Goal: Communication & Community: Answer question/provide support

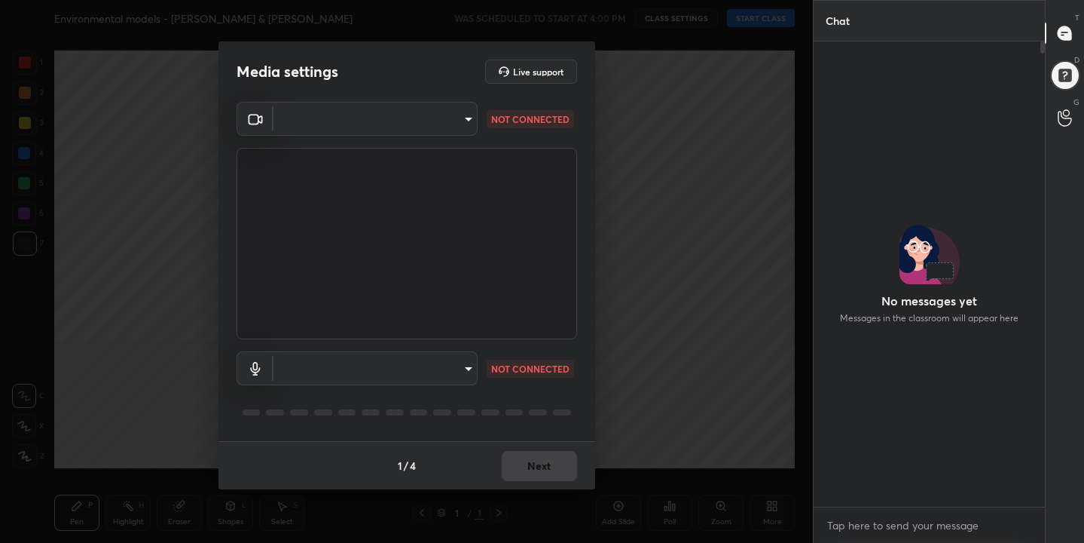
scroll to position [335, 227]
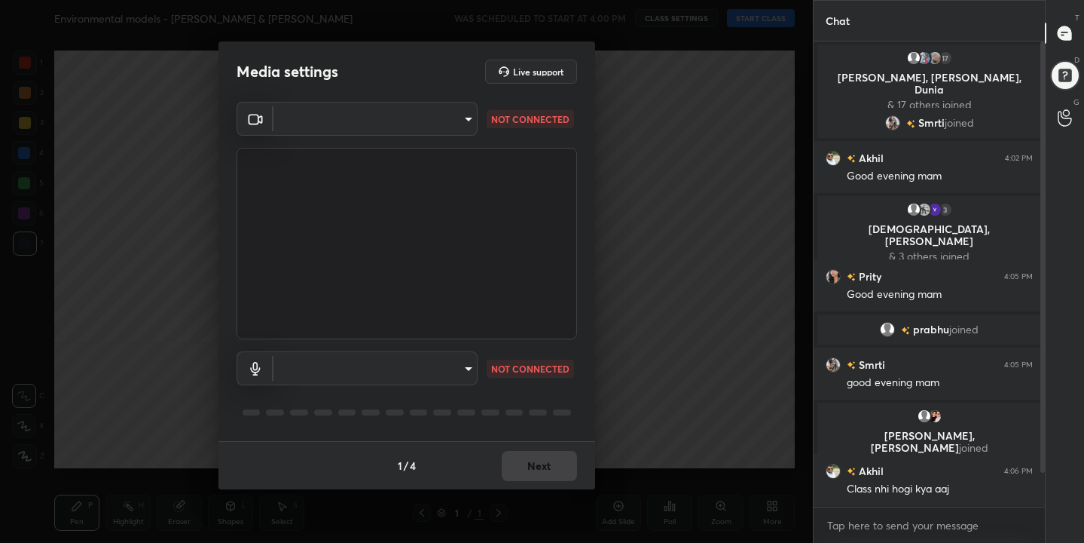
click at [462, 128] on body "1 2 3 4 5 6 7 C X Z C X Z E E Erase all H H Environmental models - [PERSON_NAME…" at bounding box center [542, 271] width 1084 height 543
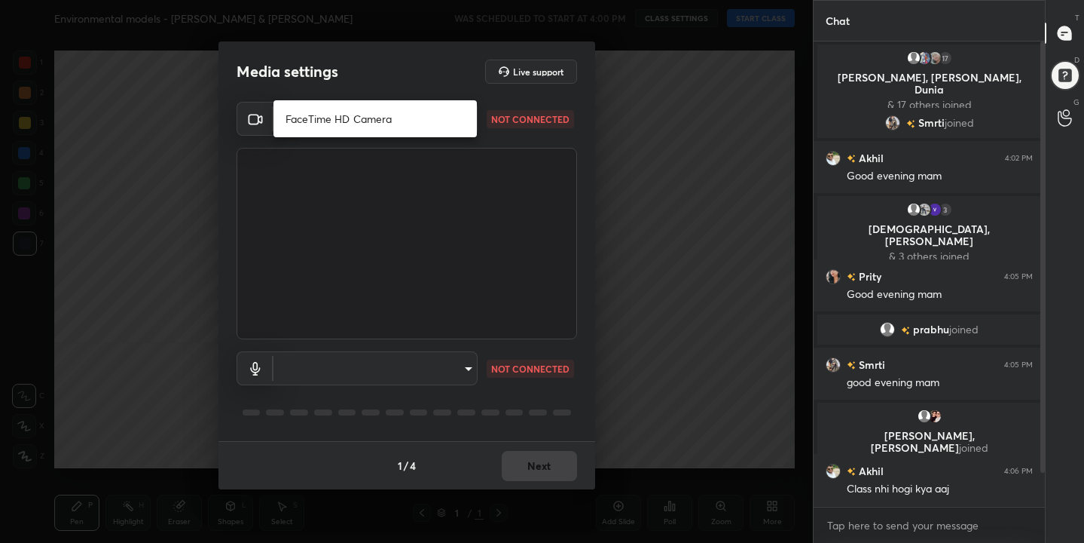
click at [423, 127] on li "FaceTime HD Camera" at bounding box center [375, 118] width 203 height 25
type input "dd10156e8db63f0628bc27cf132d1d400070728965a4d03a57e1fbaed26337c0"
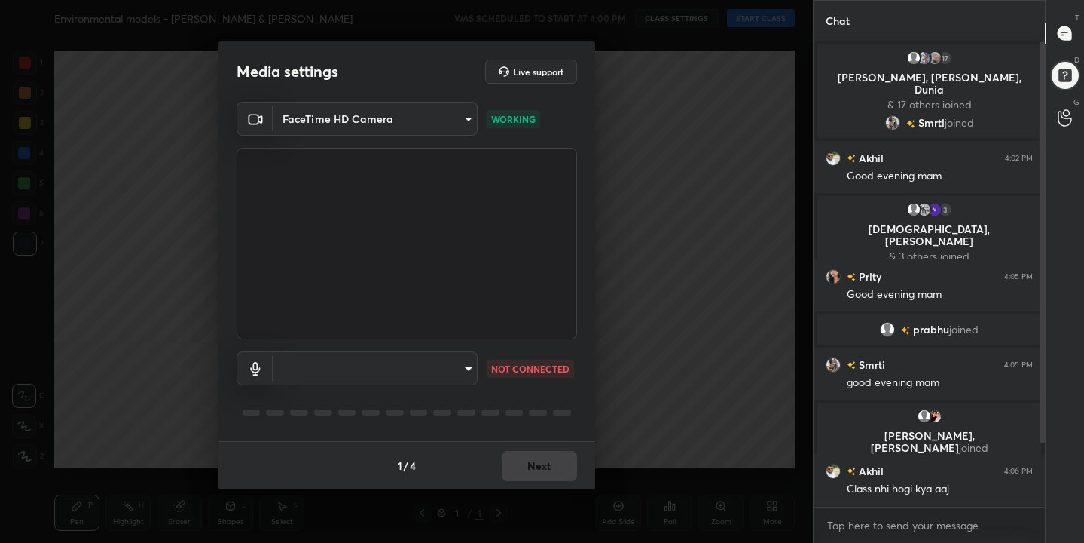
click at [465, 372] on body "1 2 3 4 5 6 7 C X Z C X Z E E Erase all H H Environmental models - [PERSON_NAME…" at bounding box center [542, 271] width 1084 height 543
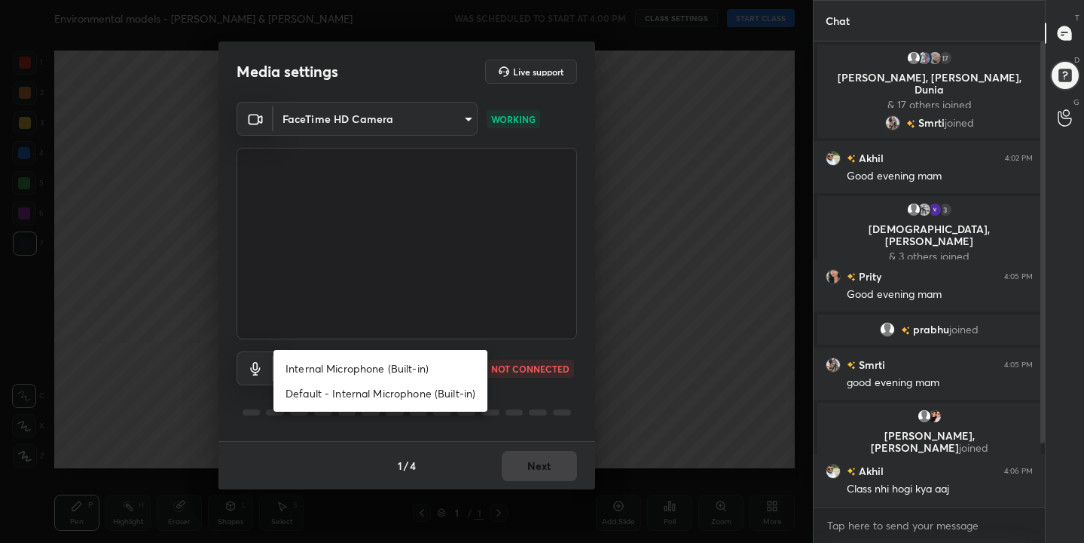
click at [429, 364] on li "Internal Microphone (Built-in)" at bounding box center [381, 368] width 214 height 25
type input "1dbba5fd7c399065ddc53e1c6c60dd2f3fe81443b2eba539661f5e174d75d2b7"
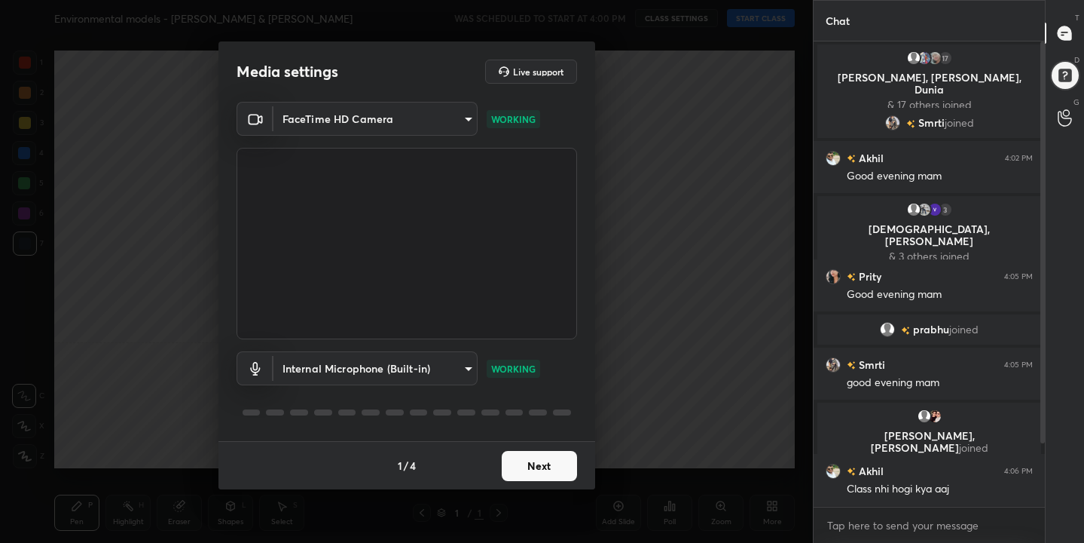
click at [517, 453] on button "Next" at bounding box center [539, 466] width 75 height 30
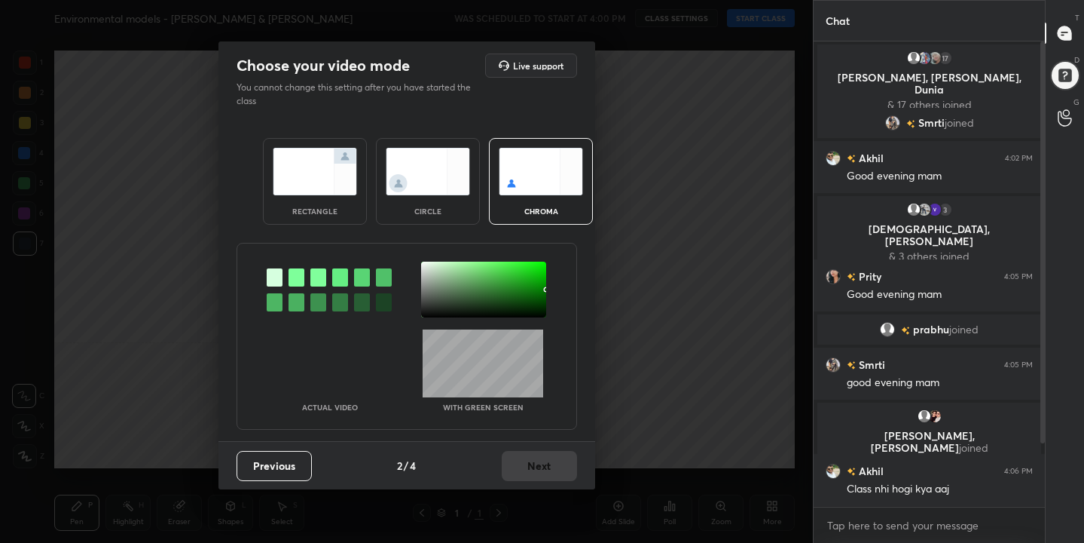
click at [528, 170] on img at bounding box center [541, 171] width 84 height 47
click at [293, 279] on div at bounding box center [297, 277] width 16 height 18
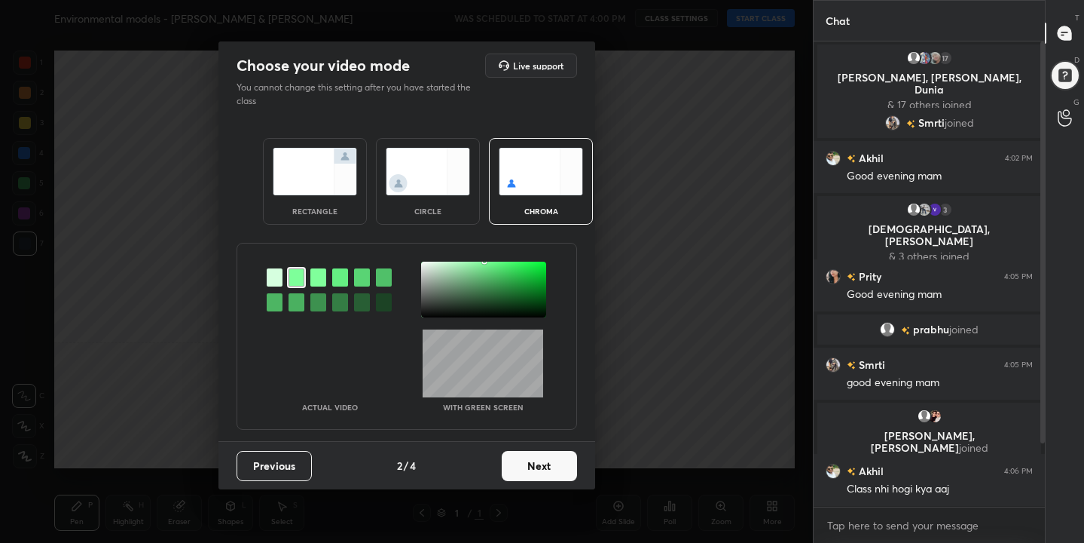
click at [428, 268] on div at bounding box center [483, 289] width 125 height 56
click at [523, 459] on button "Next" at bounding box center [539, 466] width 75 height 30
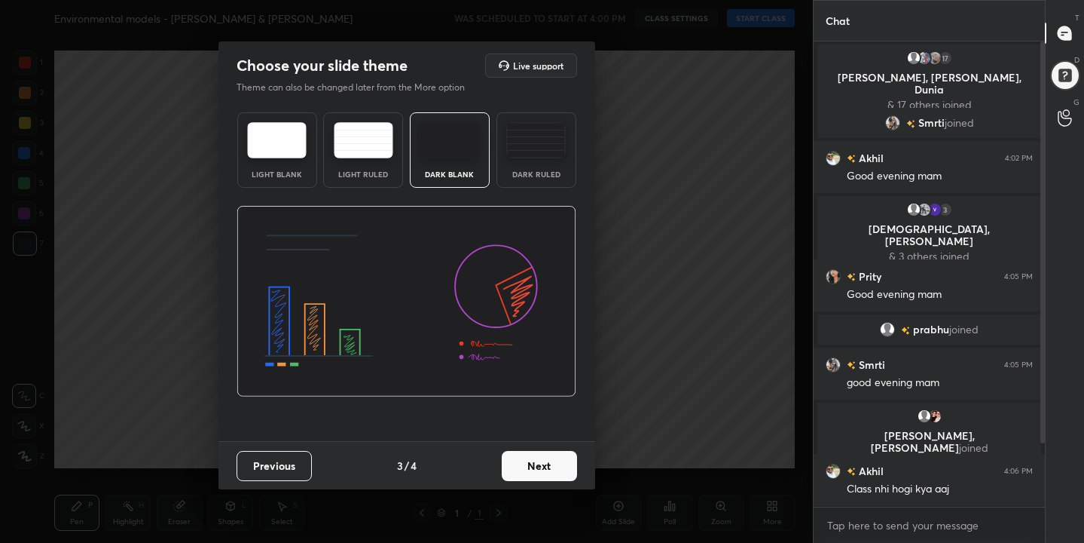
click at [552, 474] on button "Next" at bounding box center [539, 466] width 75 height 30
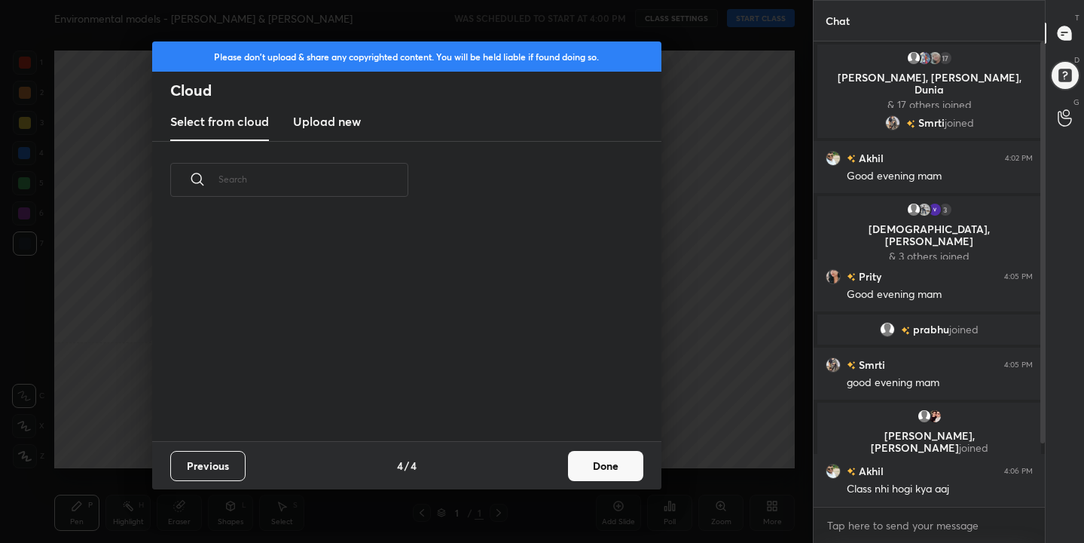
scroll to position [222, 484]
click at [587, 462] on button "Done" at bounding box center [605, 466] width 75 height 30
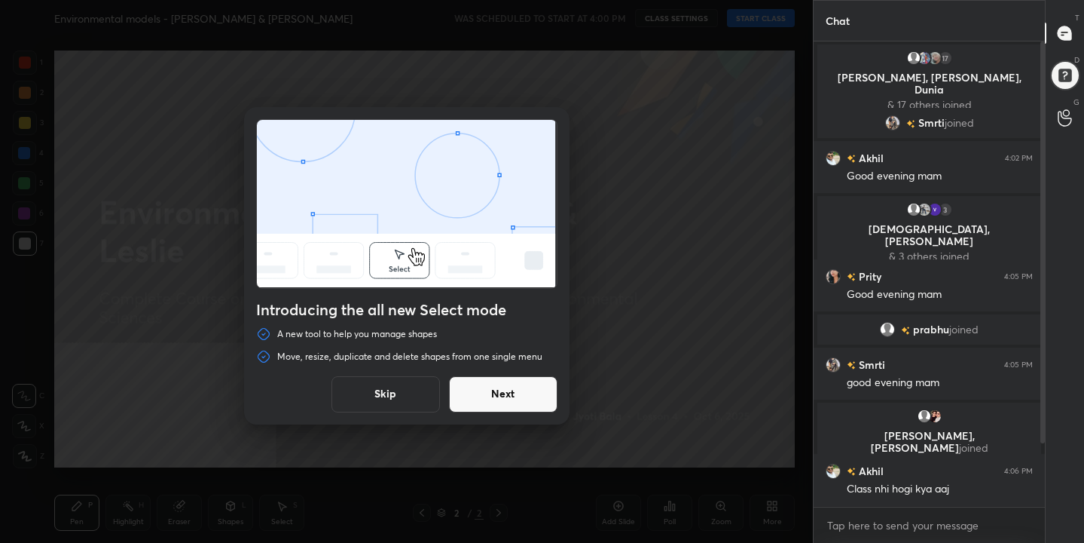
click at [430, 396] on button "Skip" at bounding box center [386, 394] width 109 height 36
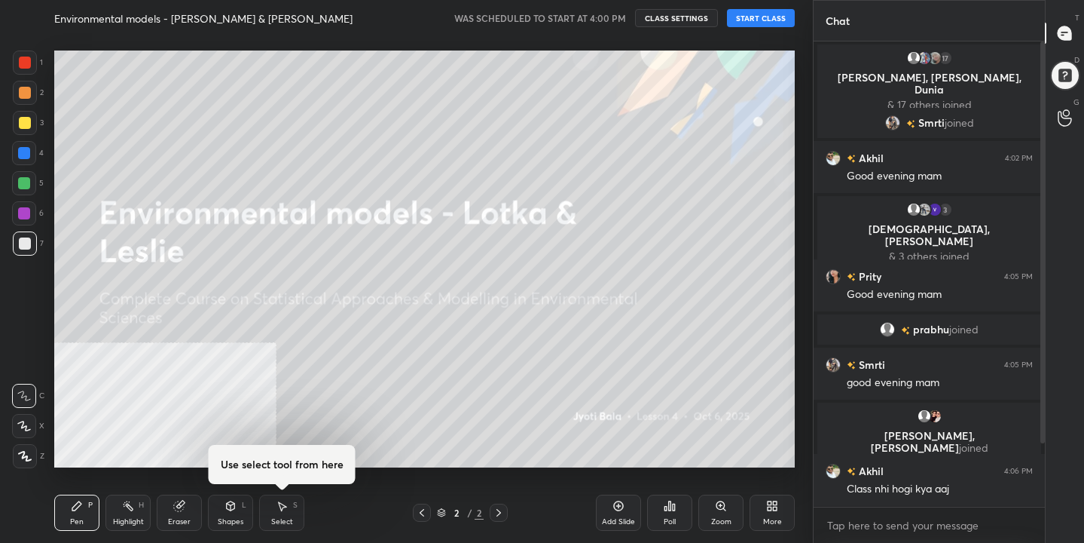
click at [765, 17] on button "START CLASS" at bounding box center [761, 18] width 68 height 18
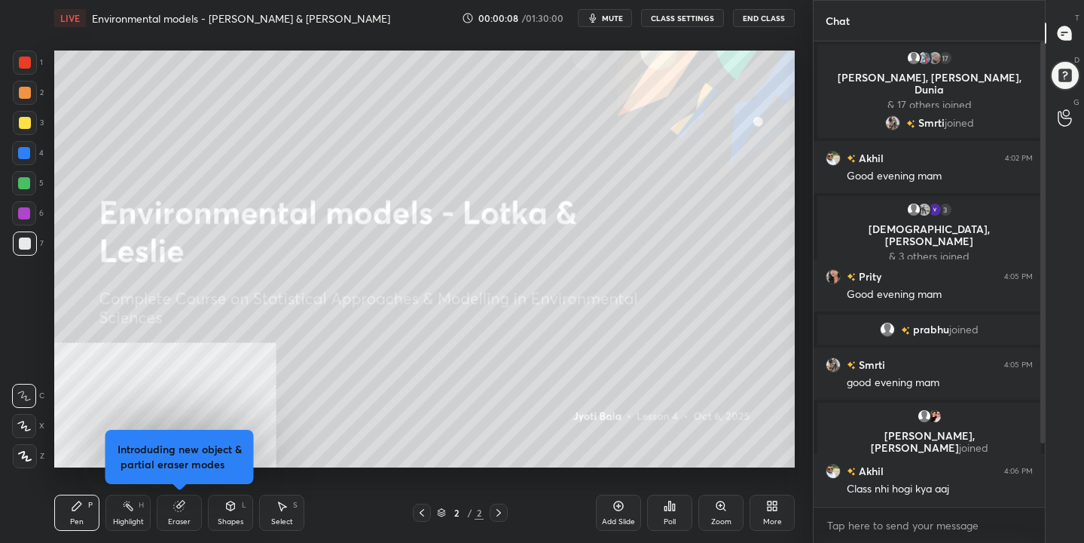
scroll to position [69, 0]
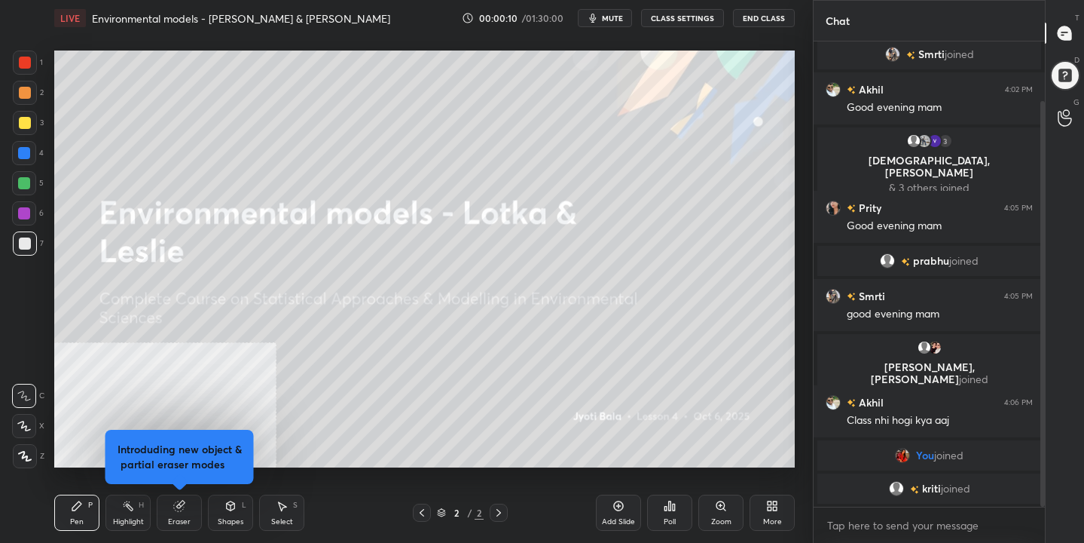
click at [623, 26] on button "mute" at bounding box center [605, 18] width 54 height 18
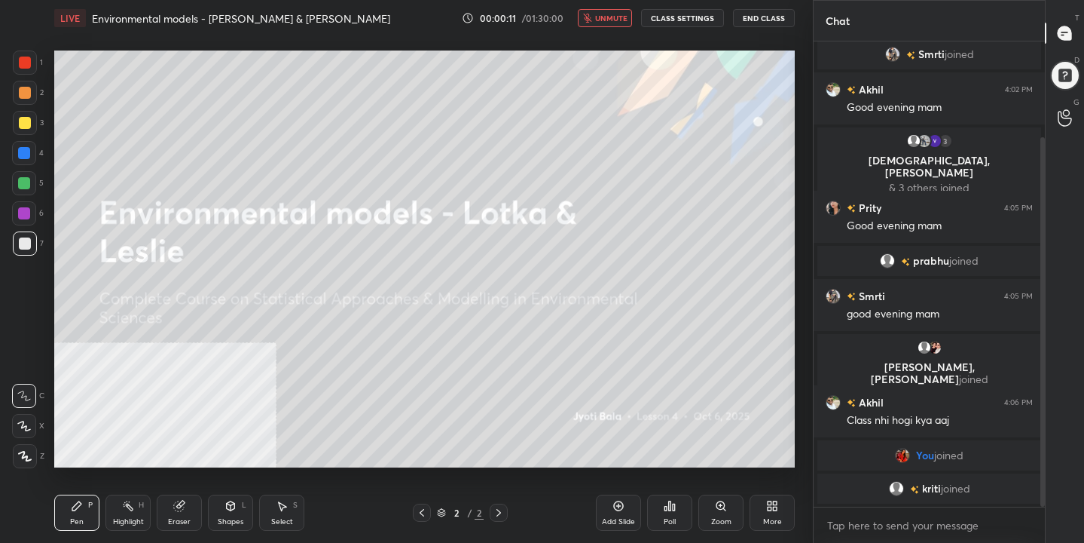
scroll to position [121, 0]
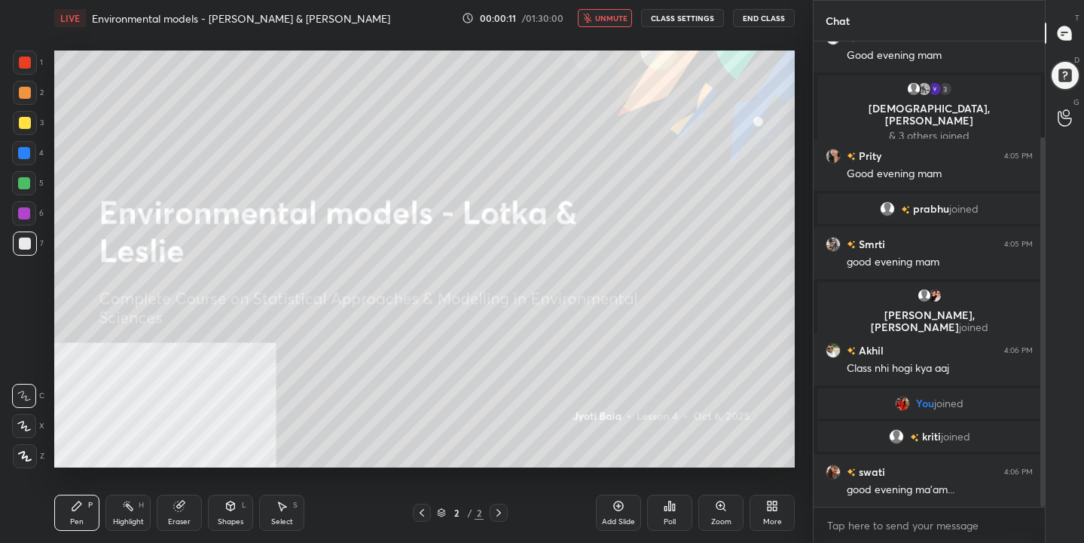
click at [772, 510] on icon at bounding box center [772, 506] width 12 height 12
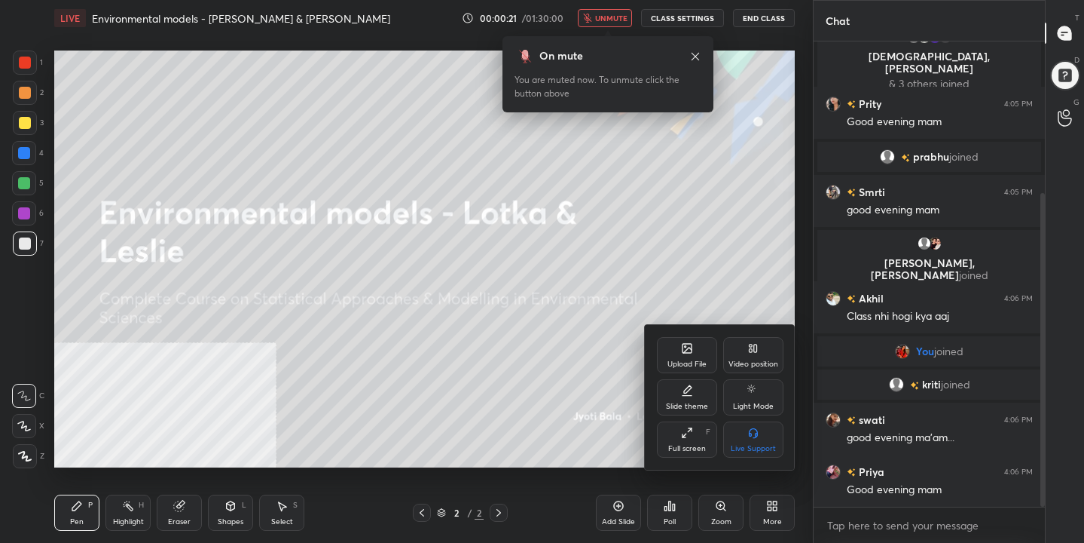
scroll to position [225, 0]
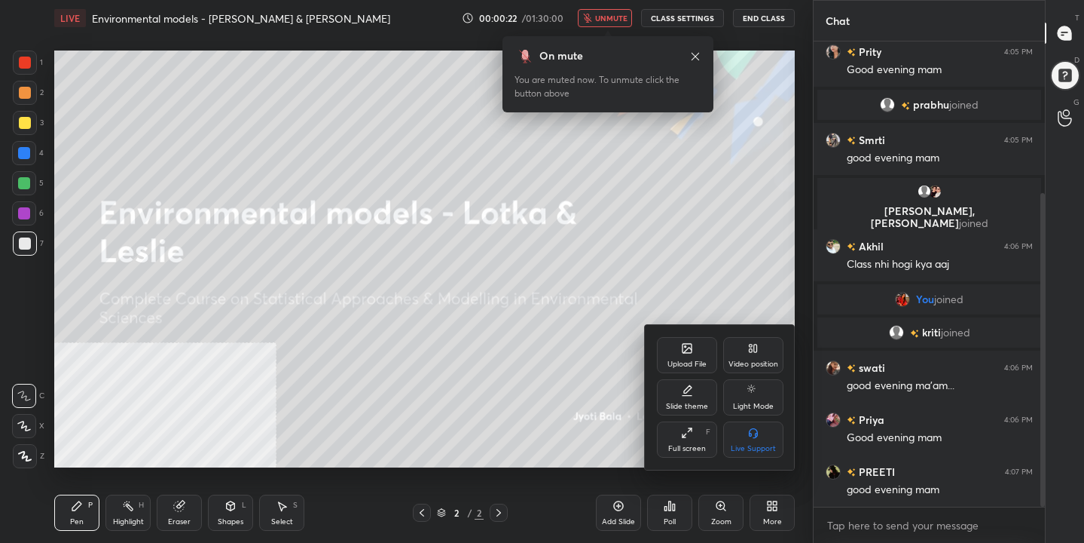
click at [627, 419] on div at bounding box center [542, 271] width 1084 height 543
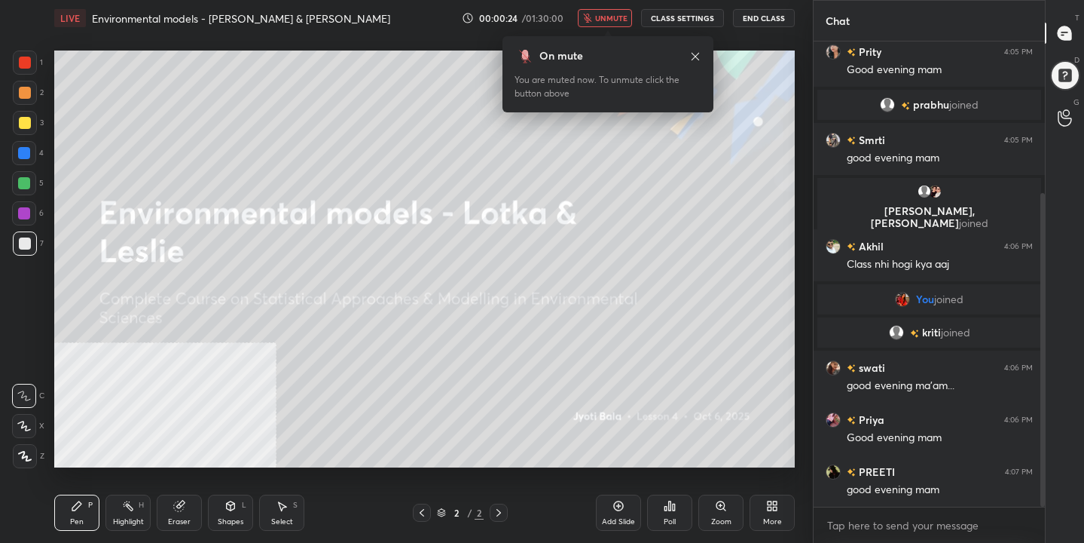
click at [696, 57] on icon at bounding box center [696, 56] width 8 height 8
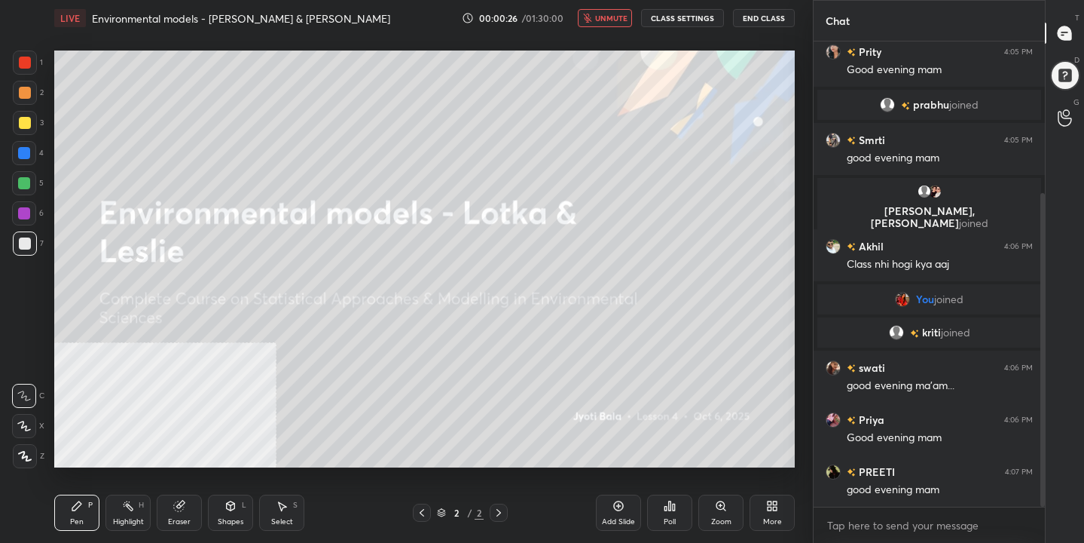
click at [773, 513] on div "More" at bounding box center [772, 512] width 45 height 36
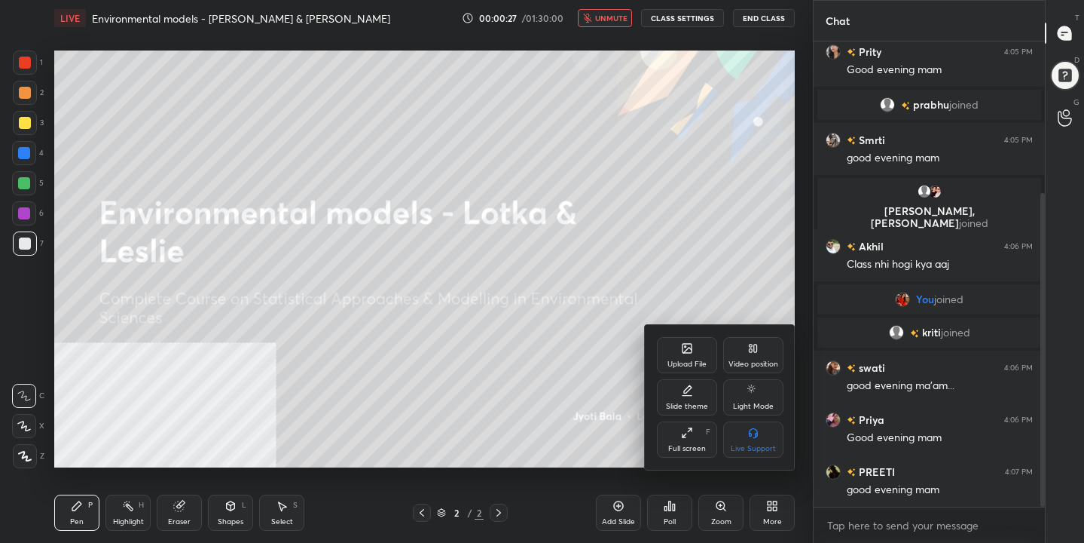
click at [686, 348] on icon at bounding box center [687, 348] width 9 height 9
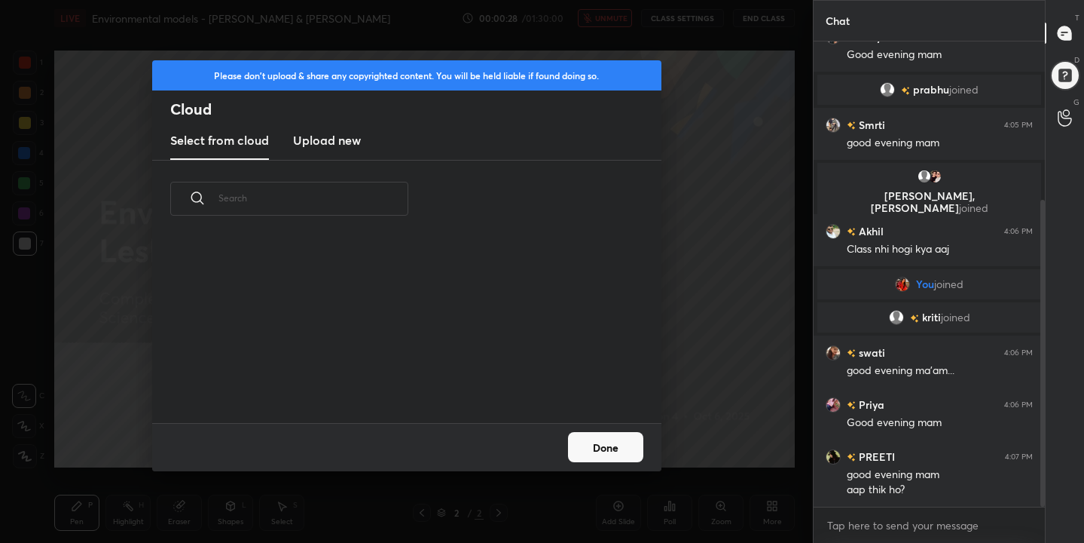
scroll to position [185, 484]
click at [347, 134] on h3 "Upload new" at bounding box center [327, 140] width 68 height 18
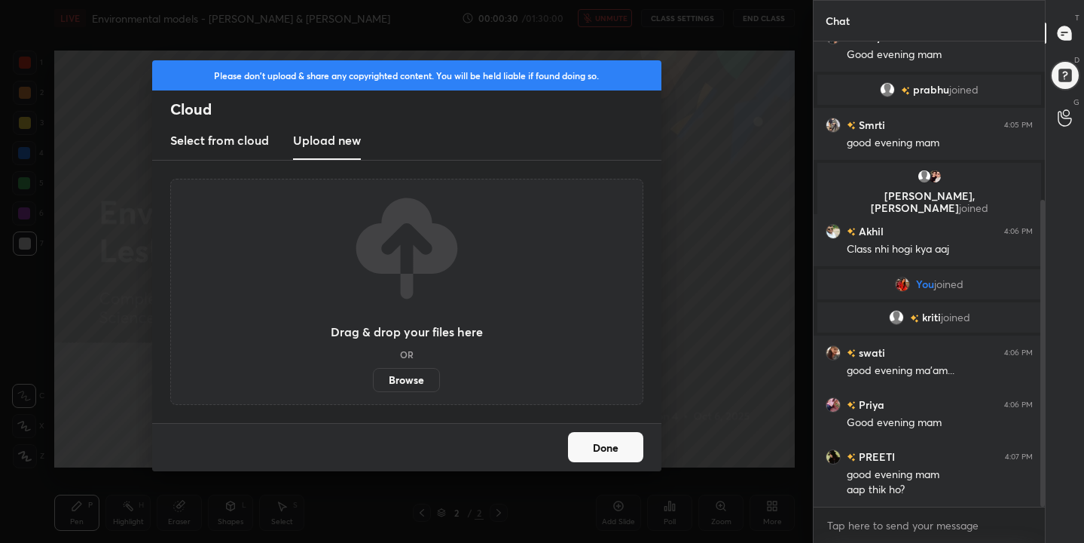
click at [397, 384] on label "Browse" at bounding box center [406, 380] width 67 height 24
click at [373, 384] on input "Browse" at bounding box center [373, 380] width 0 height 24
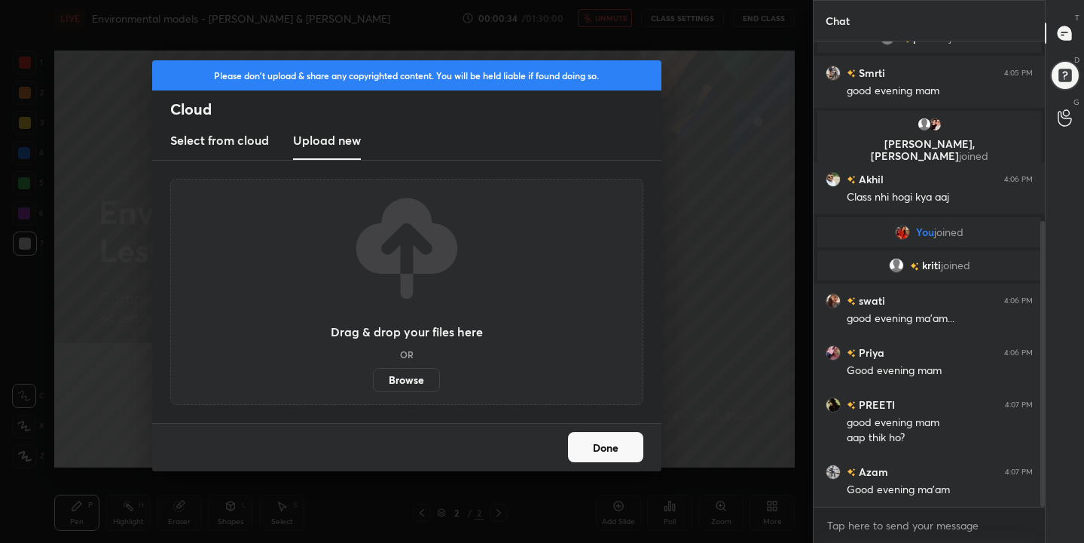
scroll to position [344, 0]
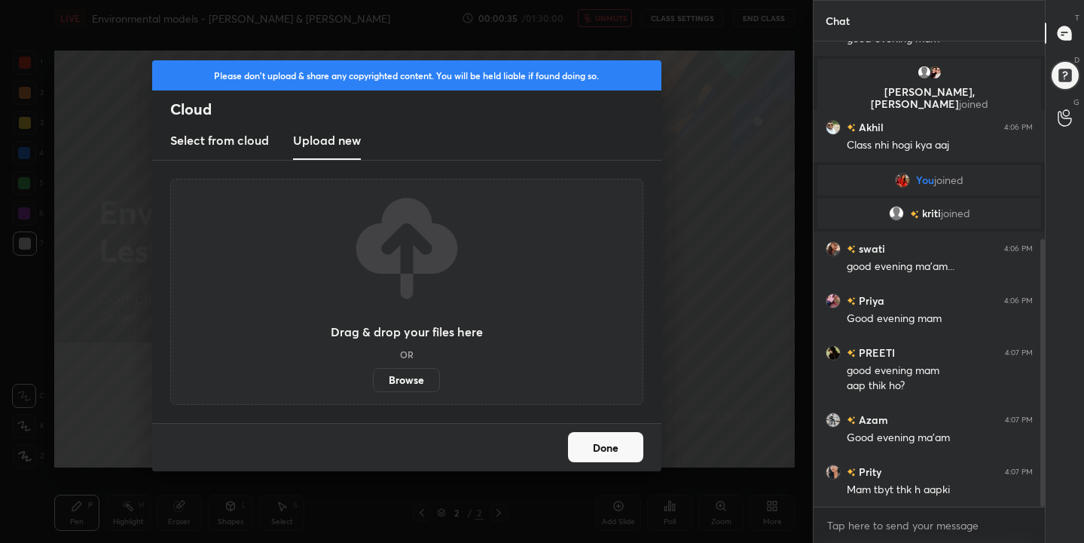
click at [620, 457] on button "Done" at bounding box center [605, 447] width 75 height 30
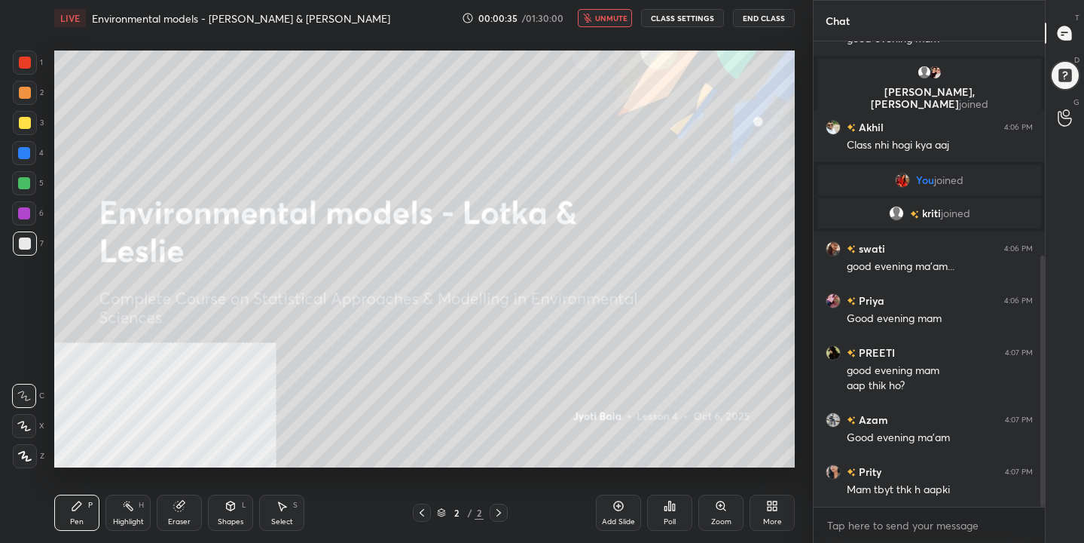
scroll to position [396, 0]
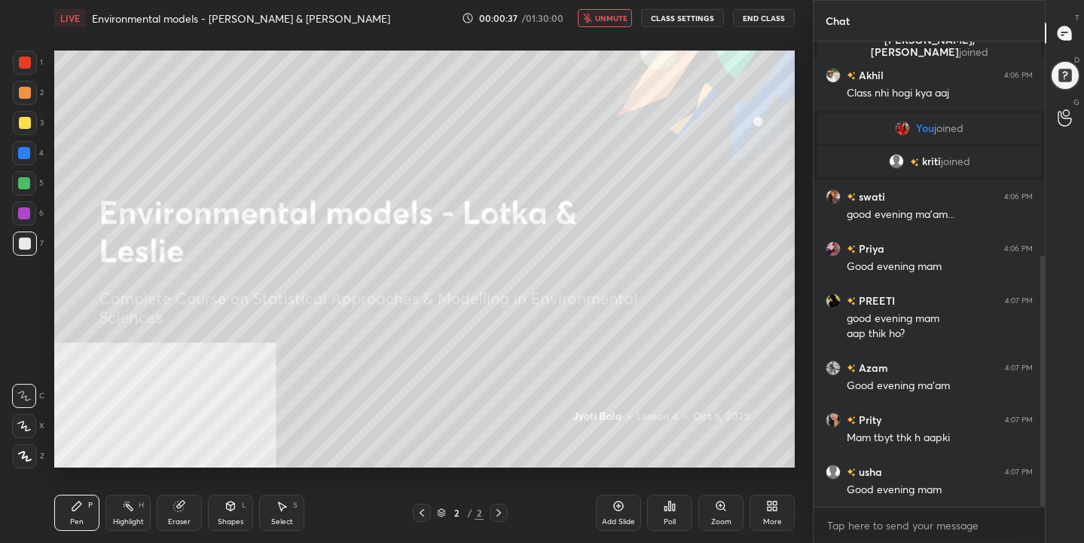
click at [610, 24] on button "unmute" at bounding box center [605, 18] width 54 height 18
click at [623, 14] on span "mute" at bounding box center [612, 18] width 21 height 11
click at [786, 515] on div "More" at bounding box center [772, 512] width 45 height 36
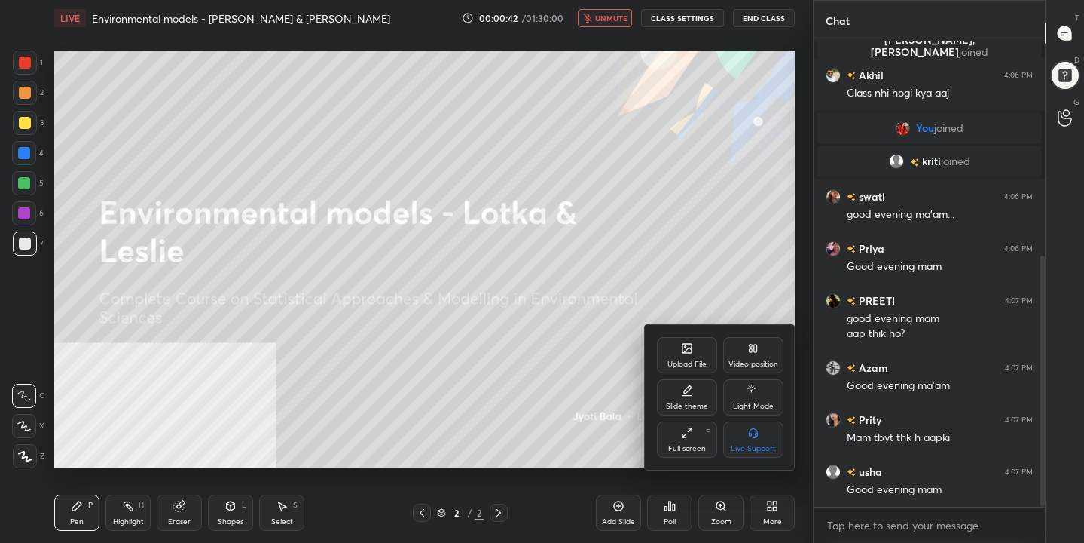
click at [683, 360] on div "Upload File" at bounding box center [687, 364] width 39 height 8
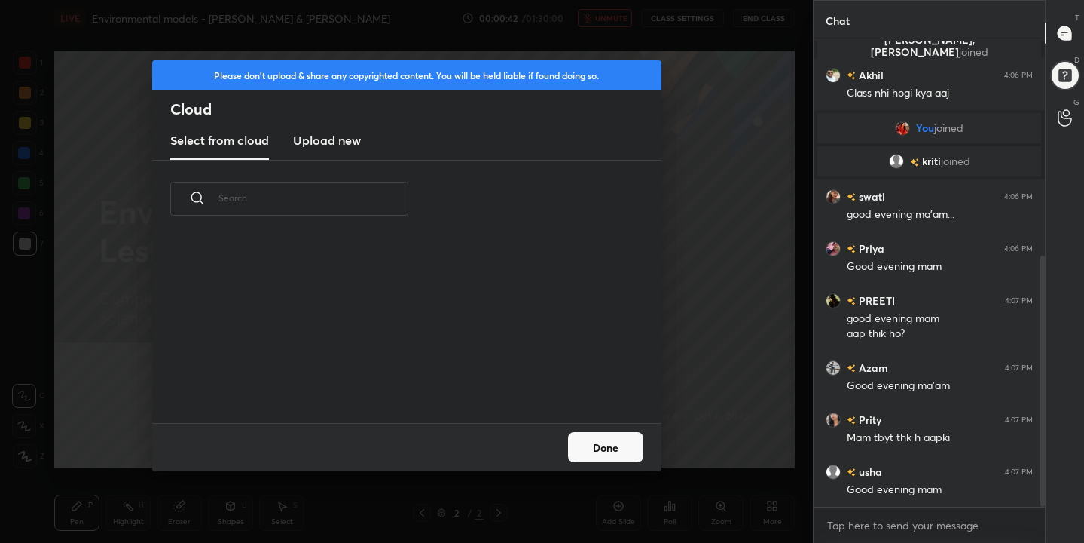
scroll to position [185, 484]
click at [321, 140] on h3 "Upload new" at bounding box center [327, 140] width 68 height 18
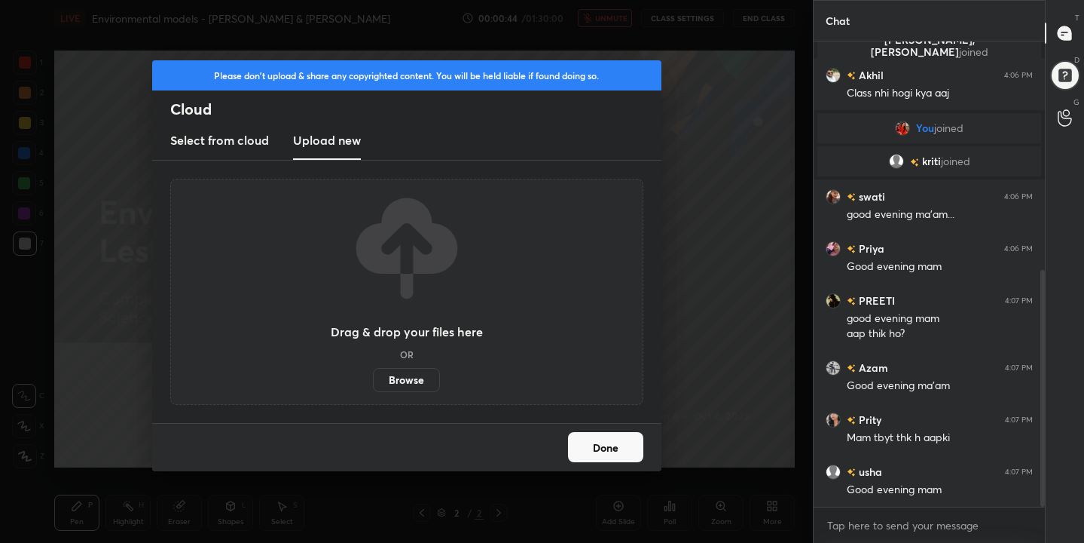
scroll to position [448, 0]
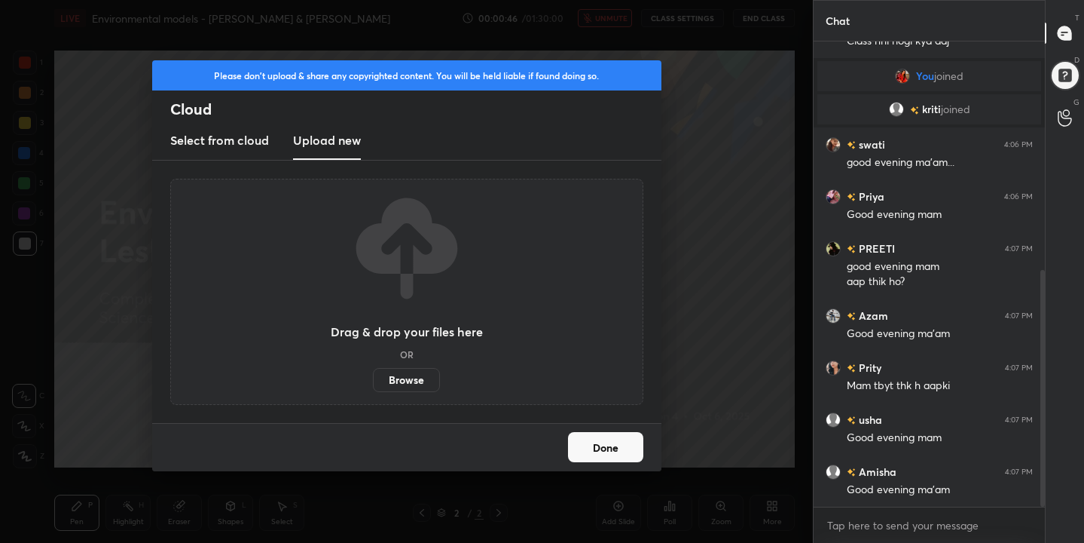
click at [400, 380] on label "Browse" at bounding box center [406, 380] width 67 height 24
click at [373, 380] on input "Browse" at bounding box center [373, 380] width 0 height 24
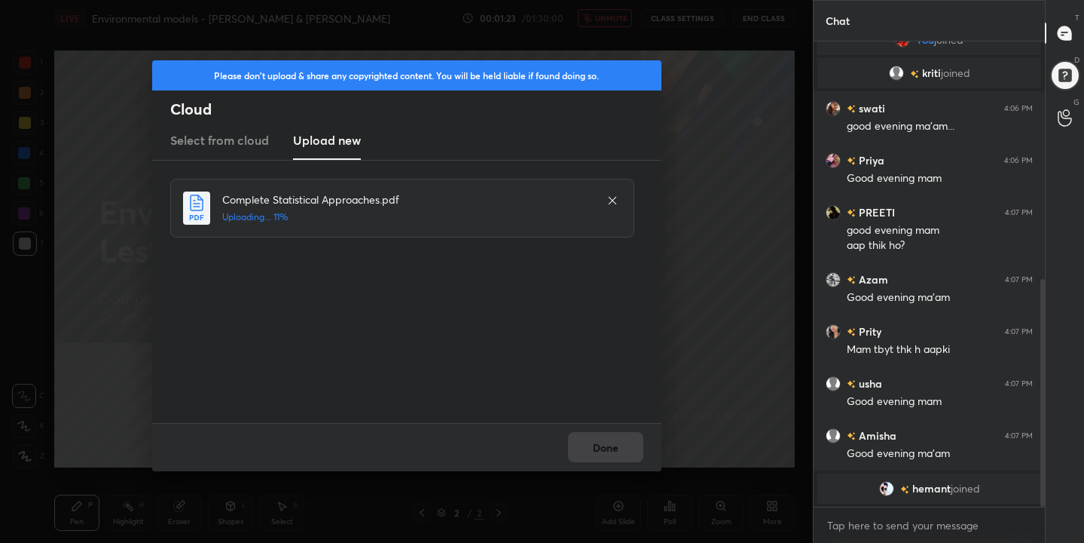
scroll to position [502, 0]
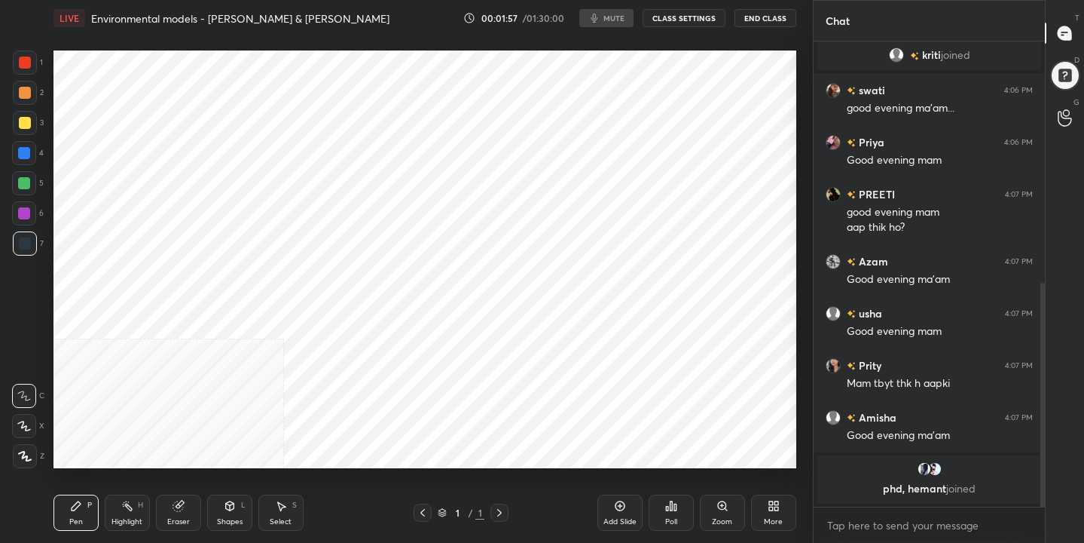
scroll to position [74907, 74600]
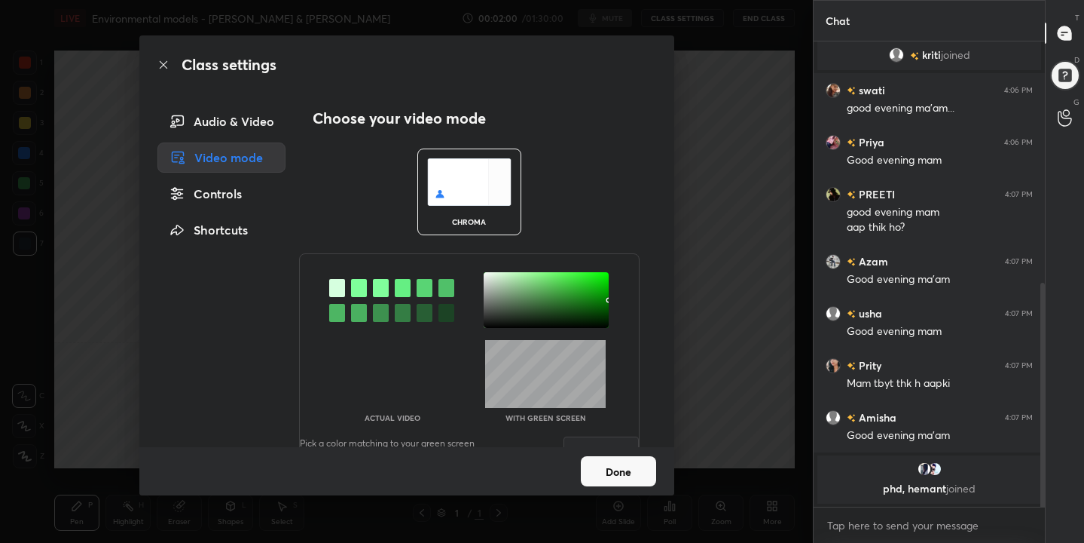
click at [472, 187] on img at bounding box center [469, 181] width 84 height 47
click at [358, 287] on div at bounding box center [359, 288] width 16 height 18
click at [485, 274] on div at bounding box center [546, 300] width 125 height 56
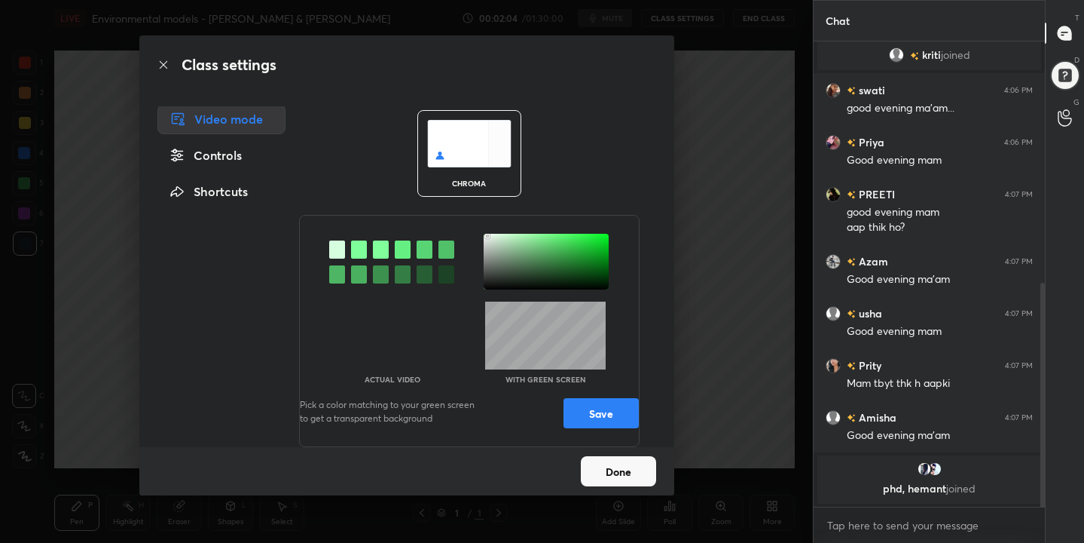
click at [592, 421] on button "Save" at bounding box center [601, 413] width 75 height 30
click at [611, 467] on button "Done" at bounding box center [618, 471] width 75 height 30
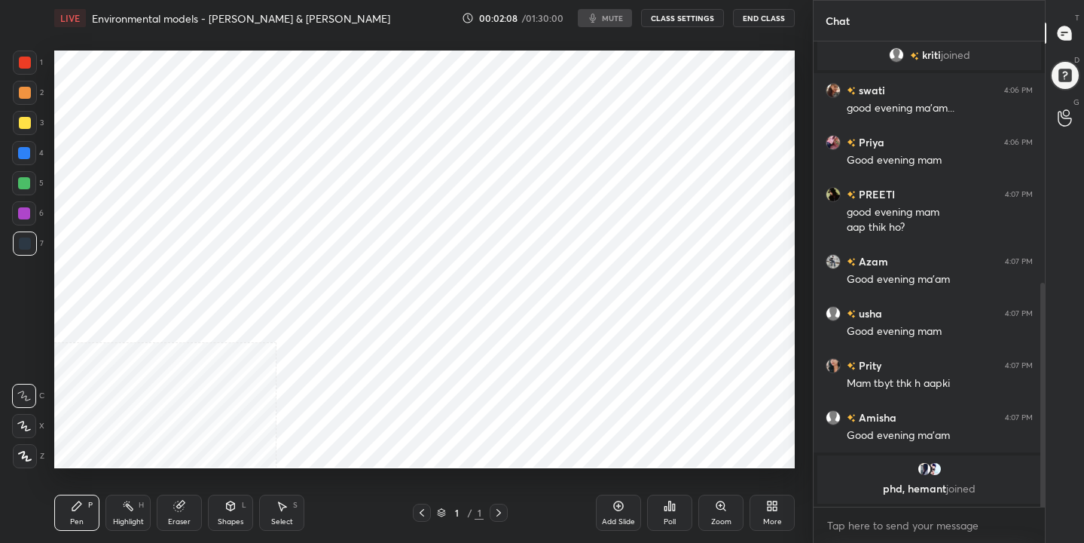
click at [671, 20] on button "CLASS SETTINGS" at bounding box center [682, 18] width 83 height 18
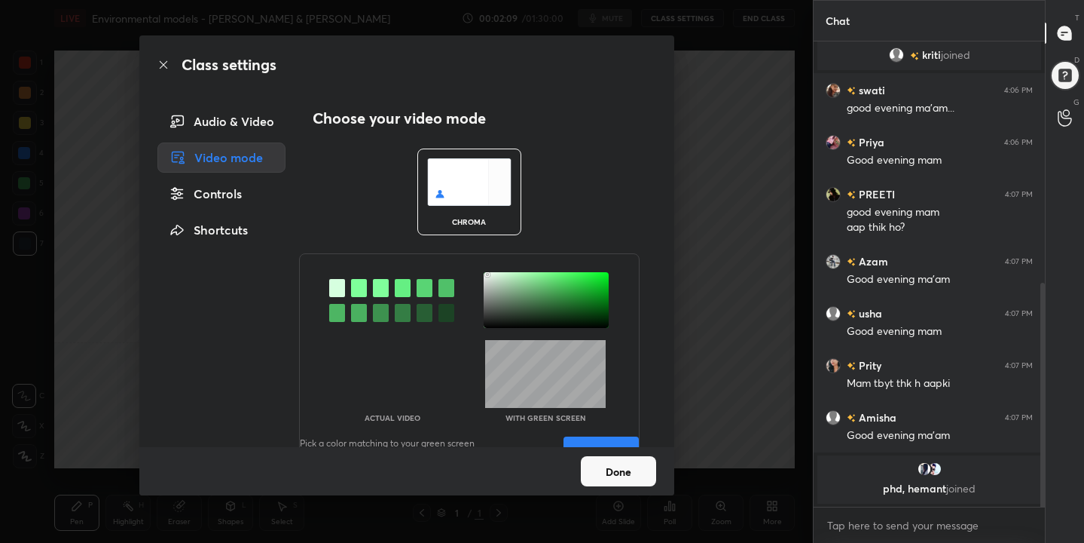
click at [444, 181] on img at bounding box center [469, 181] width 84 height 47
click at [359, 283] on div at bounding box center [359, 288] width 16 height 18
click at [484, 274] on div at bounding box center [546, 300] width 125 height 56
click at [524, 335] on div "Actual Video With green screen Pick a color matching to your green screen to ge…" at bounding box center [469, 369] width 341 height 232
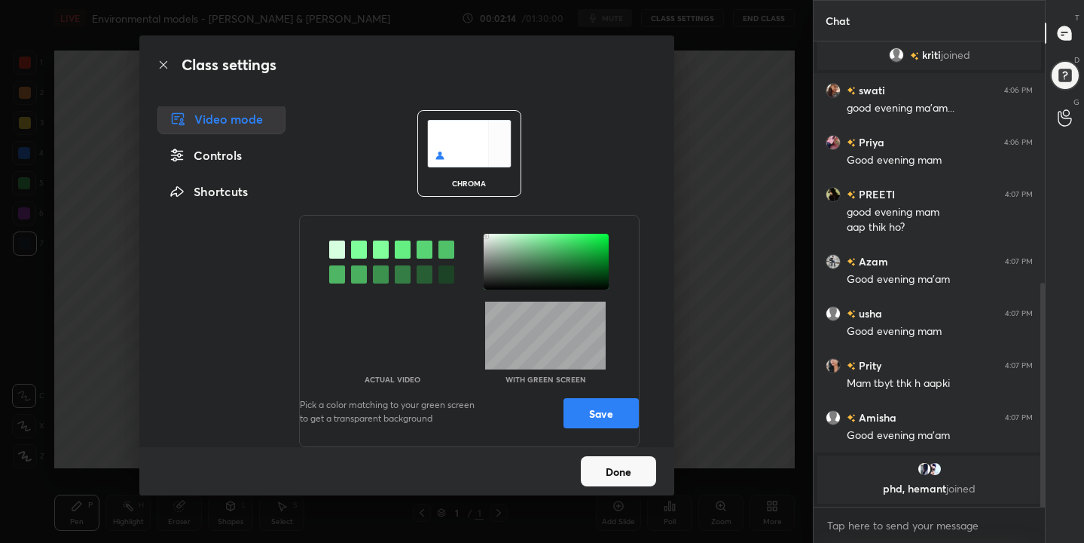
click at [587, 413] on button "Save" at bounding box center [601, 413] width 75 height 30
click at [609, 470] on button "Done" at bounding box center [618, 471] width 75 height 30
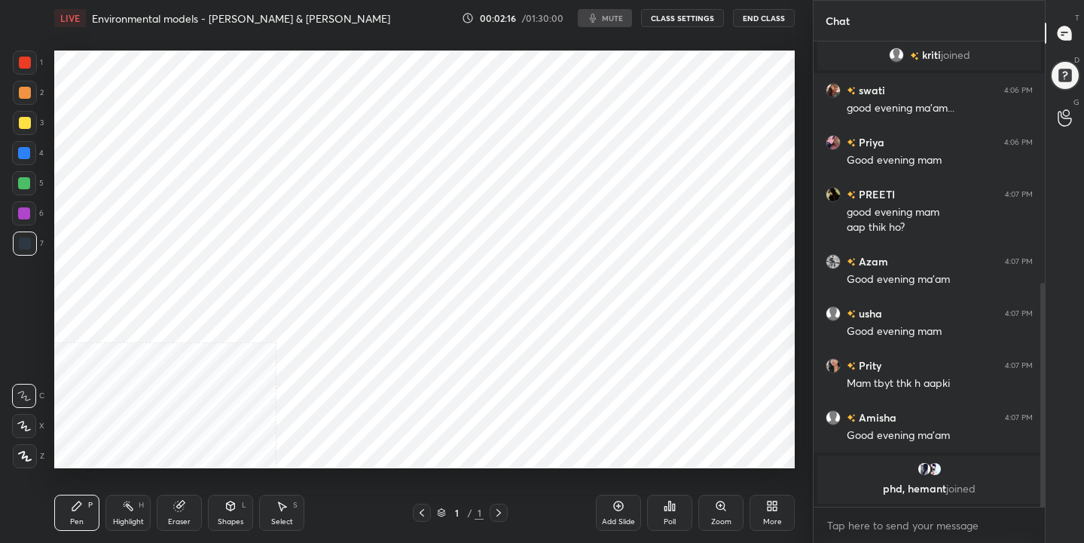
click at [676, 25] on button "CLASS SETTINGS" at bounding box center [682, 18] width 83 height 18
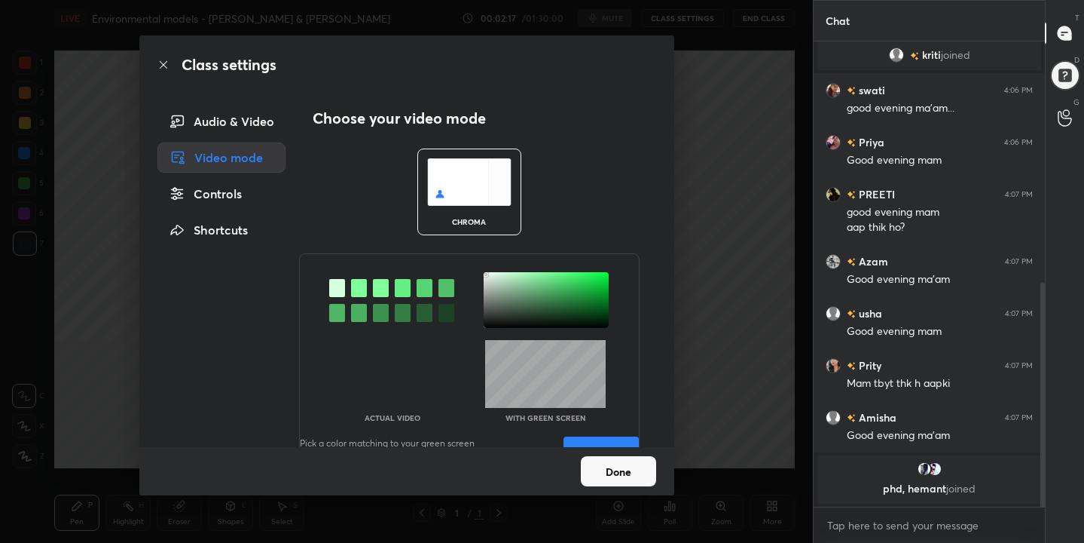
click at [243, 124] on div "Audio & Video" at bounding box center [221, 121] width 128 height 30
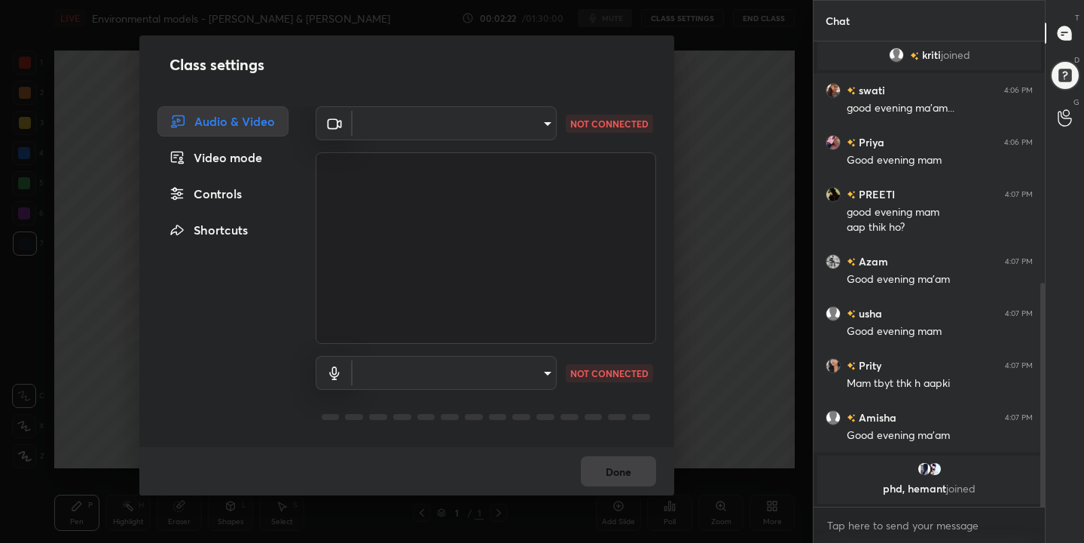
click at [546, 128] on body "1 2 3 4 5 6 7 C X Z C X Z E E Erase all H H LIVE Environmental models - [PERSON…" at bounding box center [542, 271] width 1084 height 543
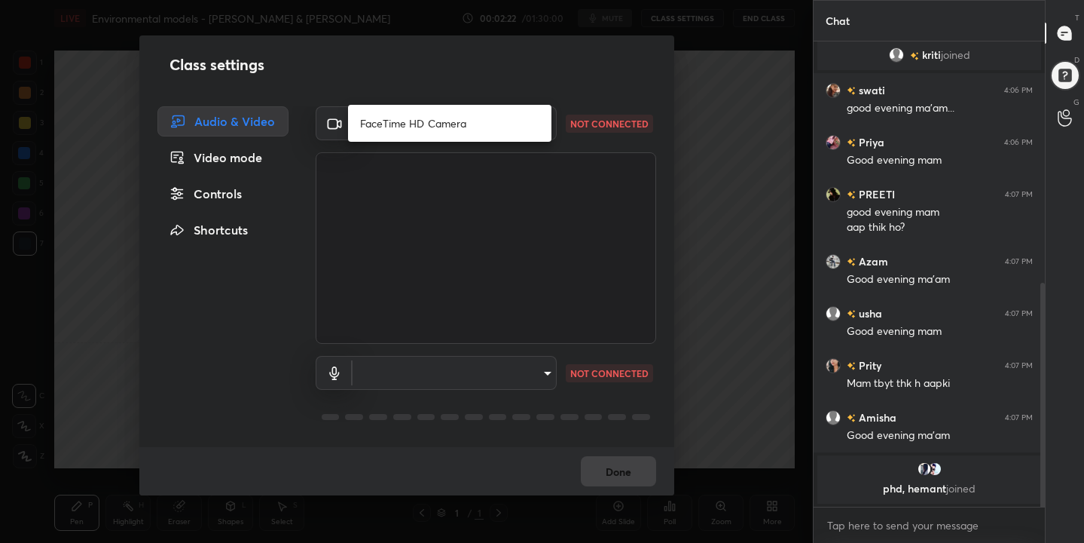
click at [463, 128] on li "FaceTime HD Camera" at bounding box center [449, 123] width 203 height 25
type input "0ec0235353e5d8c95a6f167cc9a103398f31c55545422902165b507a8d162564"
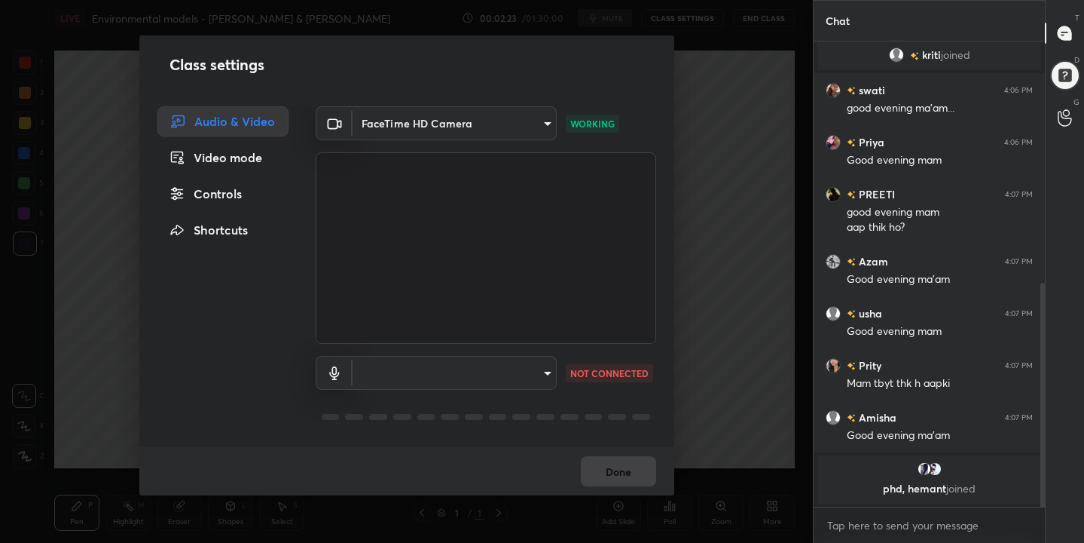
click at [541, 371] on body "1 2 3 4 5 6 7 C X Z C X Z E E Erase all H H LIVE Environmental models - [PERSON…" at bounding box center [542, 271] width 1084 height 543
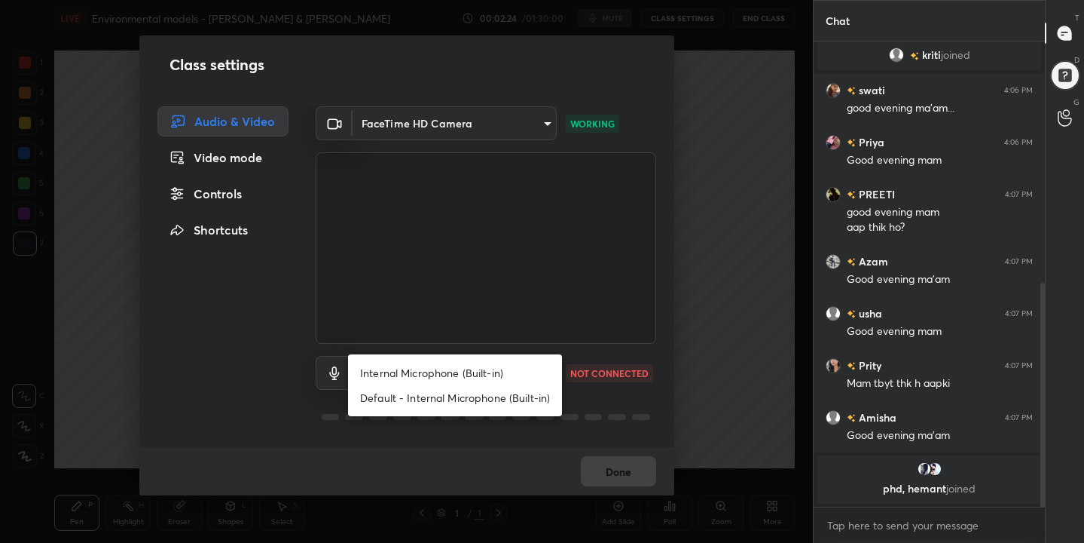
click at [476, 376] on li "Internal Microphone (Built-in)" at bounding box center [455, 372] width 214 height 25
type input "4950ea9809e6298dc162e081acfd975a7572031f2bdbc7f1a800d7de7910471a"
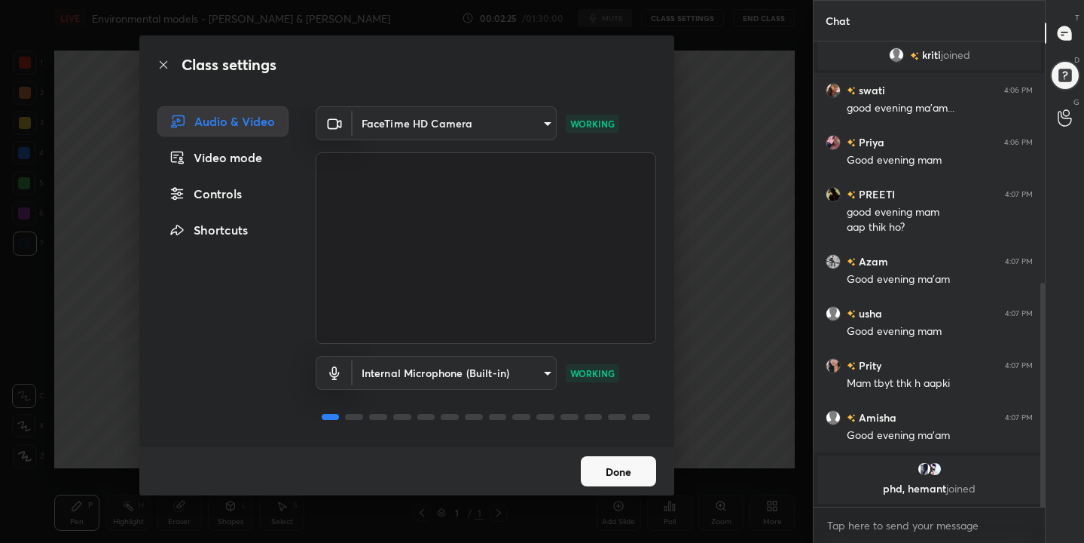
scroll to position [2, 0]
click at [620, 481] on button "Done" at bounding box center [618, 471] width 75 height 30
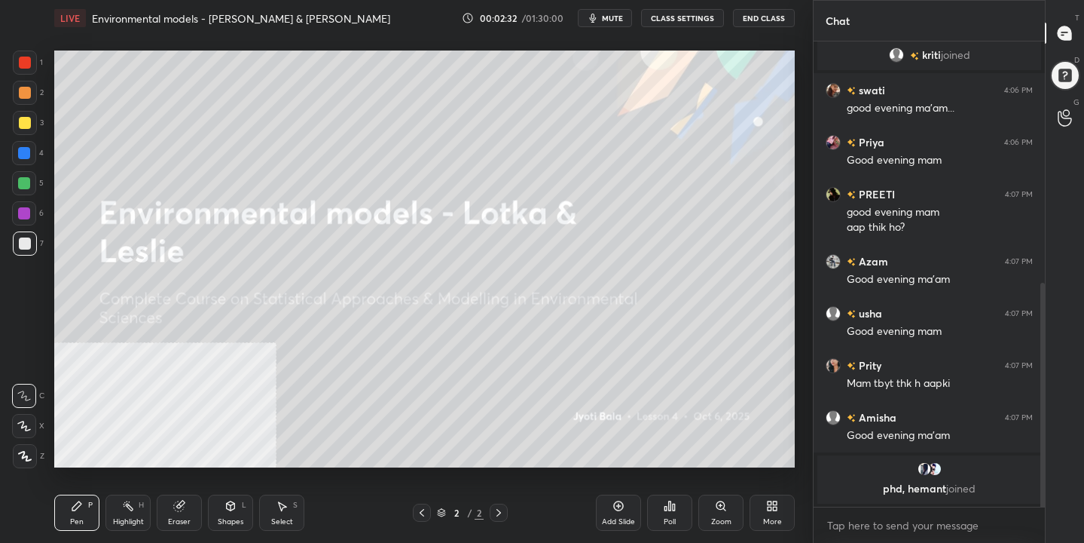
click at [613, 23] on button "mute" at bounding box center [605, 18] width 54 height 18
click at [779, 511] on div "More" at bounding box center [772, 512] width 45 height 36
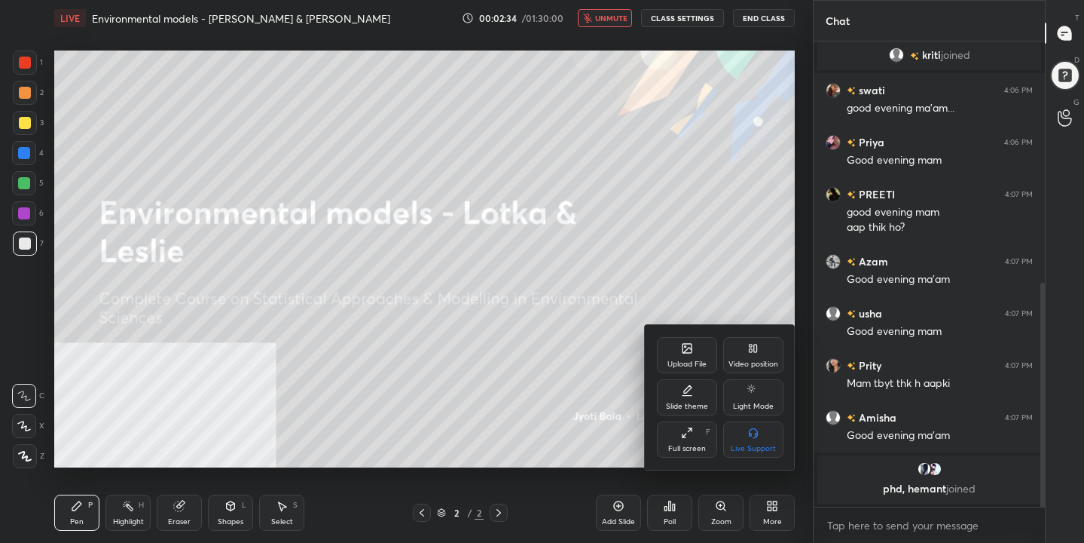
click at [690, 347] on icon at bounding box center [687, 348] width 9 height 9
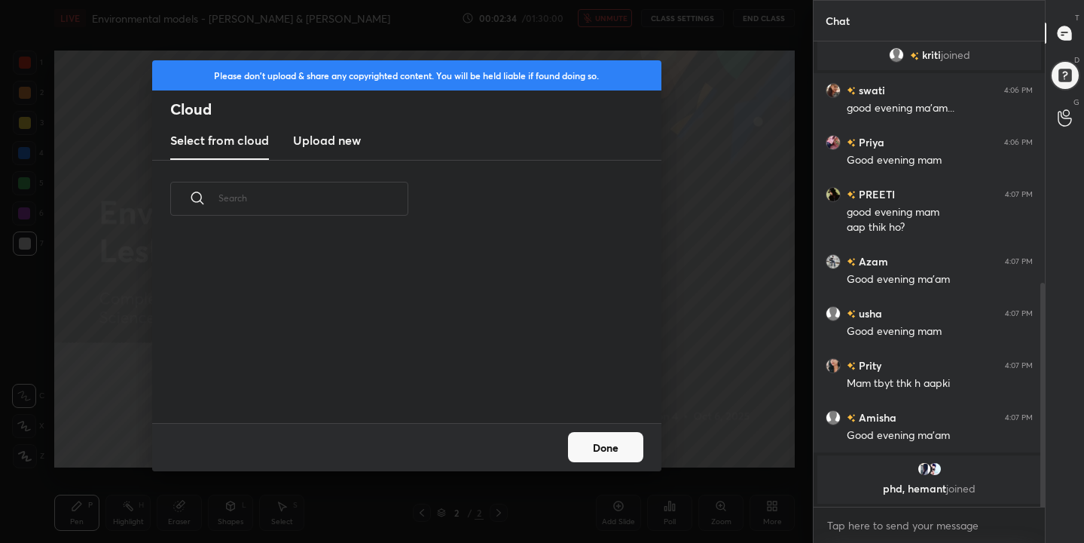
scroll to position [185, 484]
click at [336, 140] on h3 "Upload new" at bounding box center [327, 140] width 68 height 18
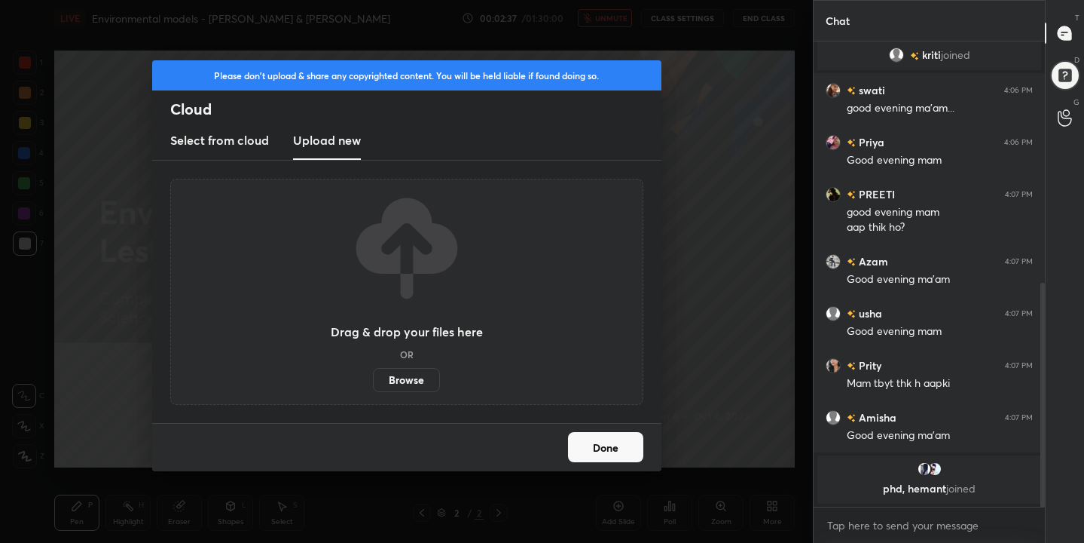
click at [398, 371] on label "Browse" at bounding box center [406, 380] width 67 height 24
click at [373, 371] on input "Browse" at bounding box center [373, 380] width 0 height 24
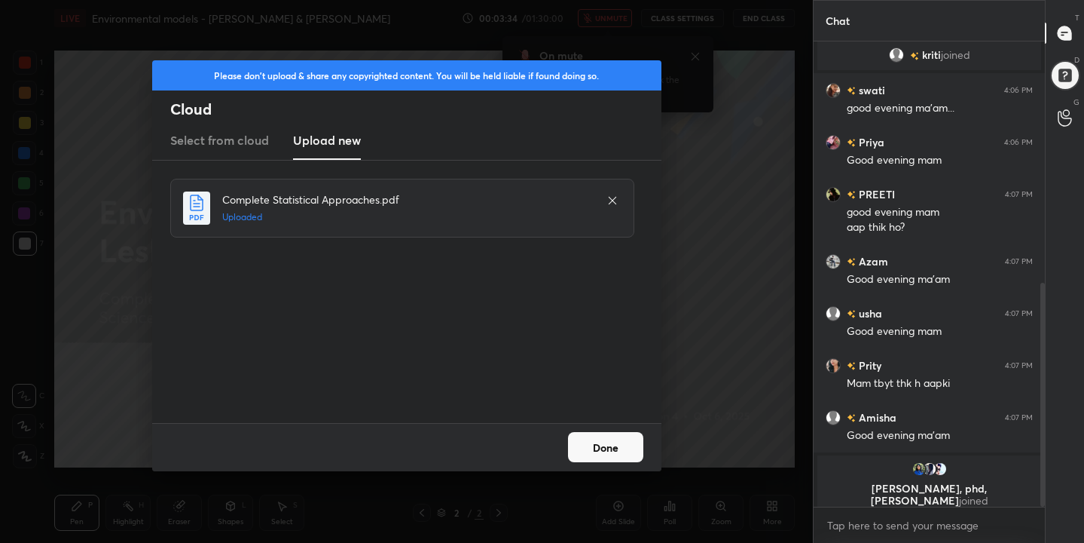
click at [599, 438] on button "Done" at bounding box center [605, 447] width 75 height 30
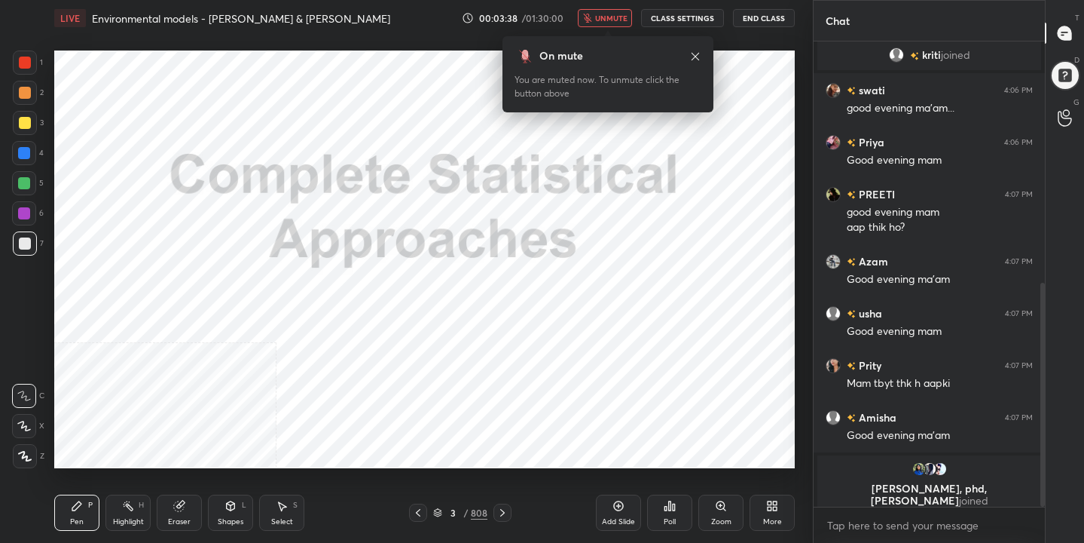
click at [612, 22] on span "unmute" at bounding box center [611, 18] width 32 height 11
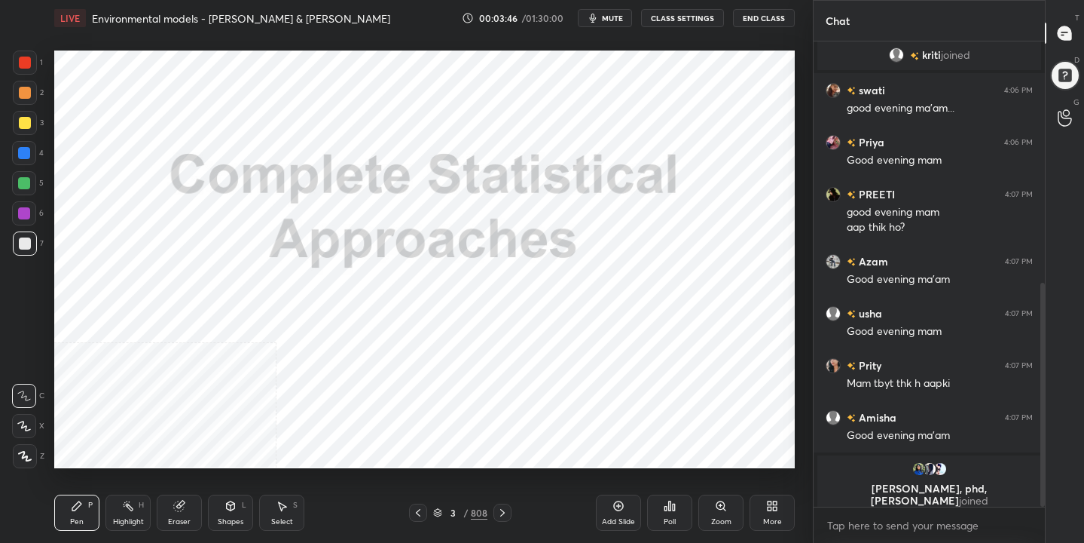
click at [442, 506] on div "3 / 808" at bounding box center [460, 513] width 54 height 14
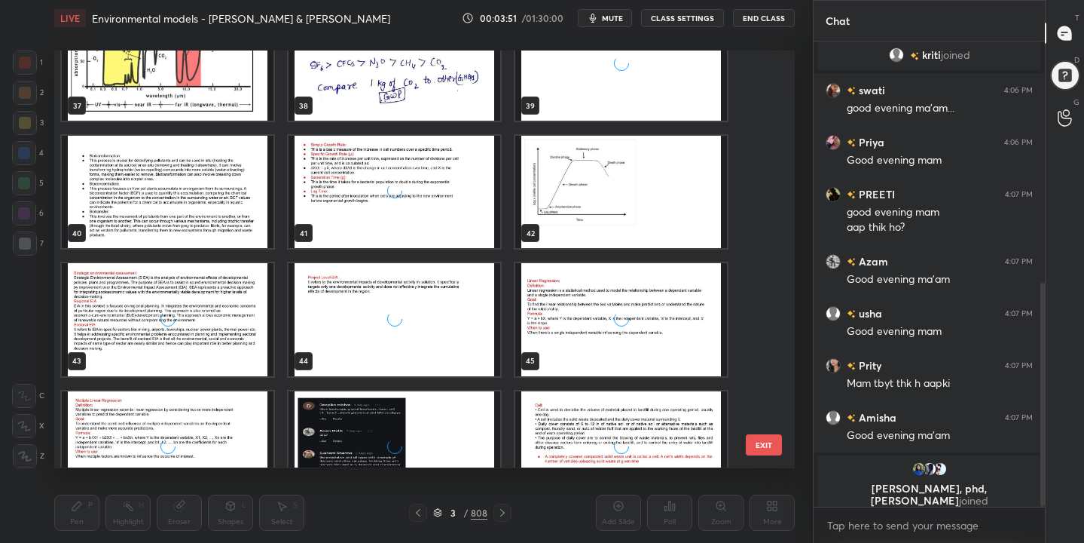
scroll to position [1622, 0]
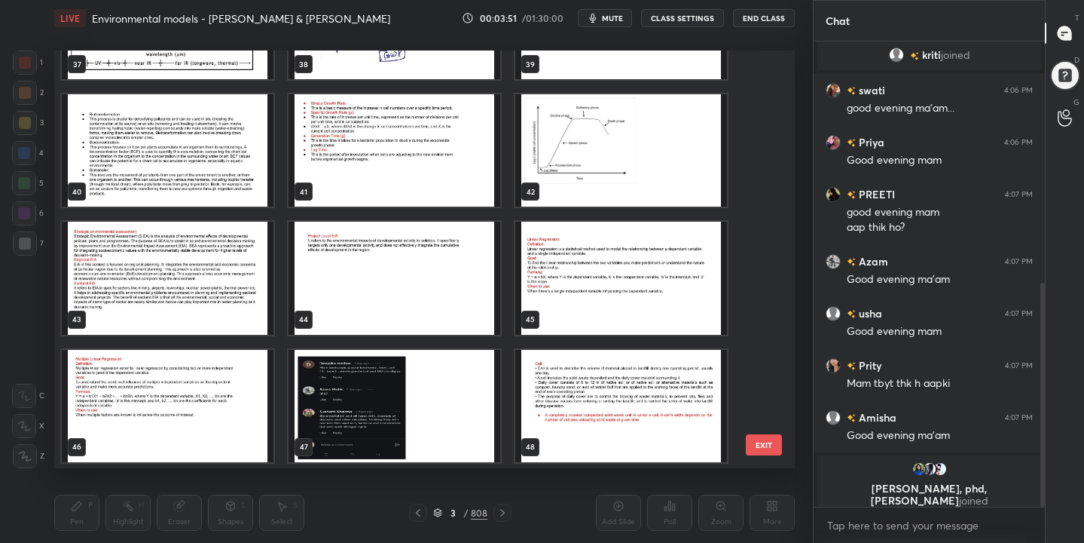
click at [610, 20] on span "mute" at bounding box center [612, 18] width 21 height 11
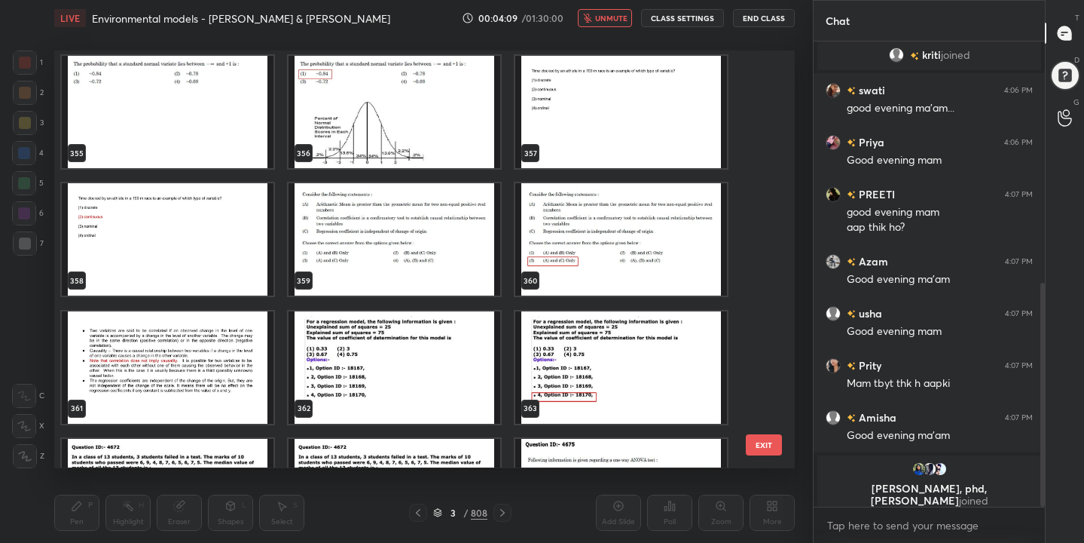
scroll to position [15448, 0]
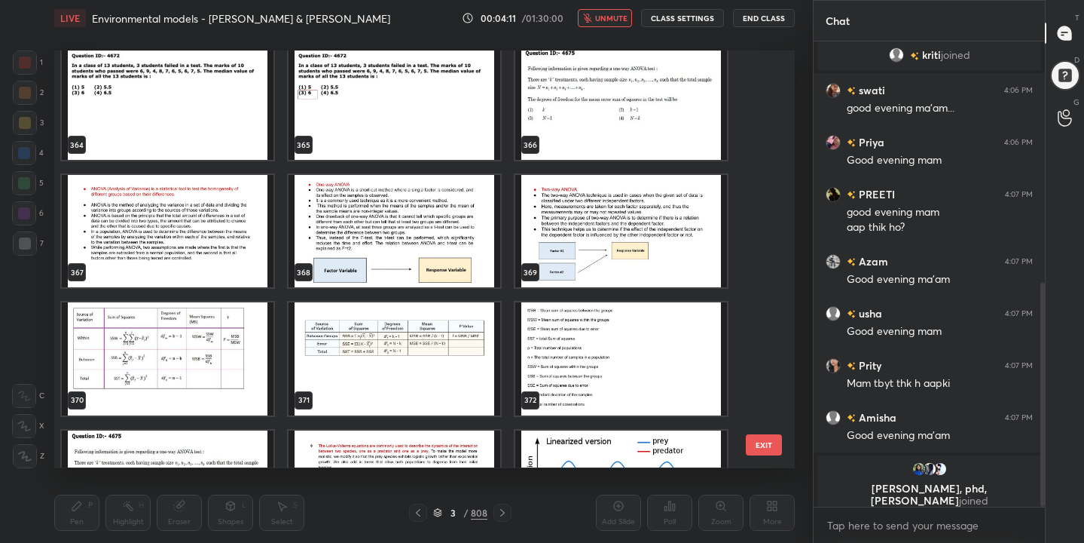
click at [613, 13] on span "unmute" at bounding box center [611, 18] width 32 height 11
click at [210, 213] on img "grid" at bounding box center [168, 232] width 212 height 112
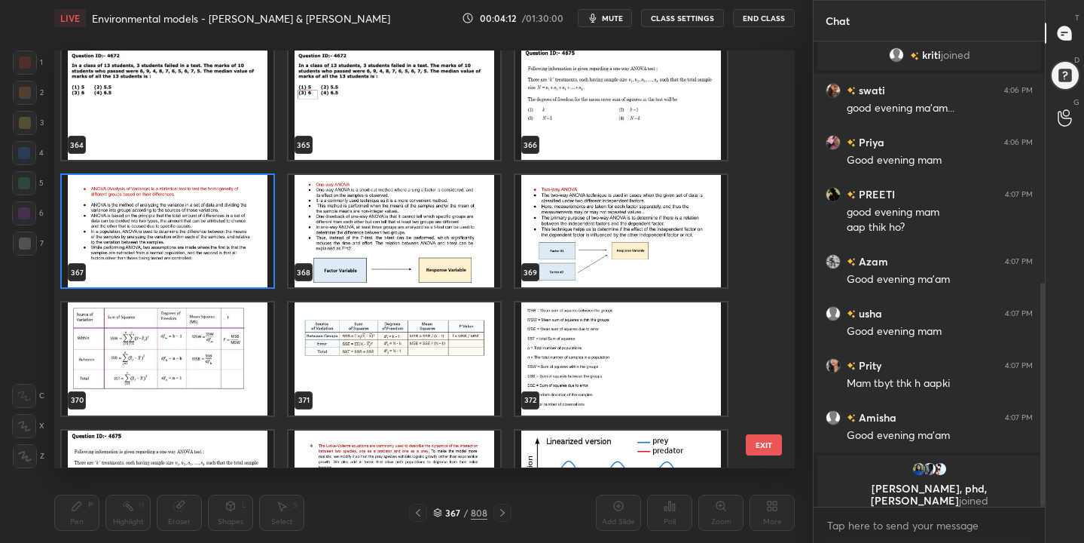
click at [210, 213] on img "grid" at bounding box center [168, 232] width 212 height 112
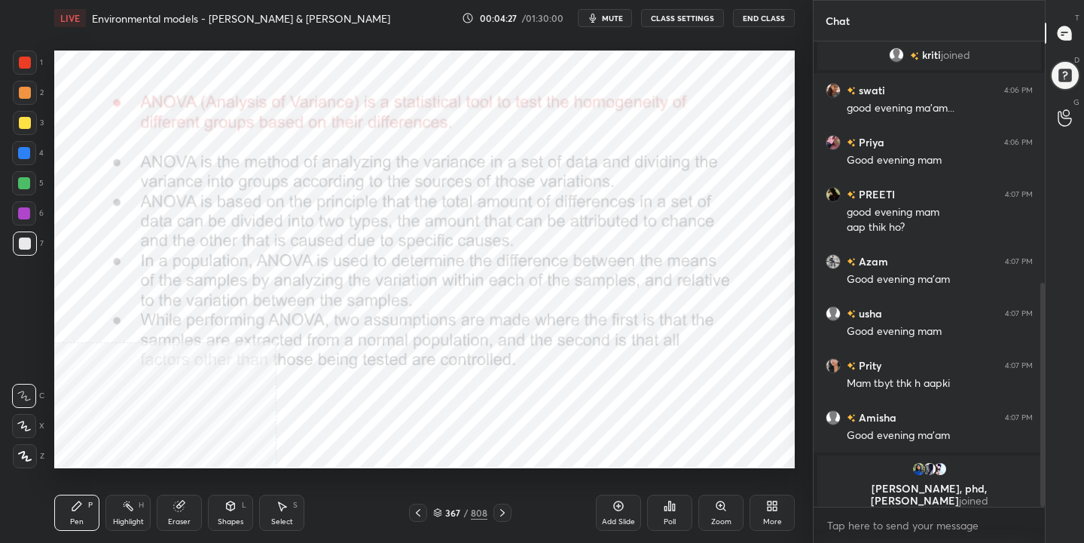
click at [24, 69] on div at bounding box center [25, 62] width 24 height 24
click at [503, 515] on icon at bounding box center [503, 512] width 12 height 12
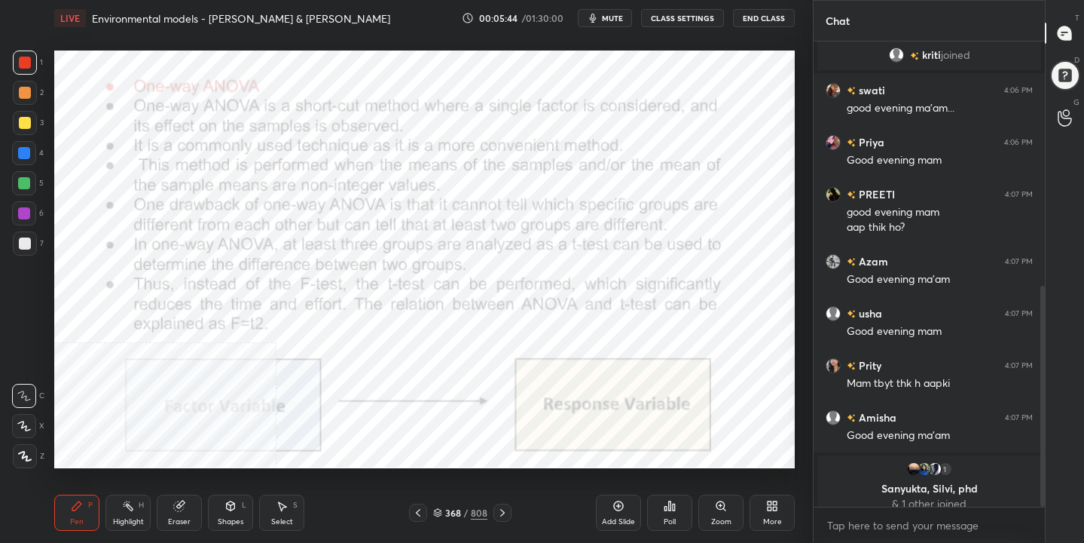
scroll to position [514, 0]
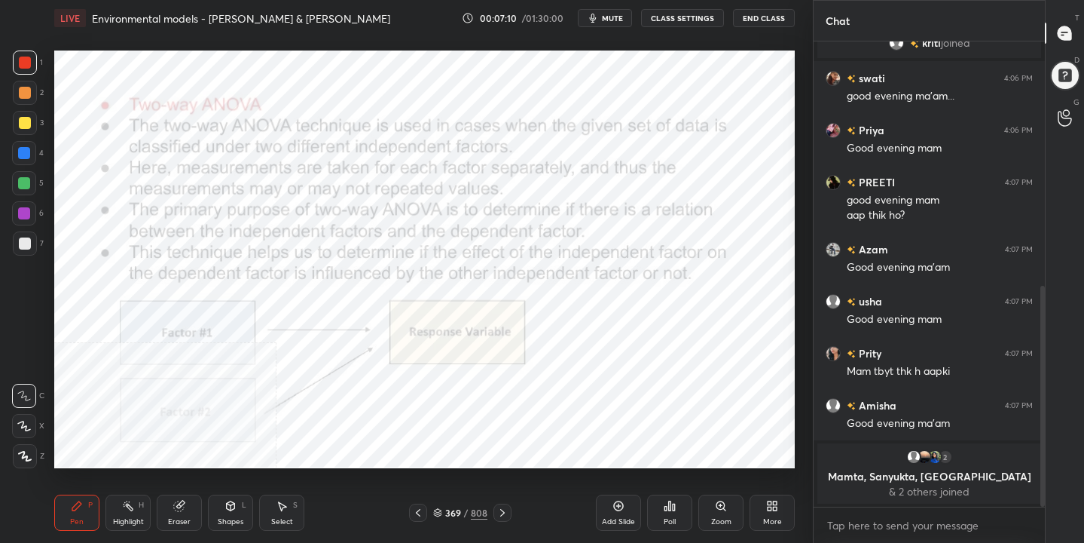
click at [783, 515] on div "More" at bounding box center [772, 512] width 45 height 36
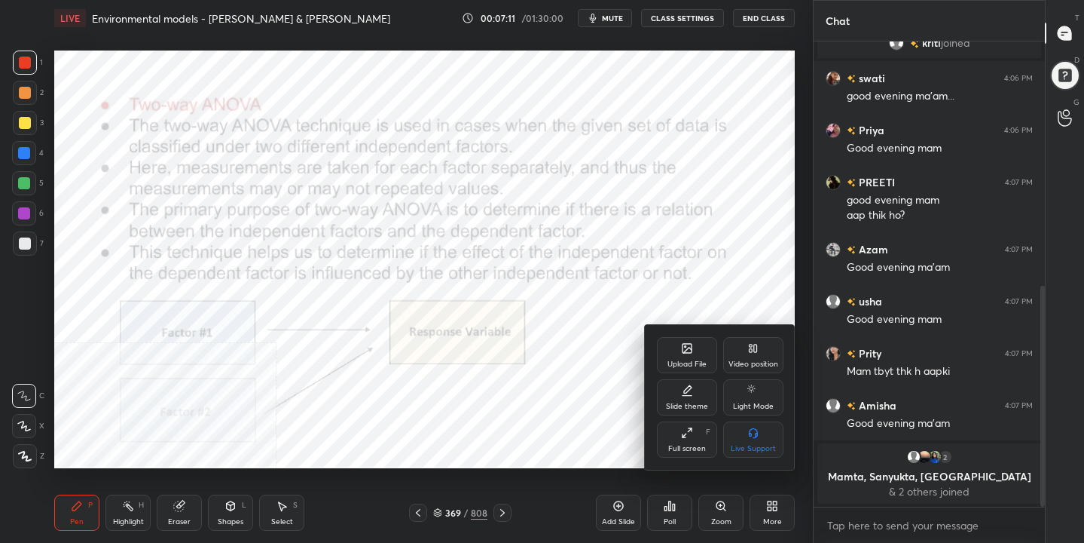
click at [754, 362] on div "Video position" at bounding box center [754, 364] width 50 height 8
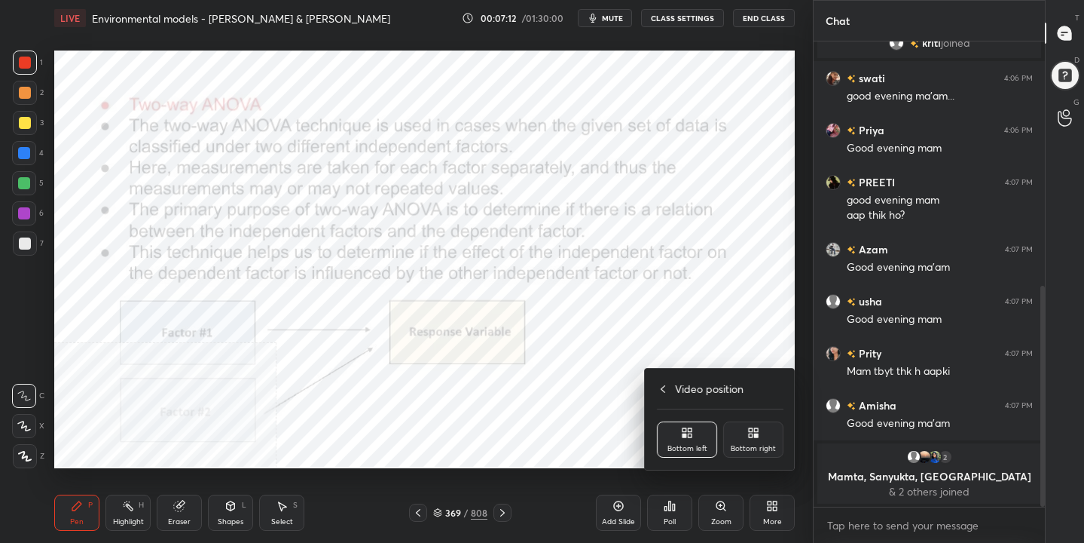
click at [762, 451] on div "Bottom right" at bounding box center [753, 449] width 45 height 8
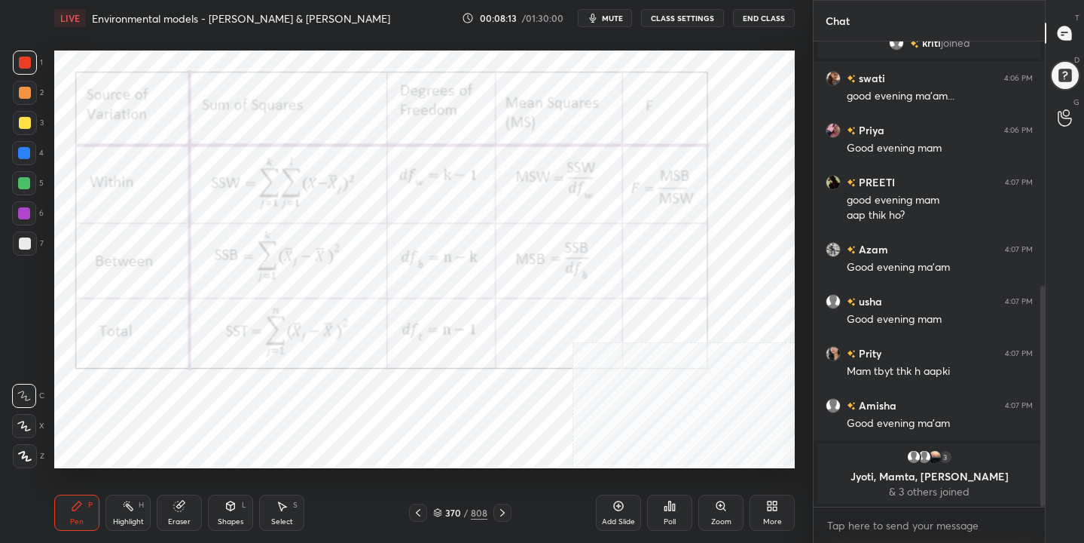
click at [435, 514] on icon at bounding box center [437, 512] width 9 height 9
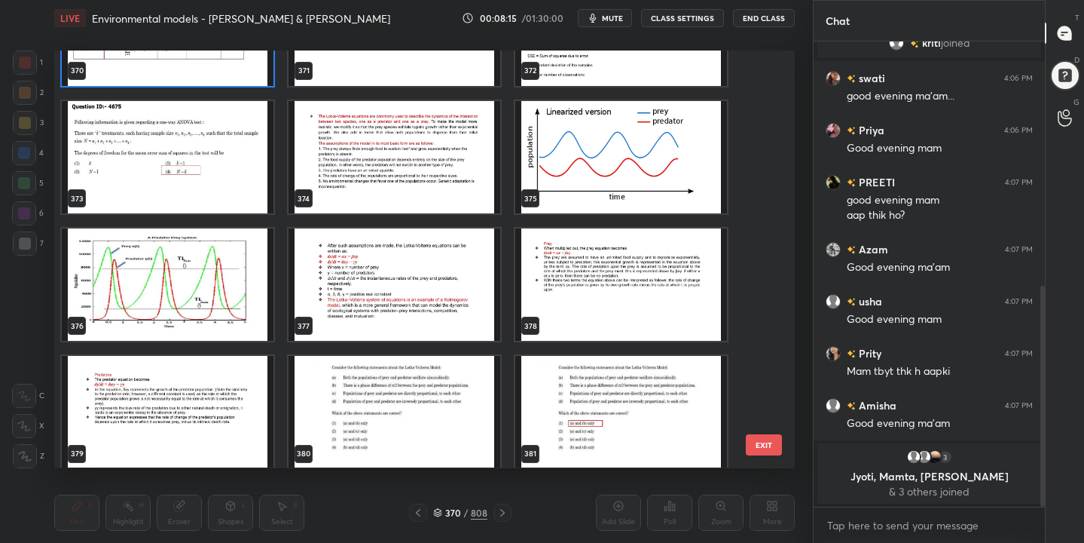
scroll to position [15776, 0]
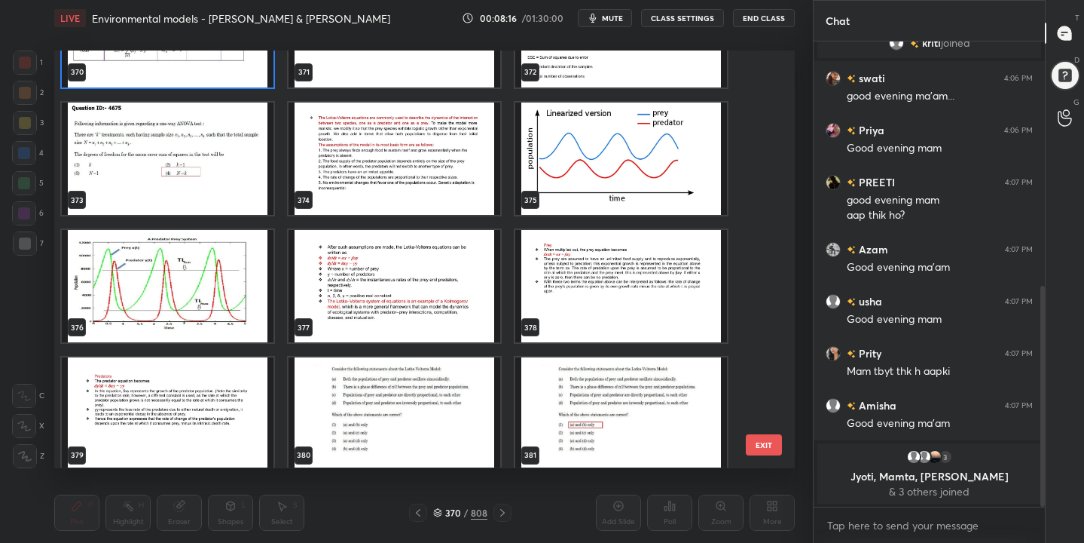
click at [397, 136] on img "grid" at bounding box center [395, 158] width 212 height 112
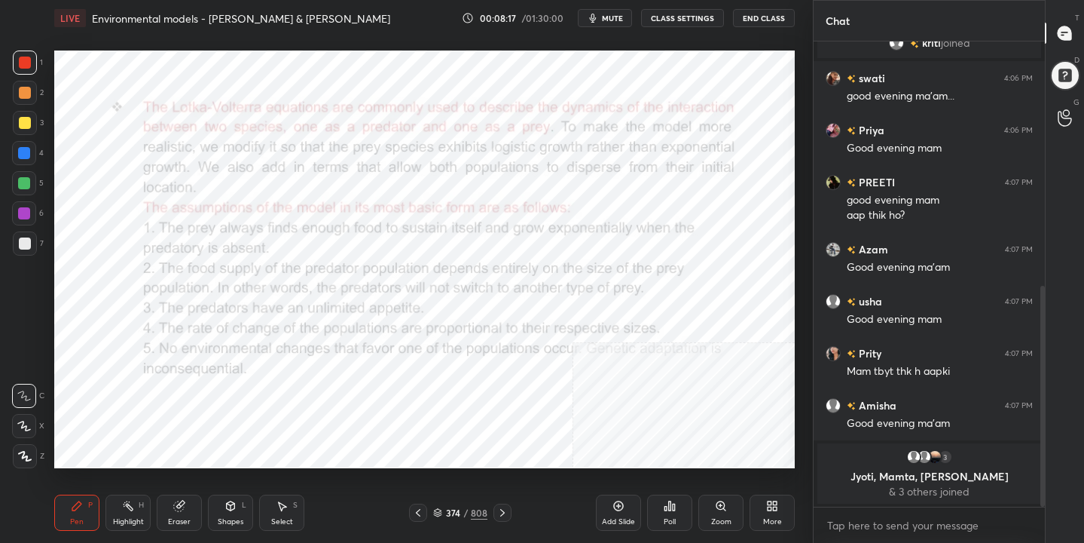
click at [397, 136] on img "grid" at bounding box center [395, 158] width 212 height 112
click at [437, 515] on icon at bounding box center [438, 515] width 8 height 2
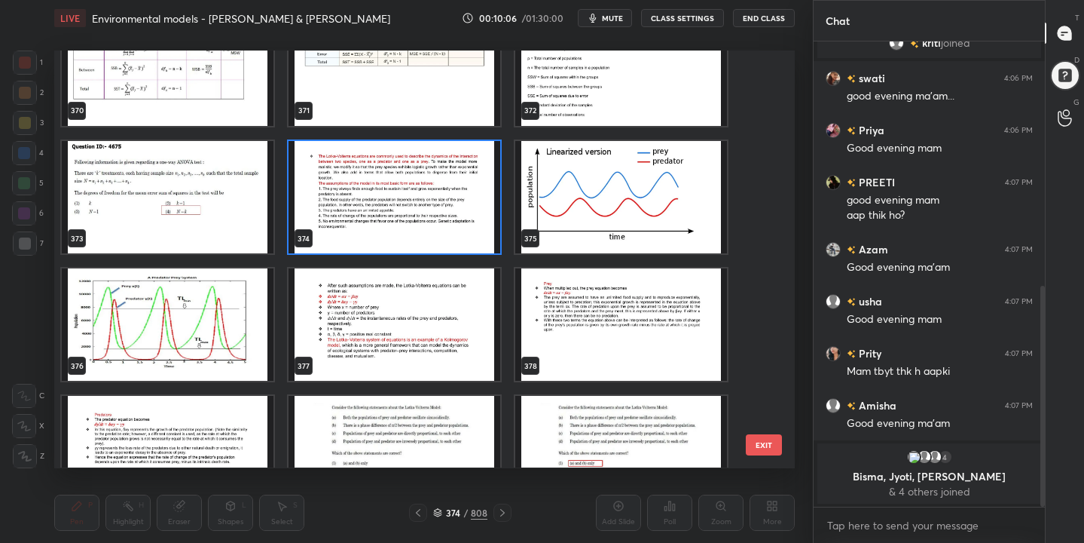
scroll to position [15738, 0]
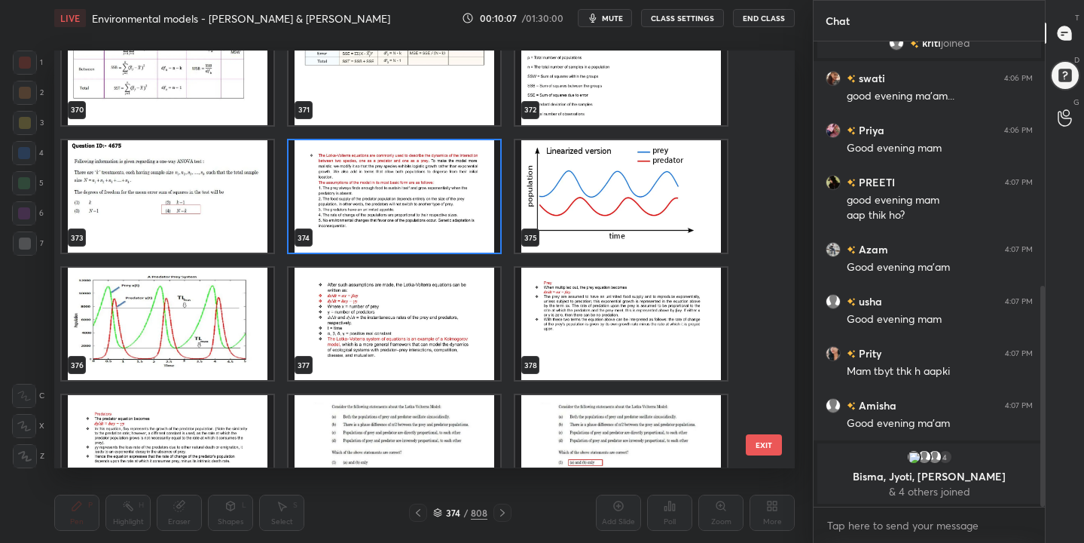
click at [607, 203] on img "grid" at bounding box center [621, 196] width 212 height 112
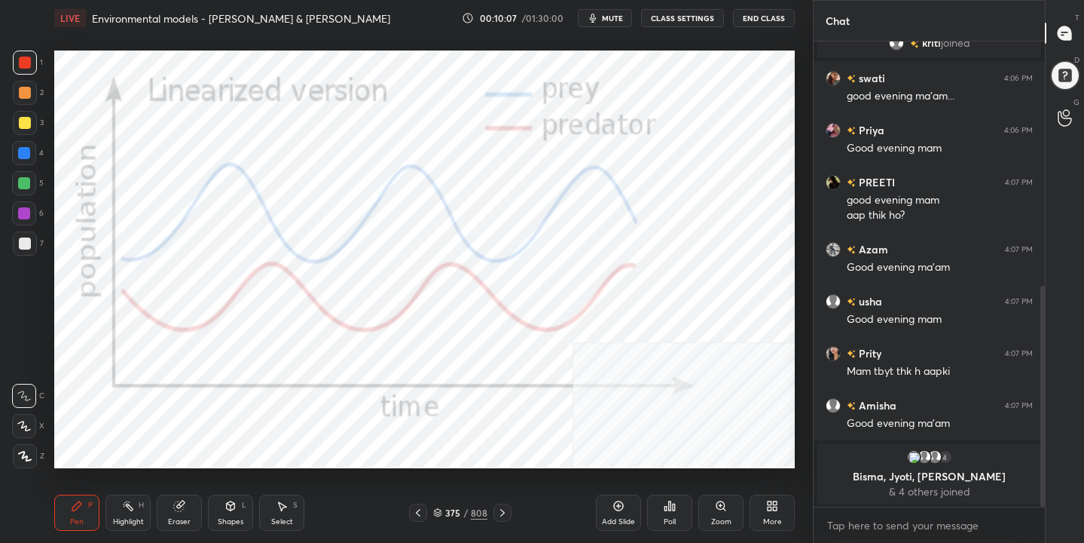
click at [607, 203] on img "grid" at bounding box center [621, 196] width 212 height 112
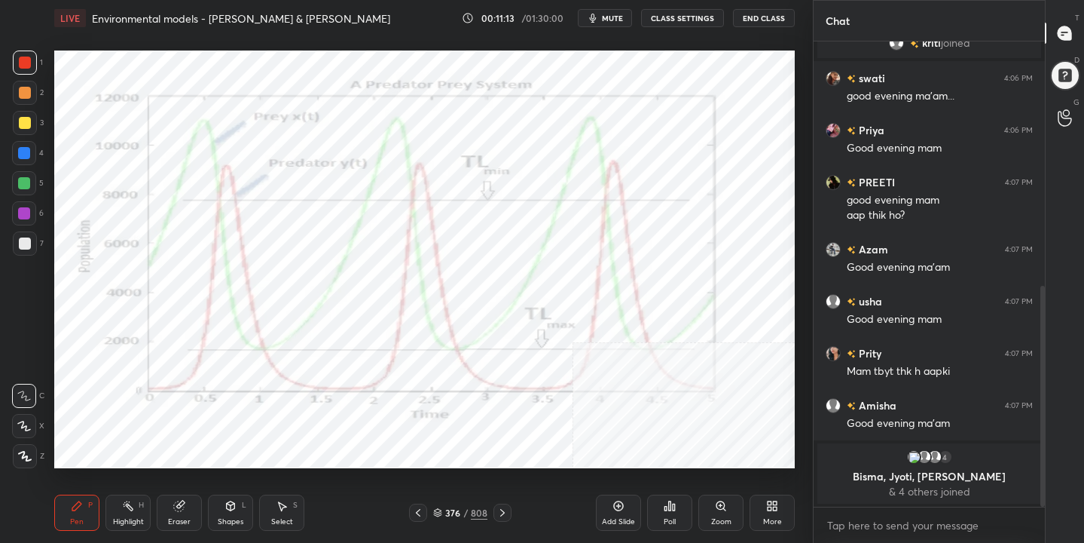
click at [440, 512] on icon at bounding box center [438, 511] width 8 height 4
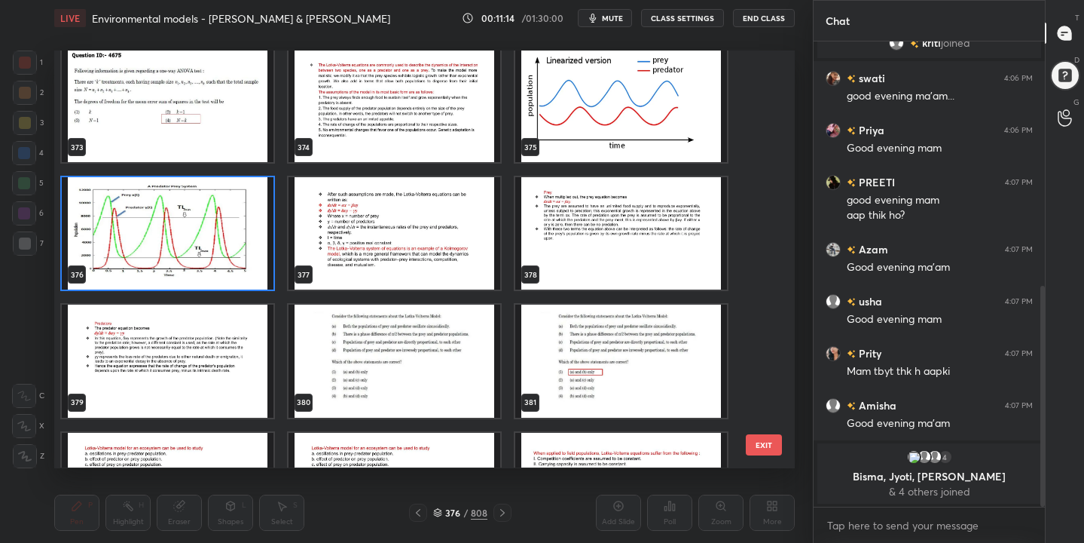
scroll to position [15828, 0]
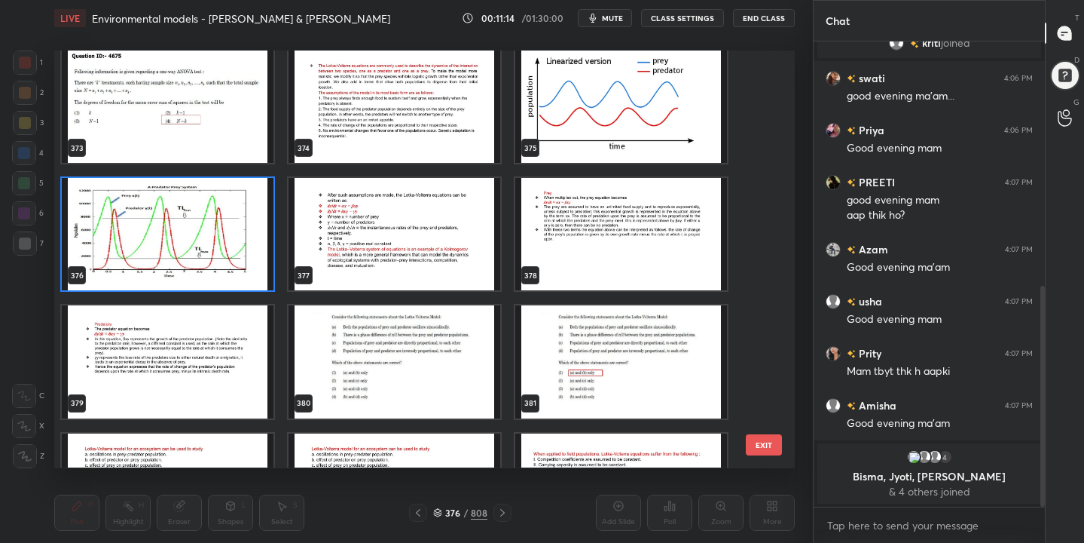
click at [364, 185] on img "grid" at bounding box center [395, 235] width 212 height 112
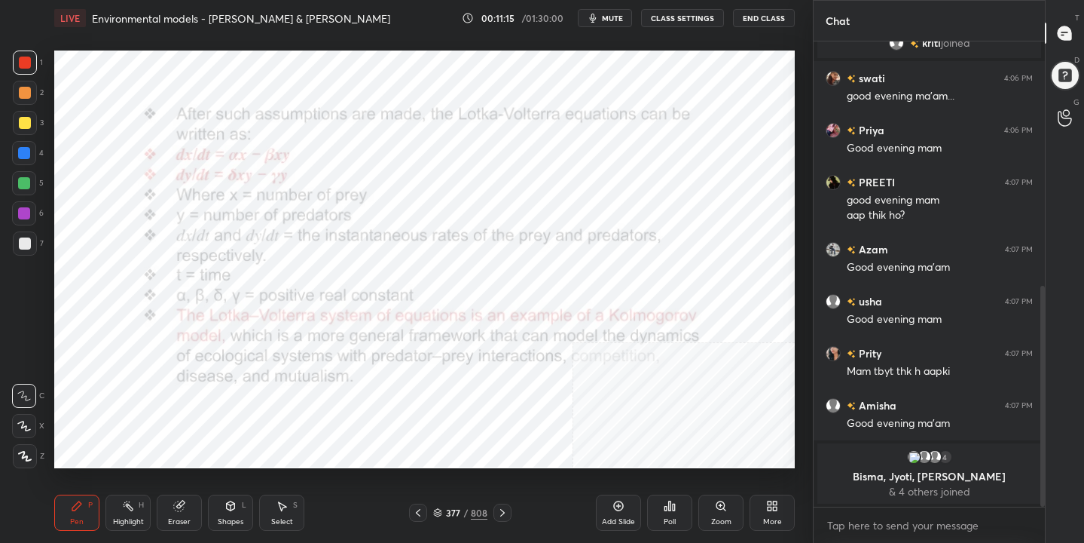
click at [364, 185] on img "grid" at bounding box center [395, 235] width 212 height 112
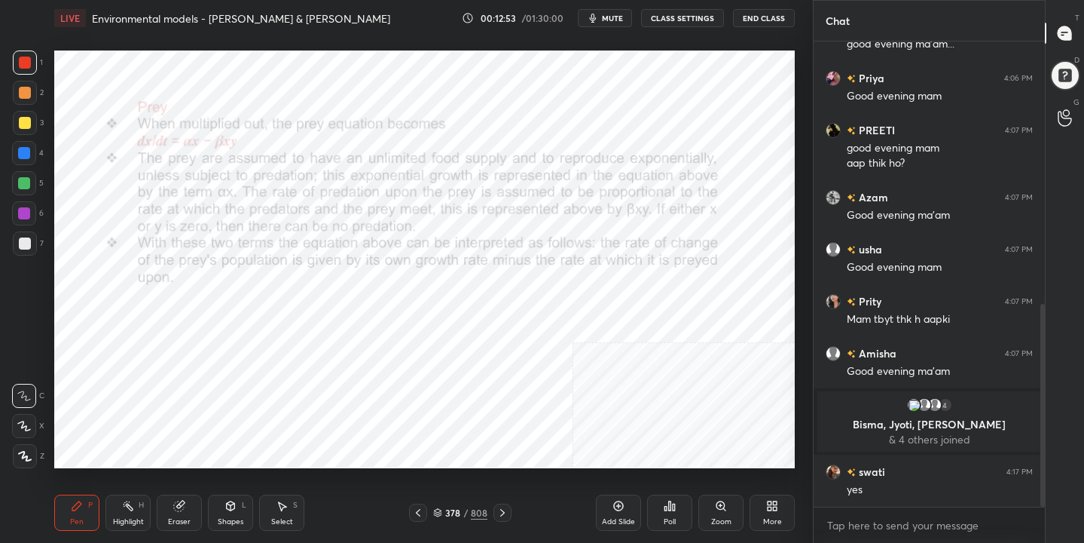
scroll to position [602, 0]
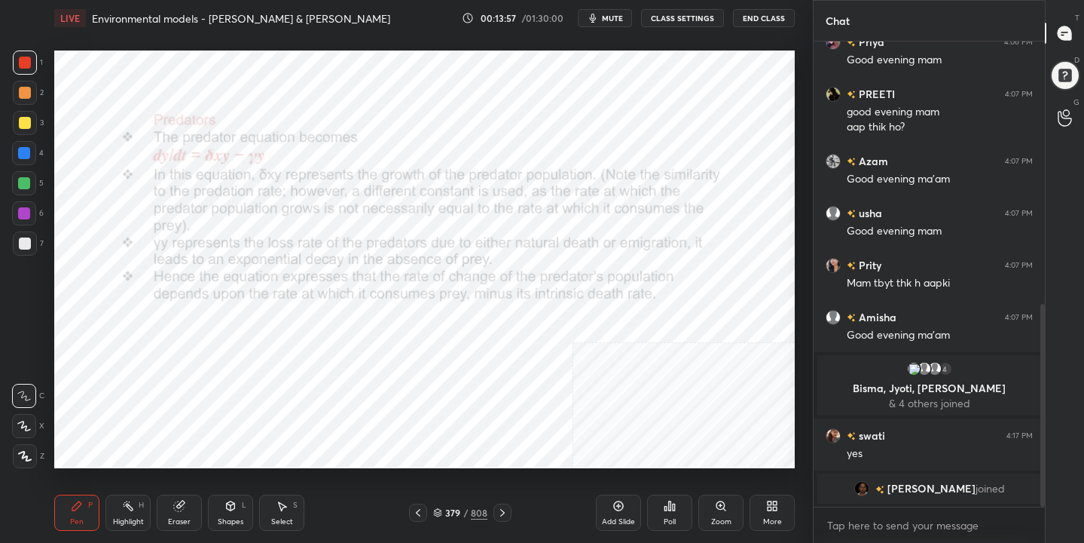
click at [444, 513] on div "379 / 808" at bounding box center [460, 513] width 54 height 14
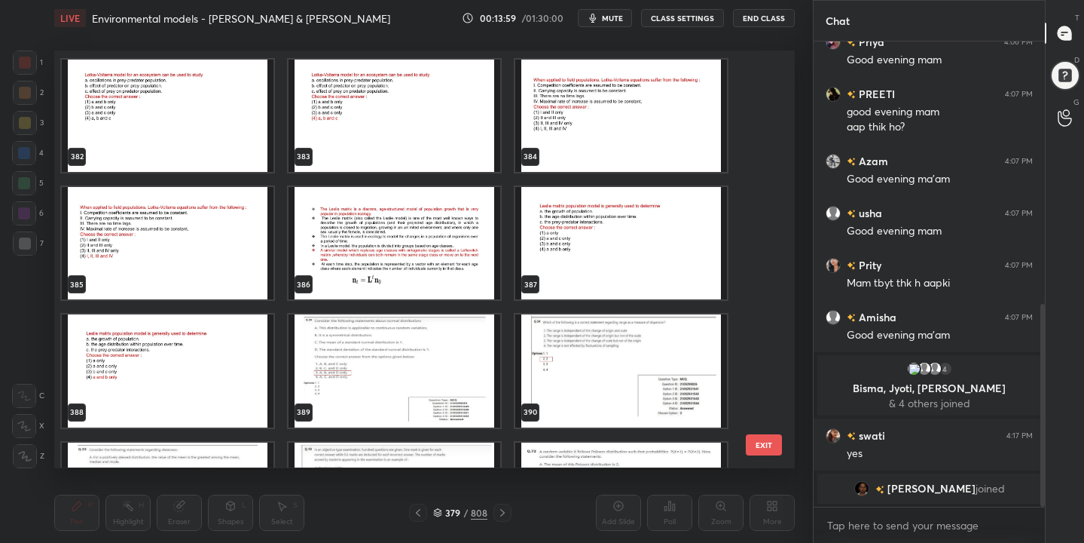
scroll to position [16204, 0]
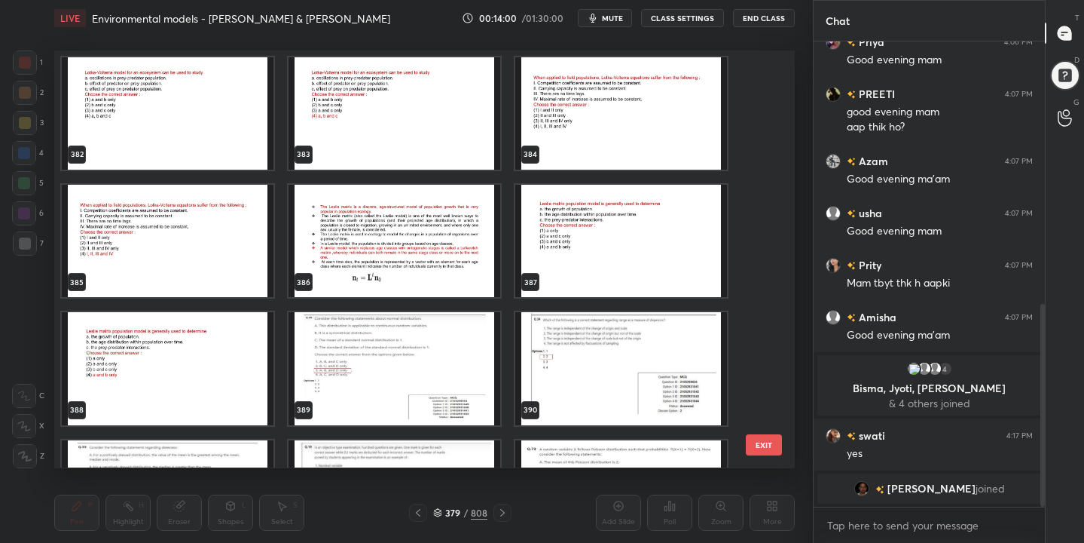
click at [458, 225] on img "grid" at bounding box center [395, 241] width 212 height 112
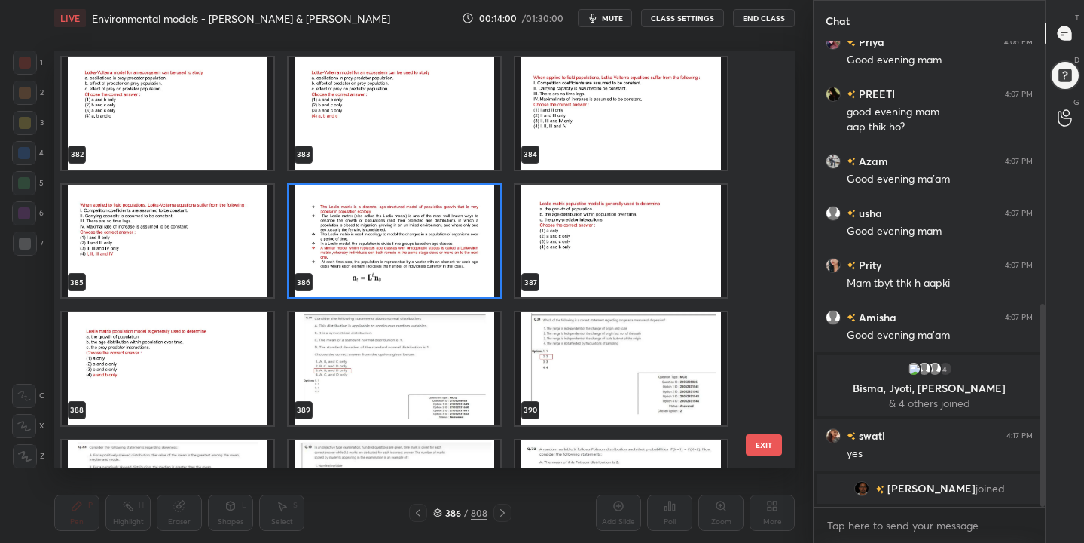
click at [458, 225] on img "grid" at bounding box center [395, 241] width 212 height 112
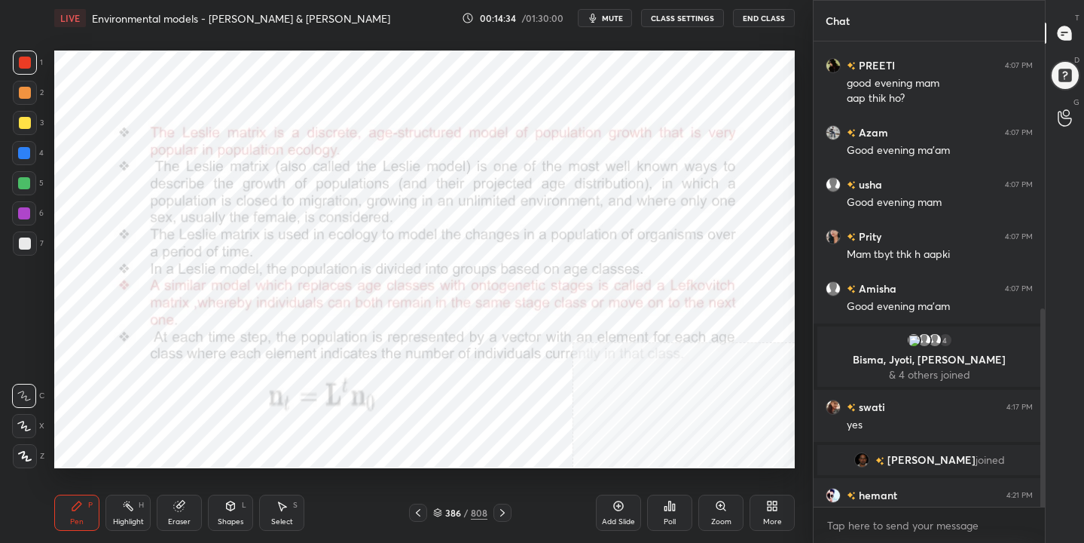
scroll to position [625, 0]
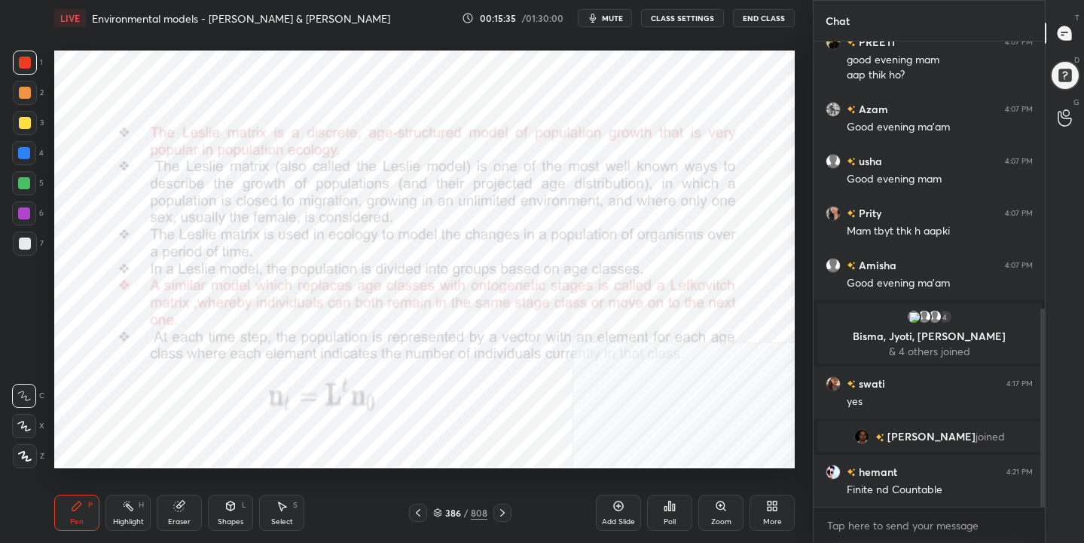
click at [450, 513] on div "386" at bounding box center [452, 512] width 15 height 9
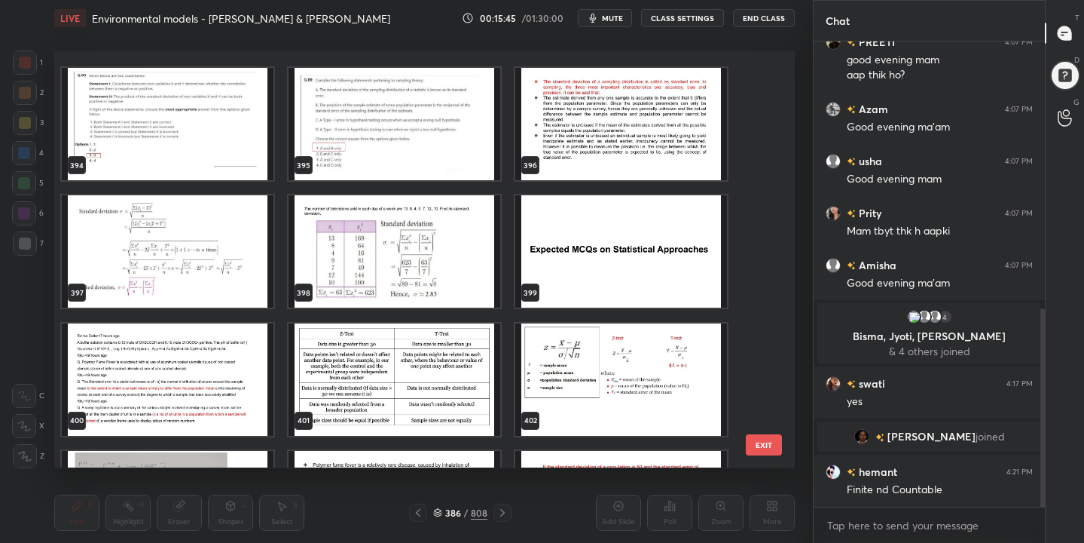
scroll to position [16834, 0]
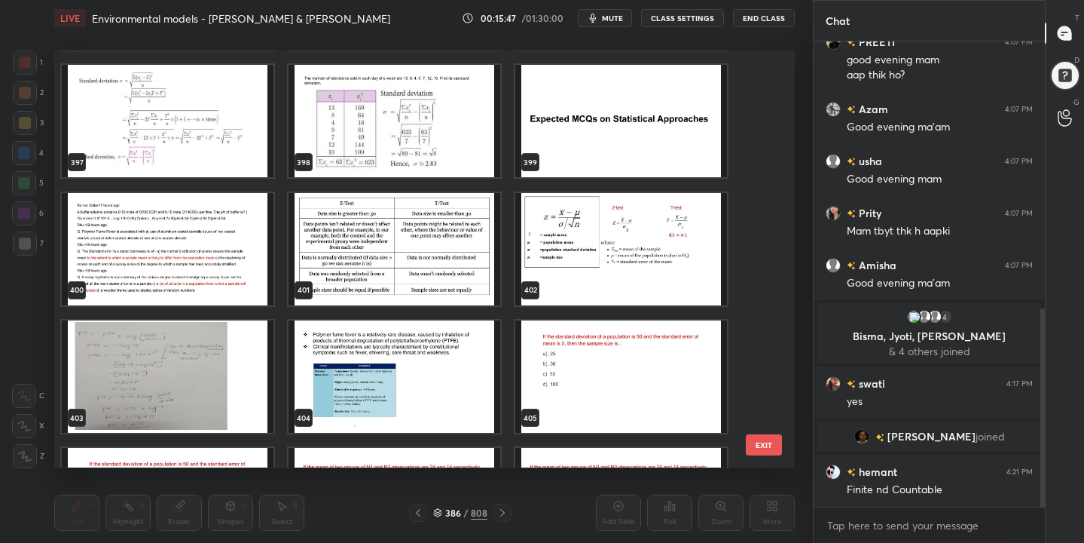
click at [398, 250] on img "grid" at bounding box center [395, 249] width 212 height 112
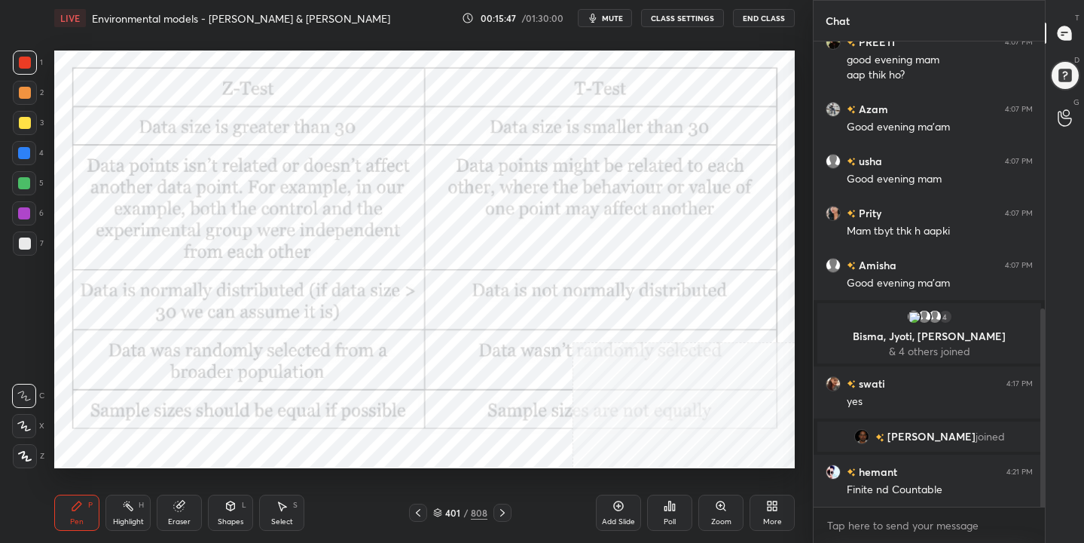
click at [398, 250] on img "grid" at bounding box center [395, 249] width 212 height 112
click at [436, 509] on icon at bounding box center [437, 512] width 9 height 9
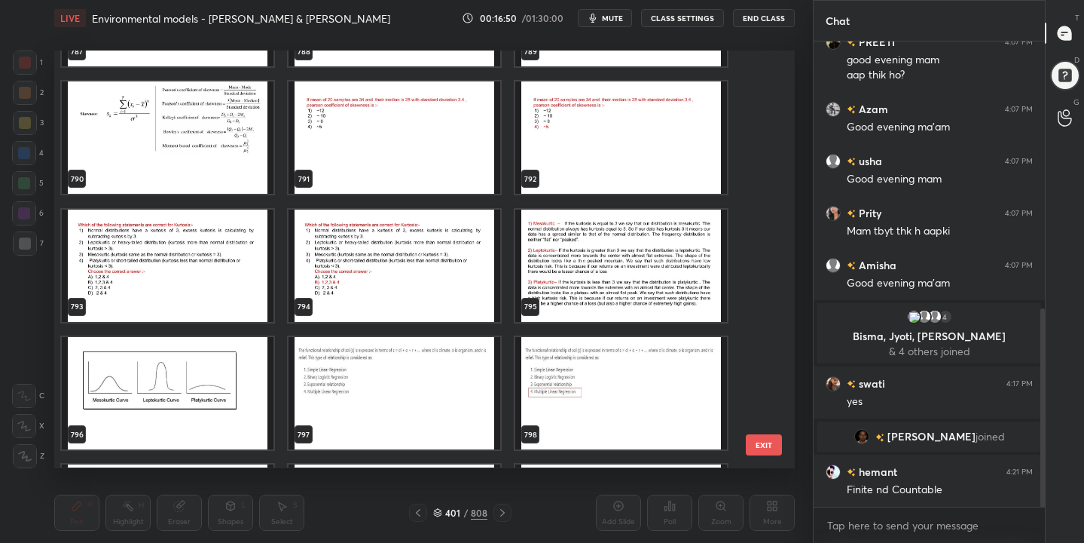
scroll to position [33529, 0]
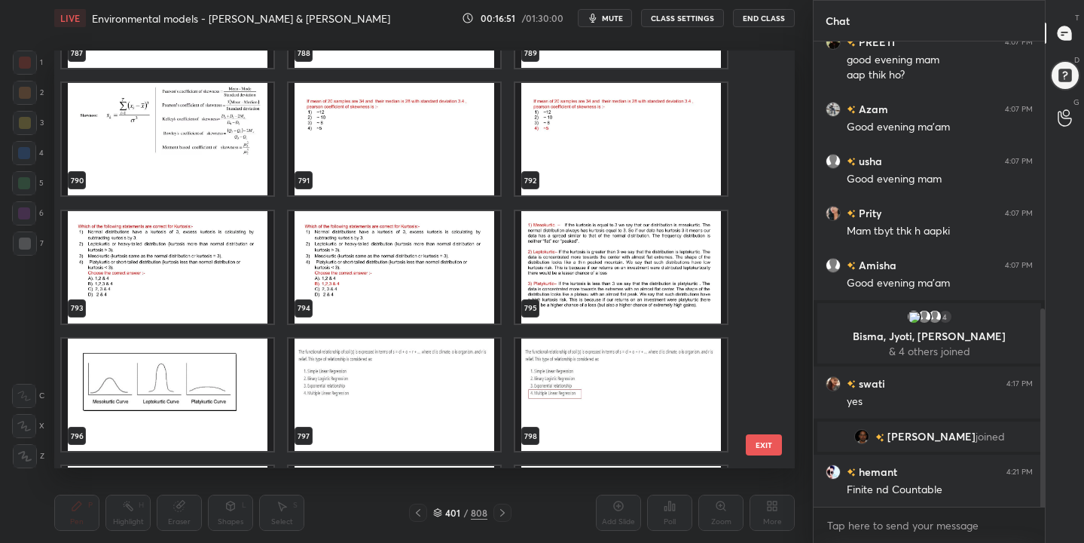
click at [545, 279] on img "grid" at bounding box center [621, 267] width 212 height 112
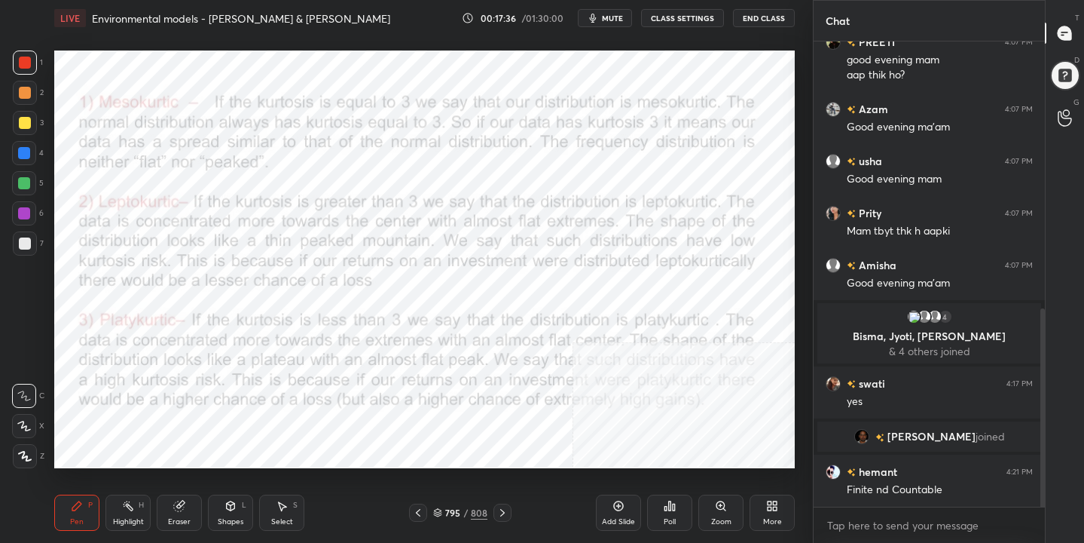
click at [445, 510] on div "795 / 808" at bounding box center [460, 513] width 54 height 14
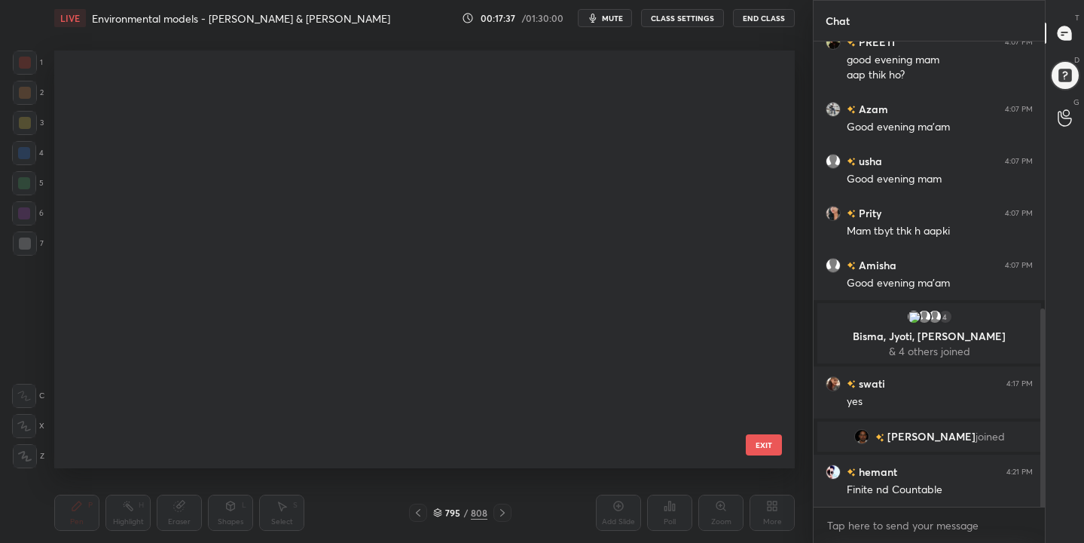
scroll to position [412, 734]
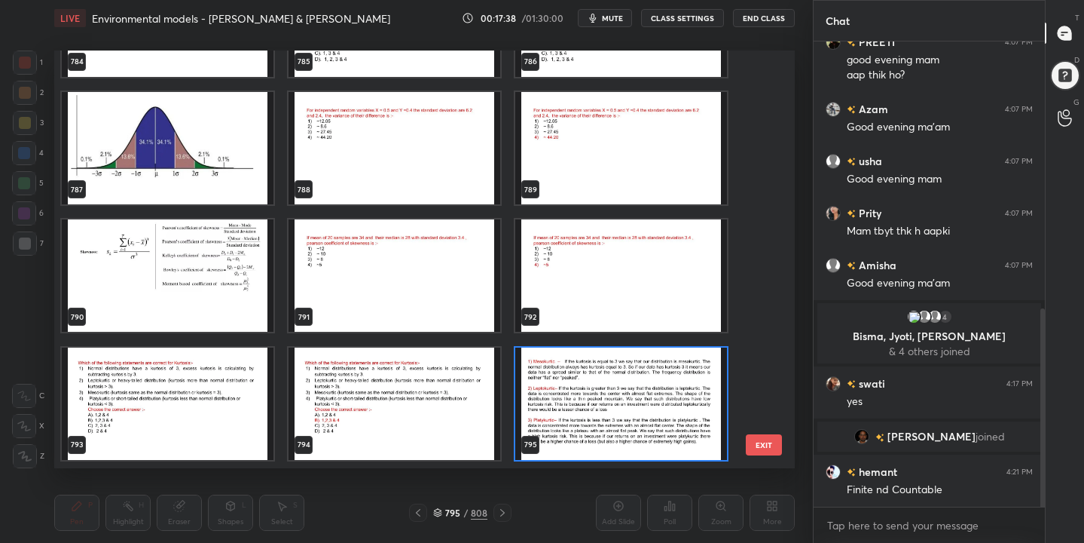
click at [134, 239] on img "grid" at bounding box center [168, 276] width 212 height 112
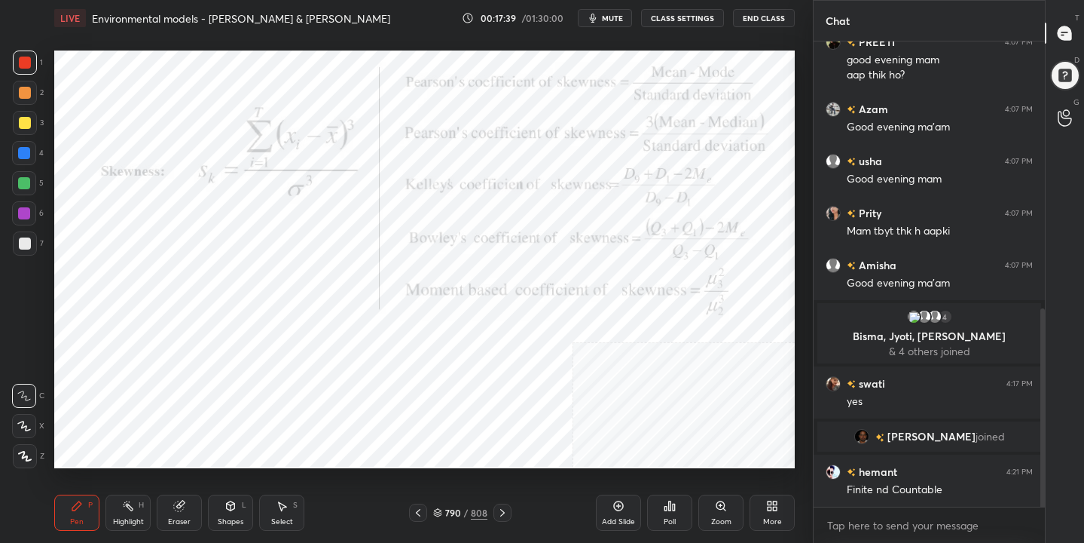
click at [134, 239] on img "grid" at bounding box center [168, 276] width 212 height 112
click at [442, 506] on div "790 / 808" at bounding box center [460, 513] width 54 height 14
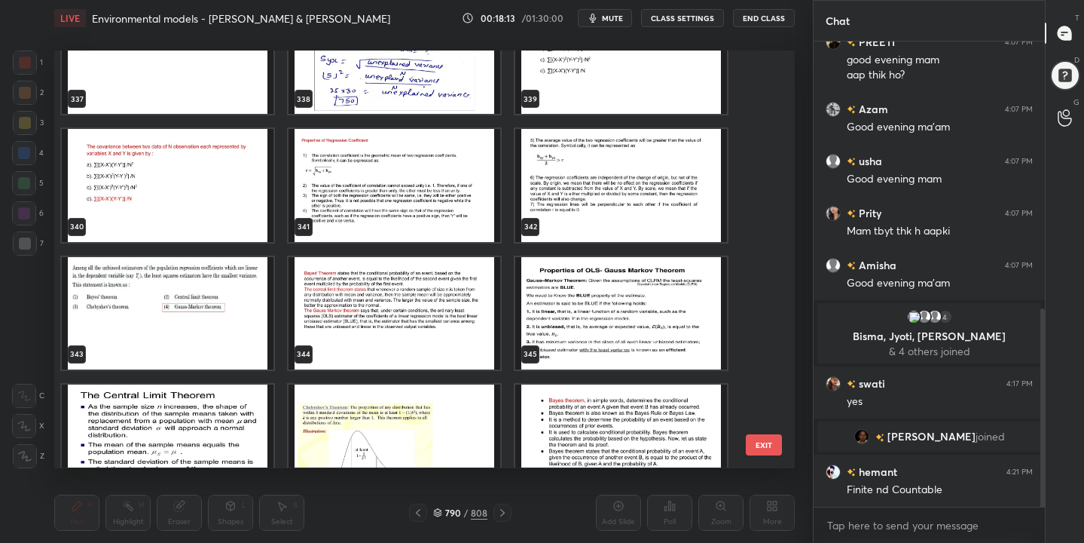
scroll to position [14357, 0]
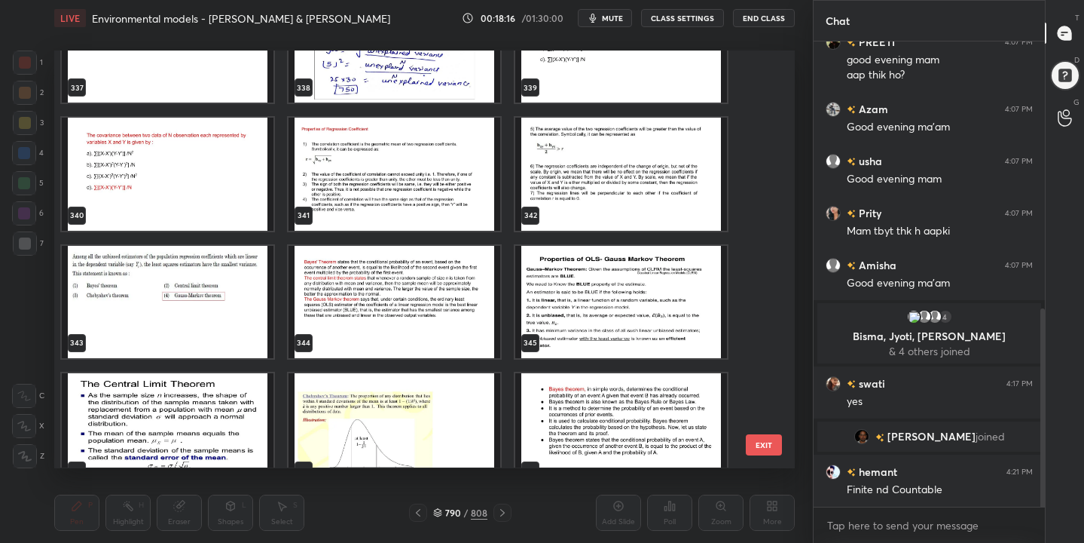
click at [357, 275] on img "grid" at bounding box center [395, 302] width 212 height 112
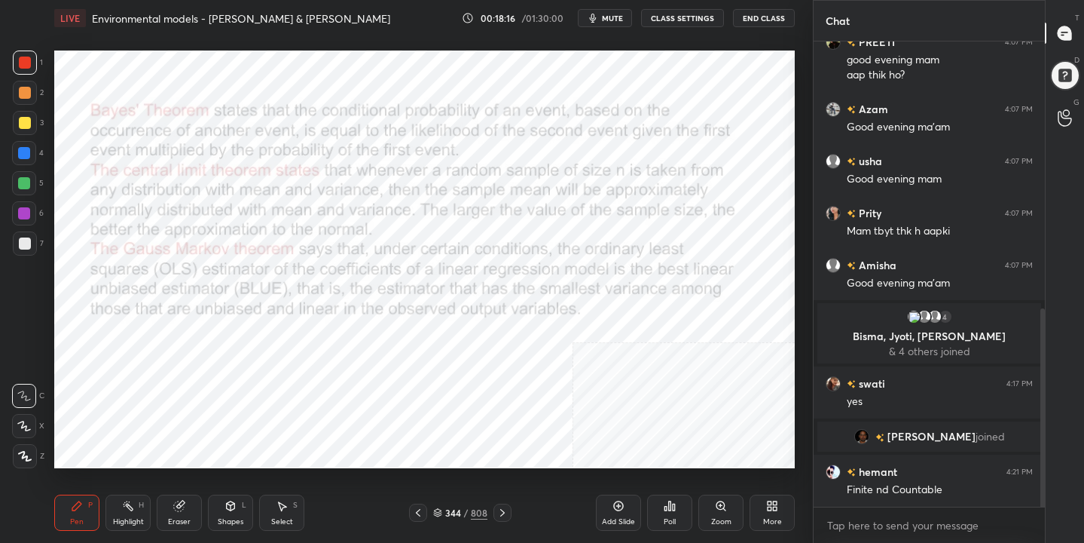
click at [357, 275] on img "grid" at bounding box center [395, 302] width 212 height 112
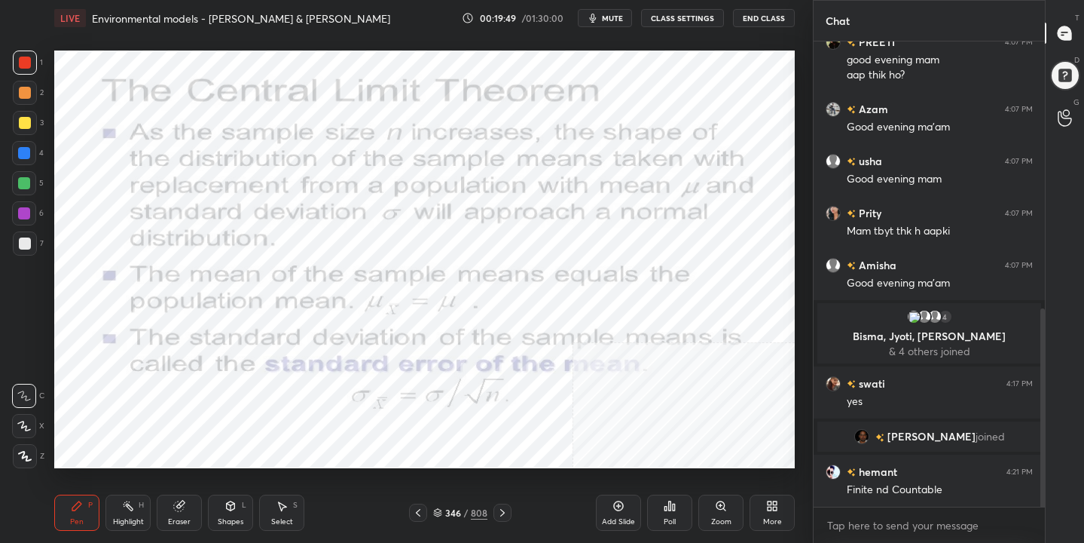
scroll to position [662, 0]
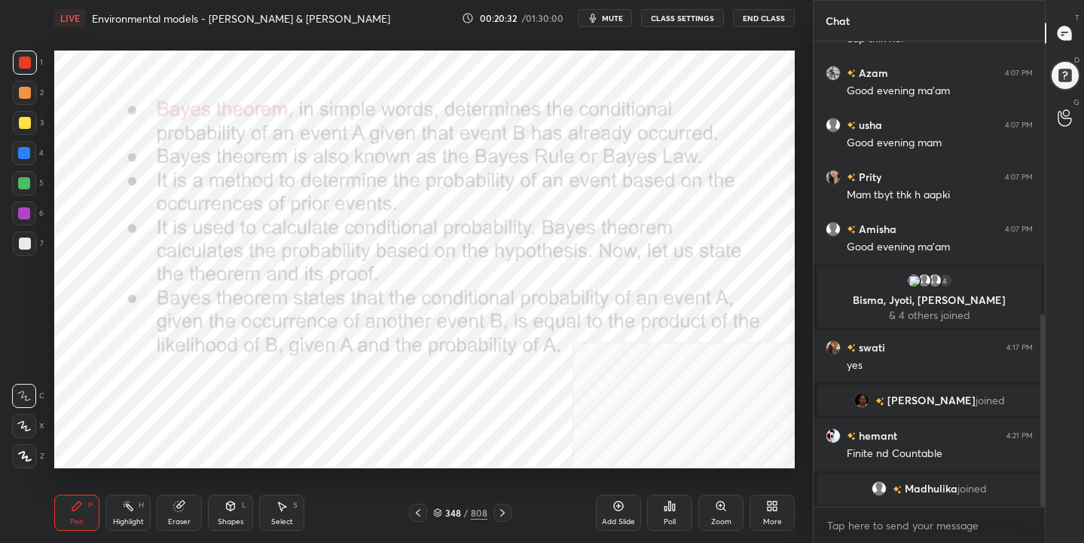
click at [450, 512] on div "348" at bounding box center [452, 512] width 15 height 9
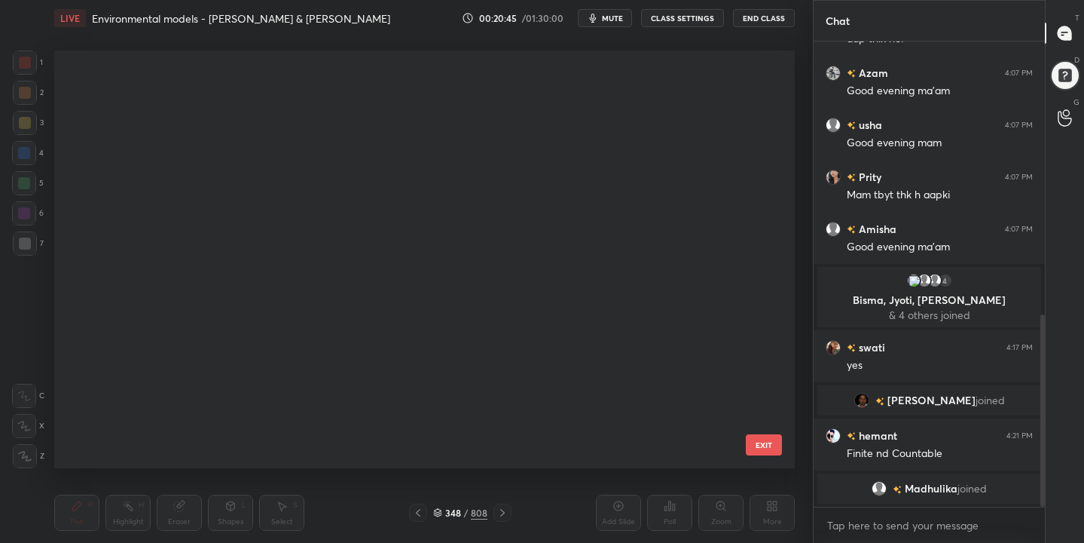
scroll to position [34030, 0]
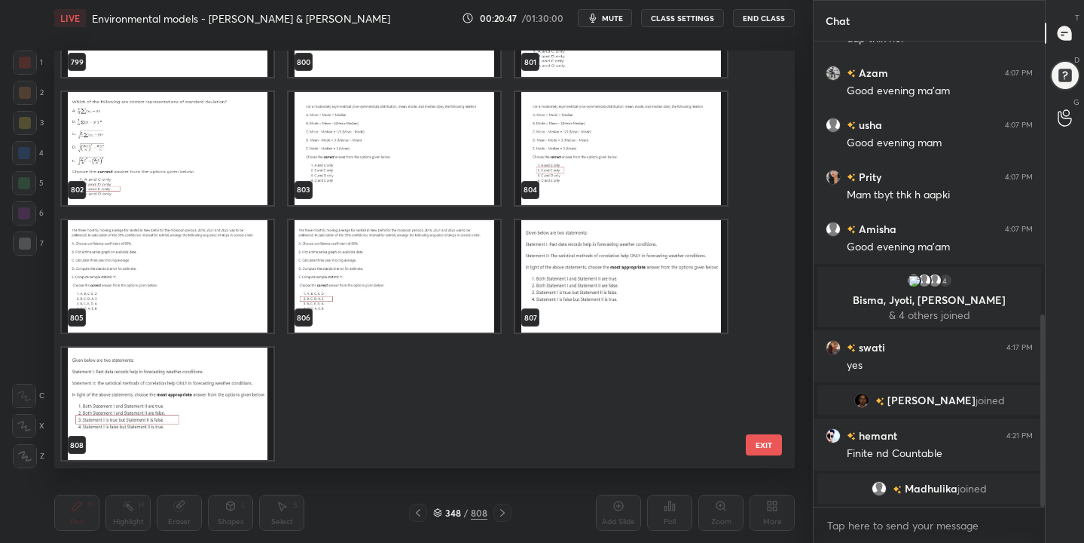
click at [622, 271] on img "grid" at bounding box center [621, 276] width 212 height 112
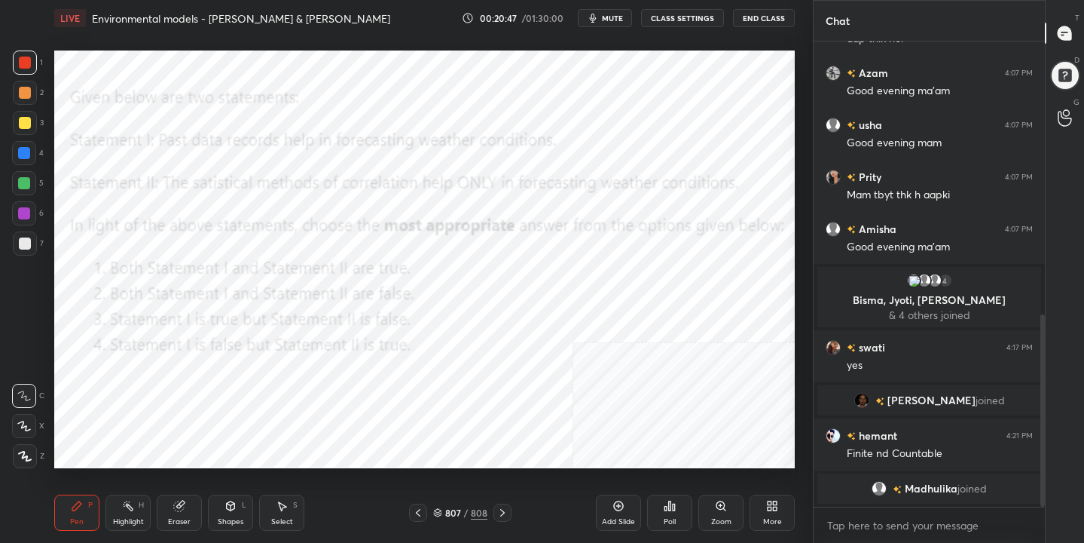
click at [622, 271] on img "grid" at bounding box center [621, 276] width 212 height 112
click at [617, 17] on span "mute" at bounding box center [612, 18] width 21 height 11
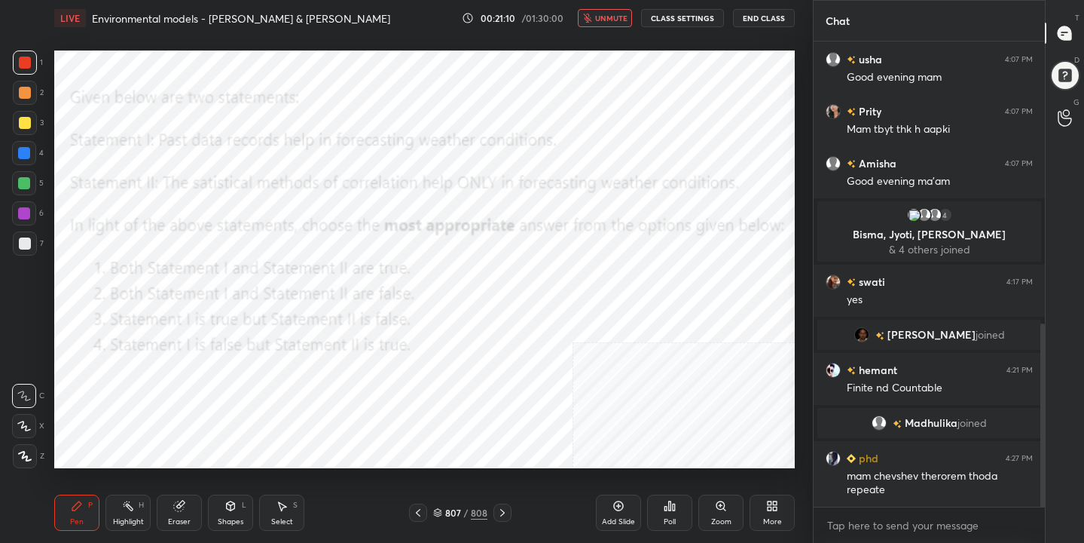
click at [619, 8] on div "LIVE Environmental models - [PERSON_NAME] & [PERSON_NAME] 00:21:10 / 01:30:00 u…" at bounding box center [424, 18] width 741 height 36
click at [609, 26] on button "unmute" at bounding box center [605, 18] width 54 height 18
click at [440, 510] on icon at bounding box center [437, 512] width 9 height 9
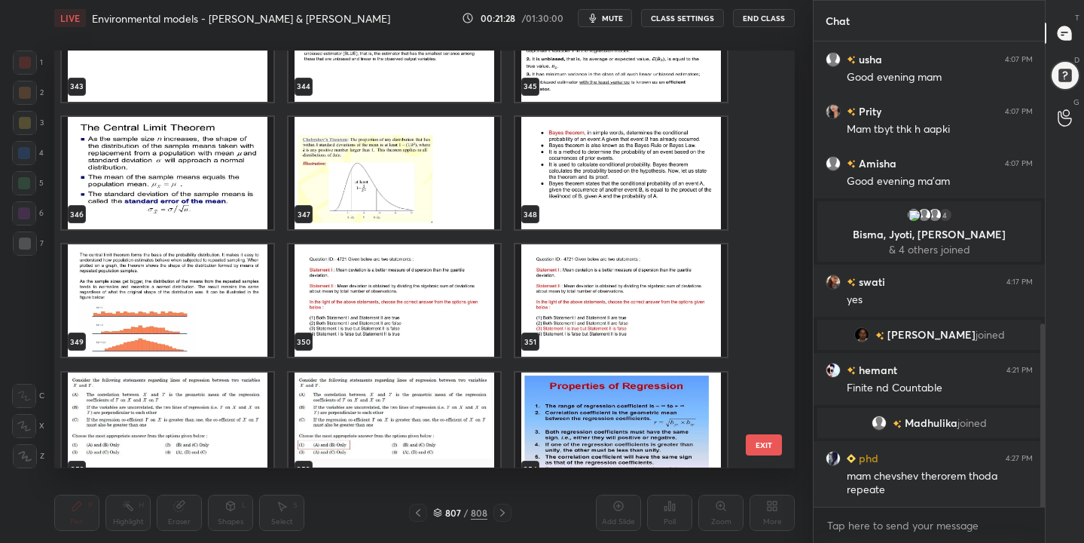
scroll to position [14623, 0]
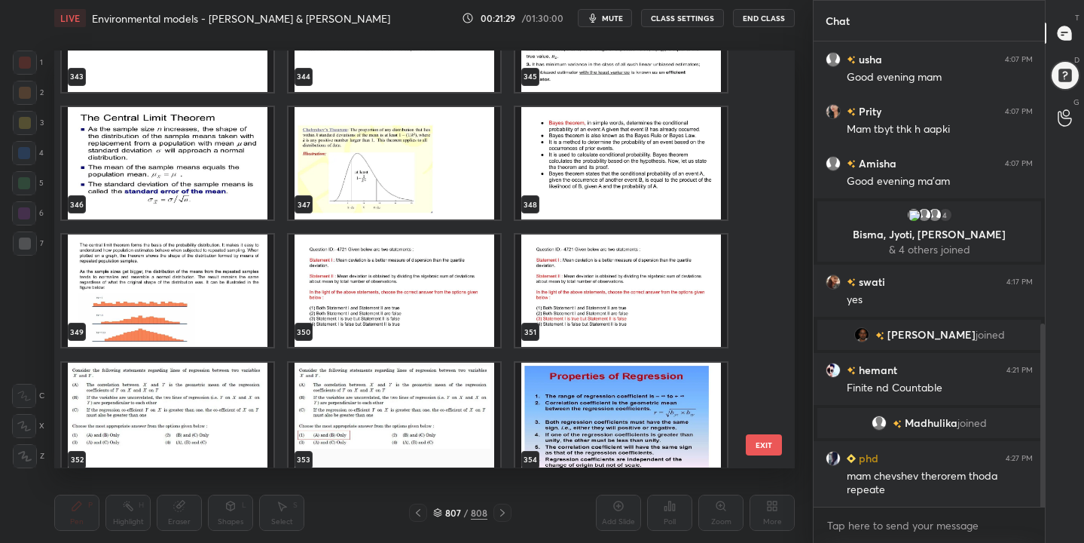
click at [389, 155] on img "grid" at bounding box center [395, 163] width 212 height 112
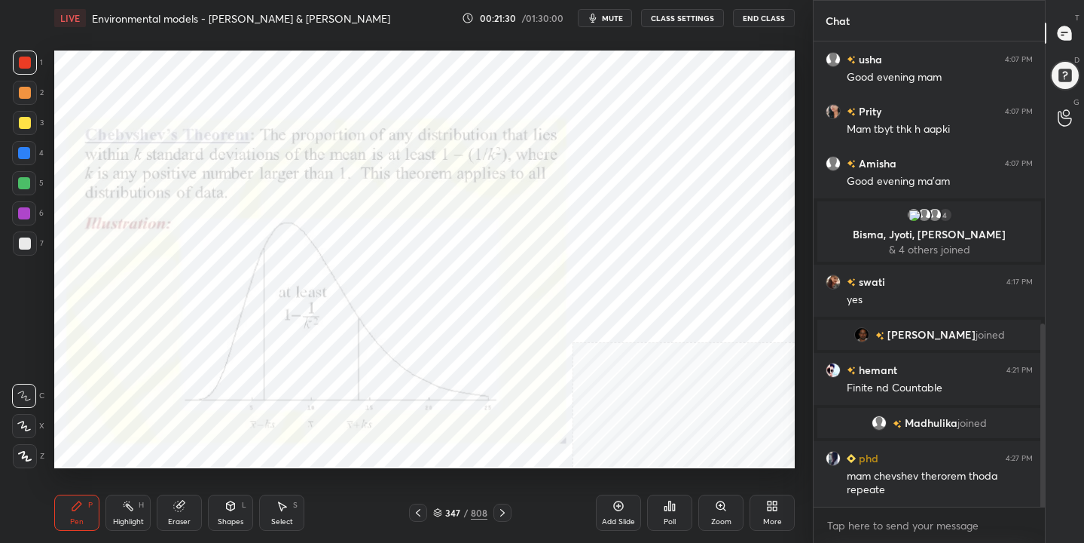
click at [389, 155] on img "grid" at bounding box center [395, 163] width 212 height 112
click at [605, 10] on button "mute" at bounding box center [605, 18] width 54 height 18
click at [624, 17] on span "unmute" at bounding box center [611, 18] width 32 height 11
click at [442, 510] on icon at bounding box center [437, 512] width 9 height 9
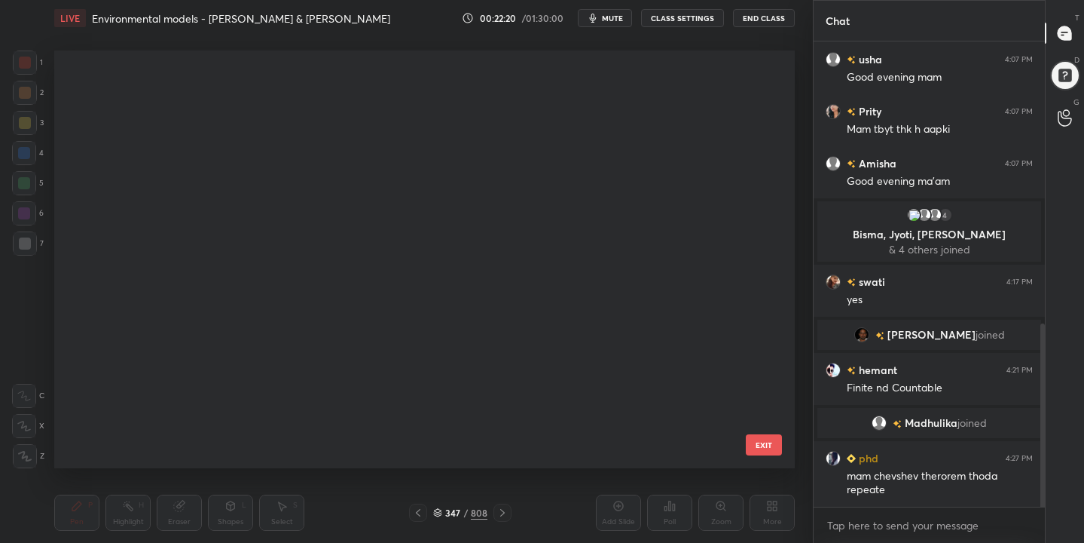
scroll to position [34030, 0]
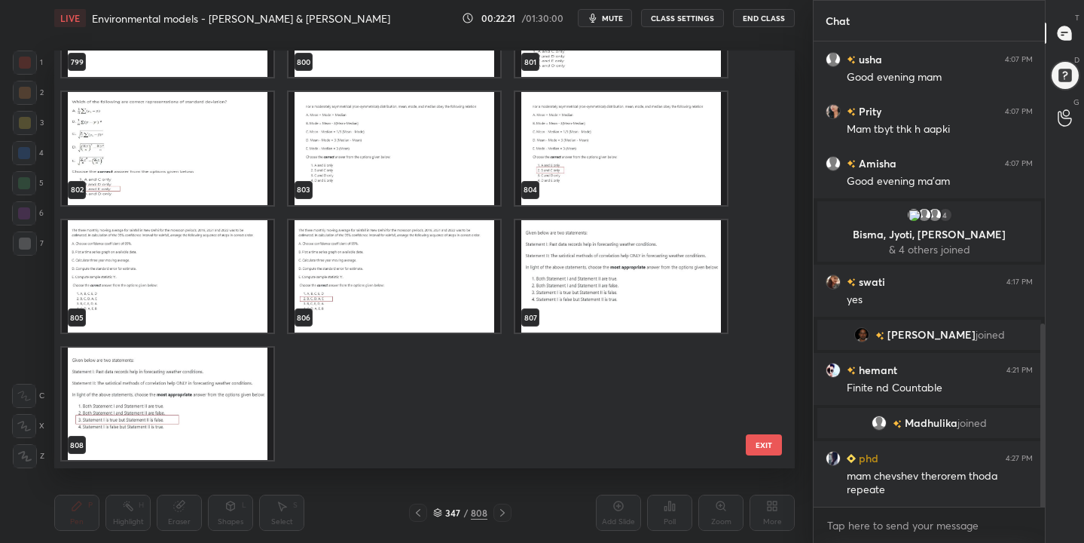
click at [634, 238] on img "grid" at bounding box center [621, 276] width 212 height 112
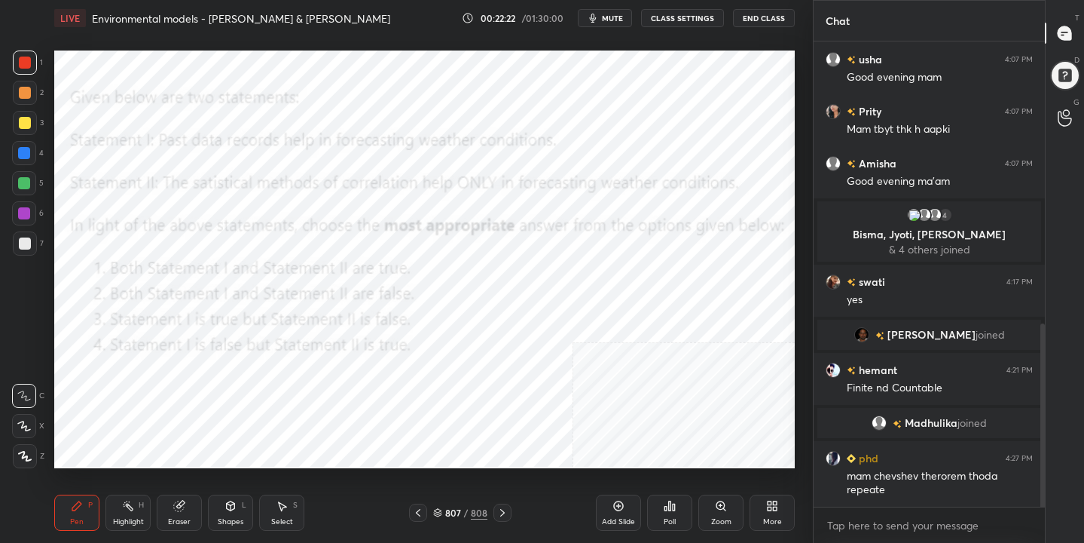
click at [634, 238] on img "grid" at bounding box center [621, 276] width 212 height 112
click at [617, 18] on span "mute" at bounding box center [612, 18] width 21 height 11
click at [664, 521] on div "Poll" at bounding box center [670, 522] width 12 height 8
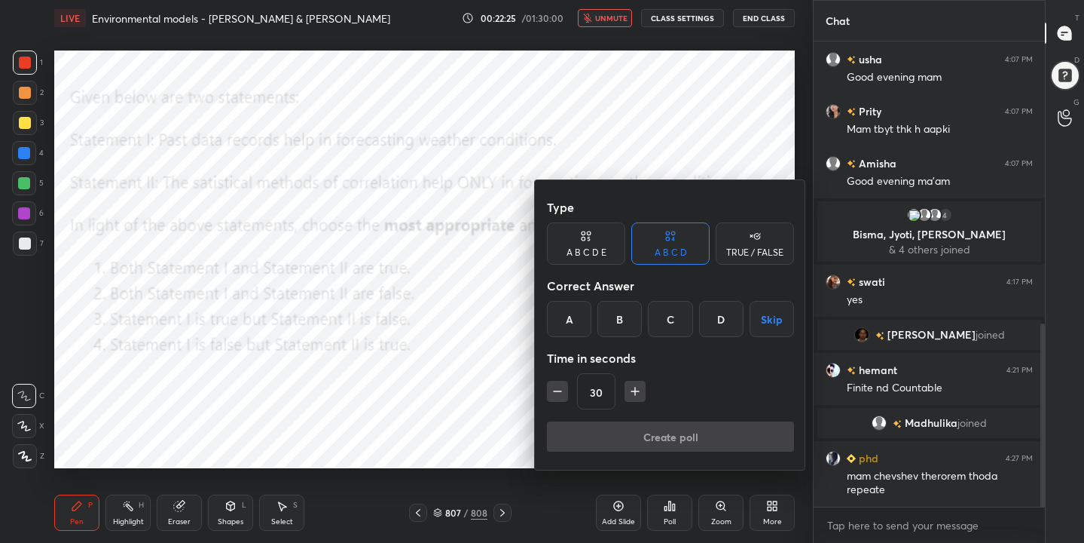
click at [661, 317] on div "C" at bounding box center [670, 319] width 44 height 36
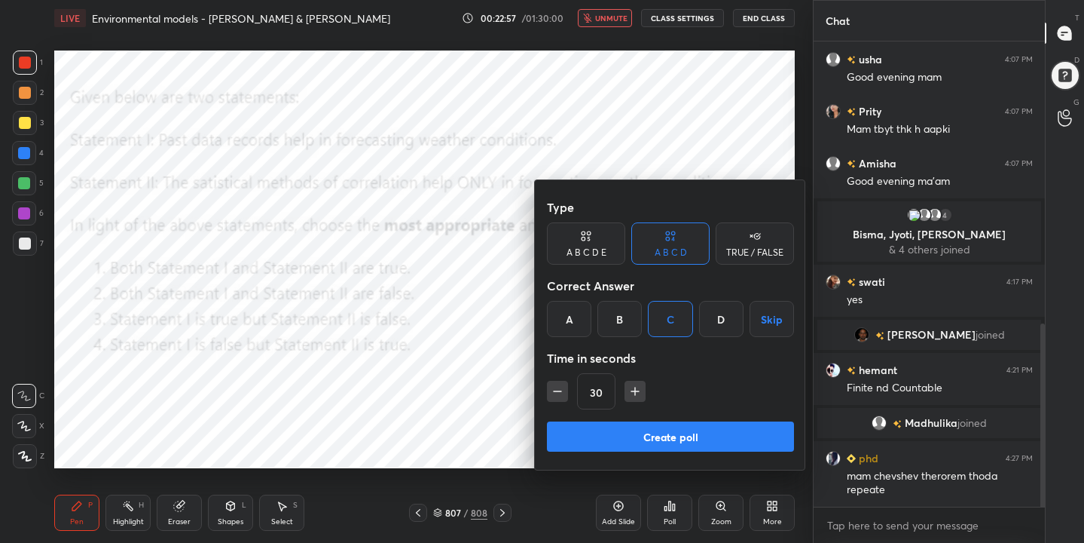
click at [736, 423] on button "Create poll" at bounding box center [670, 436] width 247 height 30
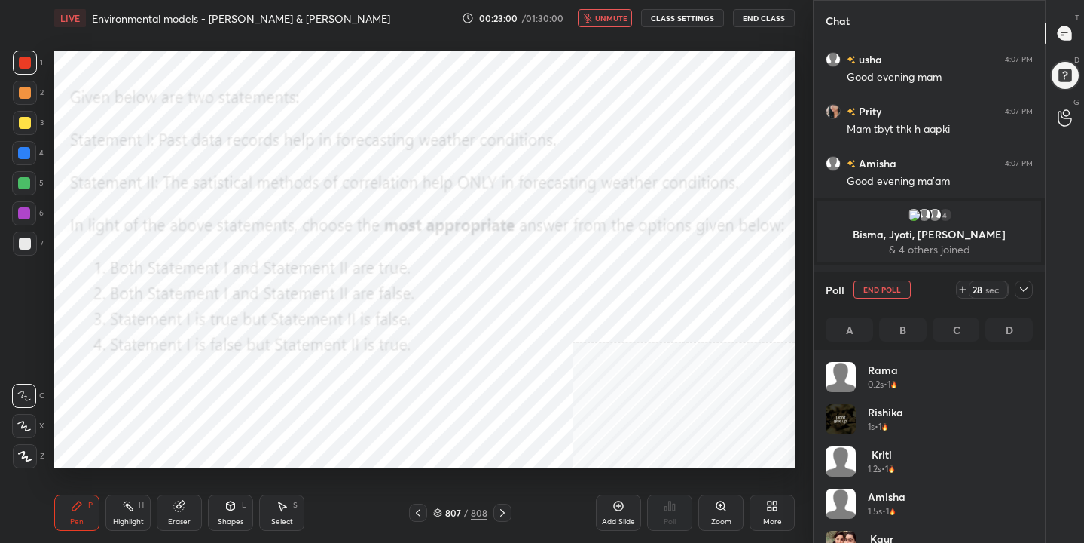
scroll to position [176, 203]
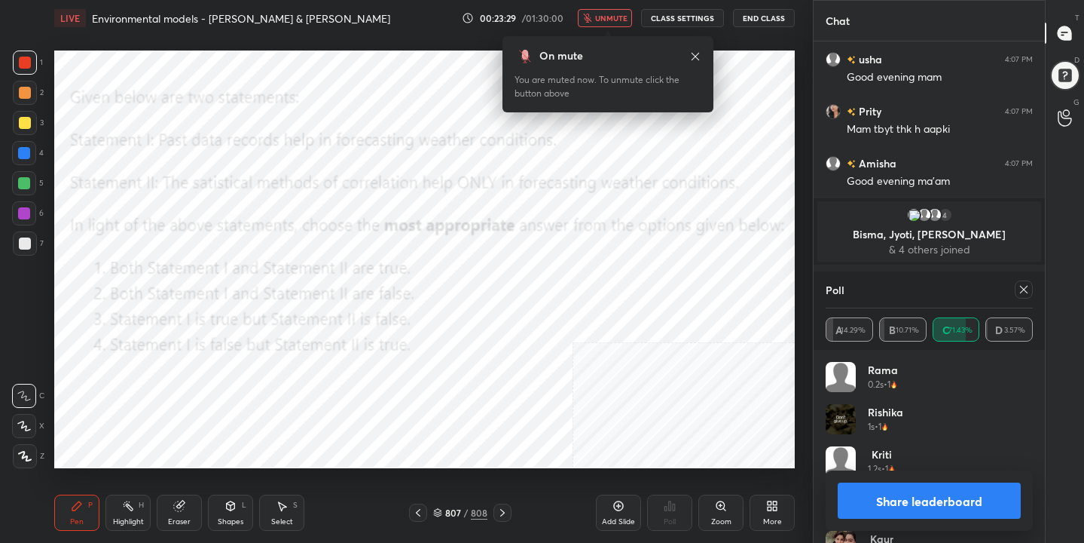
click at [1024, 301] on div "Poll" at bounding box center [929, 289] width 207 height 36
click at [1024, 288] on icon at bounding box center [1024, 289] width 12 height 12
type textarea "x"
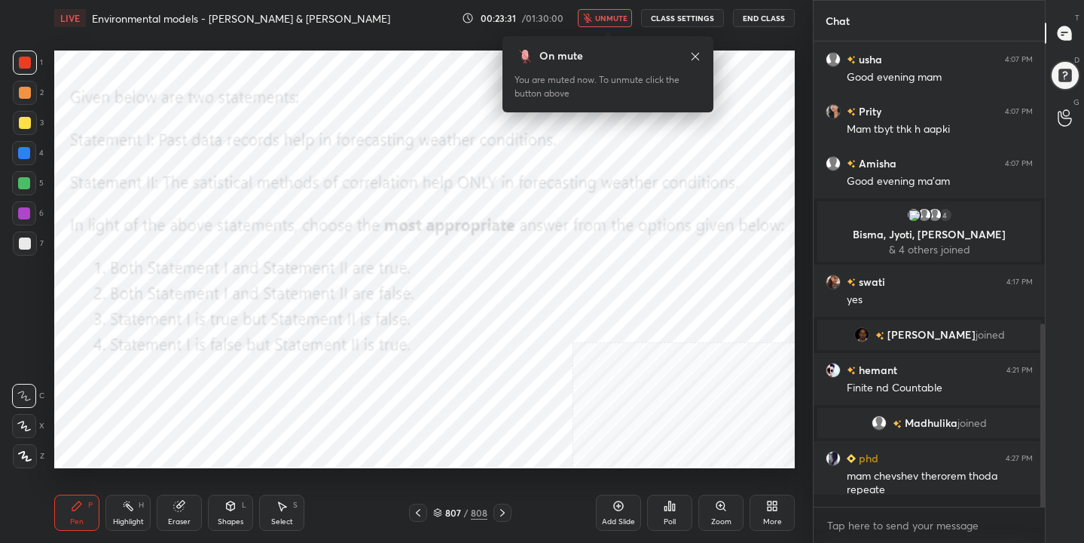
scroll to position [0, 0]
click at [603, 23] on span "unmute" at bounding box center [611, 18] width 32 height 11
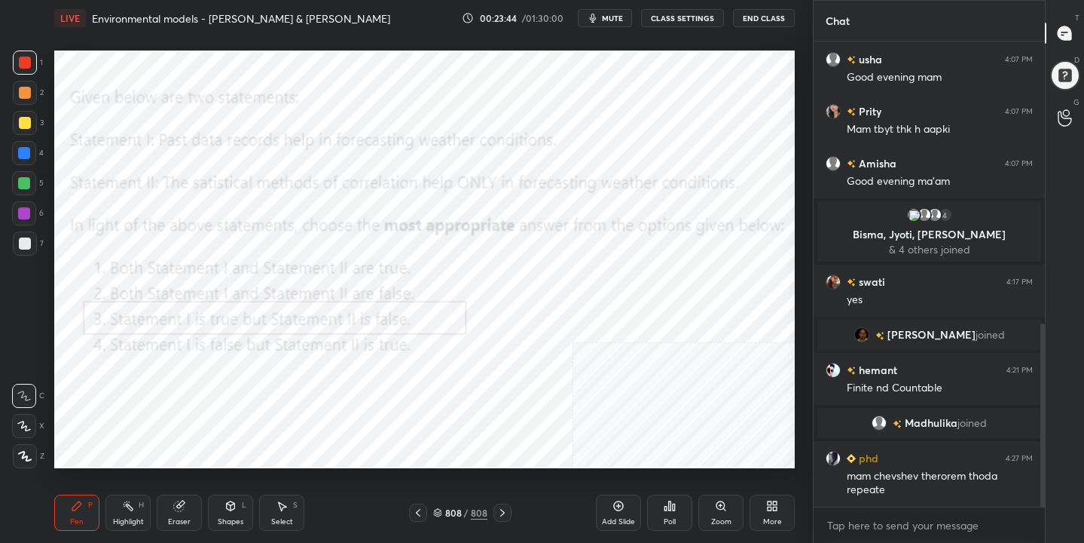
click at [442, 509] on icon at bounding box center [437, 512] width 9 height 9
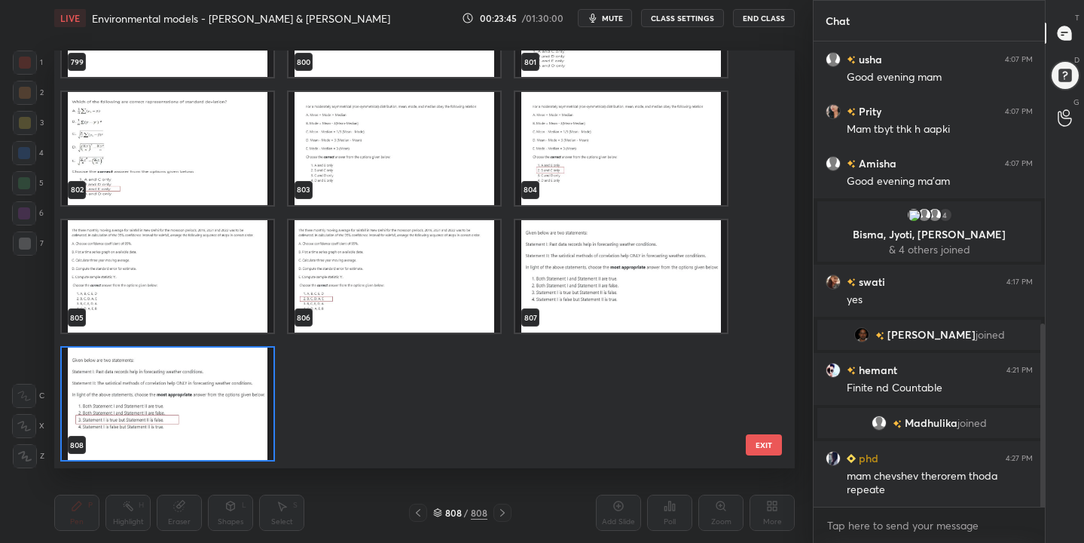
scroll to position [33970, 0]
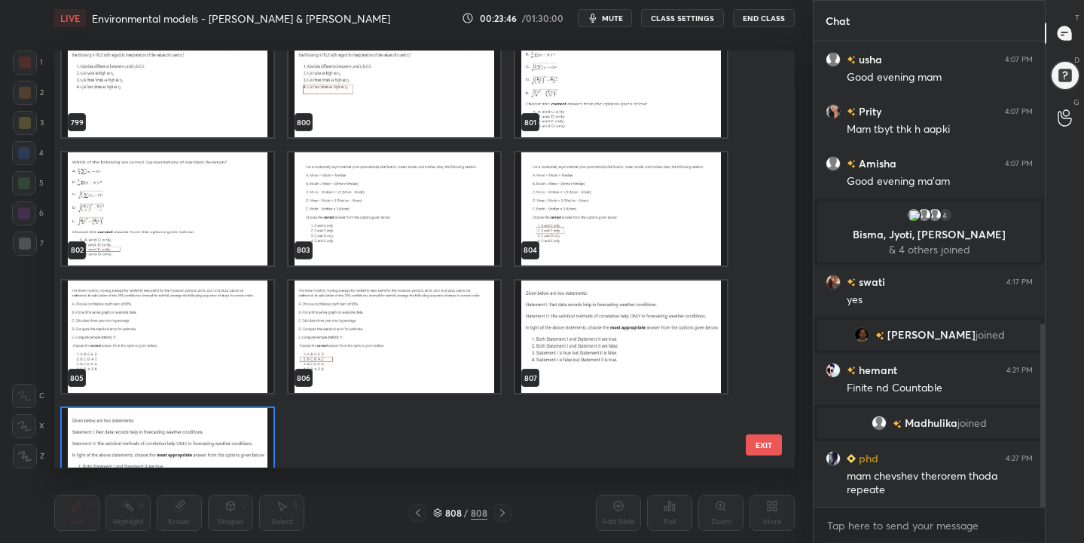
click at [206, 314] on img "grid" at bounding box center [168, 336] width 212 height 112
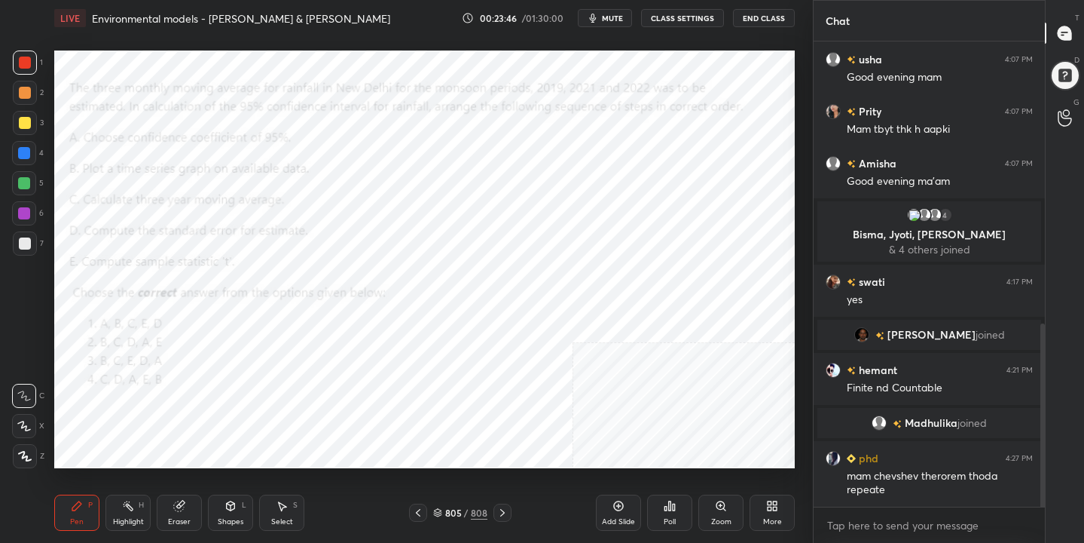
click at [206, 314] on img "grid" at bounding box center [168, 336] width 212 height 112
click at [603, 20] on button "mute" at bounding box center [605, 18] width 54 height 18
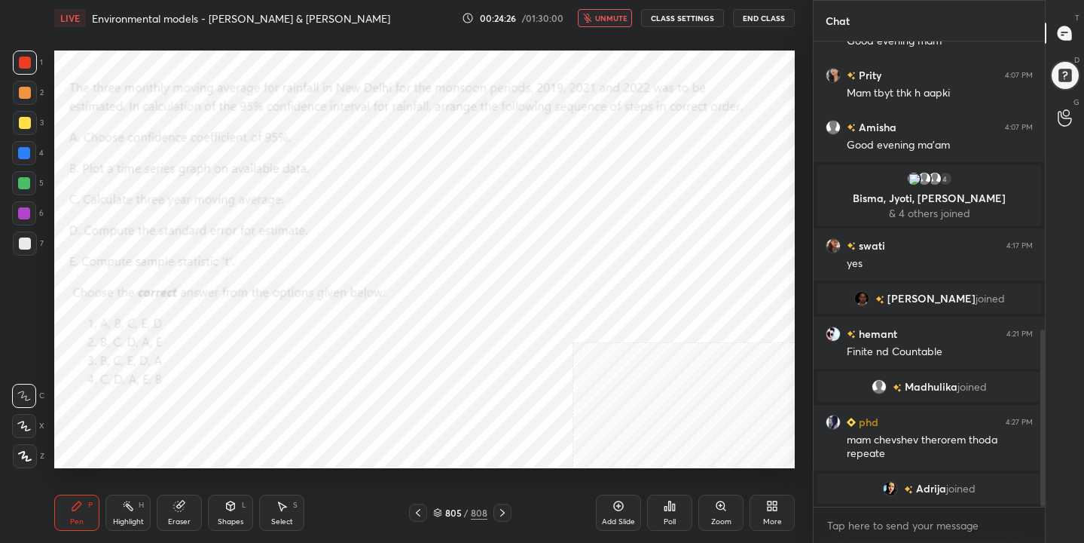
click at [441, 518] on div "805 / 808" at bounding box center [460, 513] width 54 height 14
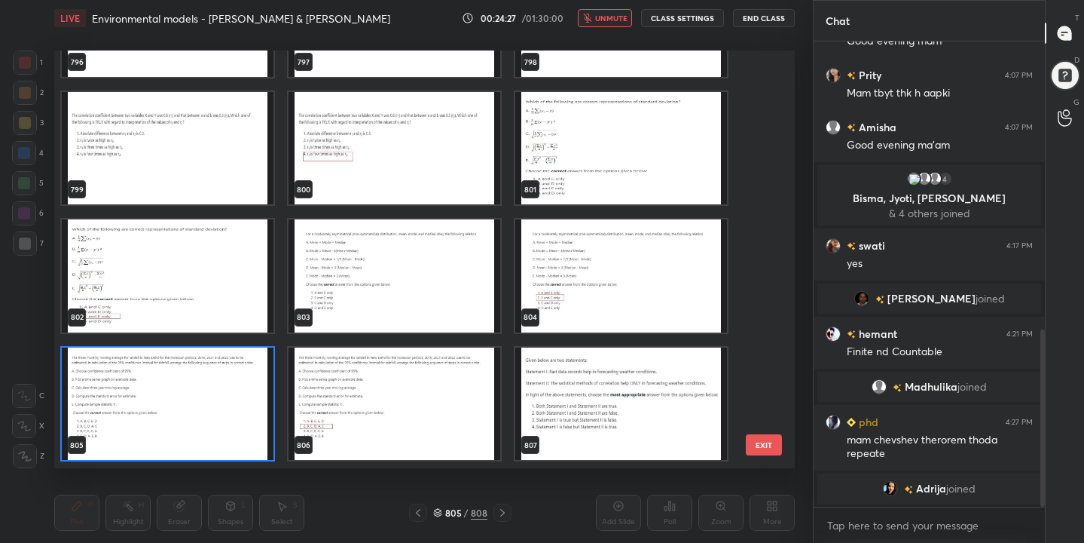
scroll to position [412, 734]
click at [149, 402] on img "grid" at bounding box center [168, 403] width 212 height 112
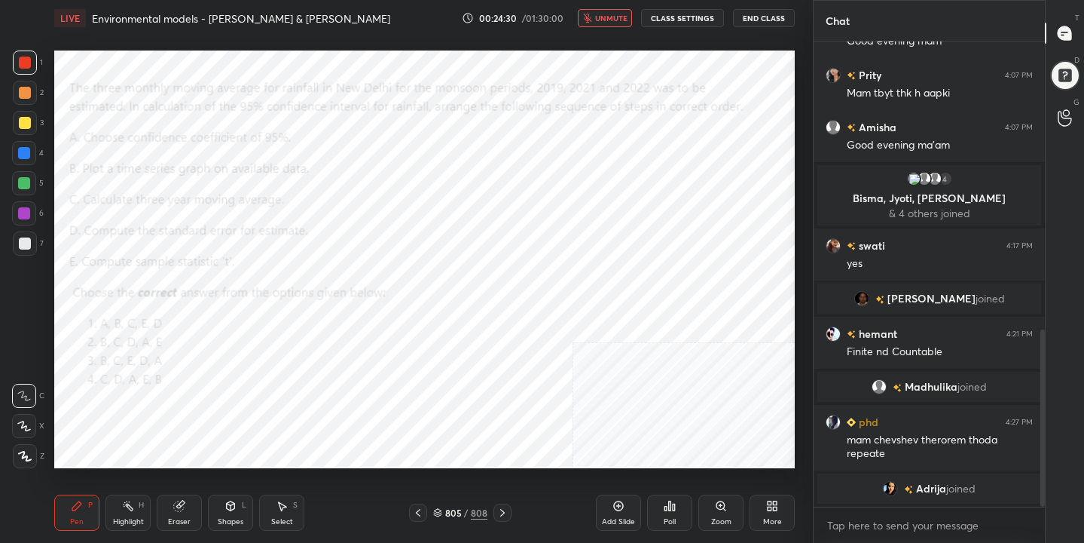
click at [665, 501] on icon at bounding box center [670, 506] width 12 height 12
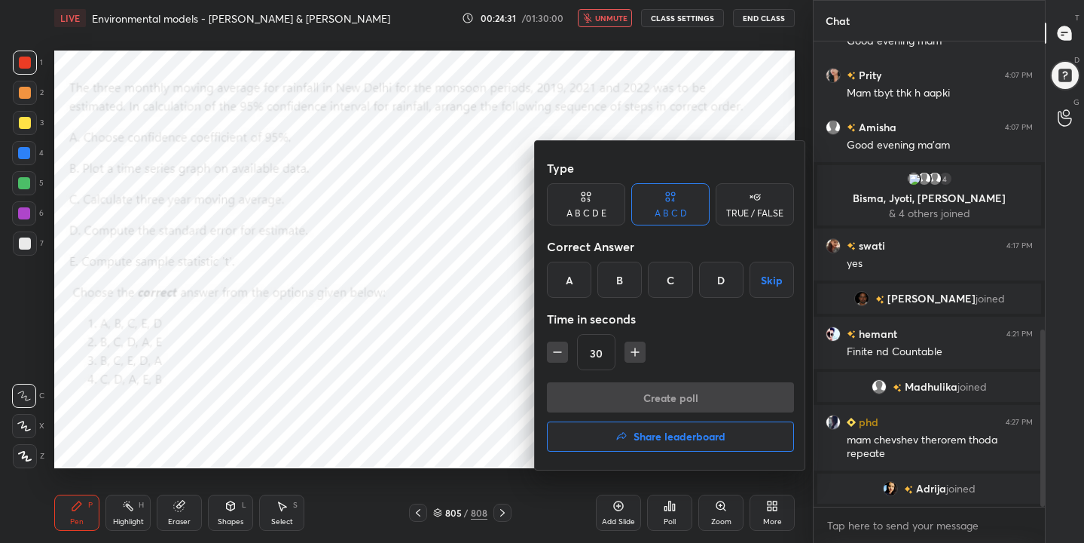
click at [621, 284] on div "B" at bounding box center [620, 279] width 44 height 36
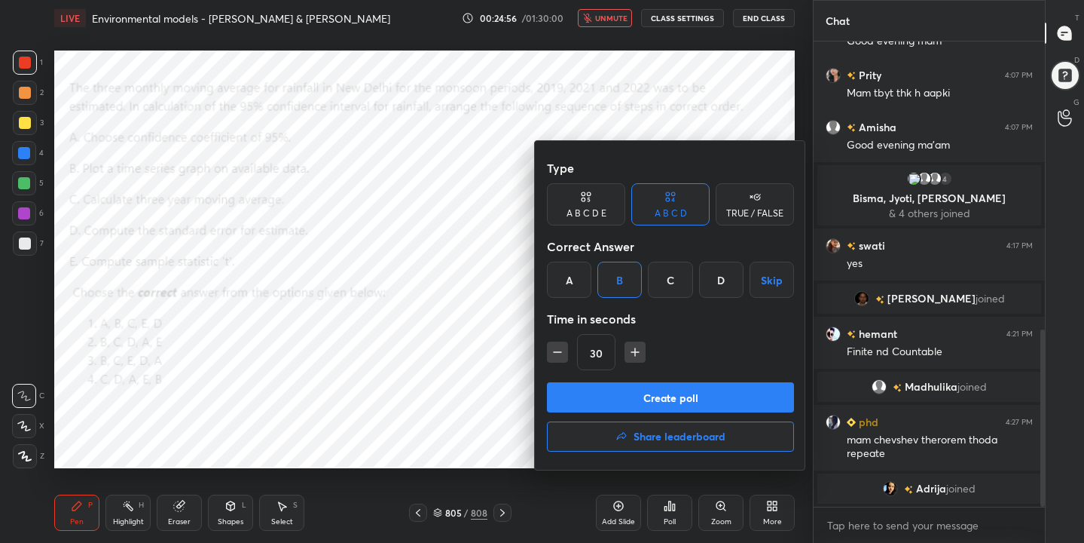
click at [699, 409] on button "Create poll" at bounding box center [670, 397] width 247 height 30
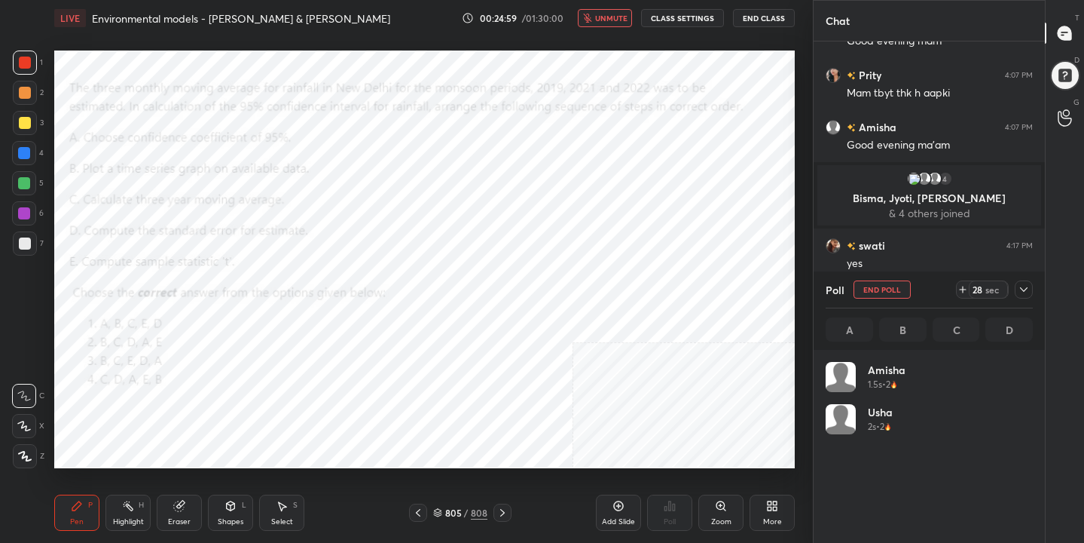
scroll to position [176, 203]
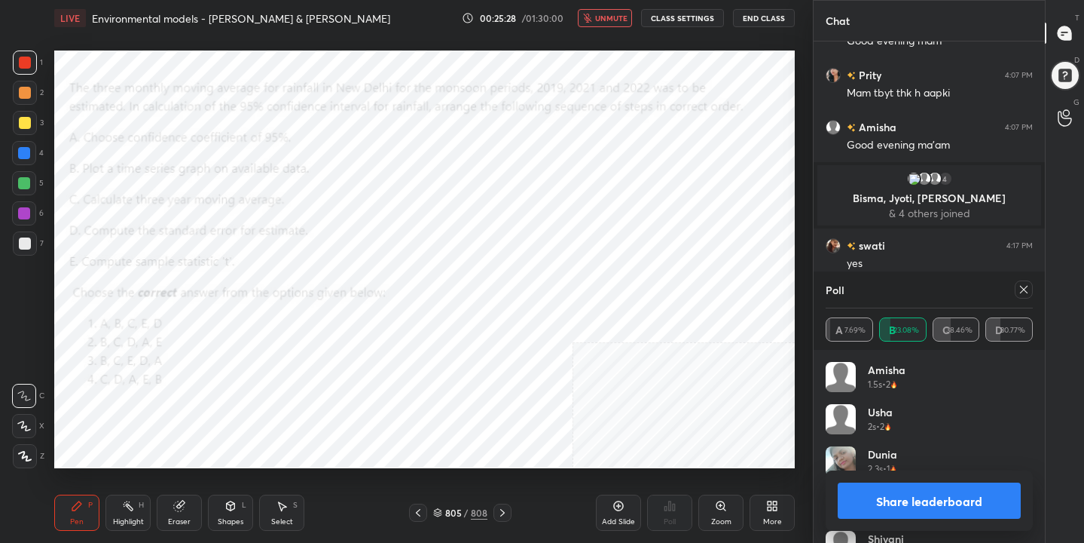
click at [1018, 293] on icon at bounding box center [1024, 289] width 12 height 12
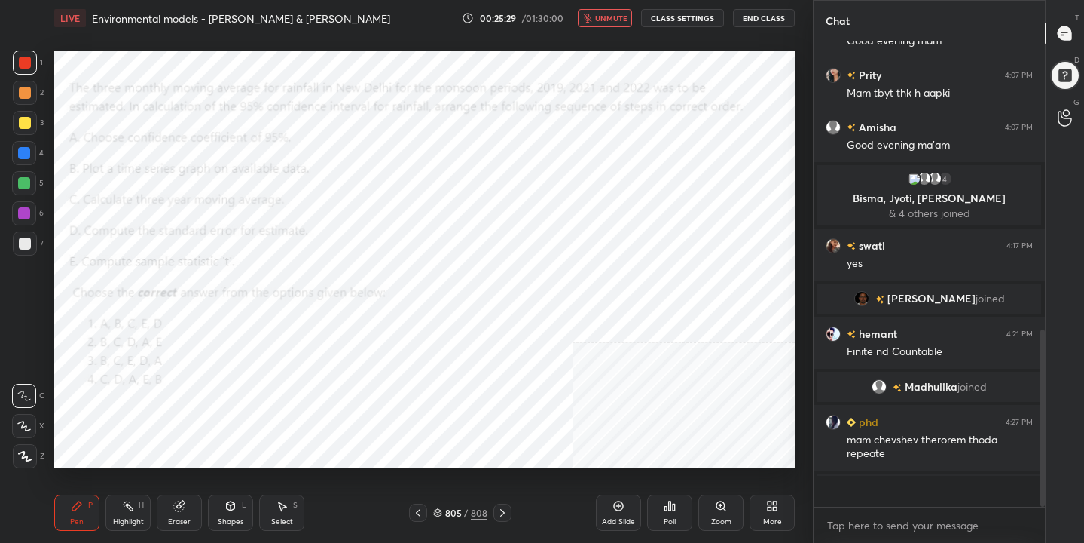
scroll to position [5, 5]
click at [609, 18] on span "unmute" at bounding box center [611, 18] width 32 height 11
click at [442, 506] on div "806 / 808" at bounding box center [460, 513] width 54 height 14
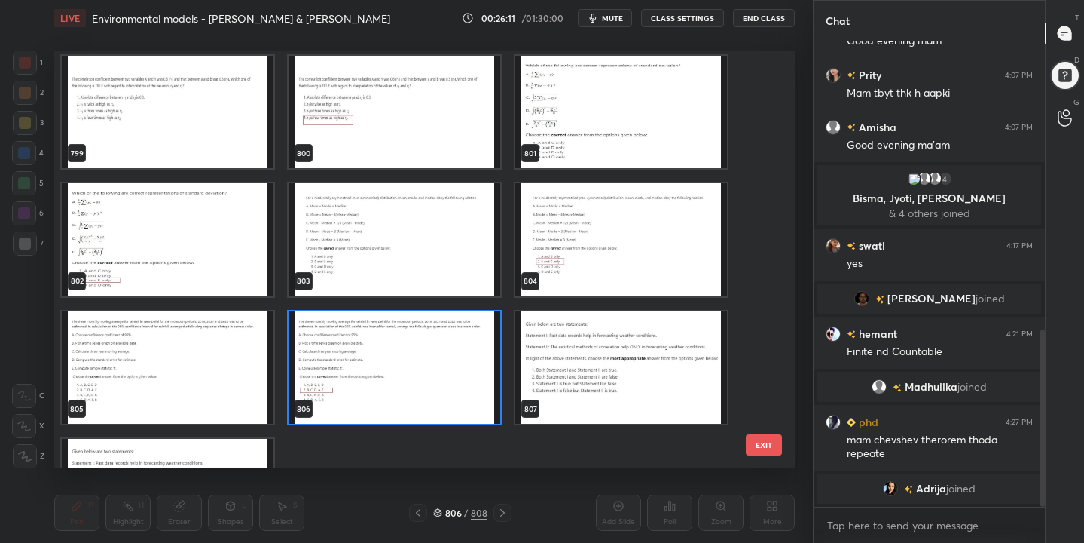
scroll to position [33937, 0]
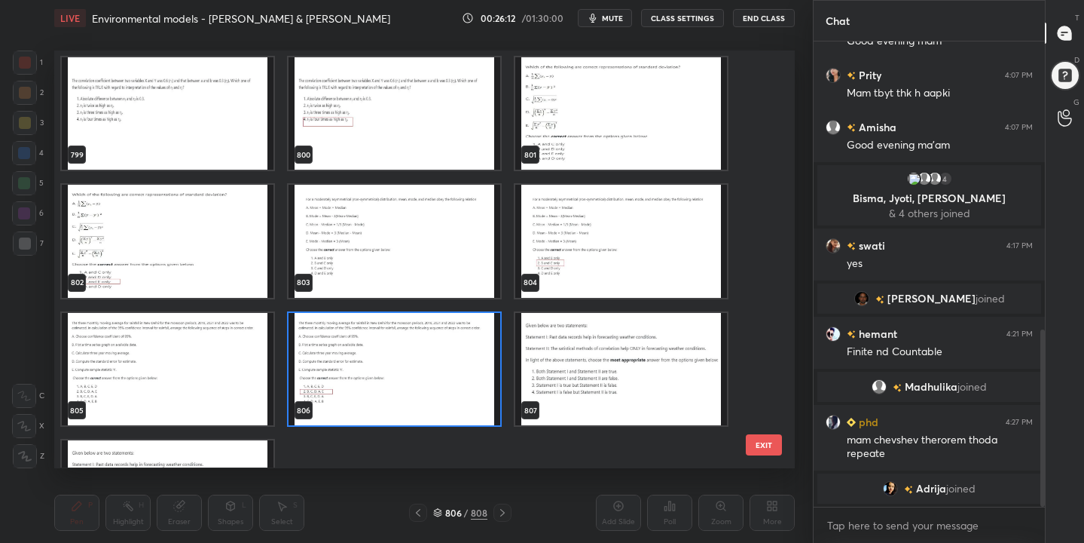
click at [378, 234] on img "grid" at bounding box center [395, 241] width 212 height 112
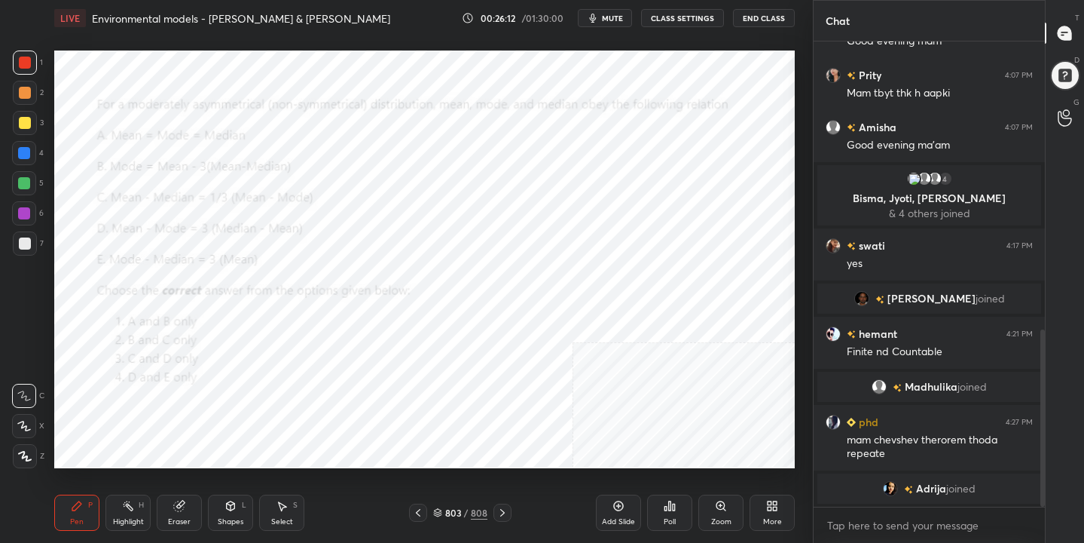
click at [378, 234] on img "grid" at bounding box center [395, 241] width 212 height 112
click at [610, 13] on span "mute" at bounding box center [612, 18] width 21 height 11
click at [610, 13] on span "unmute" at bounding box center [611, 18] width 32 height 11
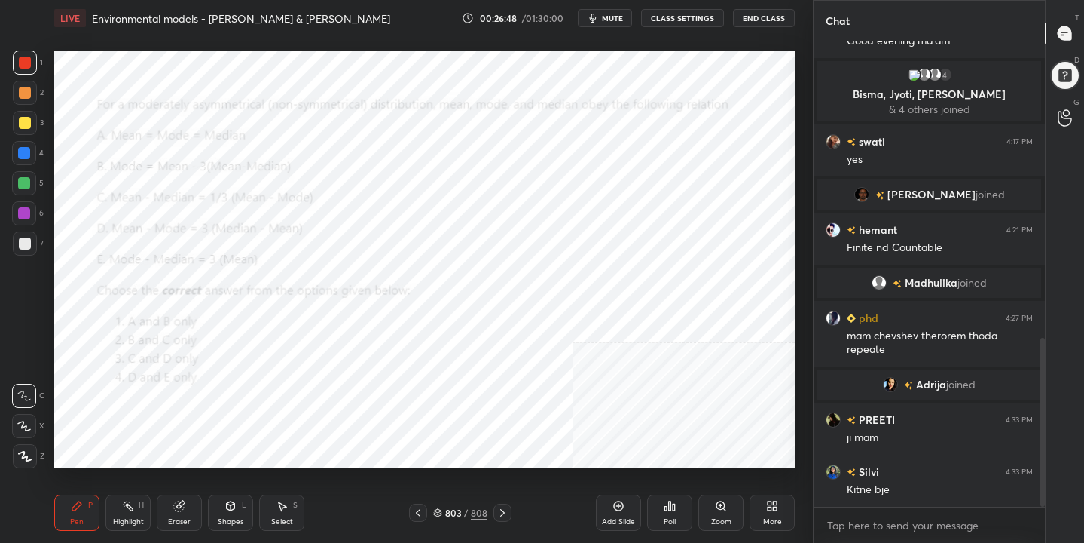
scroll to position [867, 0]
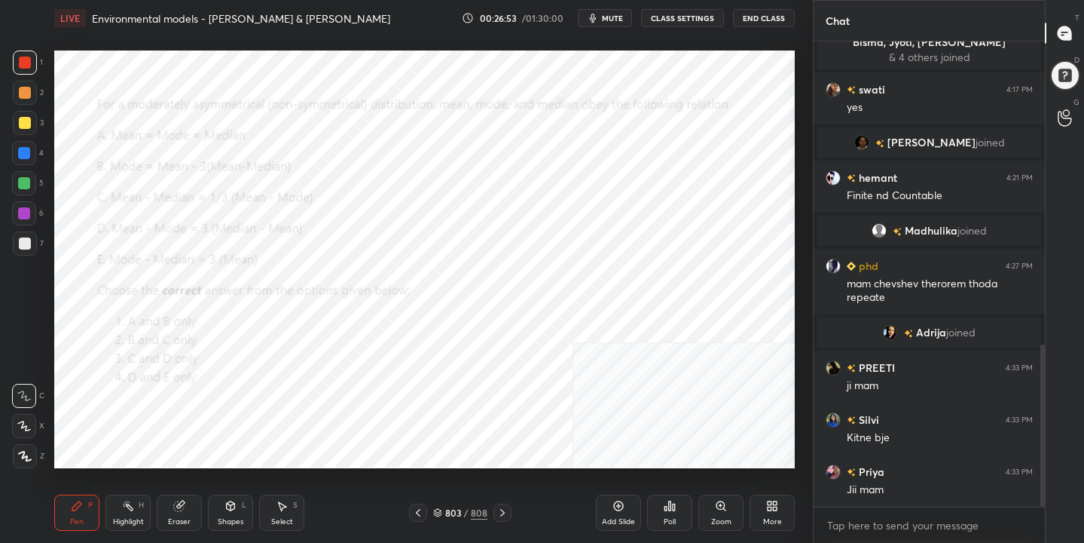
click at [438, 509] on icon at bounding box center [437, 512] width 9 height 9
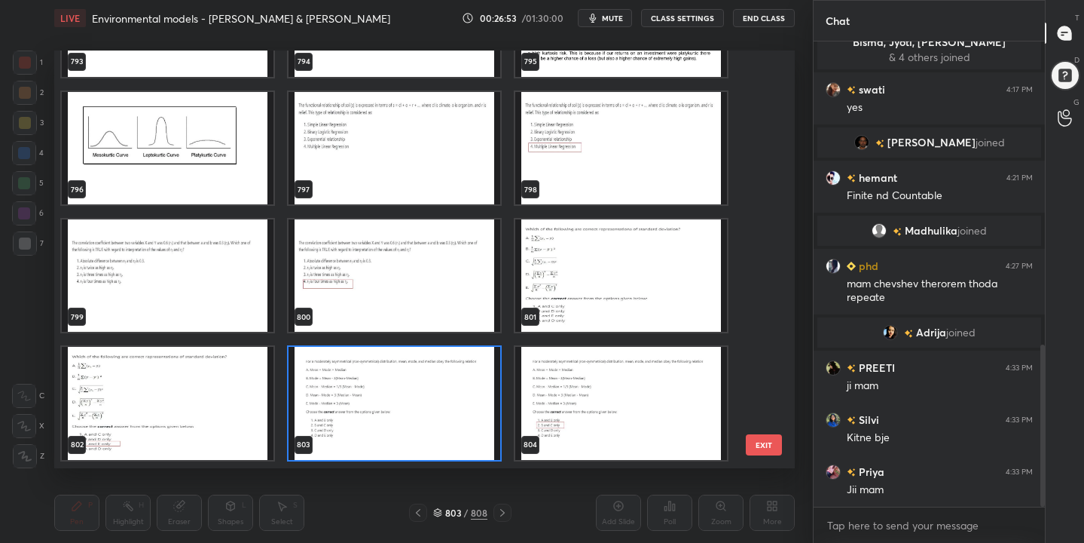
scroll to position [412, 734]
click at [371, 384] on img "grid" at bounding box center [395, 403] width 212 height 112
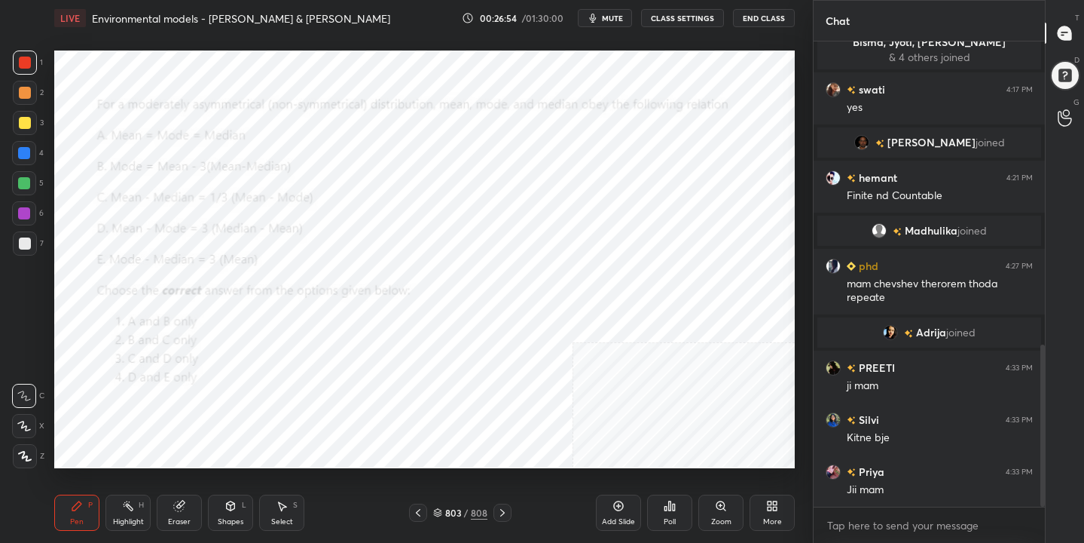
click at [371, 384] on img "grid" at bounding box center [395, 403] width 212 height 112
click at [662, 513] on div "Poll" at bounding box center [669, 512] width 45 height 36
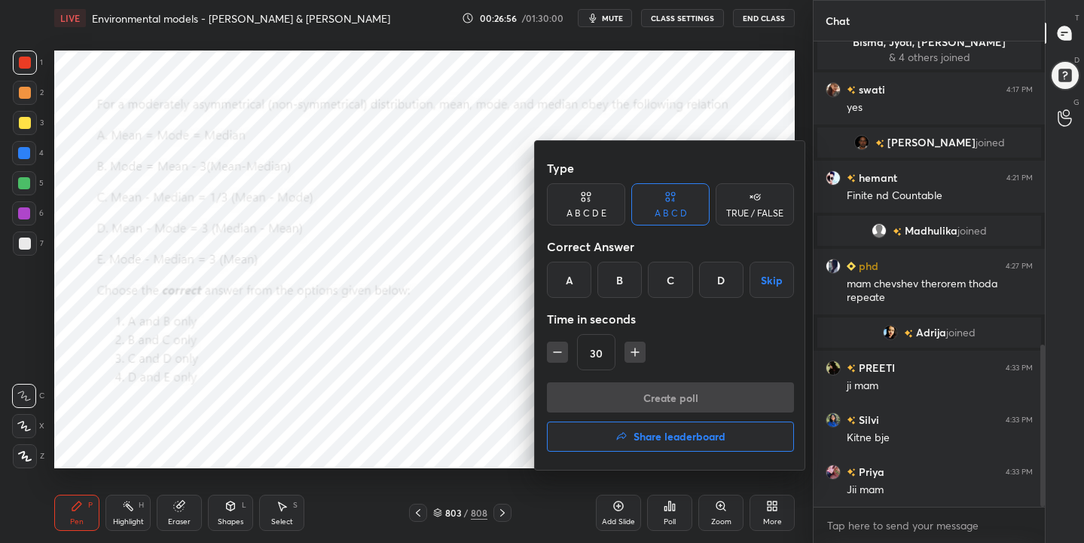
click at [628, 273] on div "B" at bounding box center [620, 279] width 44 height 36
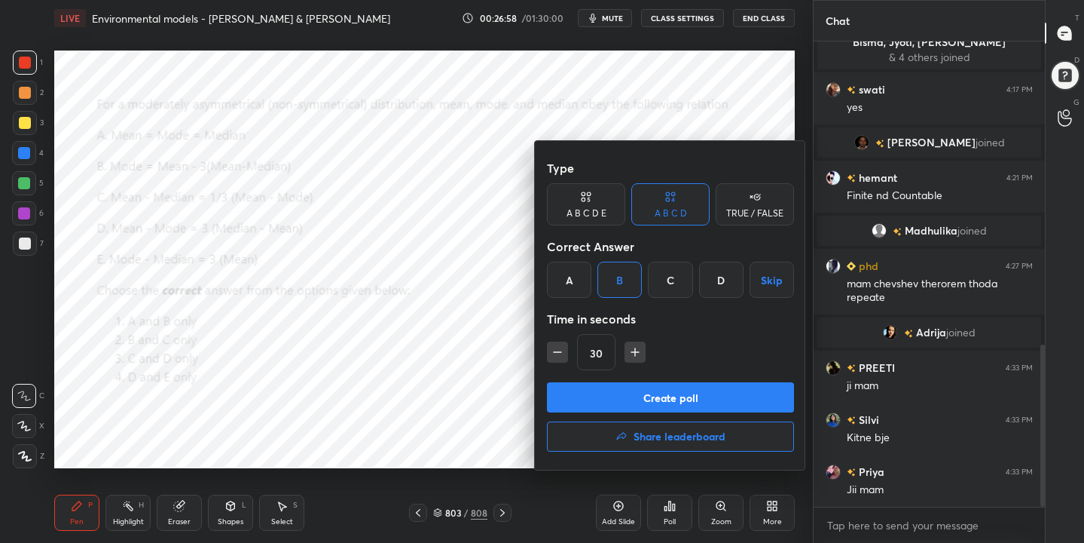
click at [690, 399] on button "Create poll" at bounding box center [670, 397] width 247 height 30
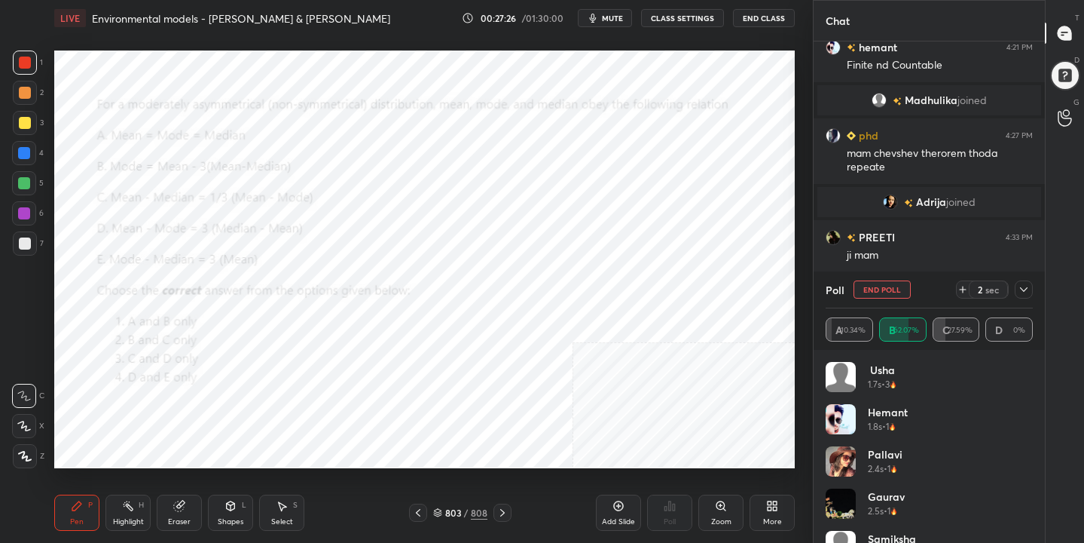
scroll to position [1049, 0]
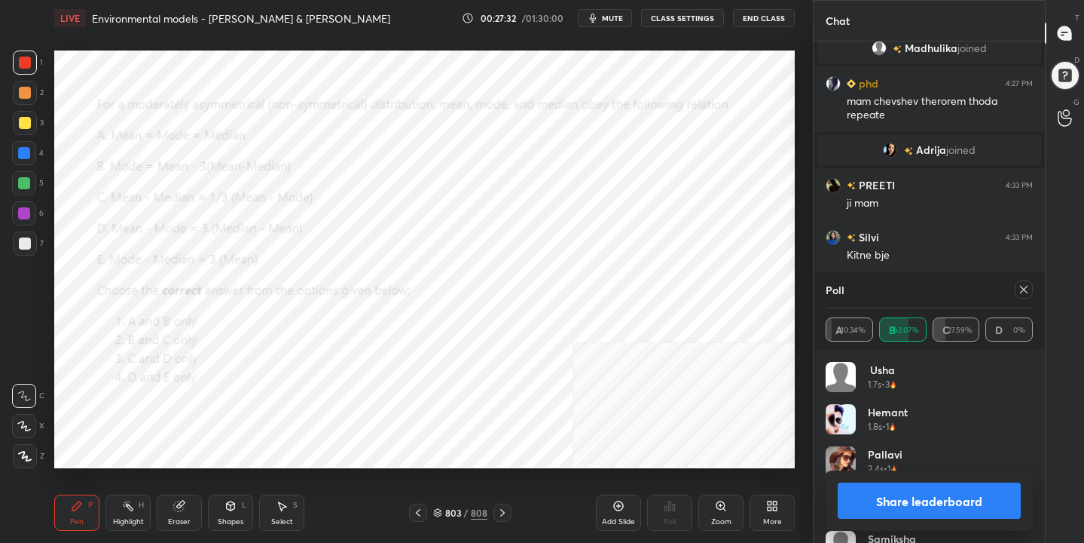
click at [1026, 289] on icon at bounding box center [1024, 289] width 12 height 12
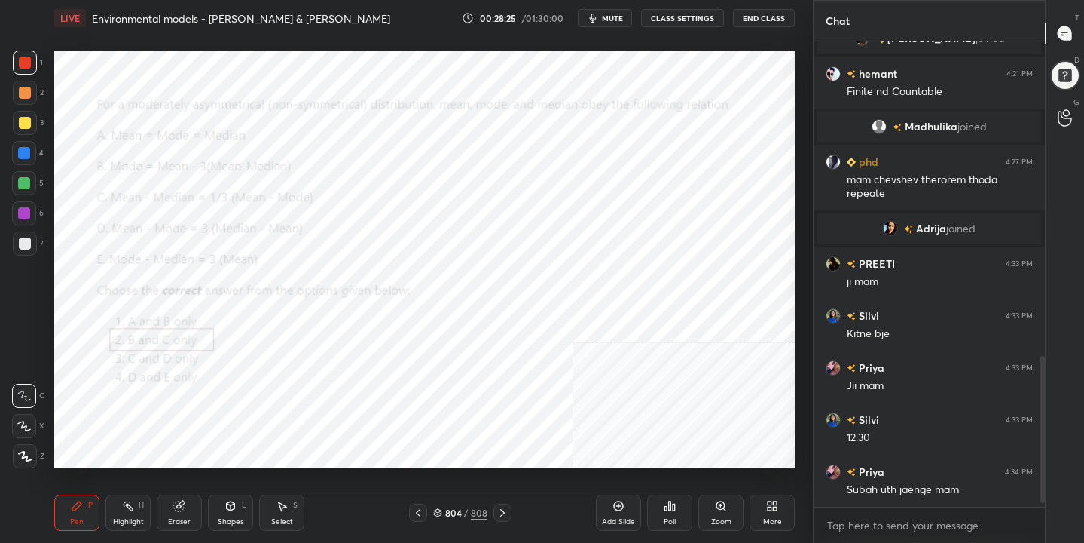
scroll to position [1023, 0]
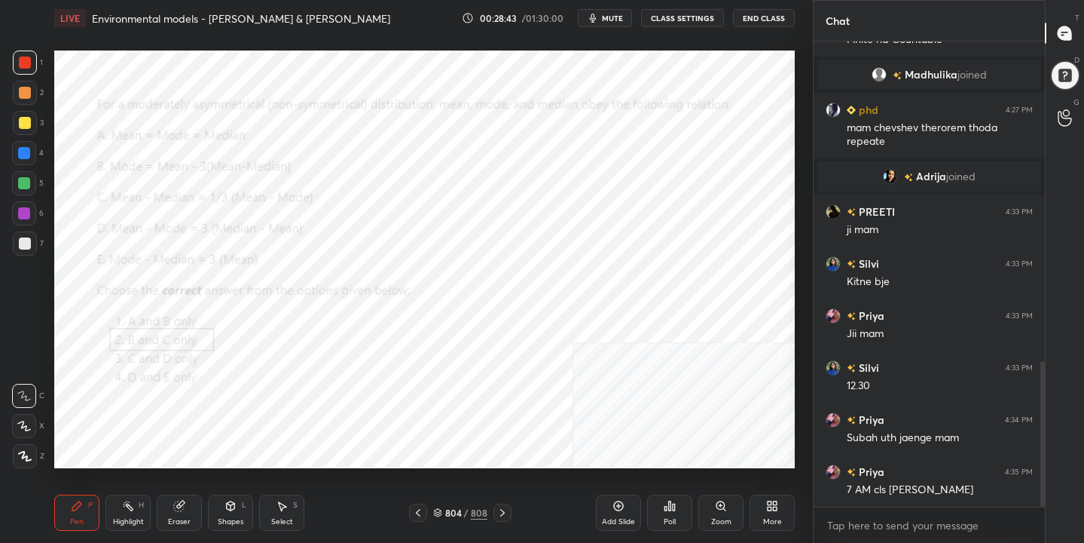
click at [437, 511] on icon at bounding box center [437, 512] width 9 height 9
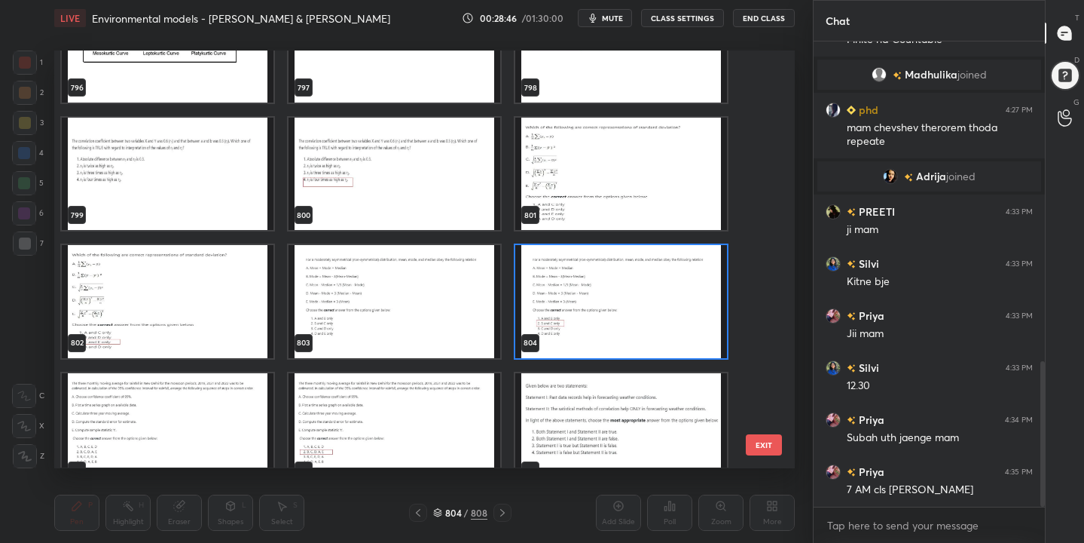
scroll to position [33857, 0]
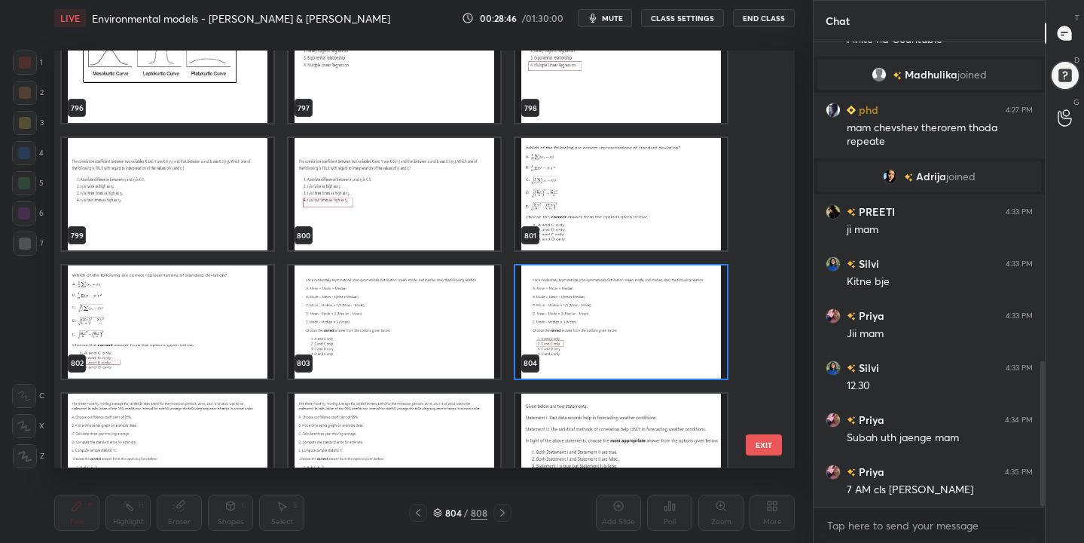
click at [601, 151] on img "grid" at bounding box center [621, 195] width 212 height 112
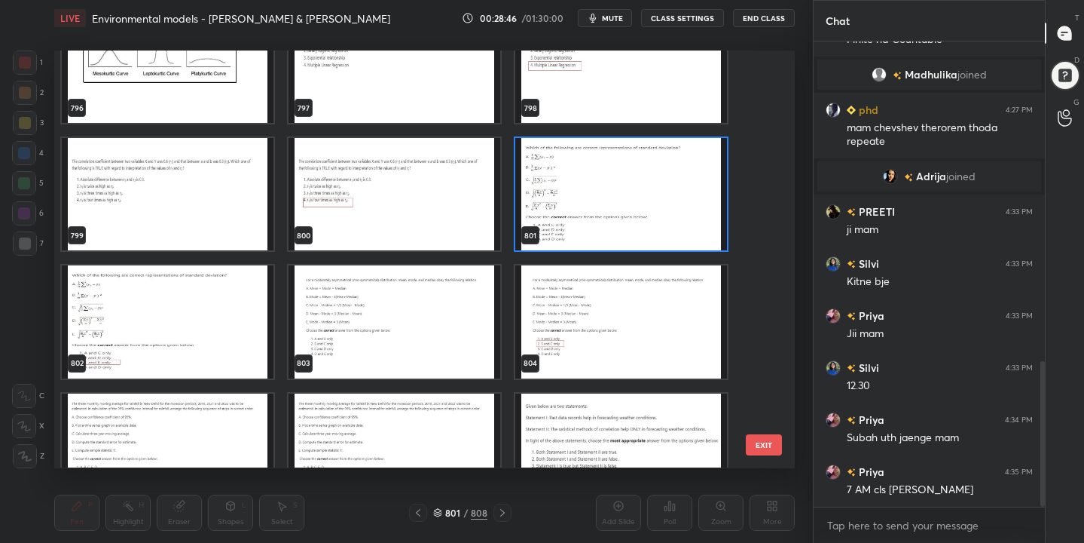
click at [601, 151] on img "grid" at bounding box center [621, 195] width 212 height 112
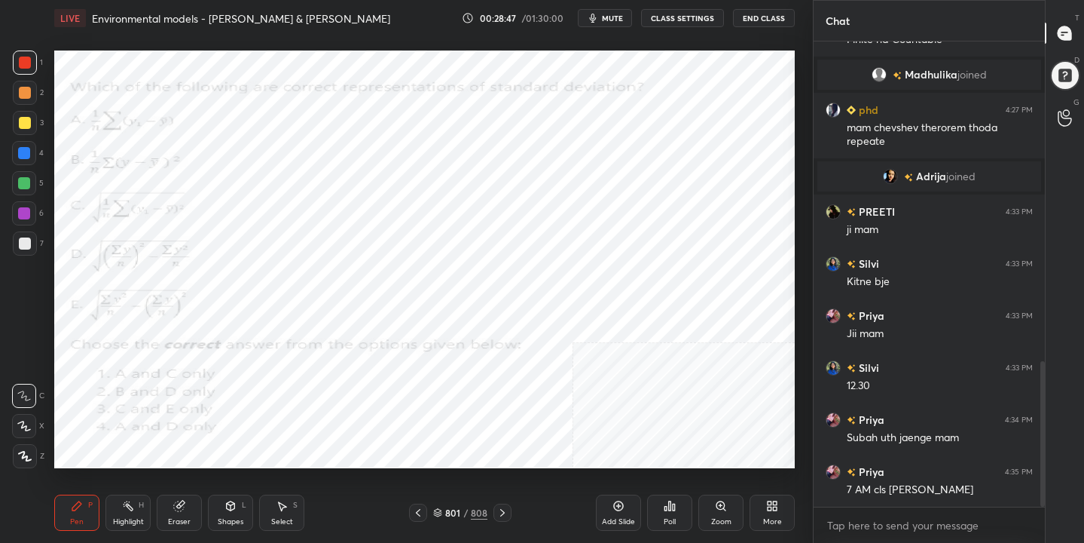
click at [601, 151] on img "grid" at bounding box center [621, 195] width 212 height 112
click at [622, 515] on div "Add Slide" at bounding box center [618, 512] width 45 height 36
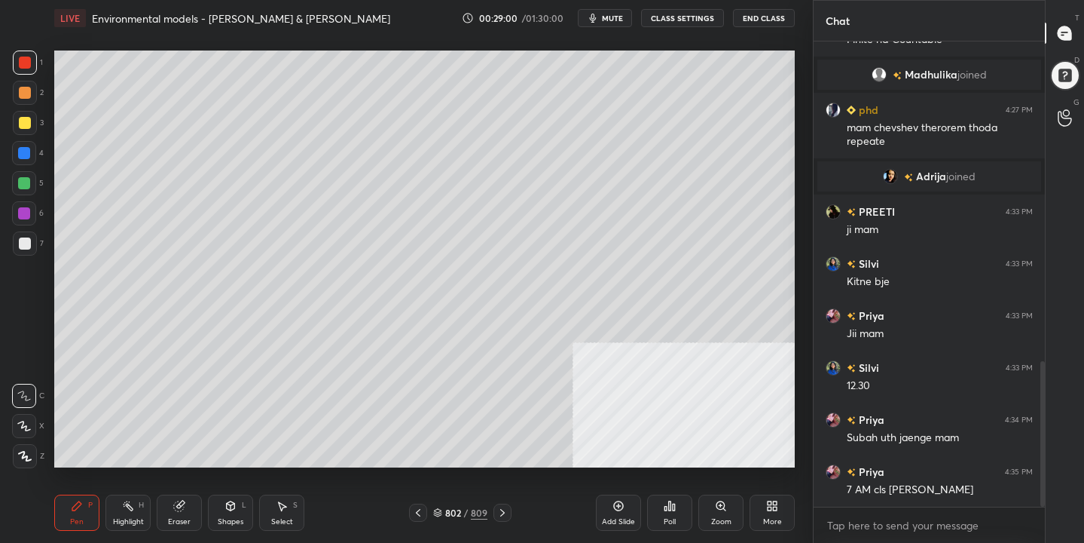
click at [620, 20] on span "mute" at bounding box center [612, 18] width 21 height 11
click at [610, 26] on button "unmute" at bounding box center [605, 18] width 54 height 18
click at [444, 518] on div "802 / 809" at bounding box center [460, 513] width 54 height 14
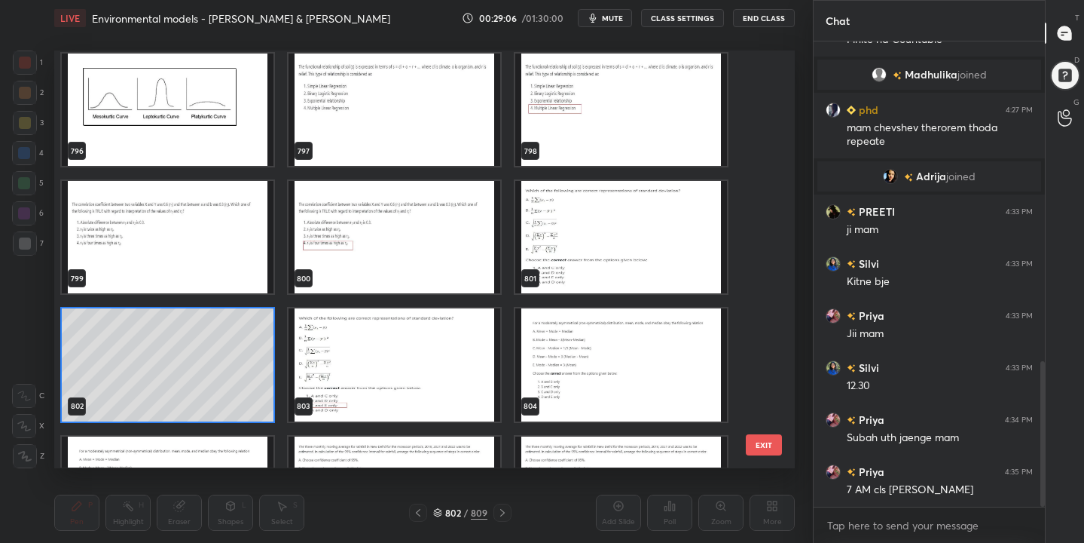
scroll to position [33816, 0]
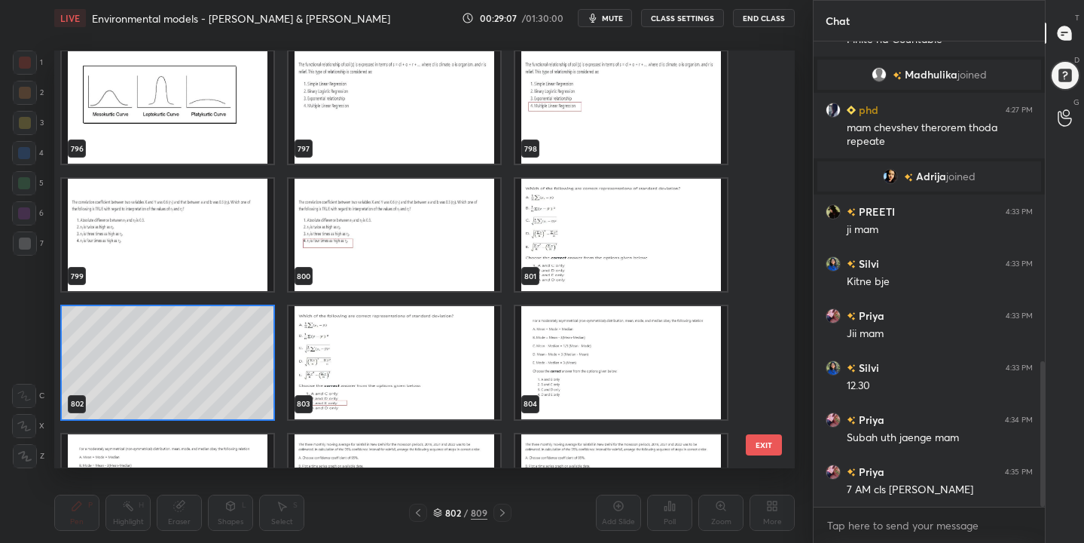
click at [582, 228] on img "grid" at bounding box center [621, 235] width 212 height 112
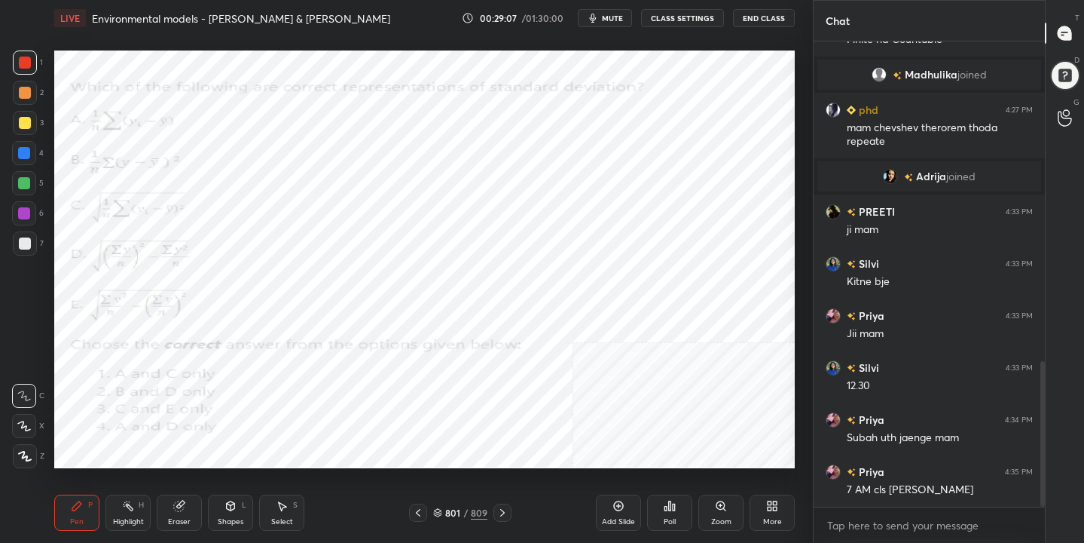
click at [582, 228] on img "grid" at bounding box center [621, 235] width 212 height 112
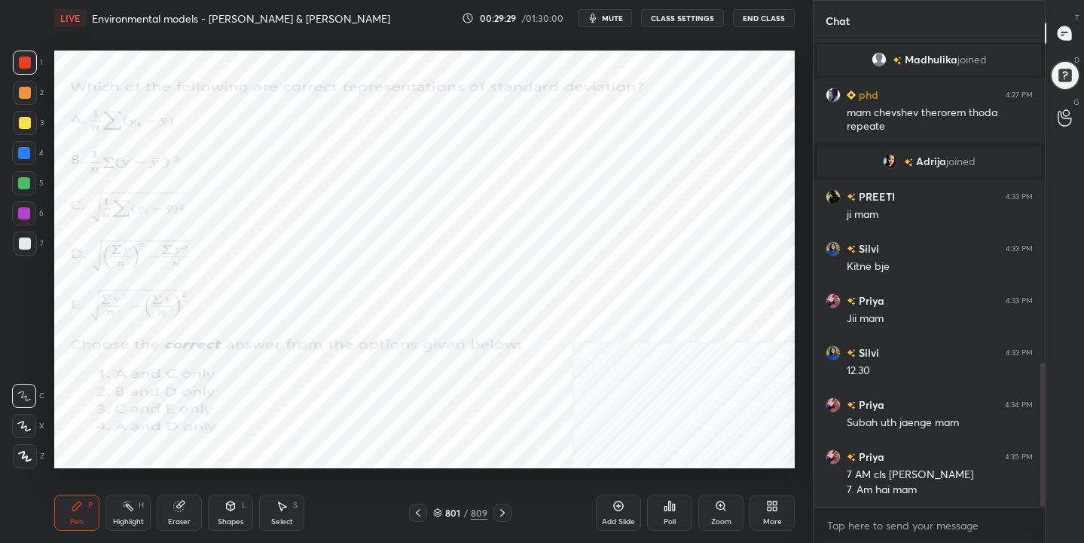
click at [622, 15] on span "mute" at bounding box center [612, 18] width 21 height 11
click at [442, 515] on icon at bounding box center [437, 512] width 9 height 9
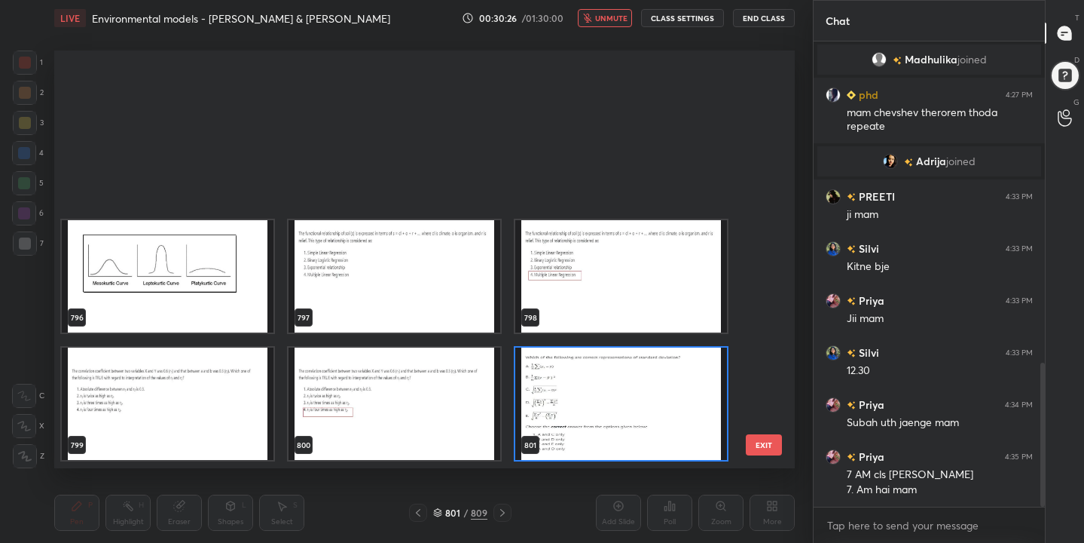
scroll to position [33829, 0]
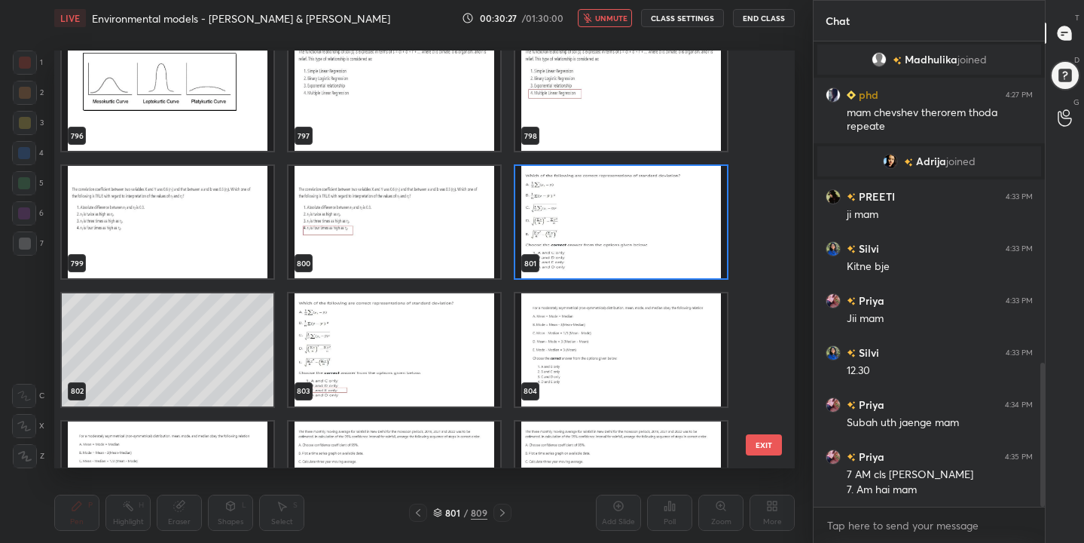
click at [622, 238] on img "grid" at bounding box center [621, 223] width 212 height 112
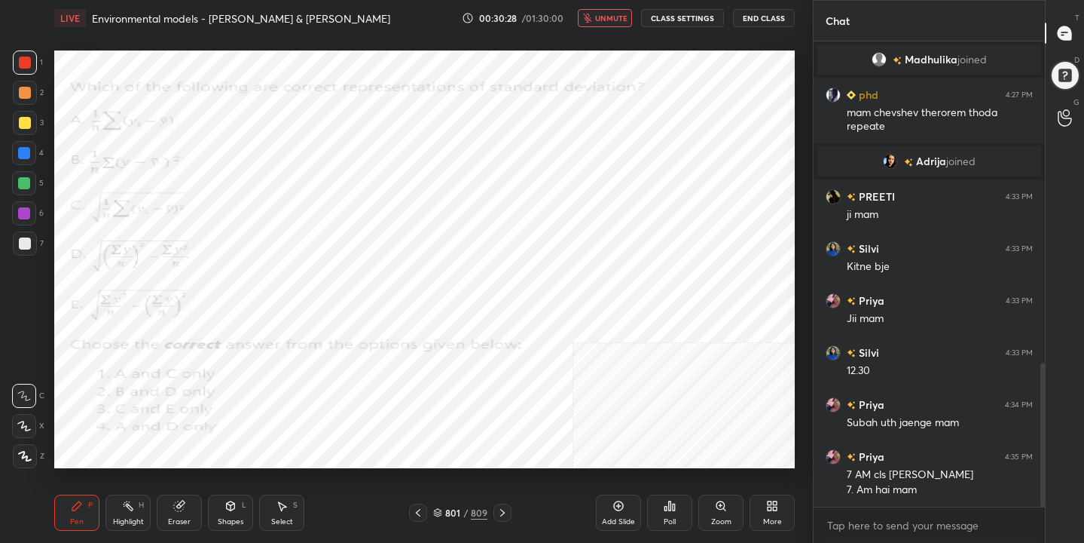
click at [622, 238] on img "grid" at bounding box center [621, 223] width 212 height 112
click at [670, 507] on icon at bounding box center [670, 505] width 2 height 9
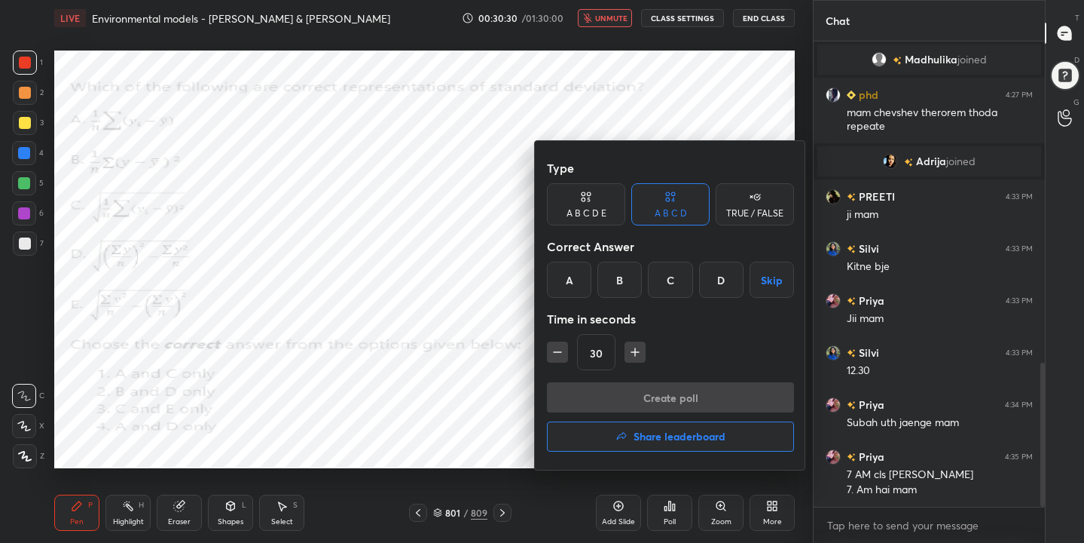
click at [669, 276] on div "C" at bounding box center [670, 279] width 44 height 36
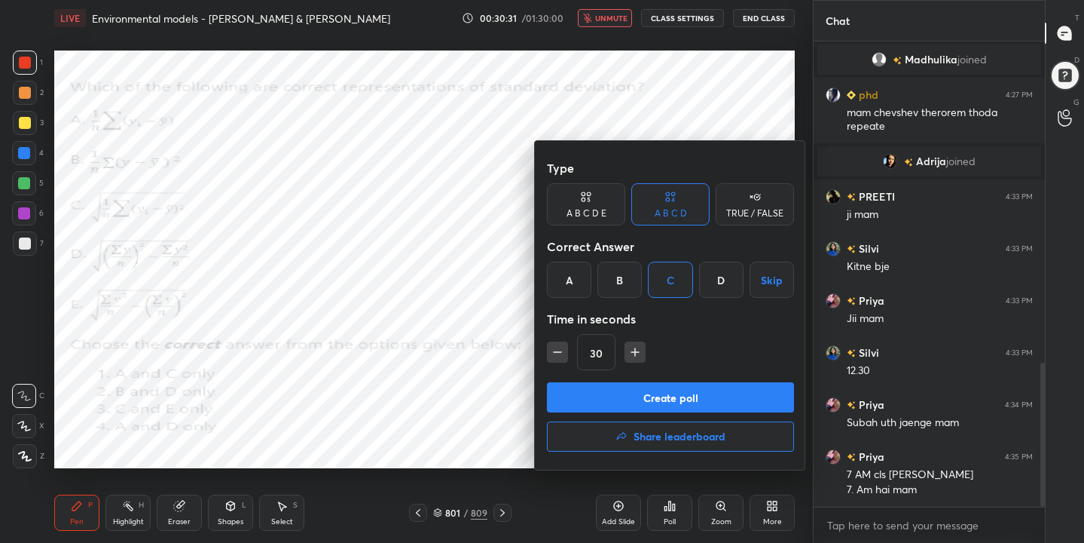
click at [691, 401] on button "Create poll" at bounding box center [670, 397] width 247 height 30
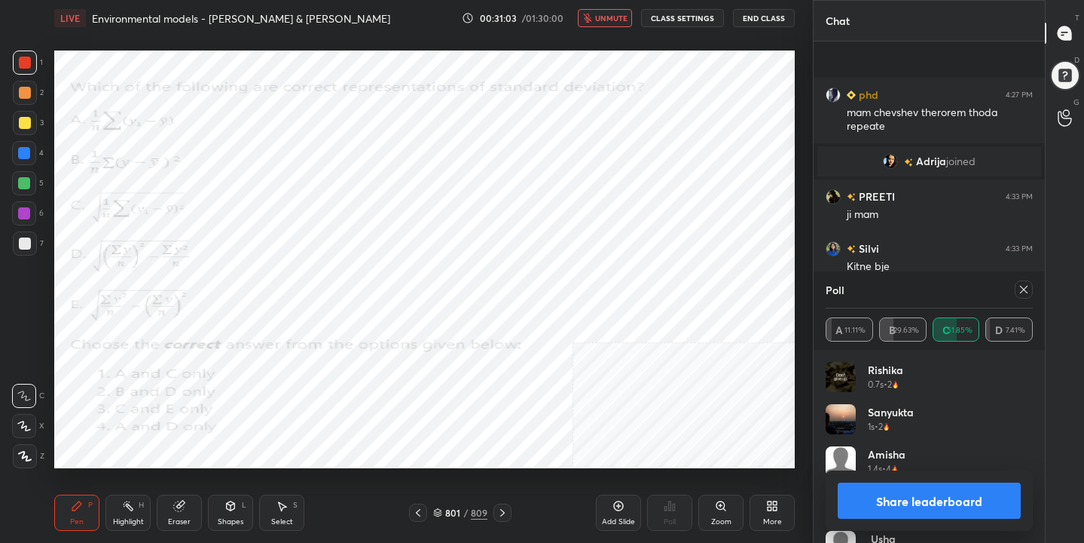
scroll to position [1168, 0]
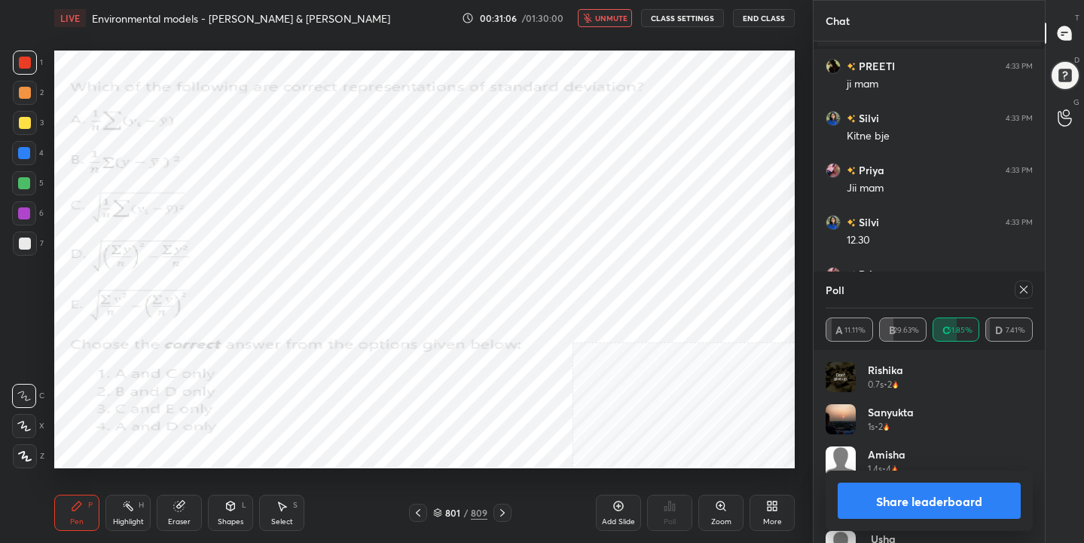
click at [1030, 294] on div at bounding box center [1024, 289] width 18 height 18
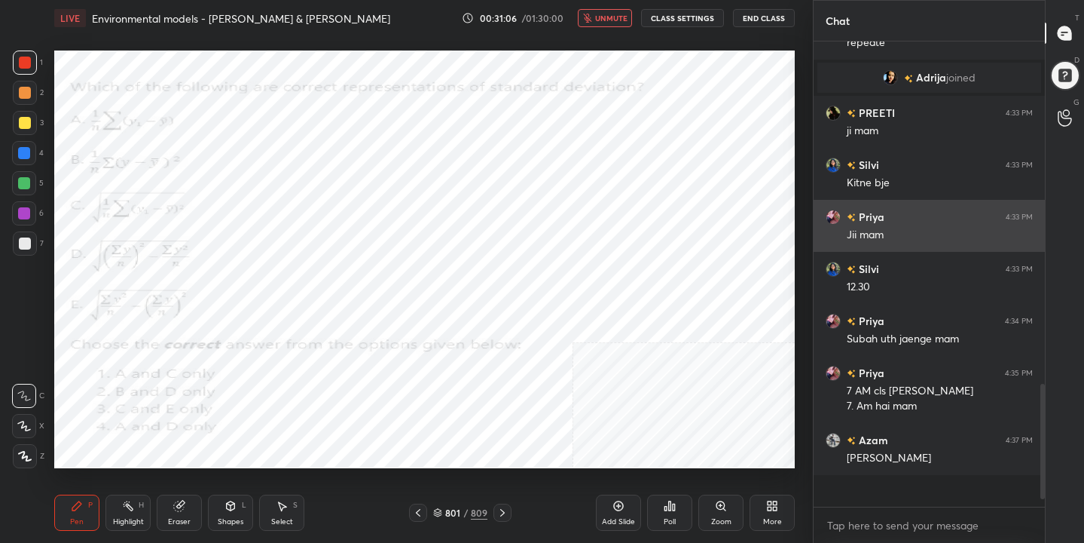
scroll to position [5, 5]
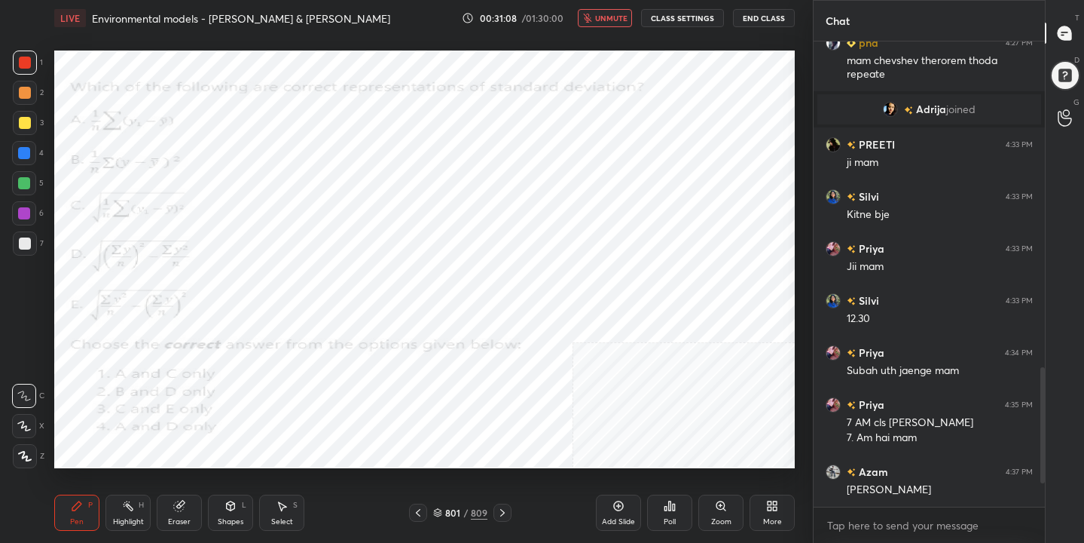
click at [625, 14] on span "unmute" at bounding box center [611, 18] width 32 height 11
click at [443, 513] on div "803 / 809" at bounding box center [460, 513] width 54 height 14
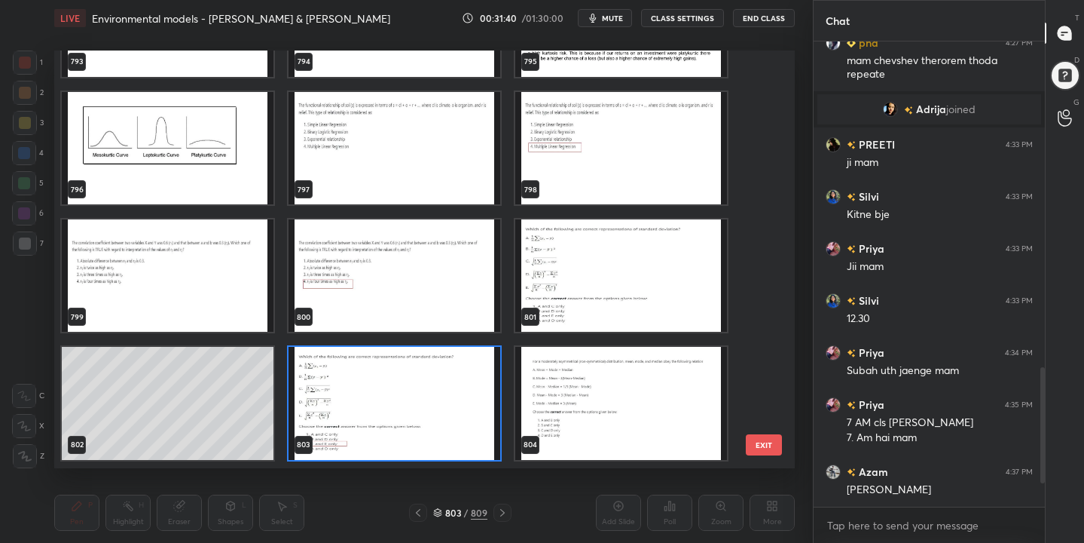
scroll to position [33740, 0]
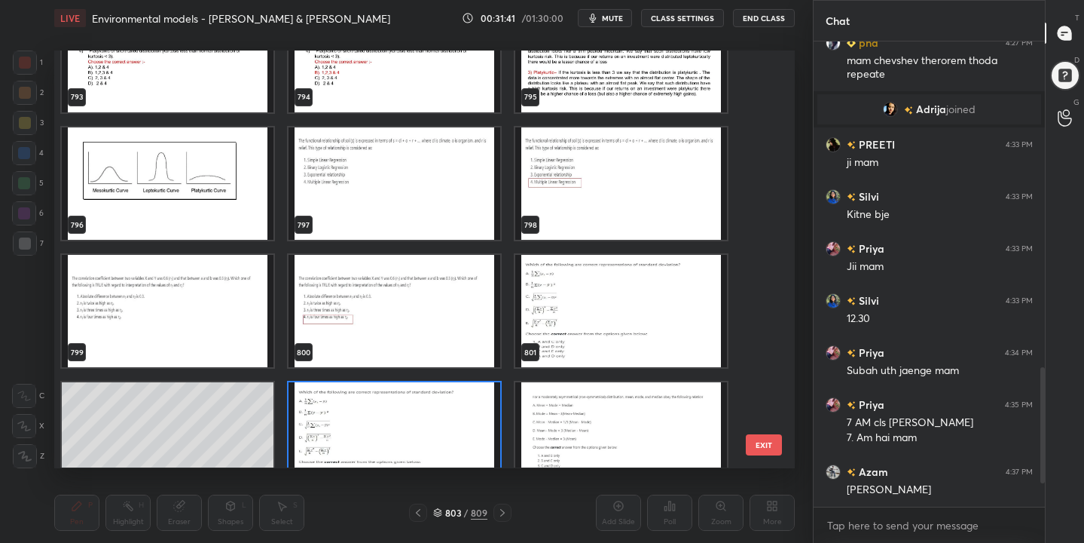
click at [381, 138] on img "grid" at bounding box center [395, 183] width 212 height 112
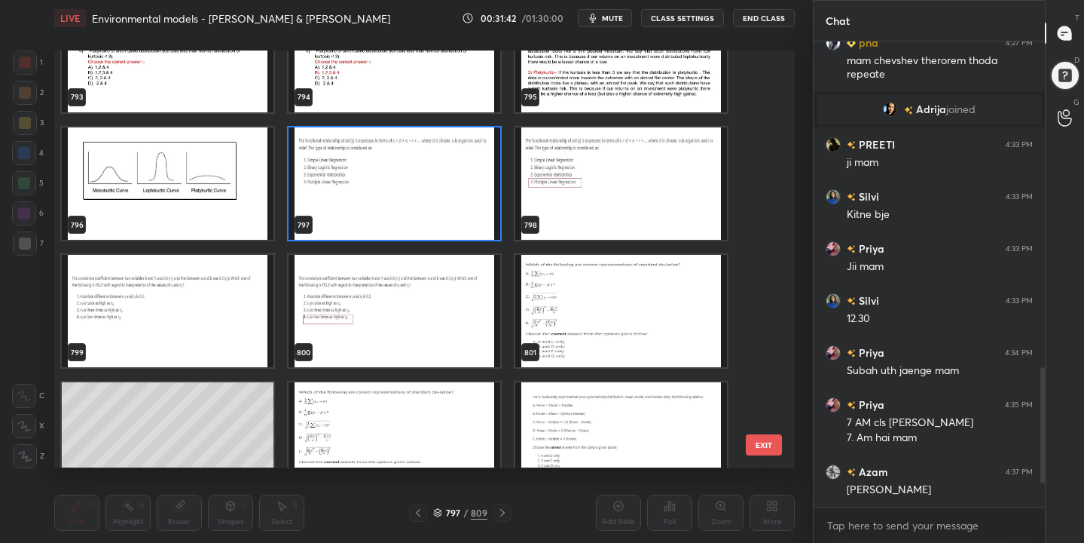
click at [381, 138] on img "grid" at bounding box center [395, 183] width 212 height 112
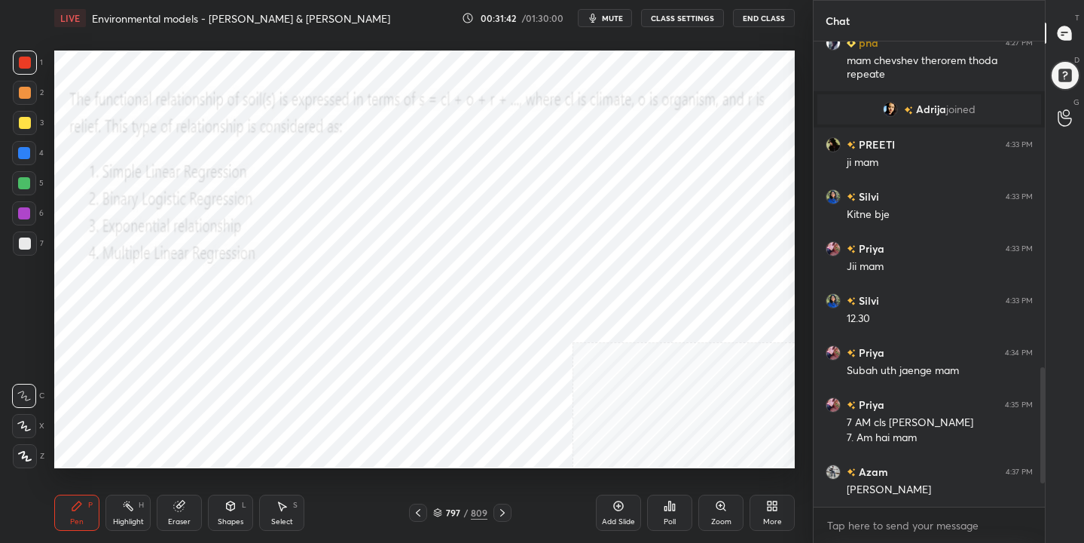
click at [381, 138] on img "grid" at bounding box center [395, 183] width 212 height 112
click at [606, 22] on span "mute" at bounding box center [612, 18] width 21 height 11
click at [443, 513] on div "797 / 809" at bounding box center [460, 513] width 54 height 14
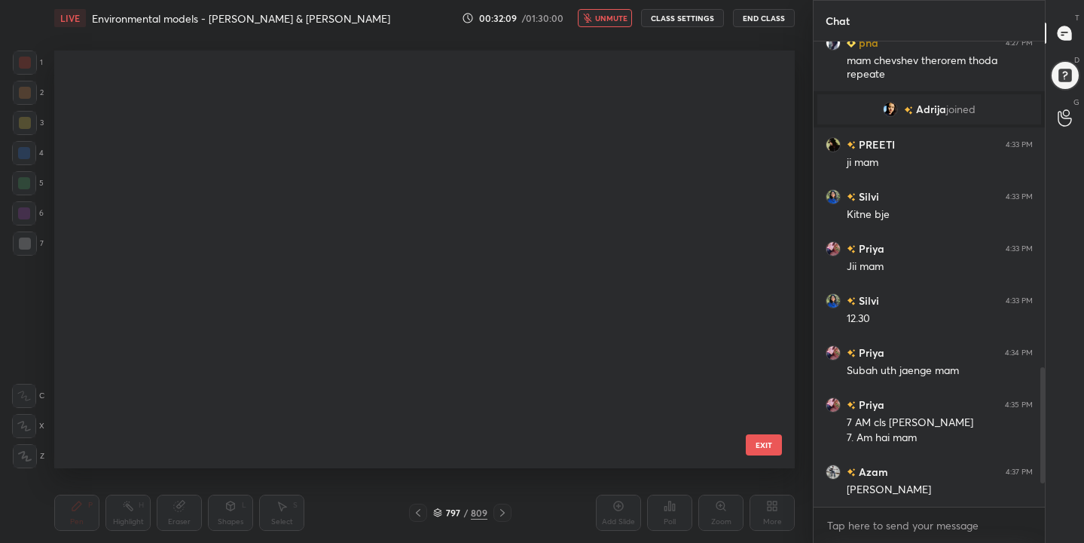
scroll to position [412, 734]
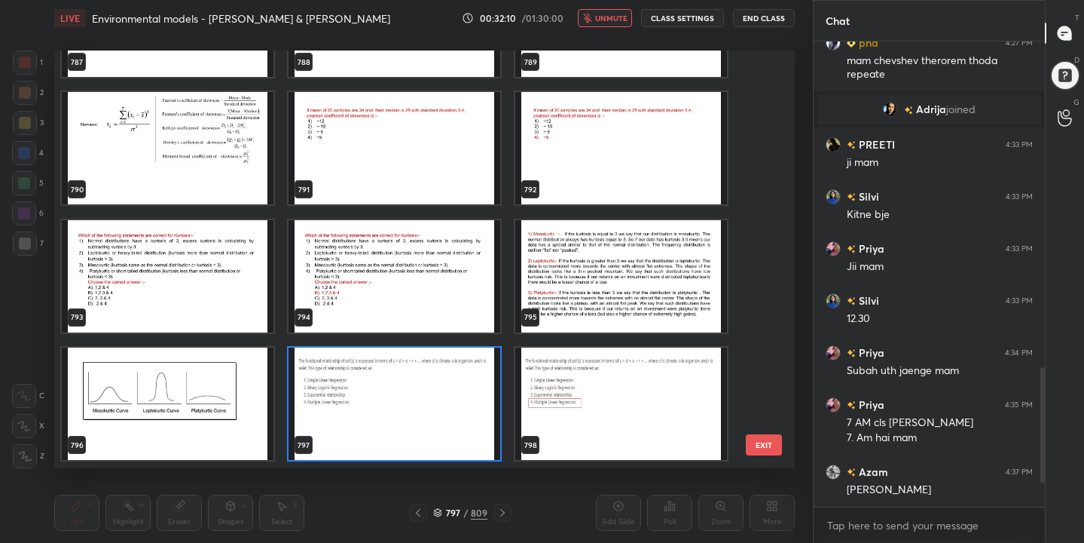
click at [479, 406] on img "grid" at bounding box center [395, 403] width 212 height 112
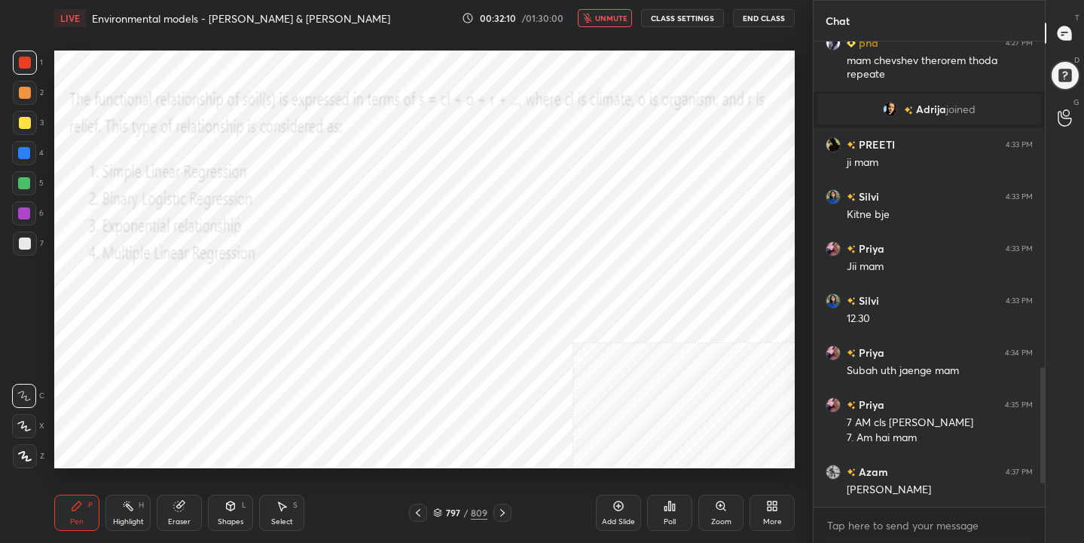
click at [479, 406] on img "grid" at bounding box center [395, 403] width 212 height 112
click at [665, 509] on icon at bounding box center [666, 508] width 2 height 4
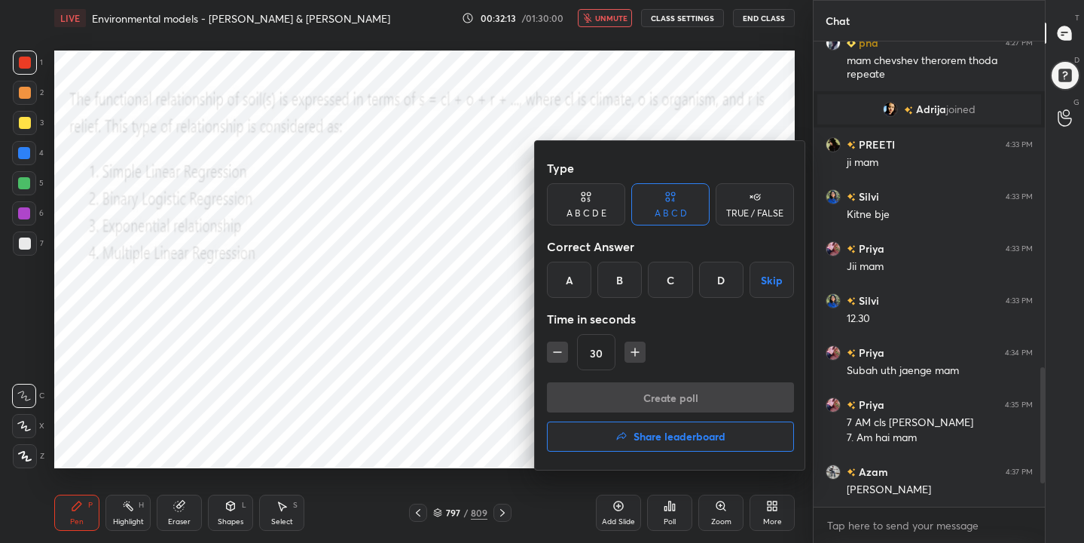
click at [726, 278] on div "D" at bounding box center [721, 279] width 44 height 36
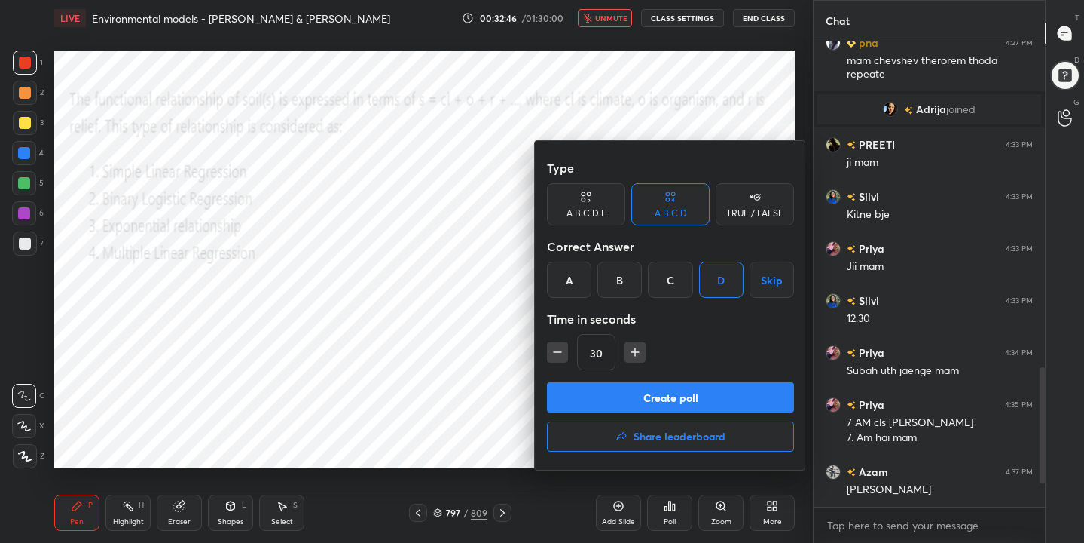
click at [726, 402] on button "Create poll" at bounding box center [670, 397] width 247 height 30
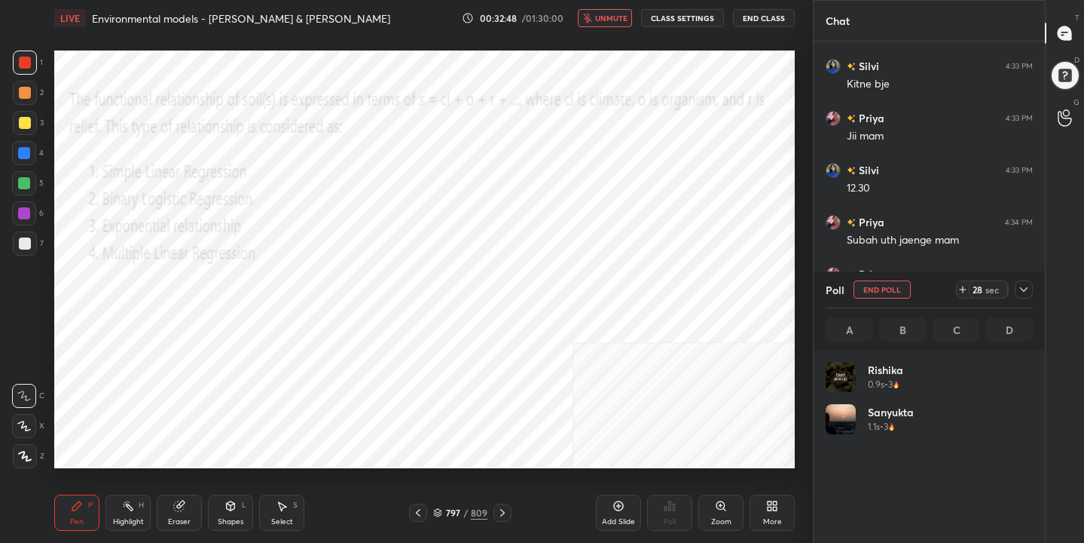
scroll to position [176, 203]
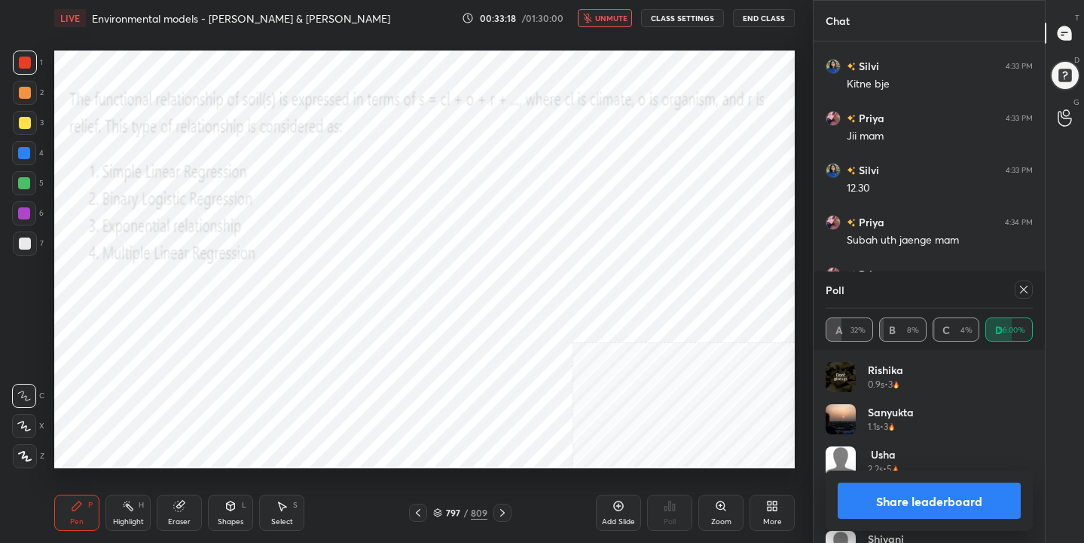
click at [1020, 293] on icon at bounding box center [1024, 289] width 12 height 12
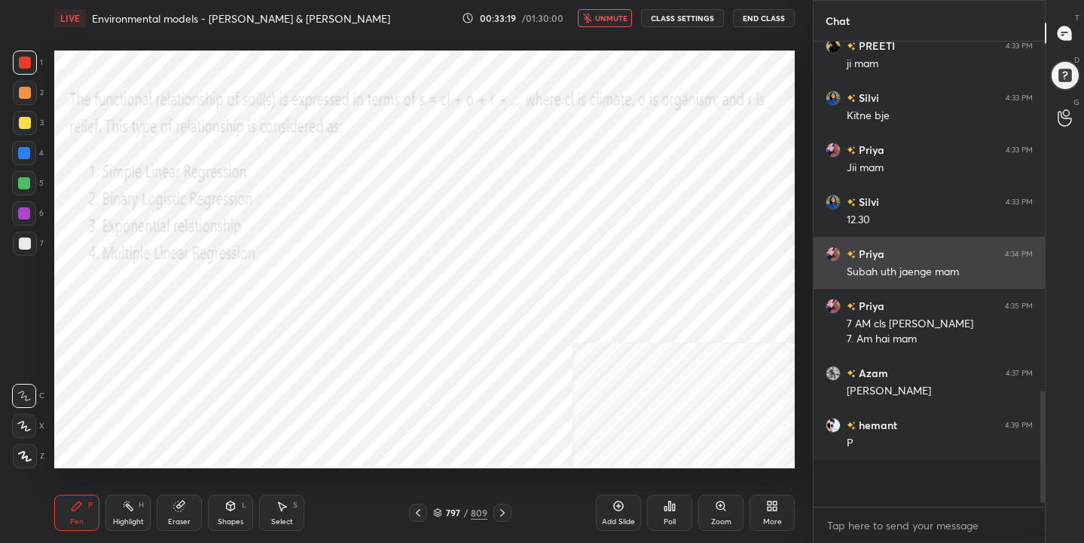
scroll to position [1142, 0]
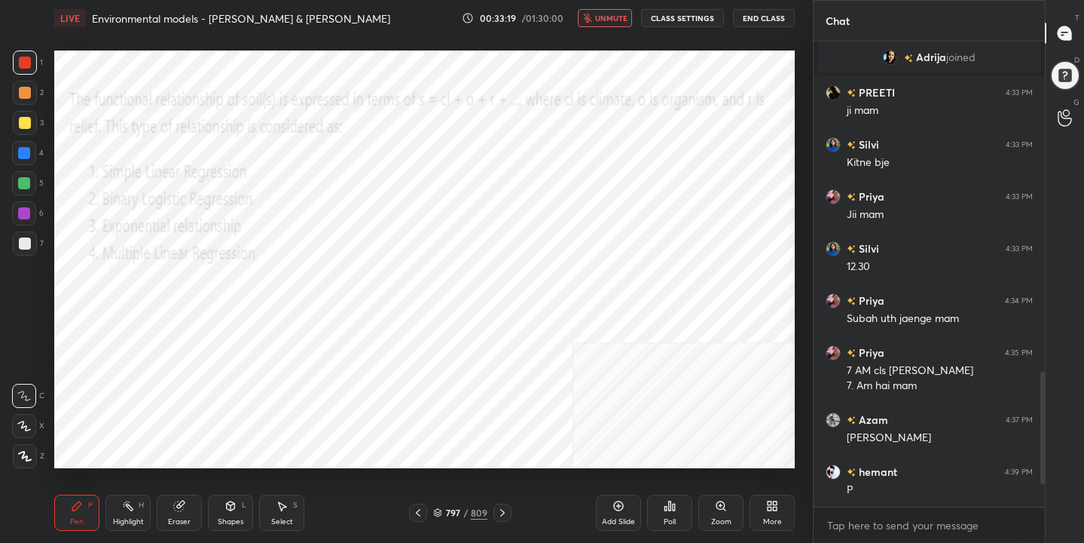
click at [598, 19] on span "unmute" at bounding box center [611, 18] width 32 height 11
click at [445, 512] on div "797" at bounding box center [452, 512] width 15 height 9
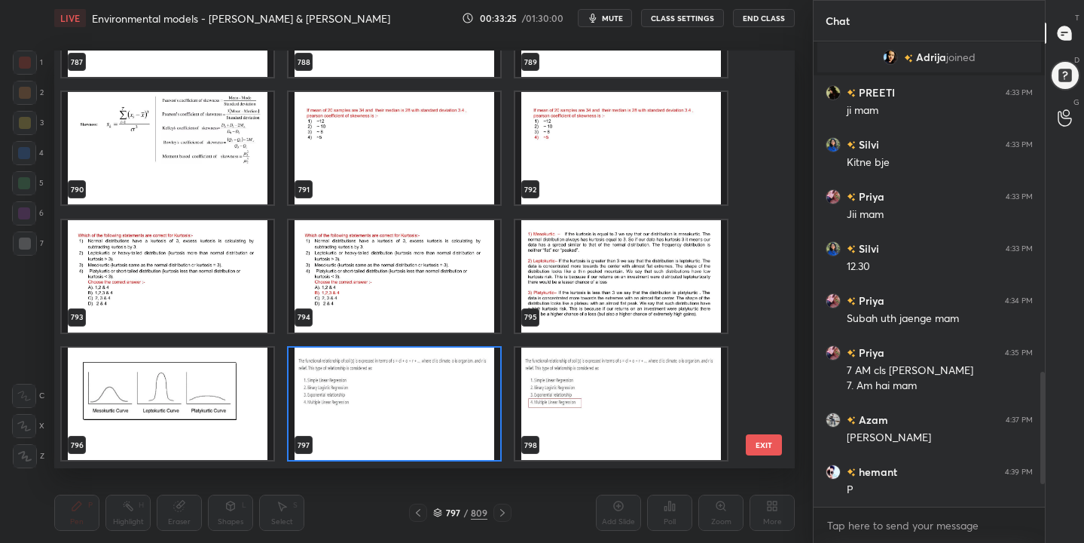
scroll to position [412, 734]
click at [191, 268] on img "grid" at bounding box center [168, 276] width 212 height 112
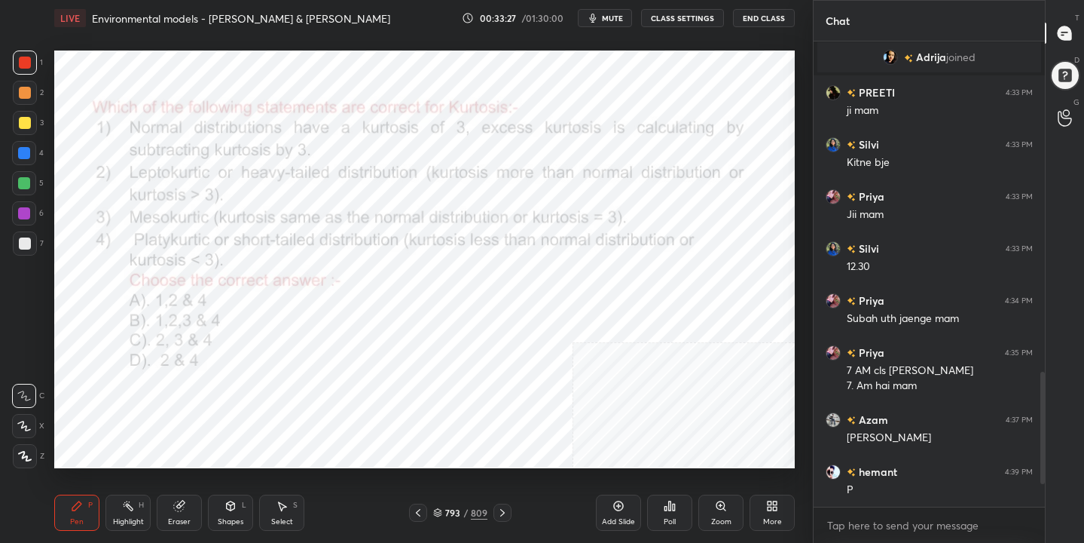
click at [191, 268] on img "grid" at bounding box center [168, 276] width 212 height 112
click at [609, 13] on span "mute" at bounding box center [612, 18] width 21 height 11
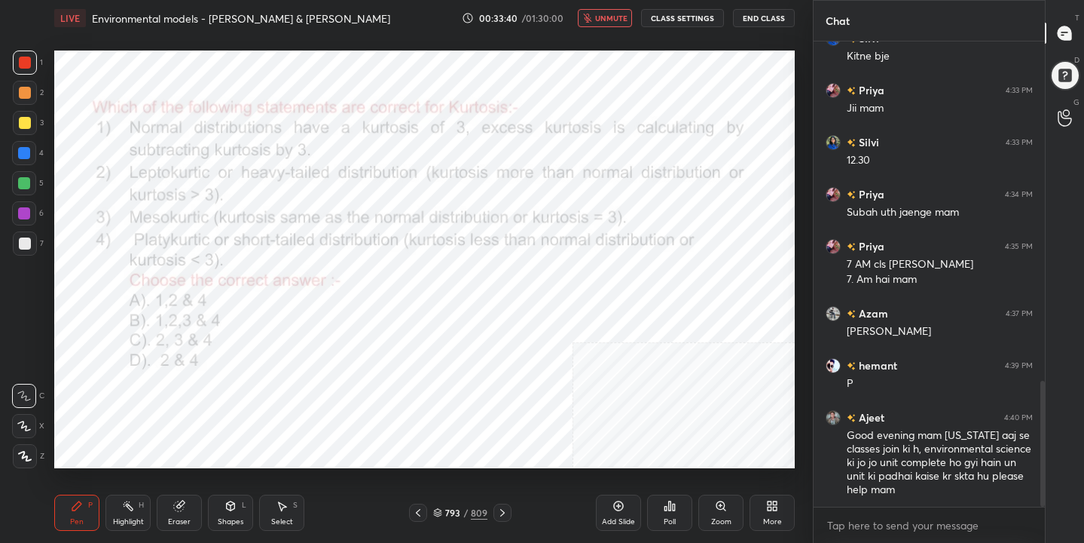
click at [601, 18] on span "unmute" at bounding box center [611, 18] width 32 height 11
click at [439, 509] on icon at bounding box center [437, 512] width 9 height 9
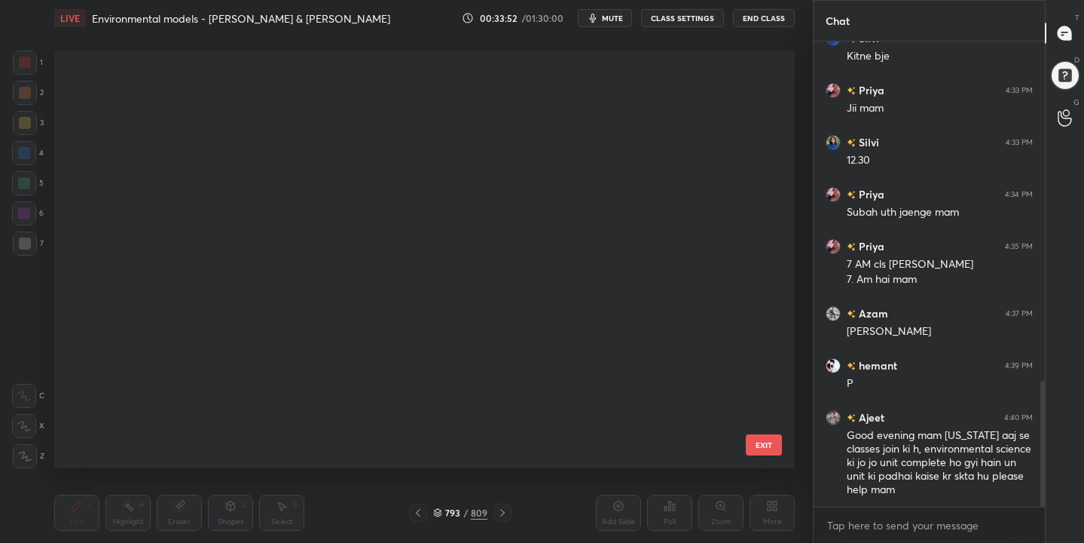
scroll to position [412, 734]
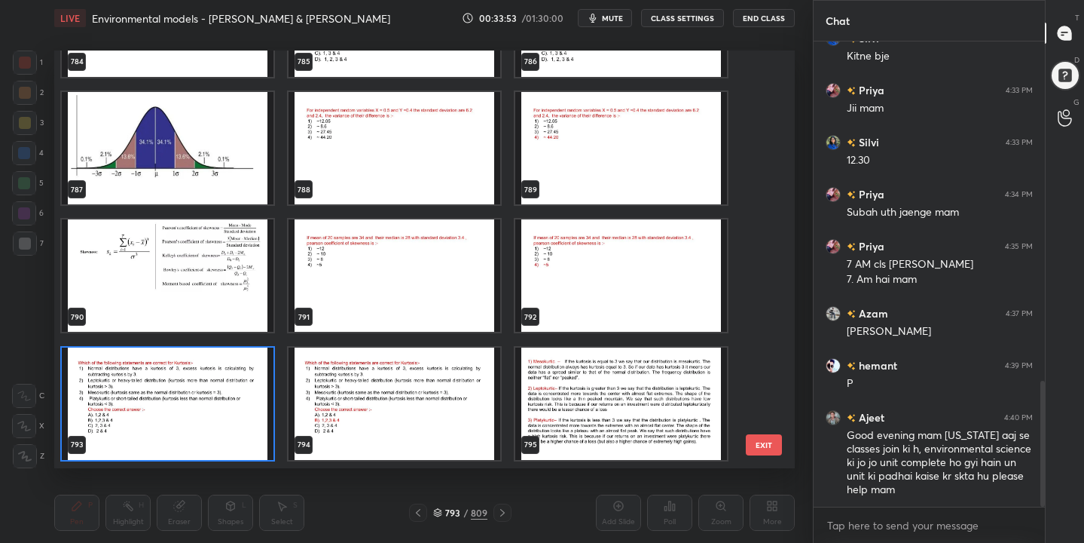
click at [209, 398] on img "grid" at bounding box center [168, 403] width 212 height 112
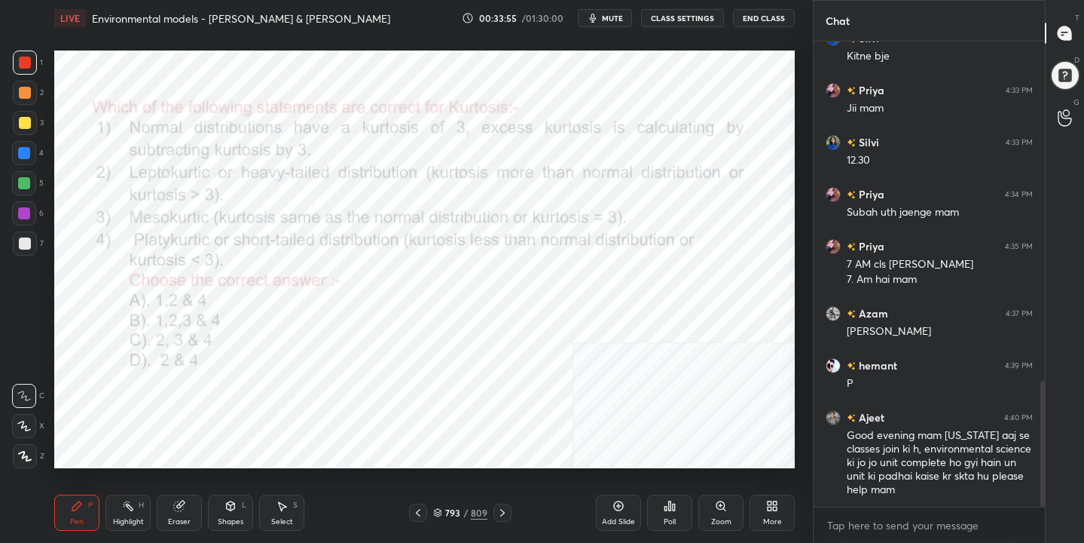
click at [671, 506] on icon at bounding box center [670, 506] width 12 height 12
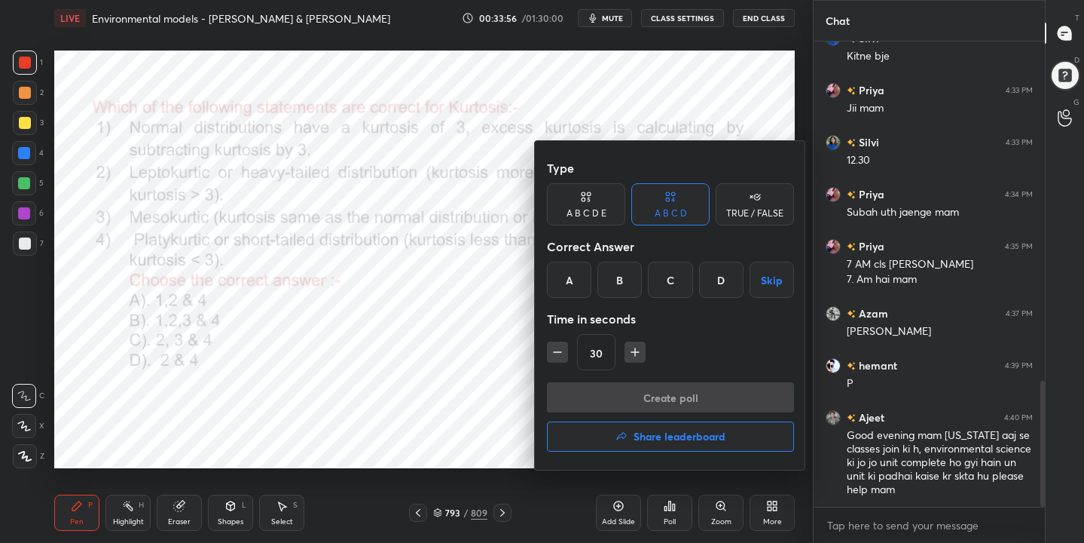
click at [613, 284] on div "B" at bounding box center [620, 279] width 44 height 36
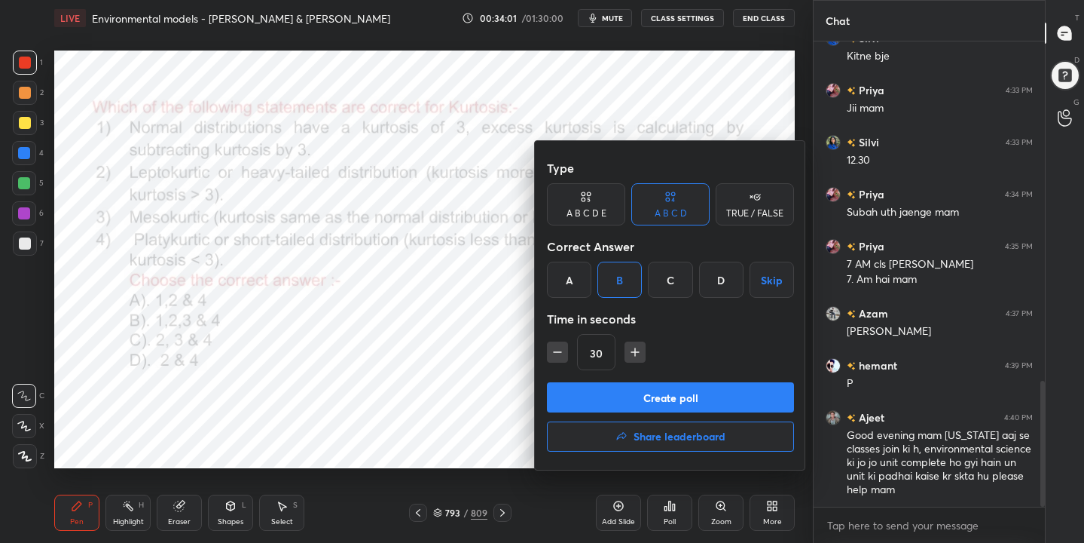
scroll to position [1263, 0]
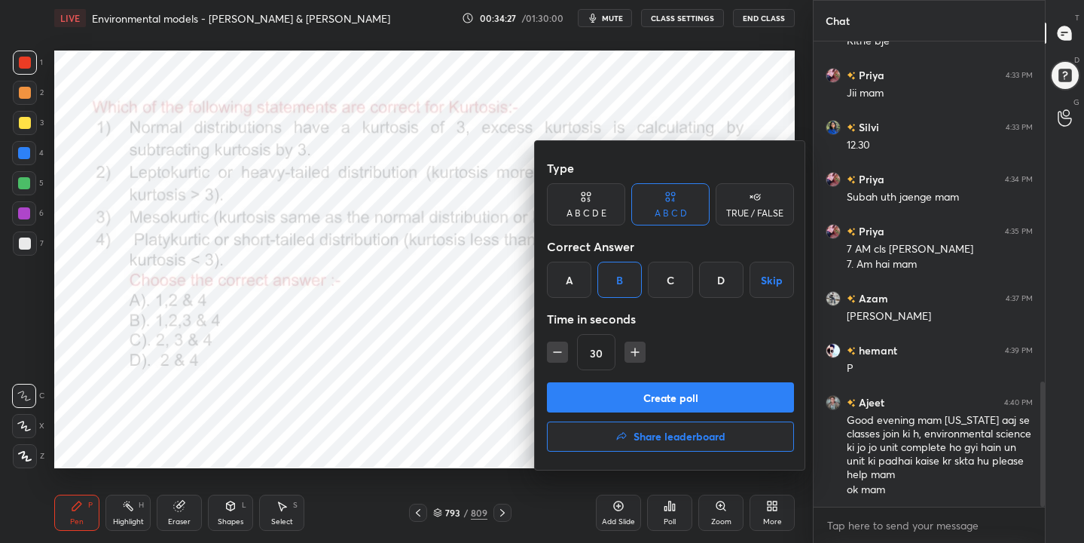
click at [686, 392] on button "Create poll" at bounding box center [670, 397] width 247 height 30
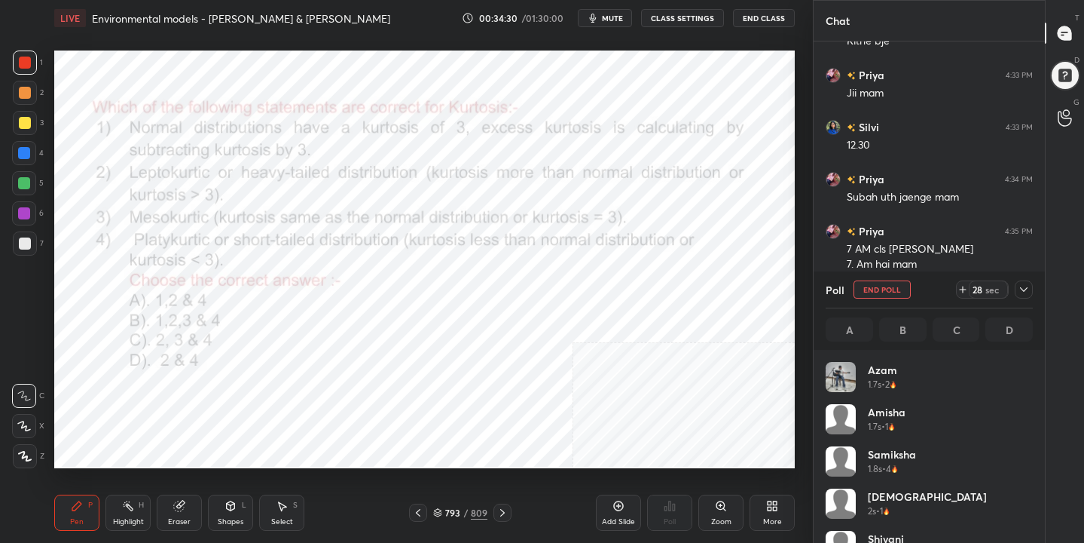
scroll to position [176, 203]
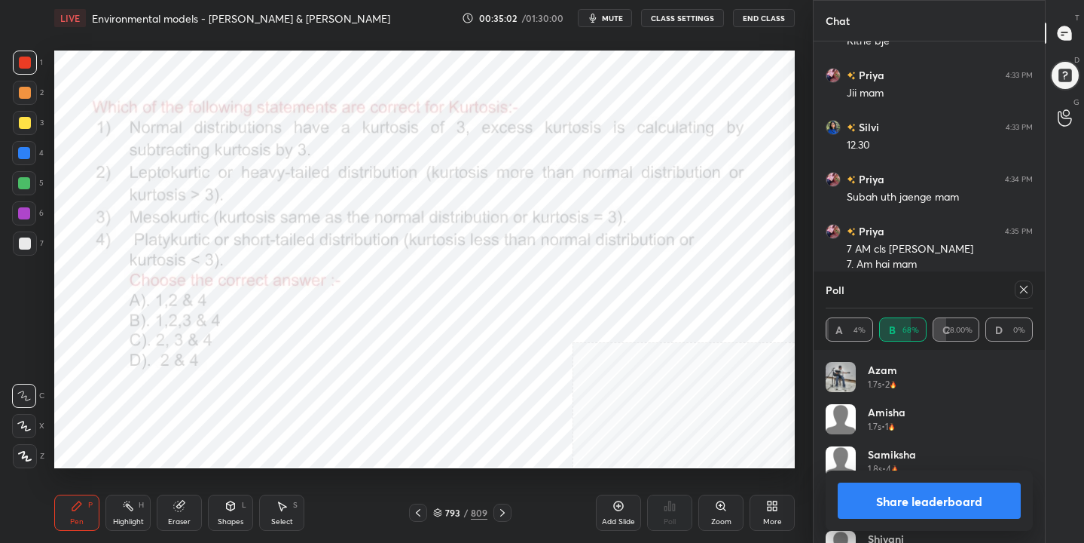
click at [1023, 289] on icon at bounding box center [1024, 290] width 8 height 8
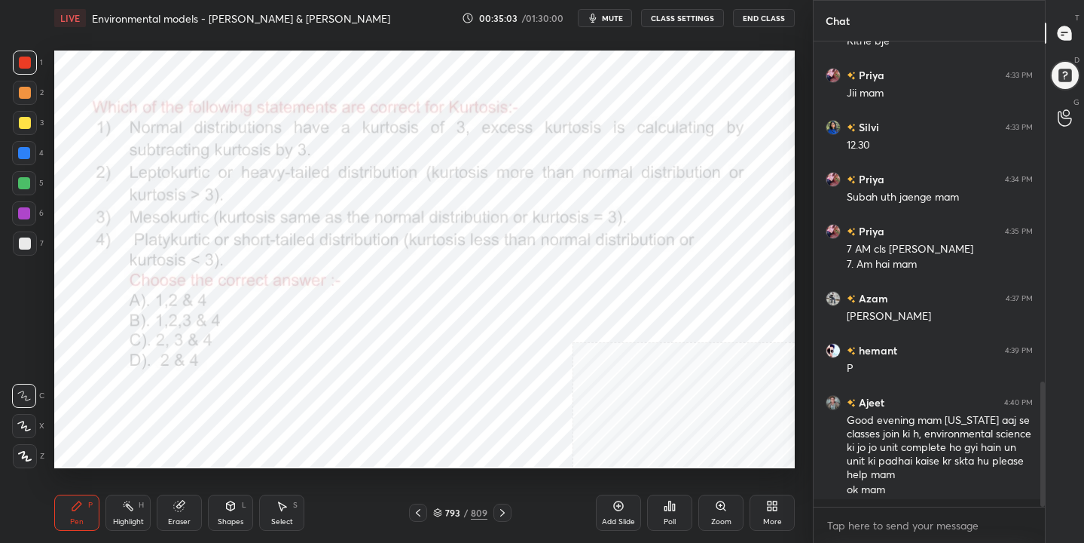
scroll to position [460, 227]
click at [442, 517] on div "794 / 809" at bounding box center [460, 513] width 54 height 14
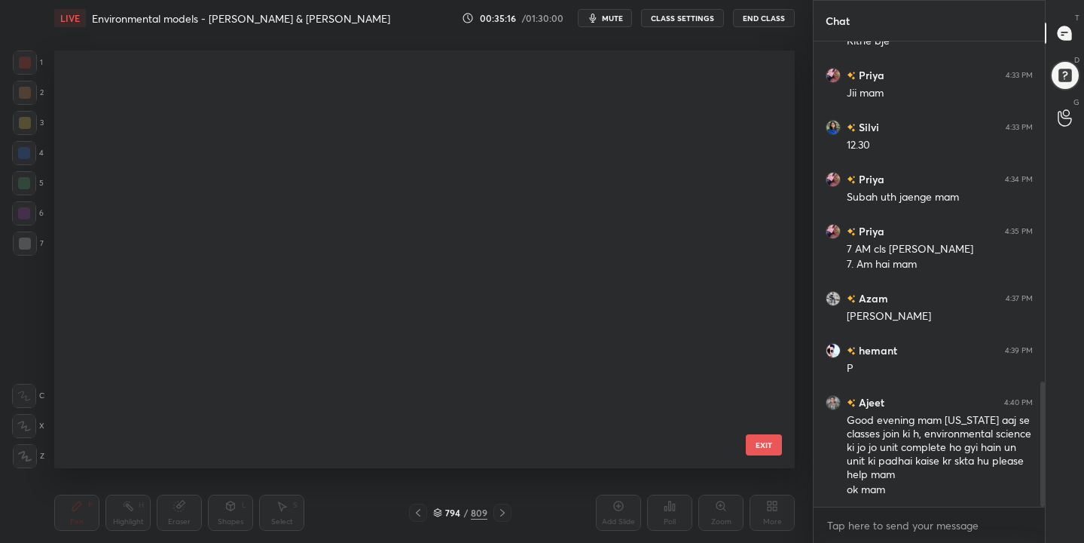
scroll to position [412, 734]
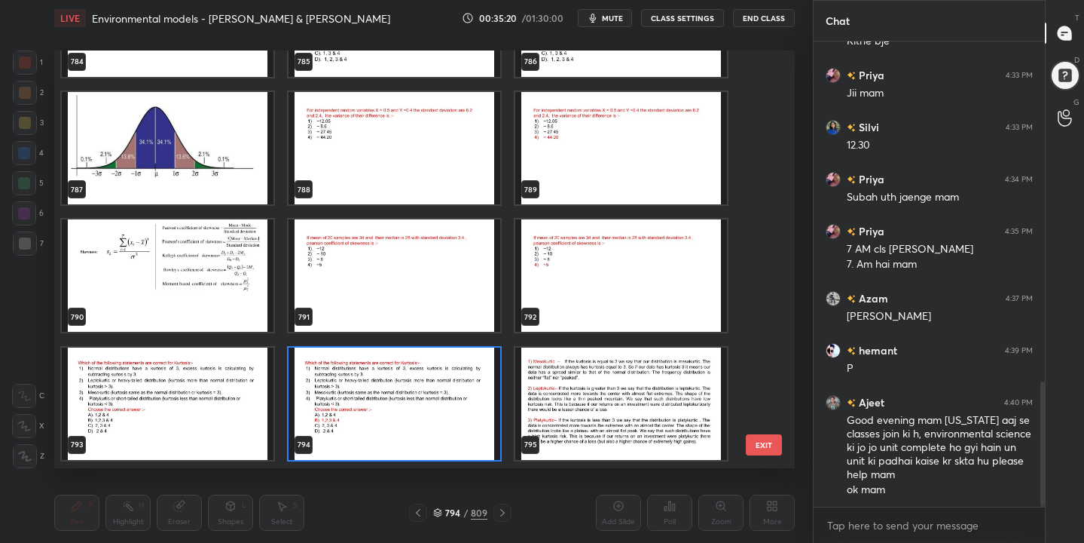
click at [428, 263] on img "grid" at bounding box center [395, 276] width 212 height 112
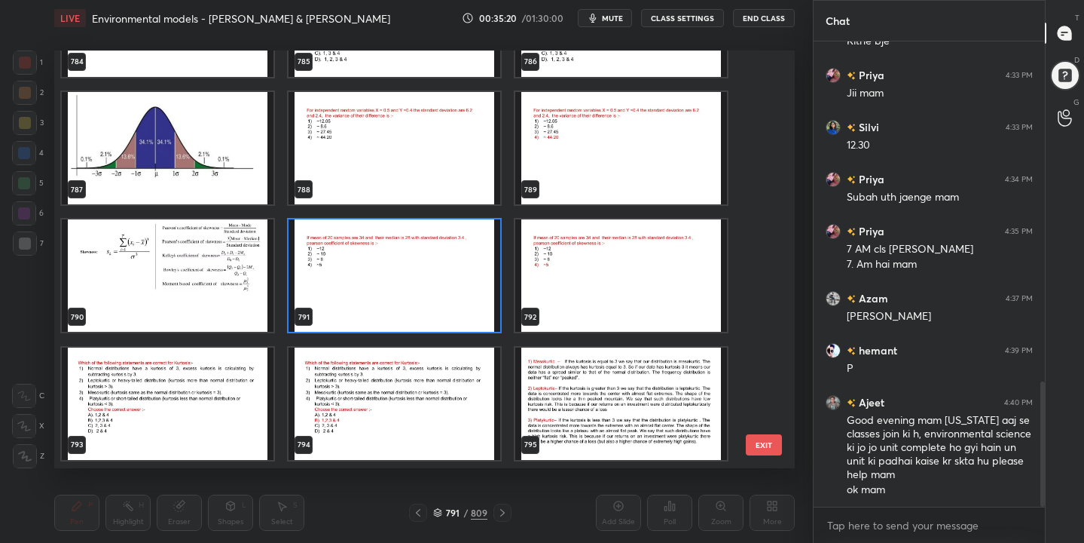
click at [428, 263] on img "grid" at bounding box center [395, 276] width 212 height 112
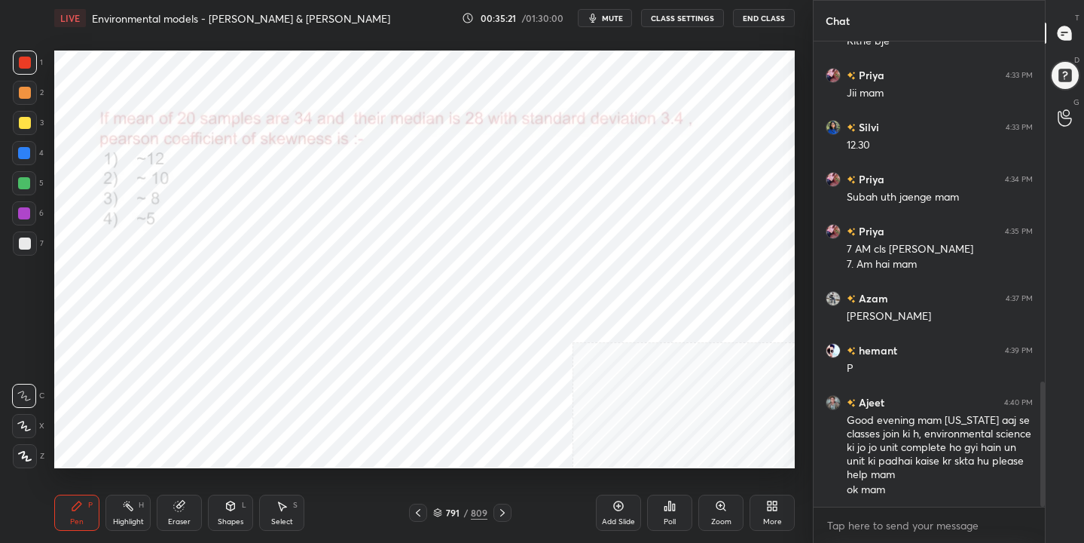
click at [613, 25] on button "mute" at bounding box center [605, 18] width 54 height 18
click at [439, 510] on icon at bounding box center [437, 512] width 9 height 9
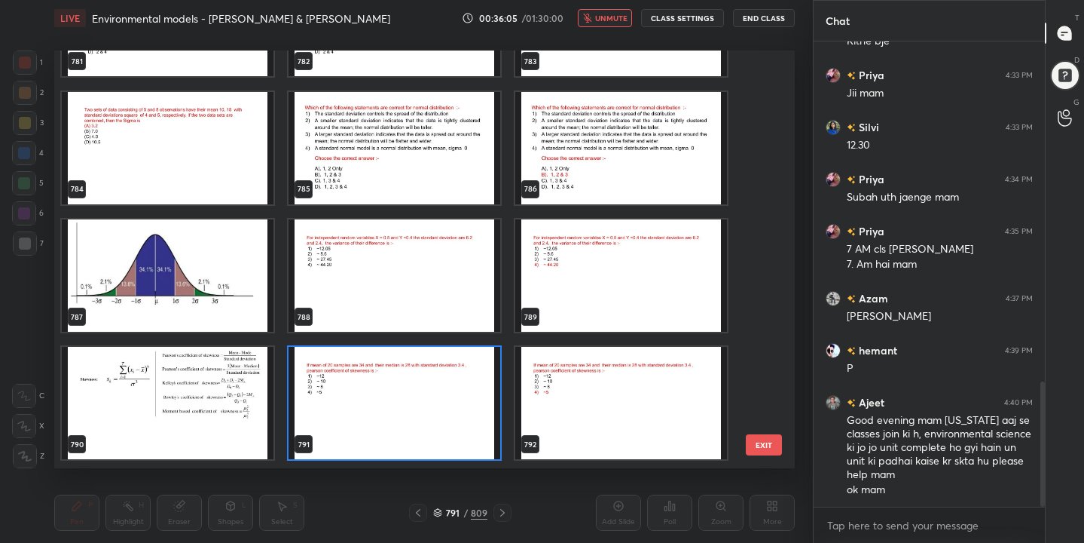
click at [328, 370] on img "grid" at bounding box center [395, 403] width 212 height 112
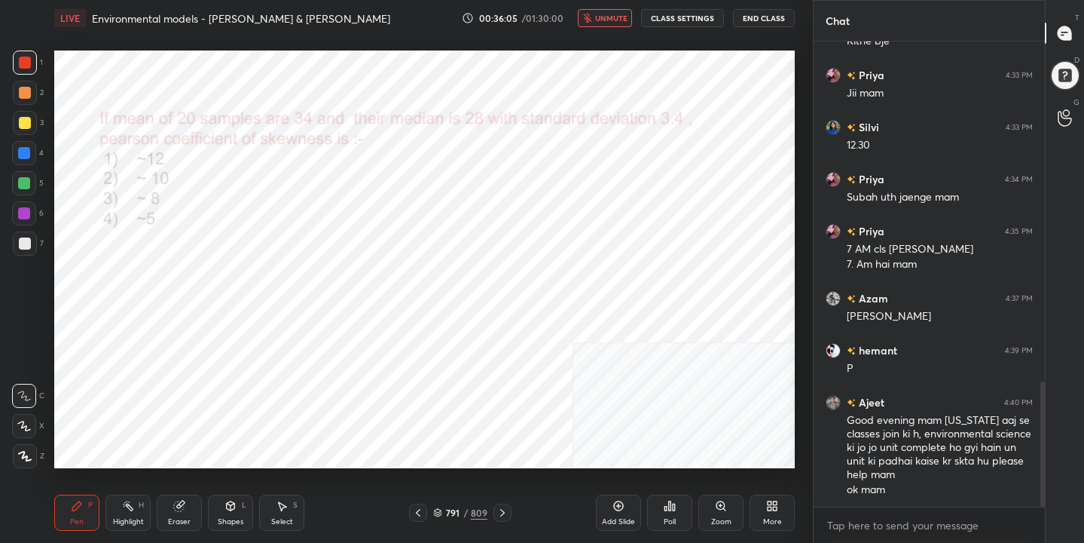
click at [328, 370] on img "grid" at bounding box center [395, 403] width 212 height 112
click at [672, 515] on div "Poll" at bounding box center [669, 512] width 45 height 36
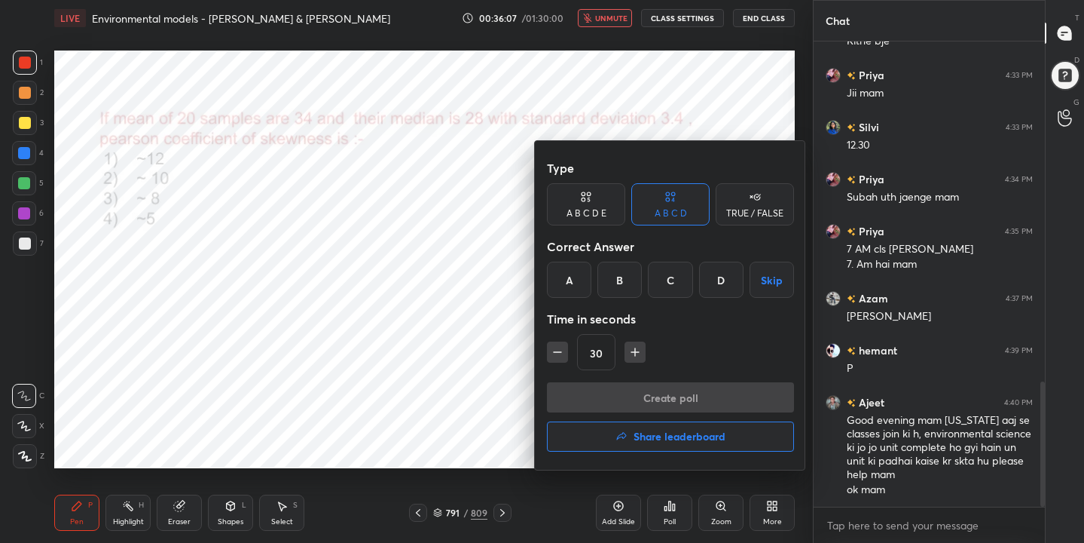
click at [723, 266] on div "D" at bounding box center [721, 279] width 44 height 36
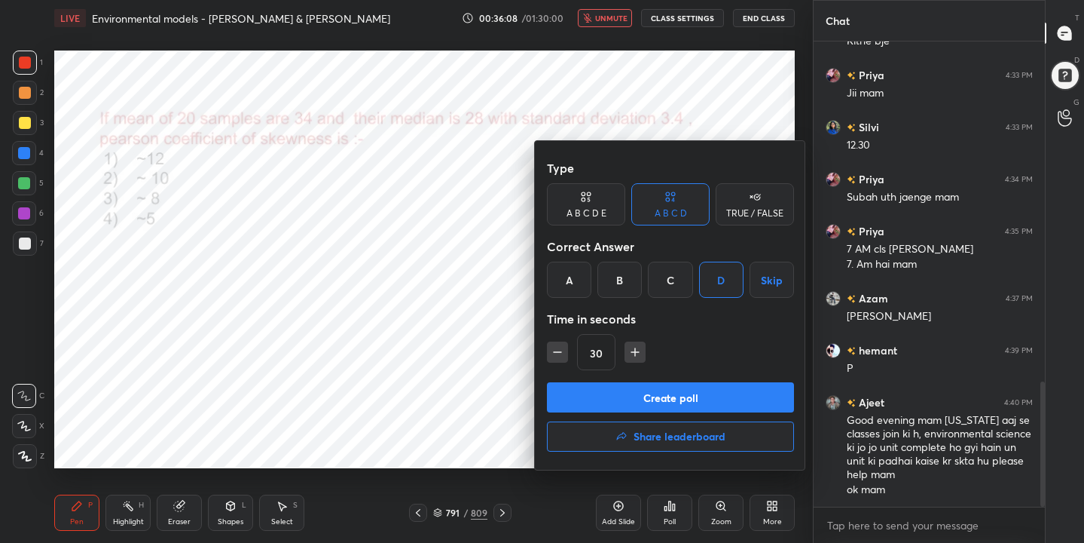
click at [721, 397] on button "Create poll" at bounding box center [670, 397] width 247 height 30
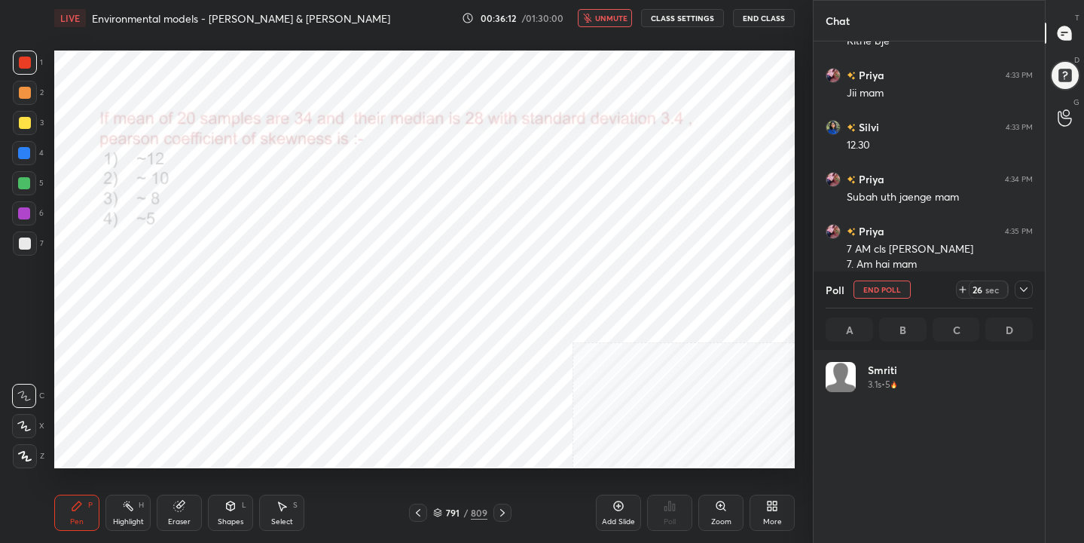
scroll to position [176, 203]
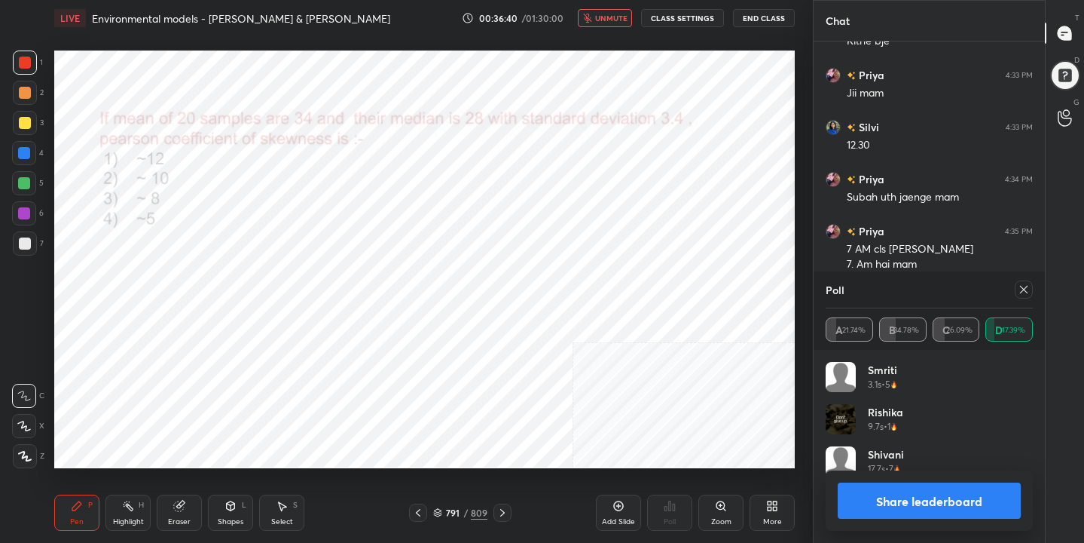
click at [1024, 289] on icon at bounding box center [1024, 290] width 8 height 8
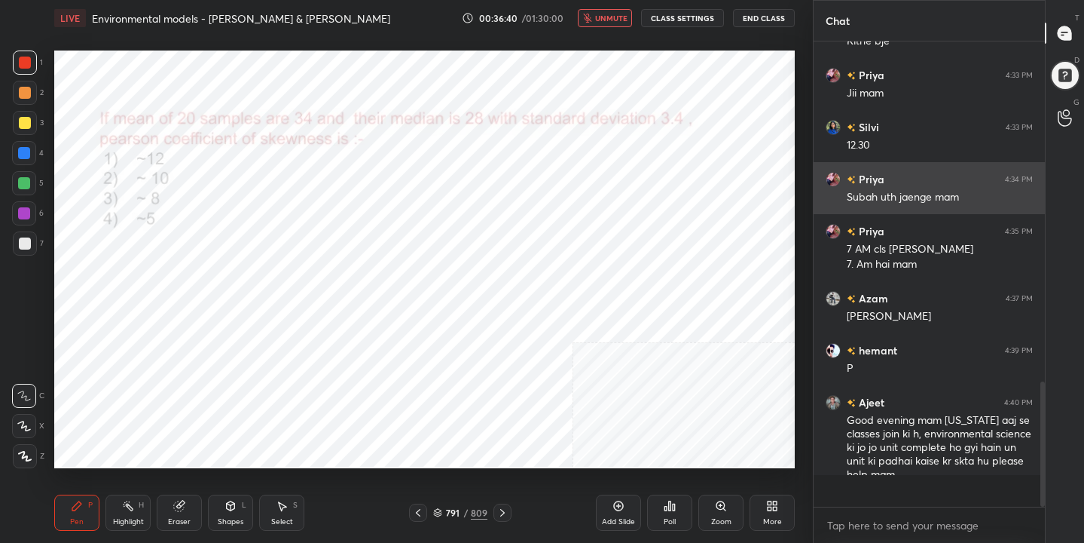
scroll to position [5, 5]
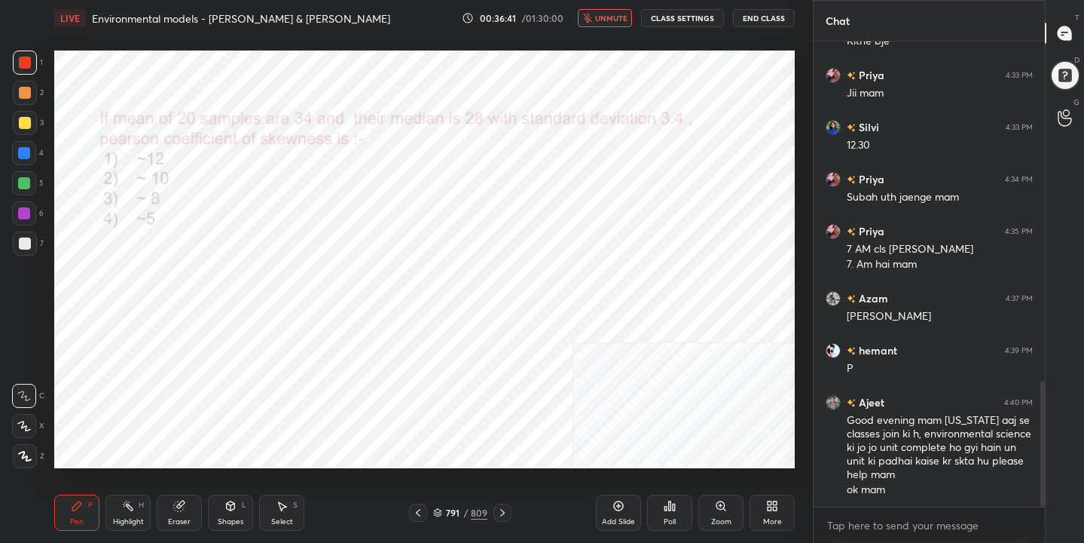
click at [616, 21] on span "unmute" at bounding box center [611, 18] width 32 height 11
click at [443, 512] on div "792 / 809" at bounding box center [460, 513] width 54 height 14
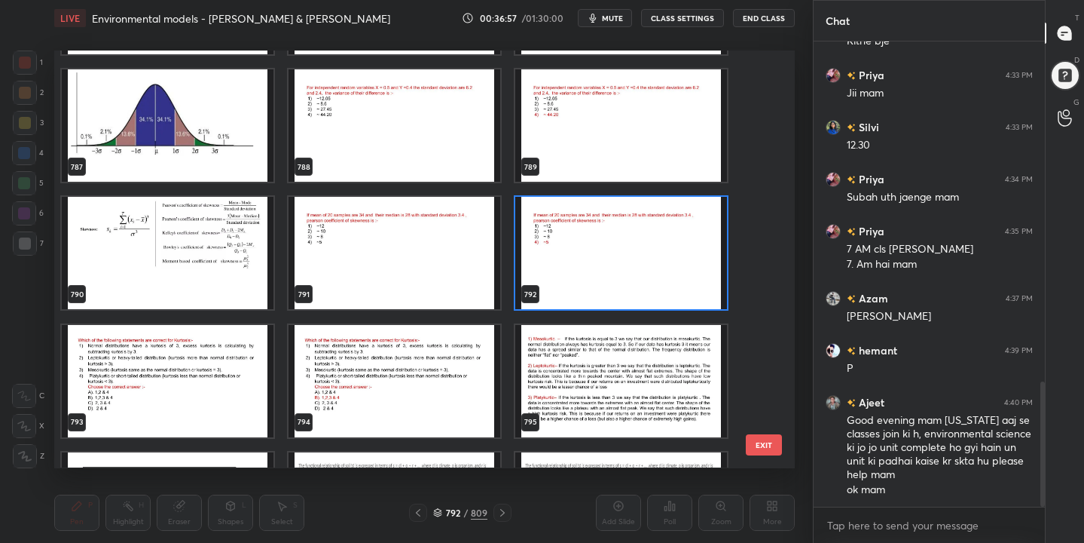
scroll to position [33417, 0]
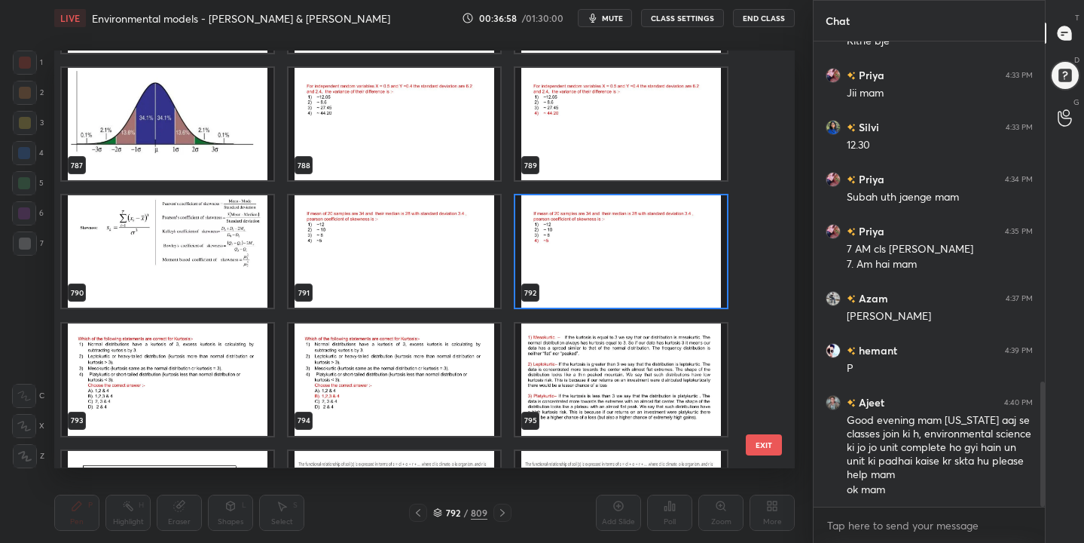
click at [217, 257] on img "grid" at bounding box center [168, 252] width 212 height 112
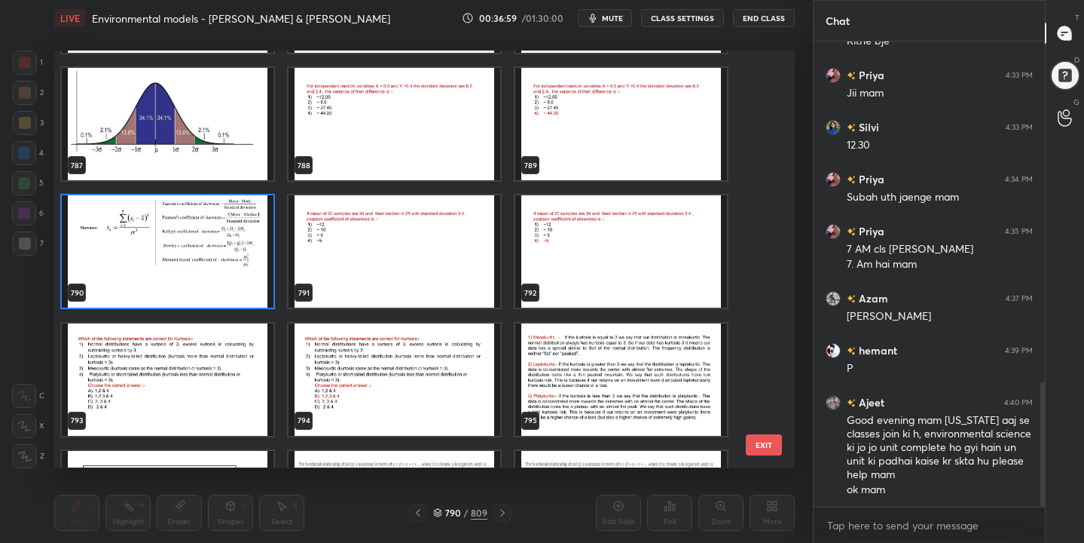
click at [217, 257] on img "grid" at bounding box center [168, 252] width 212 height 112
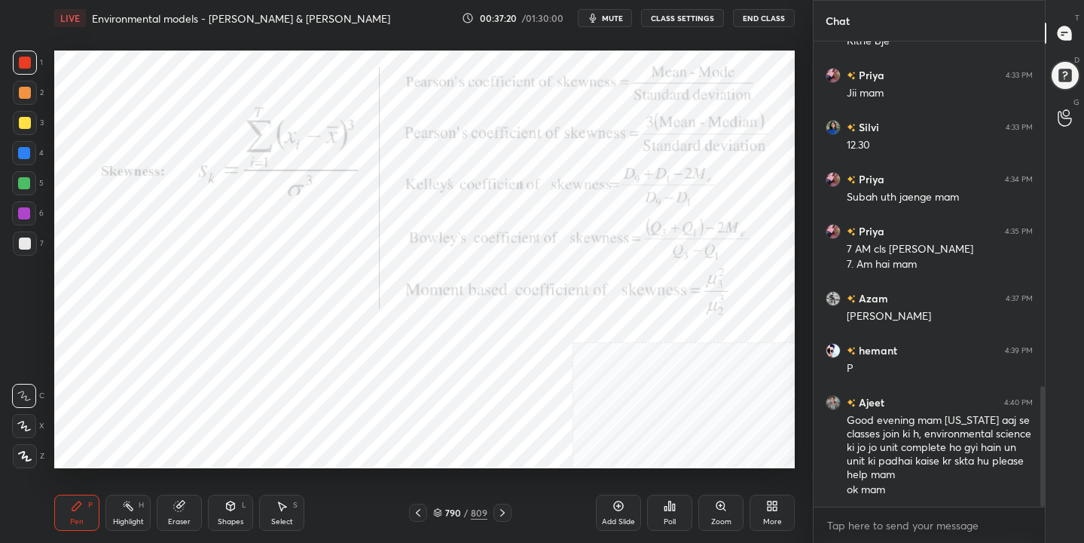
scroll to position [1328, 0]
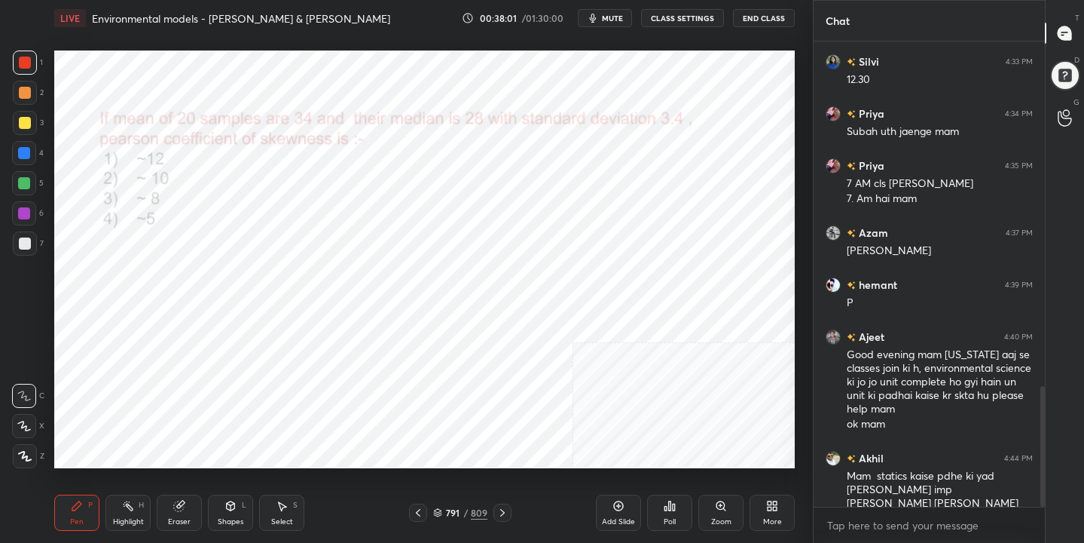
click at [439, 509] on icon at bounding box center [437, 512] width 9 height 9
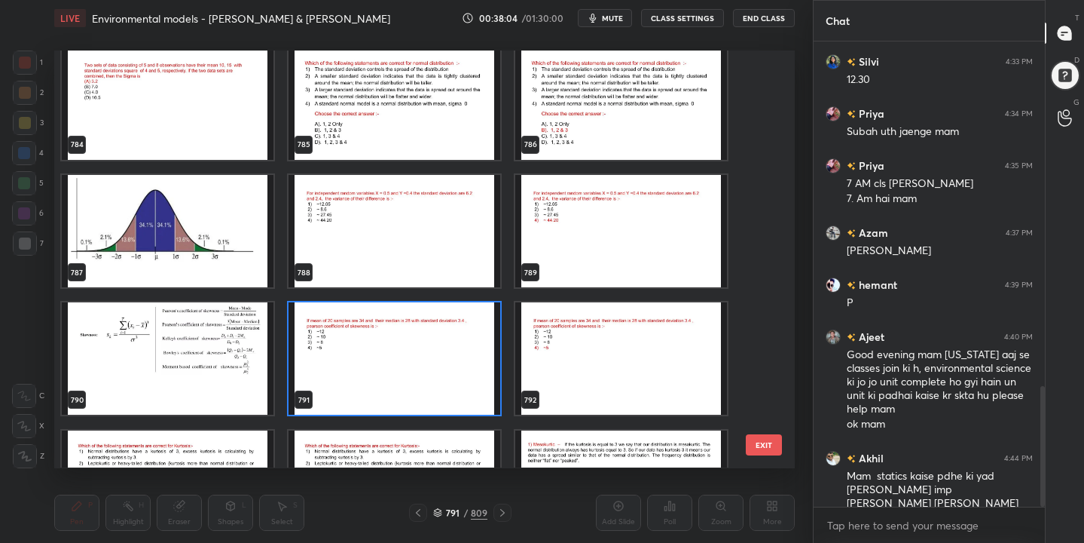
scroll to position [33292, 0]
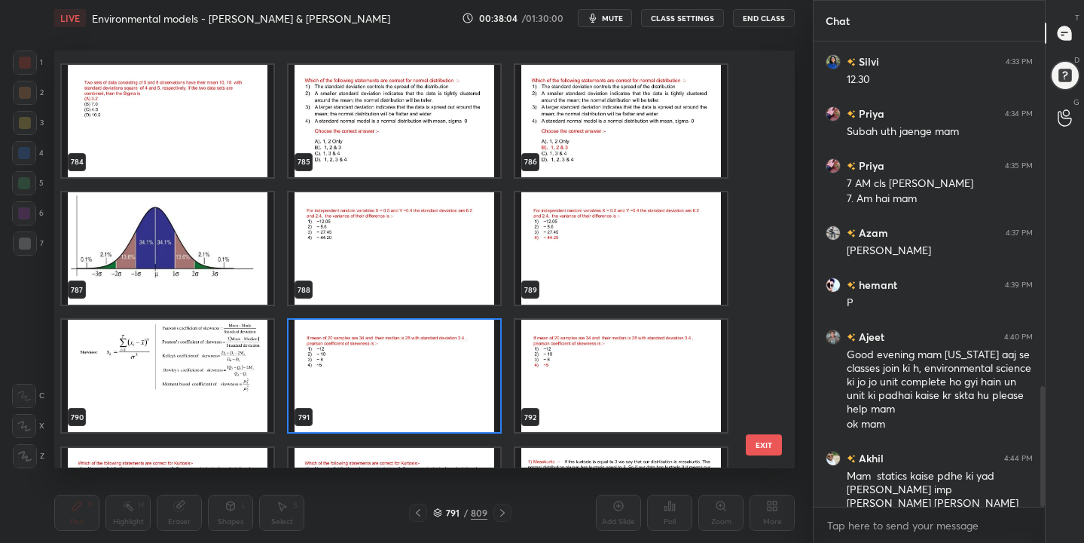
click at [448, 127] on img "grid" at bounding box center [395, 121] width 212 height 112
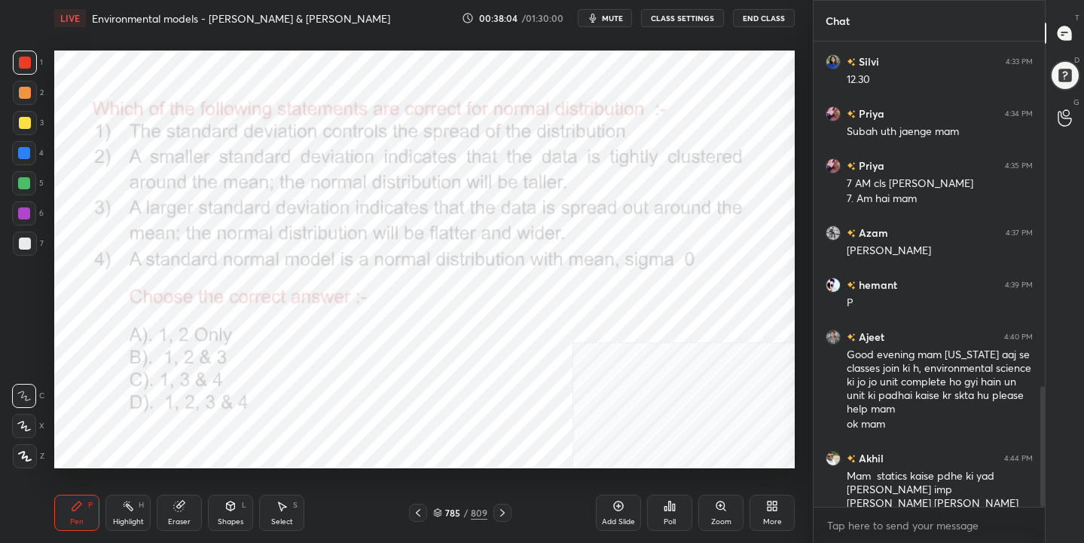
click at [448, 127] on img "grid" at bounding box center [395, 121] width 212 height 112
click at [623, 13] on span "mute" at bounding box center [612, 18] width 21 height 11
click at [445, 511] on div "785" at bounding box center [452, 512] width 15 height 9
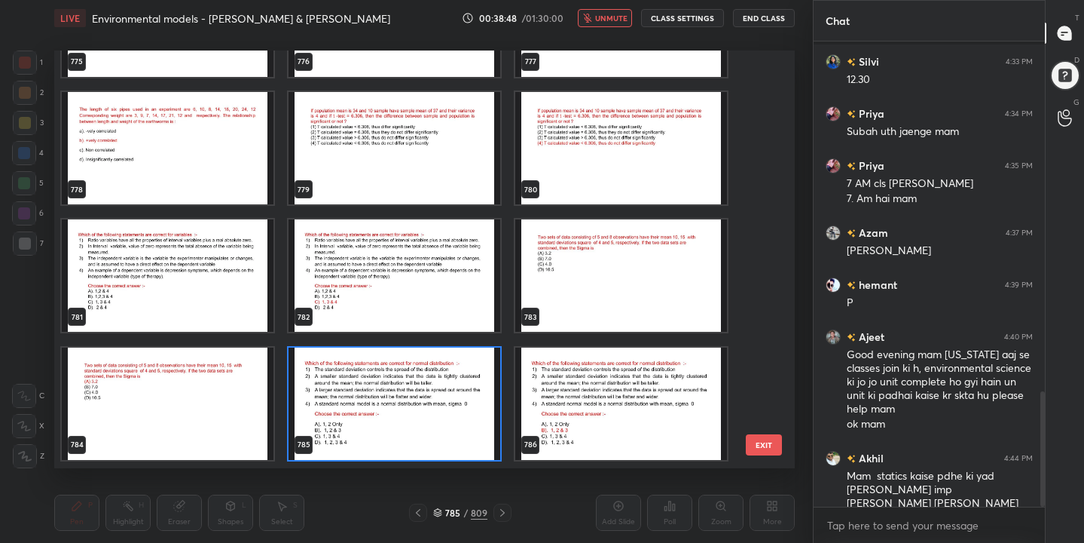
scroll to position [1408, 0]
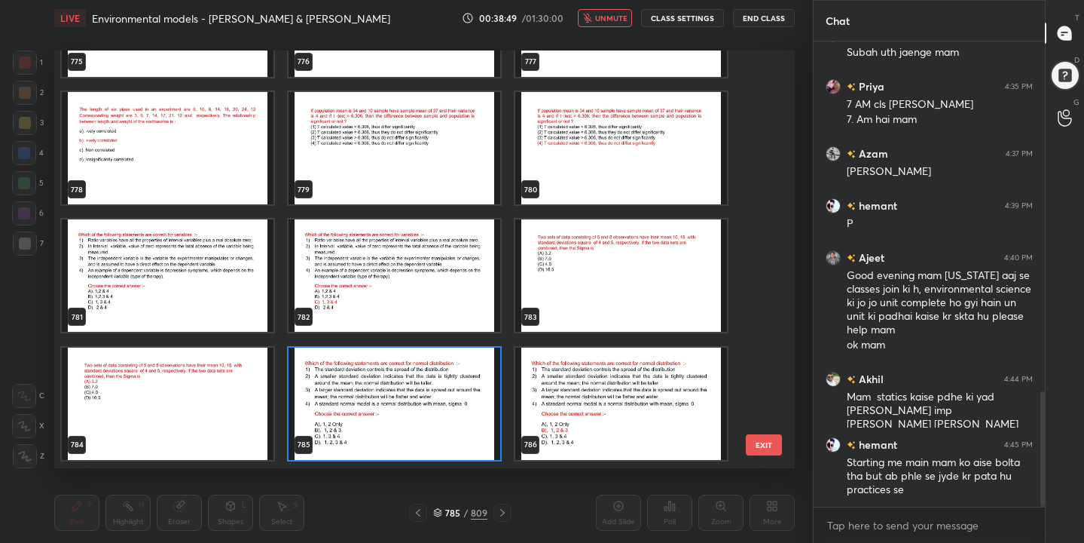
click at [359, 394] on img "grid" at bounding box center [395, 403] width 212 height 112
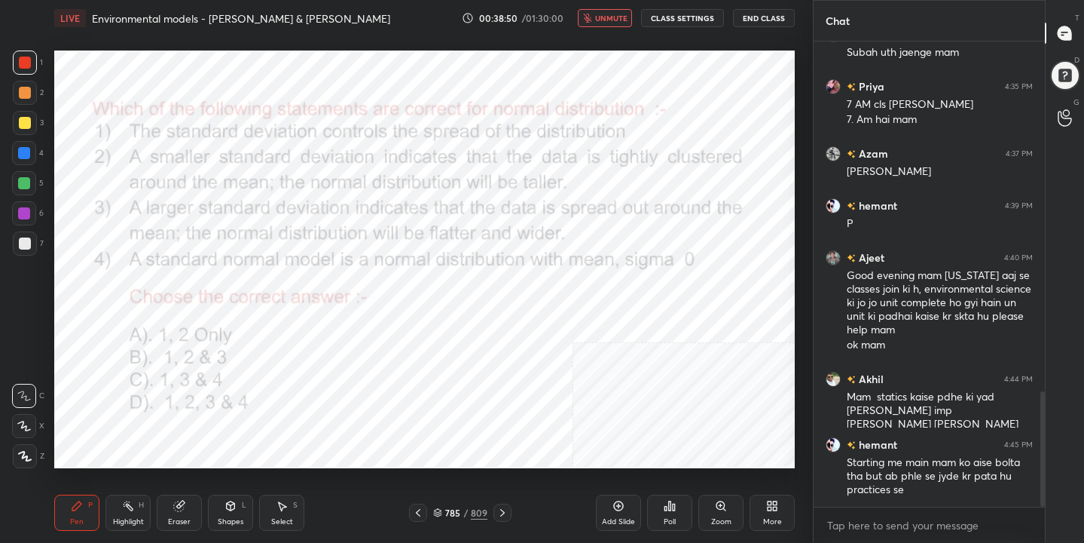
click at [663, 513] on div "Poll" at bounding box center [669, 512] width 45 height 36
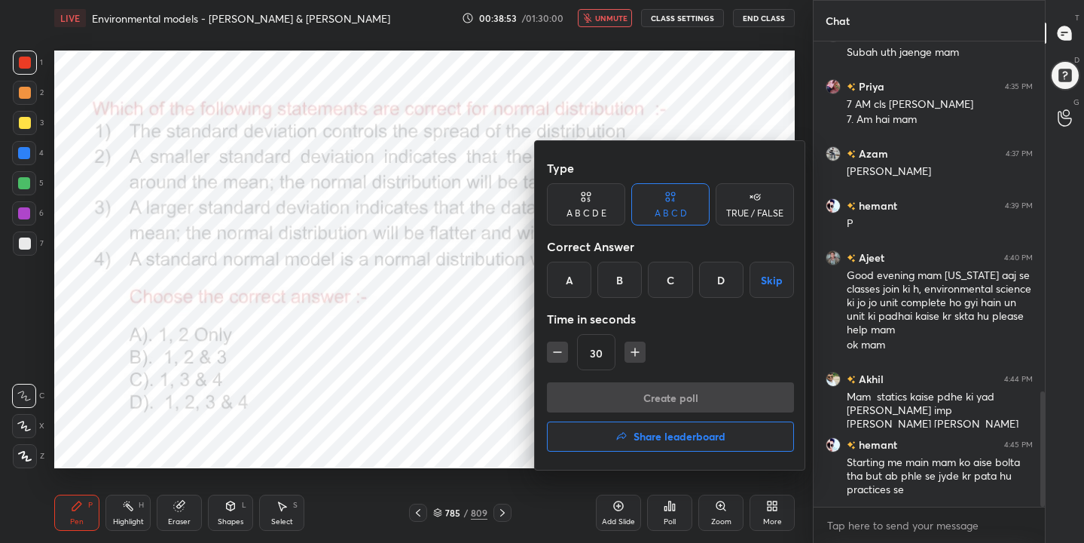
click at [421, 307] on div at bounding box center [542, 271] width 1084 height 543
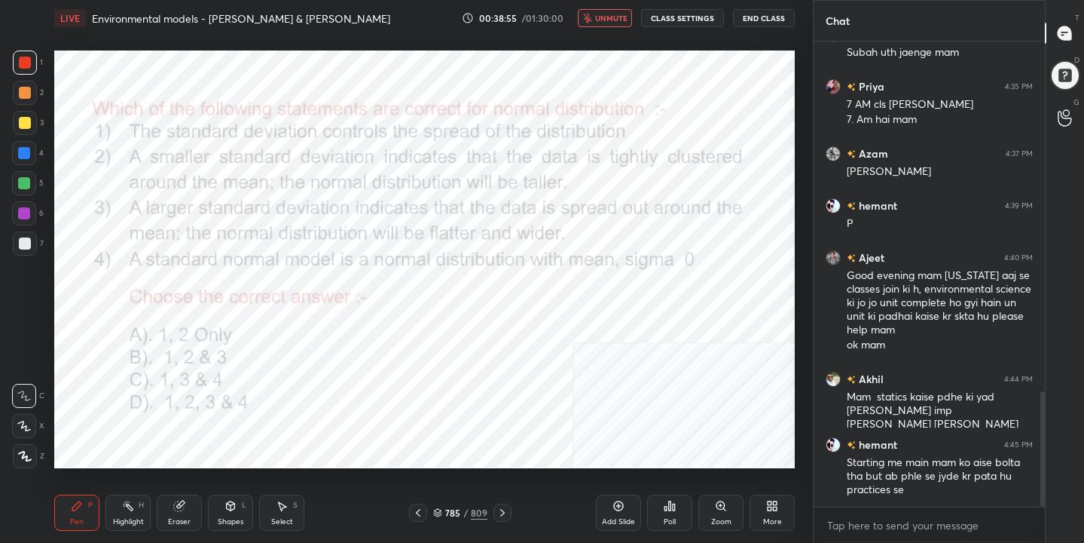
click at [614, 13] on span "unmute" at bounding box center [611, 18] width 32 height 11
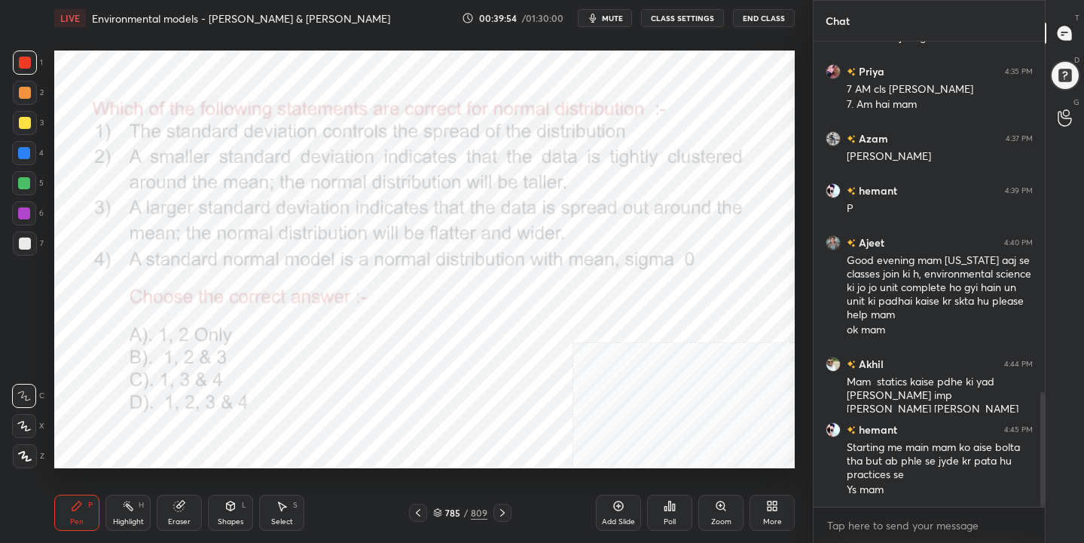
click at [440, 508] on icon at bounding box center [437, 512] width 9 height 9
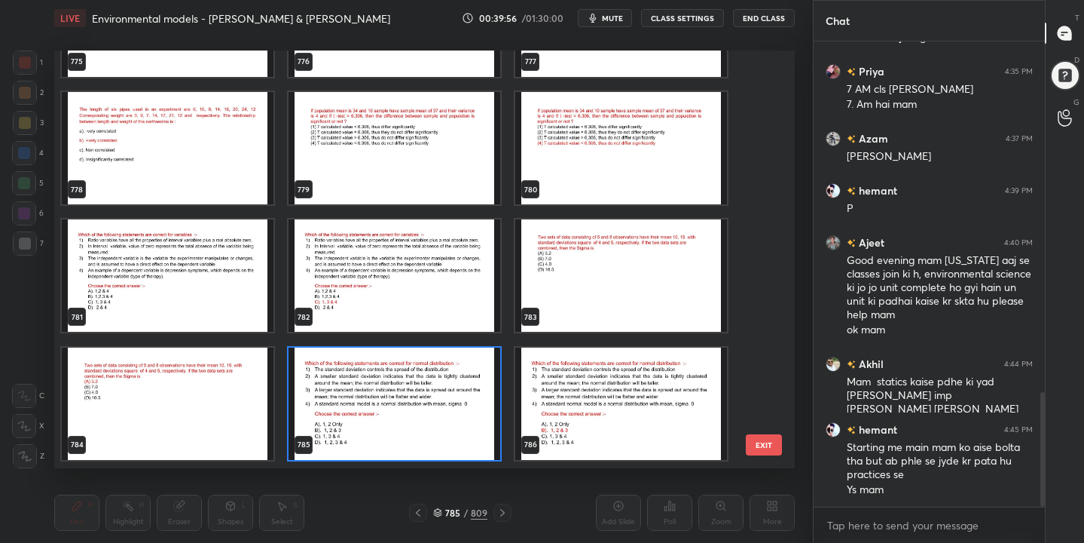
scroll to position [33022, 0]
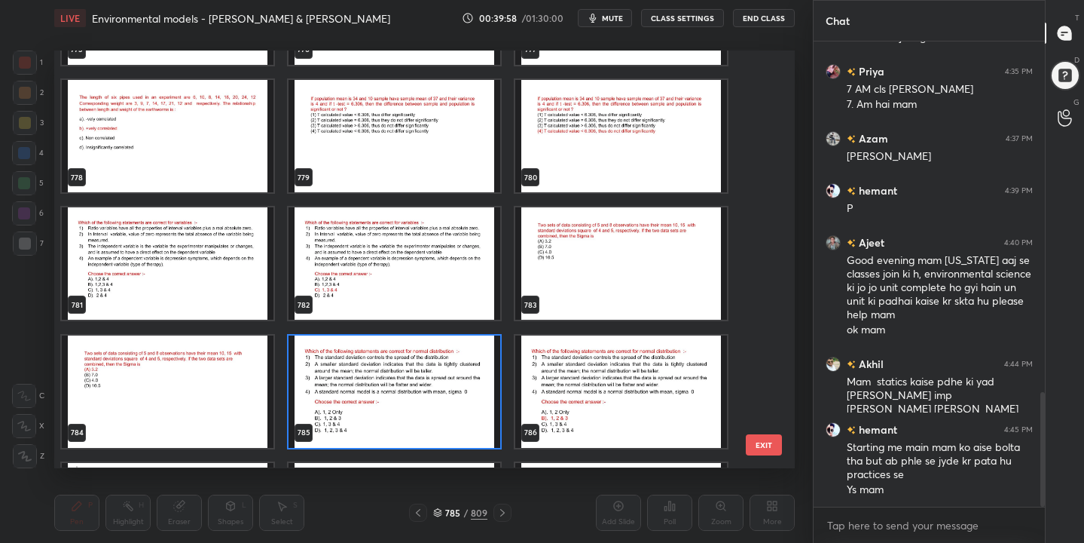
click at [410, 405] on img "grid" at bounding box center [395, 391] width 212 height 112
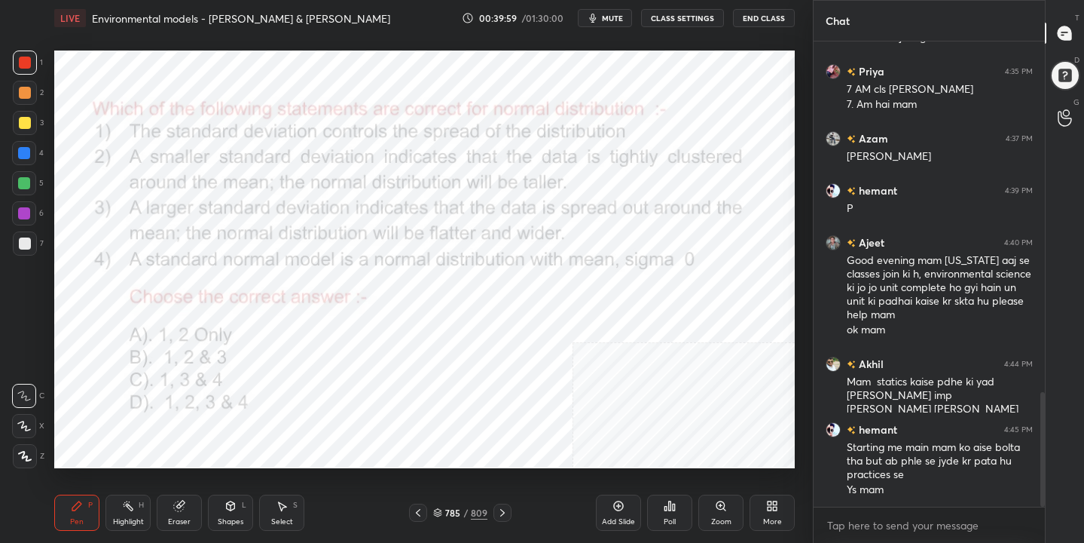
click at [665, 513] on div "Poll" at bounding box center [669, 512] width 45 height 36
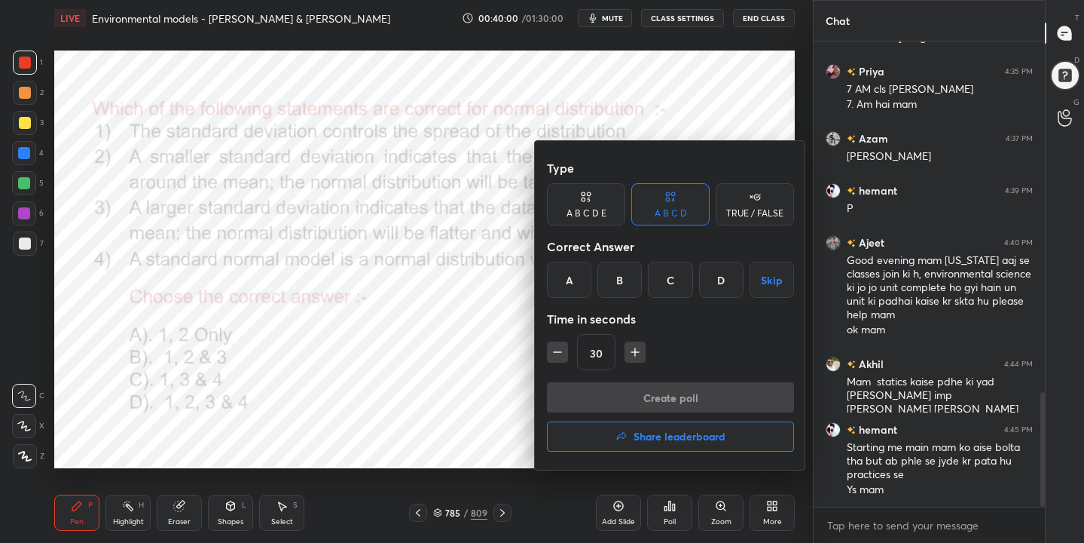
click at [617, 276] on div "B" at bounding box center [620, 279] width 44 height 36
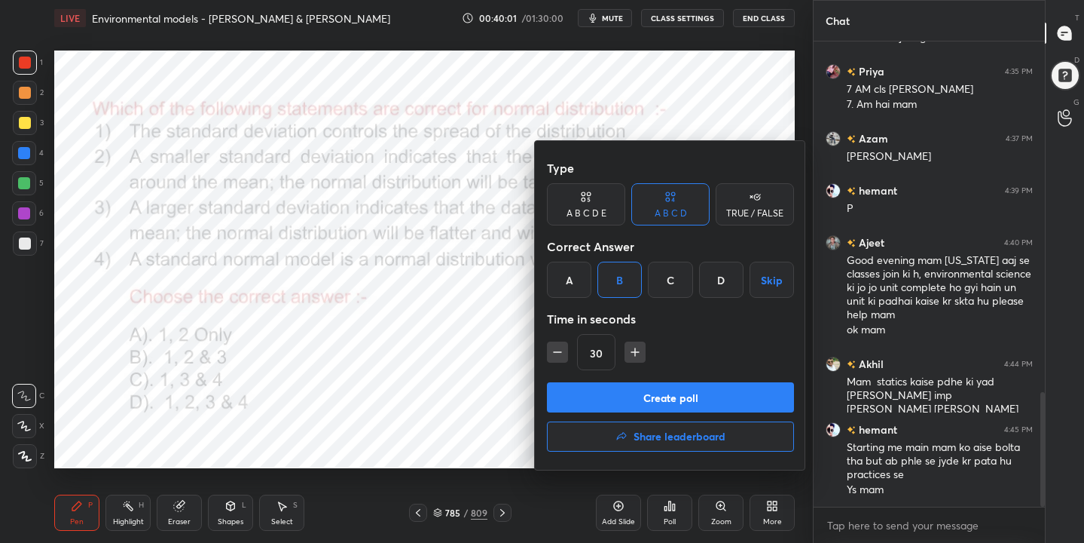
click at [651, 385] on button "Create poll" at bounding box center [670, 397] width 247 height 30
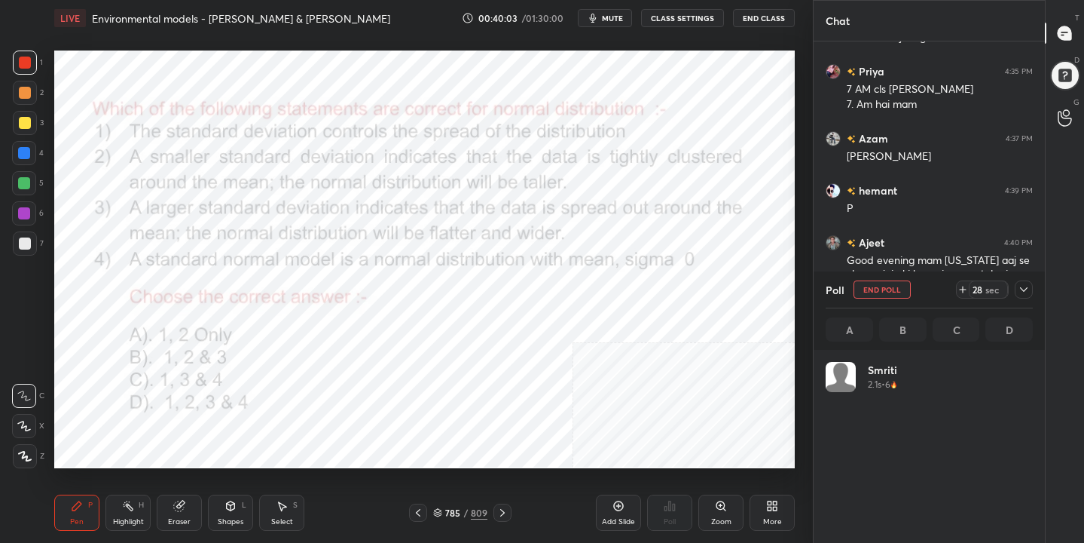
scroll to position [176, 203]
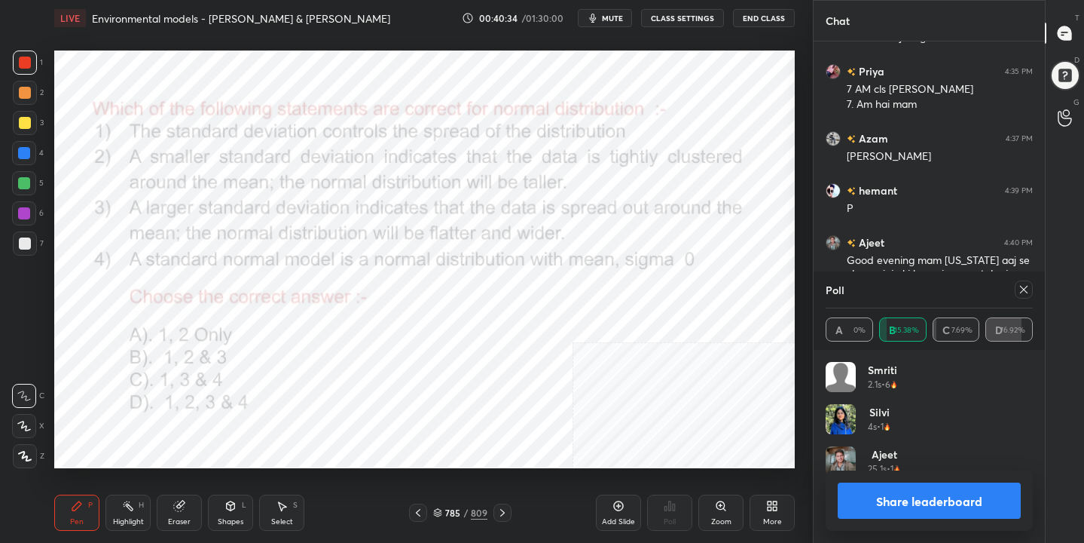
click at [1025, 289] on icon at bounding box center [1024, 290] width 8 height 8
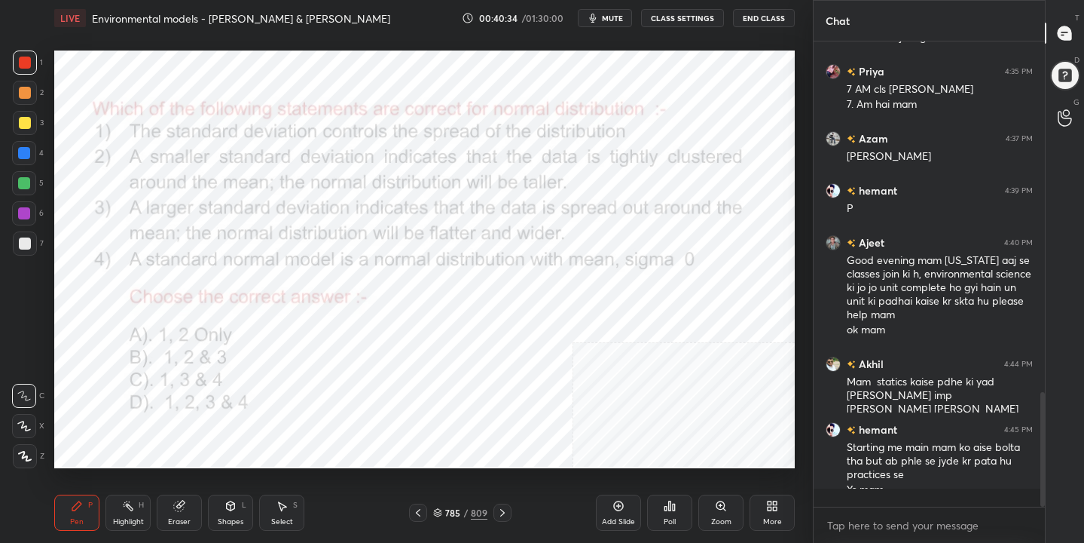
scroll to position [5, 5]
click at [442, 500] on div "Pen P Highlight H Eraser Shapes L Select S 786 / 809 Add Slide Poll Zoom More" at bounding box center [424, 512] width 741 height 60
click at [438, 509] on icon at bounding box center [438, 511] width 8 height 4
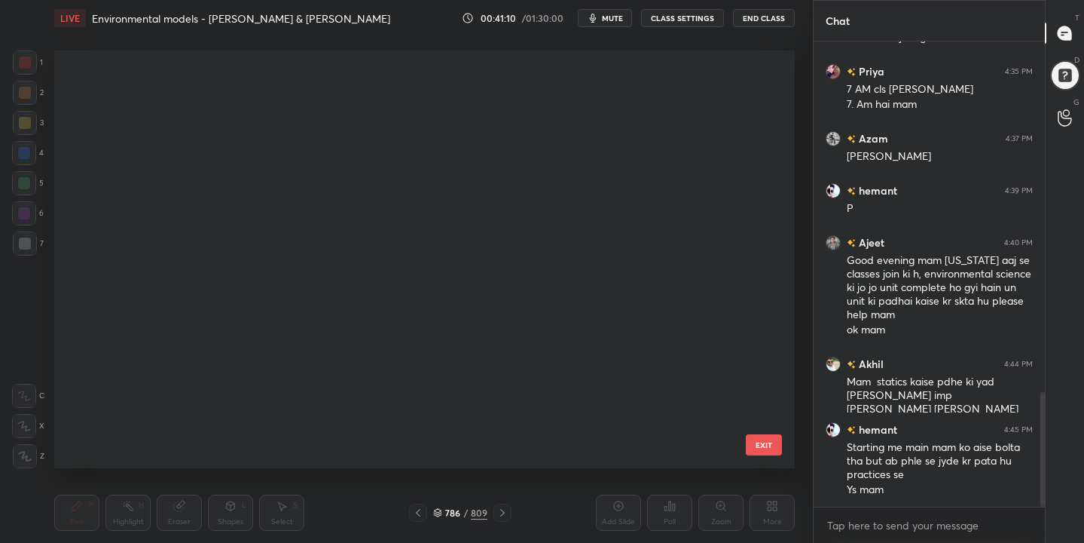
scroll to position [412, 734]
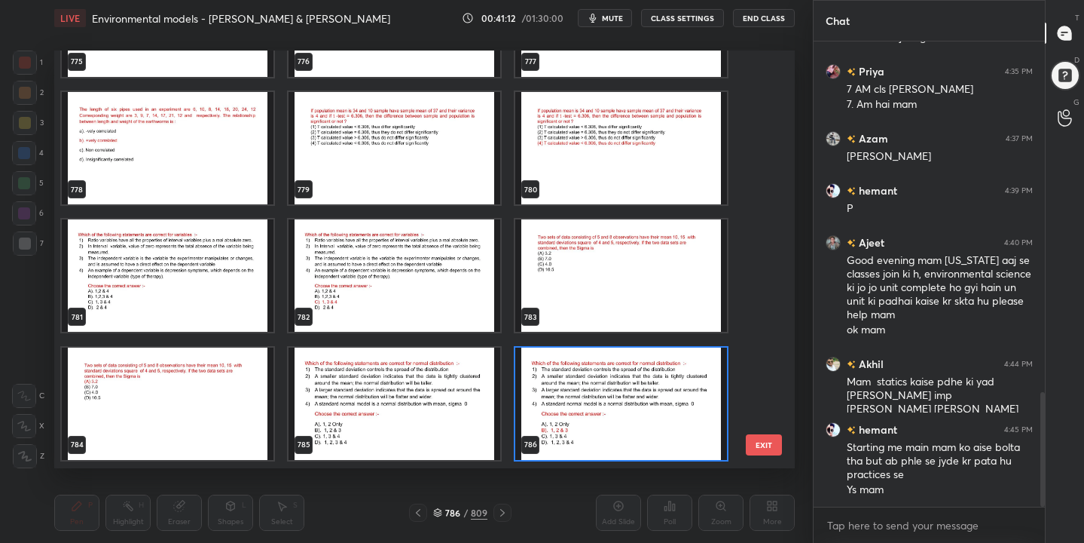
click at [225, 269] on img "grid" at bounding box center [168, 276] width 212 height 112
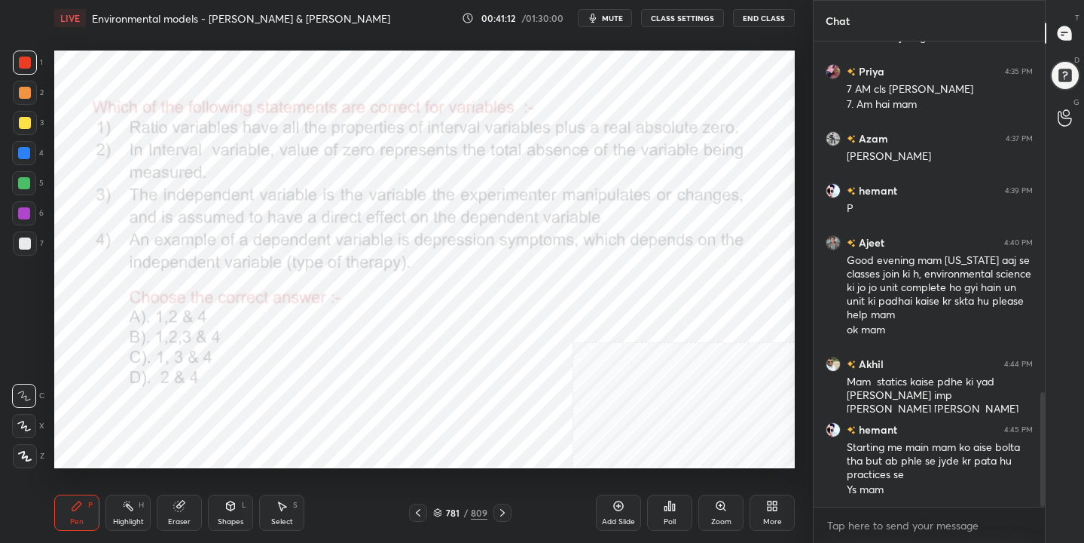
click at [225, 269] on img "grid" at bounding box center [168, 276] width 212 height 112
click at [612, 14] on span "mute" at bounding box center [612, 18] width 21 height 11
click at [441, 508] on icon at bounding box center [437, 512] width 9 height 9
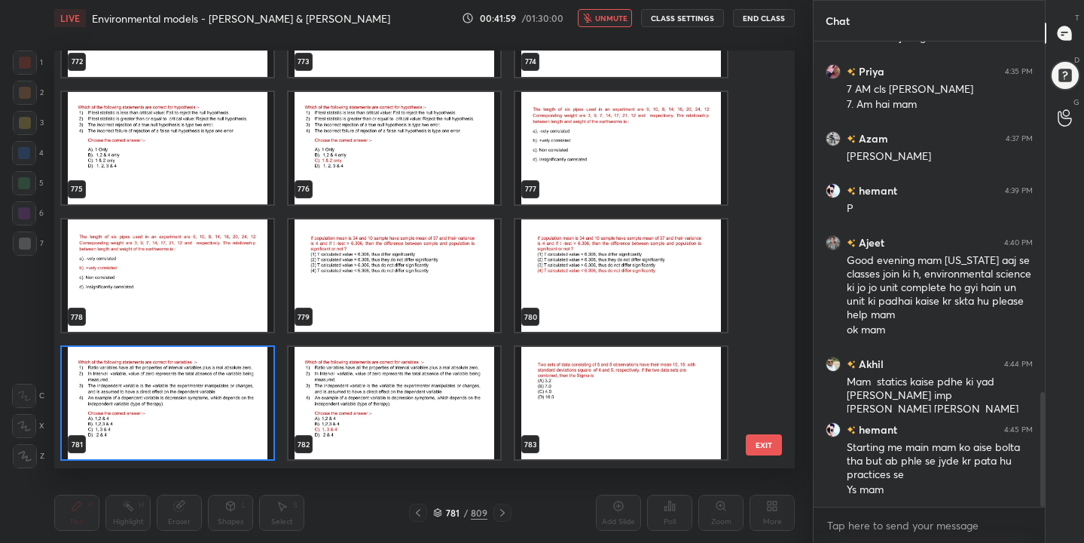
click at [204, 436] on img "grid" at bounding box center [168, 403] width 212 height 112
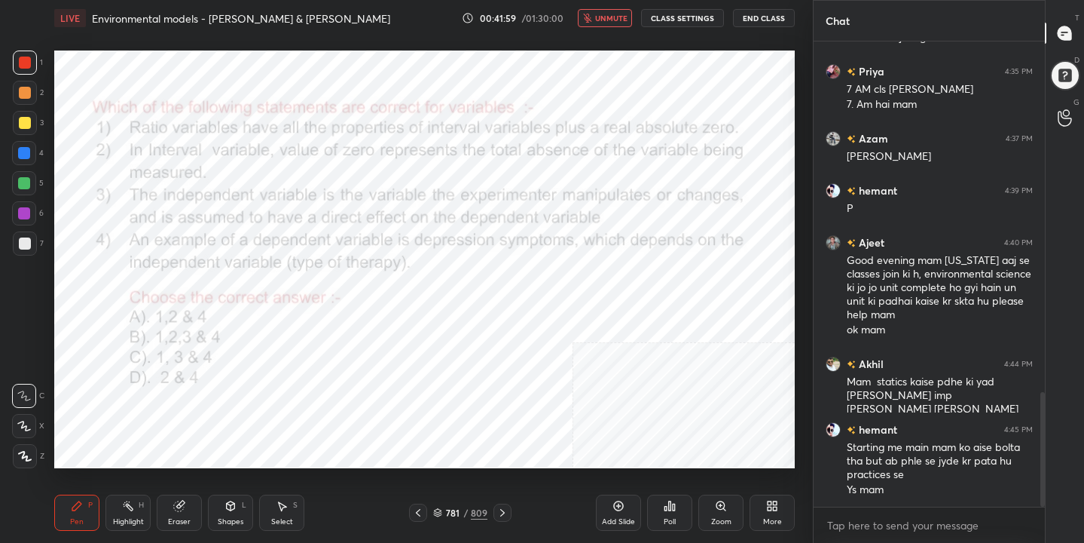
click at [204, 436] on img "grid" at bounding box center [168, 403] width 212 height 112
click at [668, 509] on icon at bounding box center [670, 506] width 12 height 12
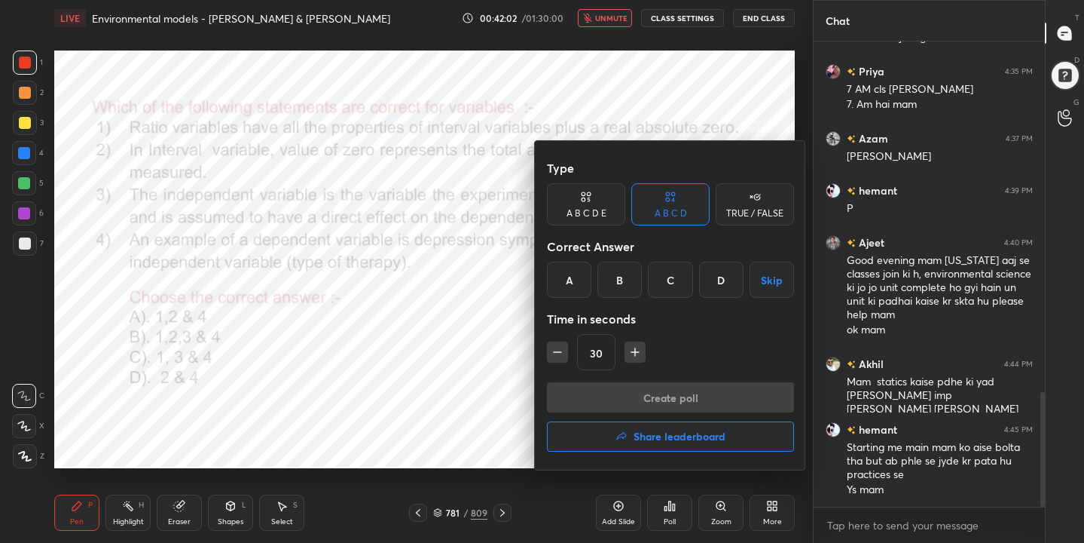
click at [668, 289] on div "C" at bounding box center [670, 279] width 44 height 36
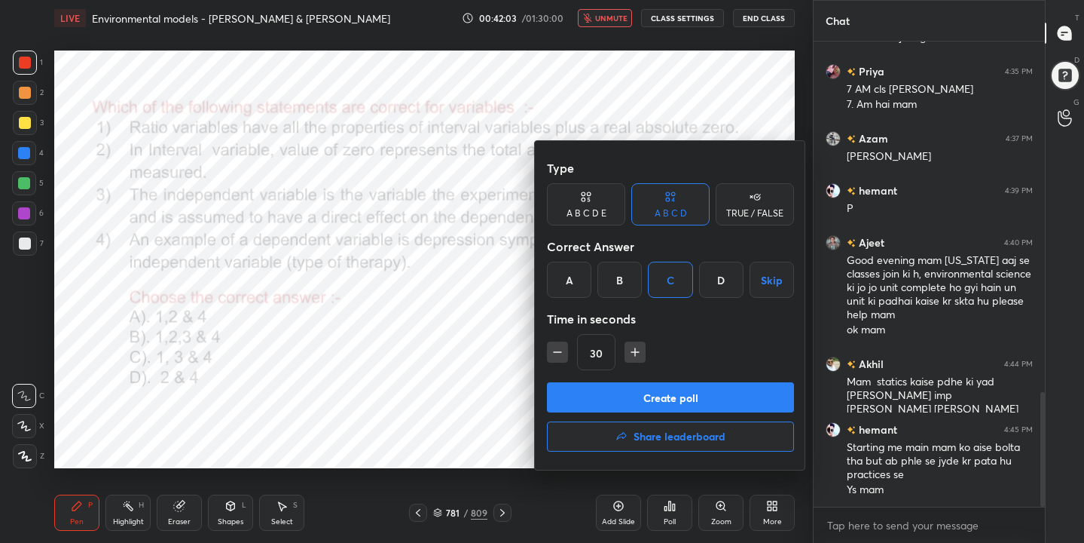
click at [679, 395] on button "Create poll" at bounding box center [670, 397] width 247 height 30
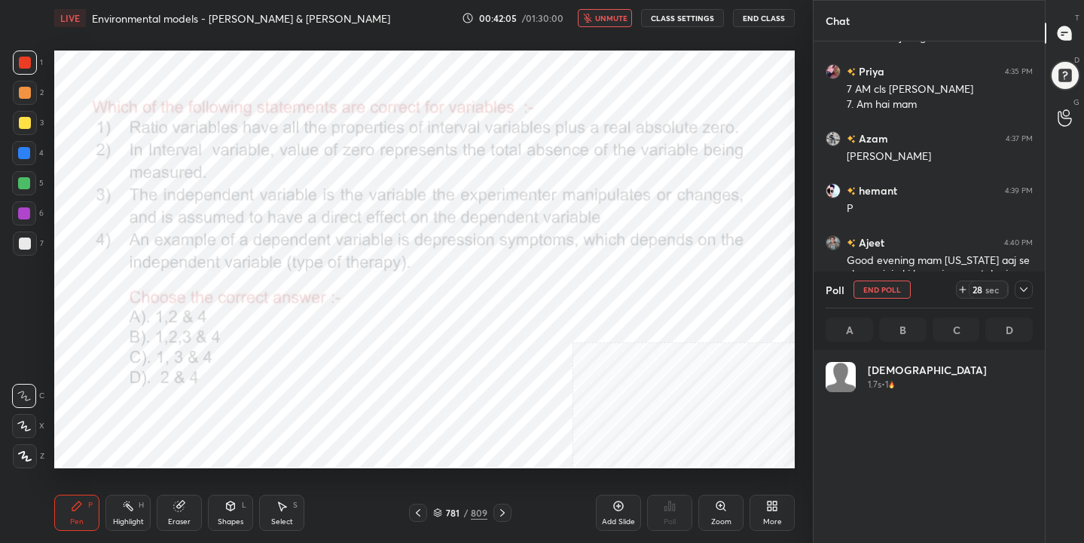
scroll to position [176, 203]
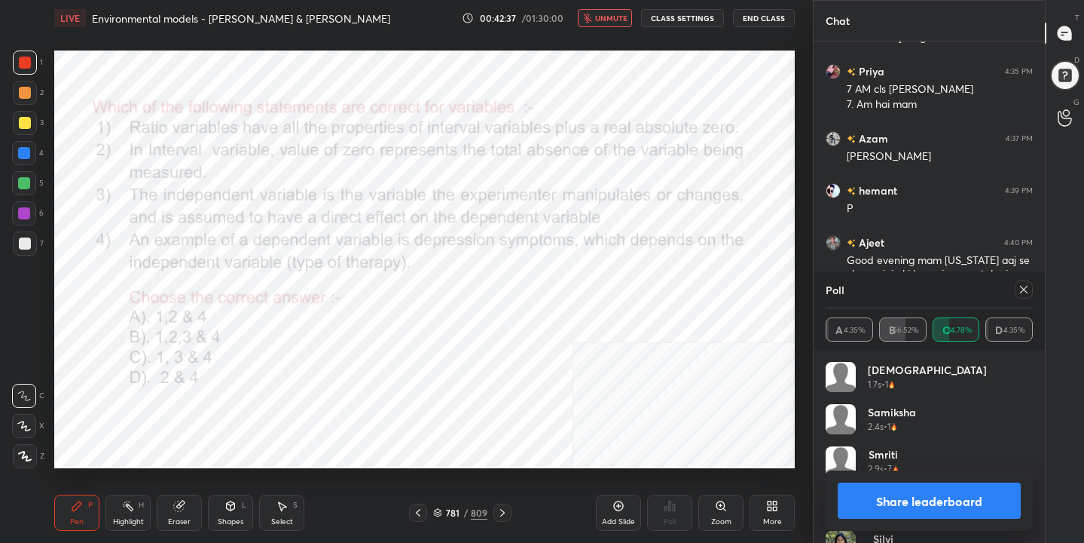
click at [1025, 292] on icon at bounding box center [1024, 289] width 12 height 12
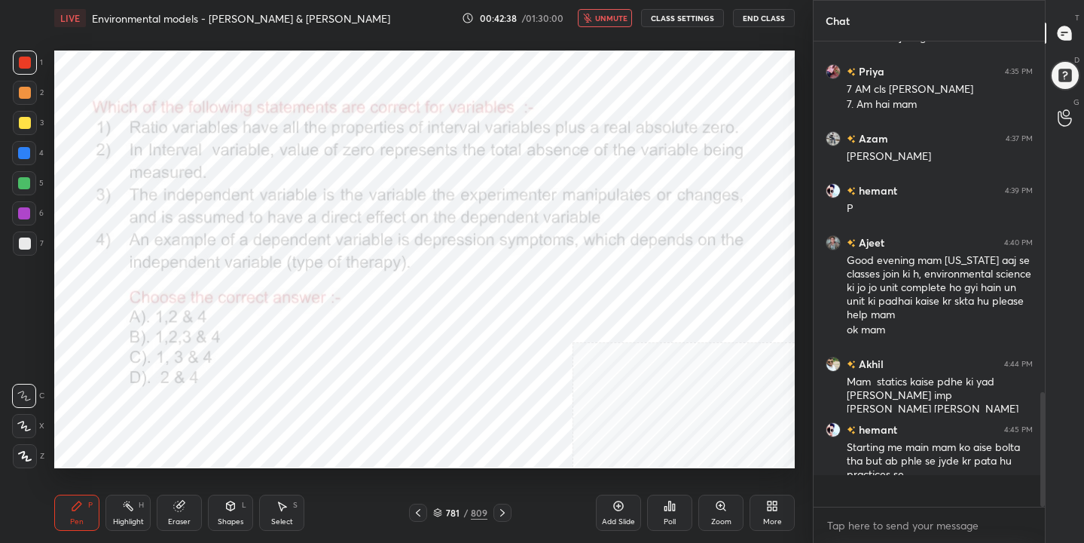
scroll to position [5, 5]
click at [624, 15] on span "unmute" at bounding box center [611, 18] width 32 height 11
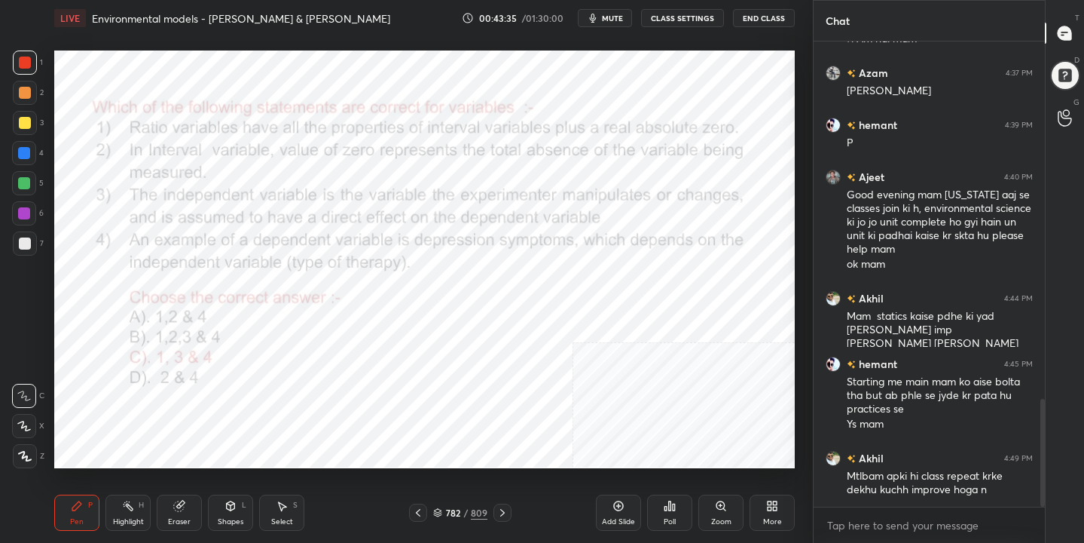
scroll to position [1540, 0]
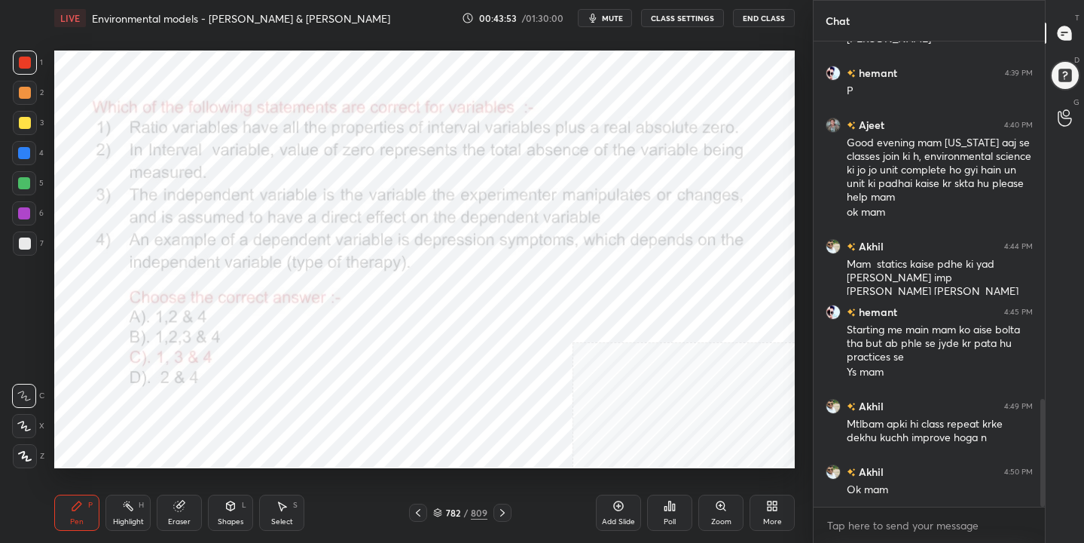
click at [445, 512] on div "782" at bounding box center [452, 512] width 15 height 9
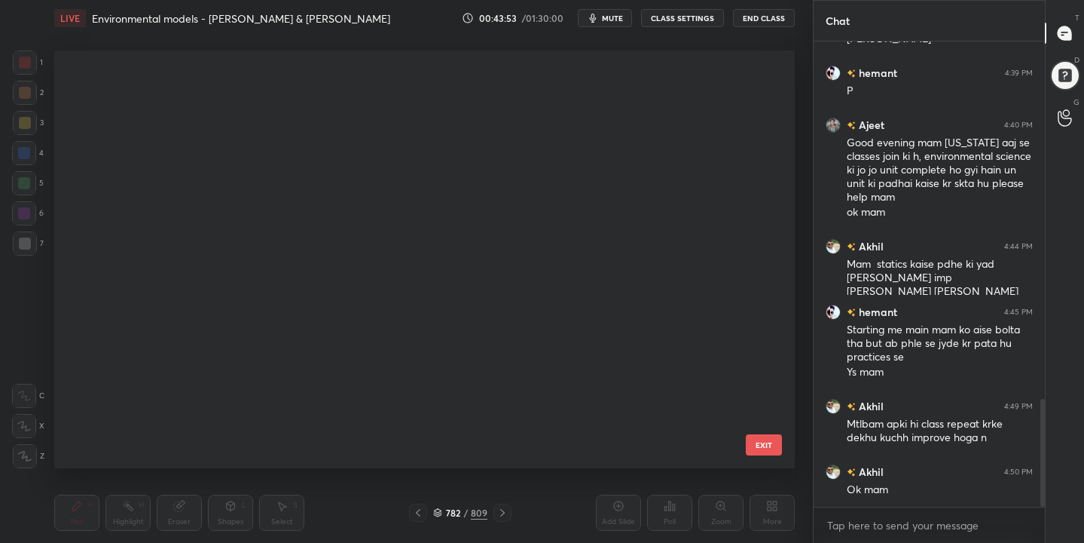
scroll to position [32883, 0]
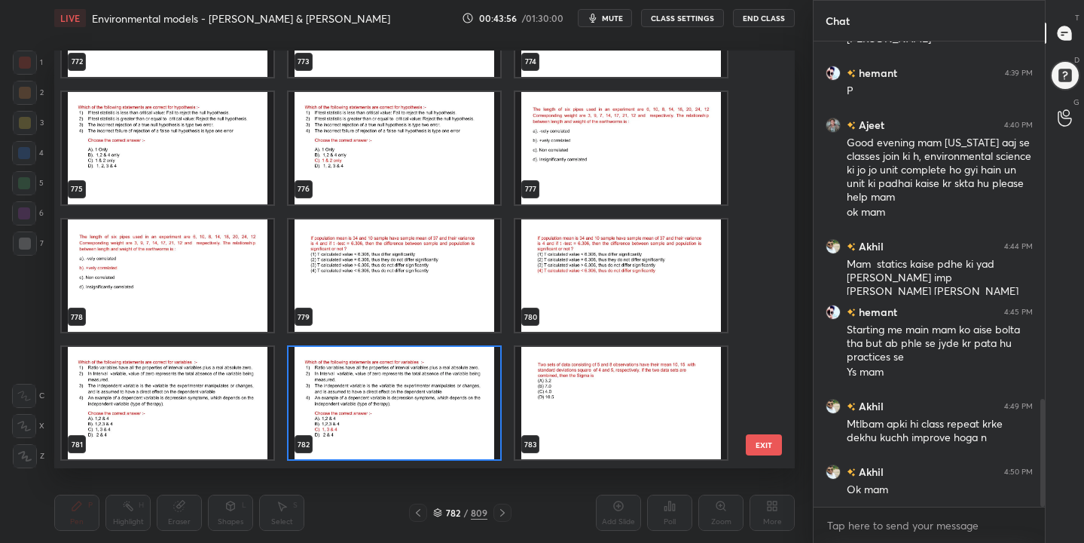
click at [552, 384] on img "grid" at bounding box center [621, 403] width 212 height 112
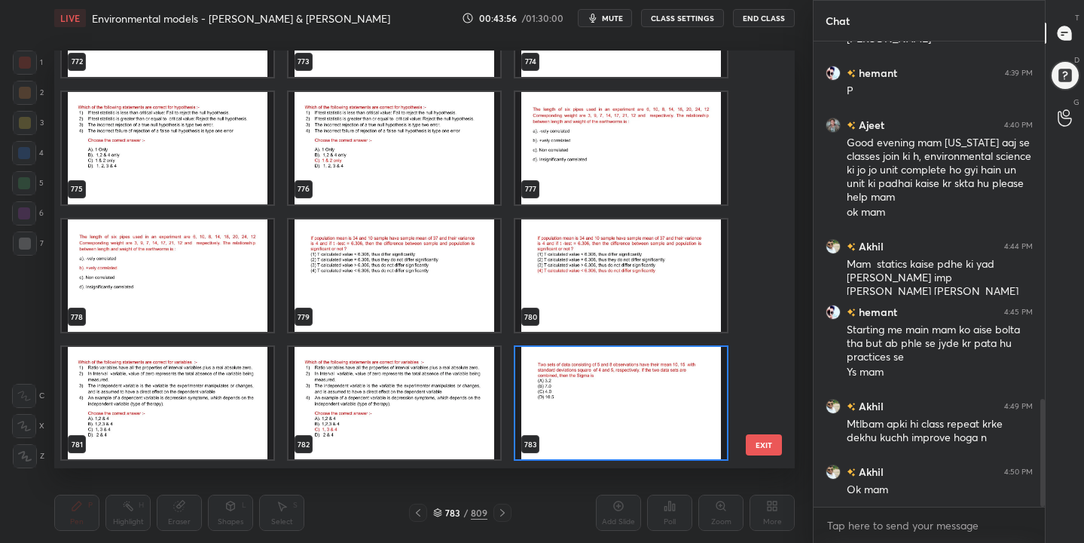
click at [552, 384] on img "grid" at bounding box center [621, 403] width 212 height 112
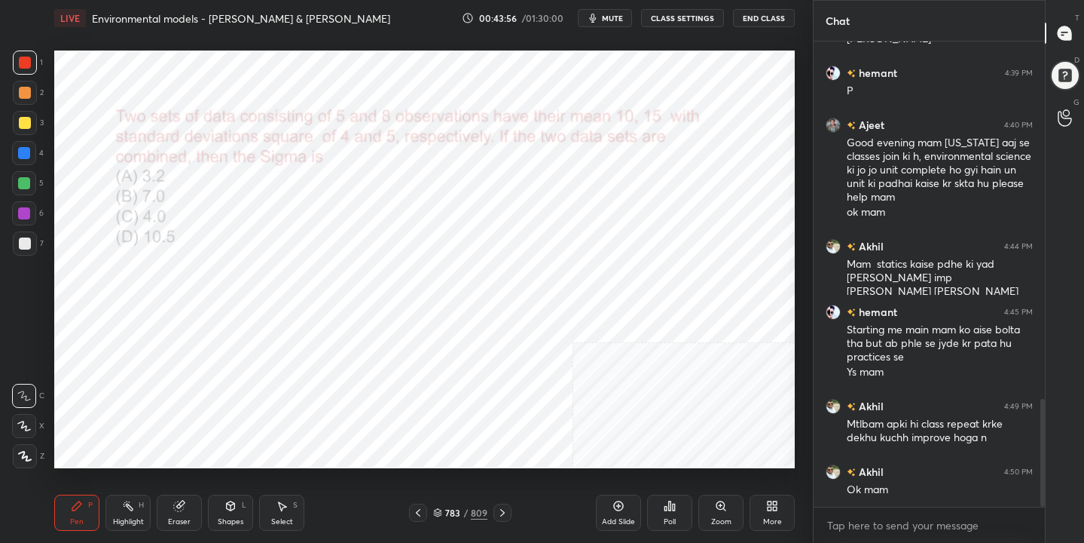
click at [552, 384] on img "grid" at bounding box center [621, 403] width 212 height 112
click at [612, 20] on span "mute" at bounding box center [612, 18] width 21 height 11
click at [442, 512] on icon at bounding box center [437, 512] width 9 height 9
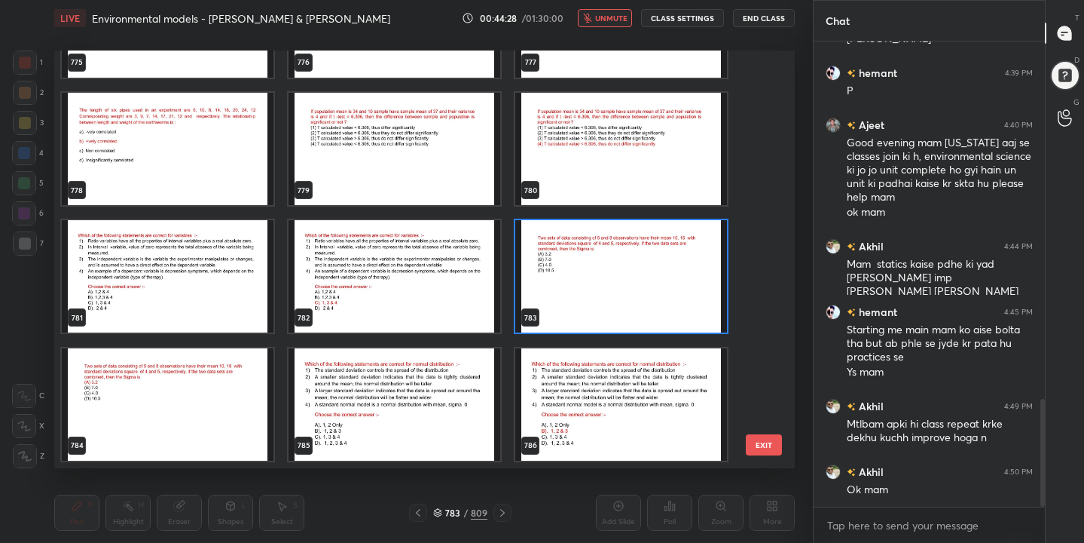
scroll to position [33010, 0]
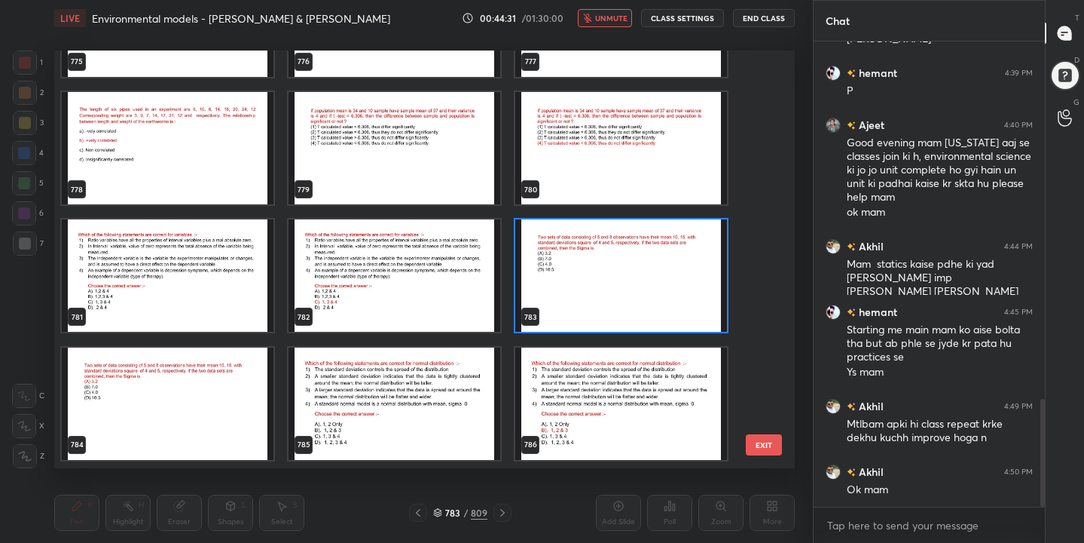
click at [619, 264] on img "grid" at bounding box center [621, 276] width 212 height 112
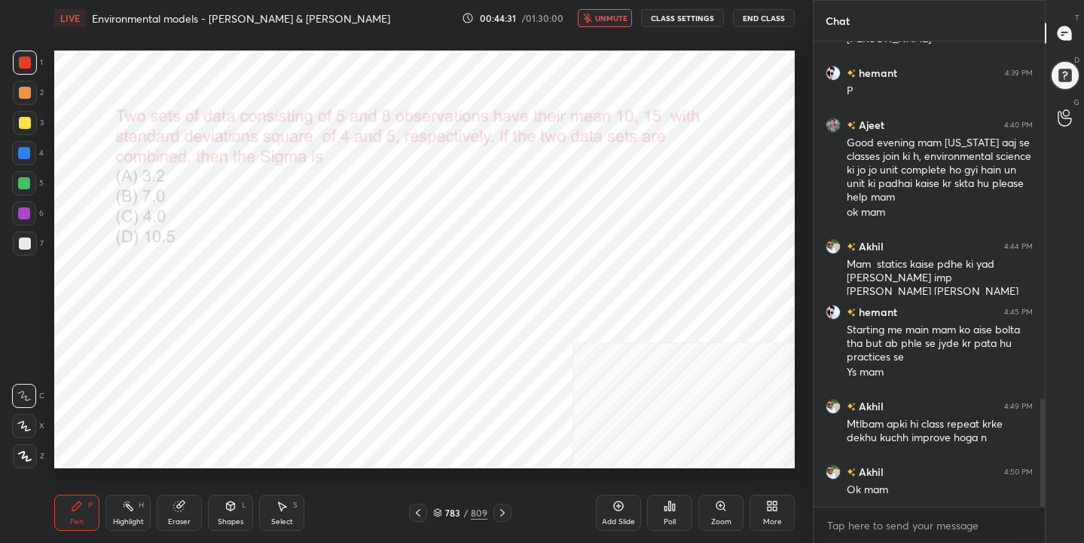
click at [619, 264] on img "grid" at bounding box center [621, 276] width 212 height 112
click at [667, 509] on icon at bounding box center [666, 508] width 2 height 4
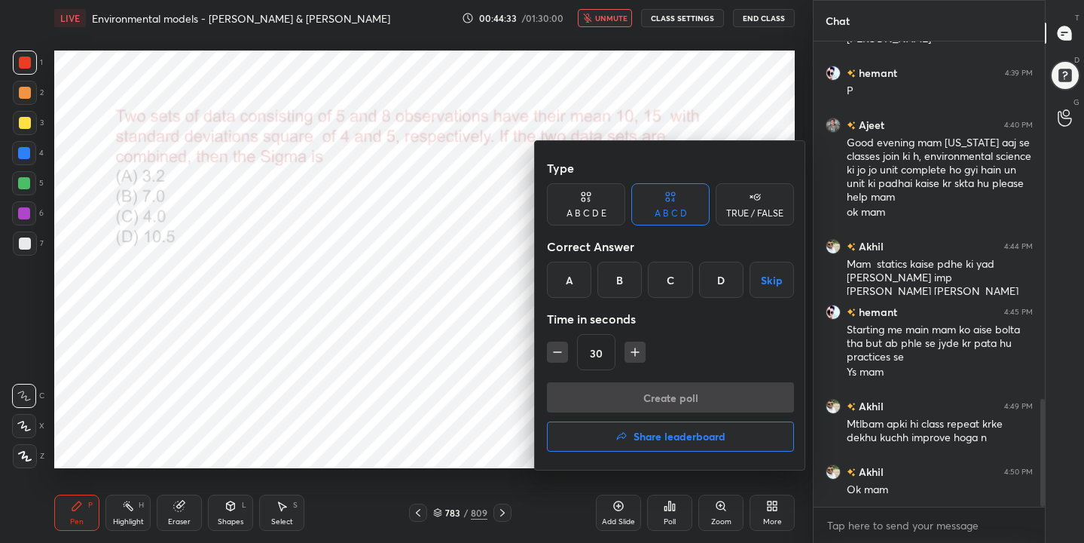
click at [578, 269] on div "A" at bounding box center [569, 279] width 44 height 36
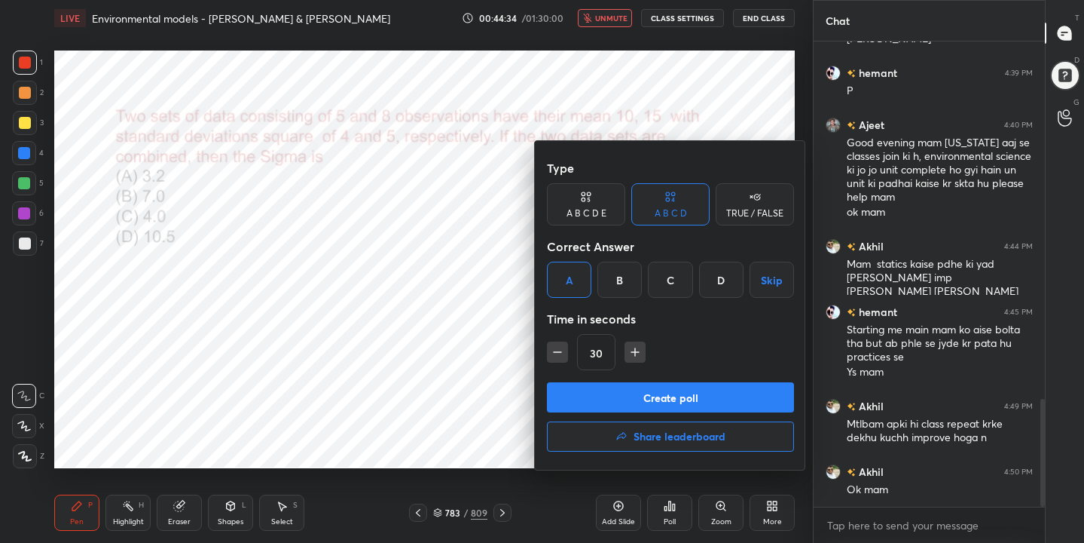
click at [676, 399] on button "Create poll" at bounding box center [670, 397] width 247 height 30
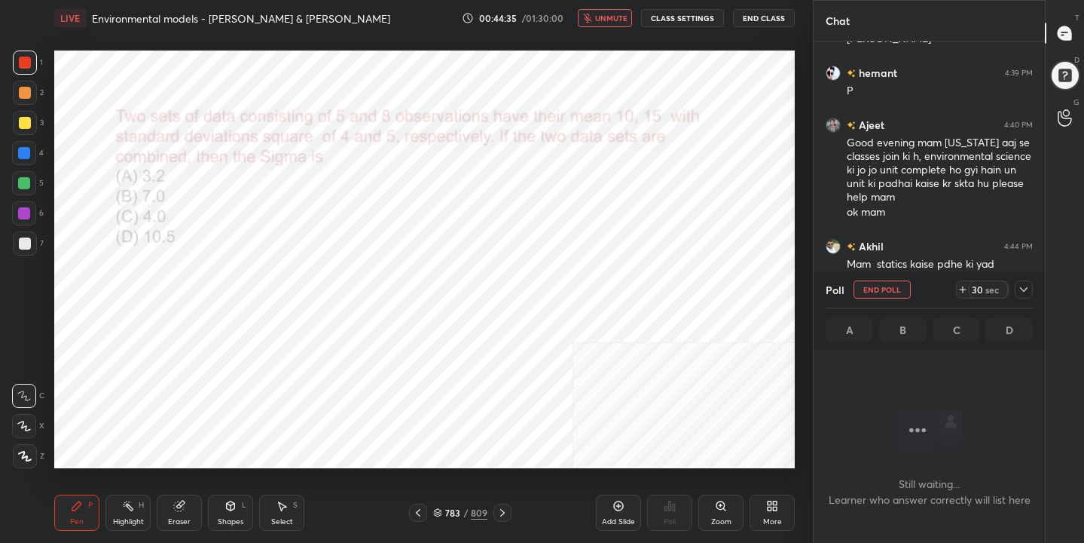
scroll to position [257, 227]
click at [960, 280] on div "25 sec" at bounding box center [982, 289] width 53 height 18
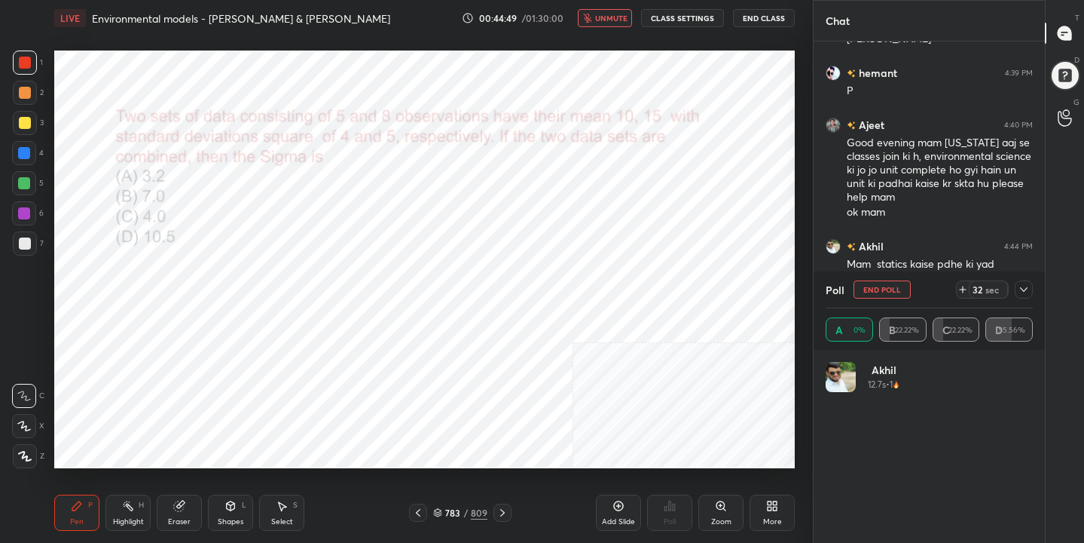
scroll to position [176, 203]
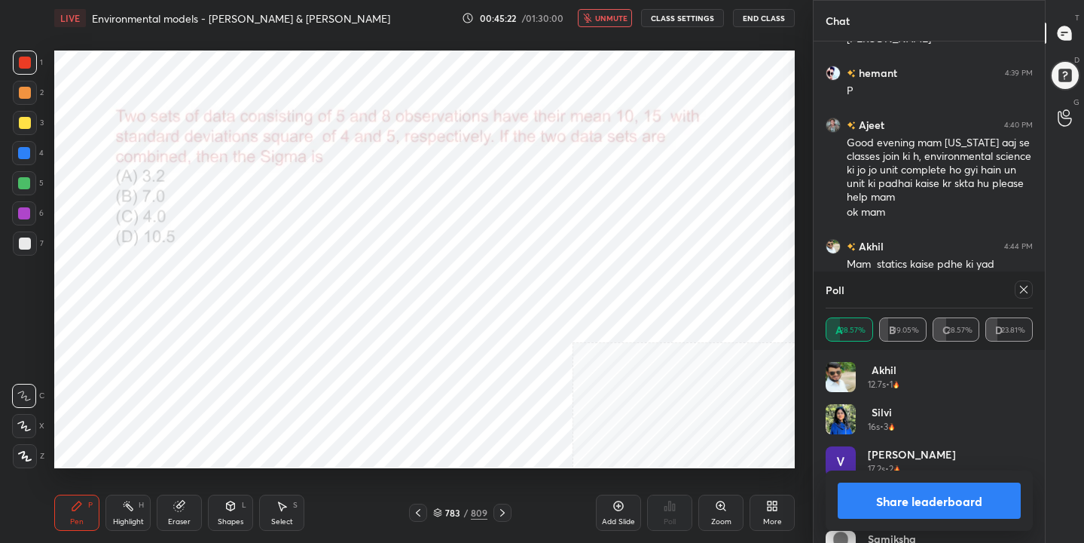
click at [1029, 289] on icon at bounding box center [1024, 289] width 12 height 12
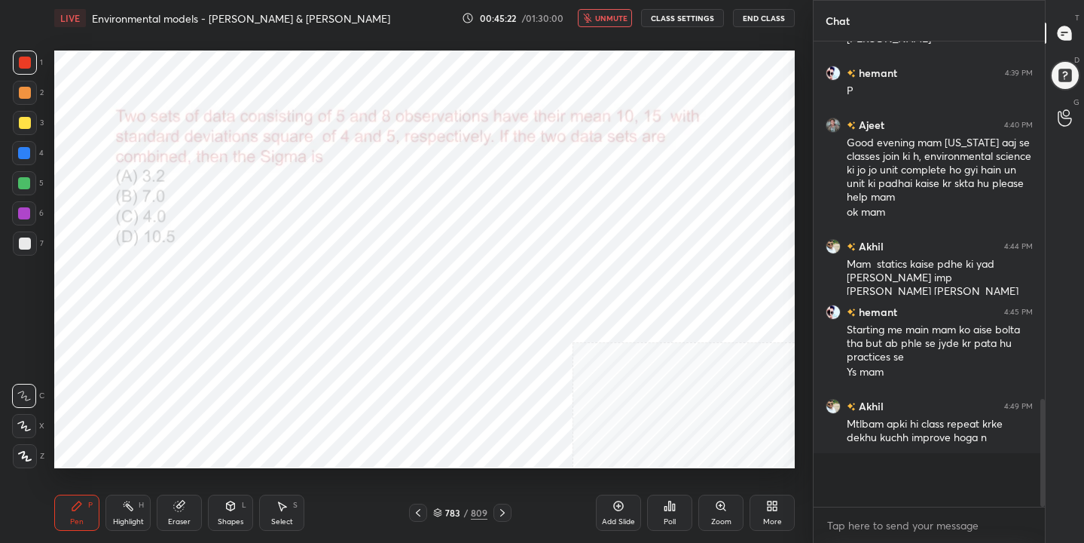
scroll to position [5, 5]
click at [619, 11] on button "unmute" at bounding box center [605, 18] width 54 height 18
click at [173, 512] on div "Eraser" at bounding box center [179, 512] width 45 height 36
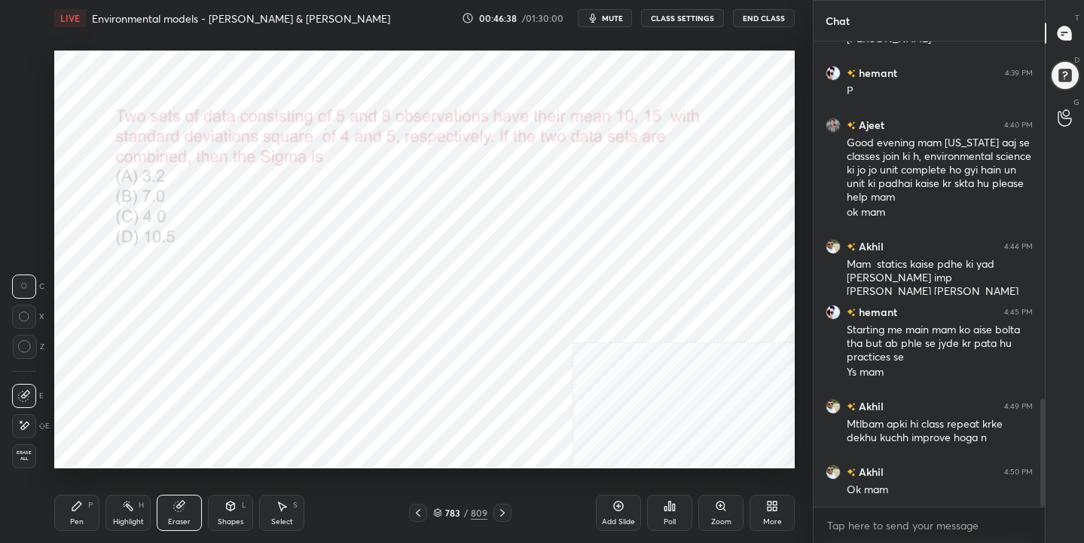
click at [81, 512] on div "Pen P" at bounding box center [76, 512] width 45 height 36
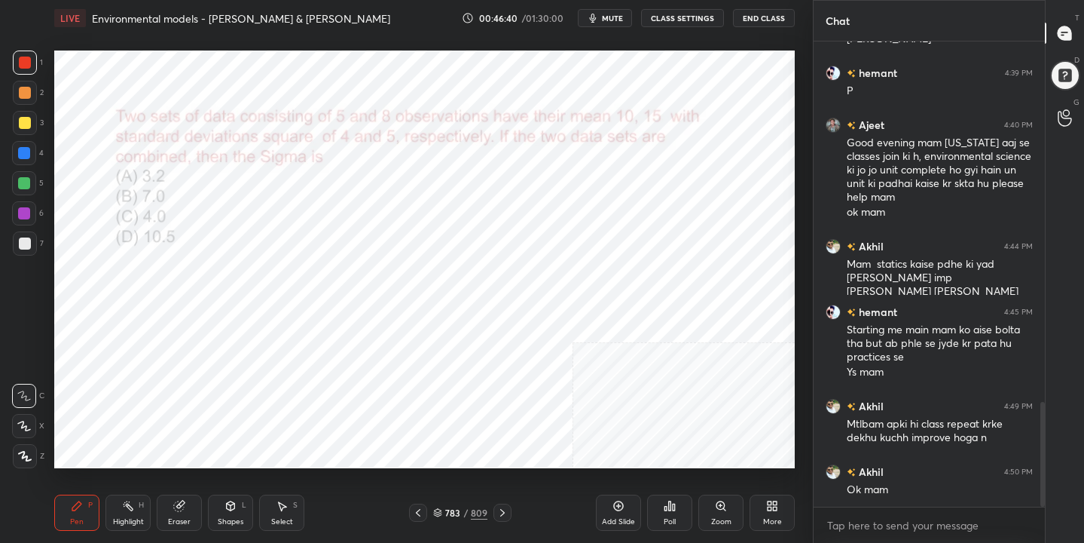
scroll to position [1592, 0]
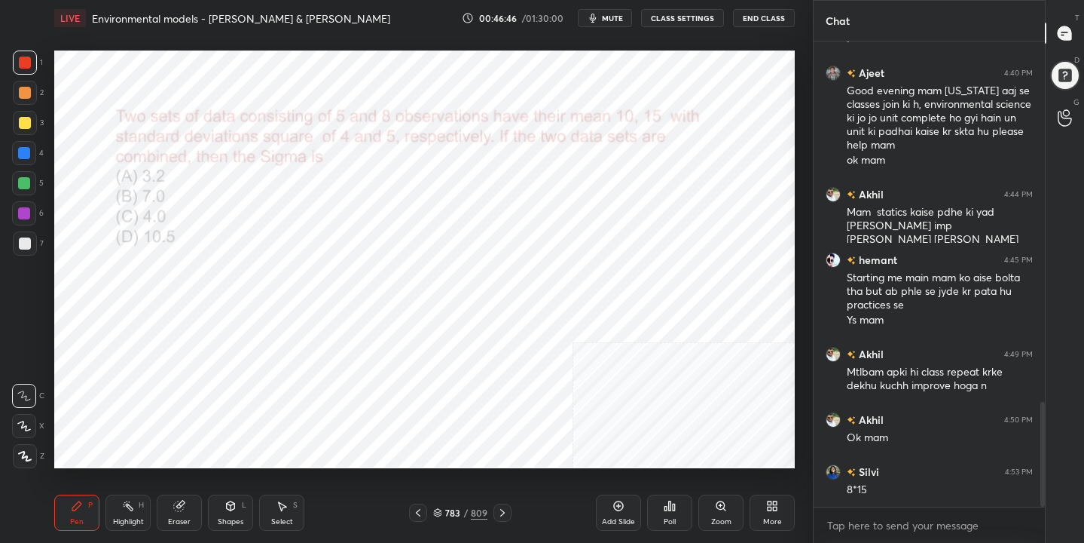
click at [186, 506] on div "Eraser" at bounding box center [179, 512] width 45 height 36
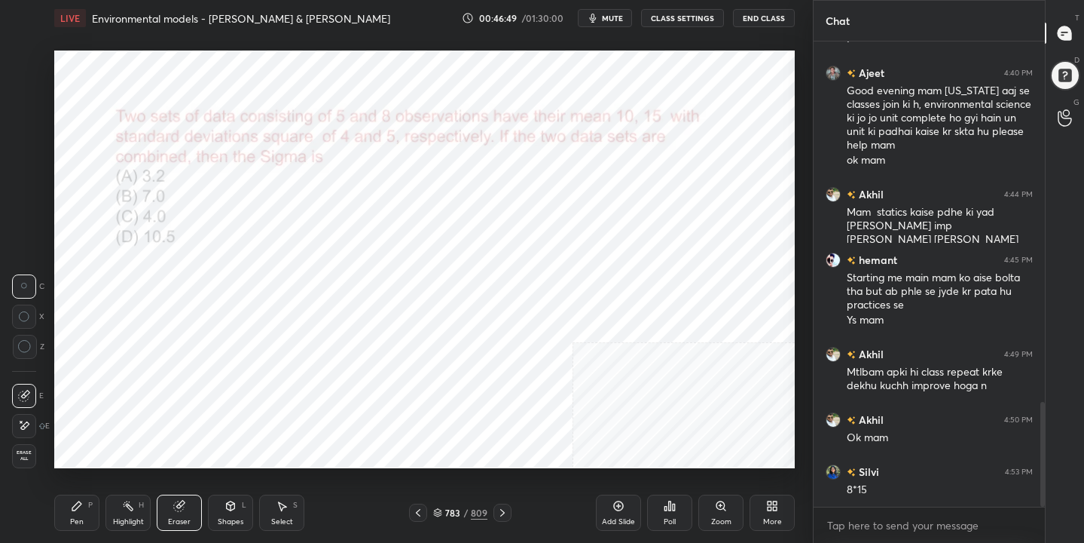
drag, startPoint x: 70, startPoint y: 513, endPoint x: 96, endPoint y: 484, distance: 39.5
click at [72, 510] on div "Pen P" at bounding box center [76, 512] width 45 height 36
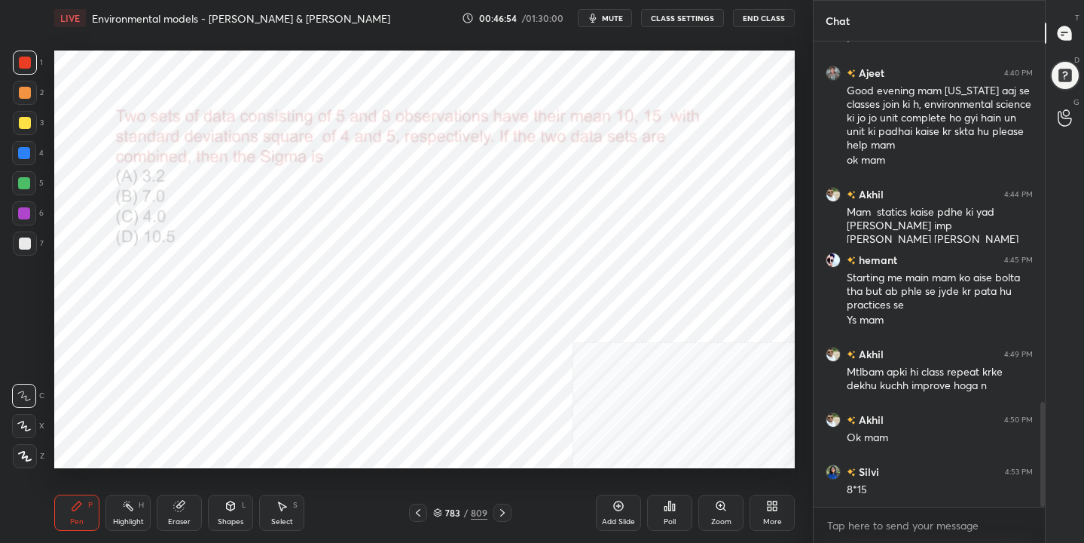
scroll to position [1607, 0]
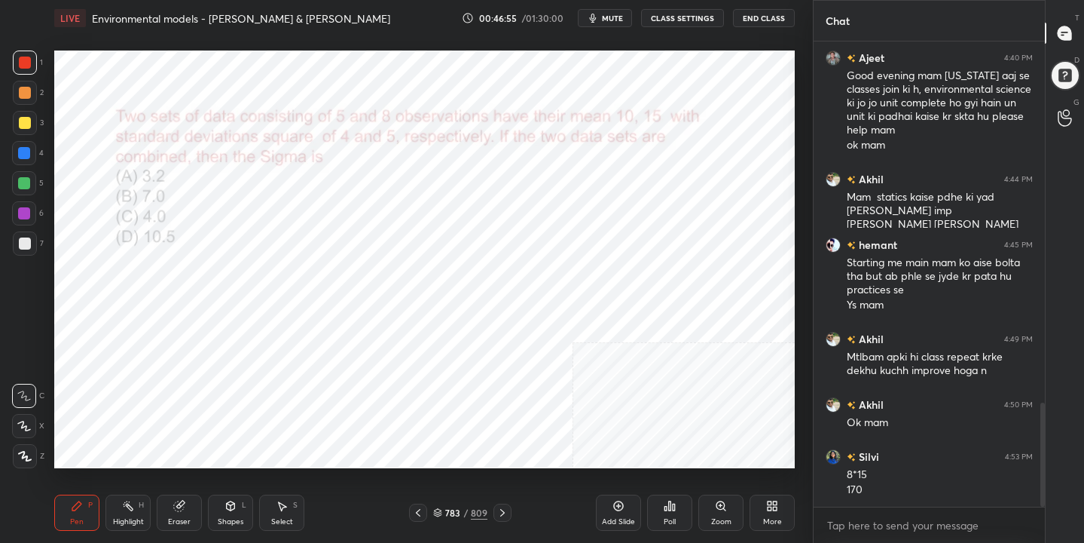
drag, startPoint x: 131, startPoint y: 500, endPoint x: 152, endPoint y: 471, distance: 35.6
click at [132, 498] on div "Highlight H" at bounding box center [127, 512] width 45 height 36
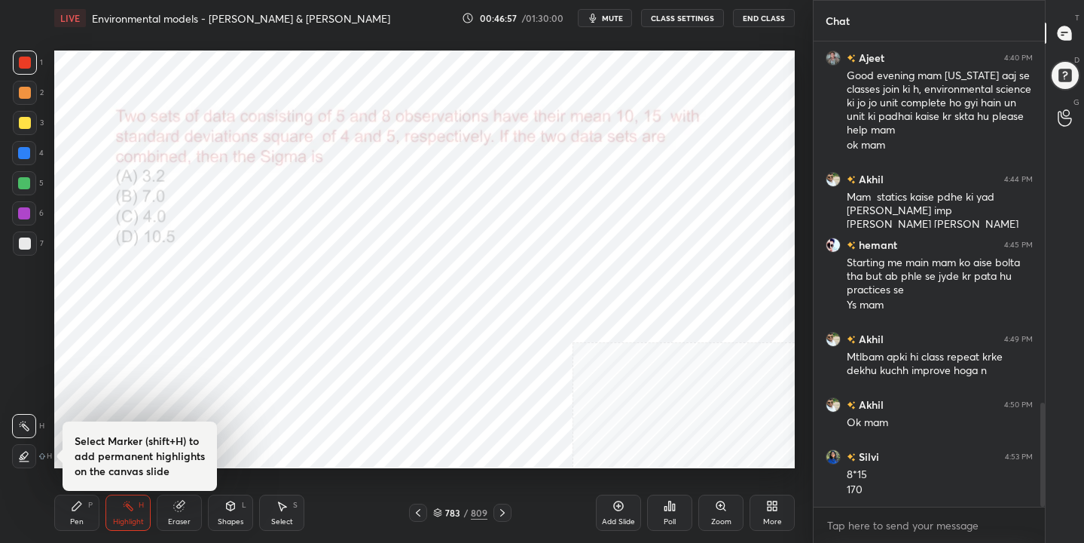
click at [176, 513] on div "Eraser" at bounding box center [179, 512] width 45 height 36
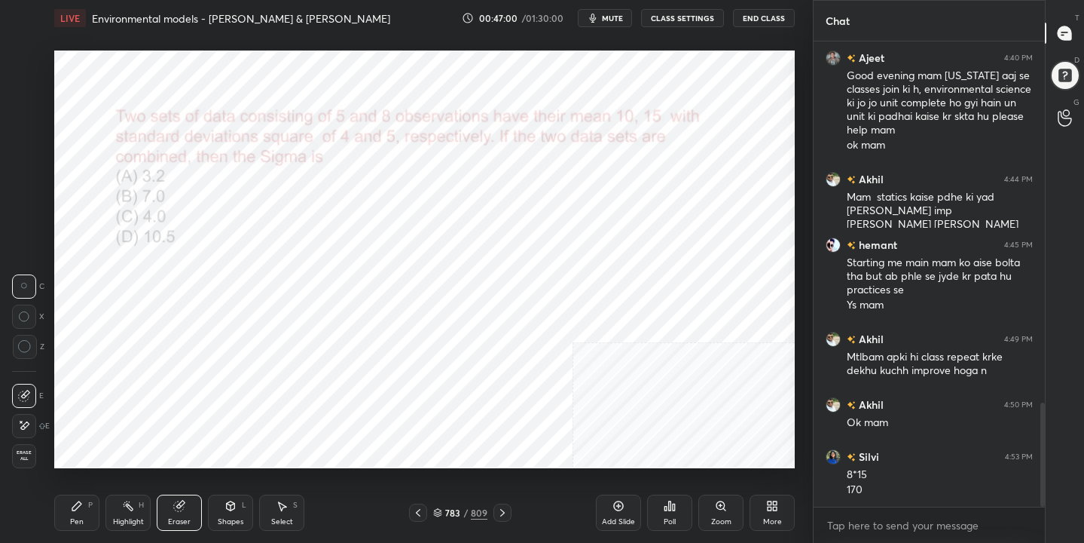
drag, startPoint x: 80, startPoint y: 505, endPoint x: 100, endPoint y: 489, distance: 25.8
click at [81, 506] on icon at bounding box center [77, 506] width 12 height 12
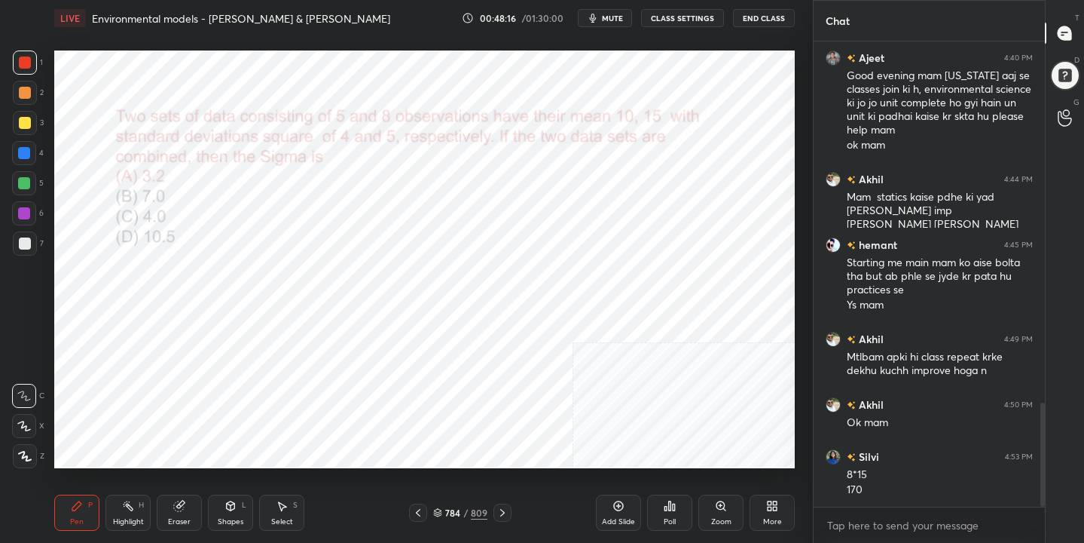
click at [418, 509] on icon at bounding box center [418, 512] width 12 height 12
click at [439, 517] on div "783 / 809" at bounding box center [460, 513] width 54 height 14
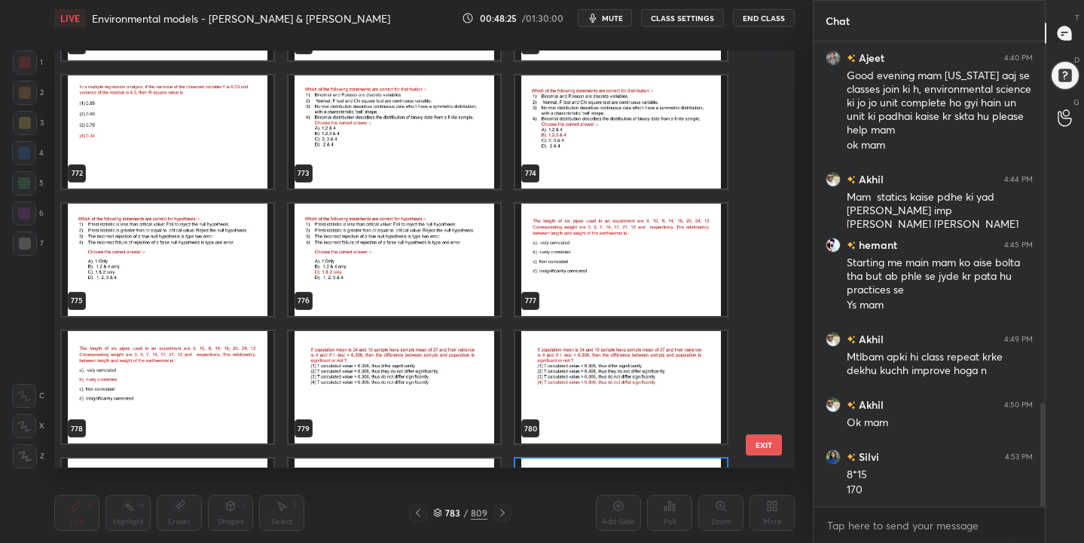
scroll to position [32764, 0]
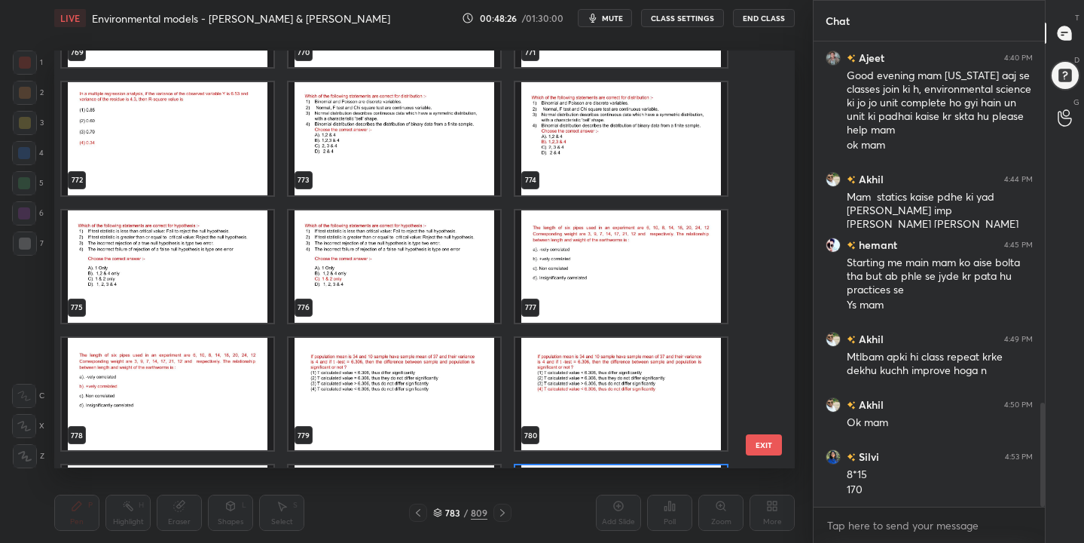
click at [160, 298] on img "grid" at bounding box center [168, 266] width 212 height 112
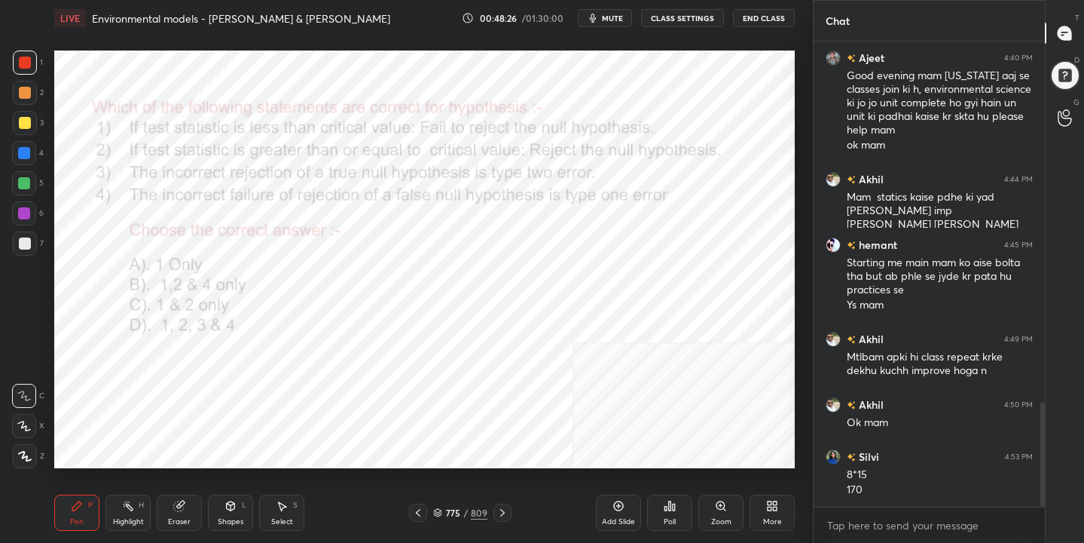
click at [160, 298] on img "grid" at bounding box center [168, 266] width 212 height 112
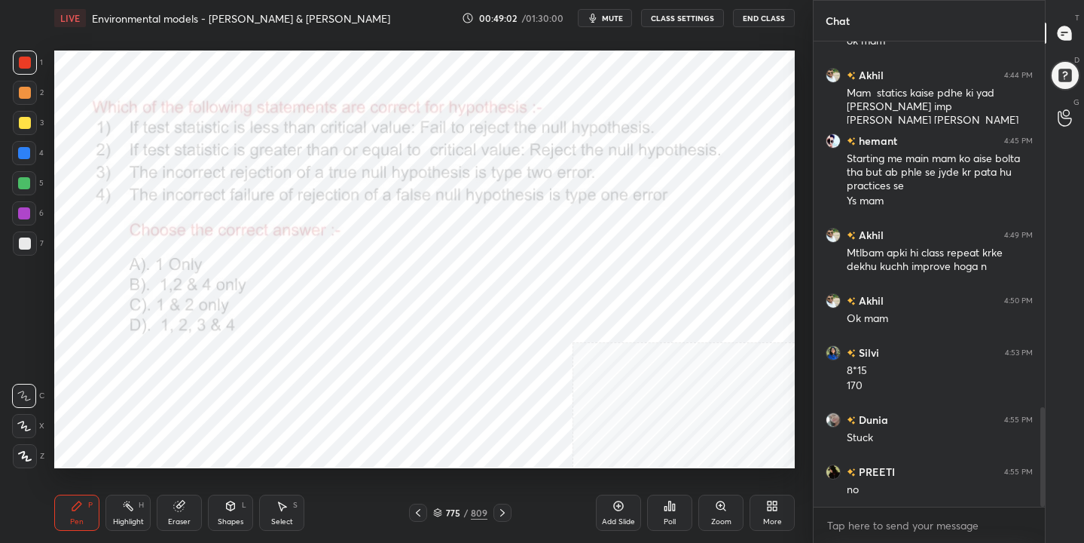
scroll to position [1763, 0]
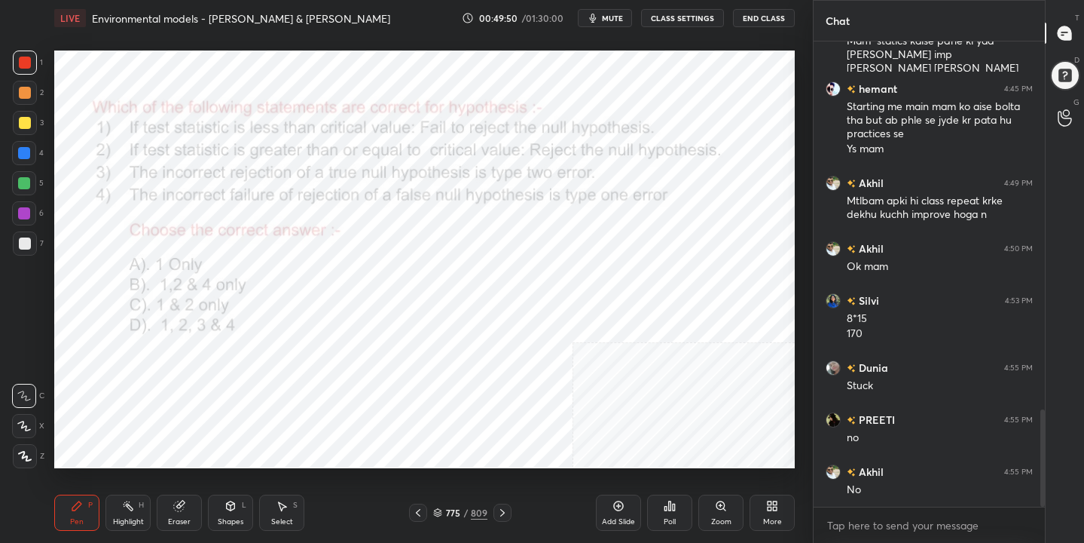
click at [440, 510] on icon at bounding box center [437, 512] width 9 height 9
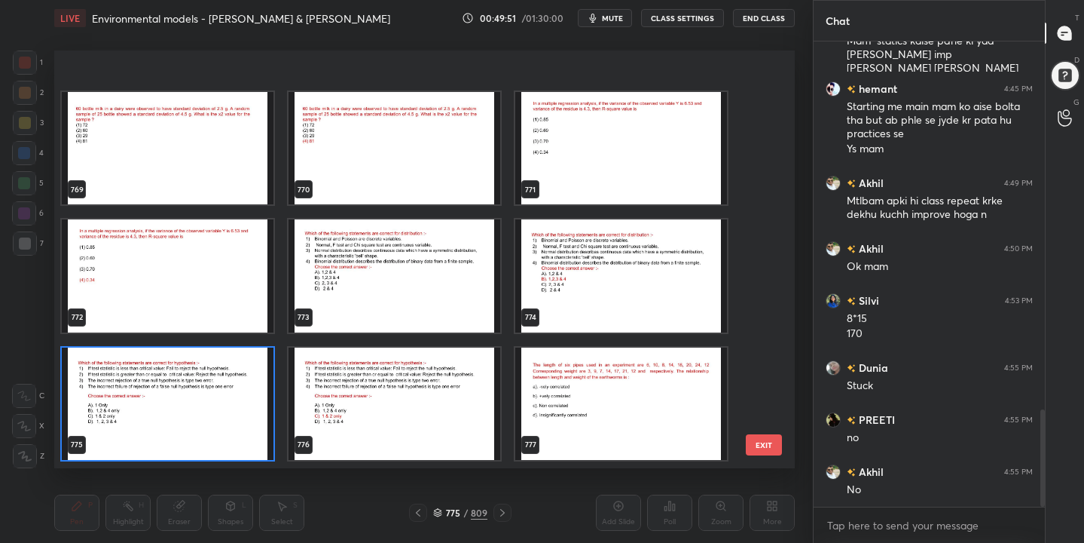
scroll to position [32714, 0]
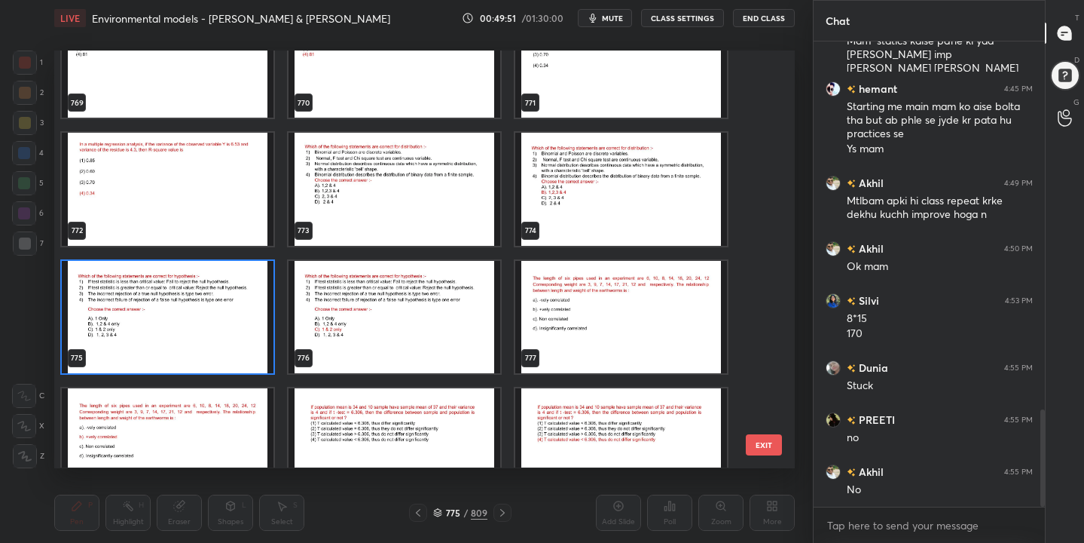
click at [212, 316] on img "grid" at bounding box center [168, 317] width 212 height 112
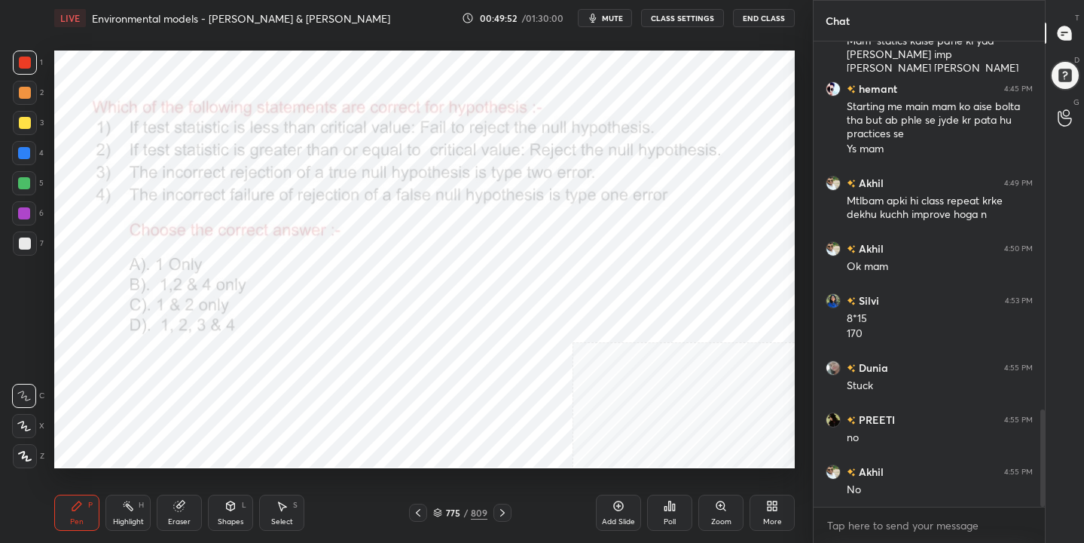
click at [668, 518] on div "Poll" at bounding box center [670, 522] width 12 height 8
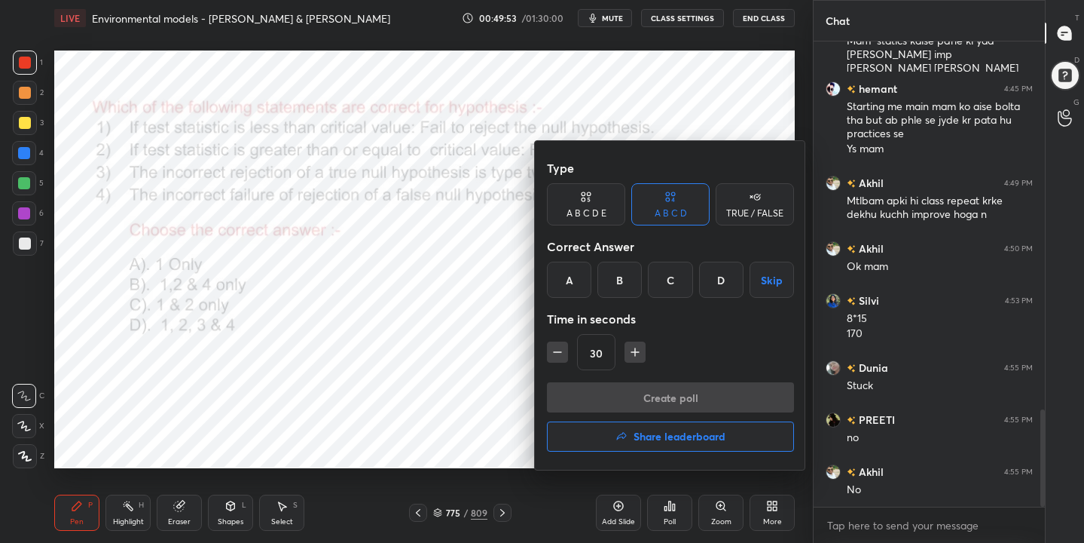
click at [673, 288] on div "C" at bounding box center [670, 279] width 44 height 36
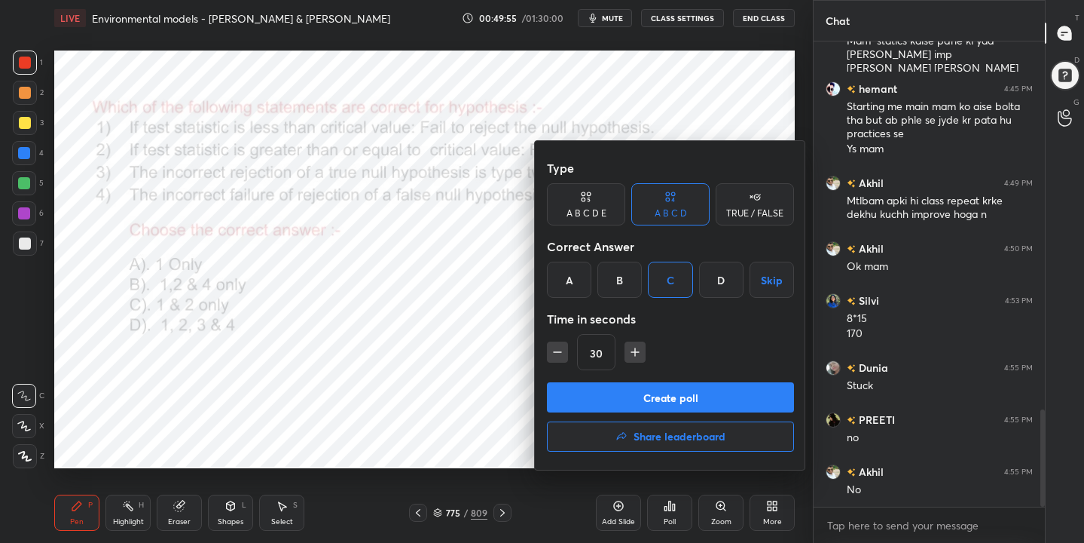
click at [678, 402] on button "Create poll" at bounding box center [670, 397] width 247 height 30
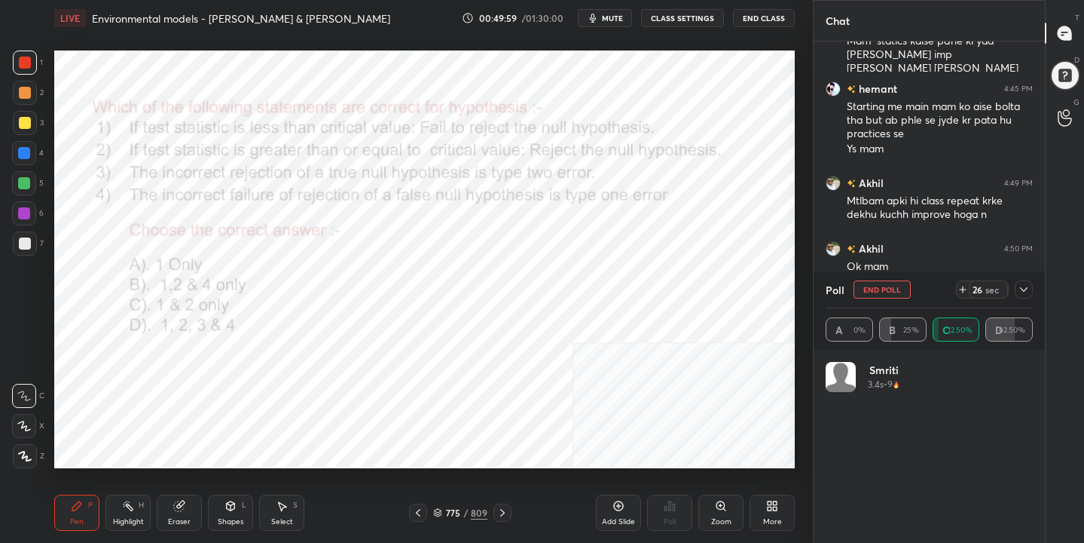
scroll to position [176, 203]
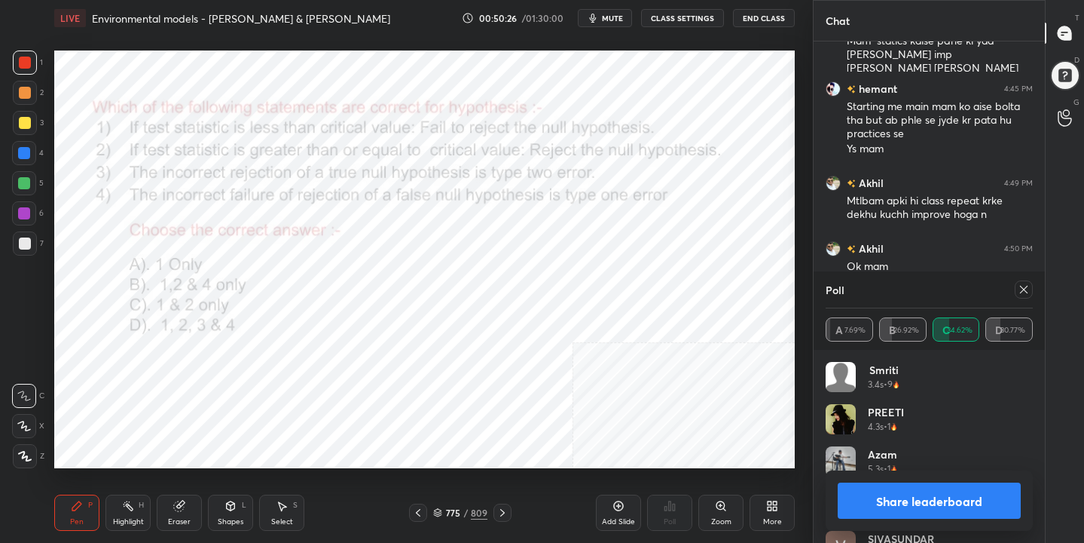
click at [1023, 283] on icon at bounding box center [1024, 289] width 12 height 12
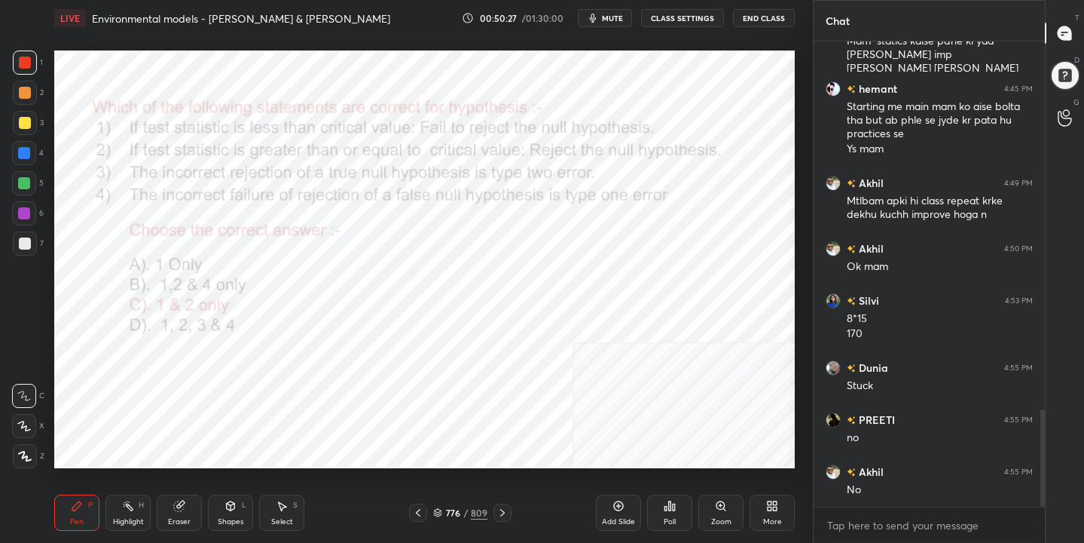
scroll to position [460, 227]
click at [439, 508] on icon at bounding box center [437, 512] width 9 height 9
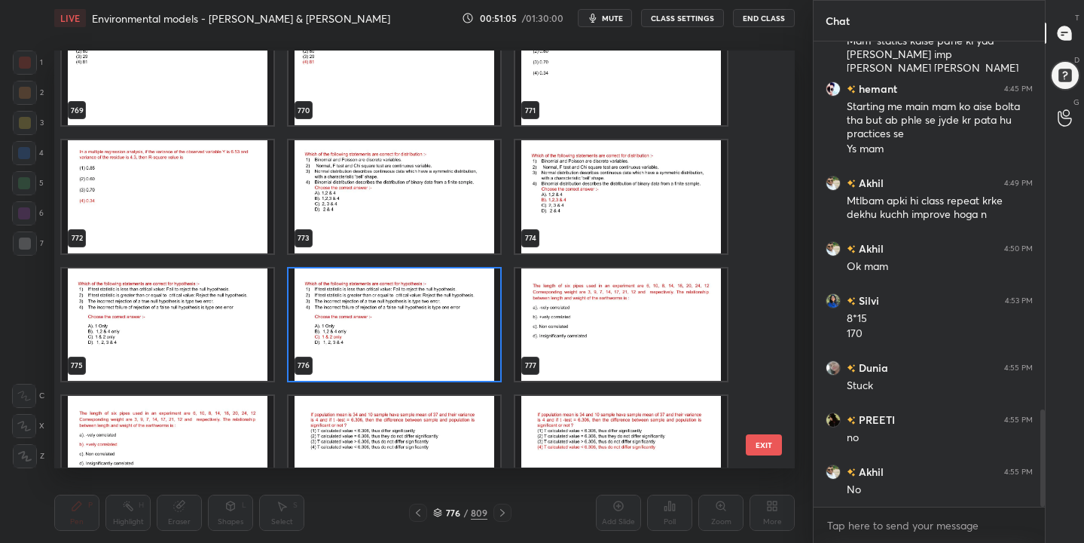
scroll to position [32705, 0]
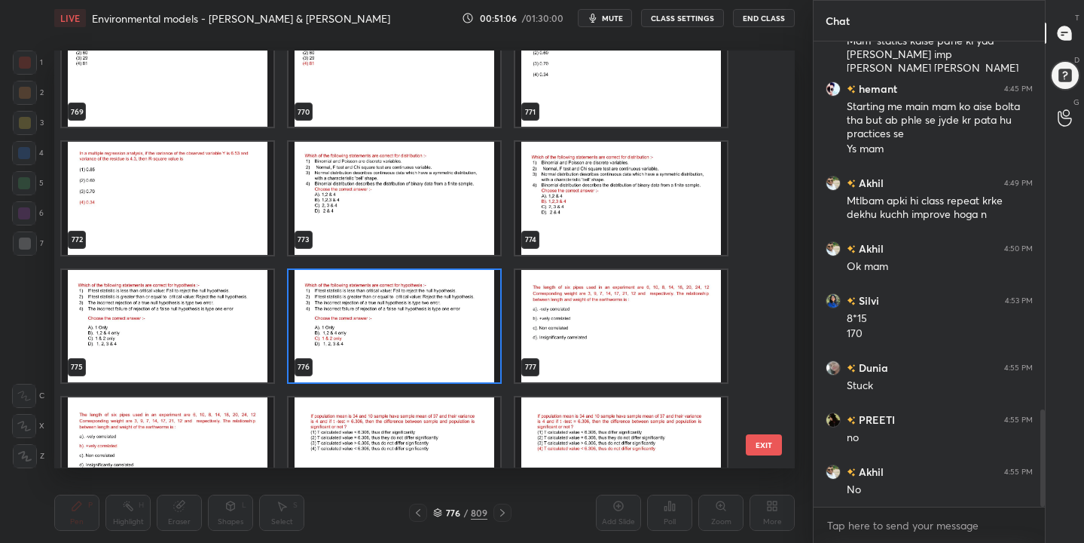
click at [421, 187] on img "grid" at bounding box center [395, 198] width 212 height 112
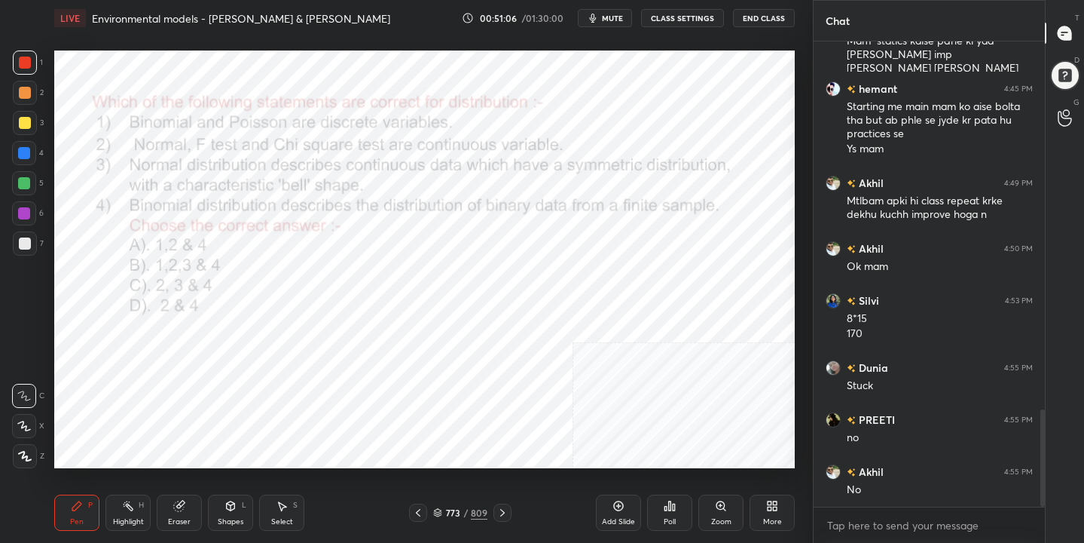
click at [421, 187] on img "grid" at bounding box center [395, 198] width 212 height 112
click at [619, 17] on span "mute" at bounding box center [612, 18] width 21 height 11
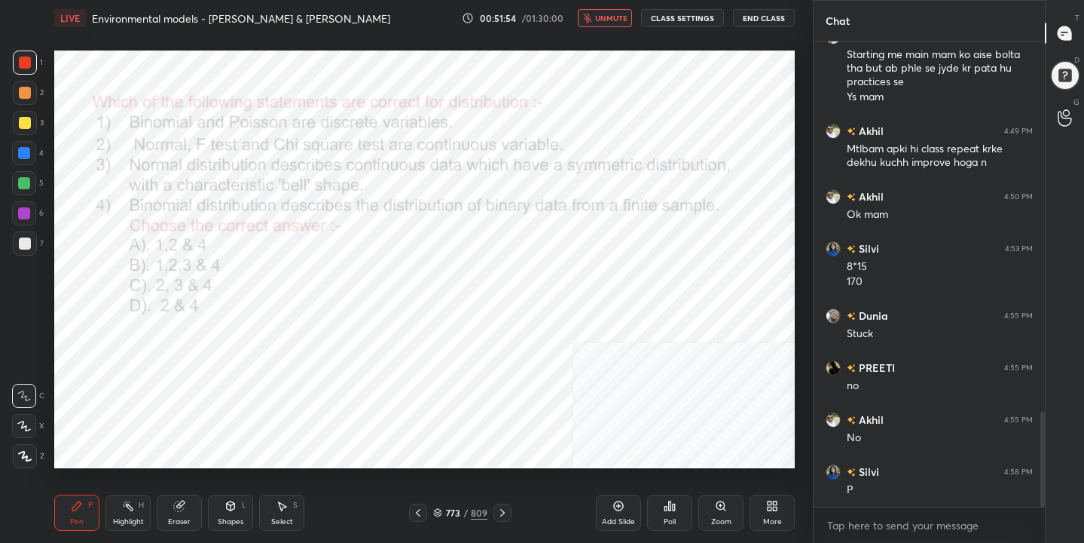
click at [439, 508] on icon at bounding box center [437, 512] width 9 height 9
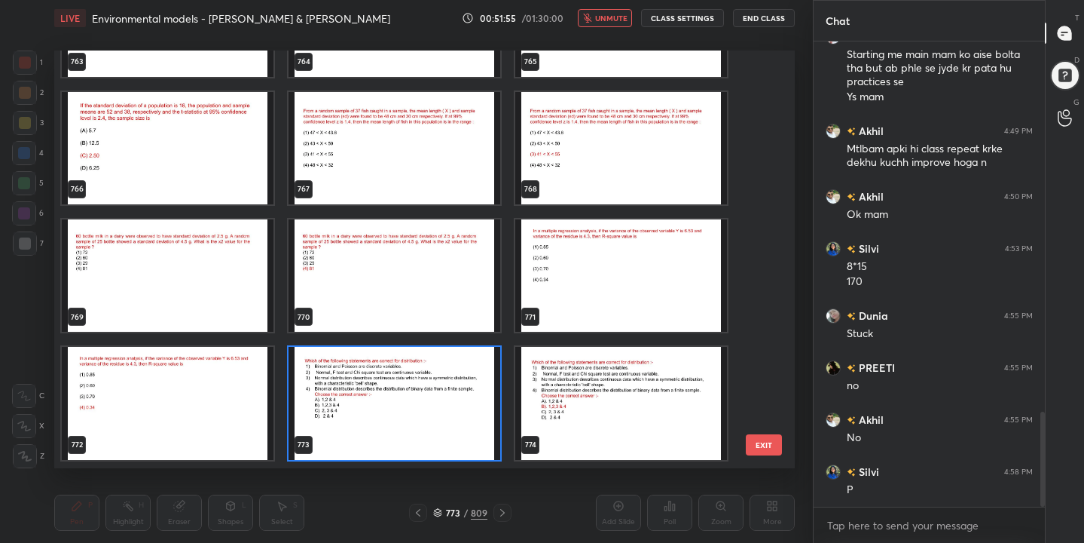
scroll to position [412, 734]
click at [426, 416] on img "grid" at bounding box center [395, 403] width 212 height 112
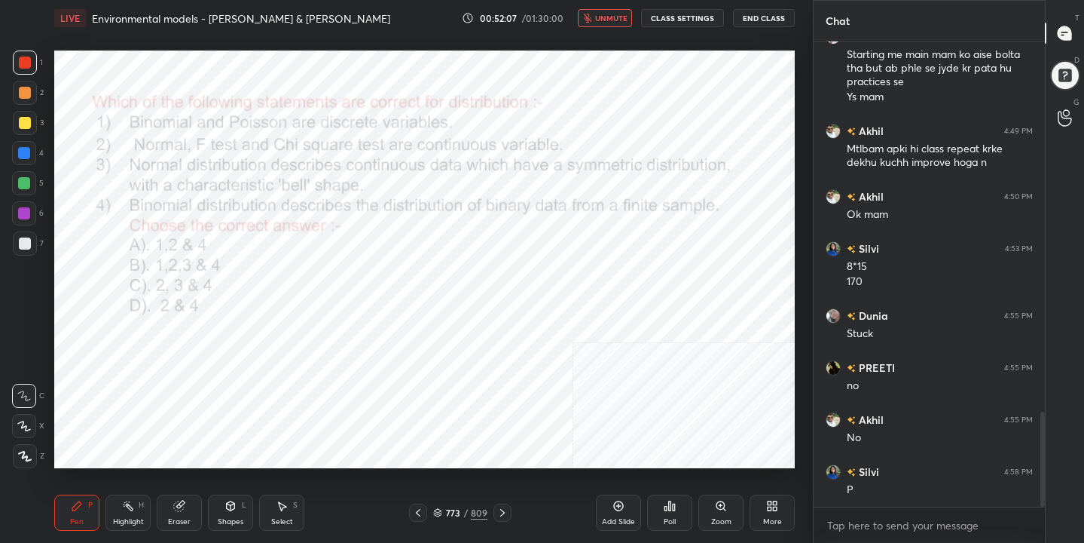
click at [680, 506] on div "Poll" at bounding box center [669, 512] width 45 height 36
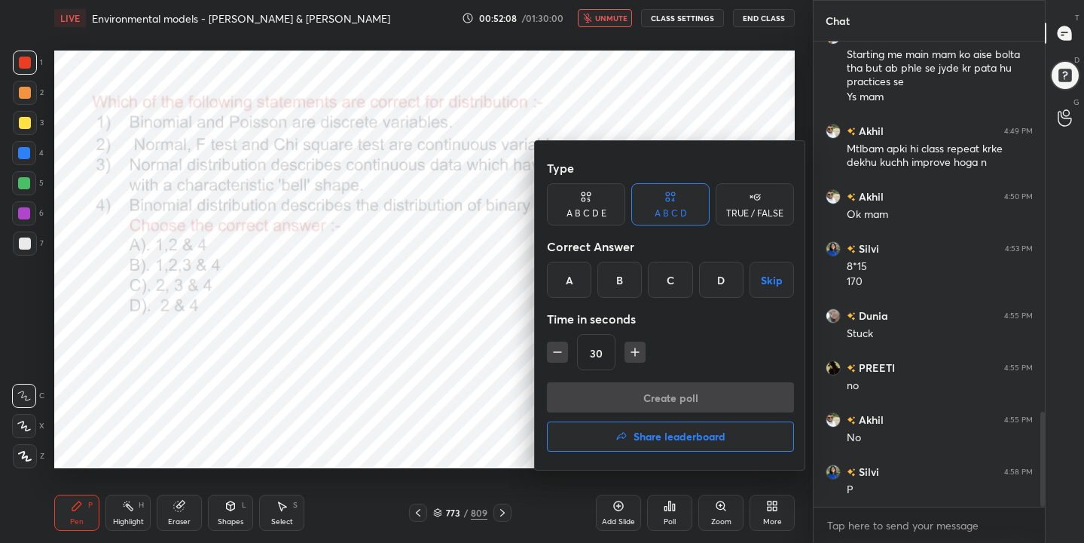
click at [626, 287] on div "B" at bounding box center [620, 279] width 44 height 36
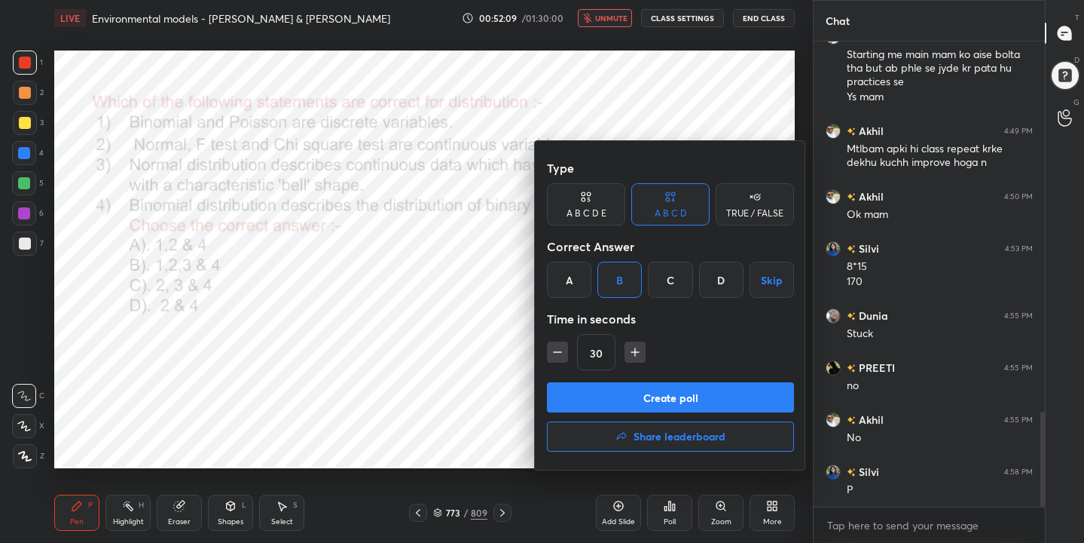
click at [657, 389] on button "Create poll" at bounding box center [670, 397] width 247 height 30
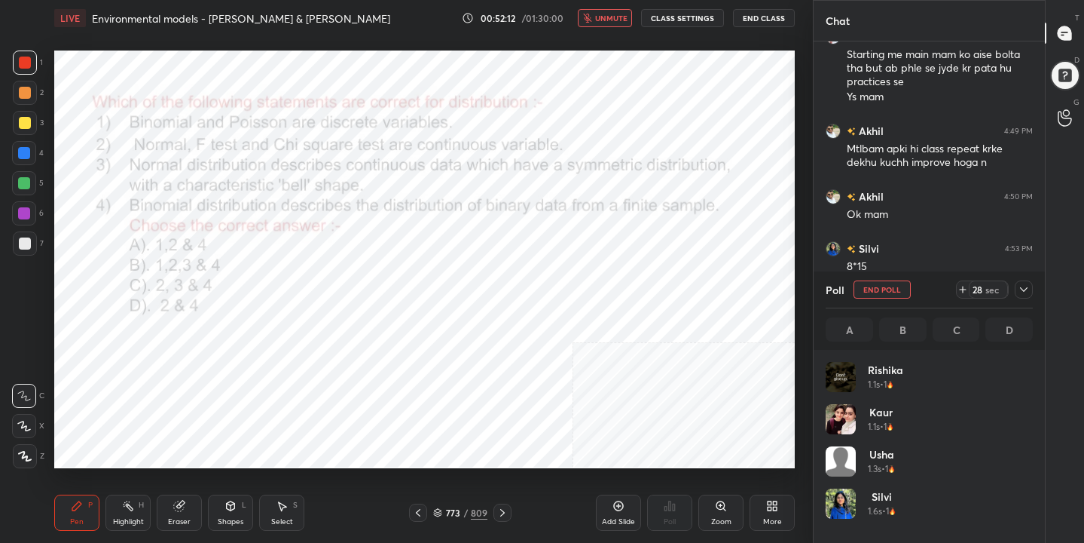
scroll to position [176, 203]
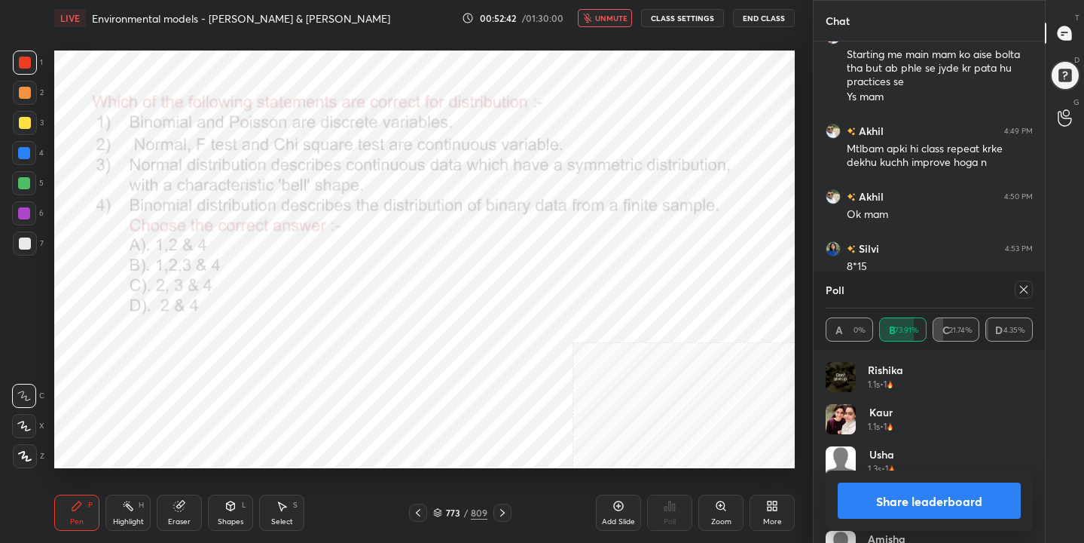
click at [1023, 292] on icon at bounding box center [1024, 289] width 12 height 12
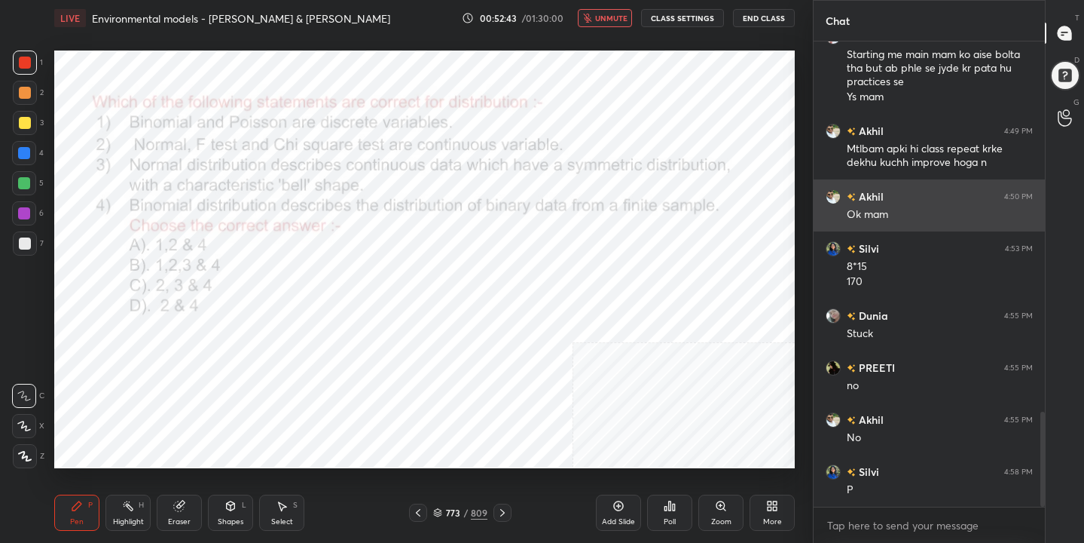
scroll to position [335, 227]
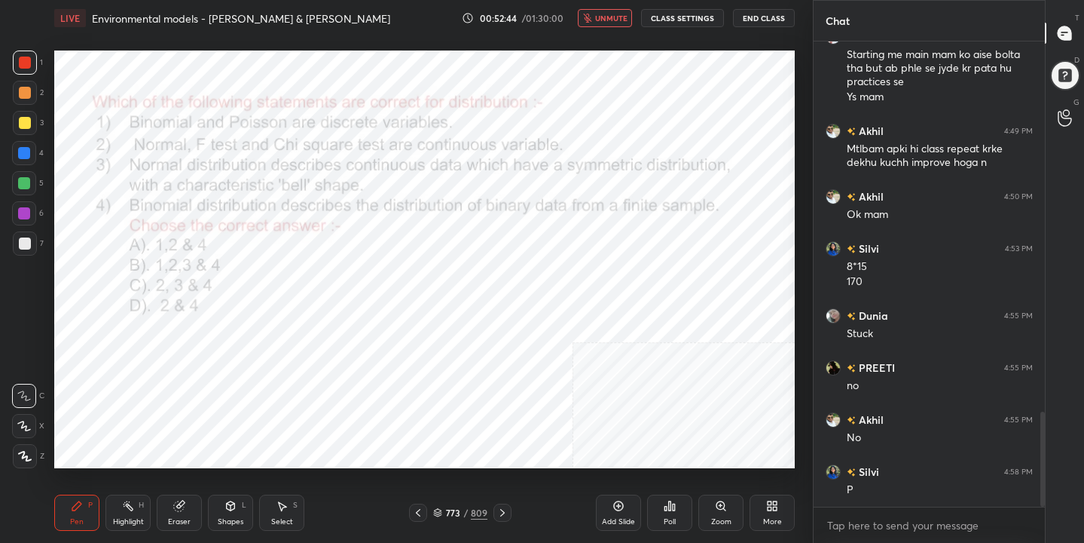
click at [622, 17] on span "unmute" at bounding box center [611, 18] width 32 height 11
click at [439, 511] on icon at bounding box center [437, 512] width 9 height 9
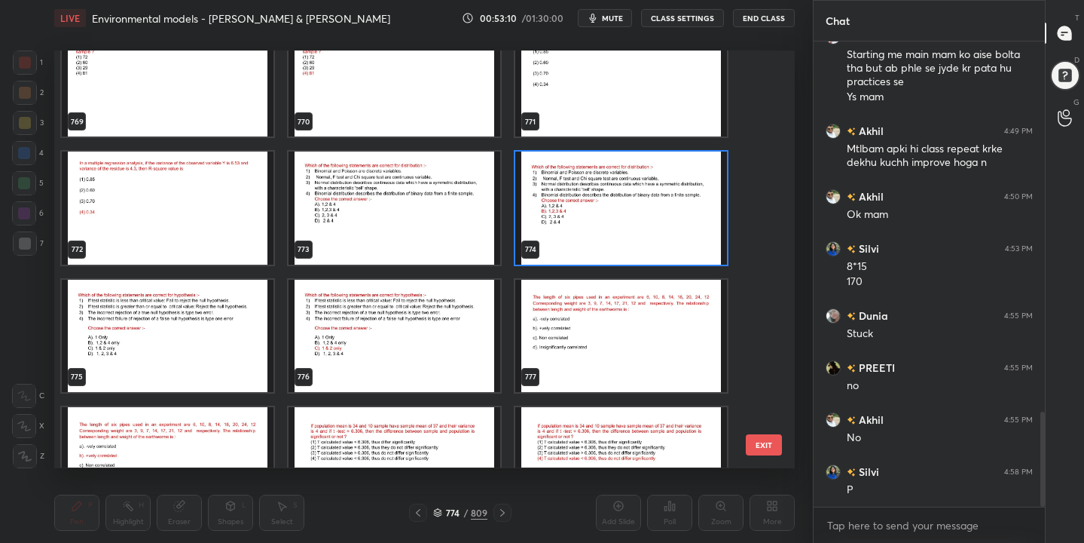
scroll to position [32580, 0]
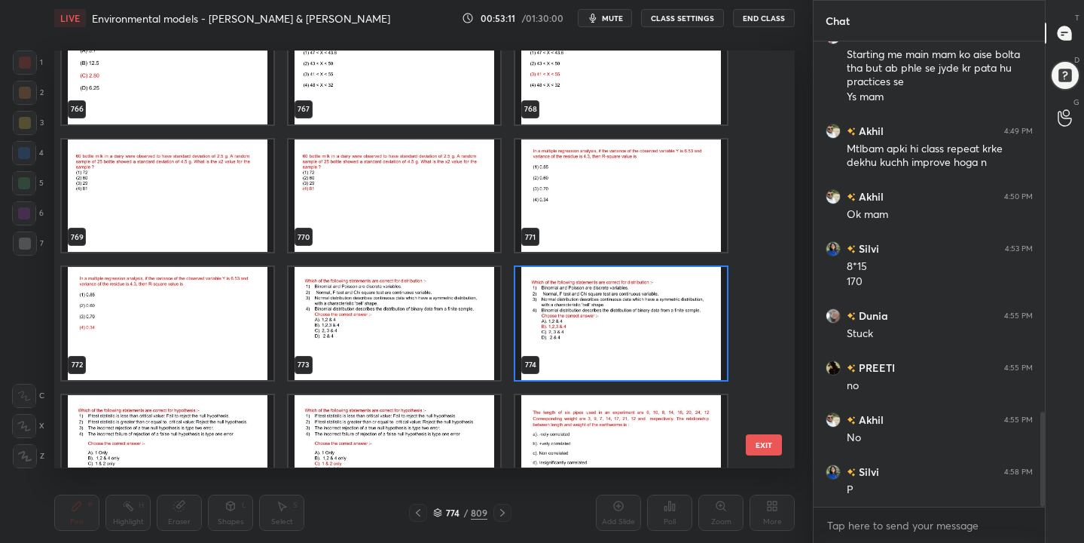
click at [661, 146] on img "grid" at bounding box center [621, 195] width 212 height 112
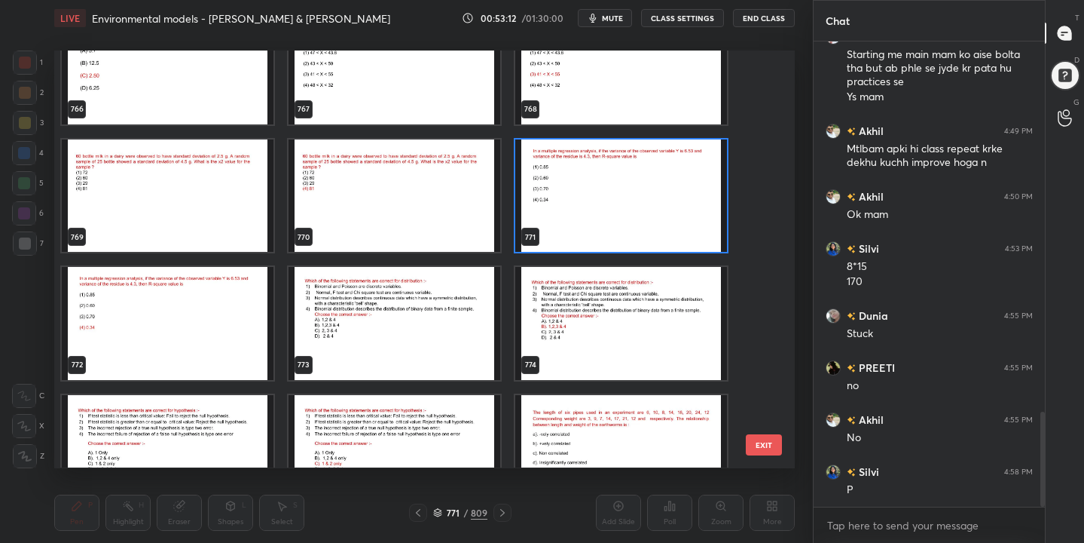
click at [661, 146] on img "grid" at bounding box center [621, 195] width 212 height 112
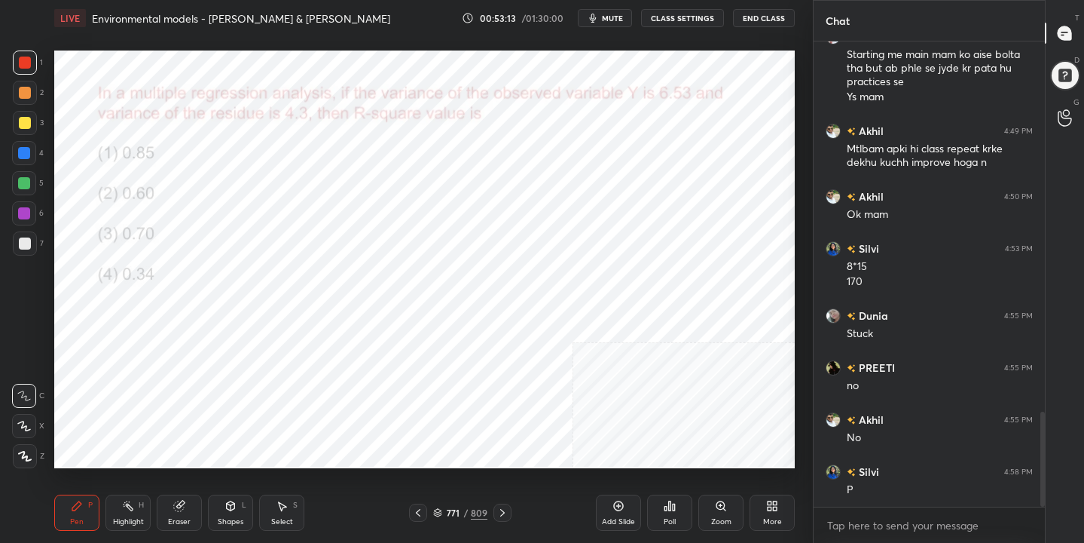
click at [625, 11] on button "mute" at bounding box center [605, 18] width 54 height 18
click at [436, 511] on icon at bounding box center [438, 511] width 8 height 4
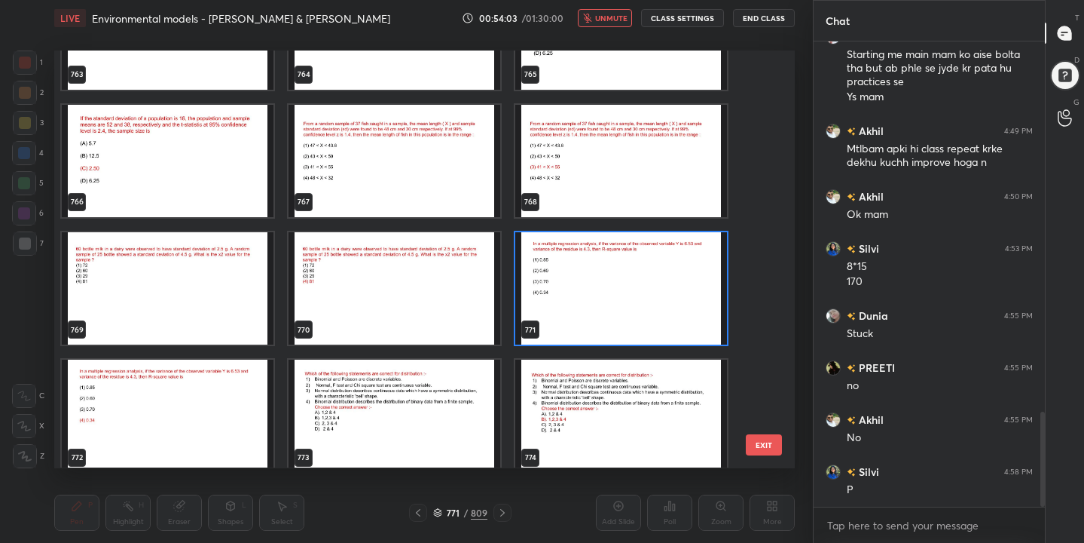
scroll to position [32503, 0]
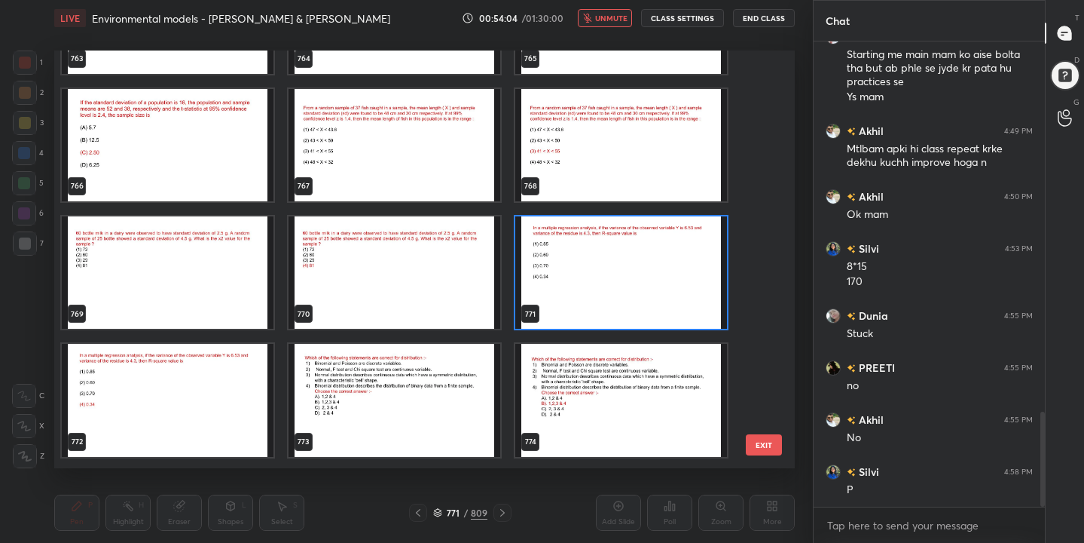
click at [588, 258] on img "grid" at bounding box center [621, 272] width 212 height 112
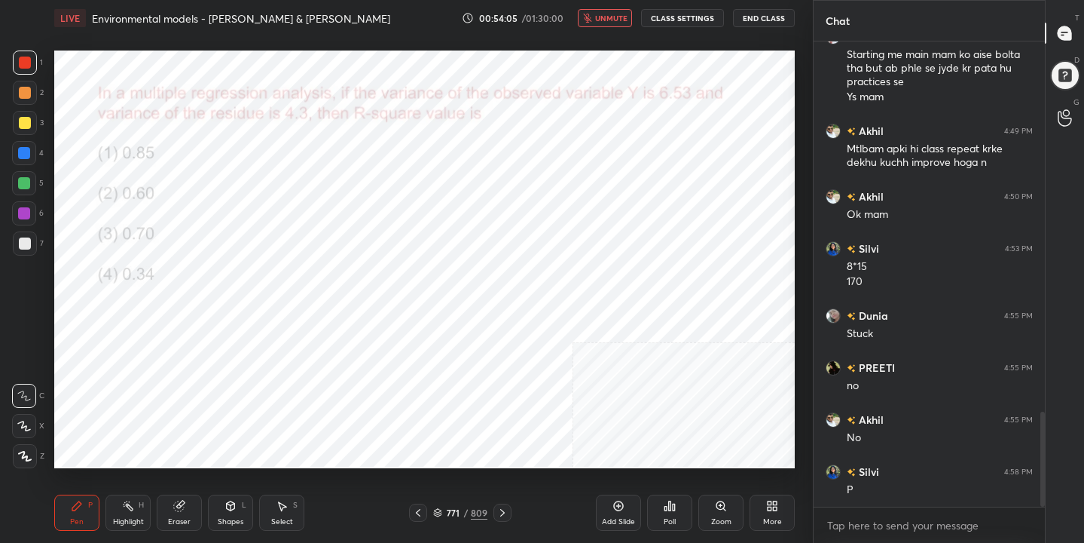
click at [674, 521] on div "Poll" at bounding box center [670, 522] width 12 height 8
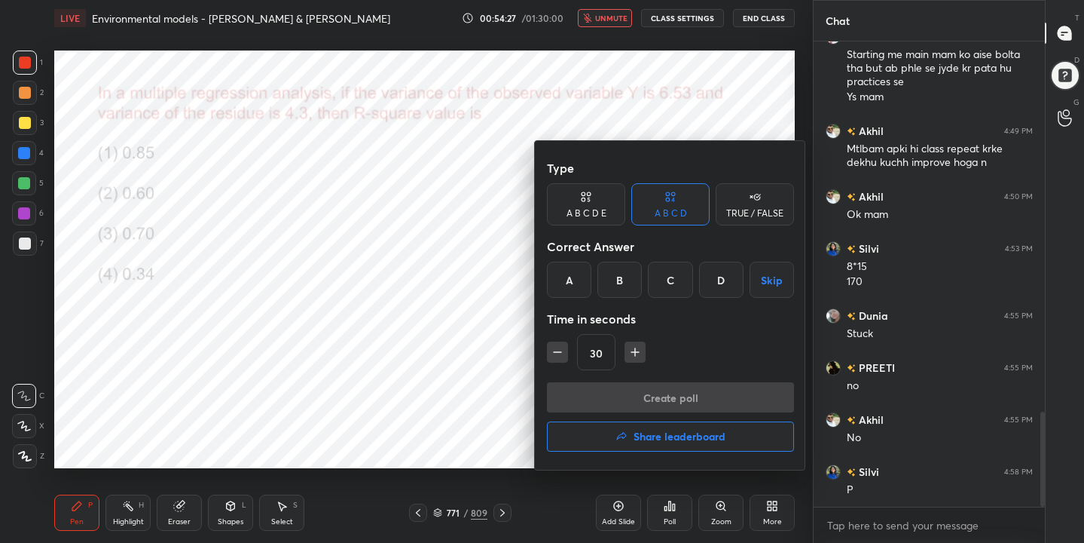
click at [429, 319] on div at bounding box center [542, 271] width 1084 height 543
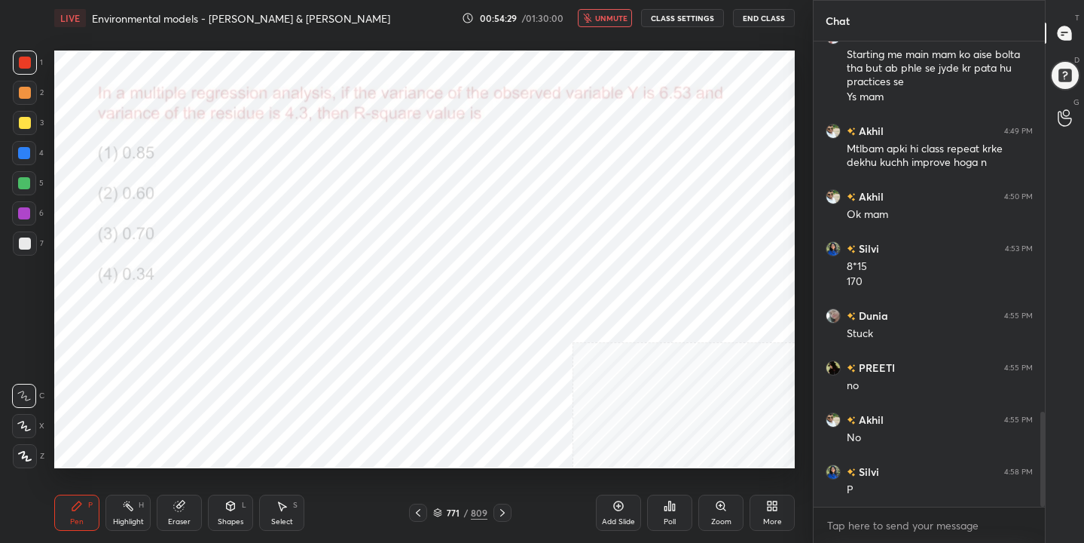
scroll to position [1881, 0]
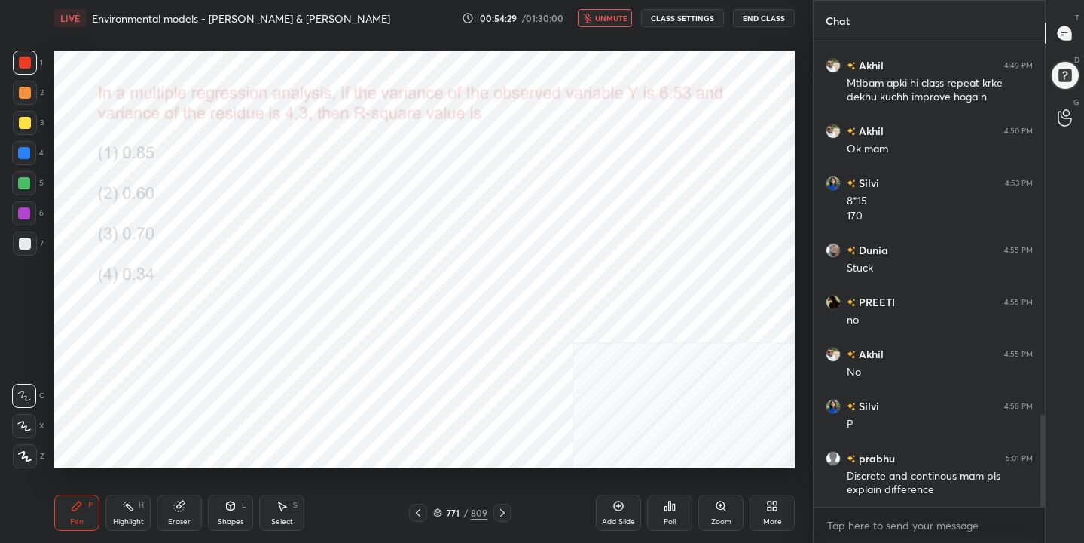
click at [442, 512] on icon at bounding box center [437, 512] width 9 height 9
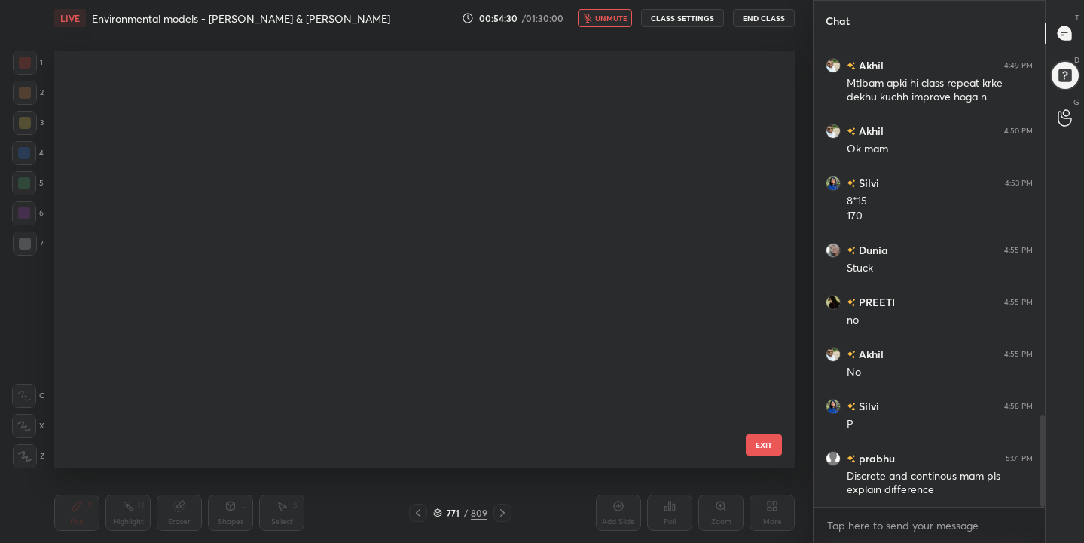
scroll to position [412, 734]
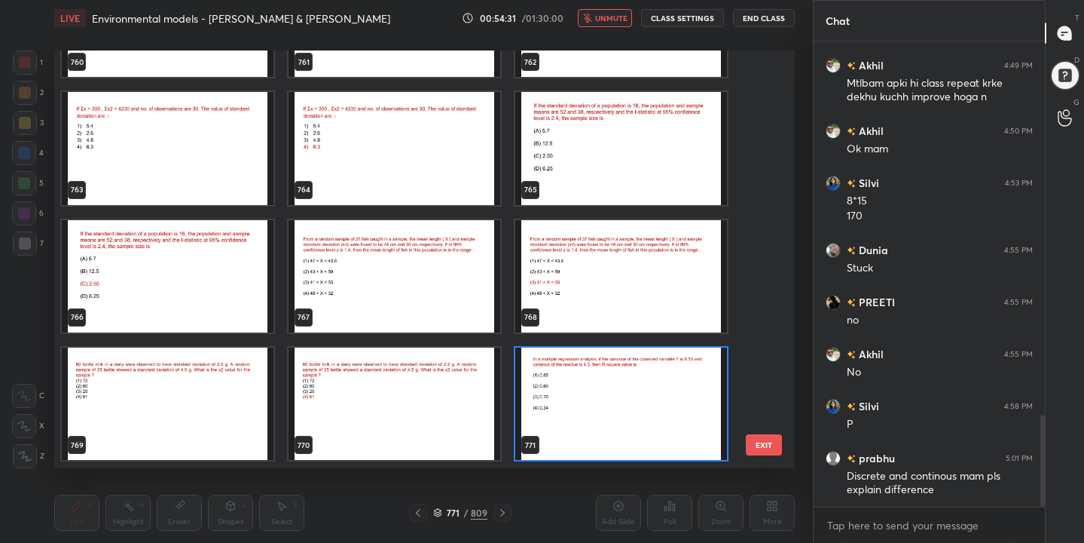
click at [589, 18] on icon "button" at bounding box center [587, 18] width 8 height 9
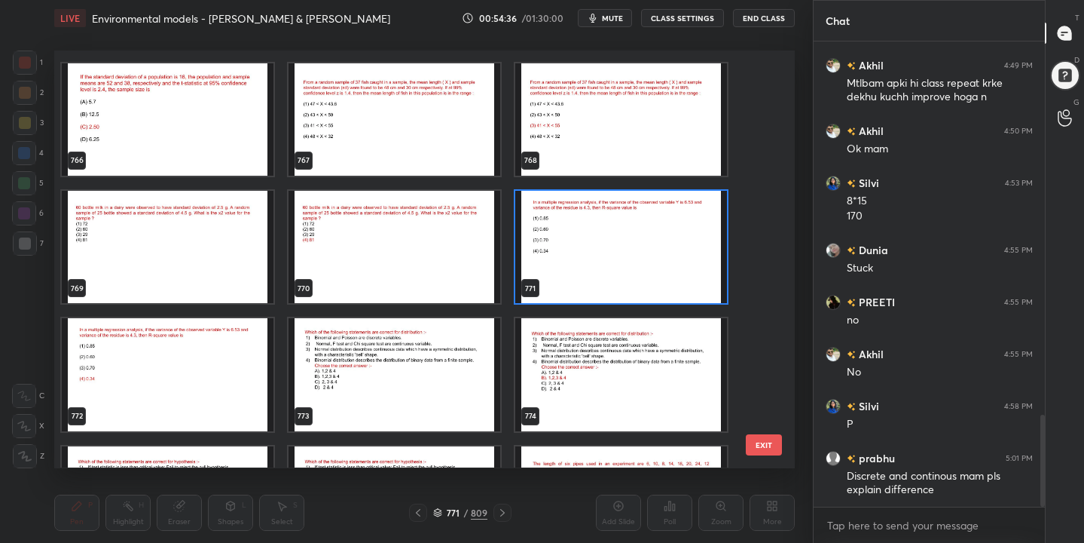
scroll to position [32528, 0]
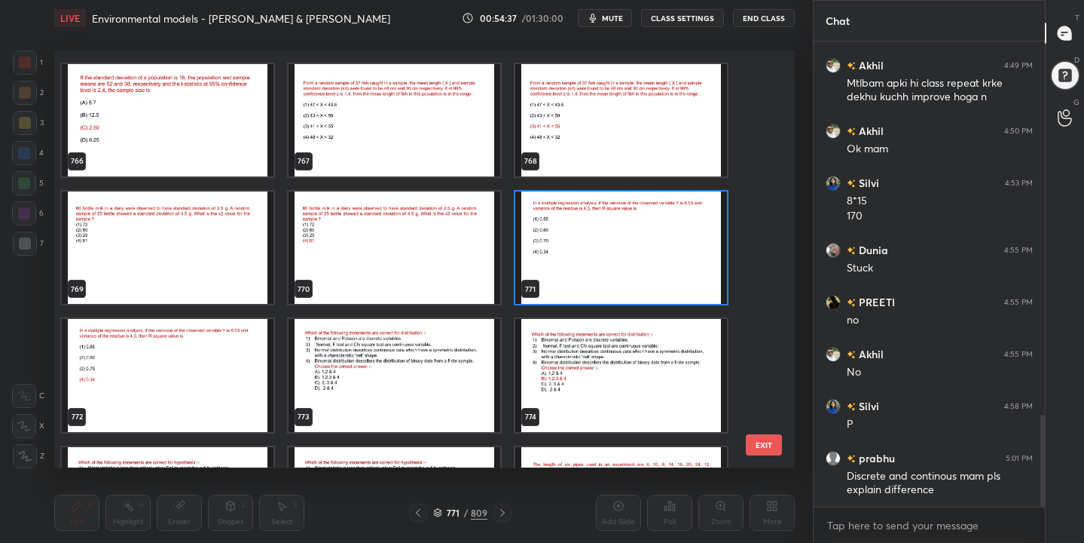
click at [569, 244] on img "grid" at bounding box center [621, 247] width 212 height 112
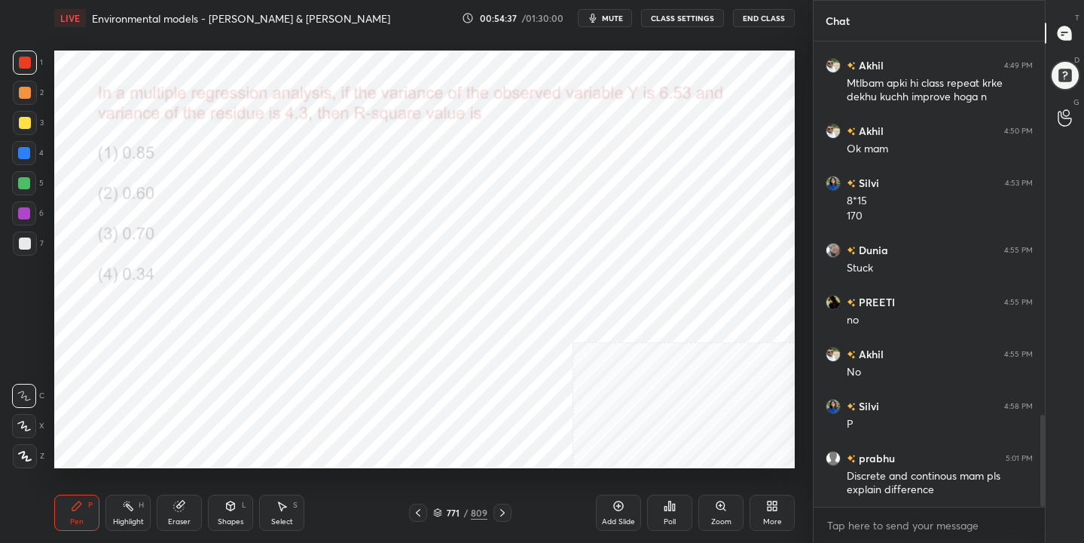
click at [569, 244] on img "grid" at bounding box center [621, 247] width 212 height 112
click at [671, 524] on div "Poll" at bounding box center [670, 522] width 12 height 8
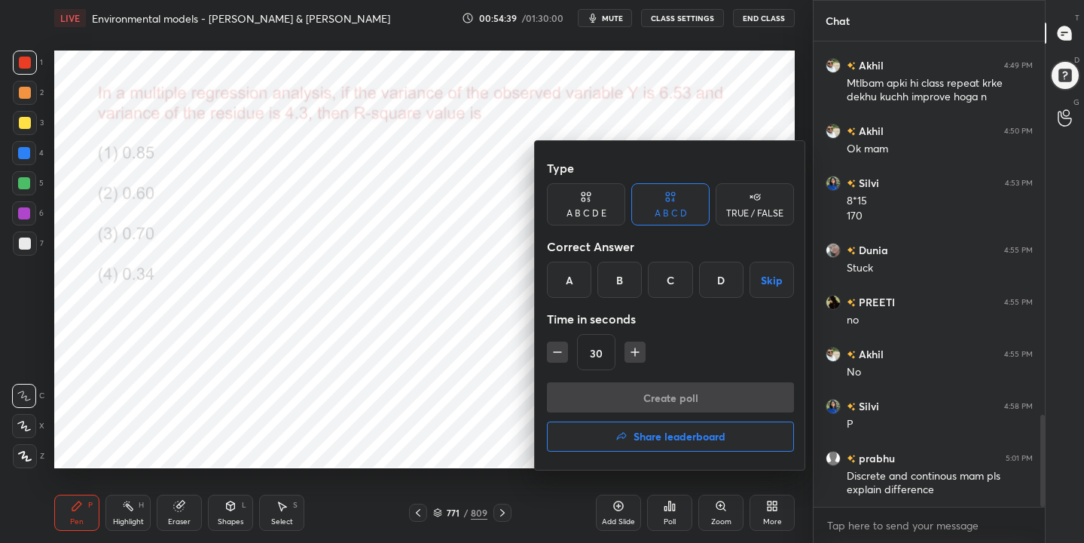
click at [720, 274] on div "D" at bounding box center [721, 279] width 44 height 36
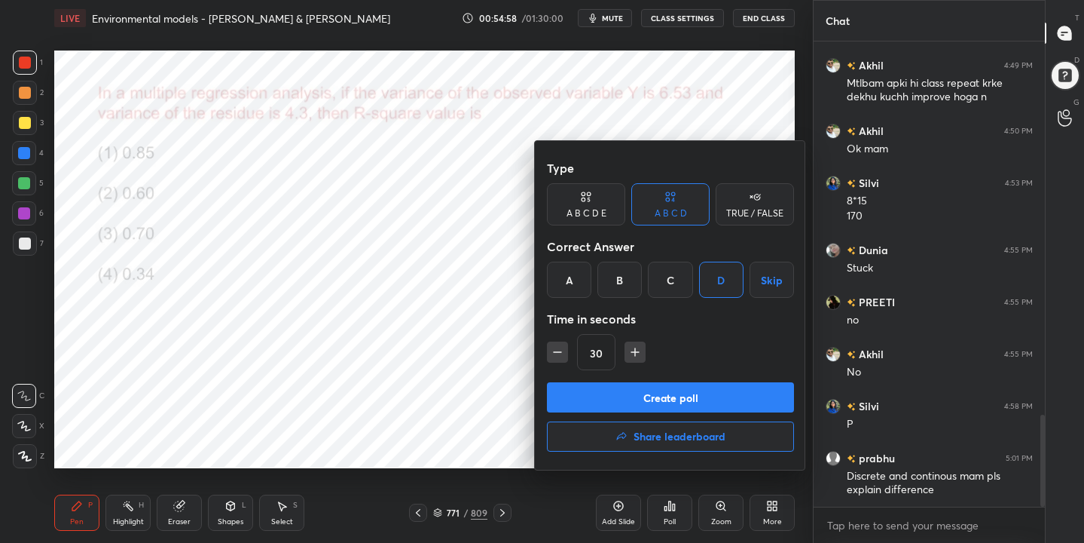
click at [698, 400] on button "Create poll" at bounding box center [670, 397] width 247 height 30
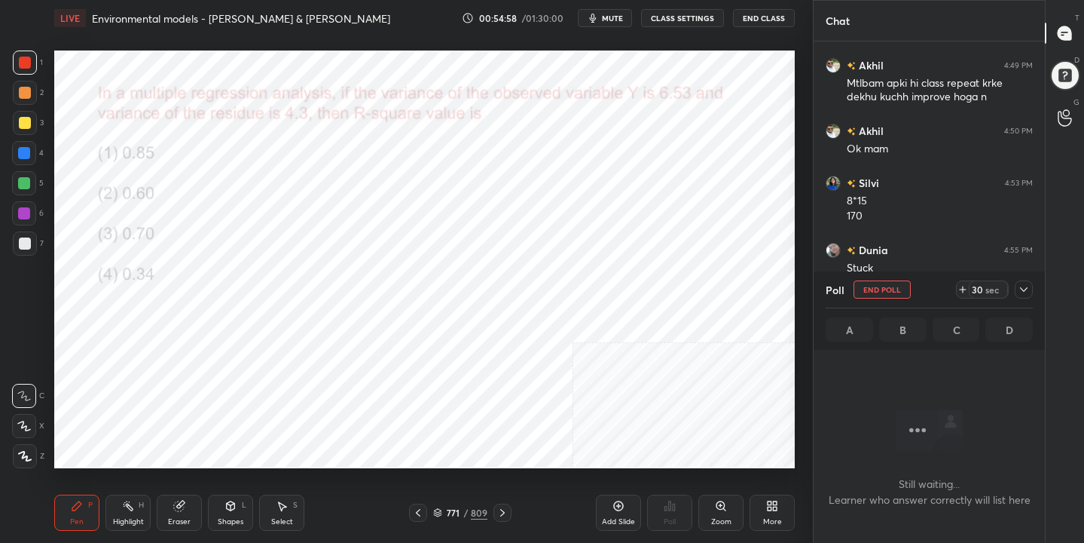
scroll to position [257, 227]
click at [623, 15] on span "mute" at bounding box center [612, 18] width 21 height 11
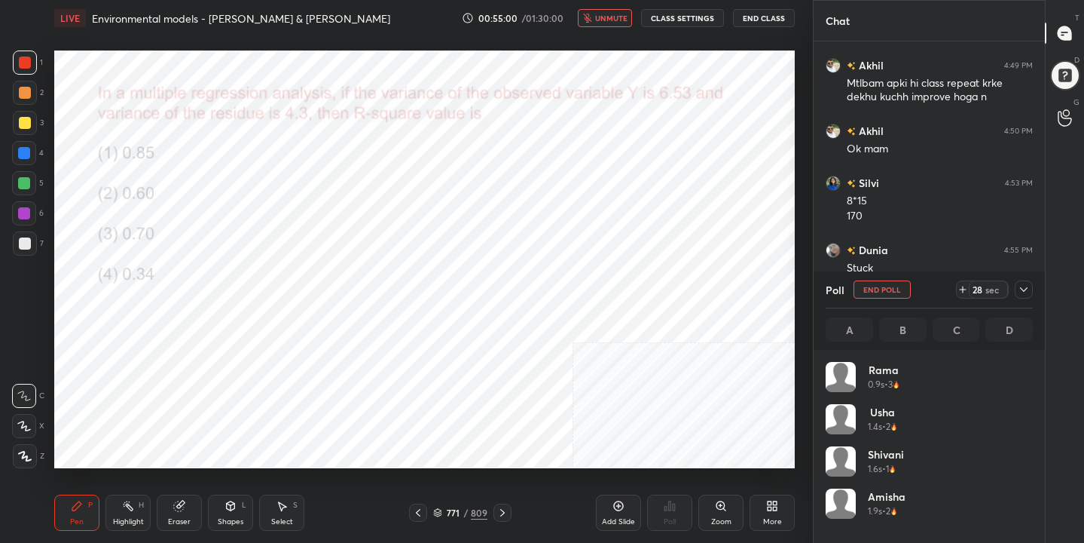
scroll to position [176, 203]
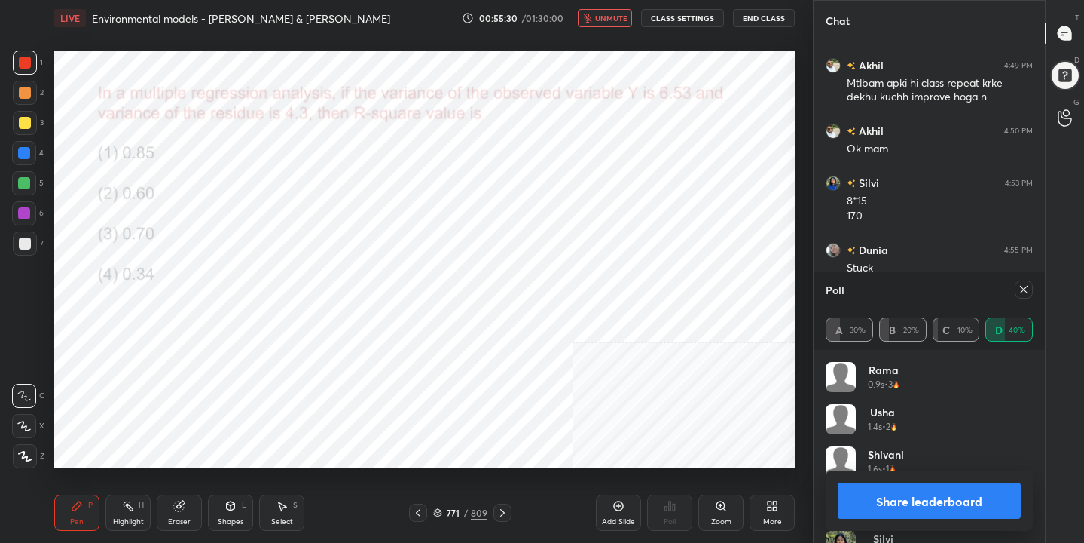
click at [1024, 287] on icon at bounding box center [1024, 289] width 12 height 12
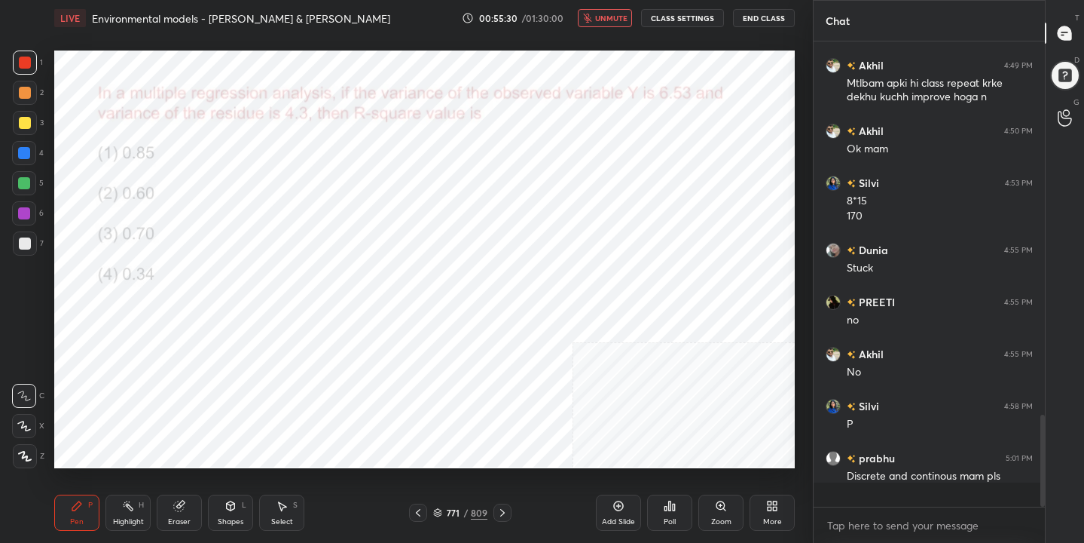
scroll to position [460, 227]
click at [622, 13] on span "unmute" at bounding box center [611, 18] width 32 height 11
click at [439, 511] on icon at bounding box center [438, 511] width 8 height 4
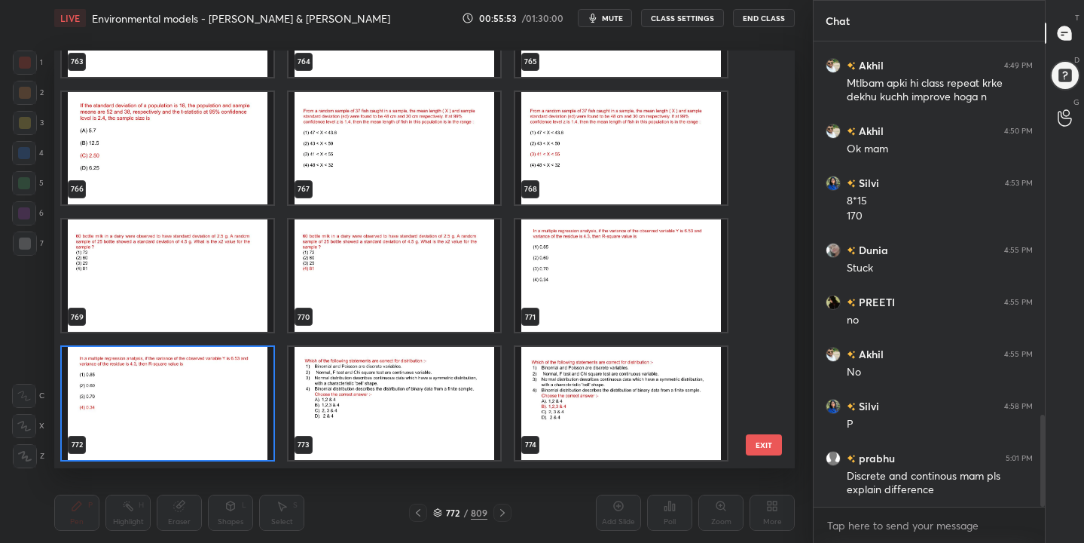
scroll to position [412, 734]
click at [225, 264] on img "grid" at bounding box center [168, 275] width 212 height 112
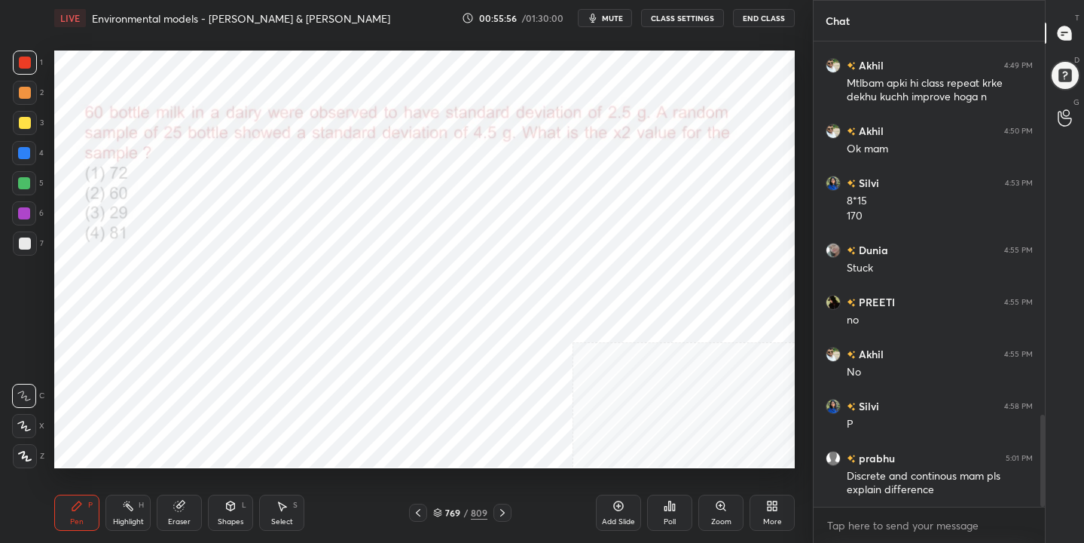
click at [225, 264] on img "grid" at bounding box center [168, 275] width 212 height 112
click at [616, 20] on span "mute" at bounding box center [612, 18] width 21 height 11
click at [439, 512] on icon at bounding box center [438, 511] width 8 height 4
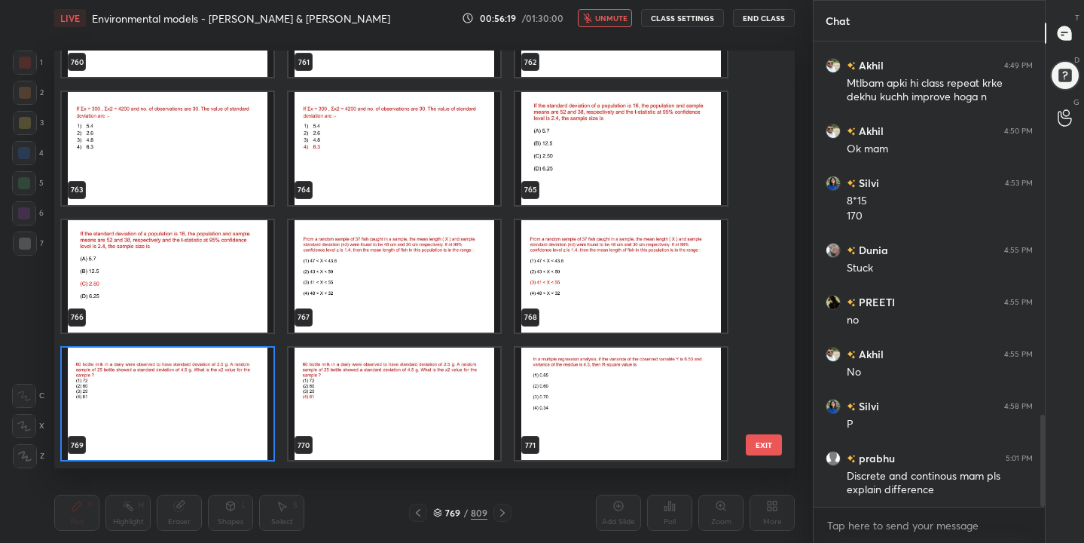
click at [227, 398] on img "grid" at bounding box center [168, 403] width 212 height 112
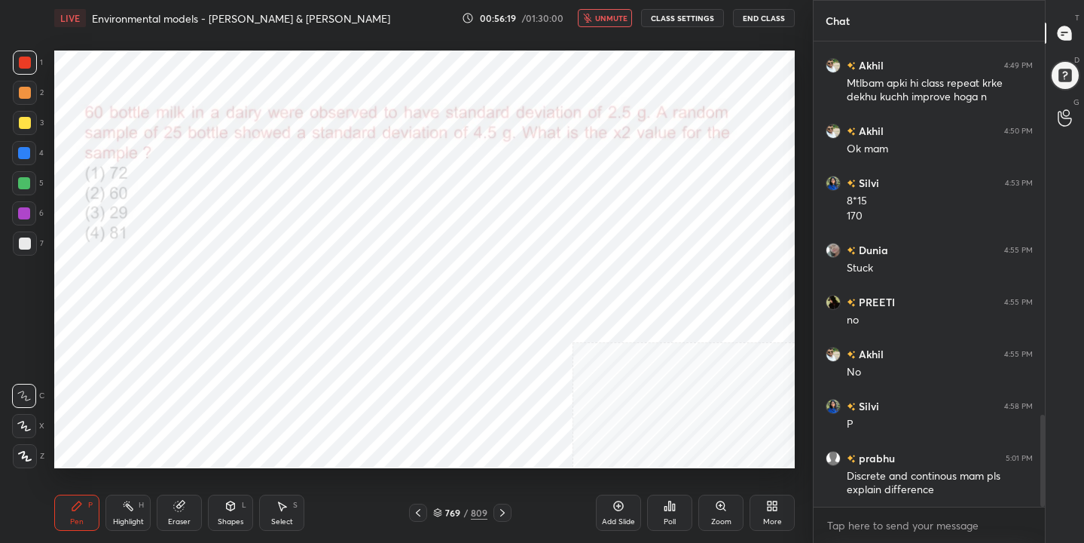
click at [227, 398] on img "grid" at bounding box center [168, 403] width 212 height 112
click at [659, 522] on div "Poll" at bounding box center [669, 512] width 45 height 36
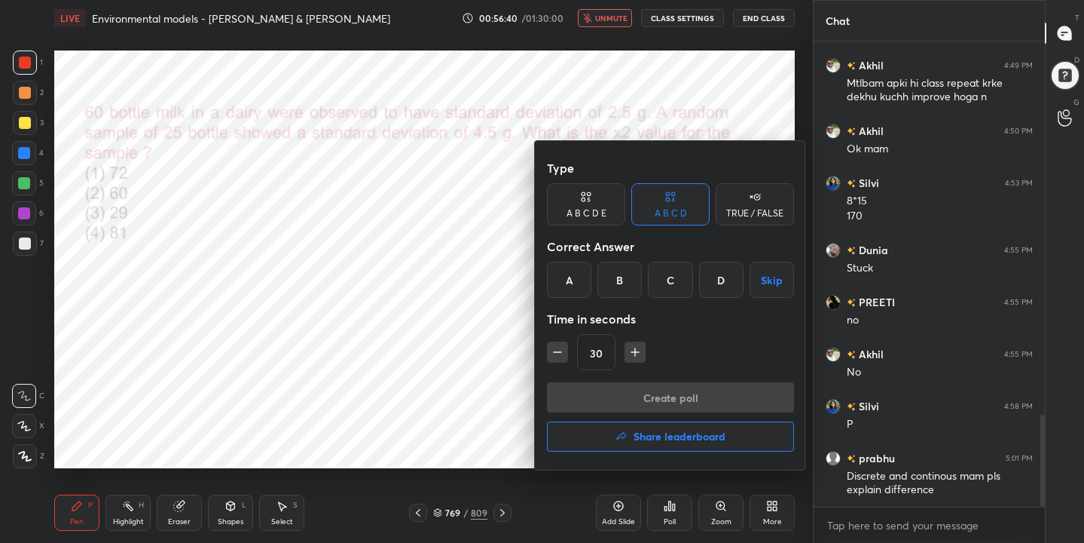
click at [404, 272] on div at bounding box center [542, 271] width 1084 height 543
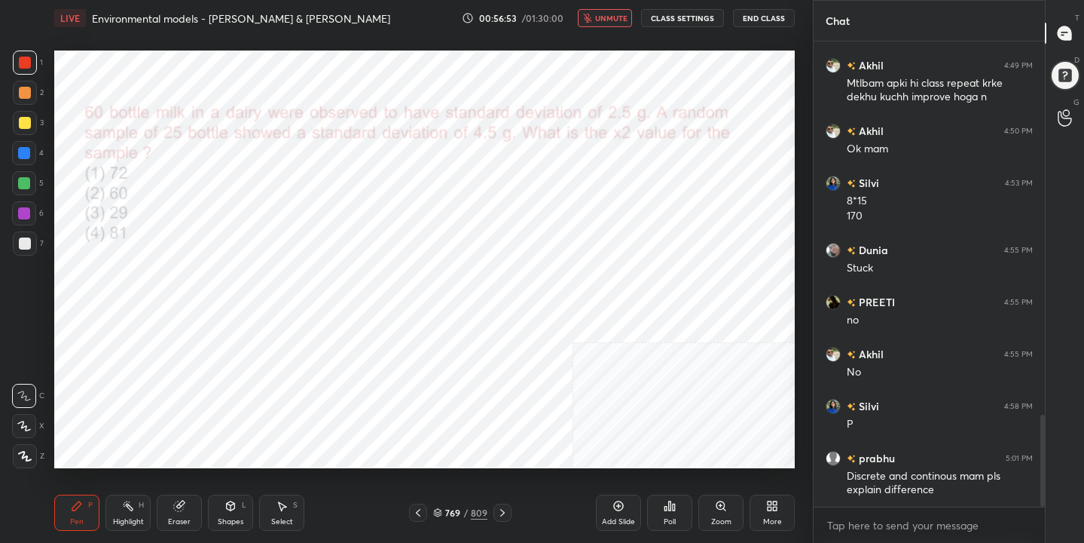
click at [440, 511] on icon at bounding box center [438, 511] width 8 height 4
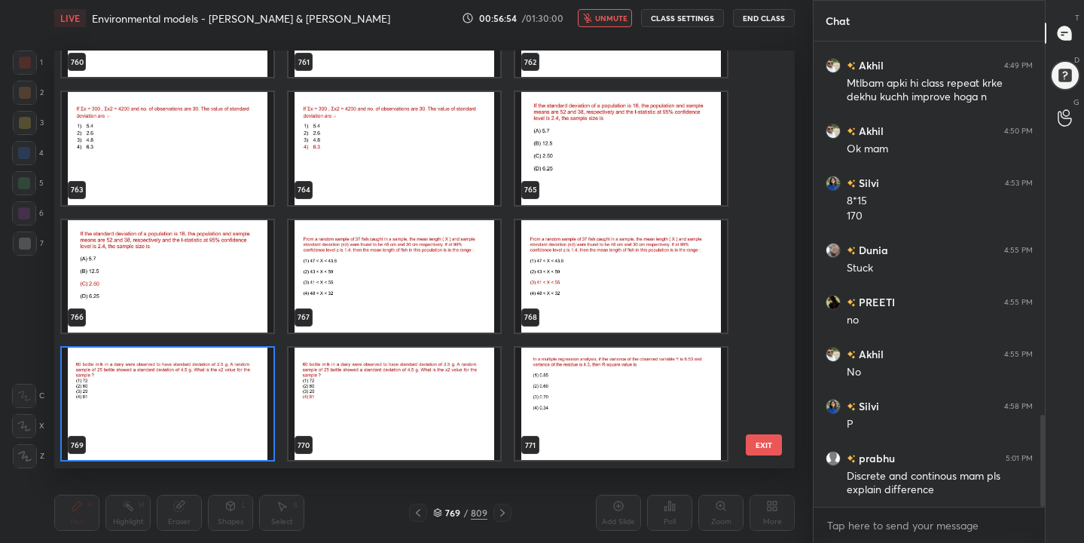
click at [239, 398] on img "grid" at bounding box center [168, 403] width 212 height 112
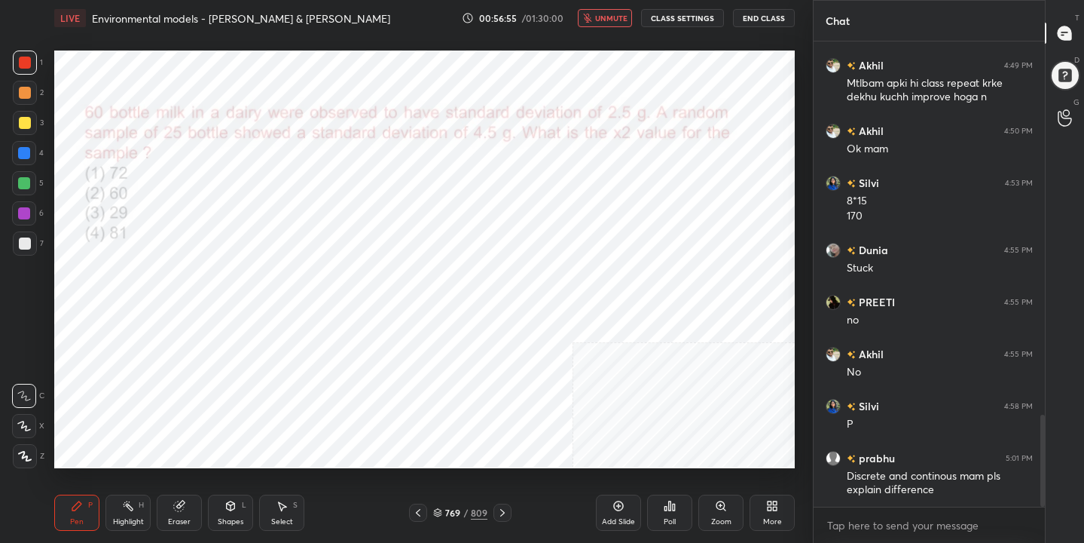
click at [671, 518] on div "Poll" at bounding box center [670, 522] width 12 height 8
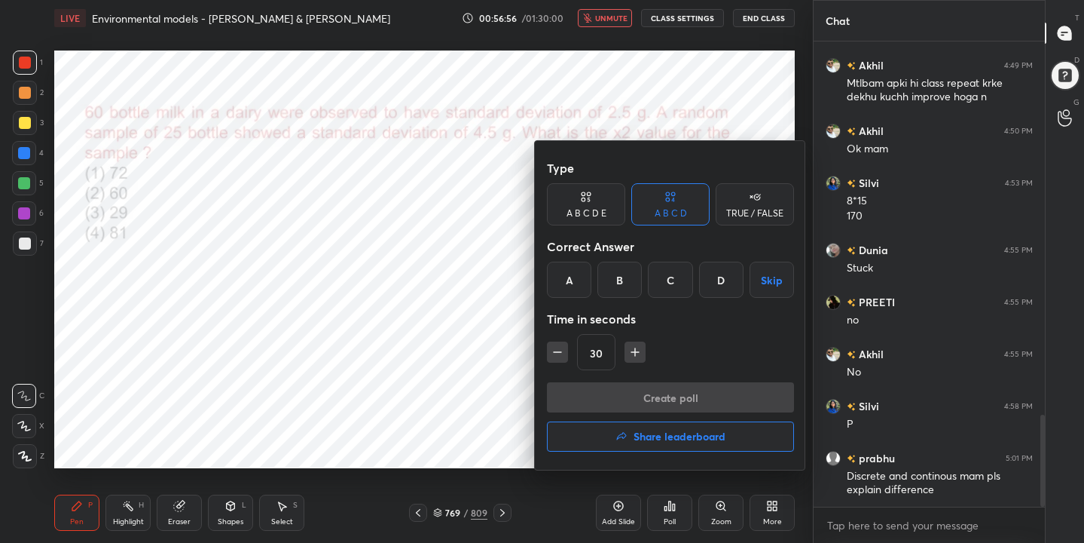
click at [727, 280] on div "D" at bounding box center [721, 279] width 44 height 36
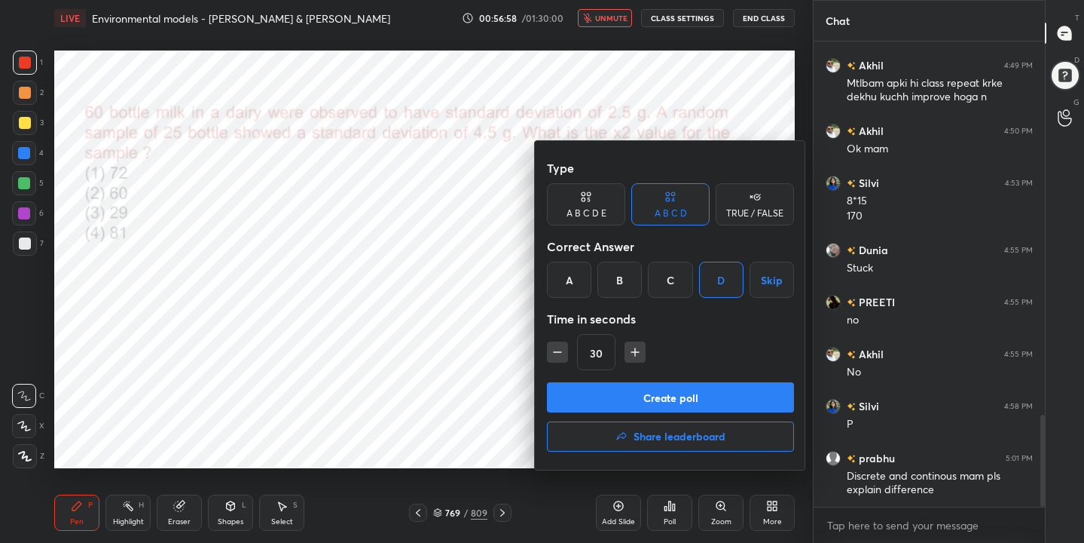
click at [414, 234] on div at bounding box center [542, 271] width 1084 height 543
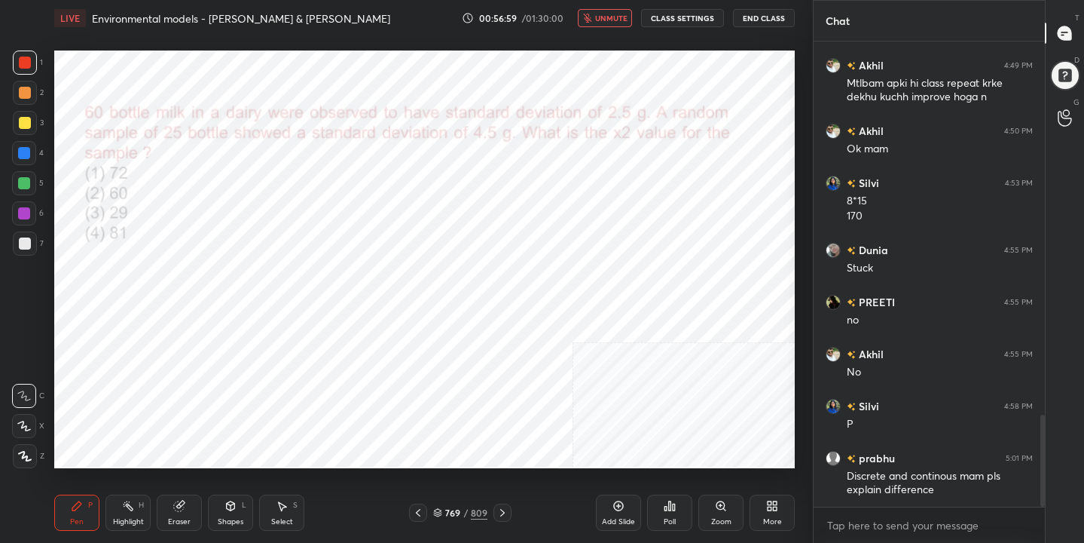
click at [622, 16] on span "unmute" at bounding box center [611, 18] width 32 height 11
click at [442, 509] on icon at bounding box center [437, 512] width 9 height 9
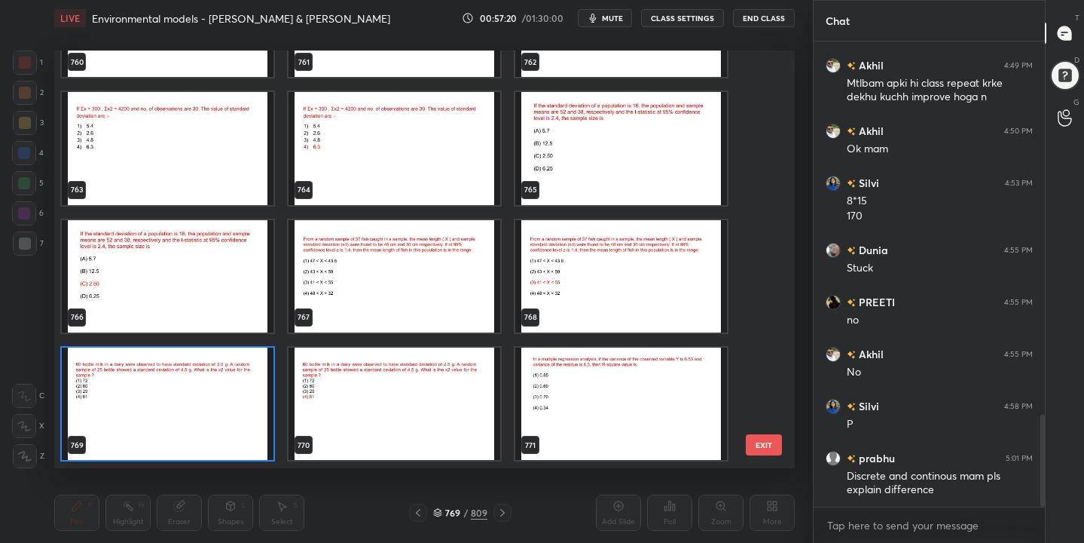
click at [234, 387] on img "grid" at bounding box center [168, 403] width 212 height 112
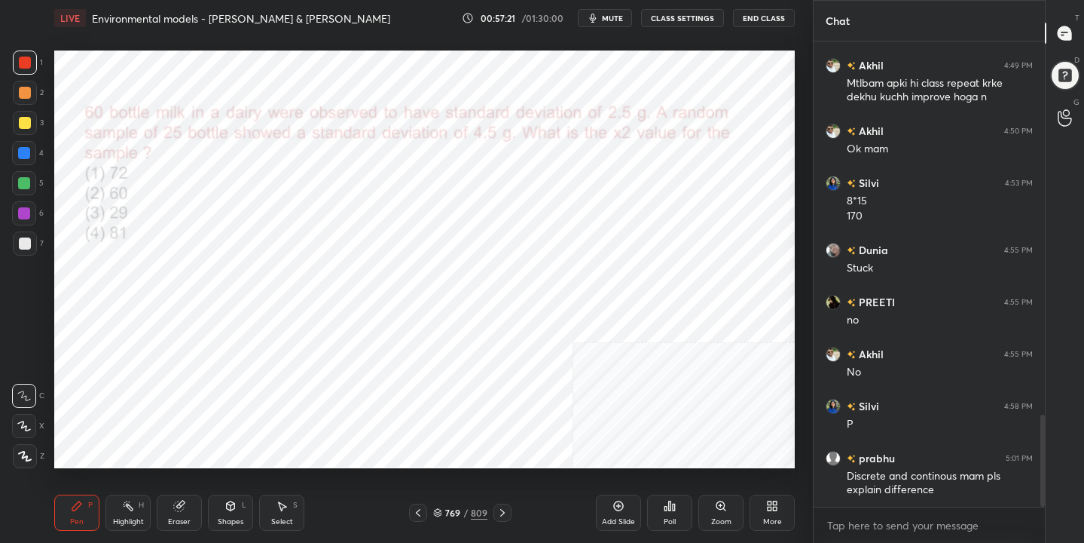
click at [674, 514] on div "Poll" at bounding box center [669, 512] width 45 height 36
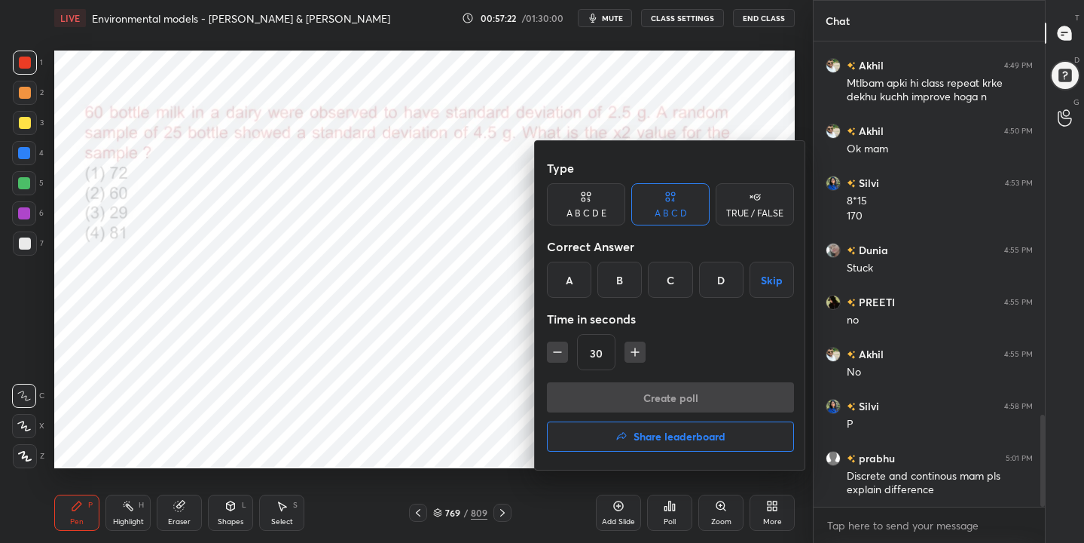
click at [720, 272] on div "D" at bounding box center [721, 279] width 44 height 36
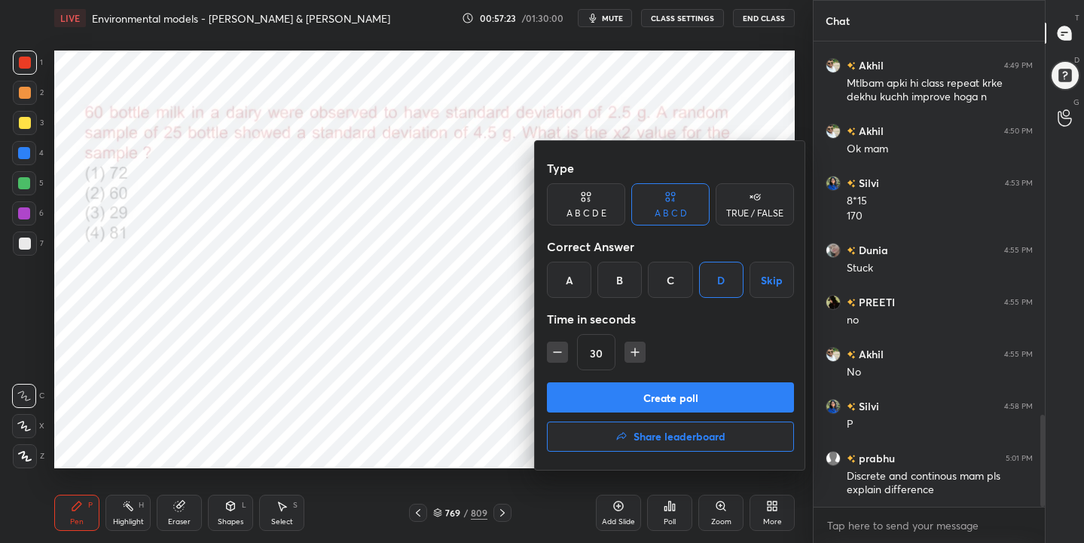
click at [706, 391] on button "Create poll" at bounding box center [670, 397] width 247 height 30
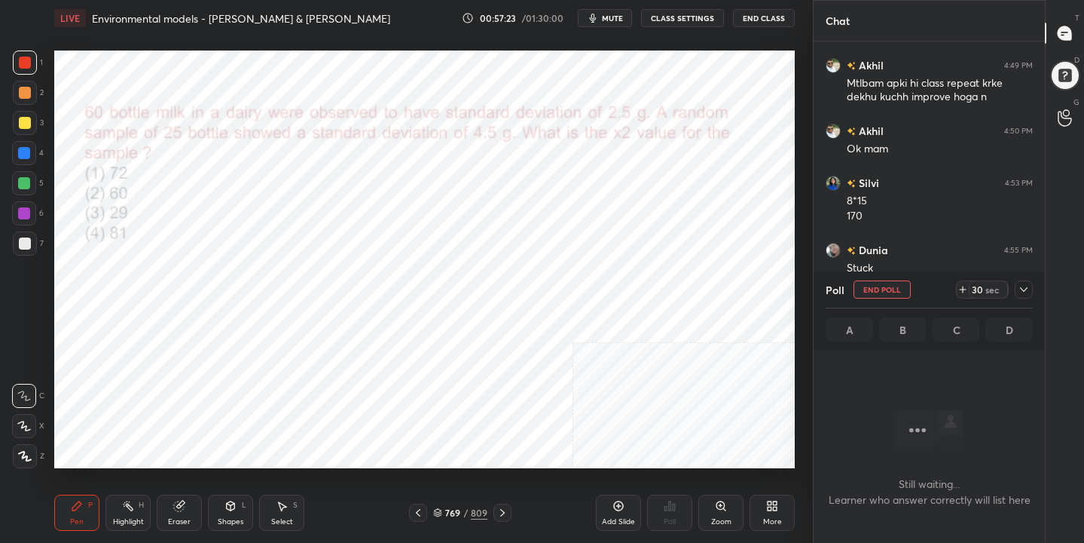
scroll to position [257, 227]
click at [618, 15] on span "mute" at bounding box center [612, 18] width 21 height 11
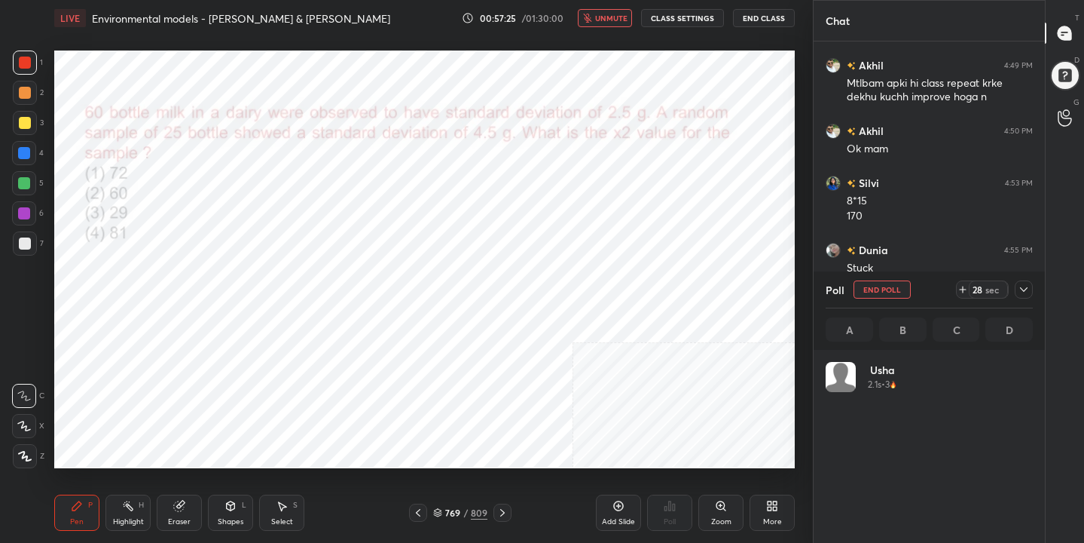
scroll to position [176, 203]
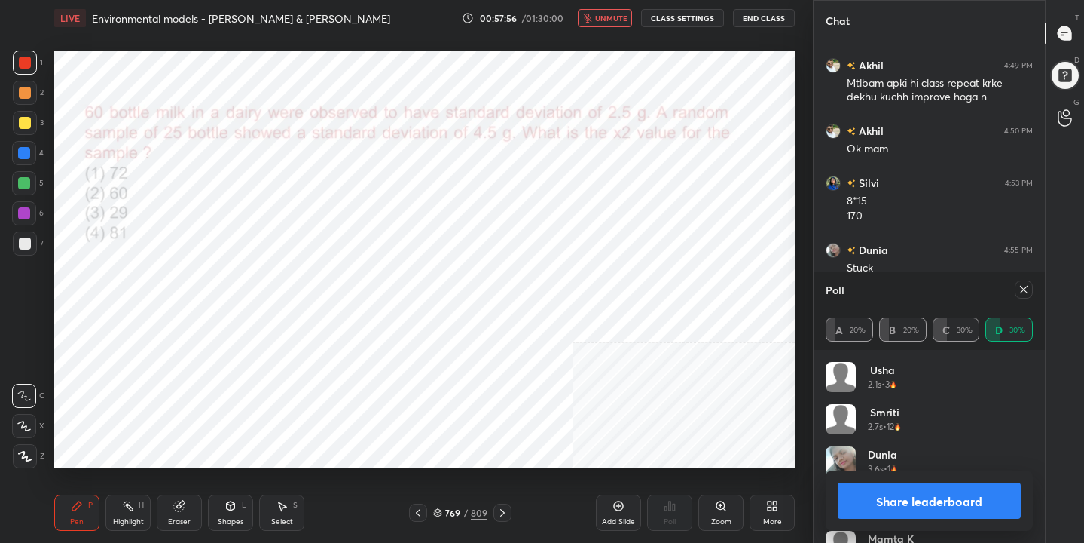
click at [1026, 290] on icon at bounding box center [1024, 289] width 12 height 12
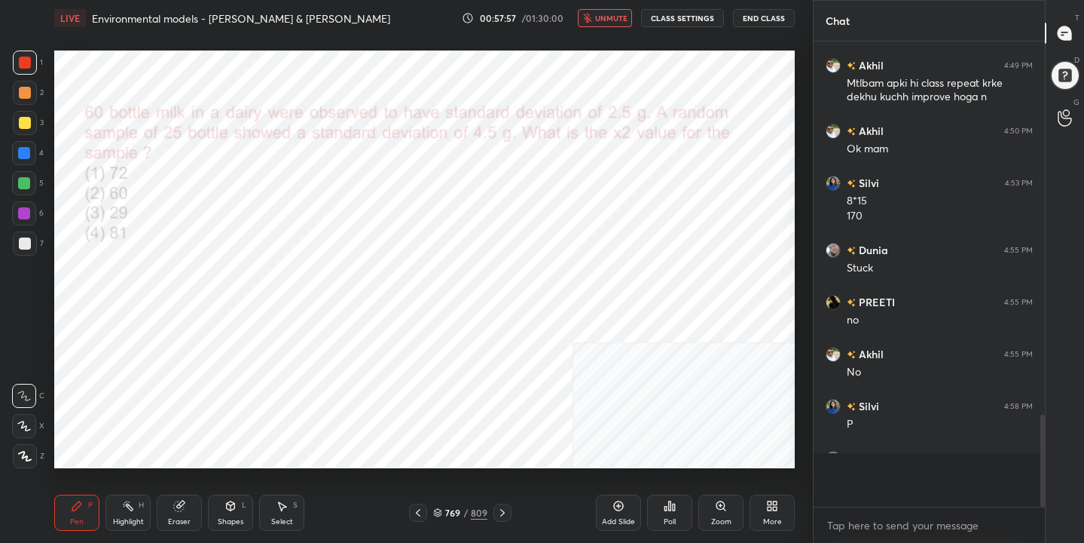
scroll to position [5, 5]
click at [624, 18] on span "unmute" at bounding box center [611, 18] width 32 height 11
click at [439, 511] on icon at bounding box center [437, 512] width 9 height 9
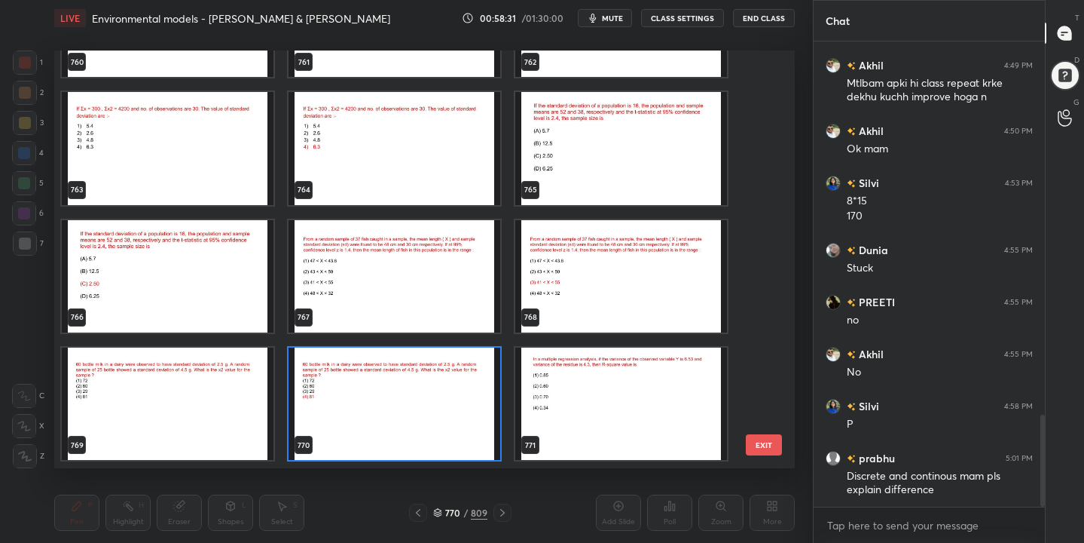
scroll to position [412, 734]
click at [400, 282] on img "grid" at bounding box center [395, 276] width 212 height 112
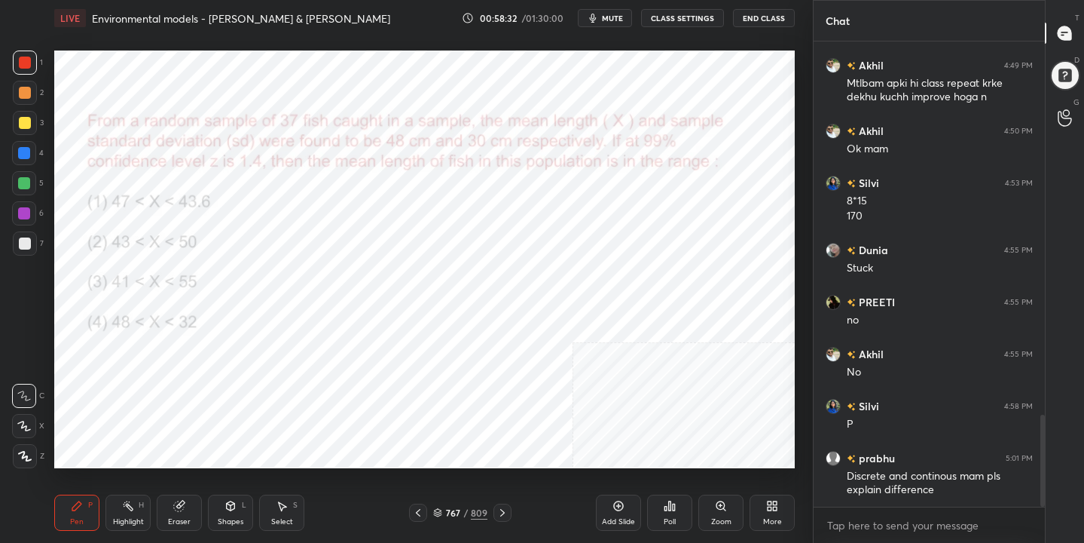
click at [400, 282] on img "grid" at bounding box center [395, 276] width 212 height 112
click at [604, 25] on button "mute" at bounding box center [605, 18] width 54 height 18
click at [445, 508] on div "767 / 809" at bounding box center [460, 513] width 54 height 14
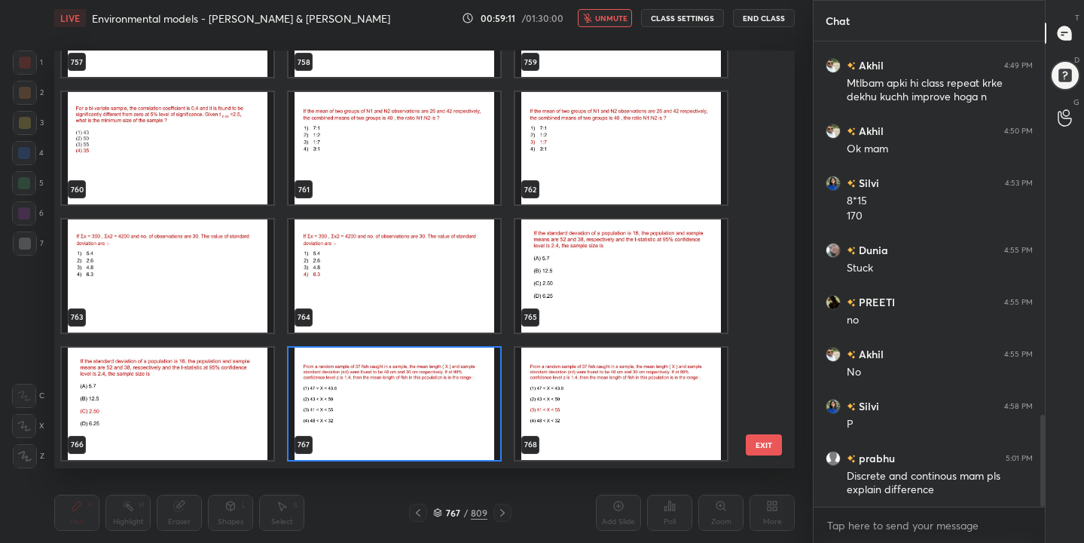
click at [382, 387] on img "grid" at bounding box center [395, 403] width 212 height 112
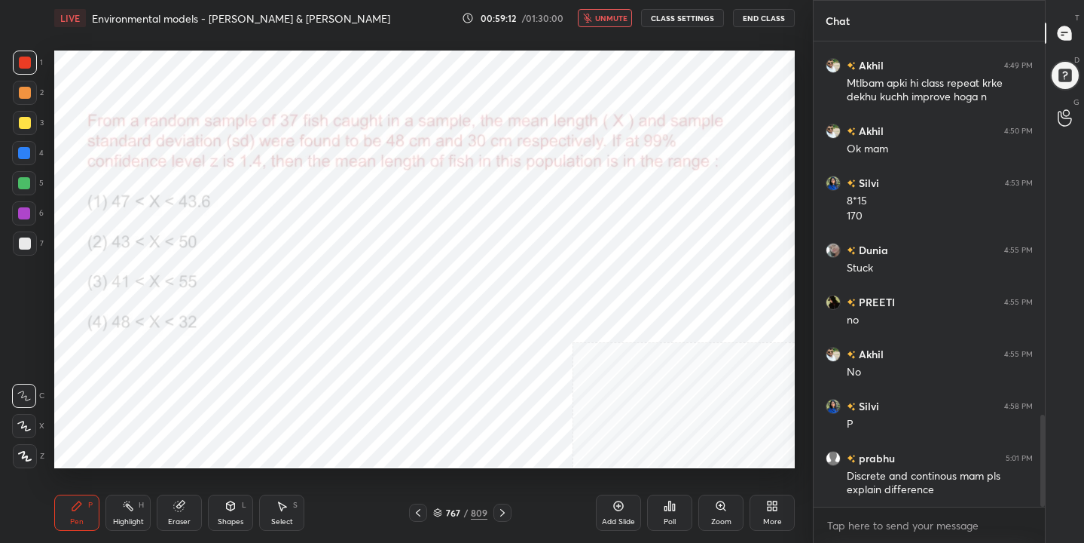
click at [382, 387] on img "grid" at bounding box center [395, 403] width 212 height 112
click at [661, 525] on div "Poll" at bounding box center [669, 512] width 45 height 36
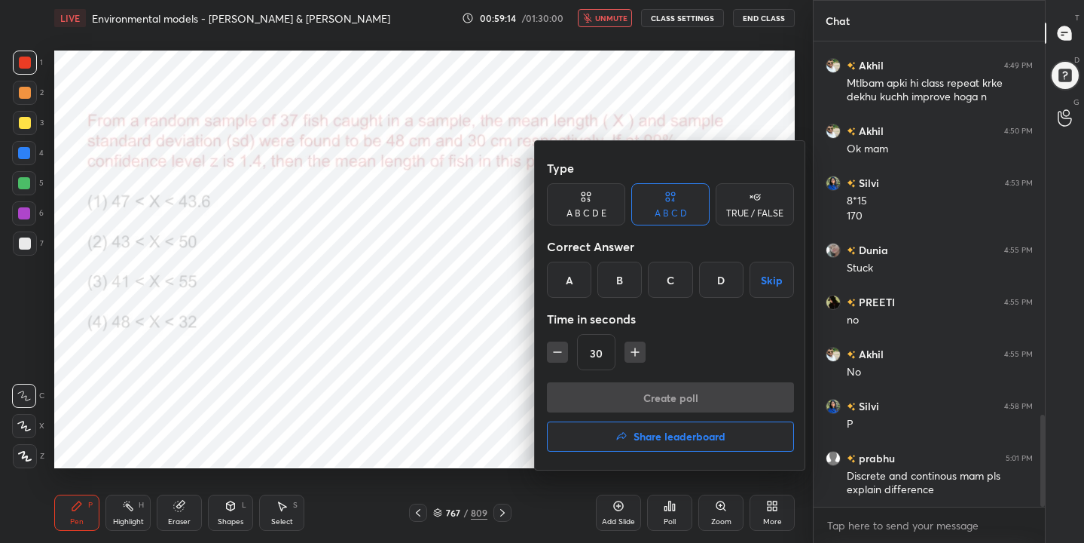
click at [678, 286] on div "C" at bounding box center [670, 279] width 44 height 36
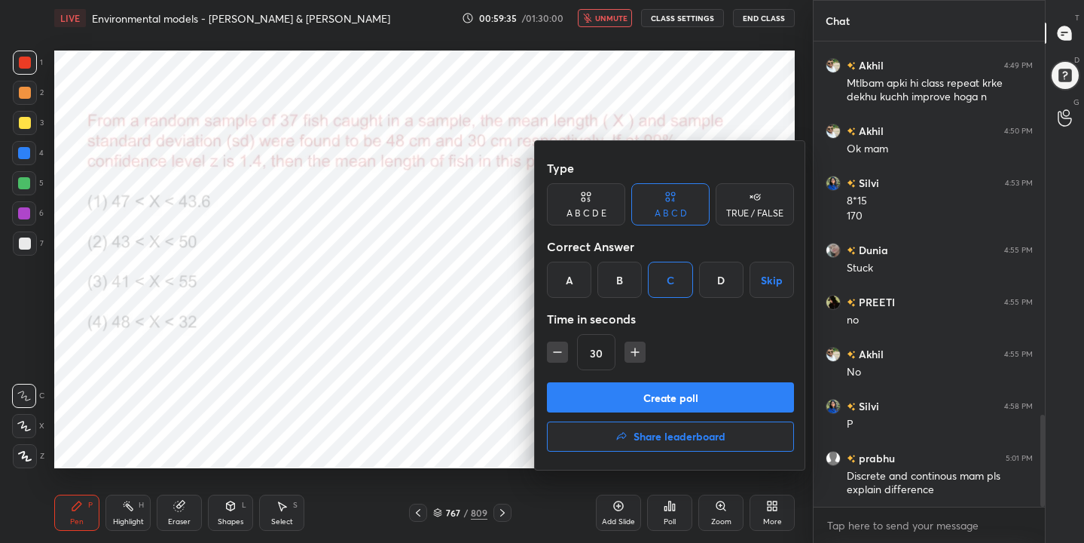
click at [465, 316] on div at bounding box center [542, 271] width 1084 height 543
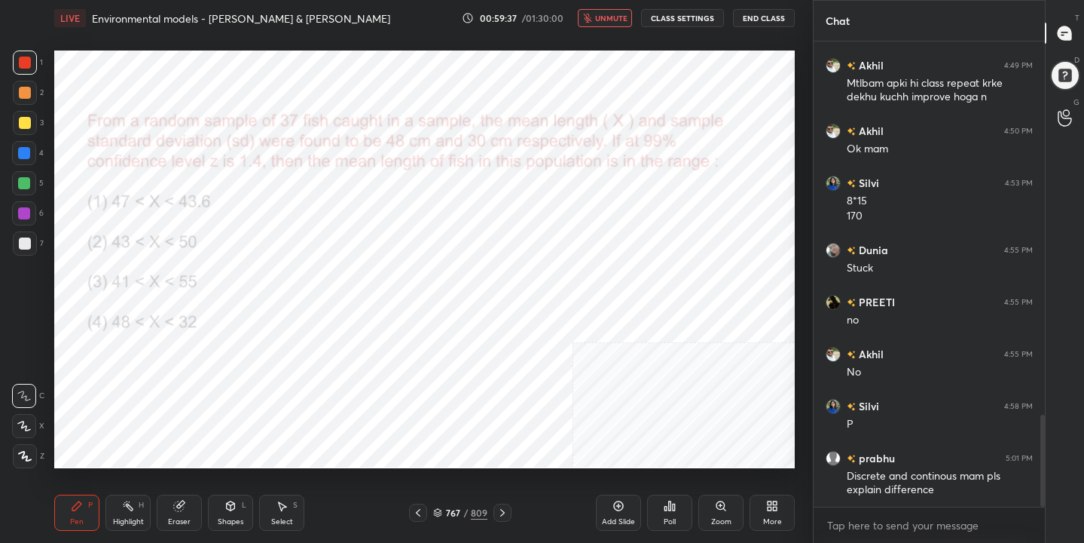
click at [626, 26] on button "unmute" at bounding box center [605, 18] width 54 height 18
click at [439, 509] on icon at bounding box center [437, 512] width 9 height 9
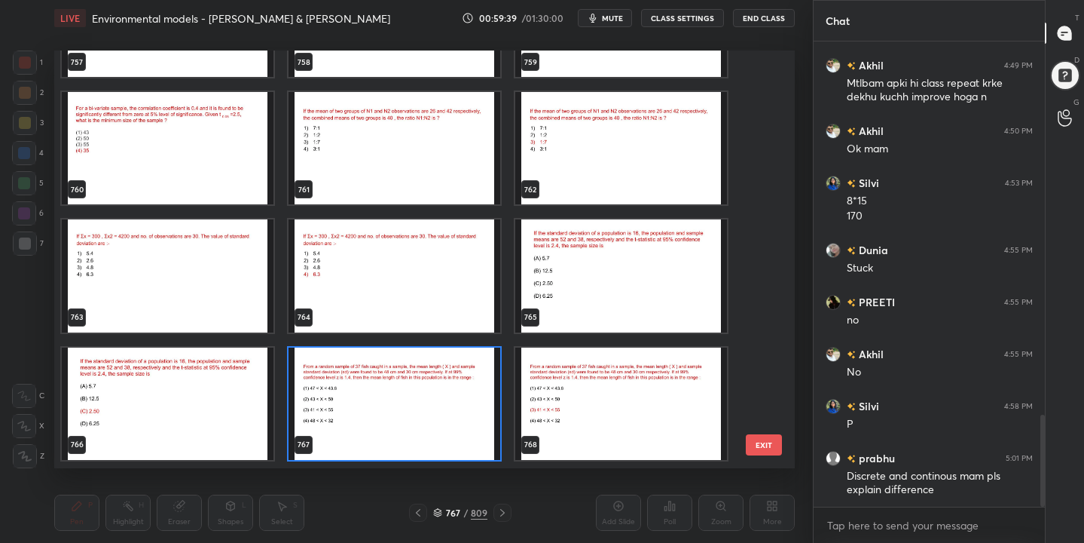
click at [390, 405] on img "grid" at bounding box center [395, 403] width 212 height 112
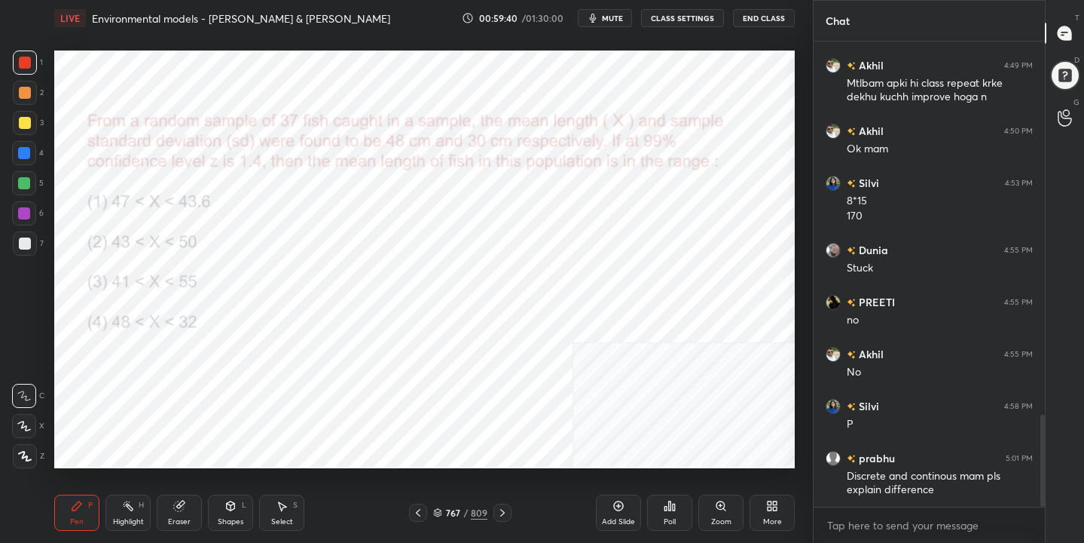
click at [660, 511] on div "Poll" at bounding box center [669, 512] width 45 height 36
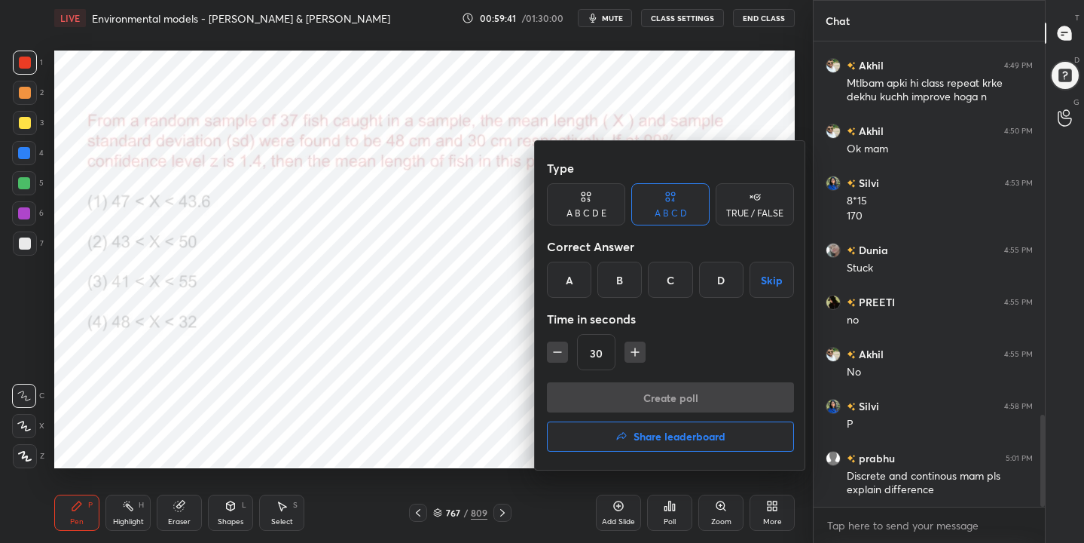
click at [674, 272] on div "C" at bounding box center [670, 279] width 44 height 36
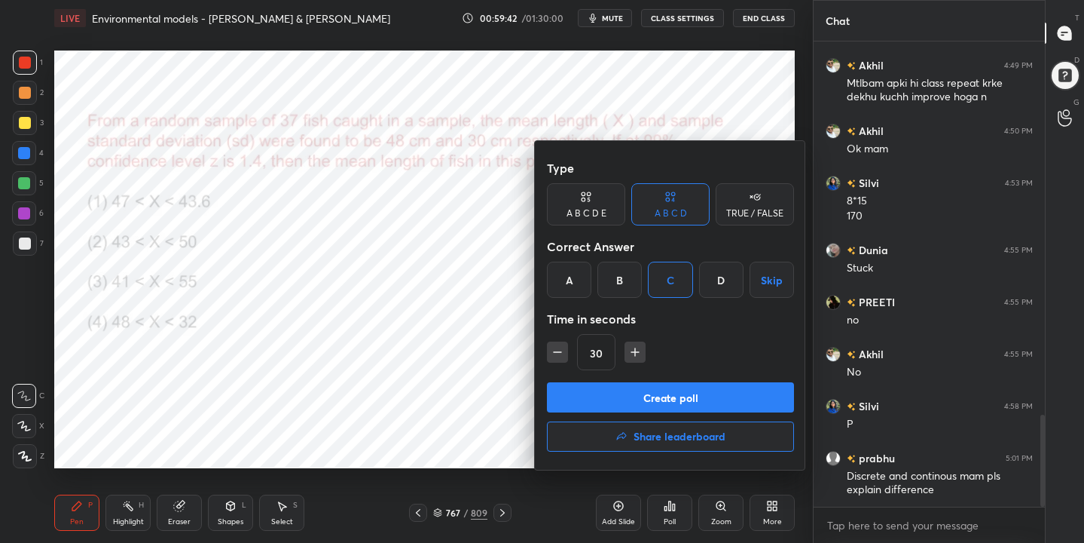
click at [694, 395] on button "Create poll" at bounding box center [670, 397] width 247 height 30
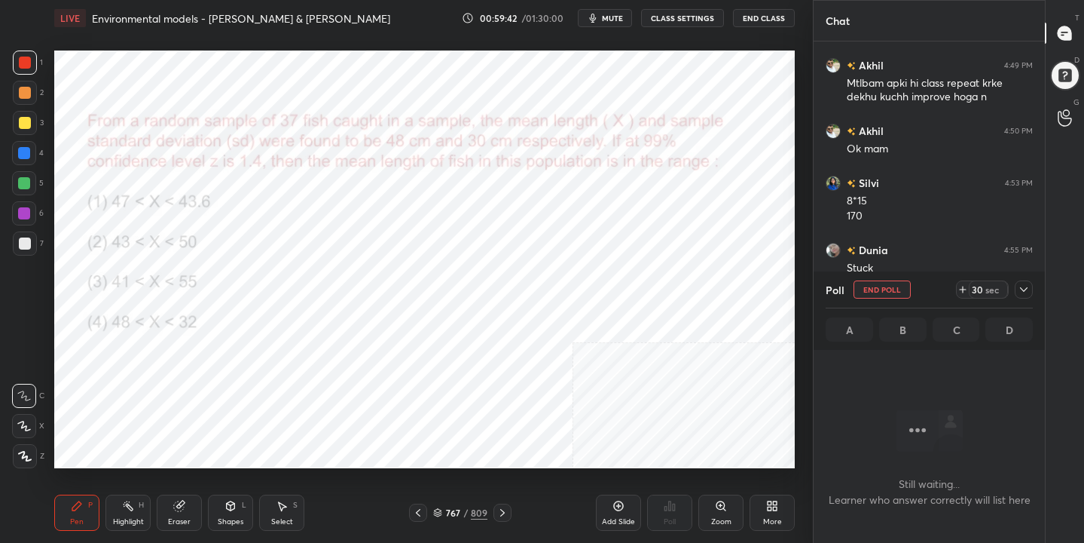
scroll to position [257, 227]
click at [623, 13] on span "mute" at bounding box center [612, 18] width 21 height 11
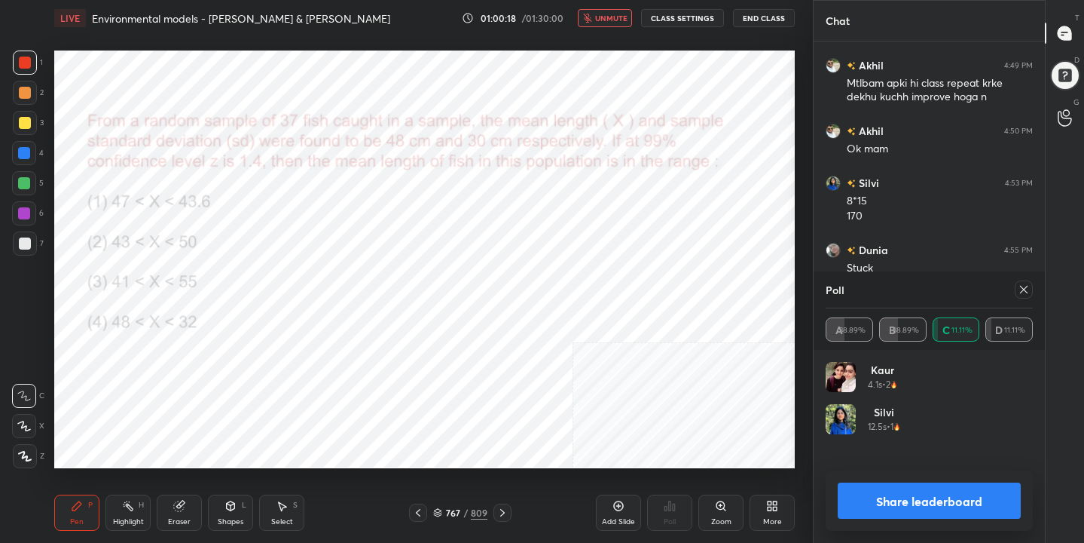
click at [1023, 290] on icon at bounding box center [1024, 290] width 8 height 8
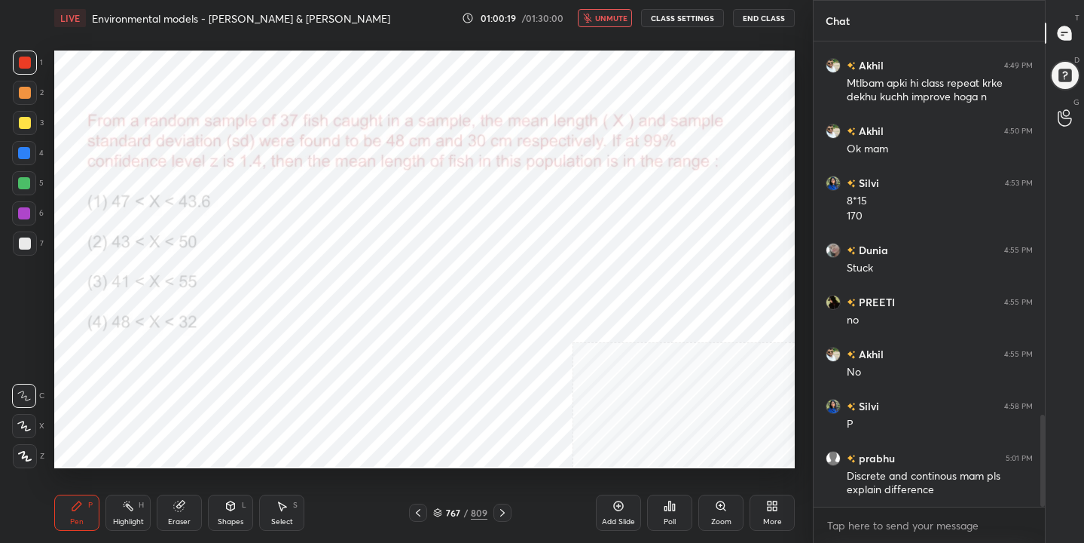
click at [613, 15] on span "unmute" at bounding box center [611, 18] width 32 height 11
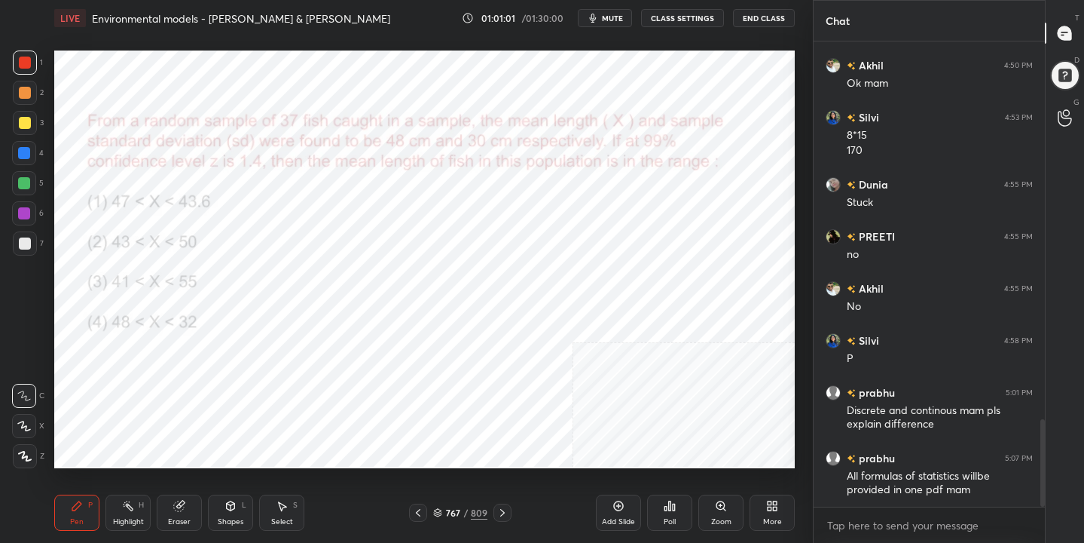
scroll to position [1998, 0]
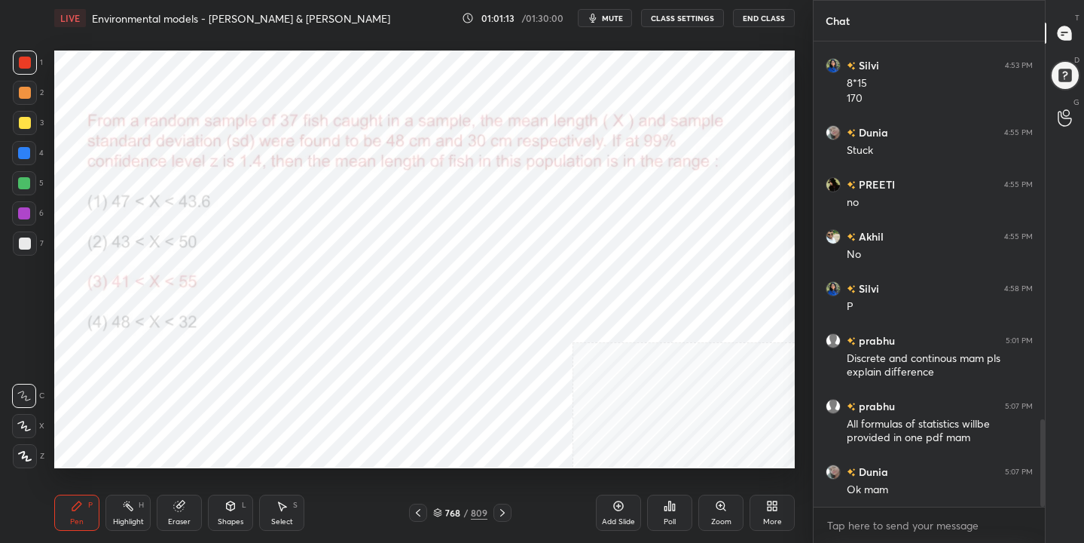
click at [439, 512] on icon at bounding box center [438, 511] width 8 height 4
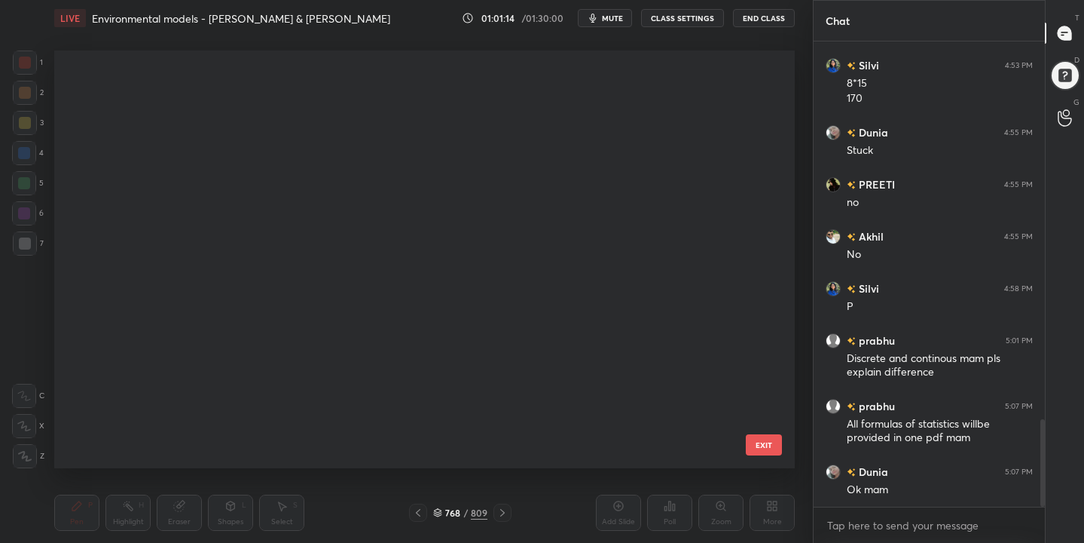
scroll to position [412, 734]
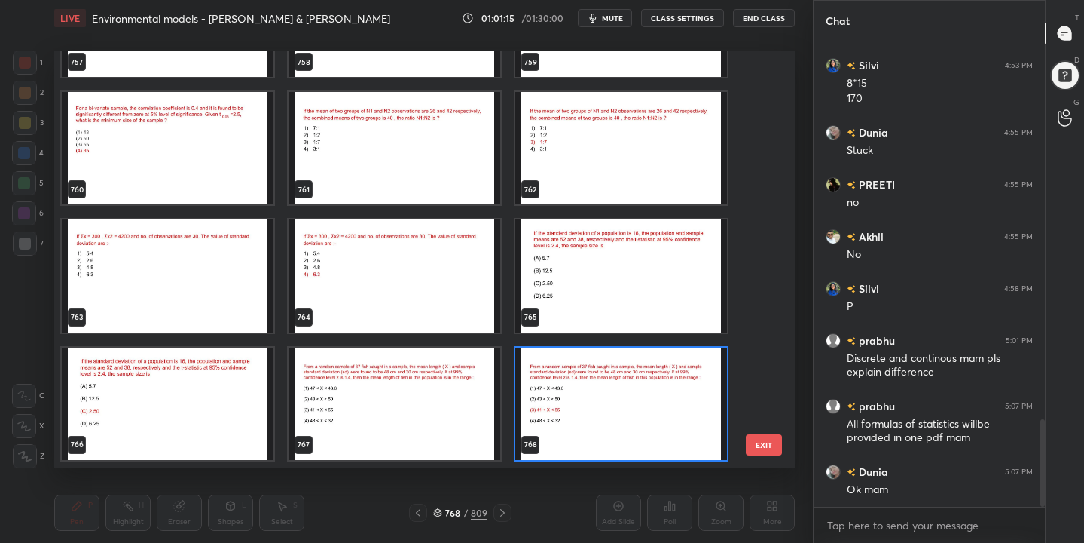
click at [203, 245] on img "grid" at bounding box center [168, 276] width 212 height 112
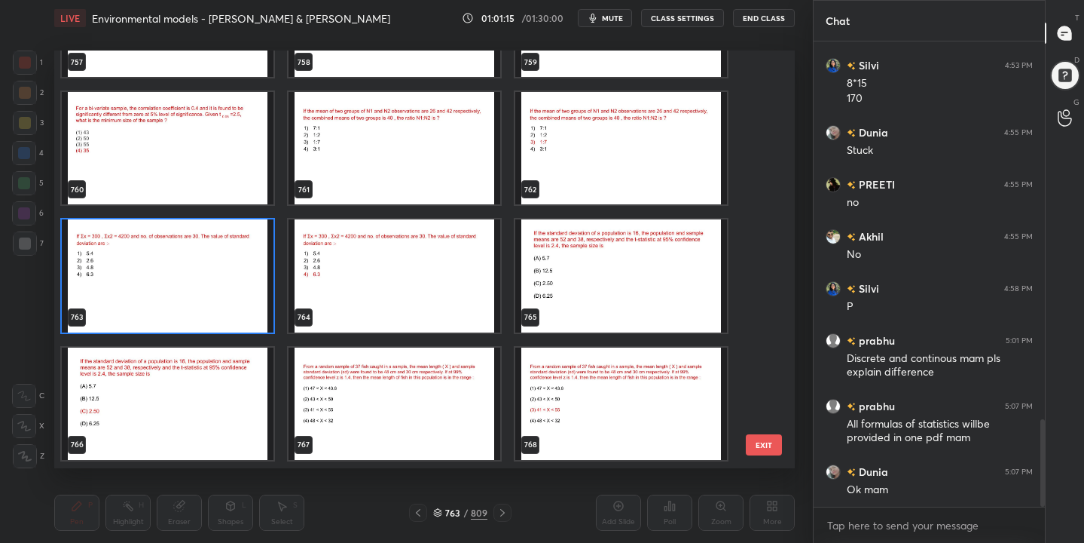
click at [203, 245] on img "grid" at bounding box center [168, 276] width 212 height 112
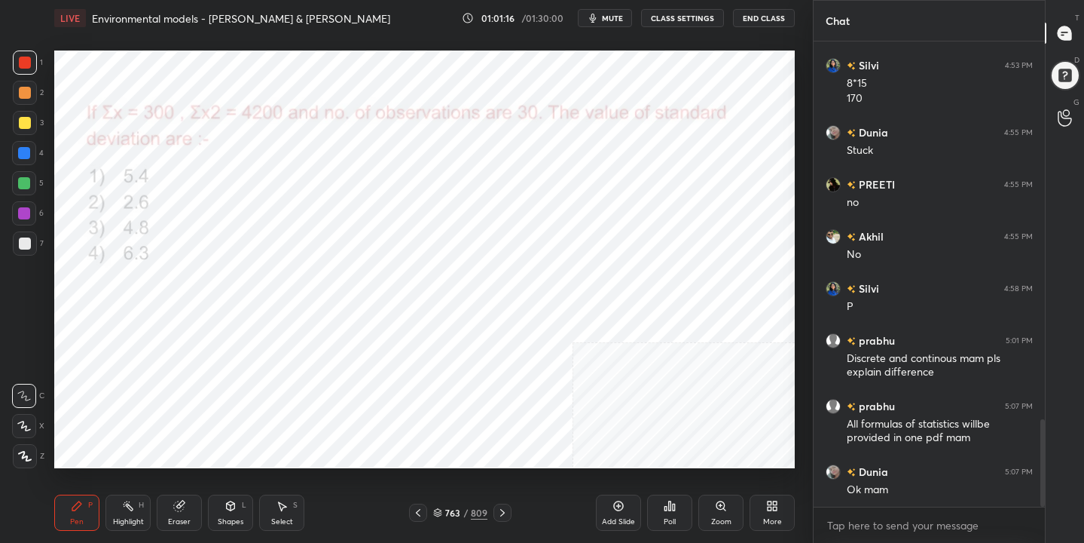
click at [619, 23] on button "mute" at bounding box center [605, 18] width 54 height 18
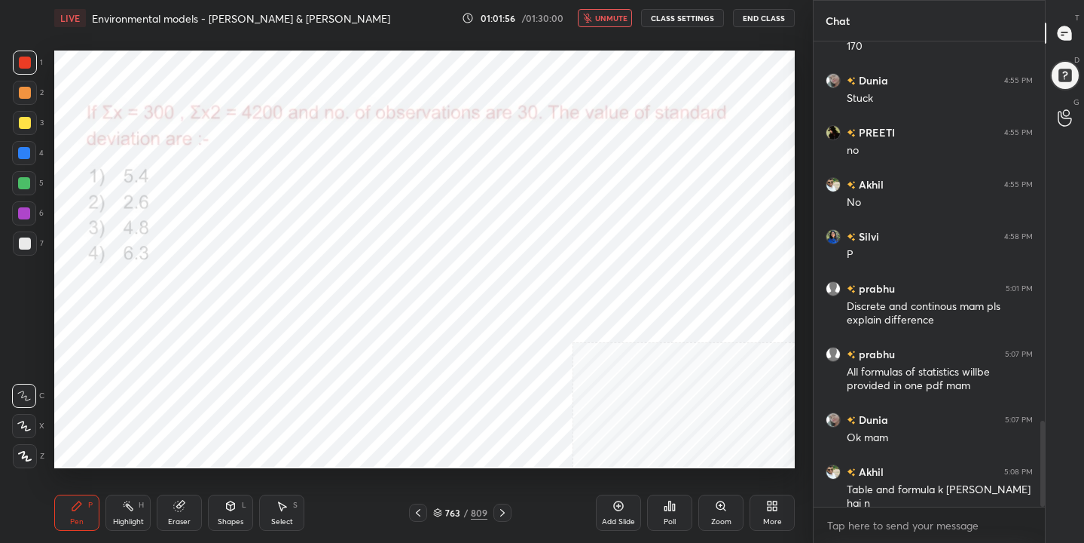
click at [442, 509] on div "763 / 809" at bounding box center [460, 513] width 54 height 14
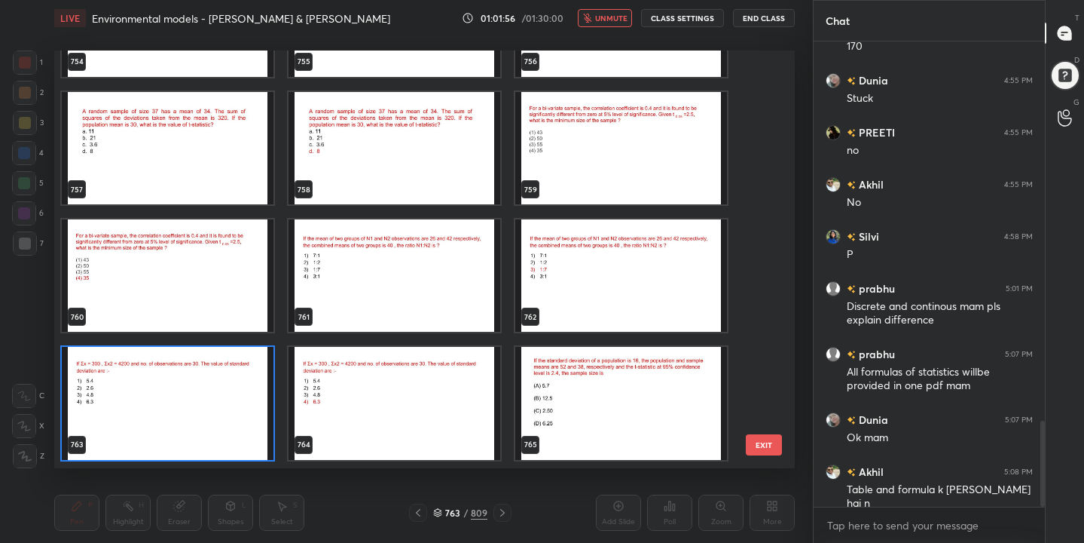
scroll to position [412, 734]
click at [234, 418] on img "grid" at bounding box center [168, 403] width 212 height 112
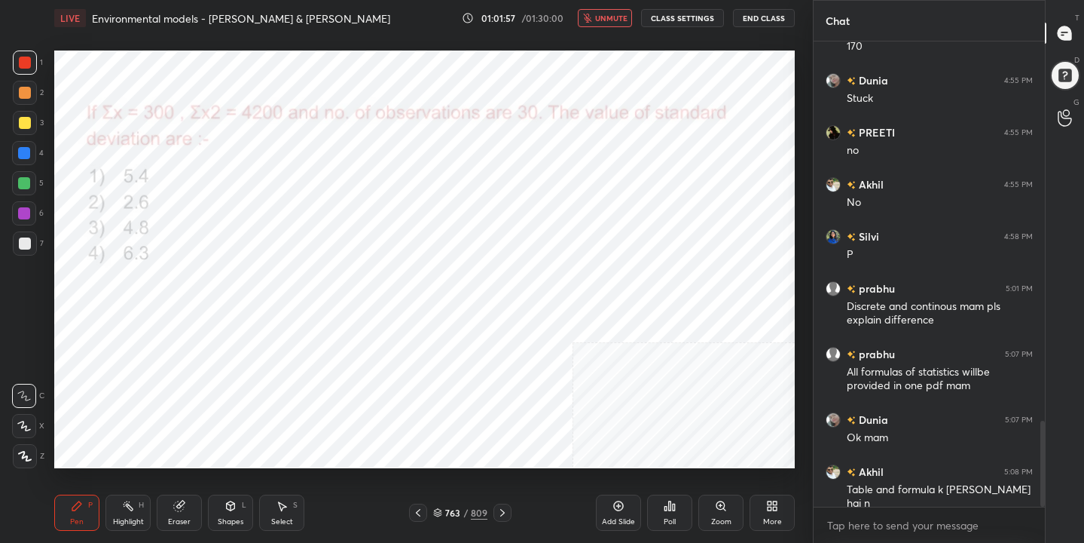
click at [234, 418] on img "grid" at bounding box center [168, 403] width 212 height 112
click at [659, 510] on div "Poll" at bounding box center [669, 512] width 45 height 36
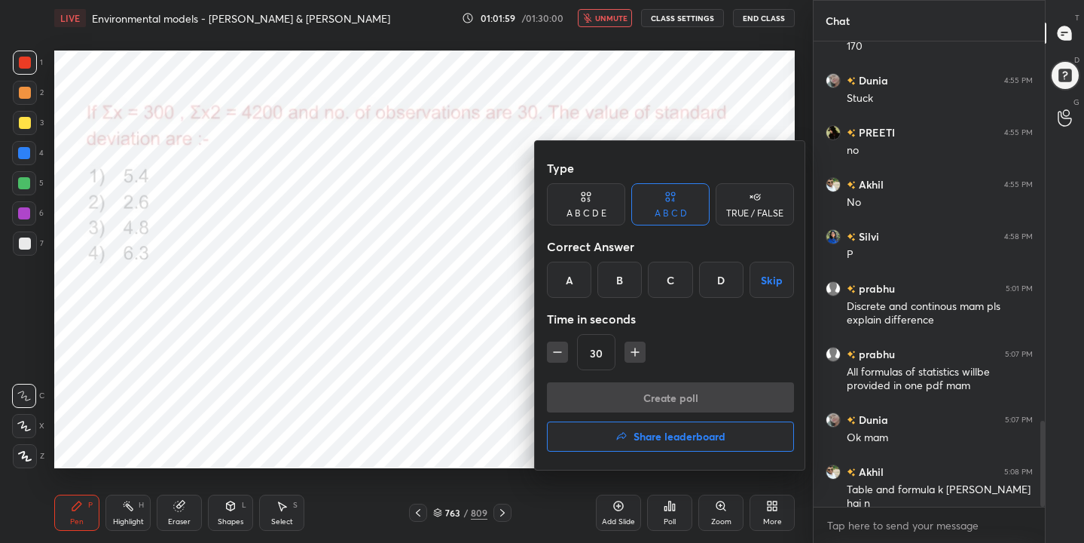
click at [726, 279] on div "D" at bounding box center [721, 279] width 44 height 36
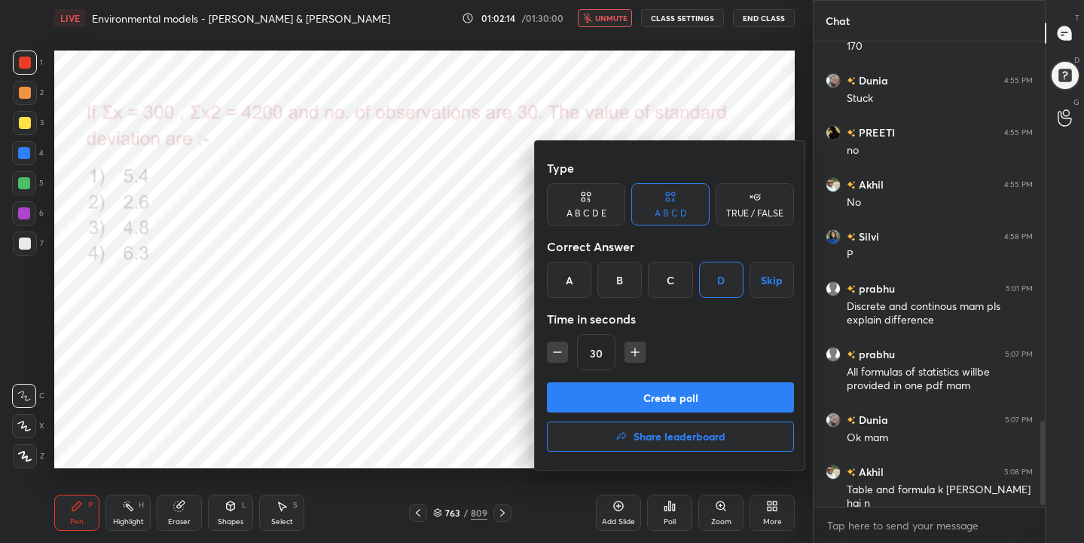
scroll to position [2102, 0]
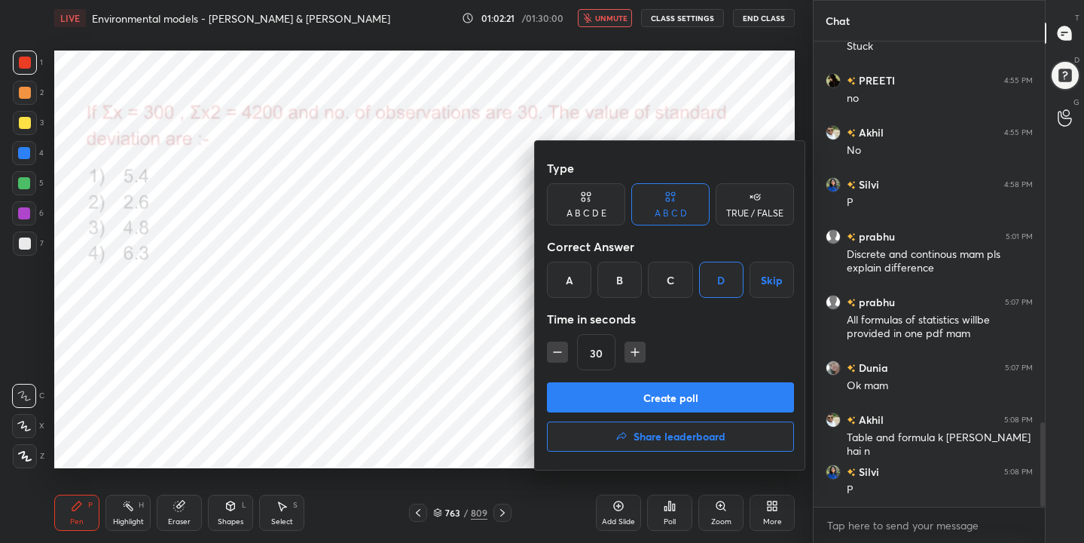
click at [683, 385] on button "Create poll" at bounding box center [670, 397] width 247 height 30
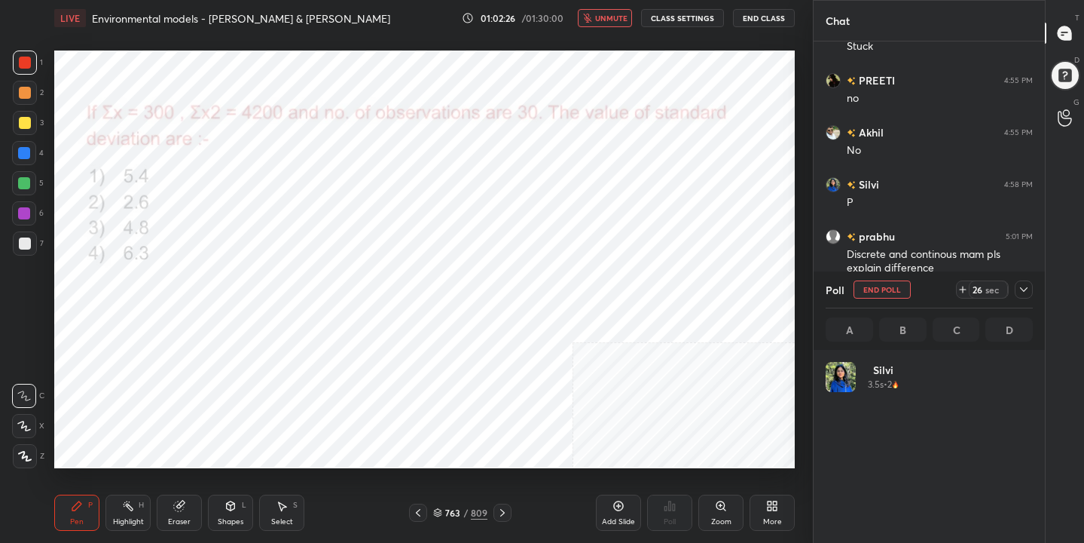
scroll to position [176, 203]
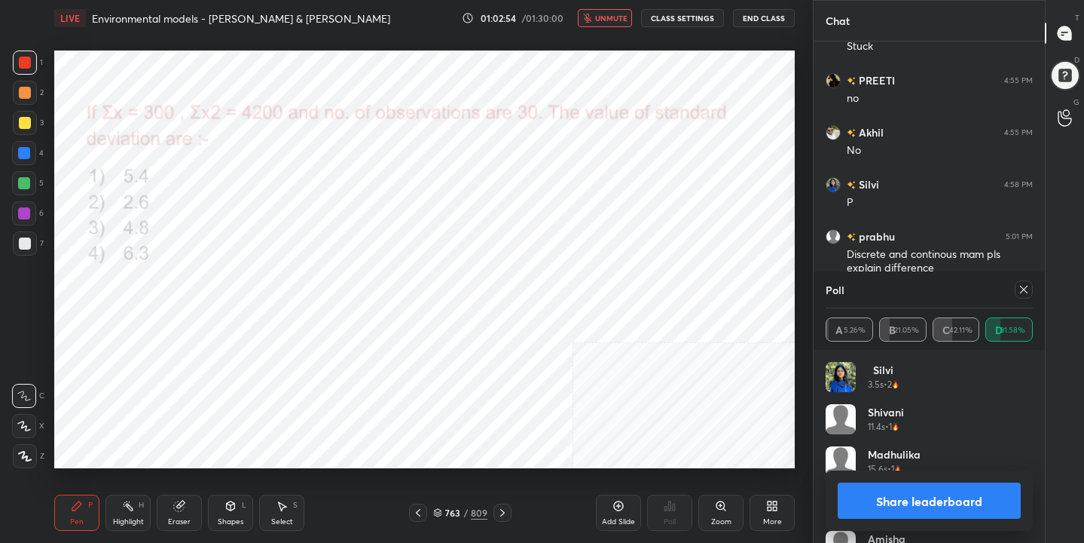
click at [1023, 284] on icon at bounding box center [1024, 289] width 12 height 12
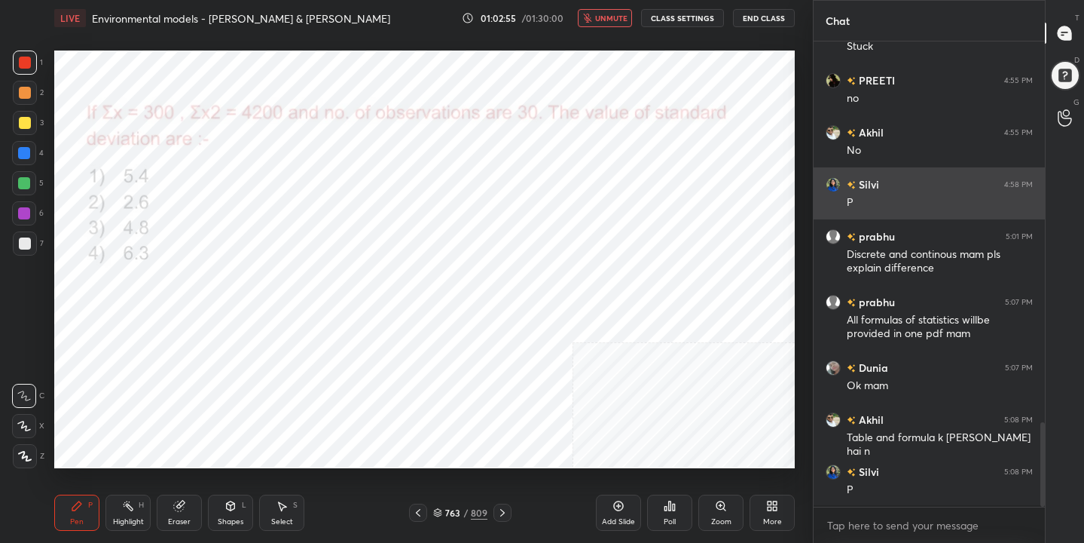
scroll to position [5, 5]
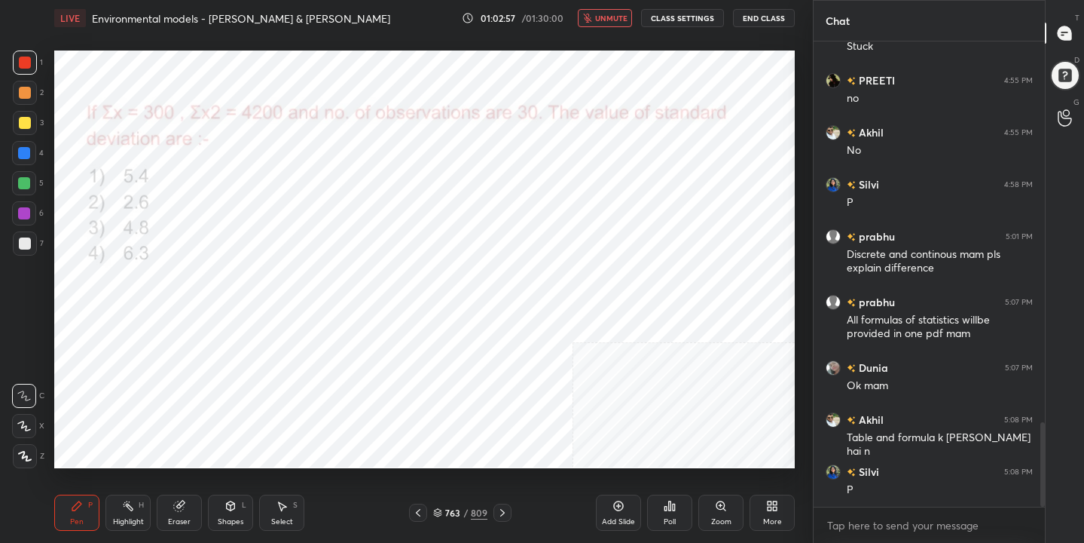
click at [626, 11] on button "unmute" at bounding box center [605, 18] width 54 height 18
click at [445, 513] on div "764" at bounding box center [452, 512] width 15 height 9
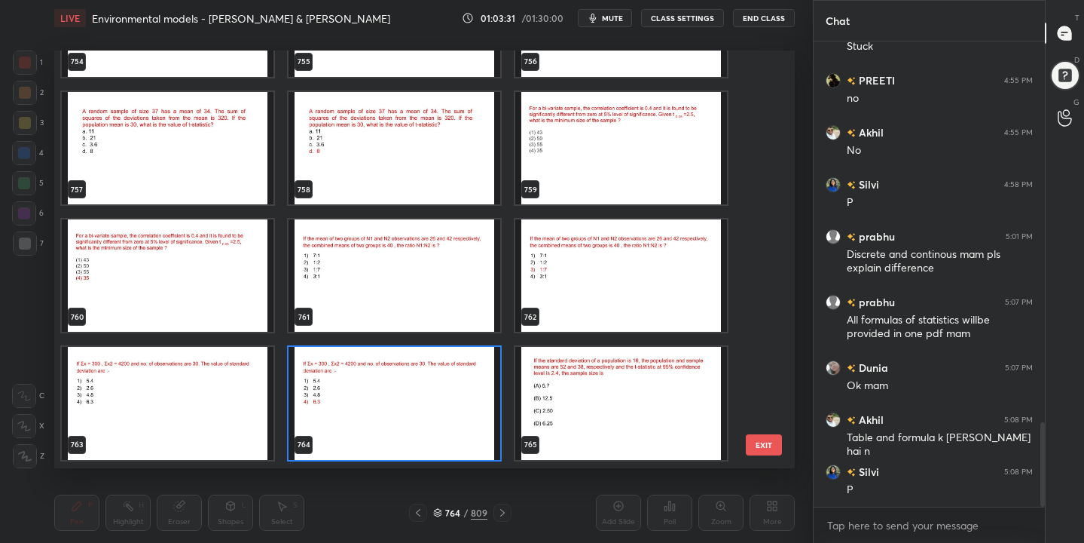
scroll to position [32109, 0]
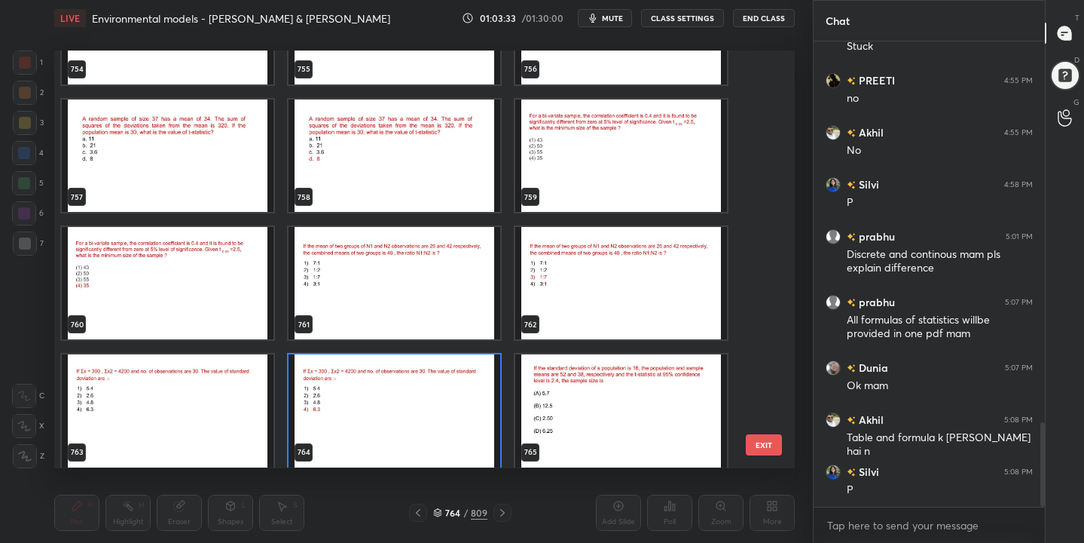
click at [199, 152] on img "grid" at bounding box center [168, 155] width 212 height 112
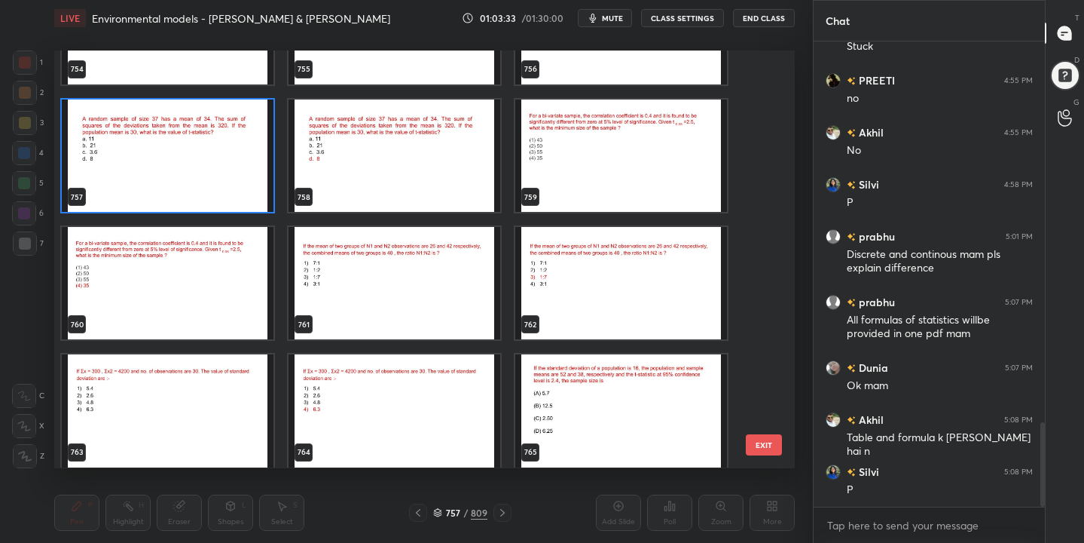
click at [199, 152] on img "grid" at bounding box center [168, 155] width 212 height 112
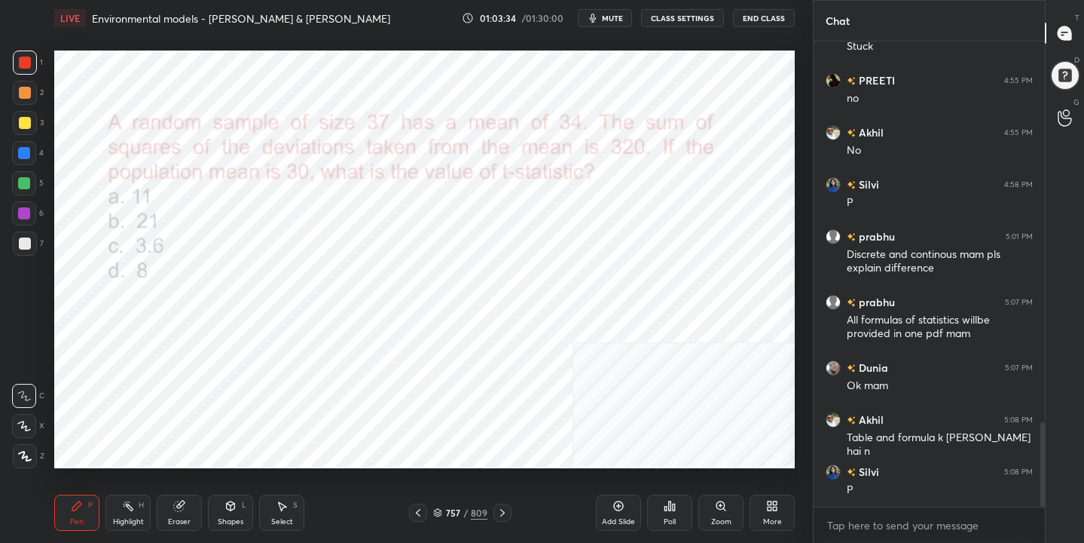
click at [603, 21] on button "mute" at bounding box center [605, 18] width 54 height 18
click at [441, 509] on icon at bounding box center [438, 511] width 8 height 4
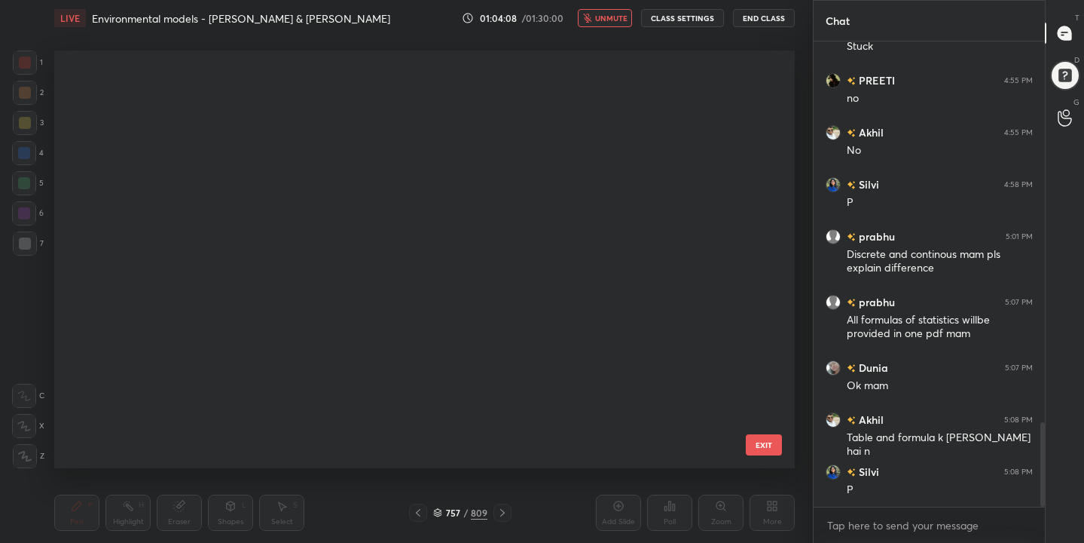
scroll to position [412, 734]
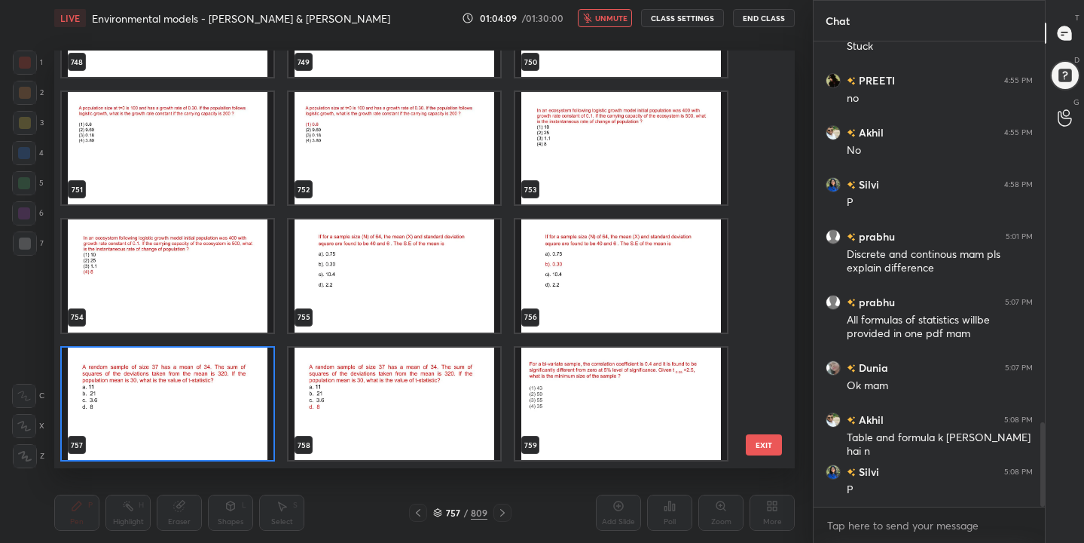
click at [254, 367] on img "grid" at bounding box center [168, 403] width 212 height 112
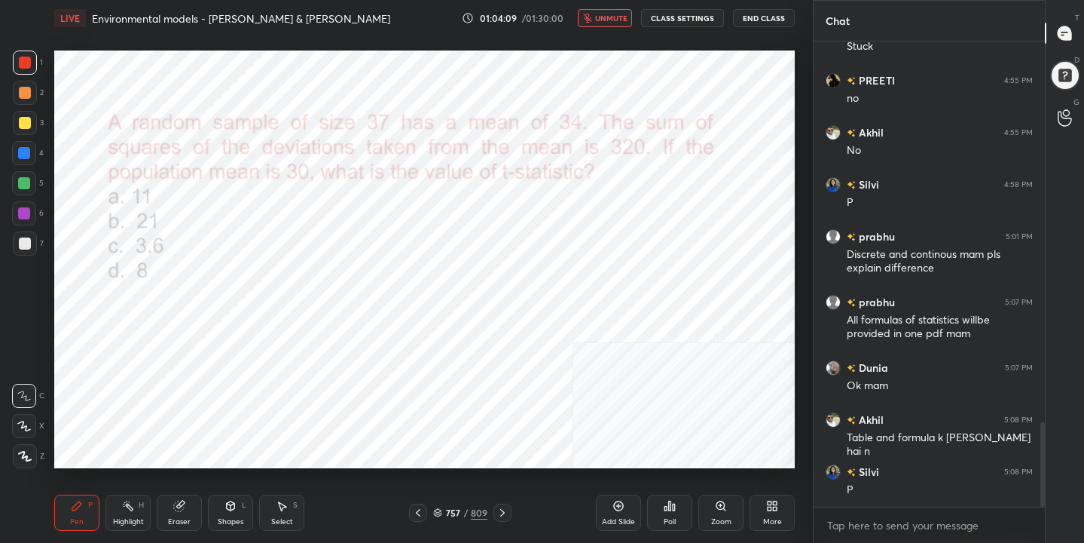
click at [254, 367] on img "grid" at bounding box center [168, 403] width 212 height 112
click at [670, 518] on div "Poll" at bounding box center [670, 522] width 12 height 8
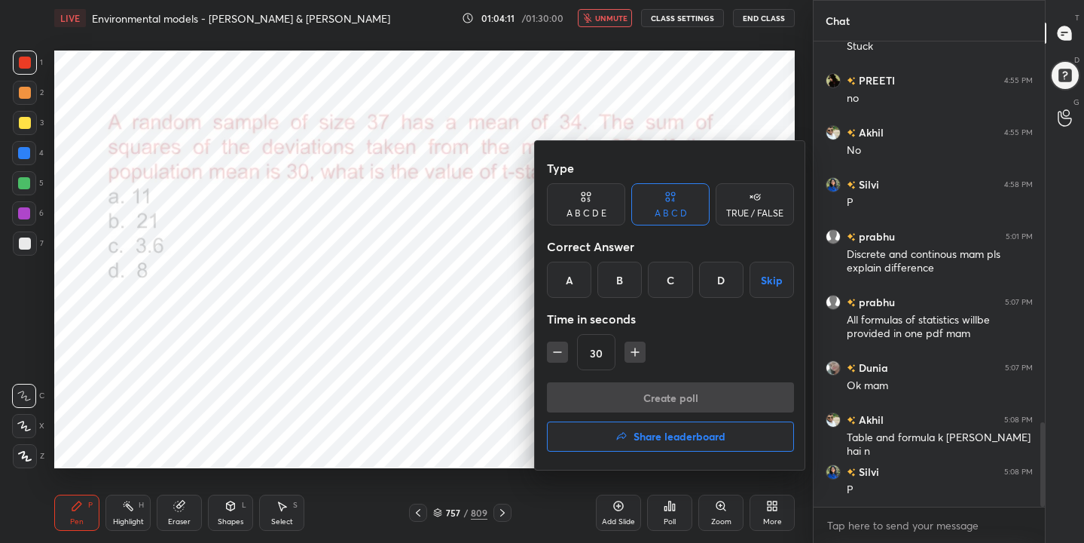
click at [720, 263] on div "D" at bounding box center [721, 279] width 44 height 36
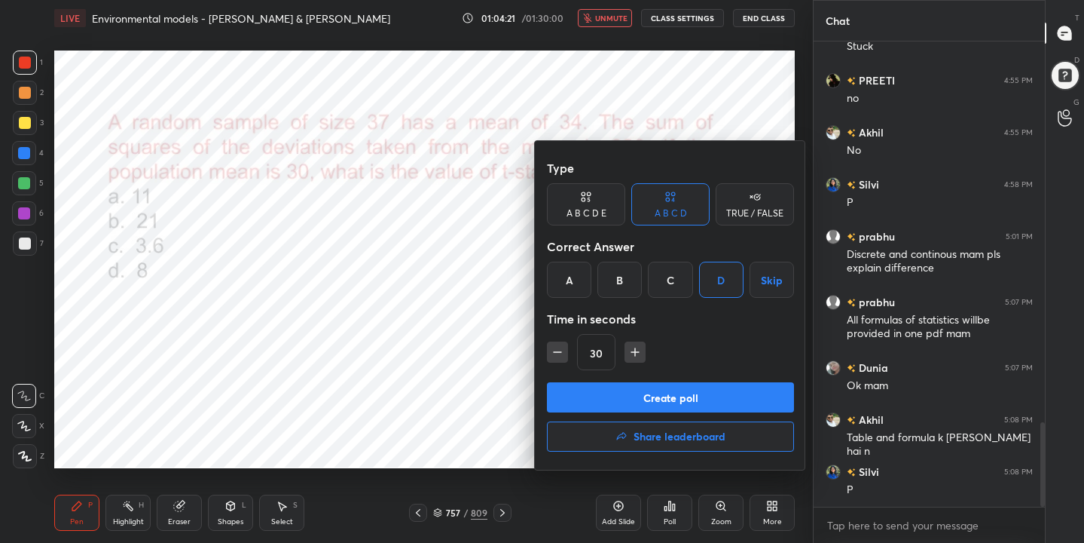
scroll to position [2139, 0]
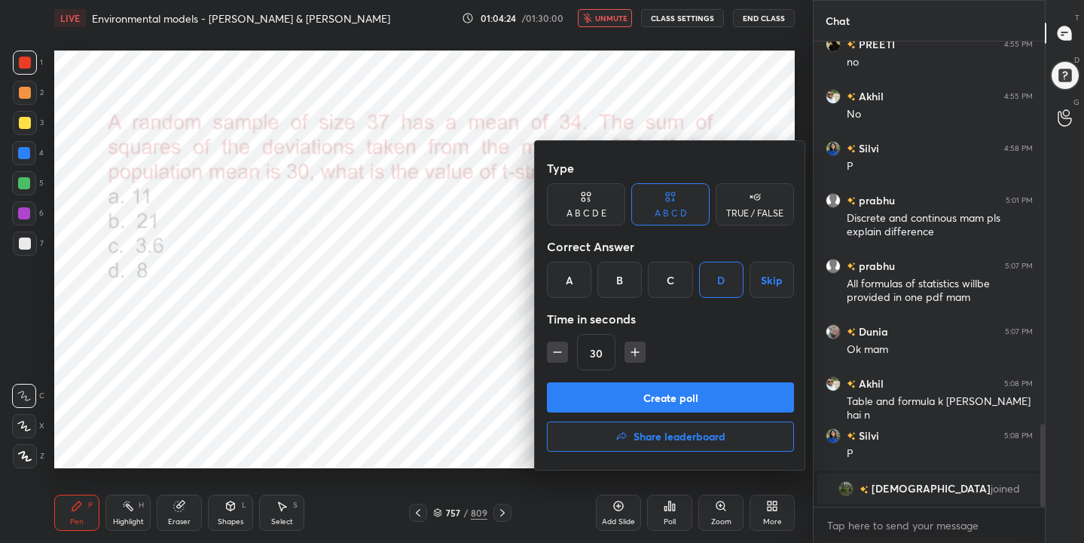
click at [696, 393] on button "Create poll" at bounding box center [670, 397] width 247 height 30
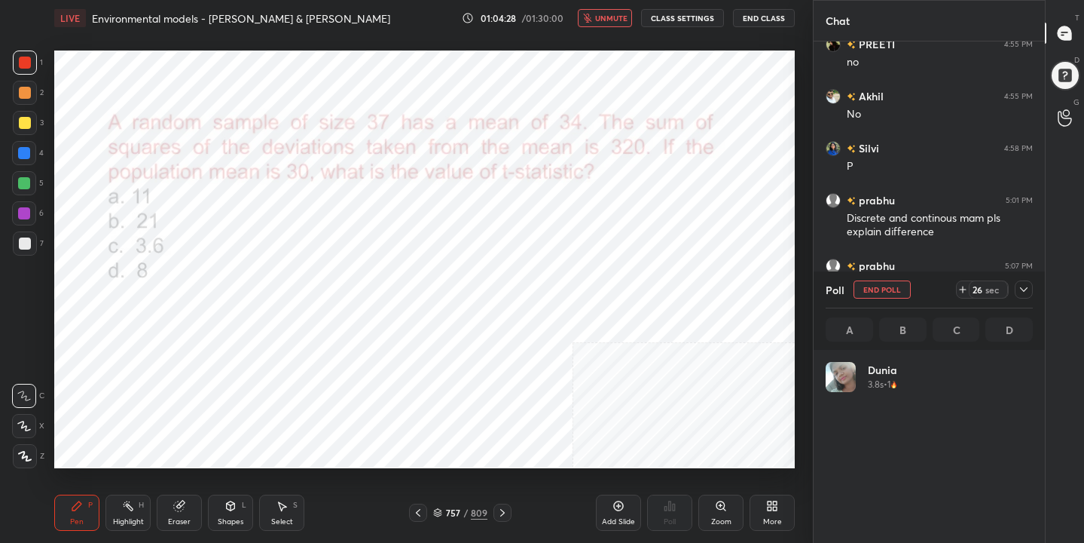
scroll to position [176, 203]
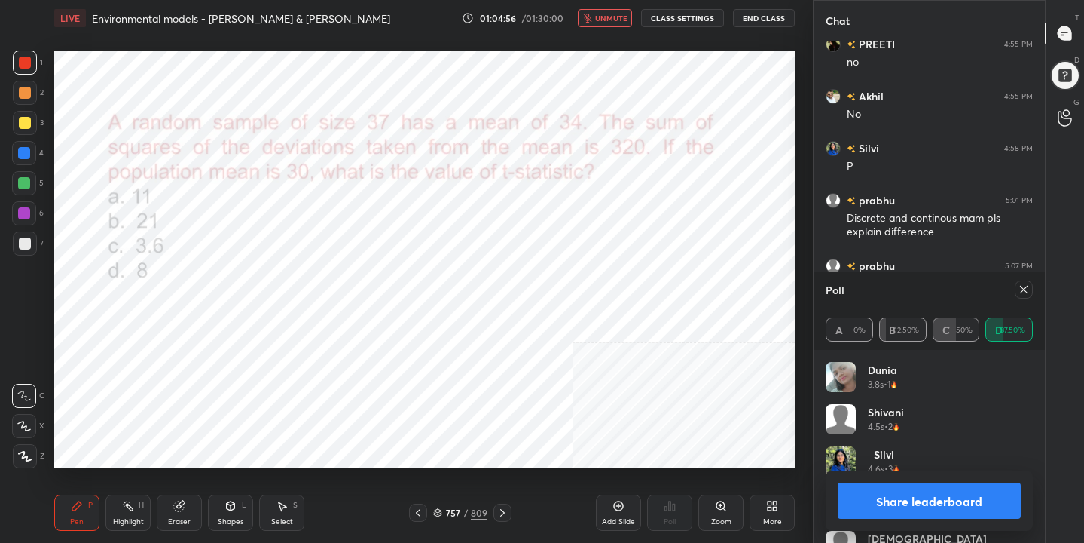
click at [1026, 289] on icon at bounding box center [1024, 289] width 12 height 12
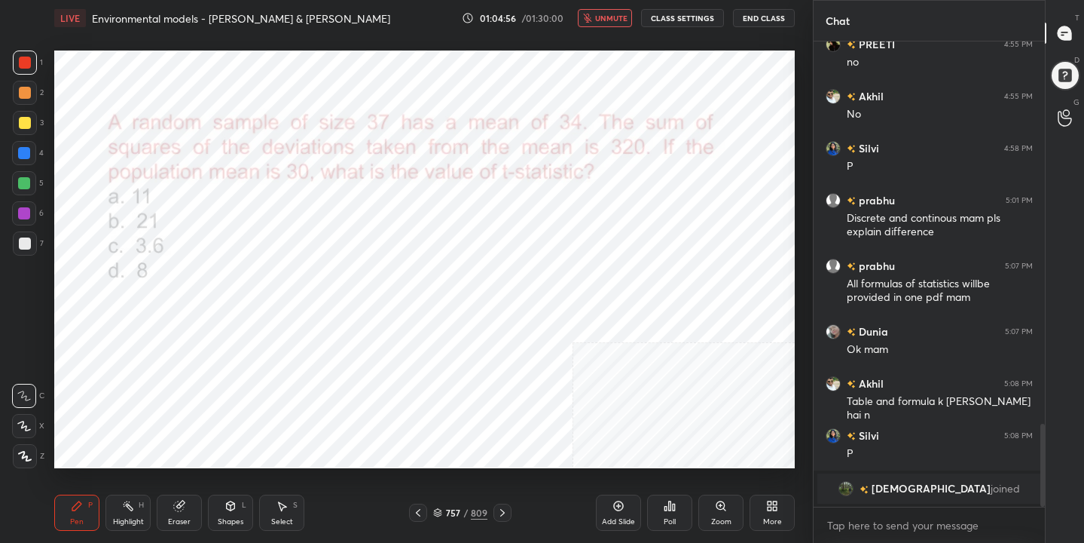
scroll to position [335, 227]
click at [619, 13] on span "unmute" at bounding box center [611, 18] width 32 height 11
click at [440, 512] on icon at bounding box center [437, 512] width 9 height 9
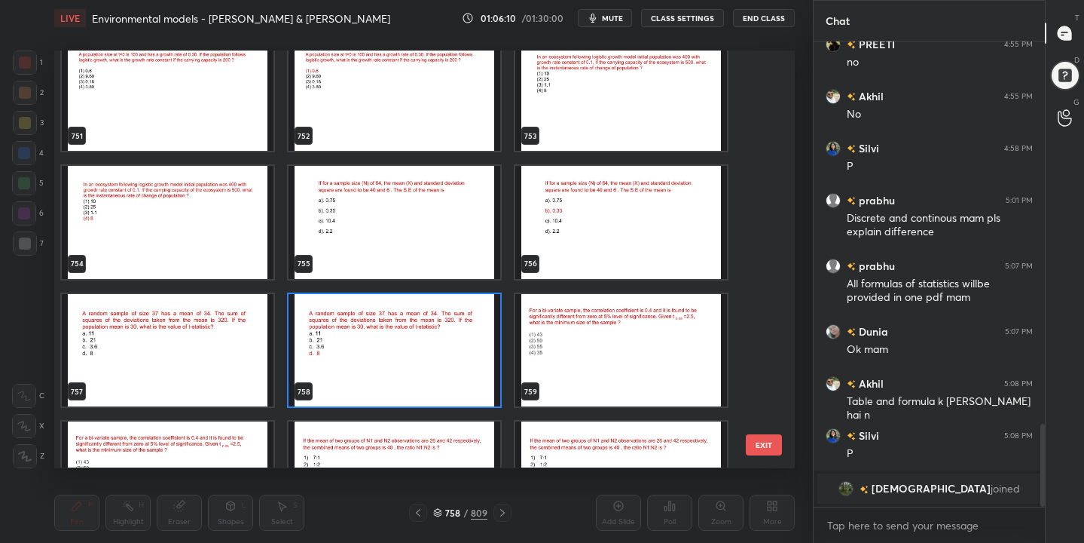
scroll to position [31914, 0]
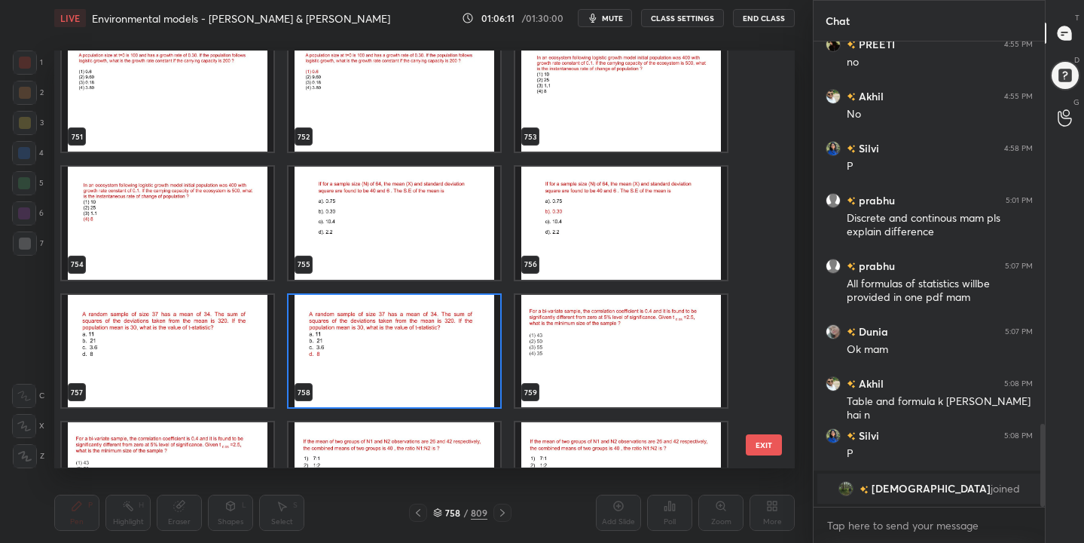
click at [368, 219] on img "grid" at bounding box center [395, 223] width 212 height 112
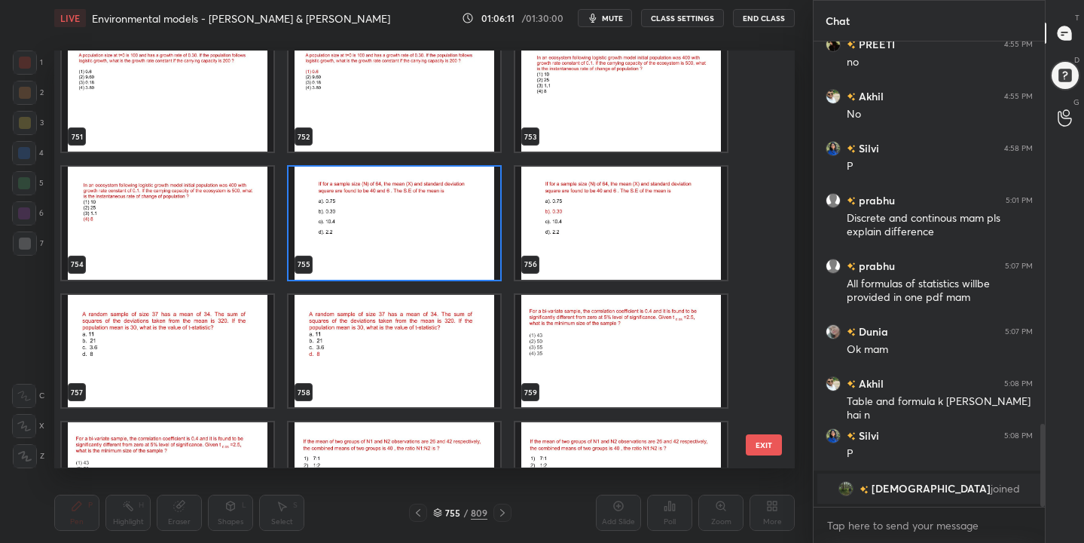
click at [368, 219] on img "grid" at bounding box center [395, 223] width 212 height 112
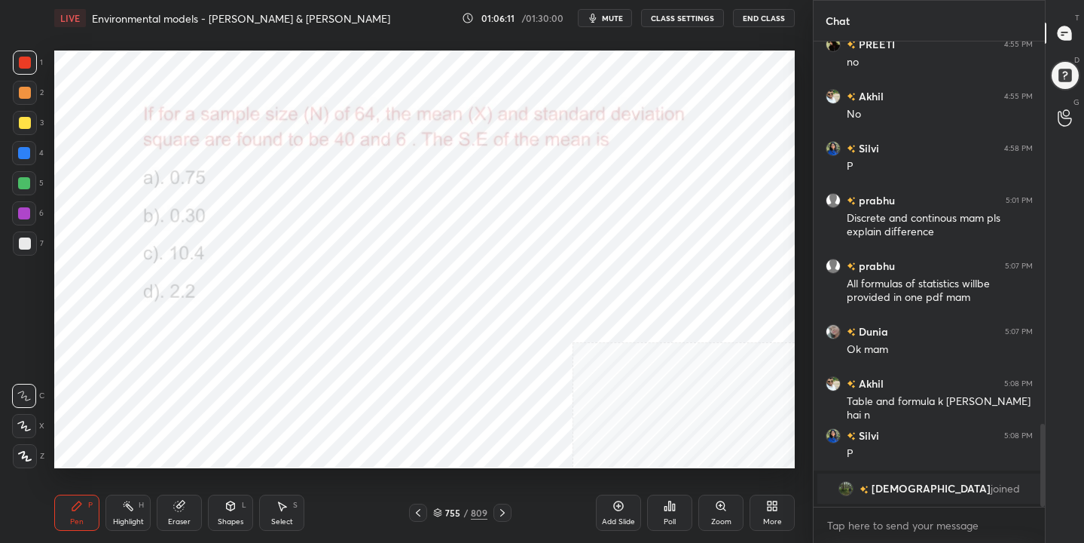
click at [368, 219] on img "grid" at bounding box center [395, 223] width 212 height 112
click at [444, 507] on div "755 / 809" at bounding box center [460, 513] width 54 height 14
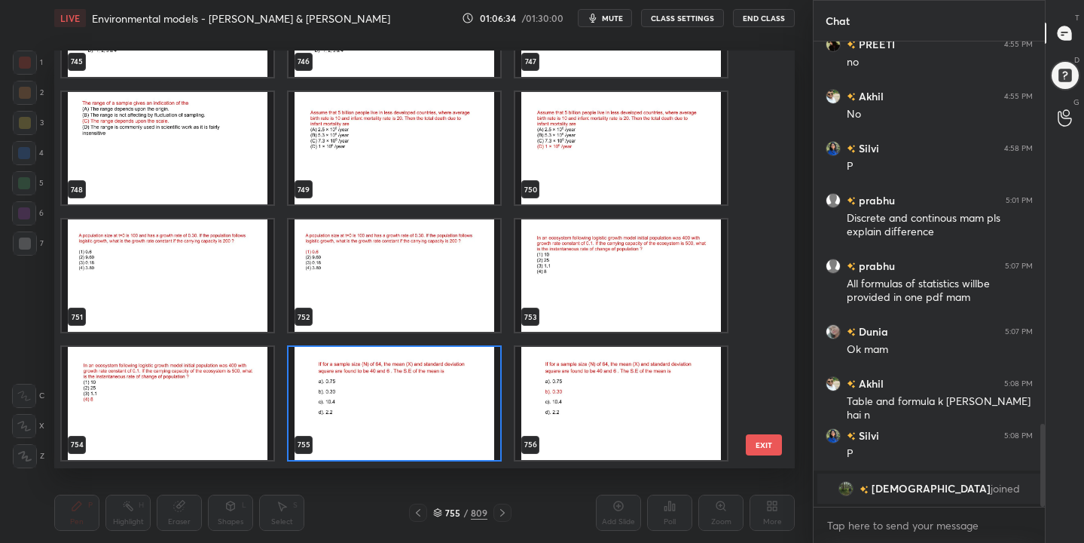
scroll to position [412, 734]
click at [359, 403] on img "grid" at bounding box center [395, 403] width 212 height 112
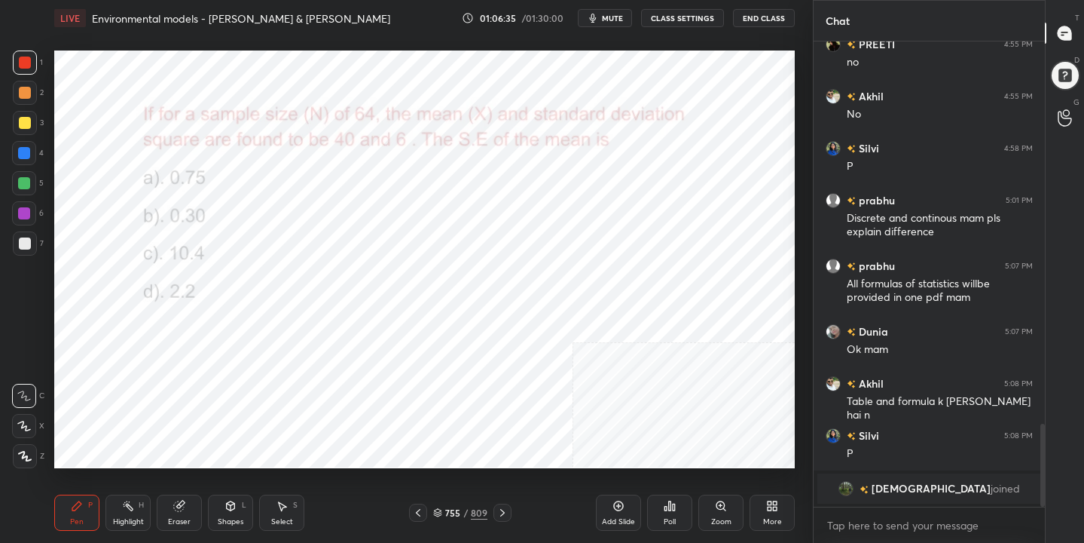
click at [359, 403] on img "grid" at bounding box center [395, 403] width 212 height 112
click at [669, 508] on icon at bounding box center [670, 505] width 2 height 9
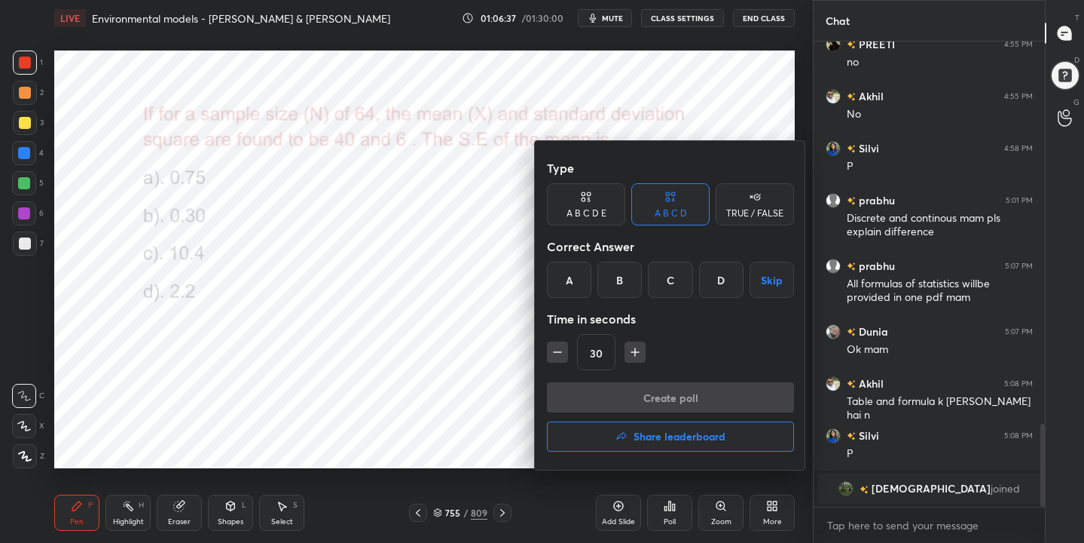
click at [614, 280] on div "B" at bounding box center [620, 279] width 44 height 36
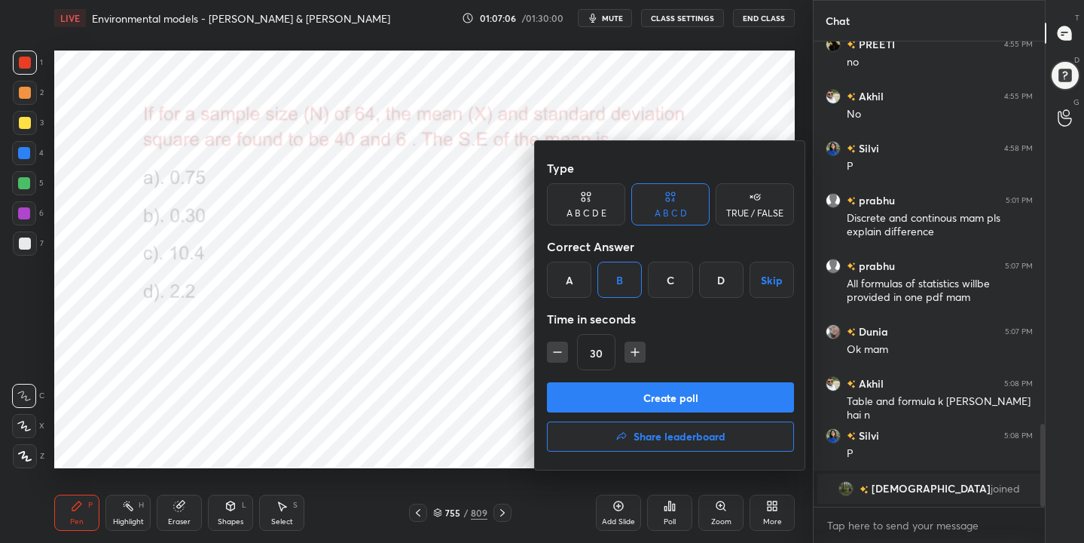
drag, startPoint x: 710, startPoint y: 398, endPoint x: 716, endPoint y: 408, distance: 12.2
click at [709, 398] on button "Create poll" at bounding box center [670, 397] width 247 height 30
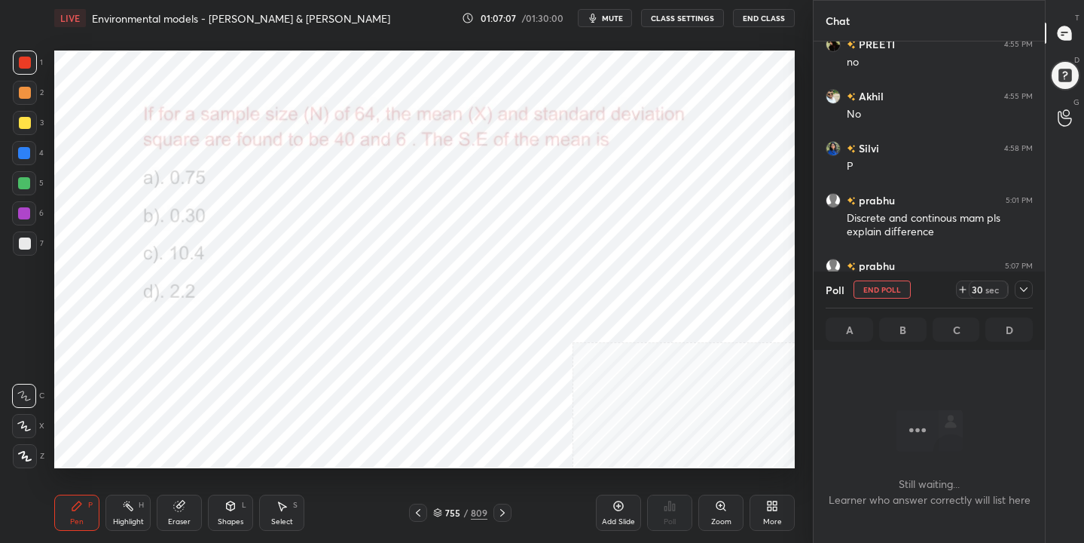
scroll to position [257, 227]
drag, startPoint x: 608, startPoint y: 14, endPoint x: 598, endPoint y: 46, distance: 33.9
click at [600, 19] on button "mute" at bounding box center [605, 18] width 54 height 18
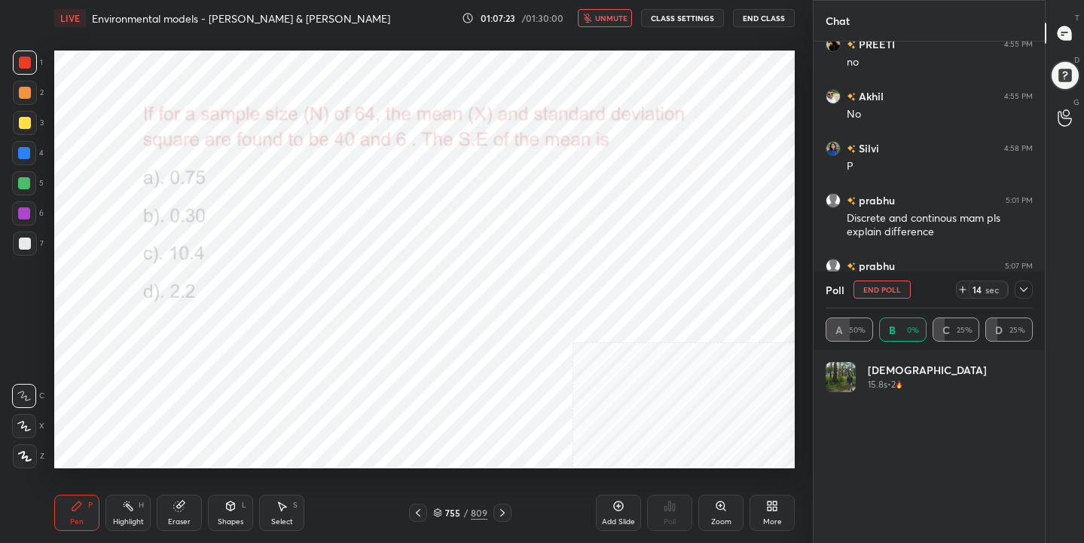
scroll to position [176, 203]
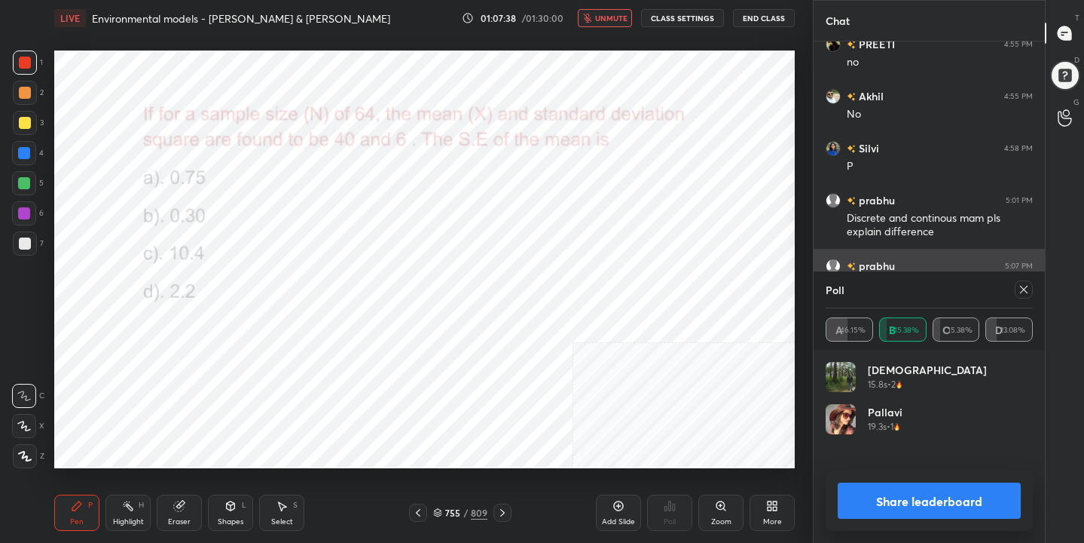
drag, startPoint x: 1030, startPoint y: 292, endPoint x: 1028, endPoint y: 282, distance: 10.8
click at [1031, 290] on div at bounding box center [1024, 289] width 18 height 18
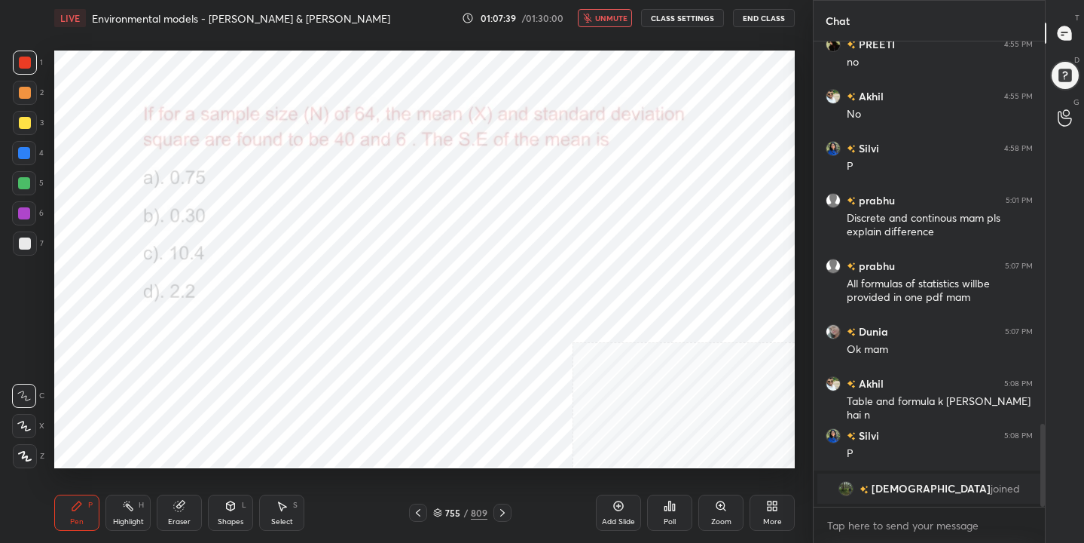
scroll to position [5, 5]
drag, startPoint x: 620, startPoint y: 16, endPoint x: 613, endPoint y: 11, distance: 8.2
click at [615, 17] on span "unmute" at bounding box center [611, 18] width 32 height 11
click at [439, 506] on div "755 / 809" at bounding box center [460, 513] width 54 height 14
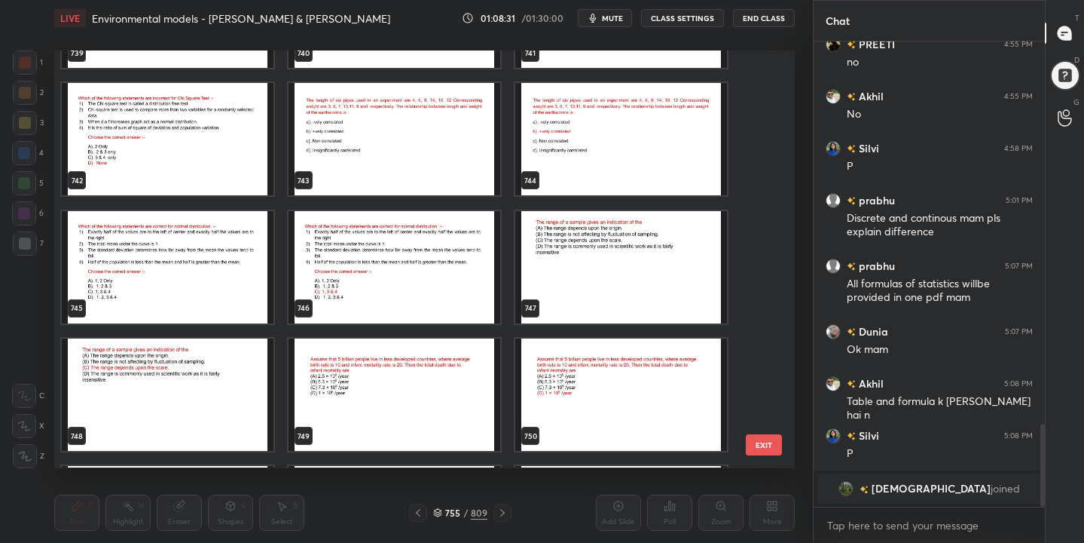
scroll to position [31486, 0]
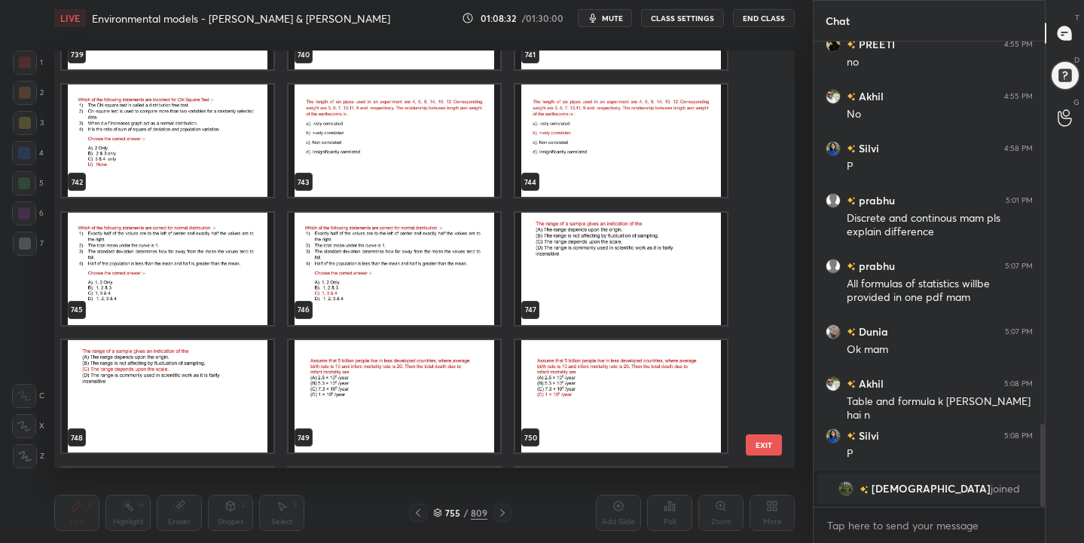
click at [159, 241] on img "grid" at bounding box center [168, 268] width 212 height 112
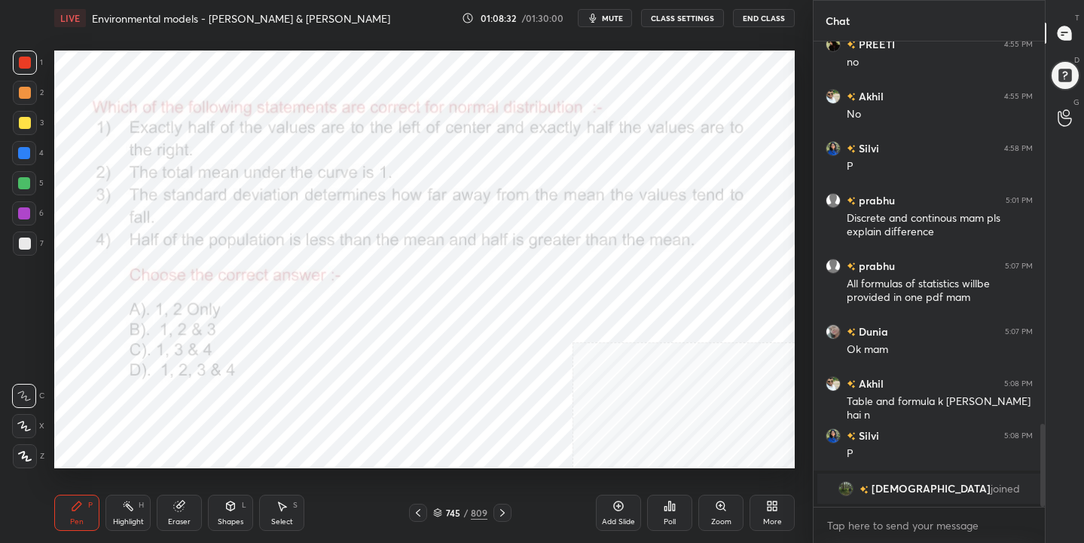
click at [159, 241] on img "grid" at bounding box center [168, 268] width 212 height 112
click at [618, 19] on span "mute" at bounding box center [612, 18] width 21 height 11
click at [448, 512] on div "745" at bounding box center [452, 512] width 15 height 9
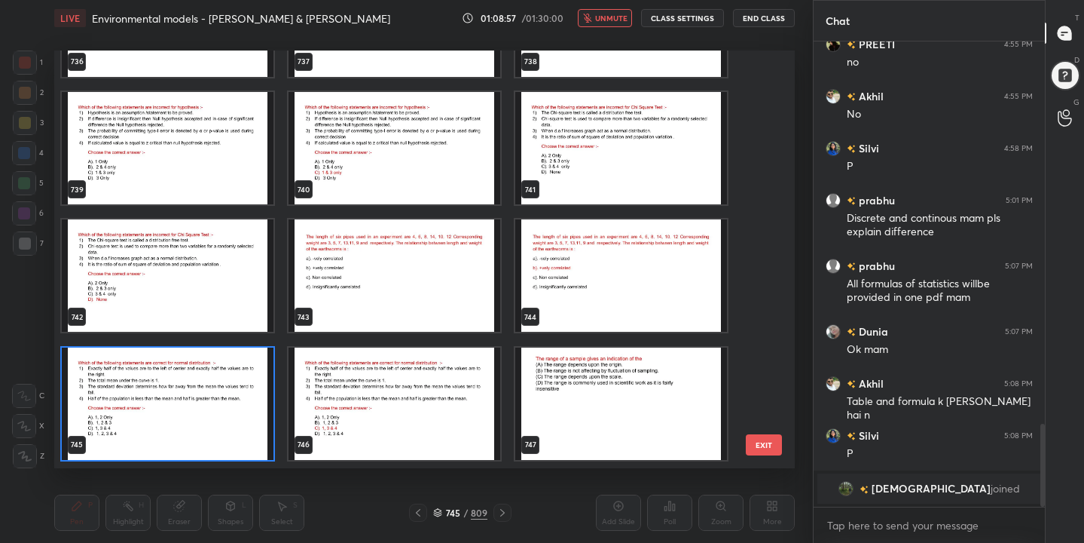
scroll to position [412, 734]
click at [244, 417] on img "grid" at bounding box center [168, 403] width 212 height 112
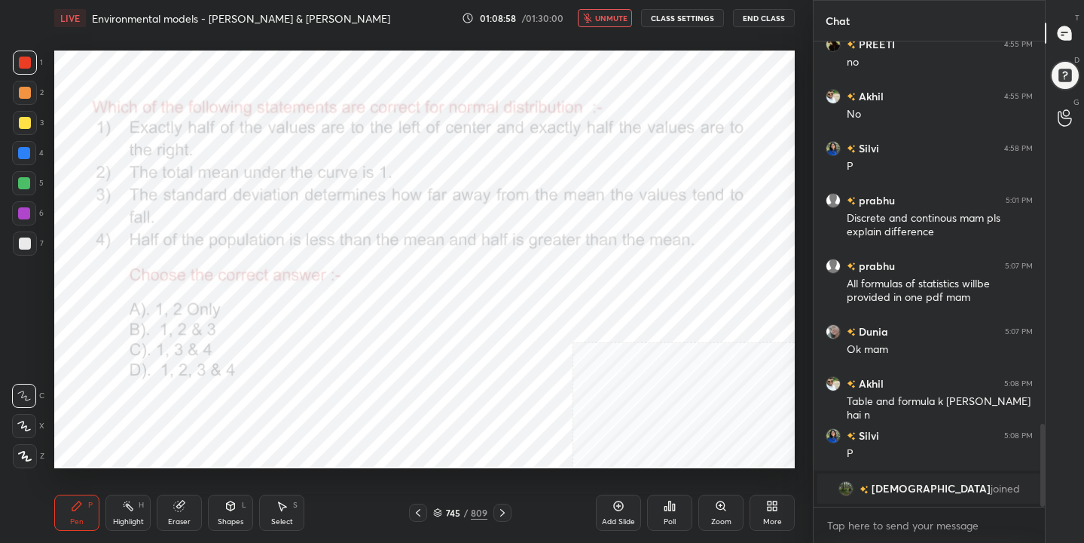
click at [243, 417] on img "grid" at bounding box center [168, 403] width 212 height 112
click at [677, 510] on div "Poll" at bounding box center [669, 512] width 45 height 36
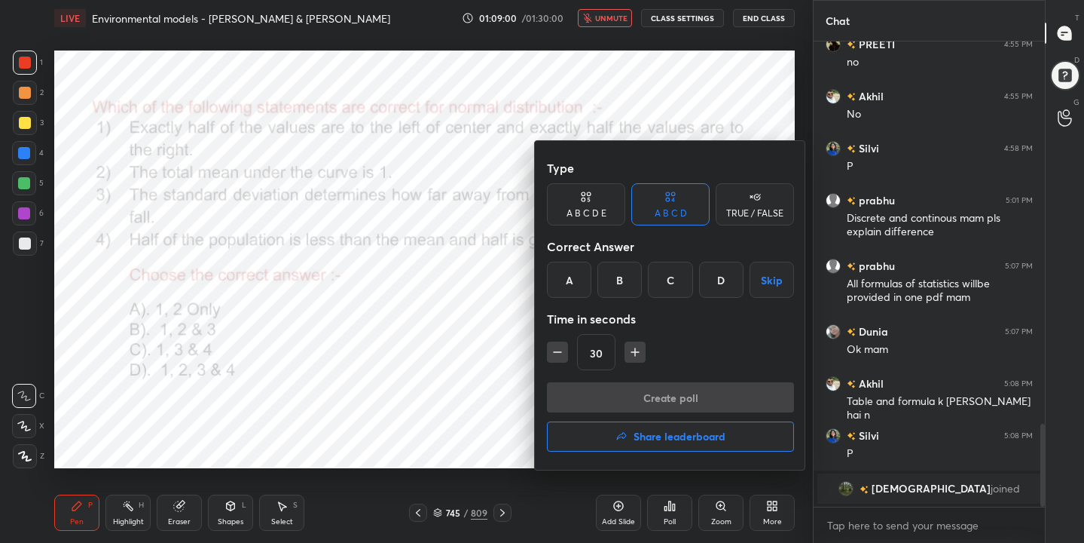
drag, startPoint x: 680, startPoint y: 289, endPoint x: 671, endPoint y: 288, distance: 9.1
click at [675, 286] on div "C" at bounding box center [670, 279] width 44 height 36
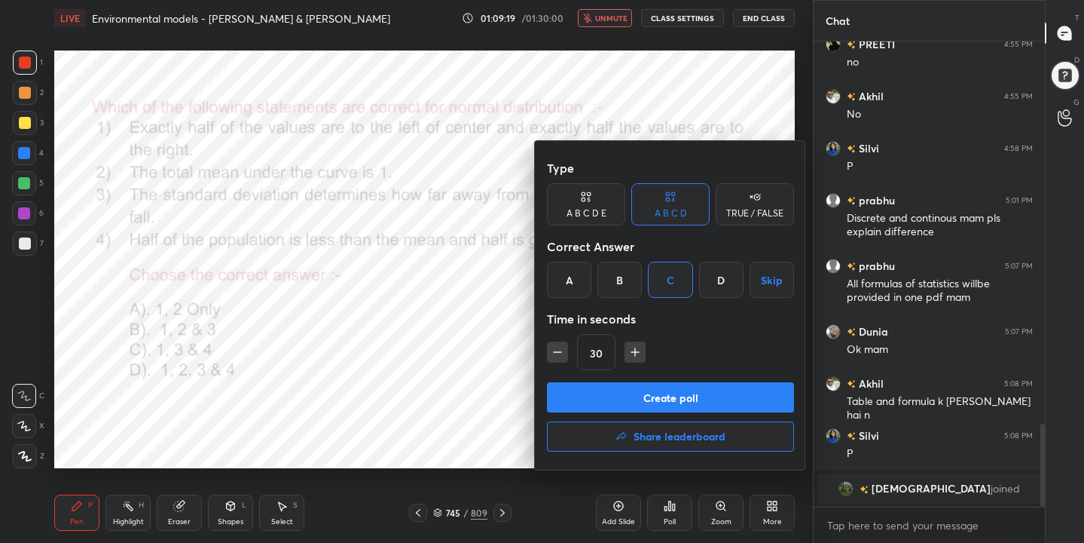
click at [680, 399] on button "Create poll" at bounding box center [670, 397] width 247 height 30
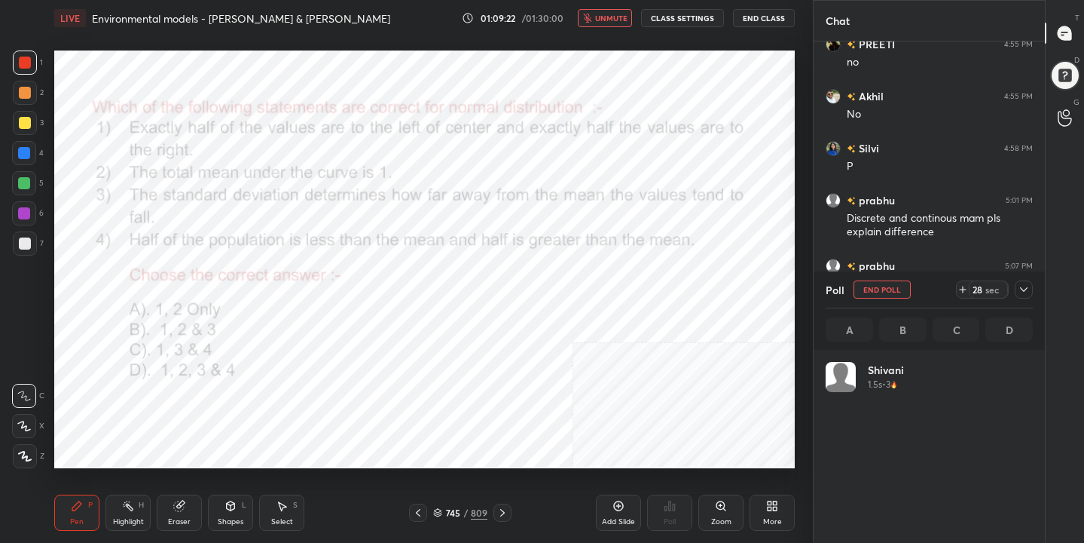
scroll to position [176, 203]
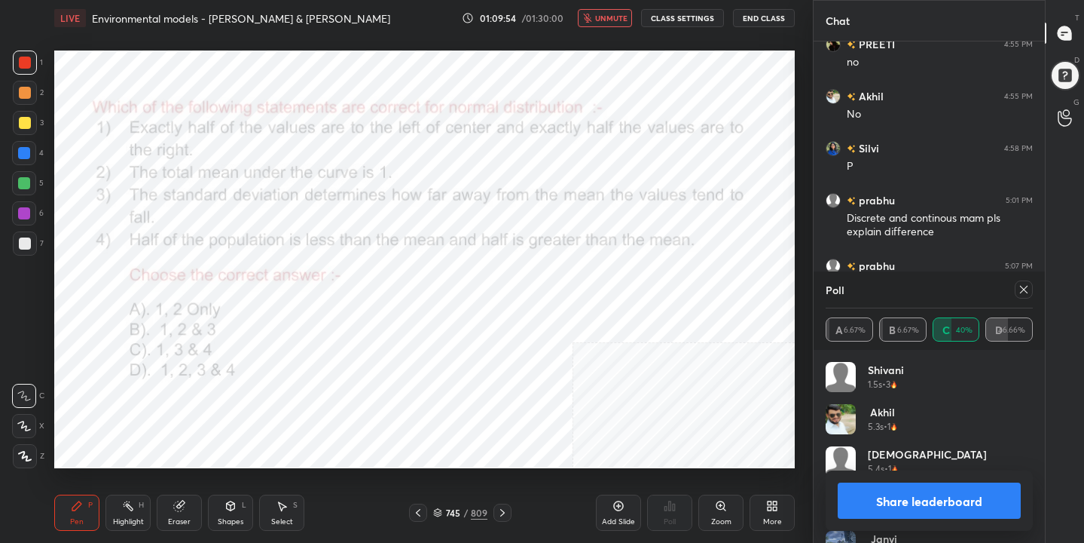
click at [1028, 295] on icon at bounding box center [1024, 289] width 12 height 12
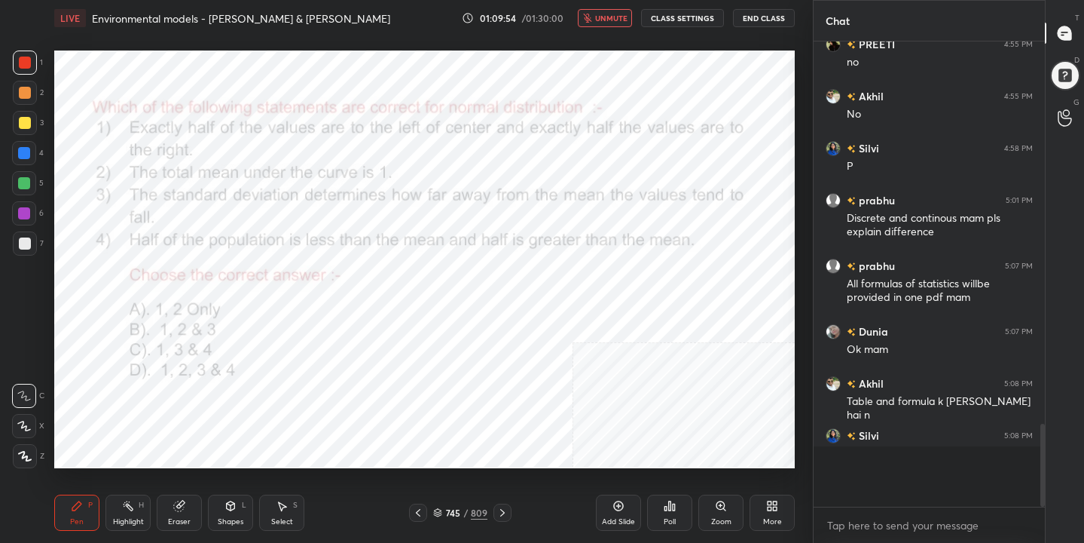
scroll to position [335, 227]
click at [625, 13] on span "unmute" at bounding box center [611, 18] width 32 height 11
click at [441, 508] on icon at bounding box center [437, 512] width 9 height 9
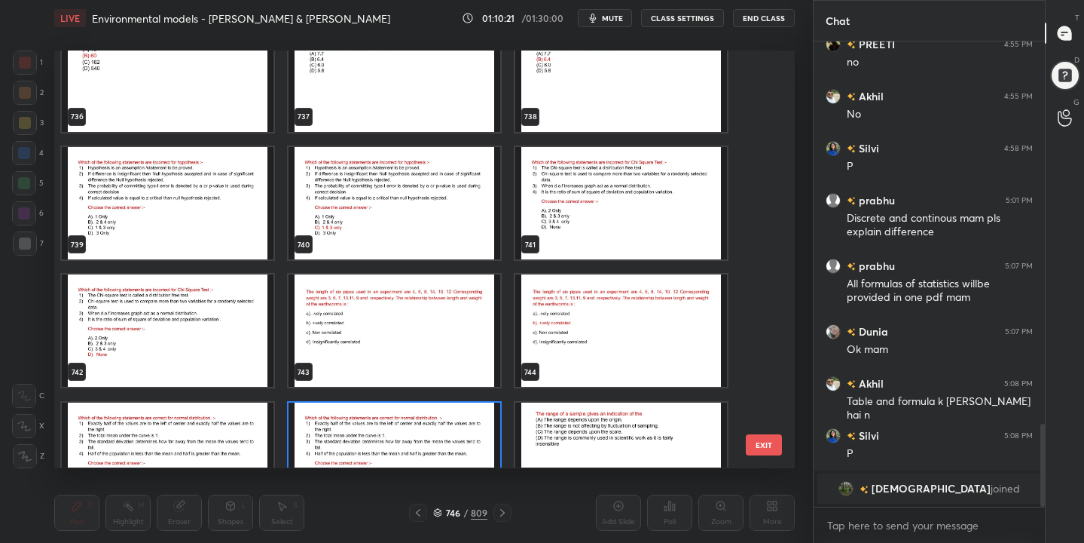
scroll to position [31294, 0]
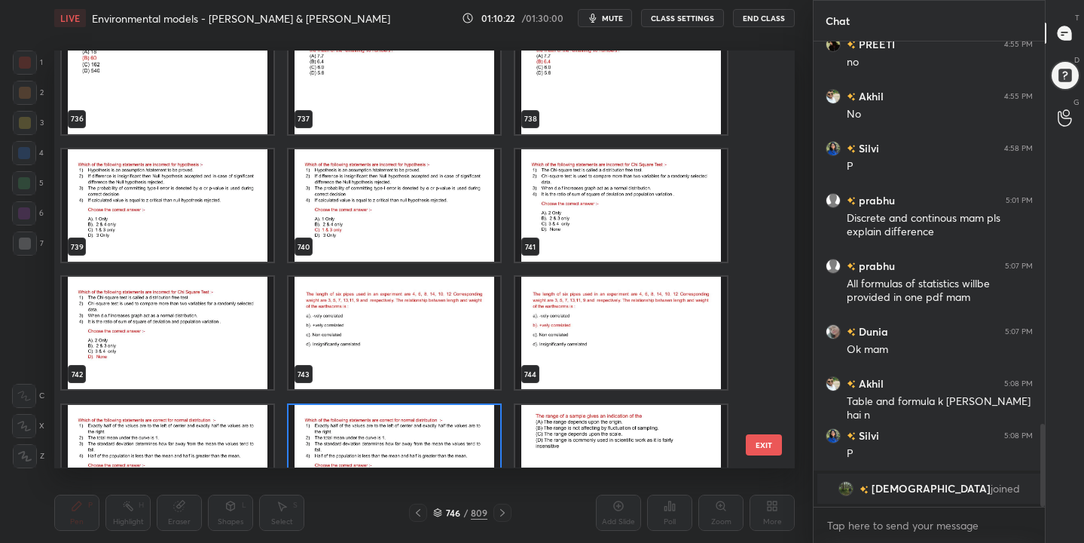
click at [578, 219] on img "grid" at bounding box center [621, 205] width 212 height 112
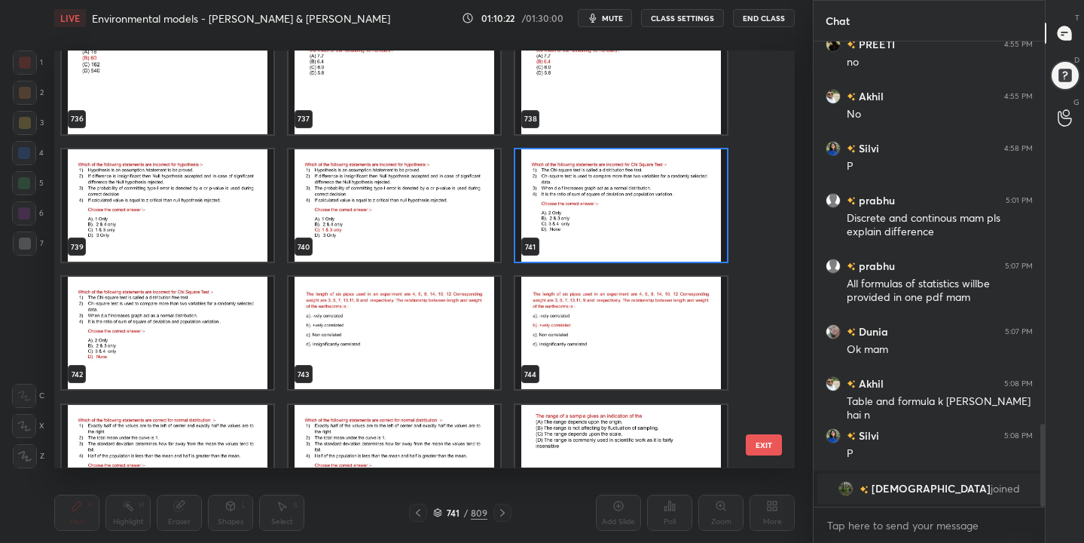
click at [578, 219] on img "grid" at bounding box center [621, 205] width 212 height 112
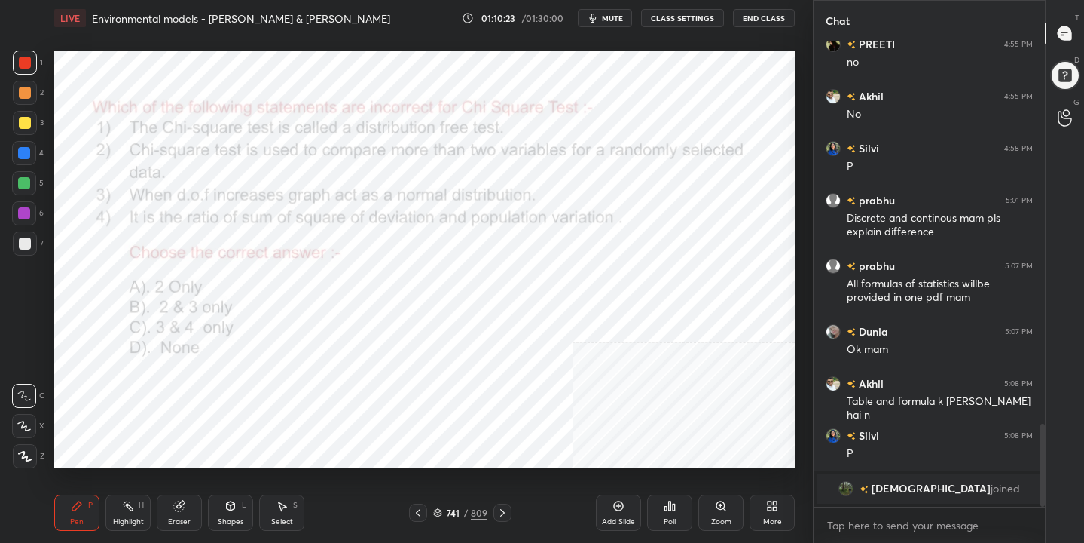
click at [611, 11] on button "mute" at bounding box center [605, 18] width 54 height 18
drag, startPoint x: 439, startPoint y: 512, endPoint x: 433, endPoint y: 506, distance: 9.1
click at [437, 515] on icon at bounding box center [437, 512] width 9 height 9
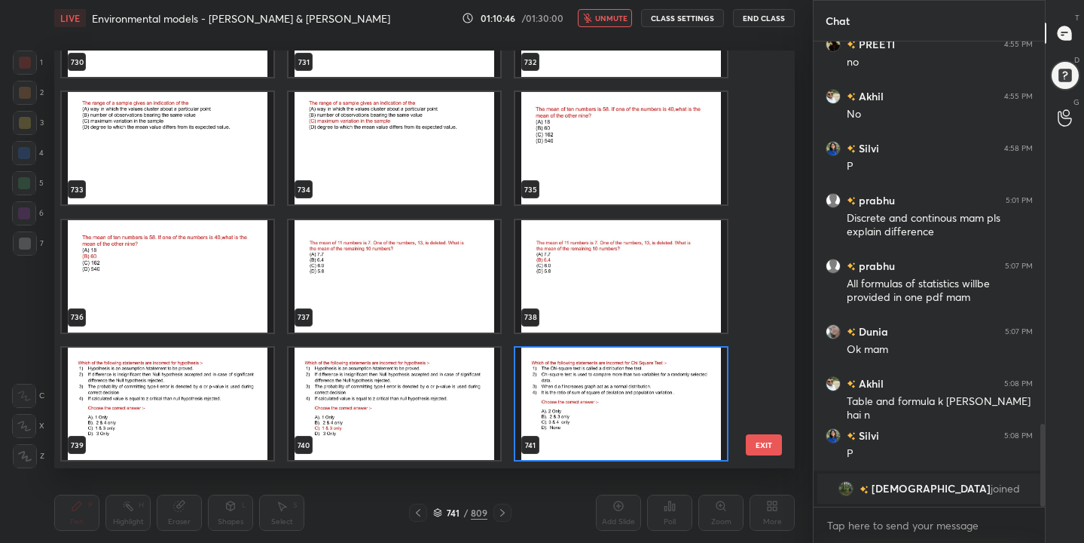
scroll to position [31226, 0]
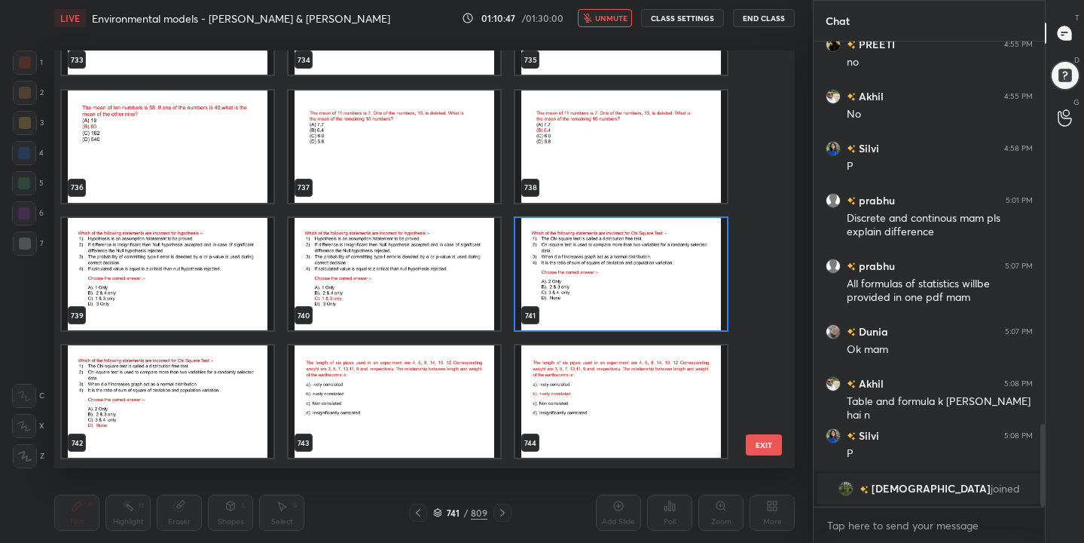
click at [620, 270] on img "grid" at bounding box center [621, 274] width 212 height 112
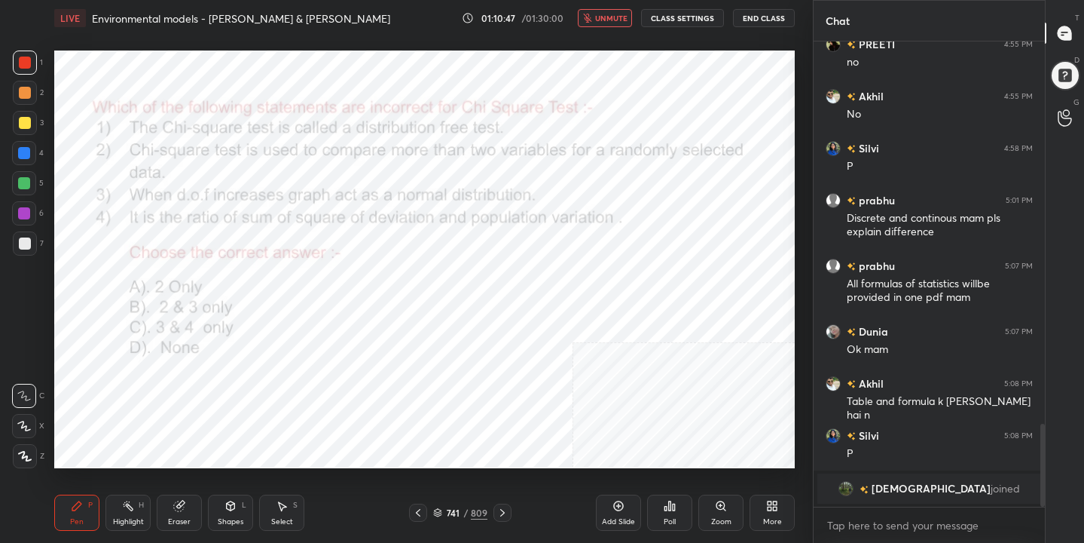
click at [620, 270] on img "grid" at bounding box center [621, 274] width 212 height 112
click at [677, 509] on div "Poll" at bounding box center [669, 512] width 45 height 36
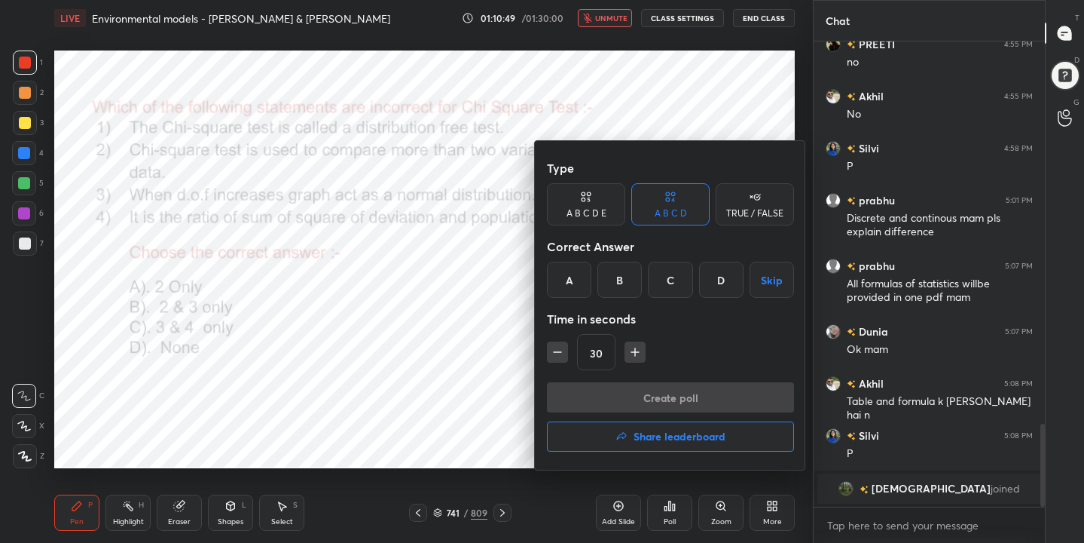
click at [729, 296] on div "D" at bounding box center [721, 279] width 44 height 36
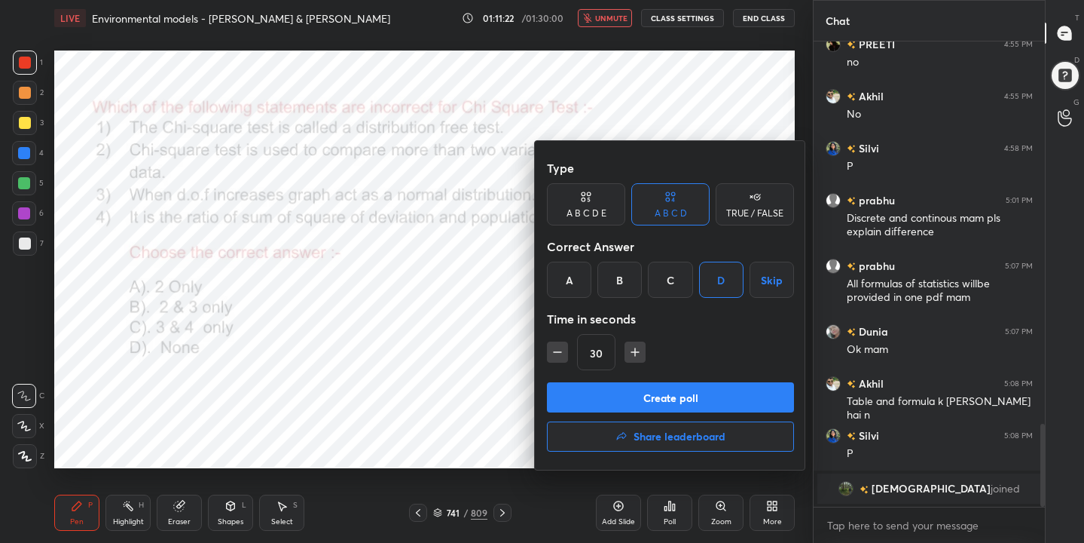
drag, startPoint x: 692, startPoint y: 396, endPoint x: 684, endPoint y: 390, distance: 10.7
click at [691, 396] on button "Create poll" at bounding box center [670, 397] width 247 height 30
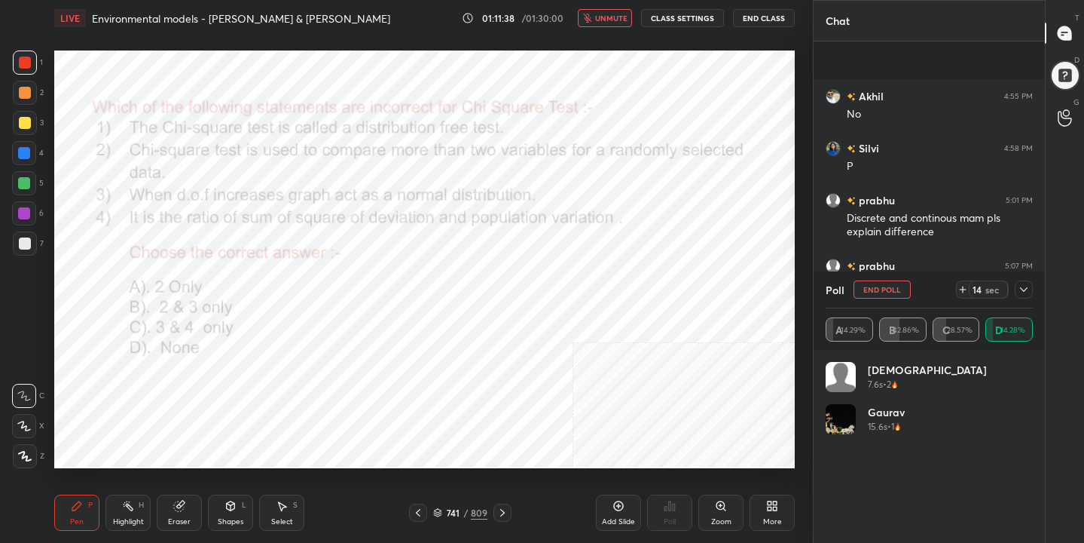
scroll to position [2235, 0]
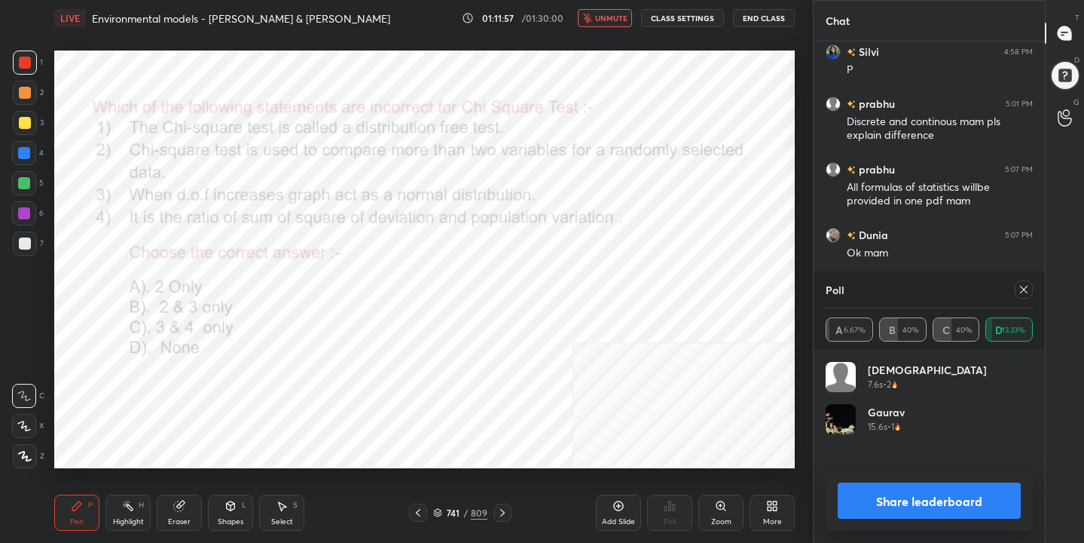
click at [1018, 290] on icon at bounding box center [1024, 289] width 12 height 12
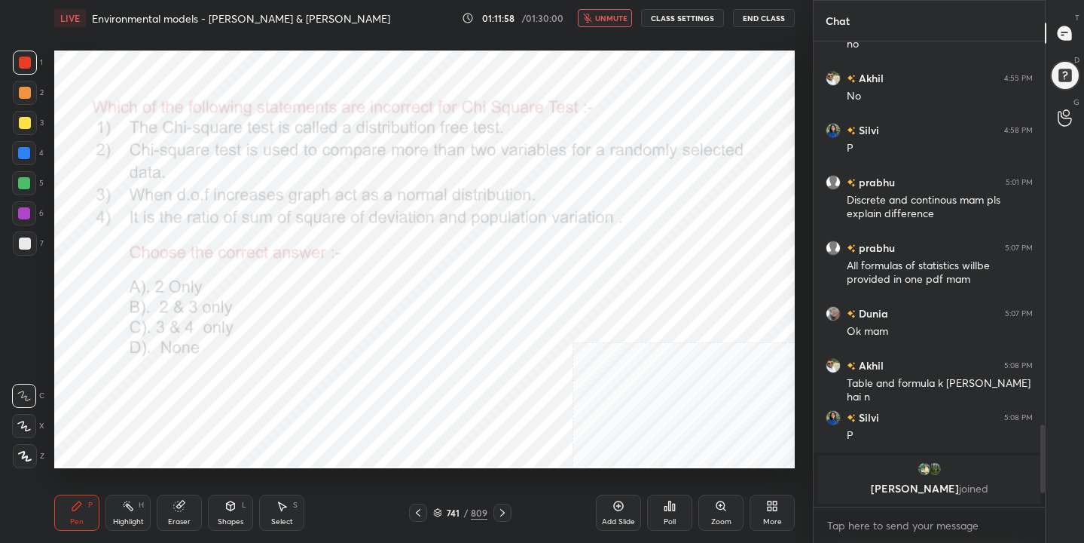
scroll to position [2157, 0]
click at [617, 14] on span "unmute" at bounding box center [611, 18] width 32 height 11
click at [433, 508] on icon at bounding box center [437, 512] width 9 height 9
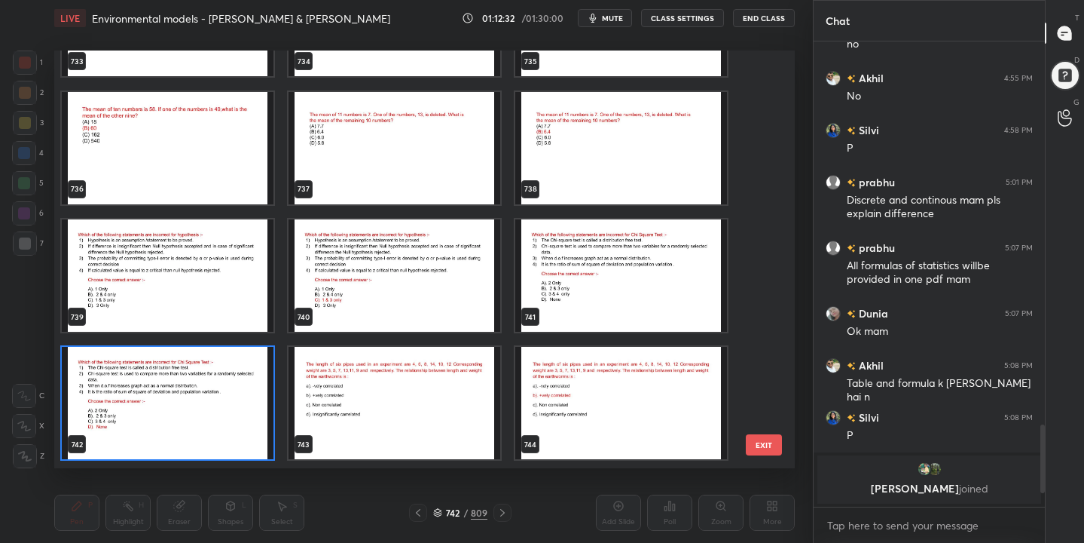
scroll to position [412, 734]
click at [265, 259] on img "grid" at bounding box center [168, 275] width 212 height 112
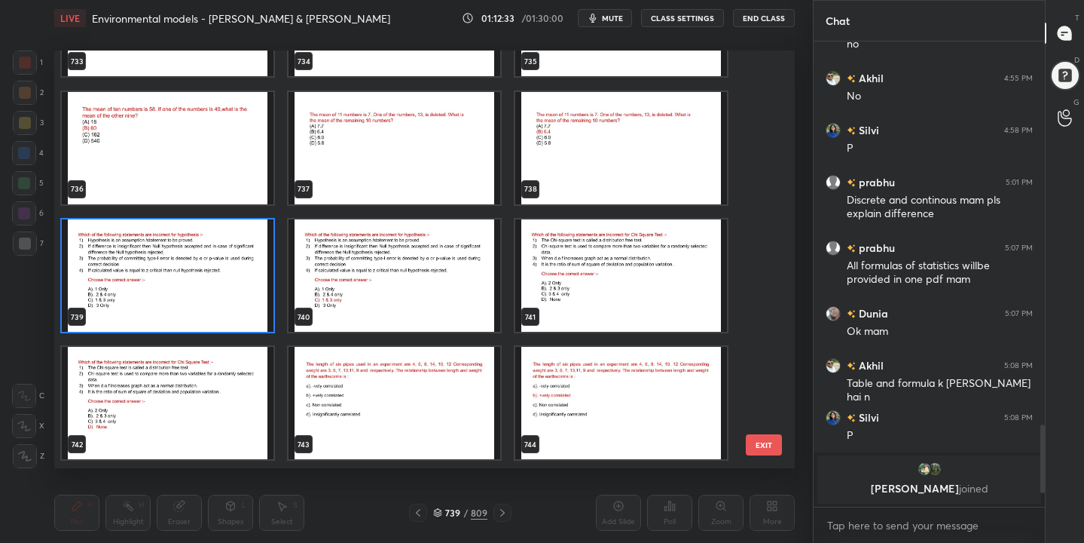
click at [265, 259] on img "grid" at bounding box center [168, 275] width 212 height 112
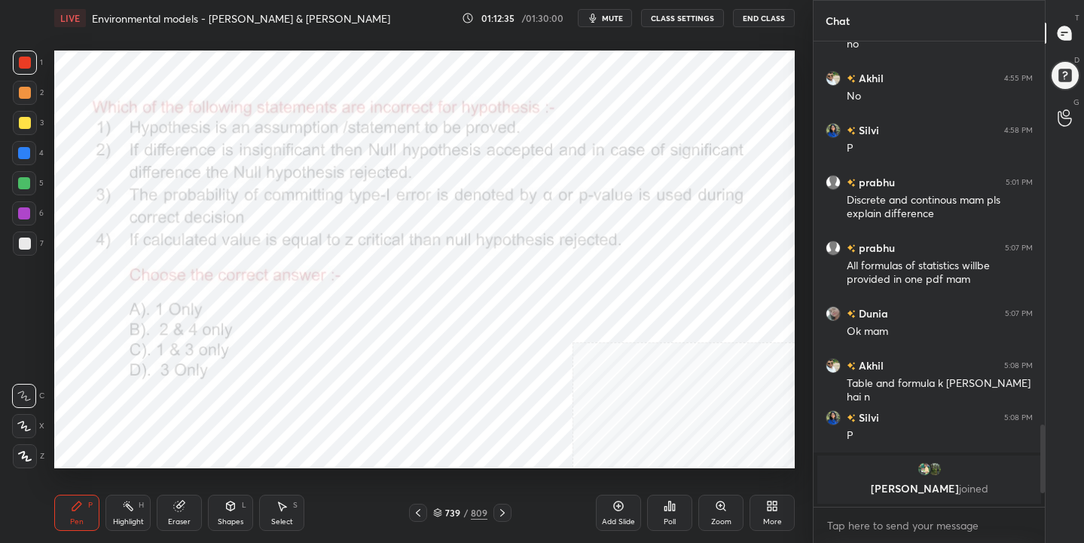
click at [603, 24] on button "mute" at bounding box center [605, 18] width 54 height 18
click at [442, 510] on icon at bounding box center [437, 512] width 9 height 9
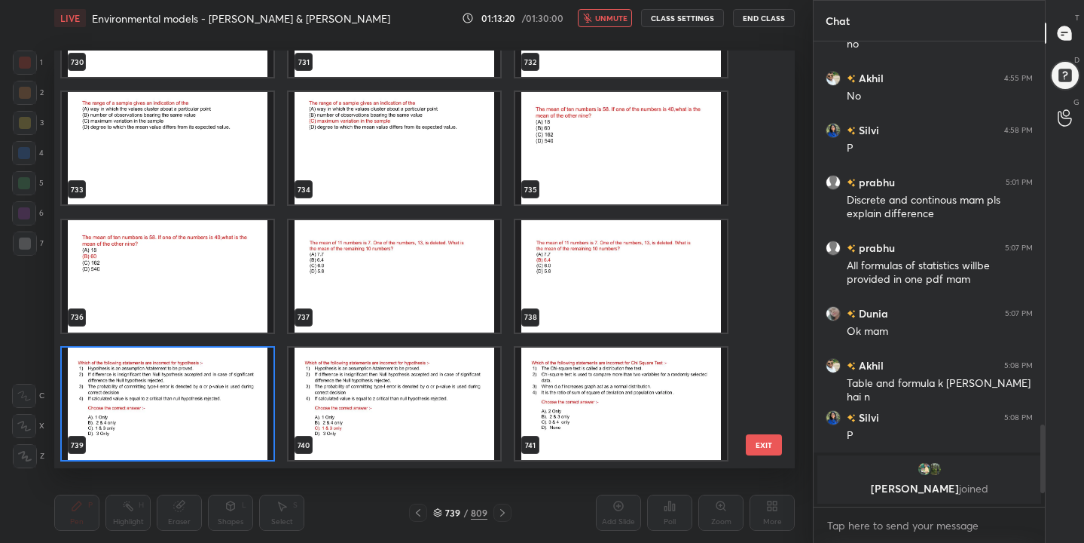
click at [213, 421] on img "grid" at bounding box center [168, 403] width 212 height 112
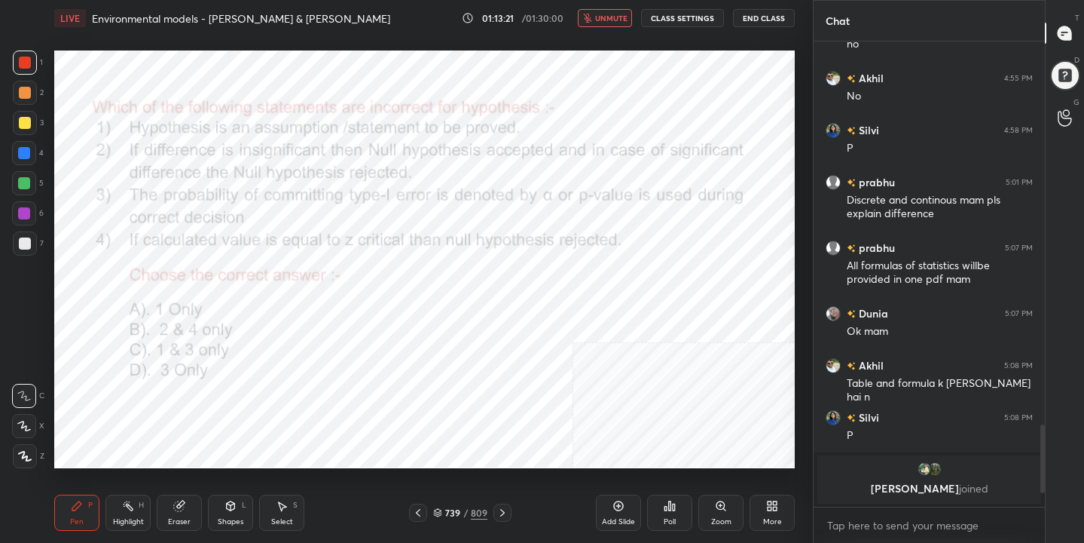
click at [668, 512] on div "Poll" at bounding box center [669, 512] width 45 height 36
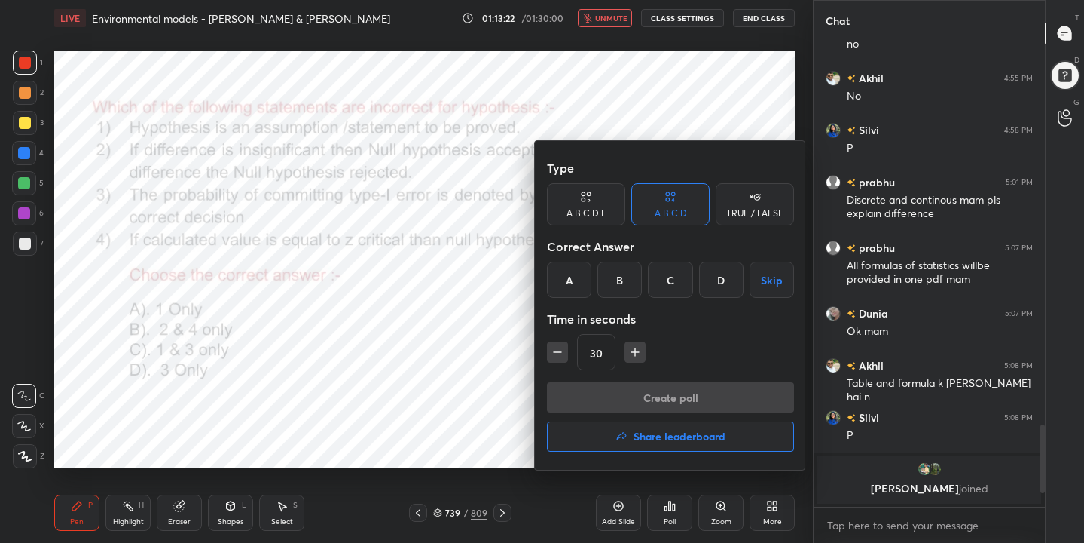
drag, startPoint x: 678, startPoint y: 281, endPoint x: 660, endPoint y: 285, distance: 18.5
click at [678, 280] on div "C" at bounding box center [670, 279] width 44 height 36
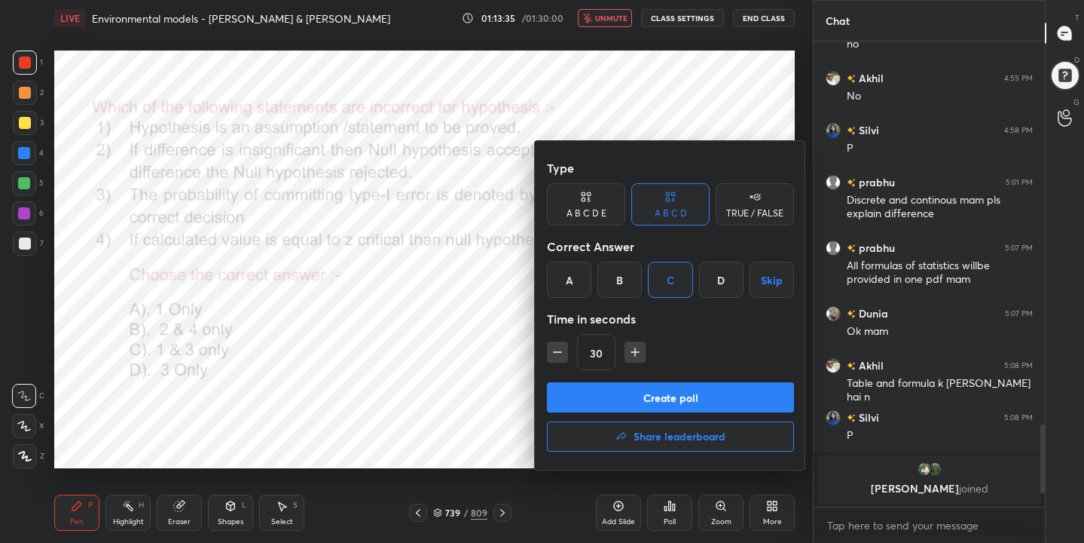
drag, startPoint x: 700, startPoint y: 396, endPoint x: 685, endPoint y: 394, distance: 15.2
click at [699, 396] on button "Create poll" at bounding box center [670, 397] width 247 height 30
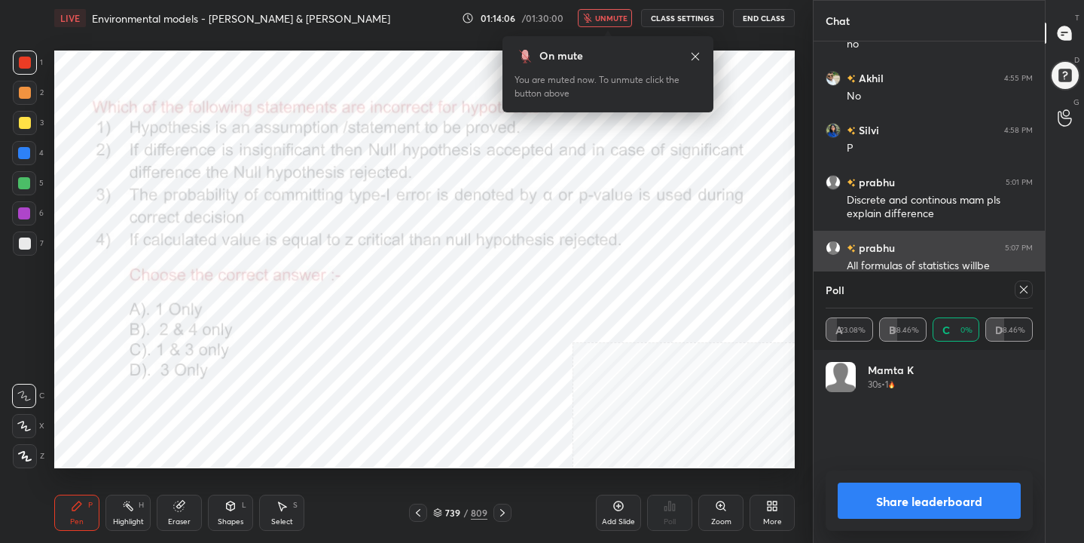
scroll to position [5, 5]
drag, startPoint x: 1024, startPoint y: 289, endPoint x: 977, endPoint y: 255, distance: 57.7
click at [1021, 286] on icon at bounding box center [1024, 289] width 12 height 12
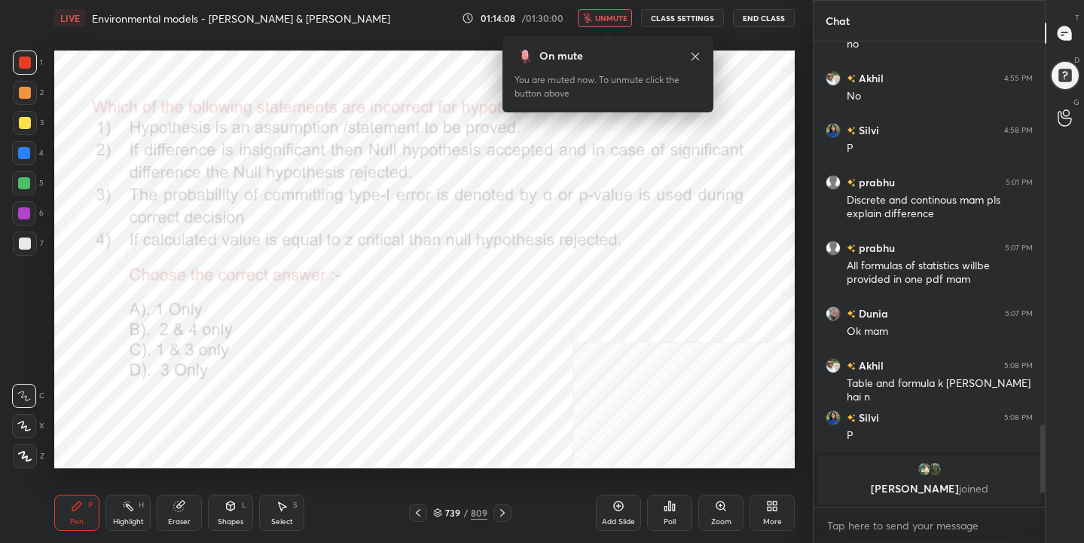
drag, startPoint x: 601, startPoint y: 14, endPoint x: 602, endPoint y: 2, distance: 12.1
click at [601, 11] on button "unmute" at bounding box center [605, 18] width 54 height 18
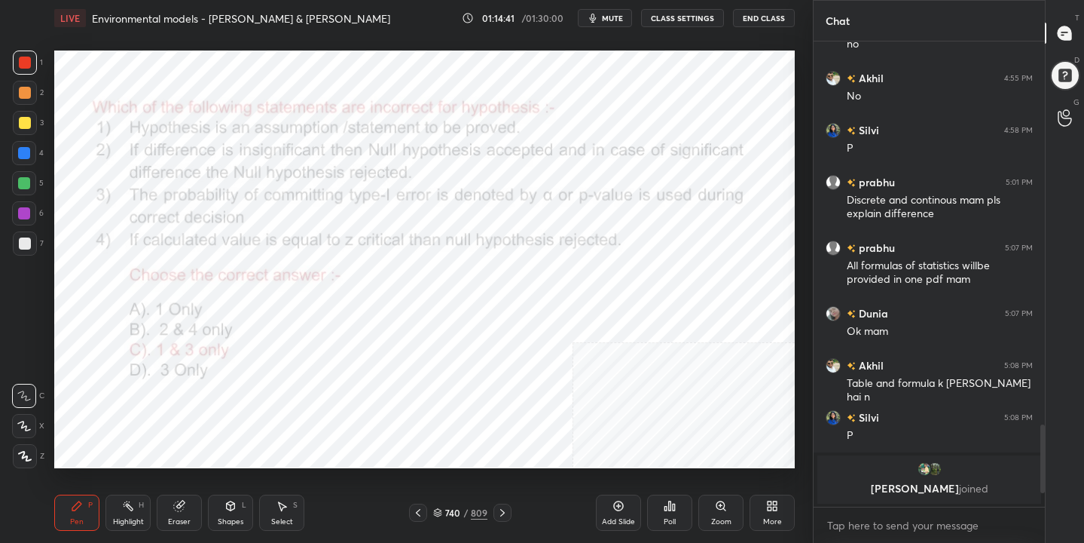
click at [437, 509] on icon at bounding box center [438, 511] width 8 height 4
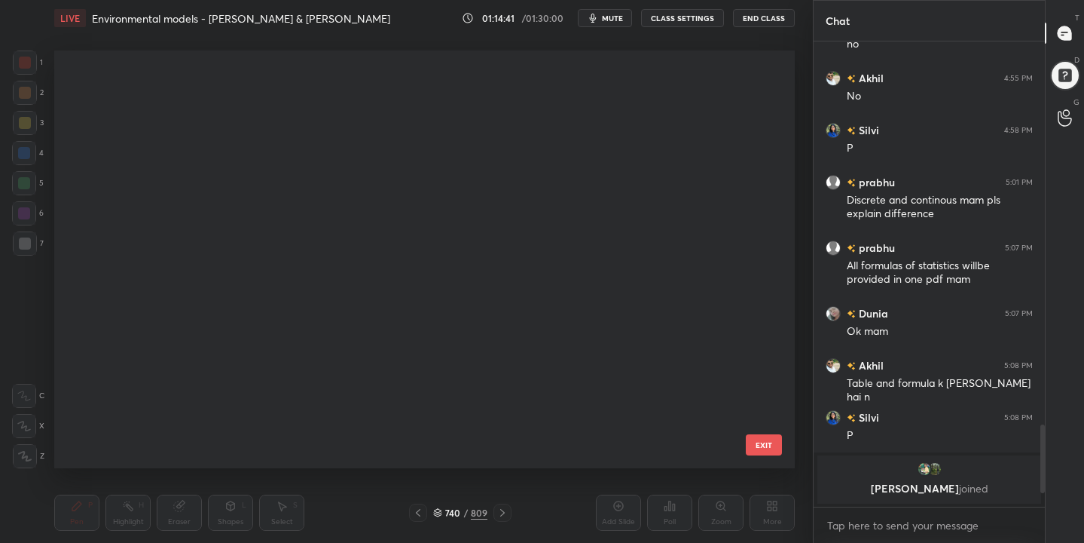
scroll to position [412, 734]
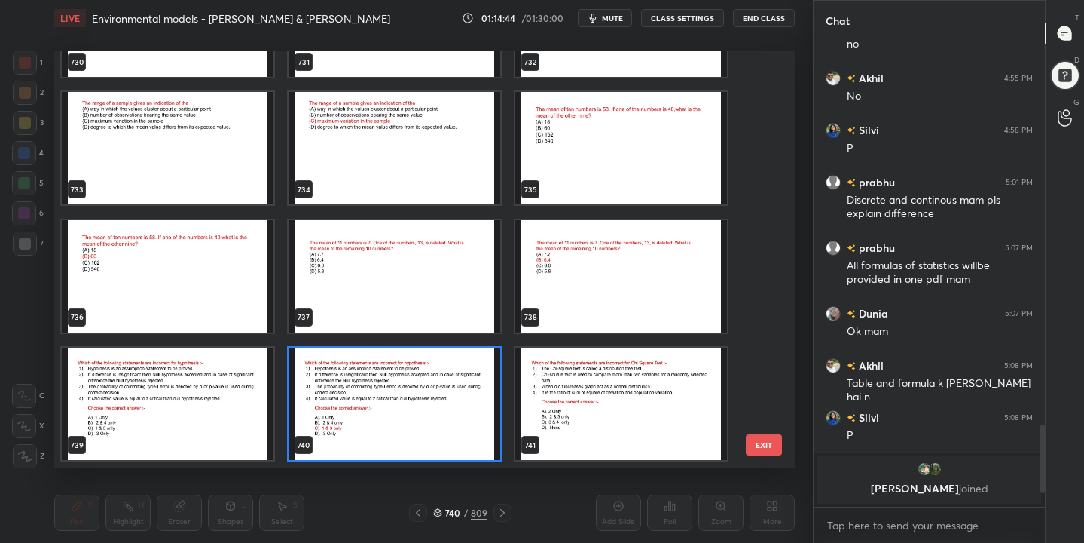
click at [613, 10] on button "mute" at bounding box center [605, 18] width 54 height 18
click at [448, 263] on img "grid" at bounding box center [395, 276] width 212 height 112
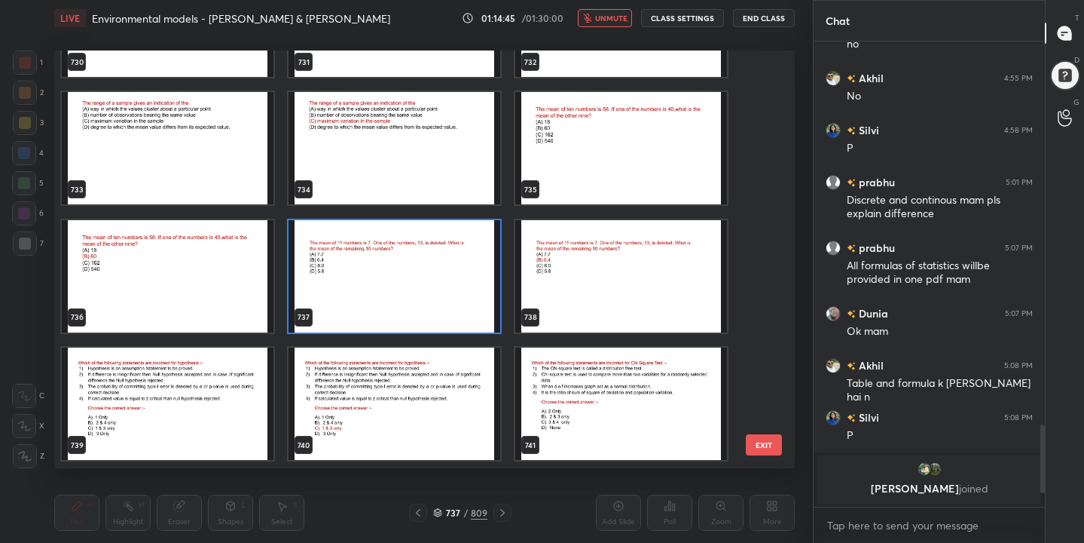
click at [448, 263] on img "grid" at bounding box center [395, 276] width 212 height 112
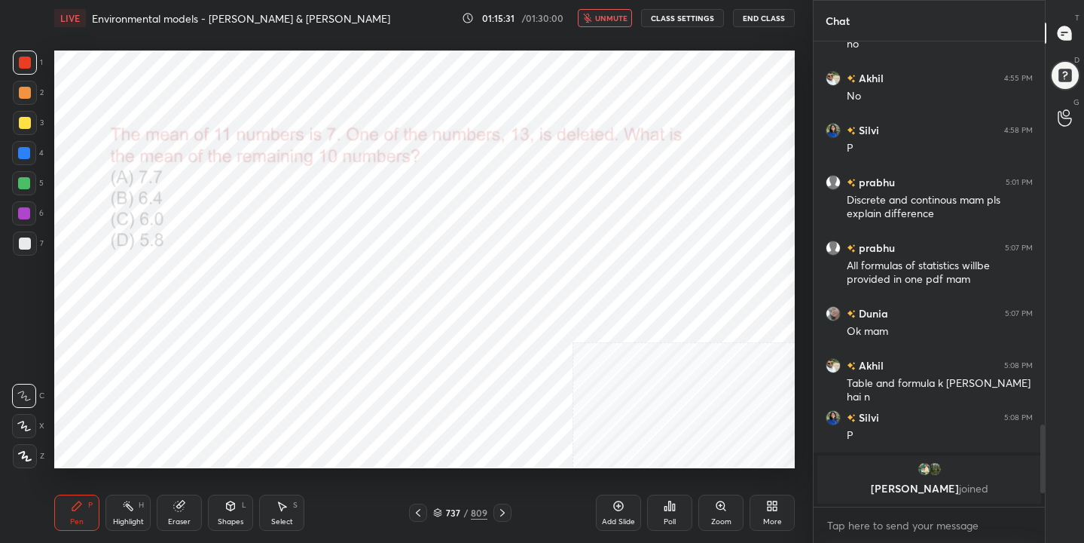
click at [444, 514] on div "737 / 809" at bounding box center [460, 513] width 54 height 14
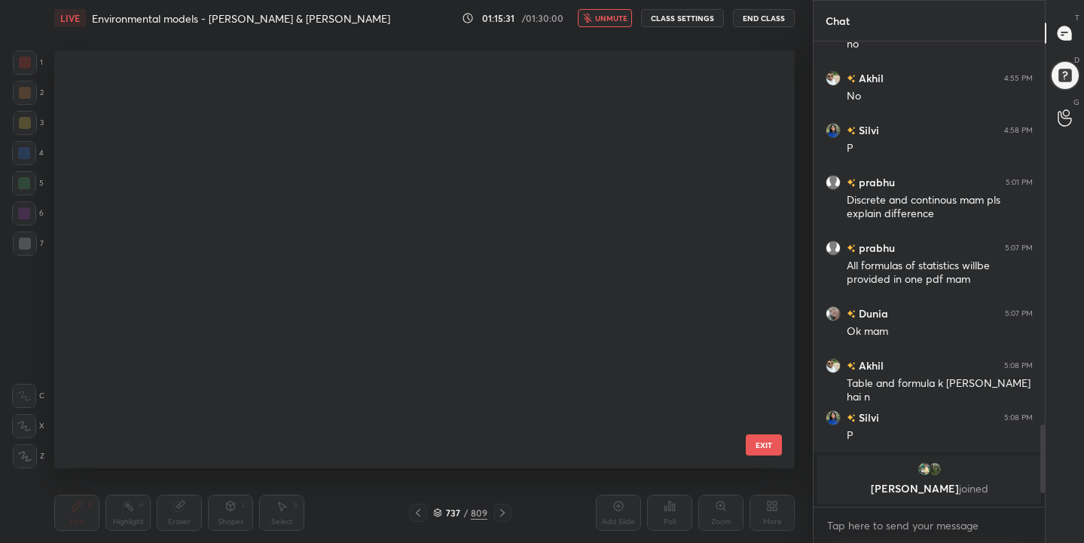
scroll to position [30969, 0]
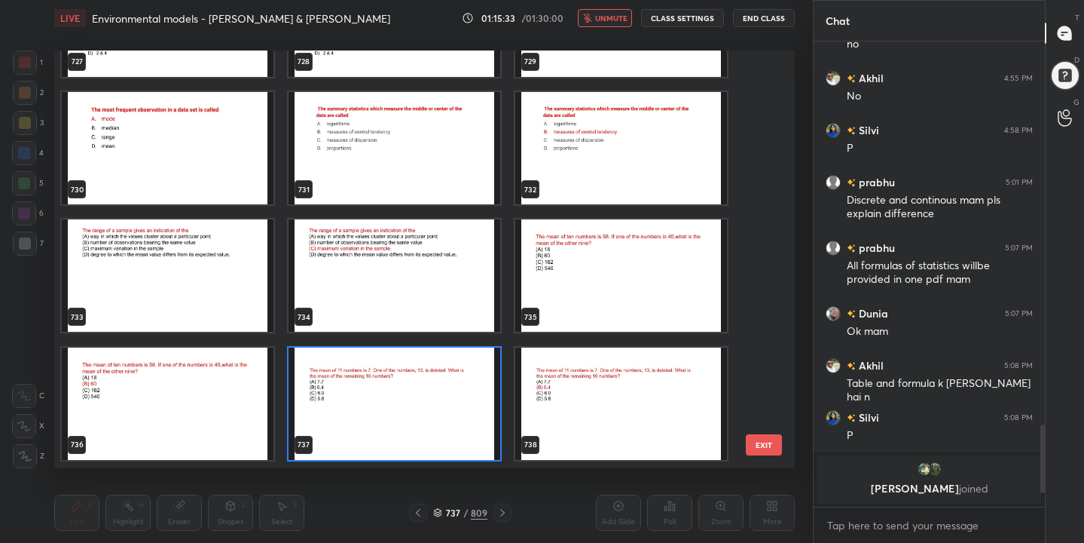
click at [418, 411] on img "grid" at bounding box center [395, 403] width 212 height 112
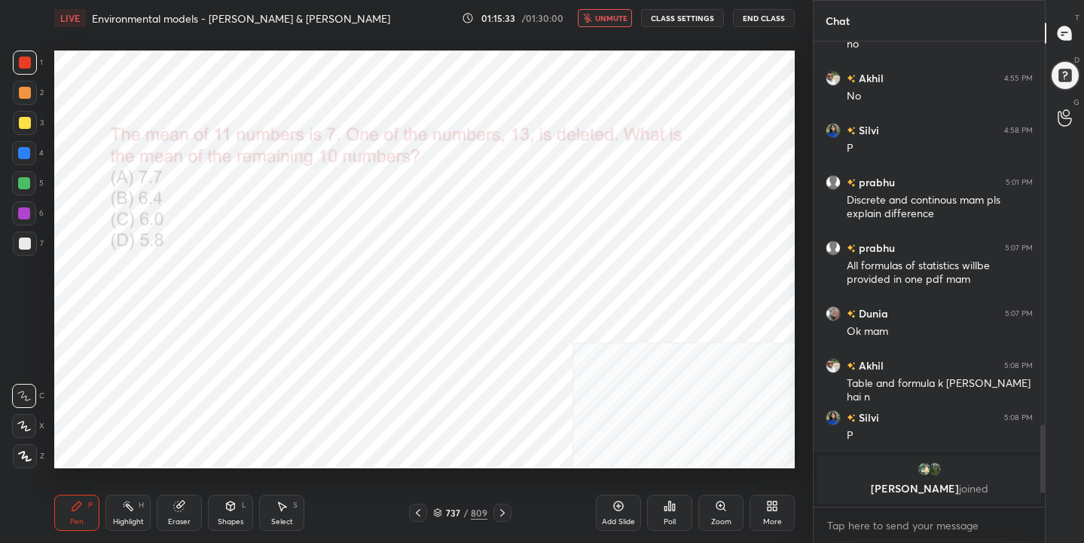
drag, startPoint x: 421, startPoint y: 410, endPoint x: 433, endPoint y: 398, distance: 16.5
click at [422, 410] on img "grid" at bounding box center [395, 403] width 212 height 112
click at [668, 503] on icon at bounding box center [670, 506] width 12 height 12
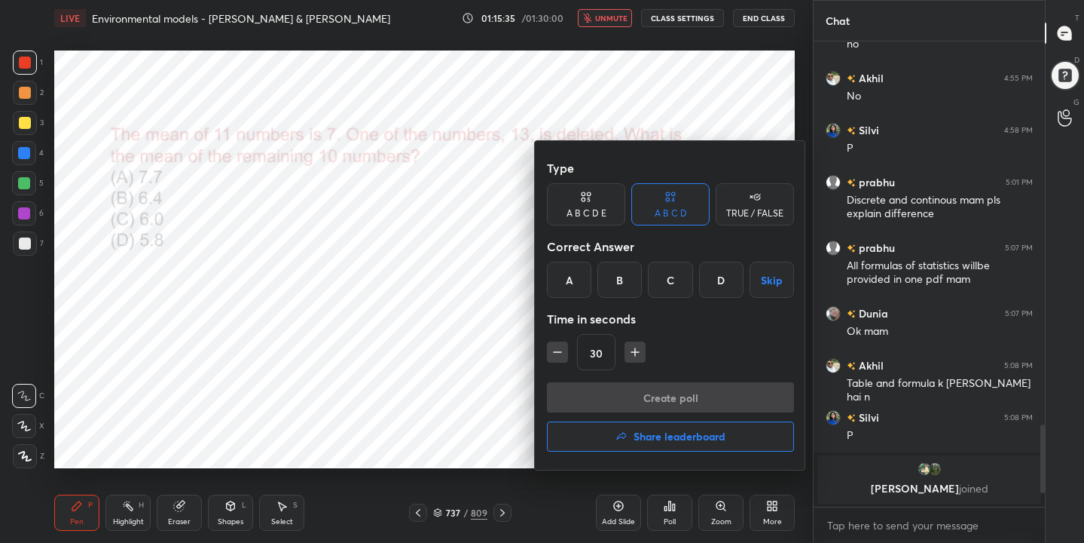
click at [625, 282] on div "B" at bounding box center [620, 279] width 44 height 36
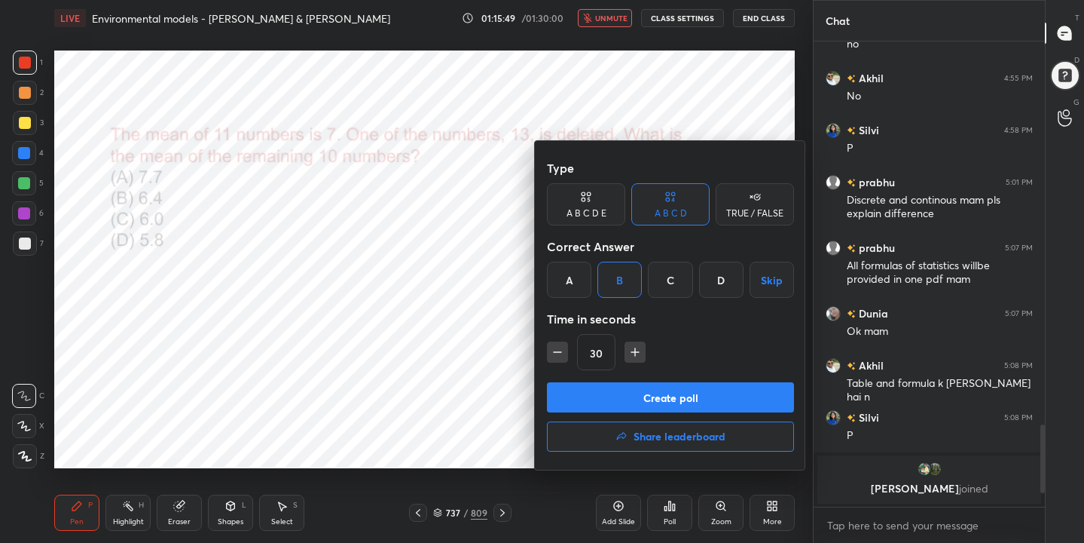
drag, startPoint x: 648, startPoint y: 401, endPoint x: 637, endPoint y: 396, distance: 12.2
click at [648, 389] on button "Create poll" at bounding box center [670, 397] width 247 height 30
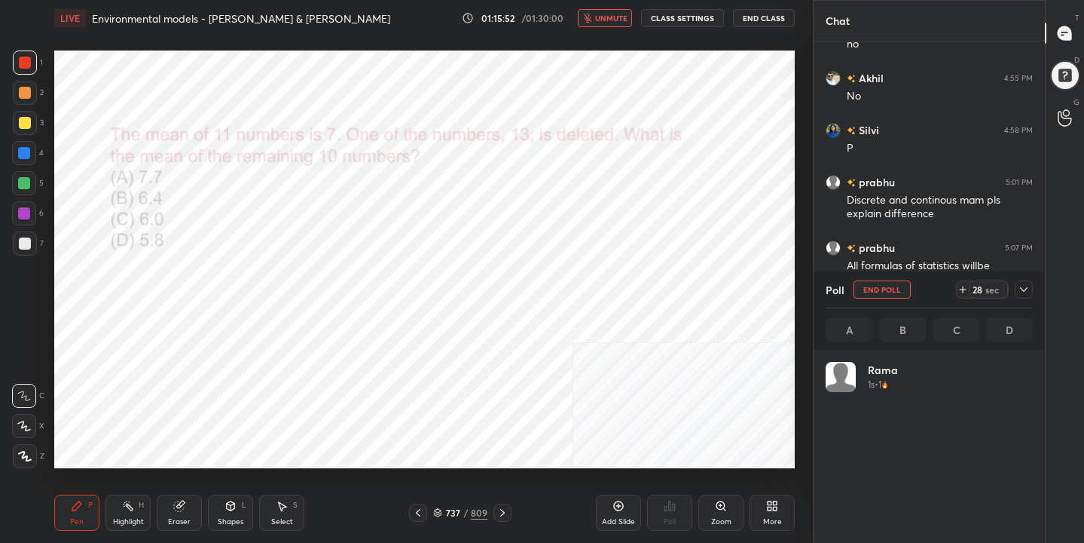
scroll to position [176, 203]
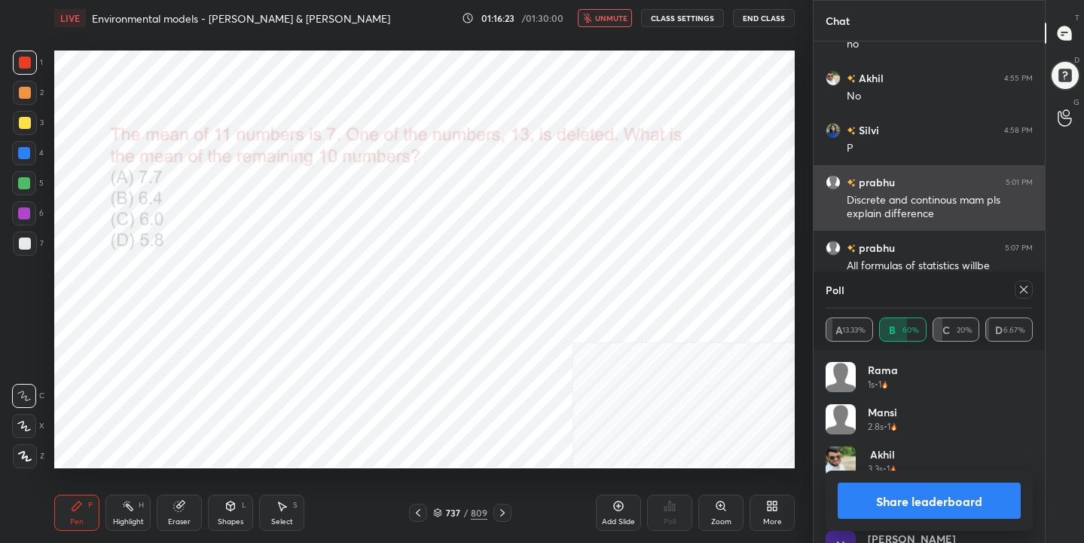
drag, startPoint x: 1027, startPoint y: 280, endPoint x: 930, endPoint y: 228, distance: 110.6
click at [1023, 279] on div "Poll" at bounding box center [929, 289] width 207 height 36
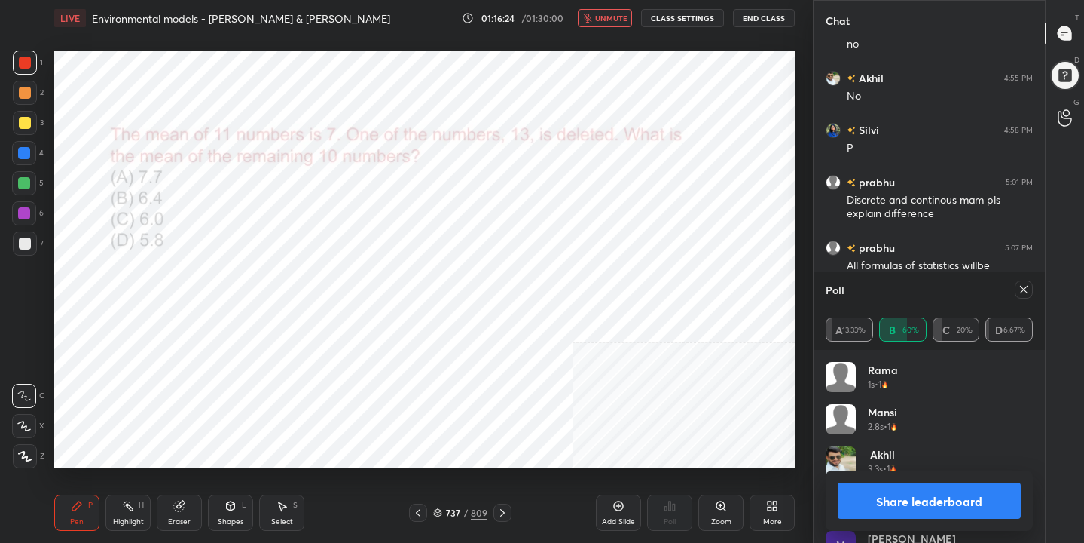
drag, startPoint x: 616, startPoint y: 20, endPoint x: 610, endPoint y: 30, distance: 11.5
click at [616, 21] on span "unmute" at bounding box center [611, 18] width 32 height 11
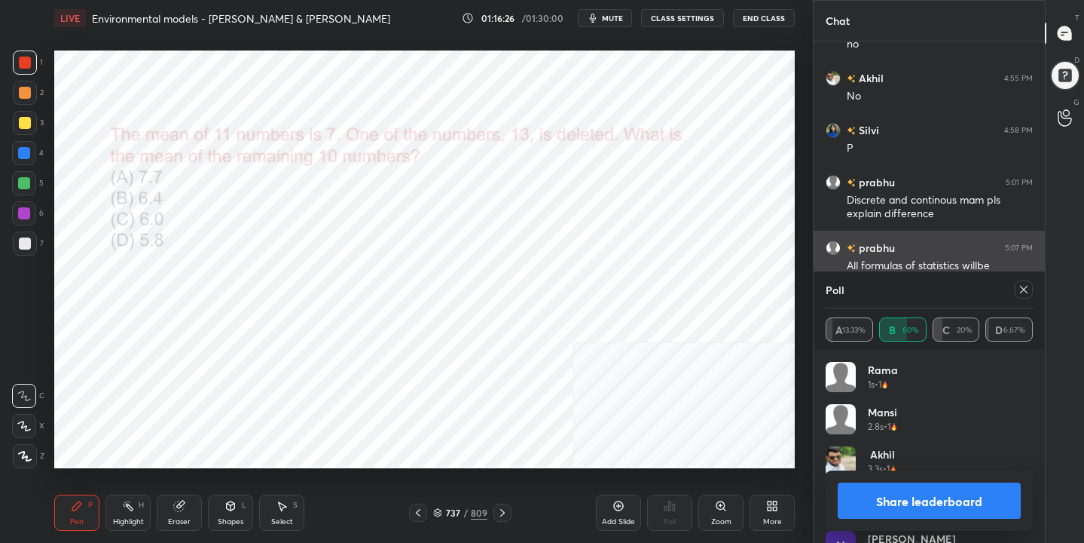
drag, startPoint x: 1023, startPoint y: 286, endPoint x: 922, endPoint y: 284, distance: 101.8
click at [1023, 284] on icon at bounding box center [1024, 289] width 12 height 12
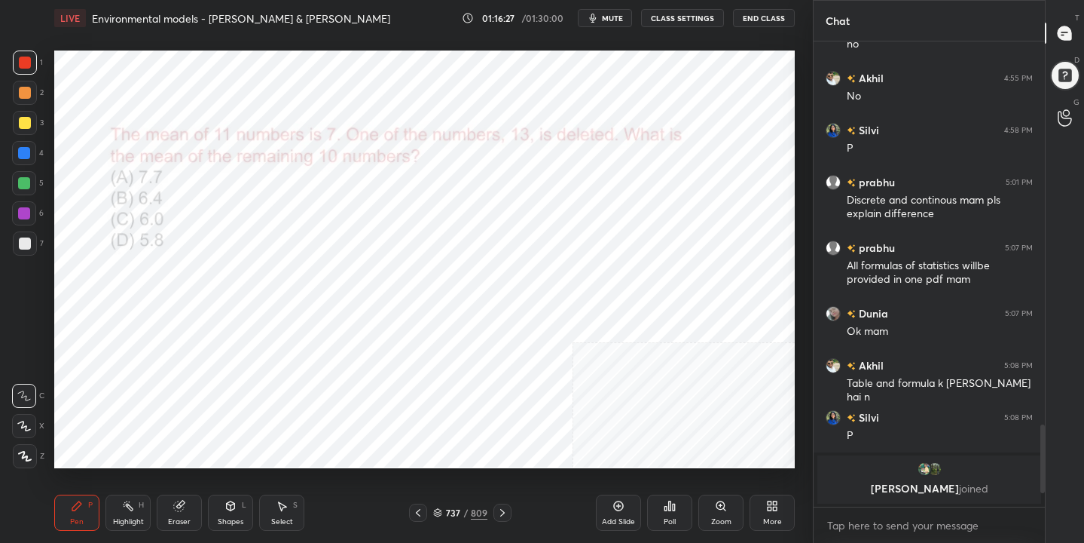
scroll to position [335, 227]
click at [616, 14] on span "mute" at bounding box center [612, 18] width 21 height 11
click at [441, 512] on icon at bounding box center [438, 513] width 8 height 2
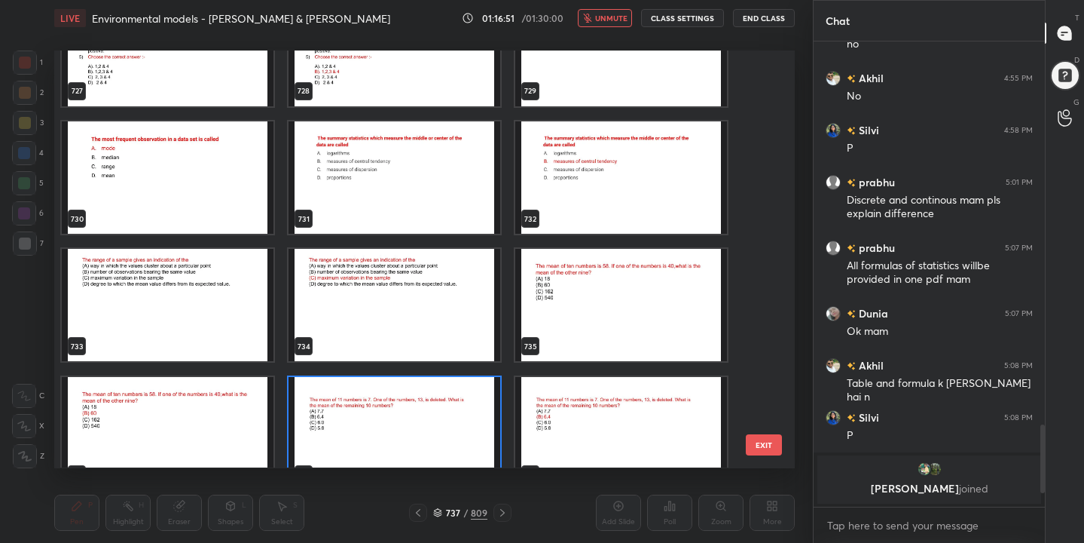
scroll to position [30938, 0]
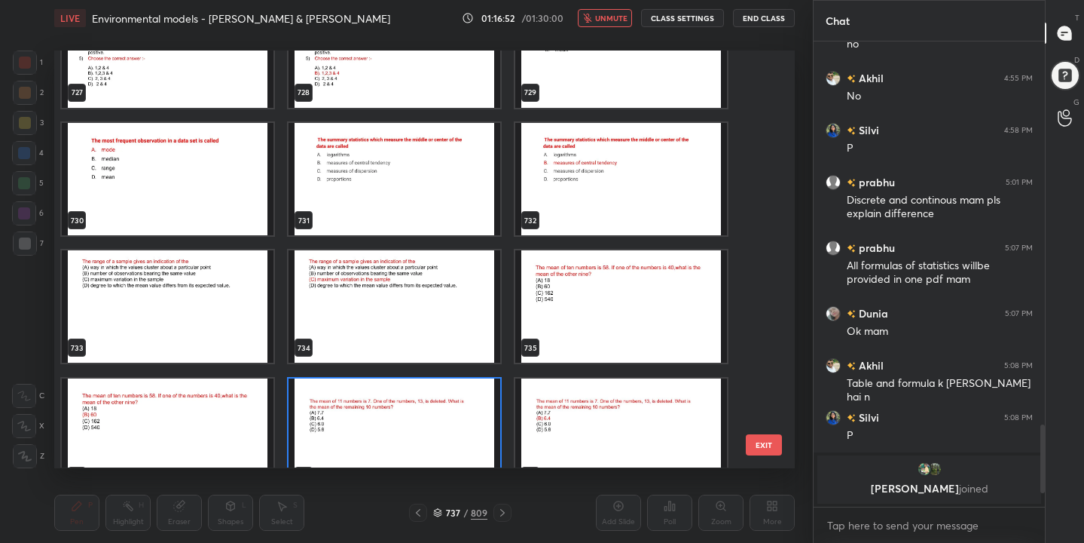
click at [390, 184] on img "grid" at bounding box center [395, 179] width 212 height 112
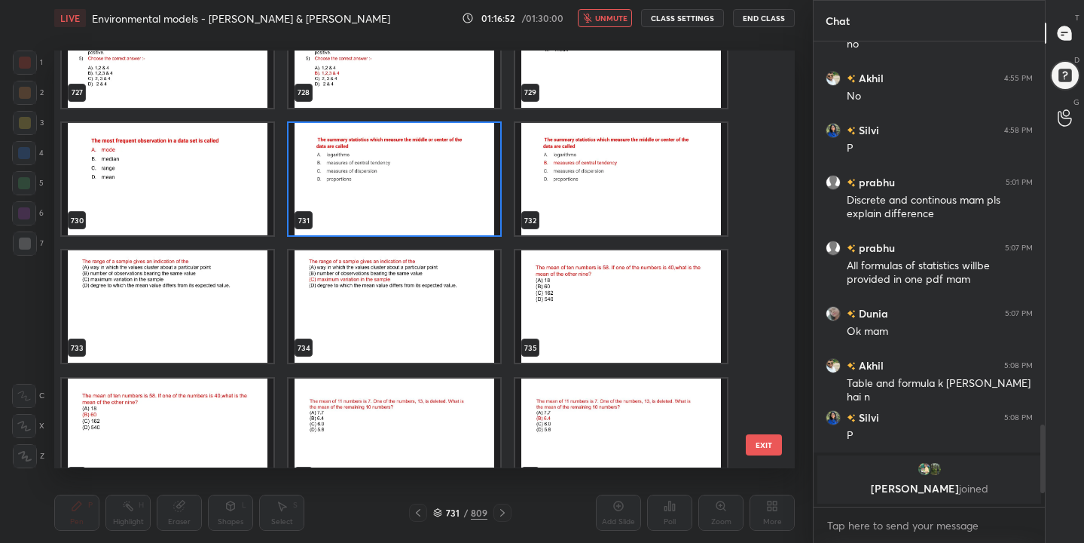
click at [390, 184] on img "grid" at bounding box center [395, 179] width 212 height 112
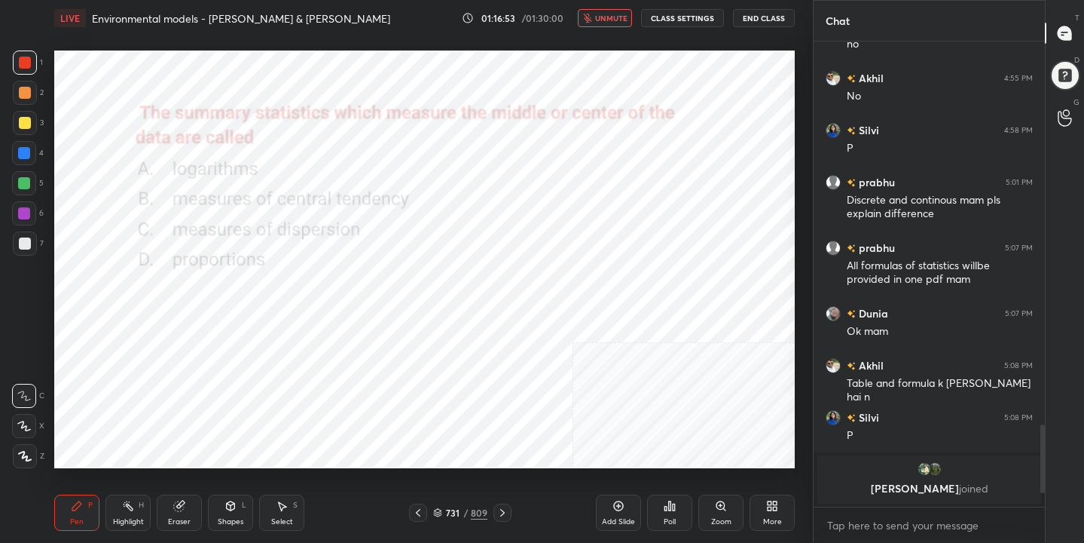
click at [665, 507] on icon at bounding box center [666, 508] width 2 height 4
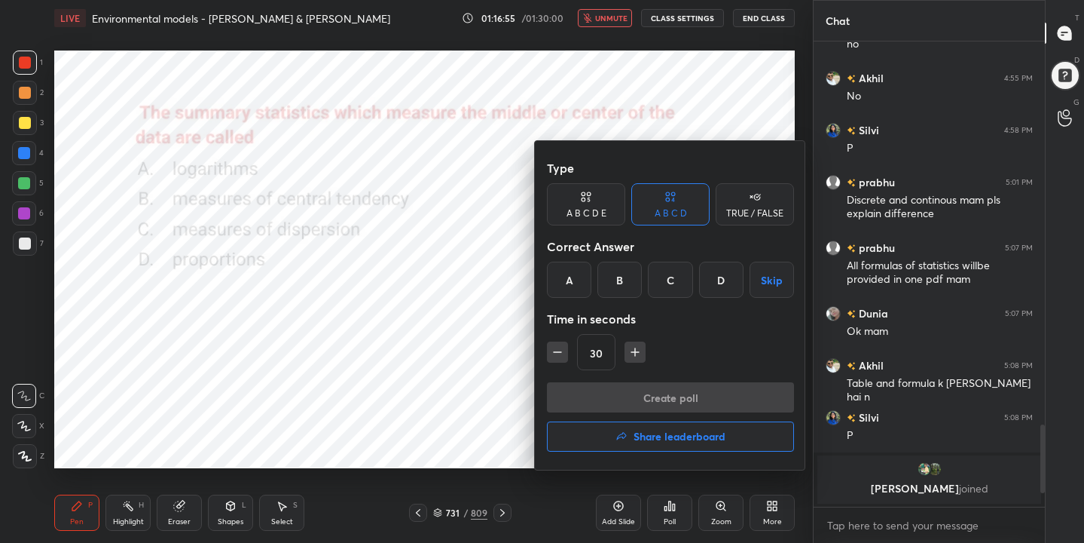
click at [618, 282] on div "B" at bounding box center [620, 279] width 44 height 36
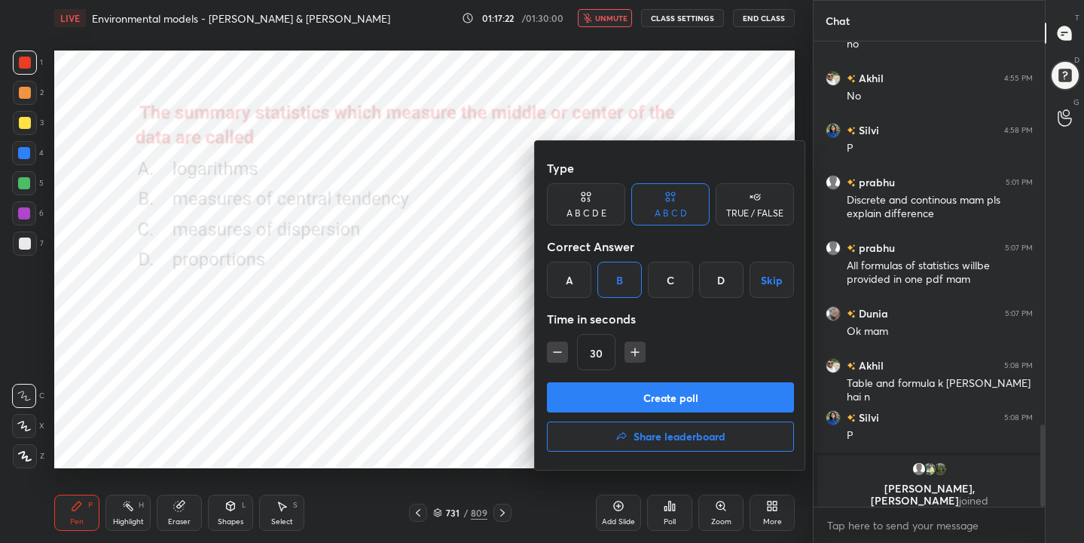
drag, startPoint x: 614, startPoint y: 395, endPoint x: 582, endPoint y: 475, distance: 86.9
click at [613, 396] on button "Create poll" at bounding box center [670, 397] width 247 height 30
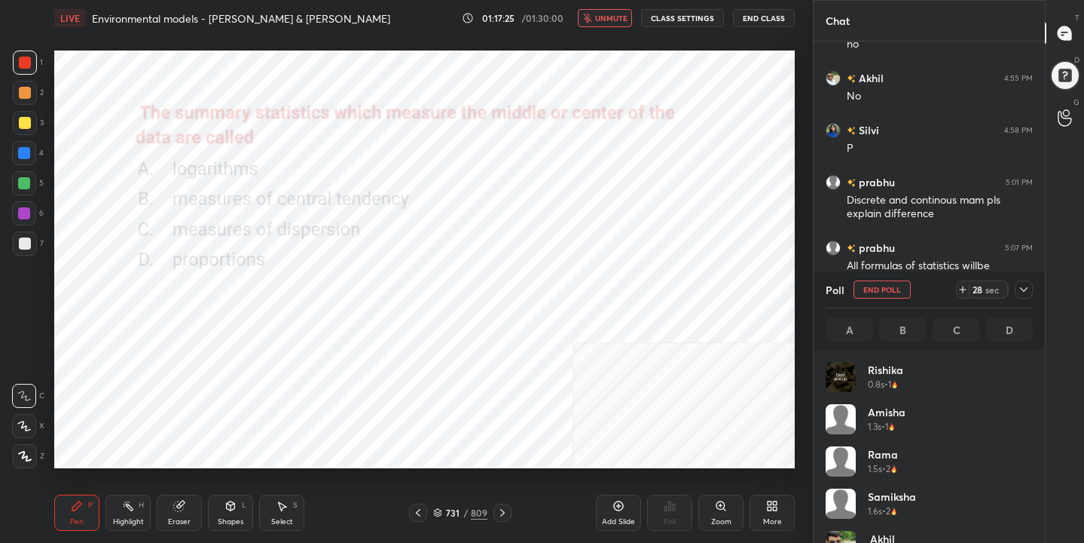
scroll to position [176, 203]
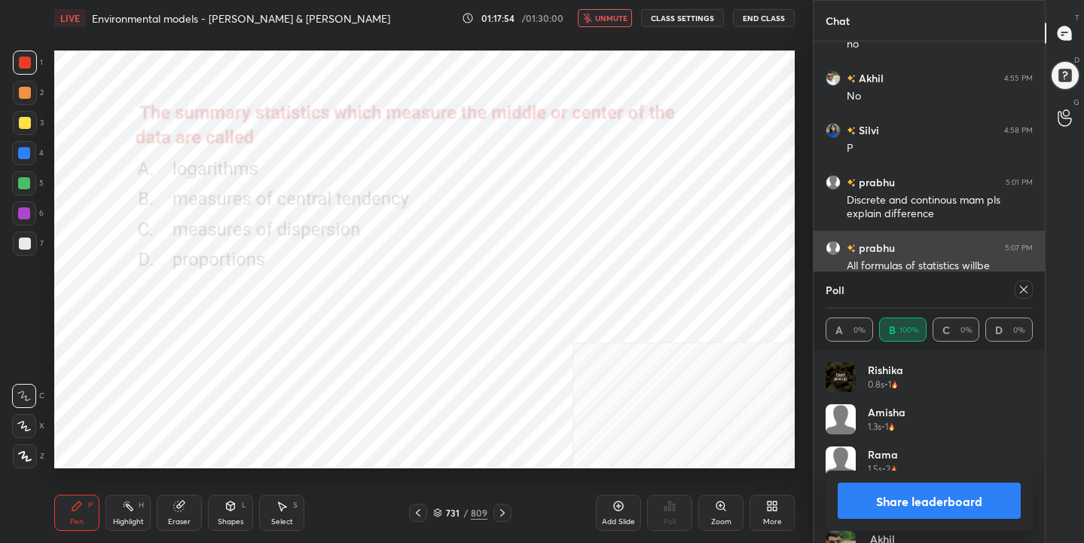
drag, startPoint x: 1023, startPoint y: 290, endPoint x: 1016, endPoint y: 277, distance: 15.2
click at [1019, 286] on icon at bounding box center [1024, 289] width 12 height 12
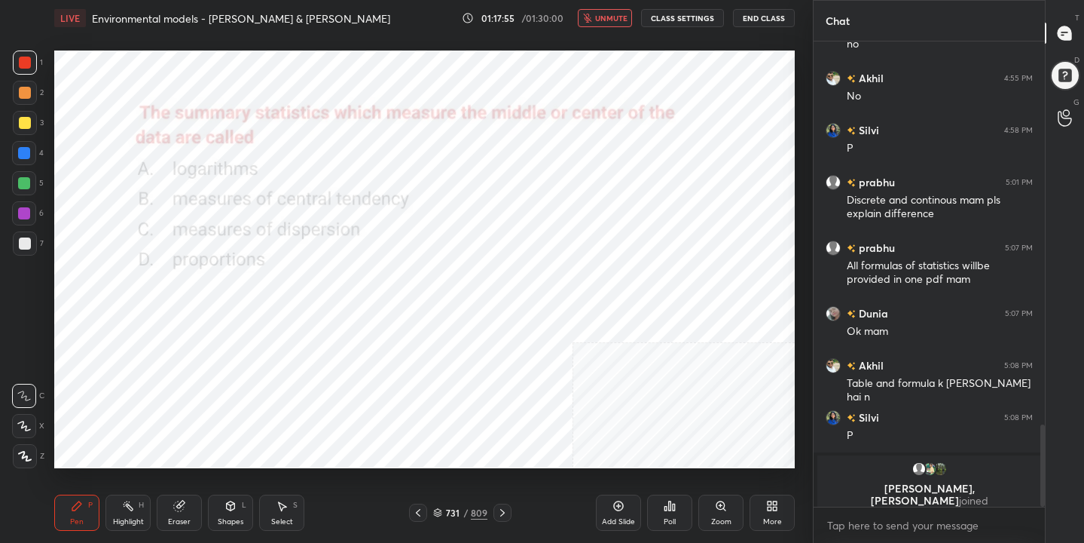
scroll to position [335, 227]
drag, startPoint x: 619, startPoint y: 23, endPoint x: 607, endPoint y: 39, distance: 20.5
click at [619, 23] on button "unmute" at bounding box center [605, 18] width 54 height 18
click at [442, 509] on icon at bounding box center [437, 512] width 9 height 9
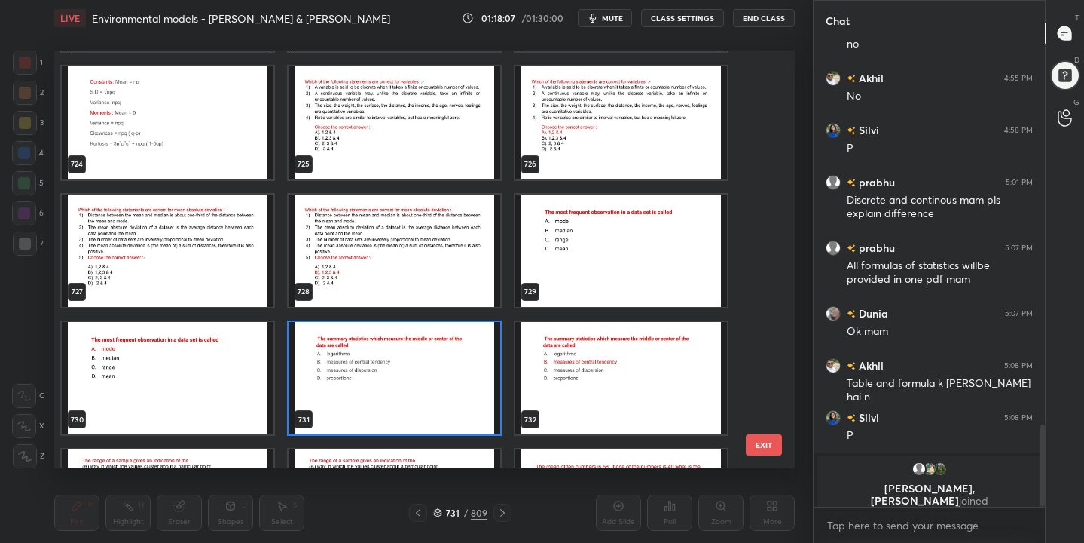
scroll to position [30738, 0]
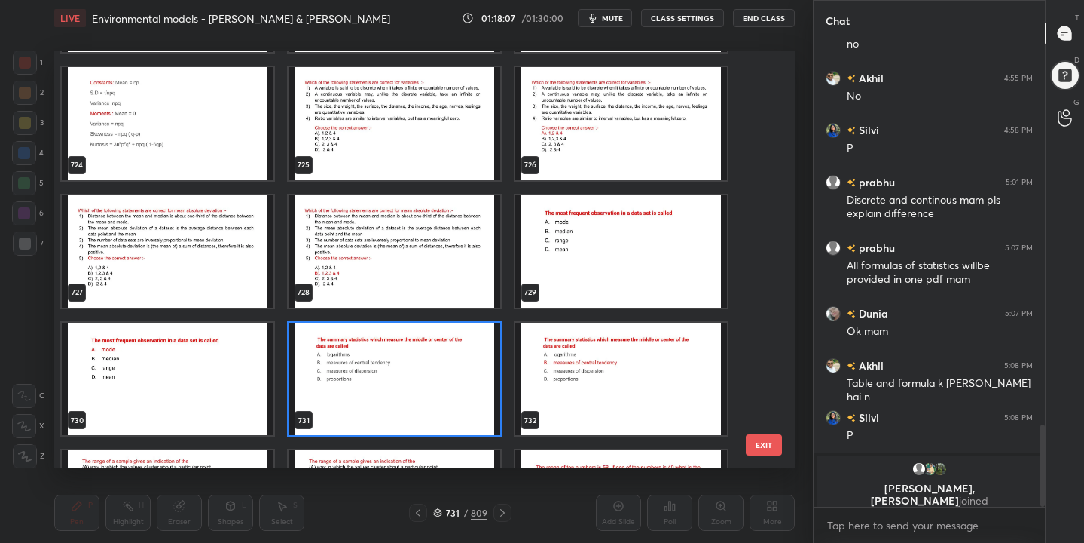
click at [155, 200] on img "grid" at bounding box center [168, 251] width 212 height 112
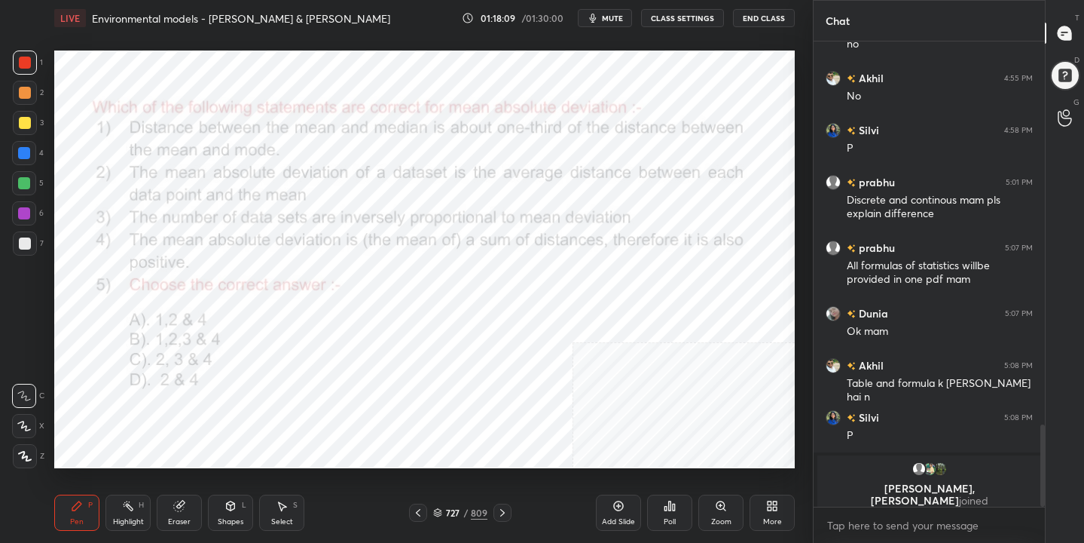
click at [607, 27] on div "LIVE Environmental models - [PERSON_NAME] & [PERSON_NAME] 01:18:09 / 01:30:00 m…" at bounding box center [424, 18] width 741 height 36
click at [610, 22] on span "mute" at bounding box center [612, 18] width 21 height 11
click at [445, 509] on div "727" at bounding box center [452, 512] width 15 height 9
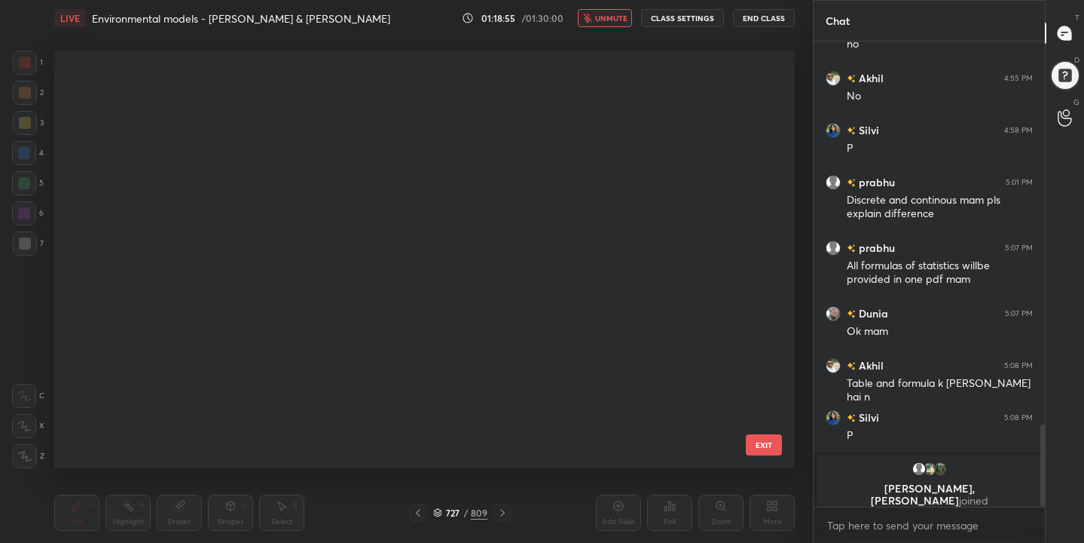
scroll to position [412, 734]
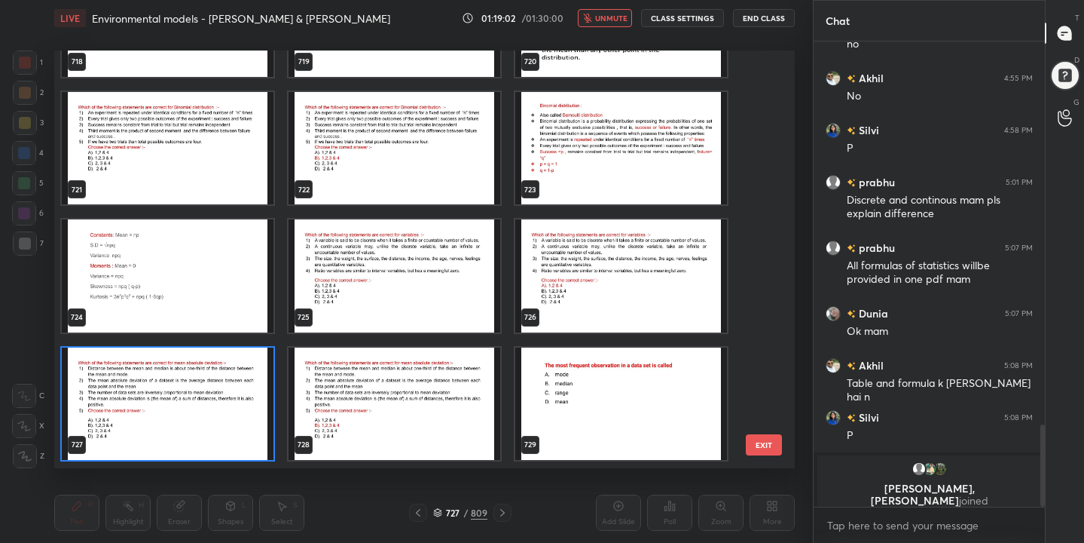
click at [252, 417] on img "grid" at bounding box center [168, 403] width 212 height 112
click at [252, 419] on img "grid" at bounding box center [168, 403] width 212 height 112
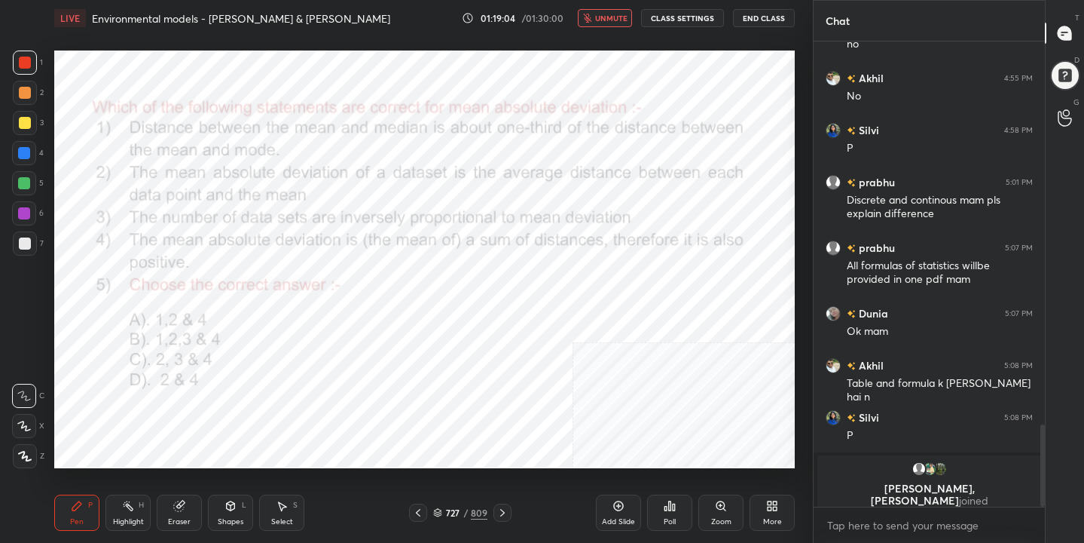
click at [664, 505] on icon at bounding box center [670, 506] width 12 height 12
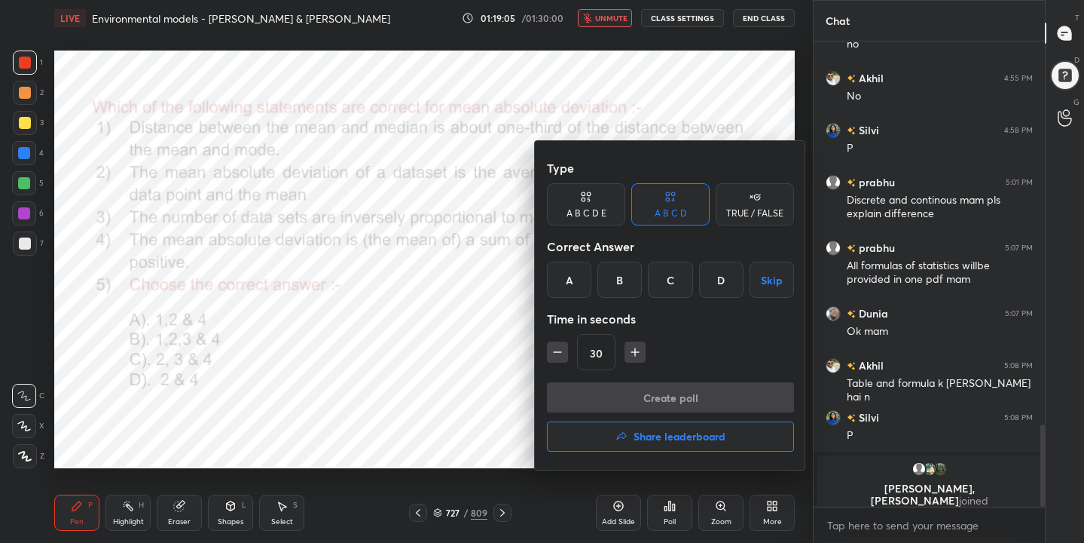
drag, startPoint x: 618, startPoint y: 285, endPoint x: 591, endPoint y: 308, distance: 35.8
click at [617, 286] on div "B" at bounding box center [620, 279] width 44 height 36
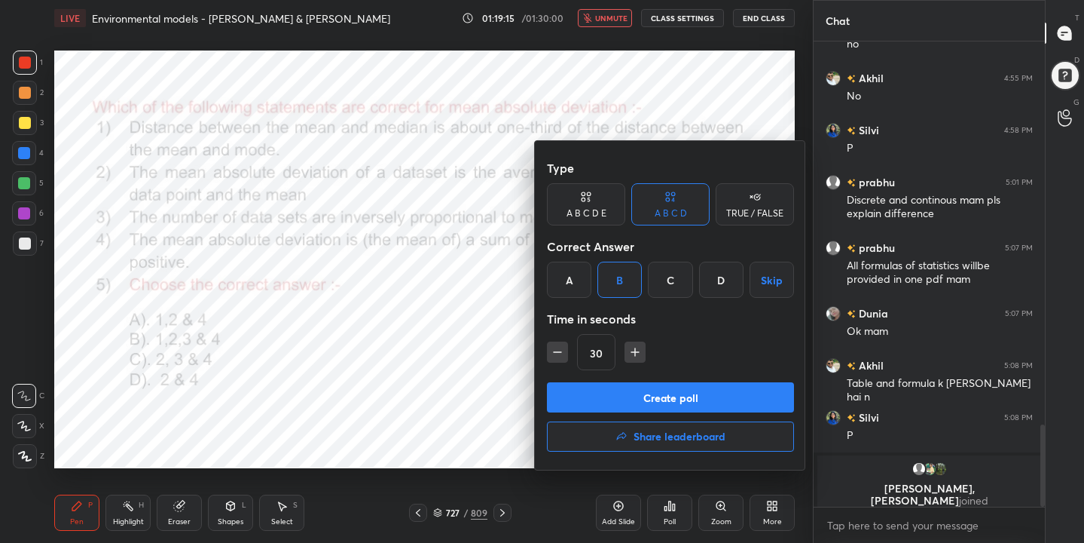
drag, startPoint x: 672, startPoint y: 397, endPoint x: 667, endPoint y: 420, distance: 23.2
click at [671, 397] on button "Create poll" at bounding box center [670, 397] width 247 height 30
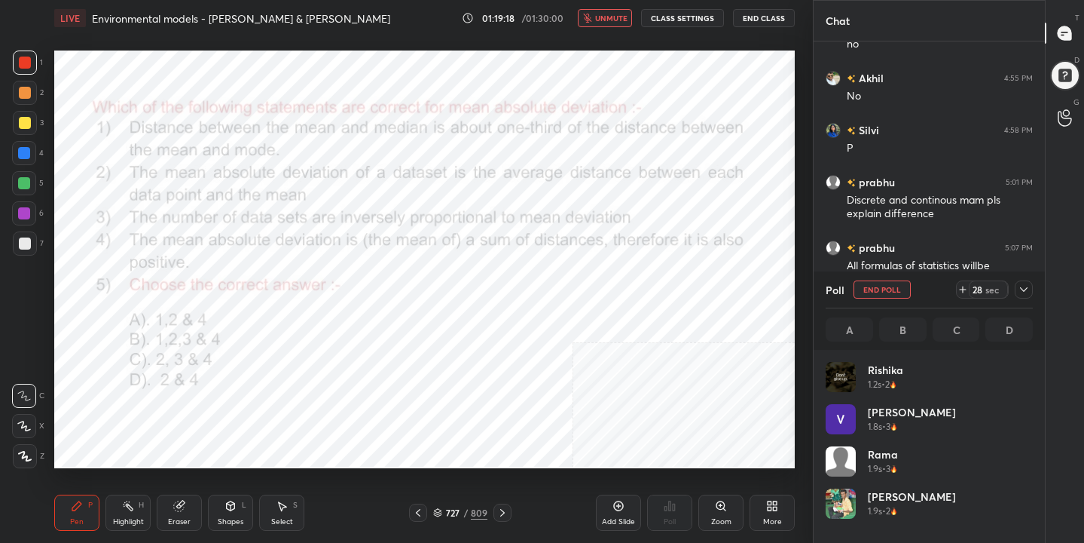
scroll to position [176, 203]
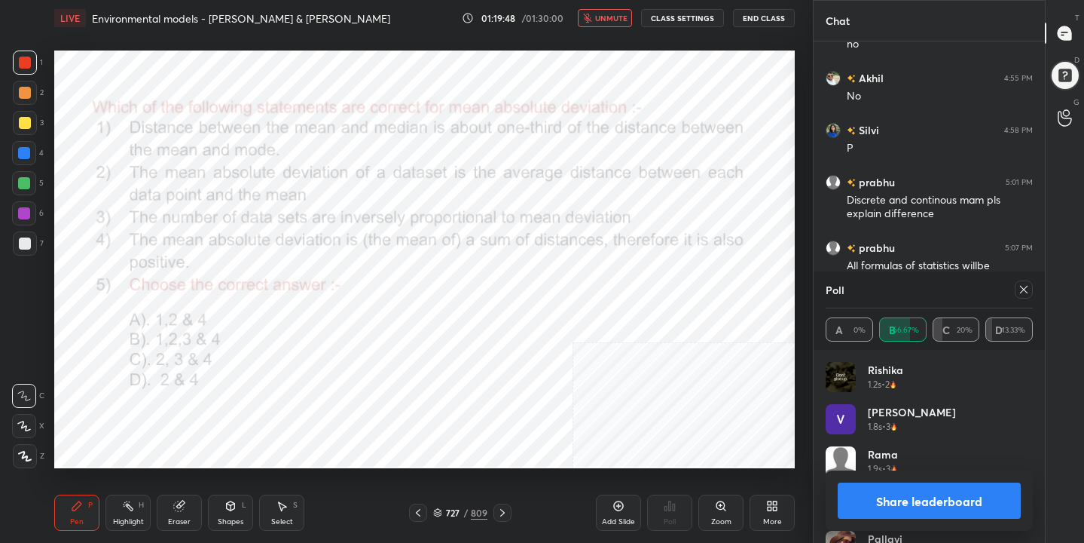
click at [1019, 292] on icon at bounding box center [1024, 289] width 12 height 12
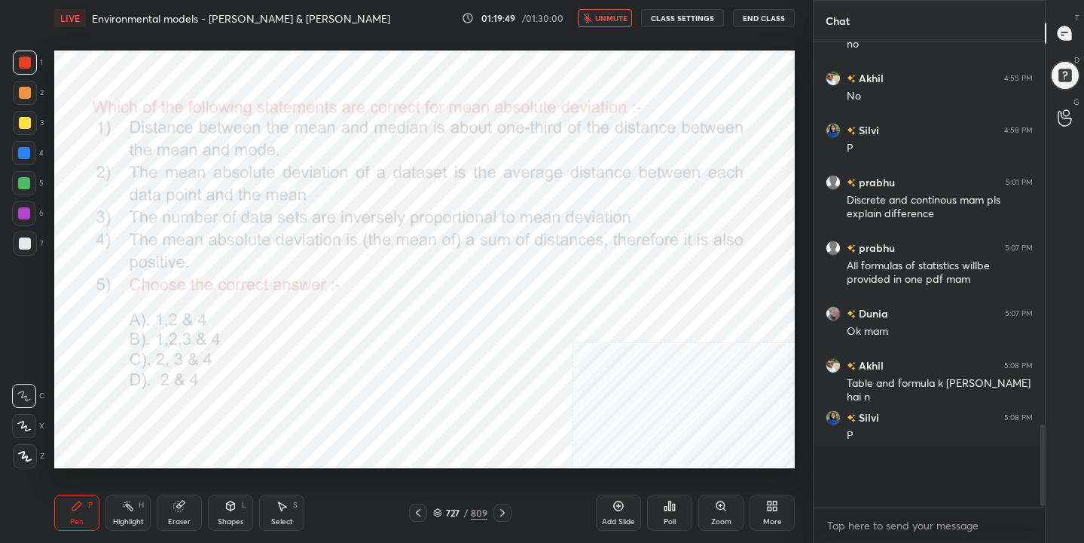
scroll to position [335, 227]
click at [608, 19] on span "unmute" at bounding box center [611, 18] width 32 height 11
click at [448, 510] on div "728" at bounding box center [452, 512] width 15 height 9
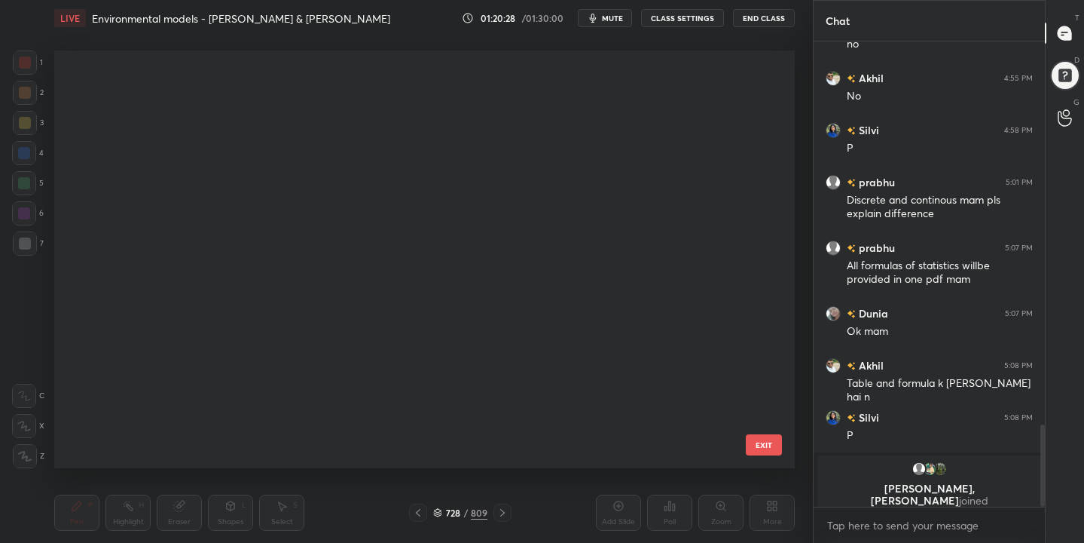
scroll to position [412, 734]
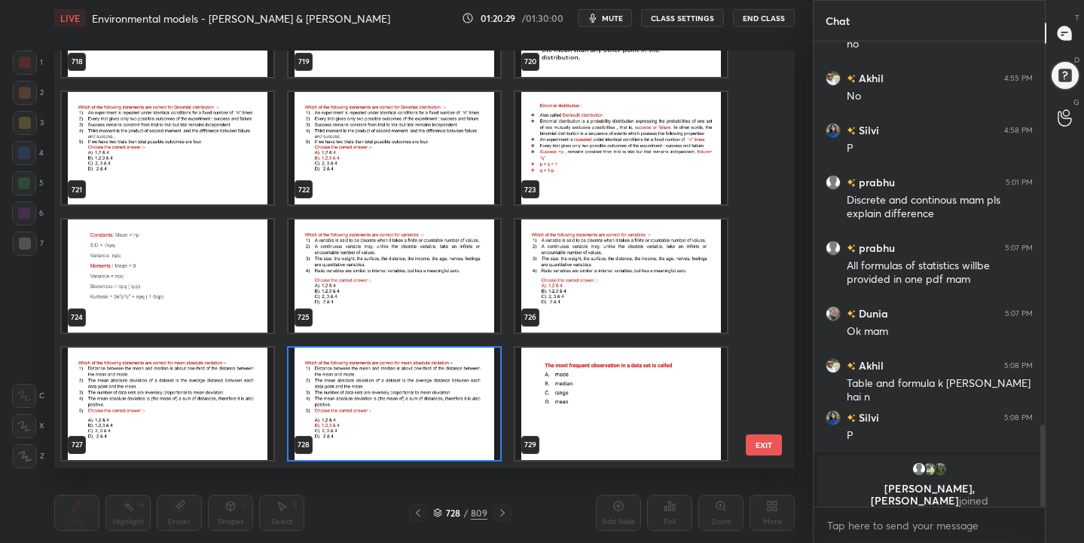
click at [592, 367] on img "grid" at bounding box center [621, 403] width 212 height 112
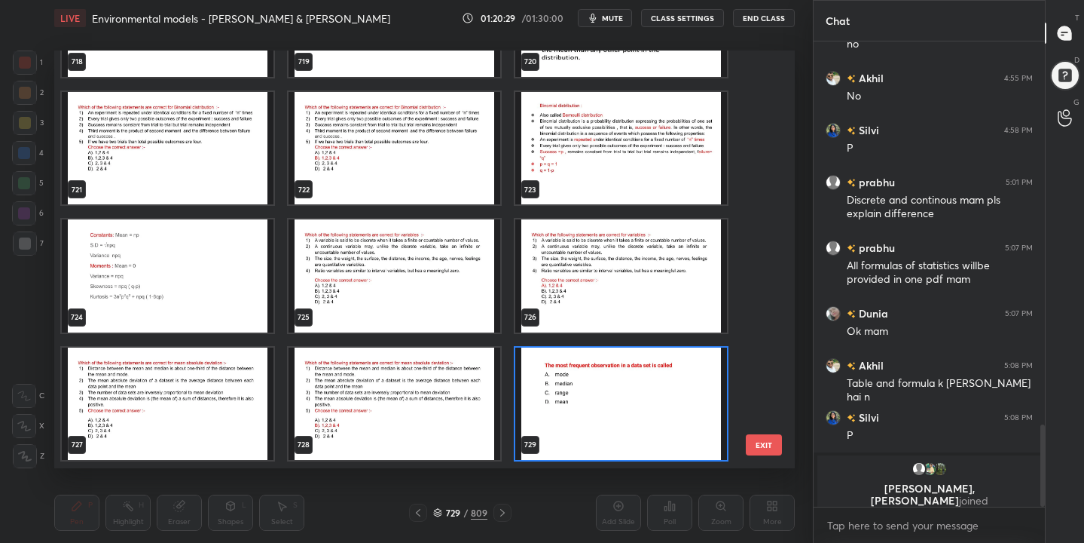
click at [592, 367] on img "grid" at bounding box center [621, 403] width 212 height 112
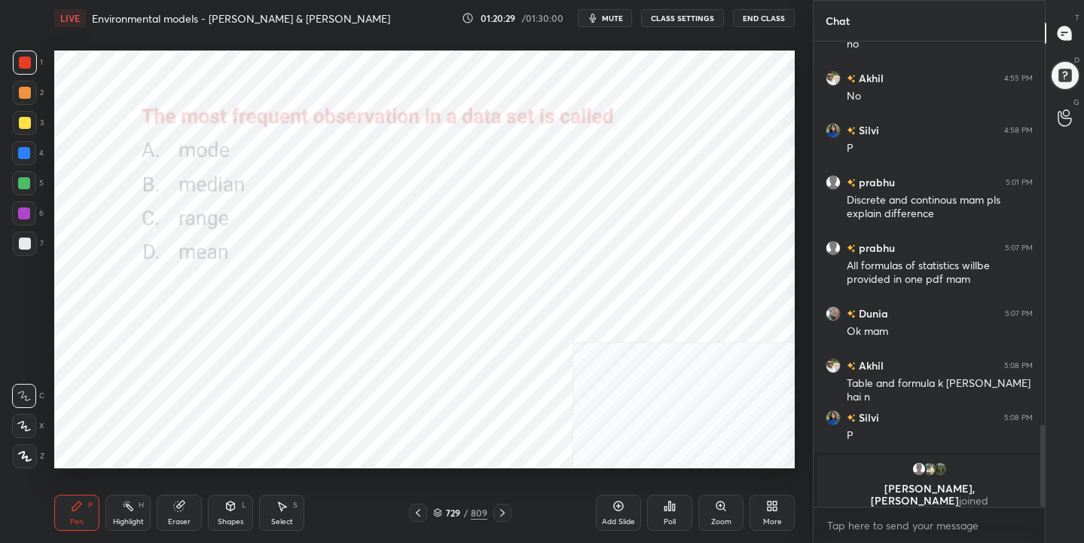
click at [592, 367] on img "grid" at bounding box center [621, 403] width 212 height 112
click at [622, 17] on span "mute" at bounding box center [612, 18] width 21 height 11
click at [443, 510] on div "729 / 809" at bounding box center [460, 513] width 54 height 14
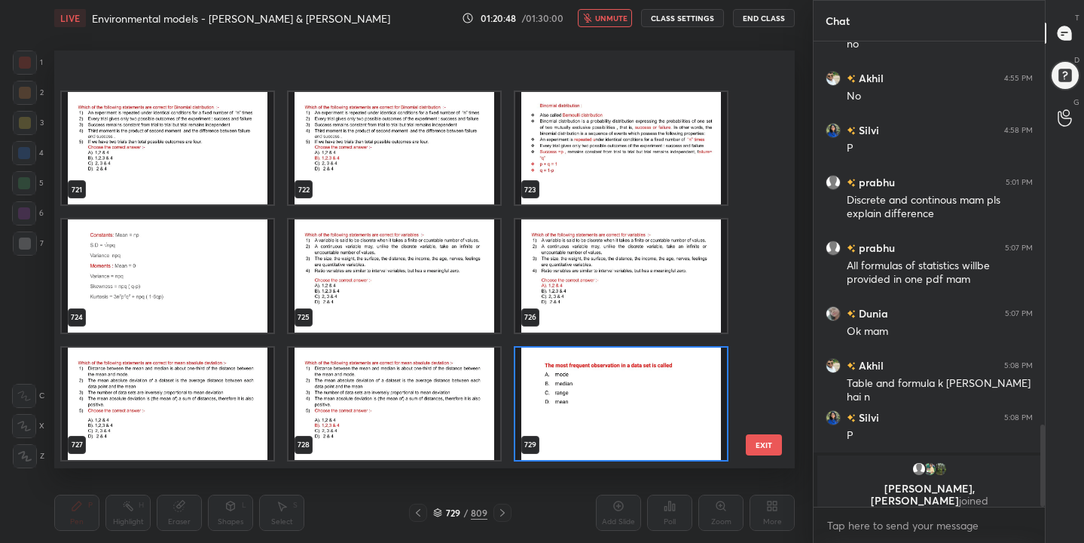
scroll to position [30675, 0]
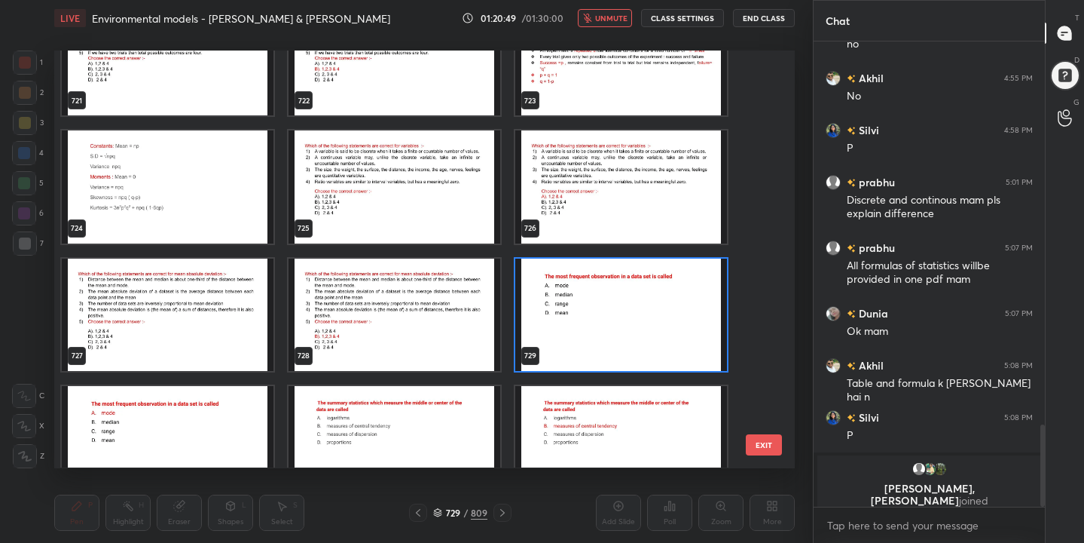
click at [592, 316] on img "grid" at bounding box center [621, 314] width 212 height 112
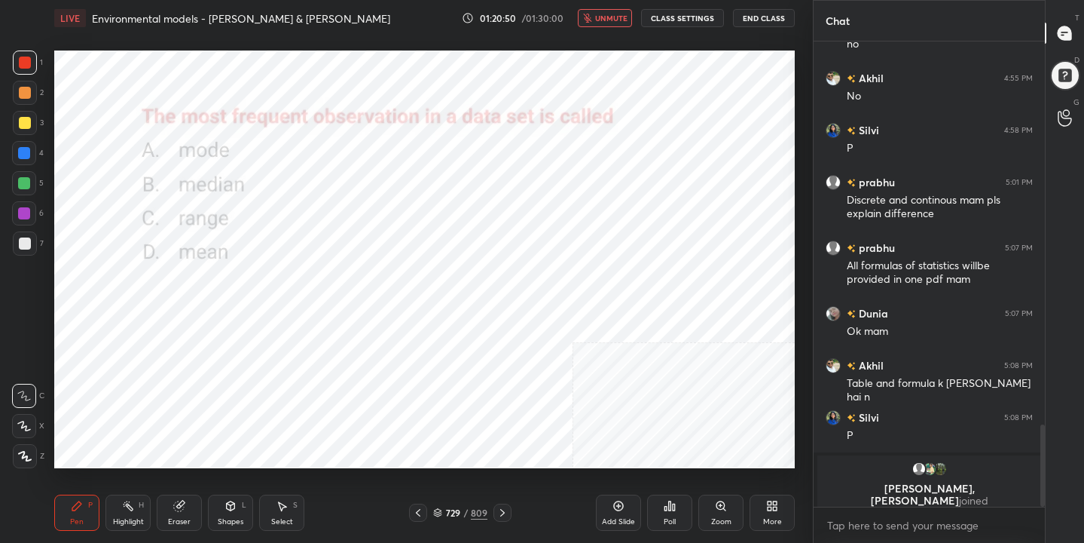
click at [674, 503] on icon at bounding box center [670, 506] width 12 height 12
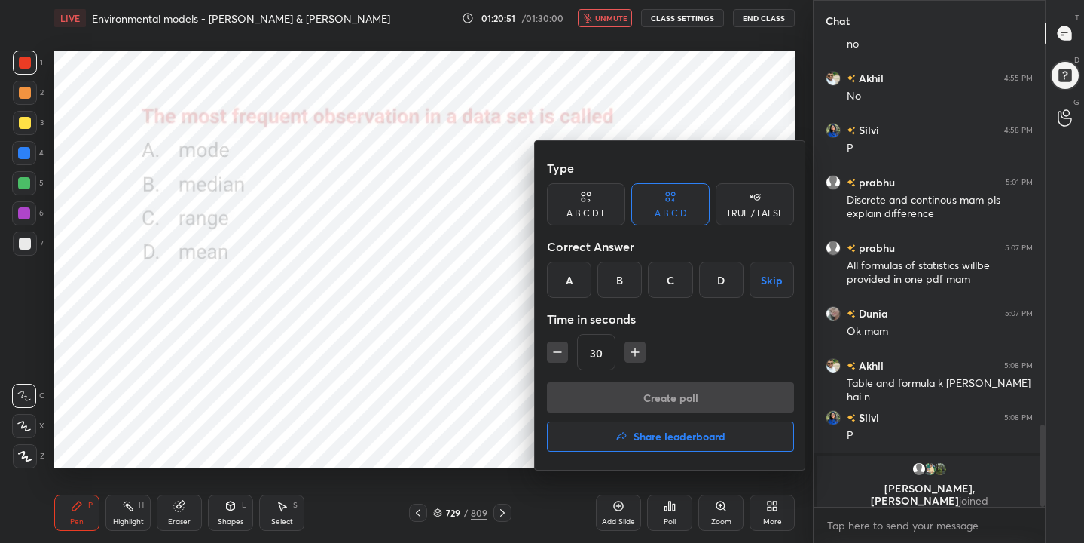
click at [571, 271] on div "A" at bounding box center [569, 279] width 44 height 36
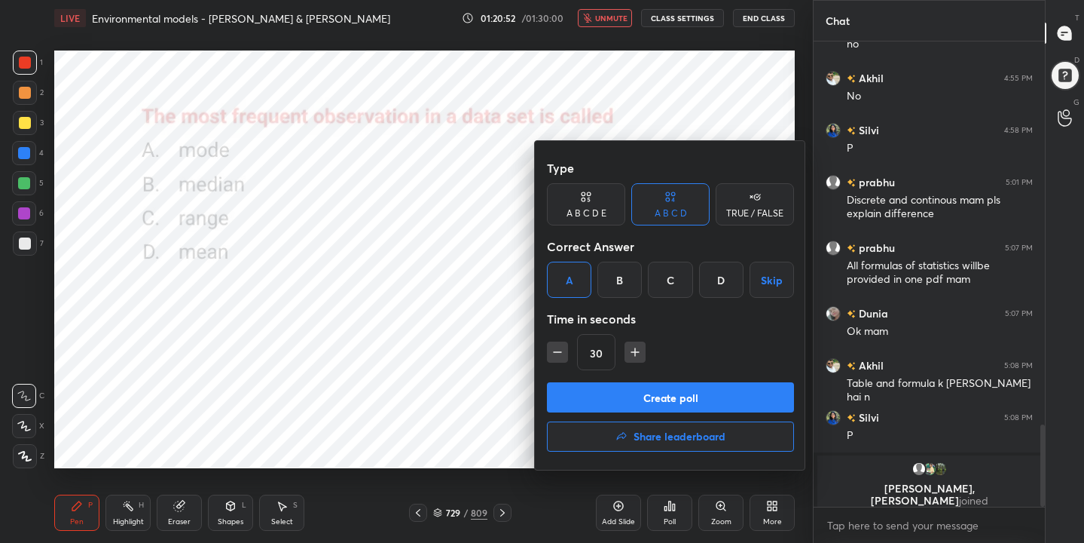
click at [624, 384] on button "Create poll" at bounding box center [670, 397] width 247 height 30
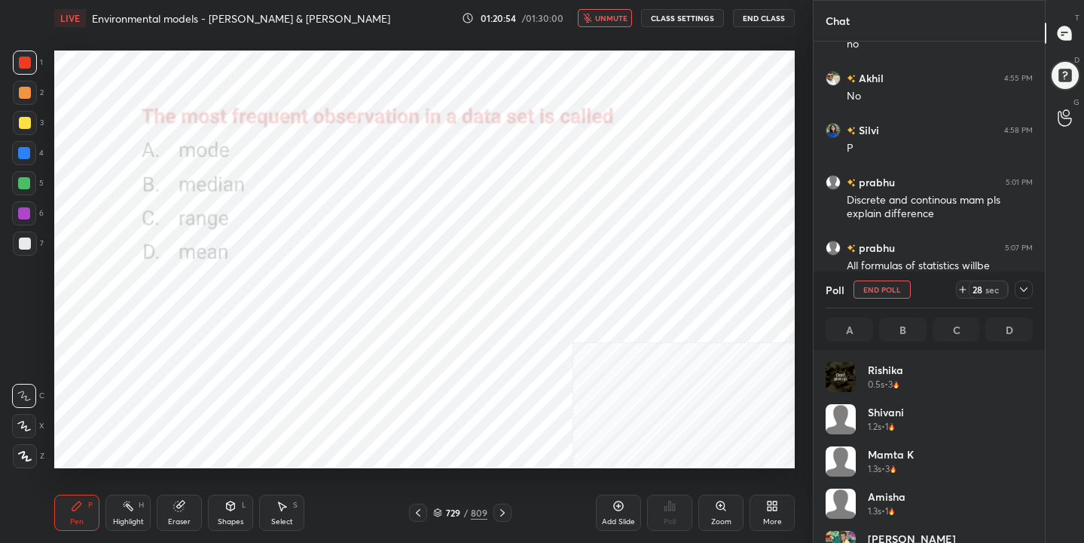
scroll to position [176, 203]
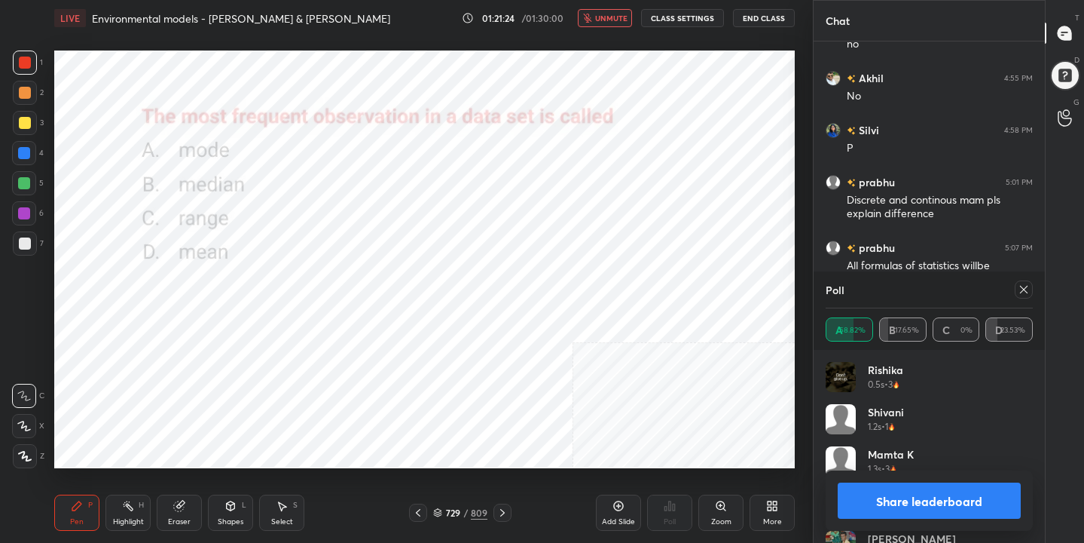
click at [1029, 287] on icon at bounding box center [1024, 289] width 12 height 12
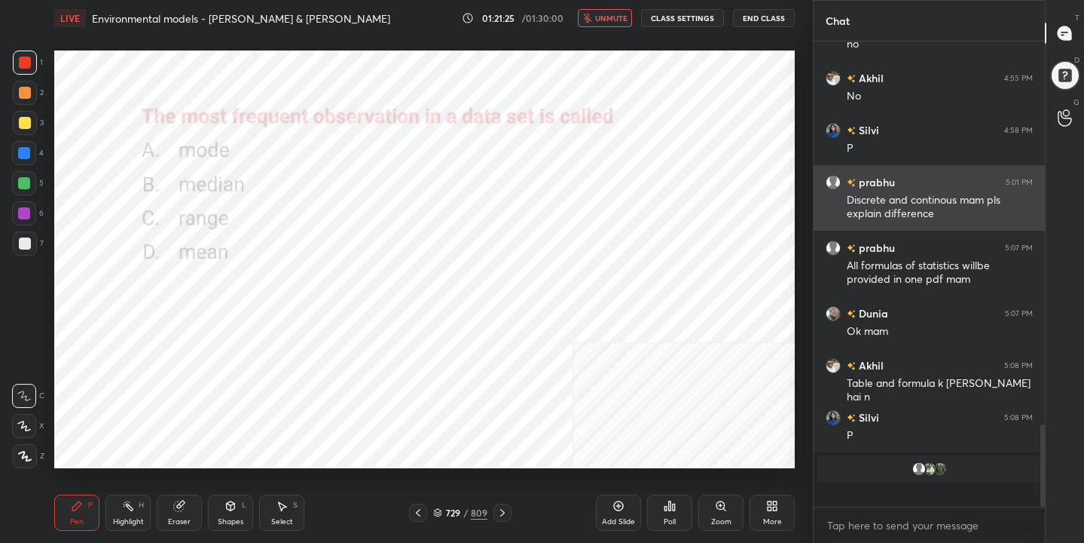
scroll to position [335, 227]
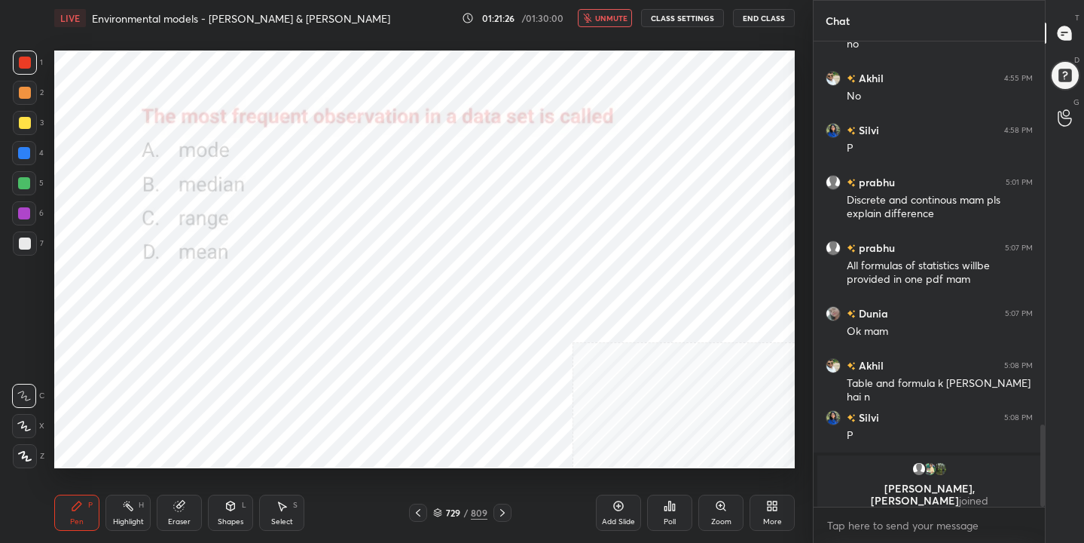
click at [622, 11] on button "unmute" at bounding box center [605, 18] width 54 height 18
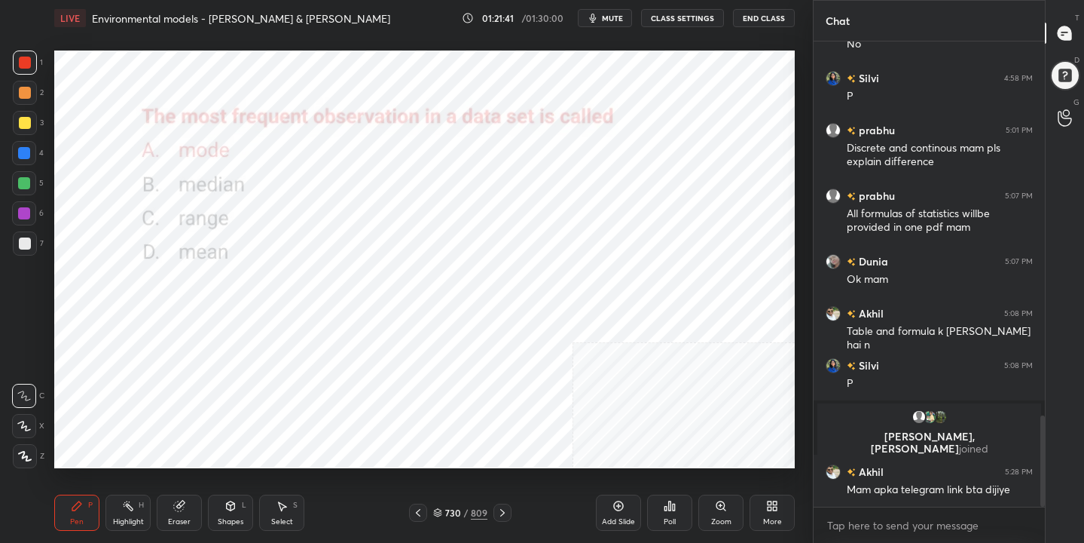
click at [440, 512] on icon at bounding box center [438, 513] width 8 height 2
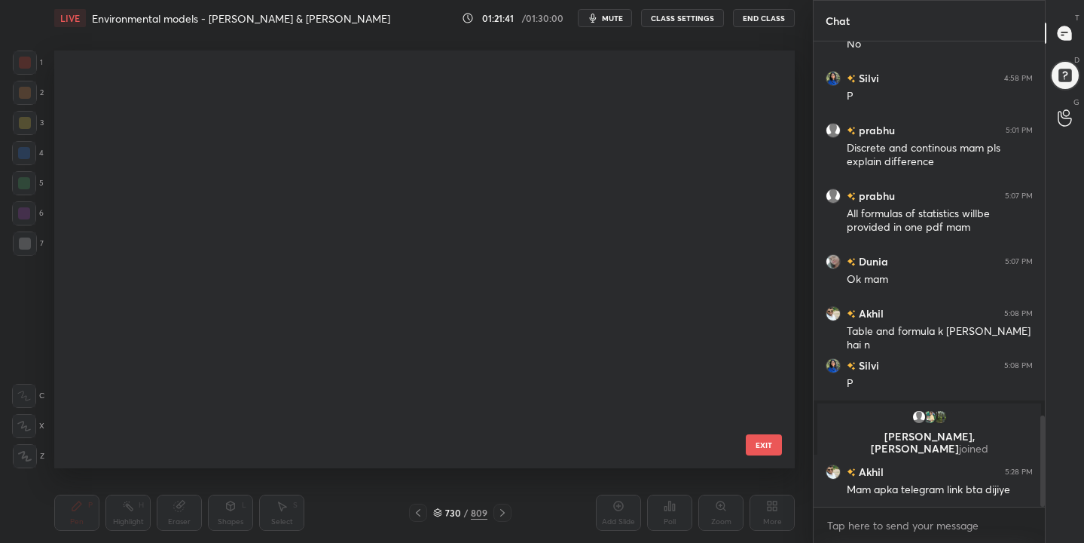
scroll to position [412, 734]
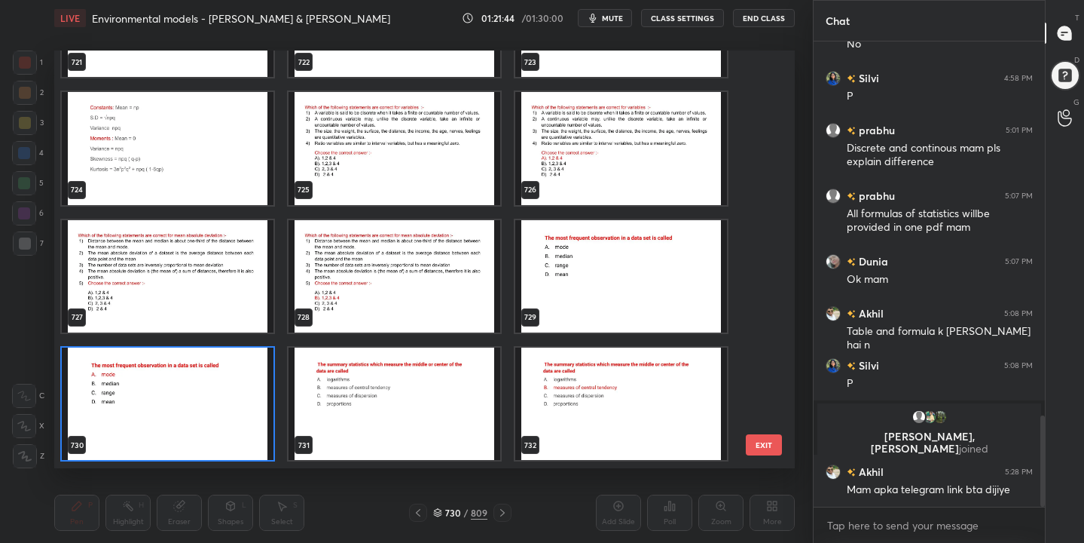
click at [196, 246] on img "grid" at bounding box center [168, 276] width 212 height 112
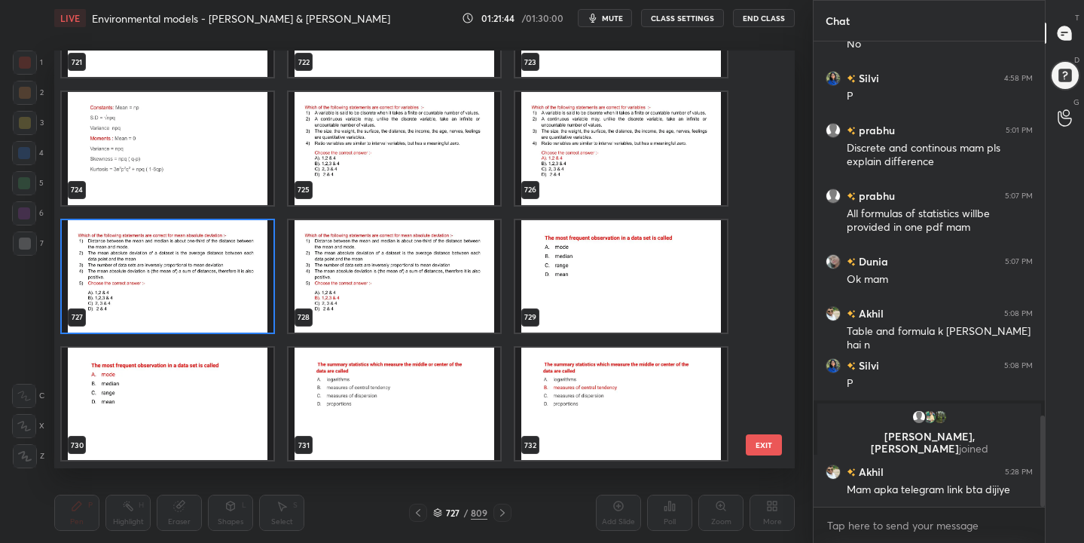
click at [196, 246] on img "grid" at bounding box center [168, 276] width 212 height 112
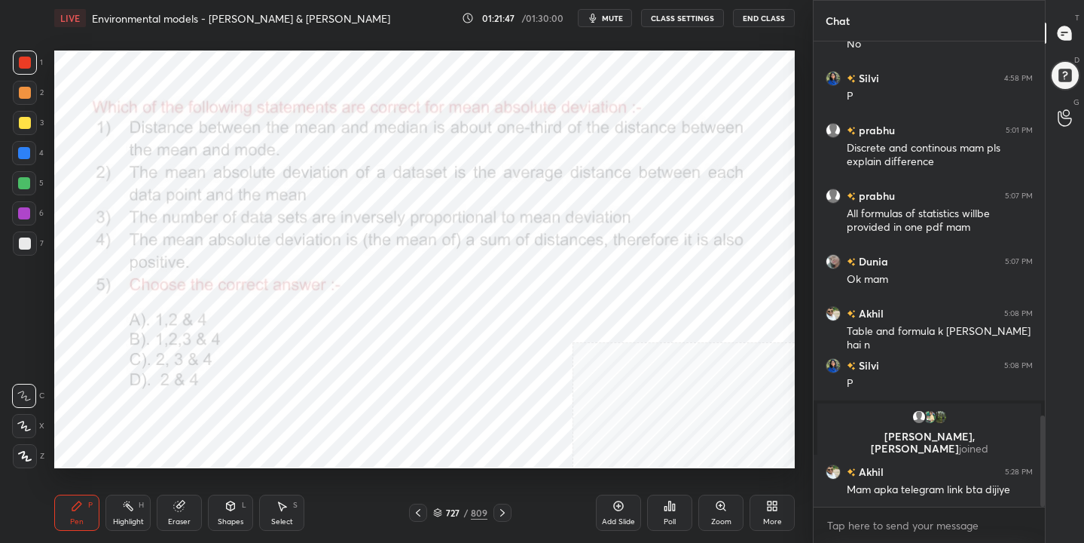
click at [448, 509] on div "727" at bounding box center [452, 512] width 15 height 9
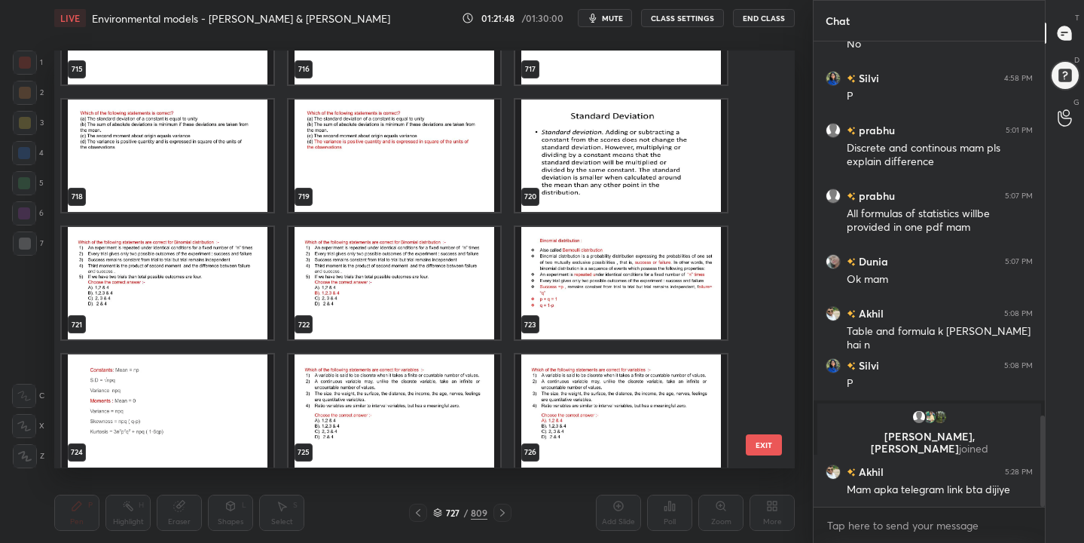
scroll to position [30446, 0]
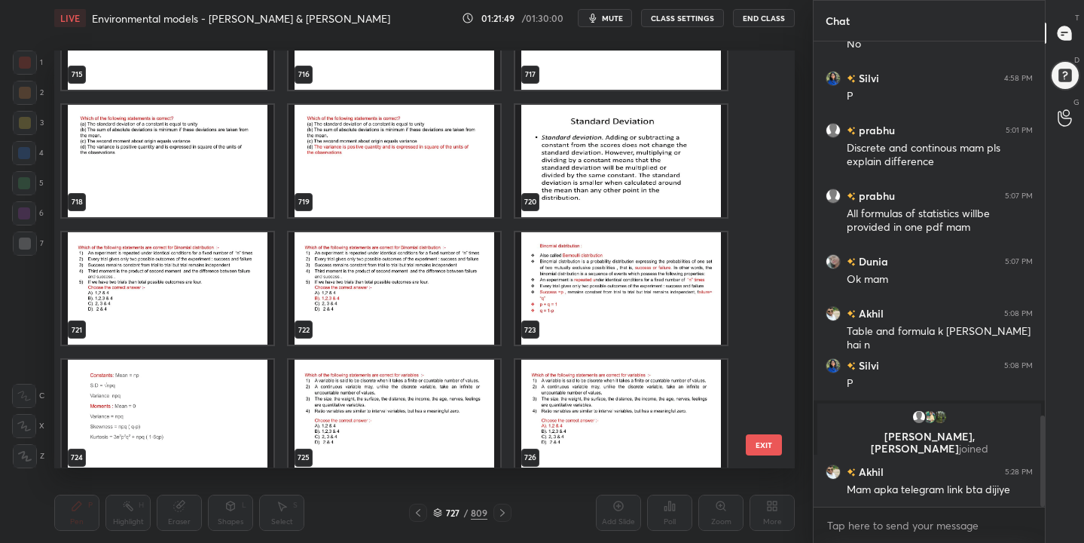
click at [176, 284] on img "grid" at bounding box center [168, 288] width 212 height 112
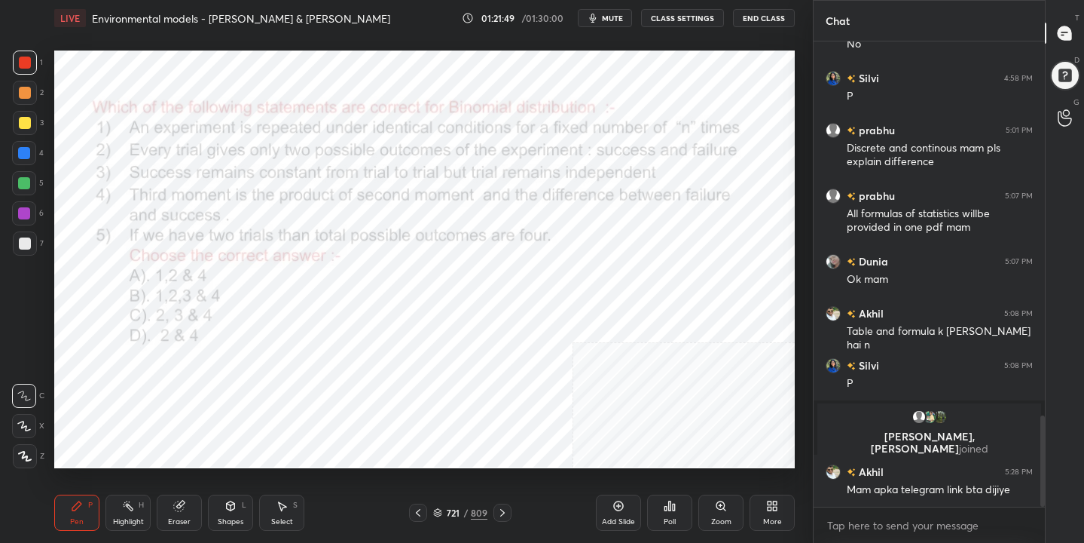
click at [176, 284] on img "grid" at bounding box center [168, 288] width 212 height 112
click at [611, 14] on span "mute" at bounding box center [612, 18] width 21 height 11
click at [442, 511] on icon at bounding box center [437, 512] width 9 height 9
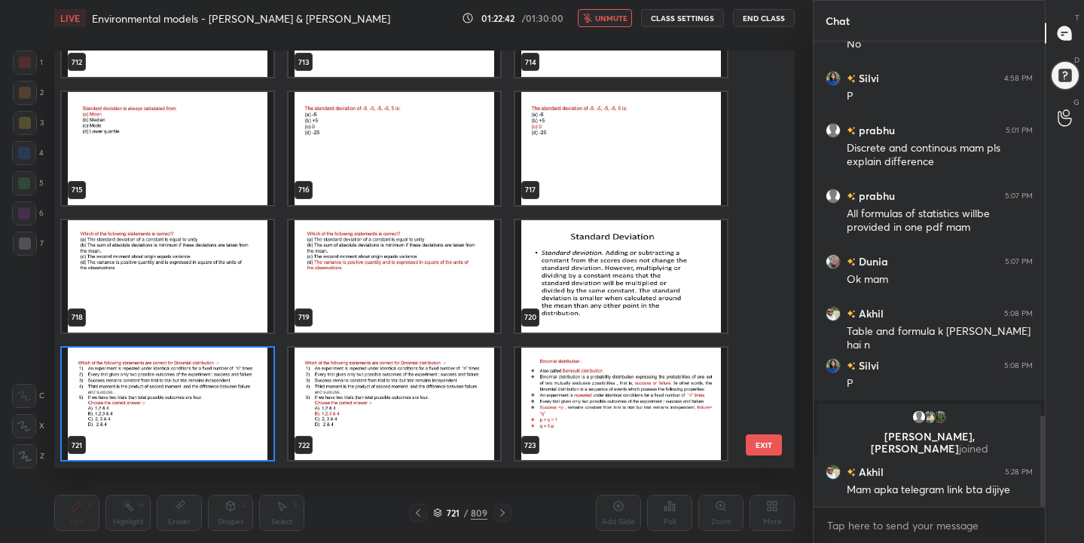
scroll to position [412, 734]
click at [201, 389] on img "grid" at bounding box center [168, 403] width 212 height 112
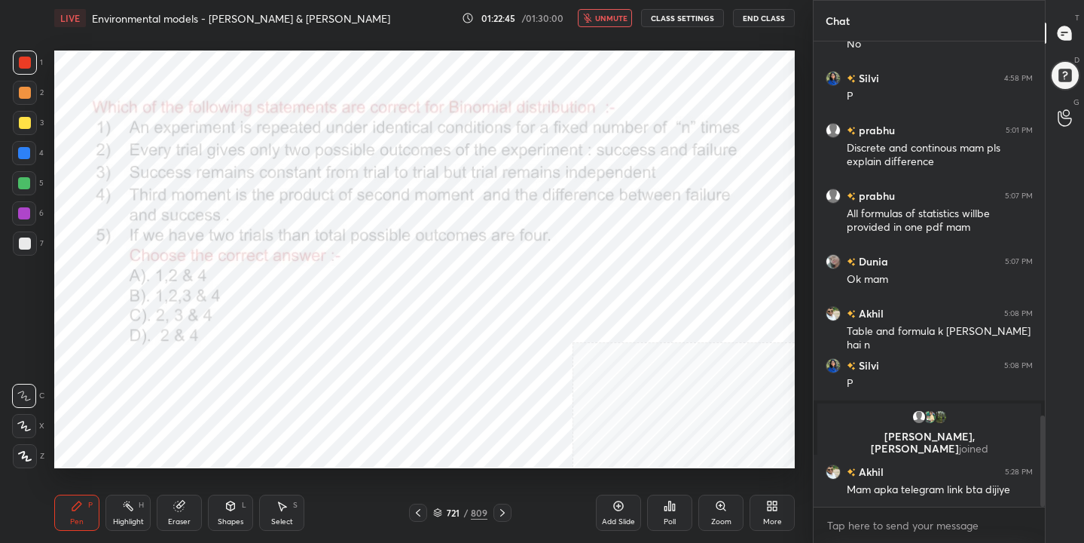
click at [201, 389] on img "grid" at bounding box center [168, 403] width 212 height 112
click at [670, 518] on div "Poll" at bounding box center [670, 522] width 12 height 8
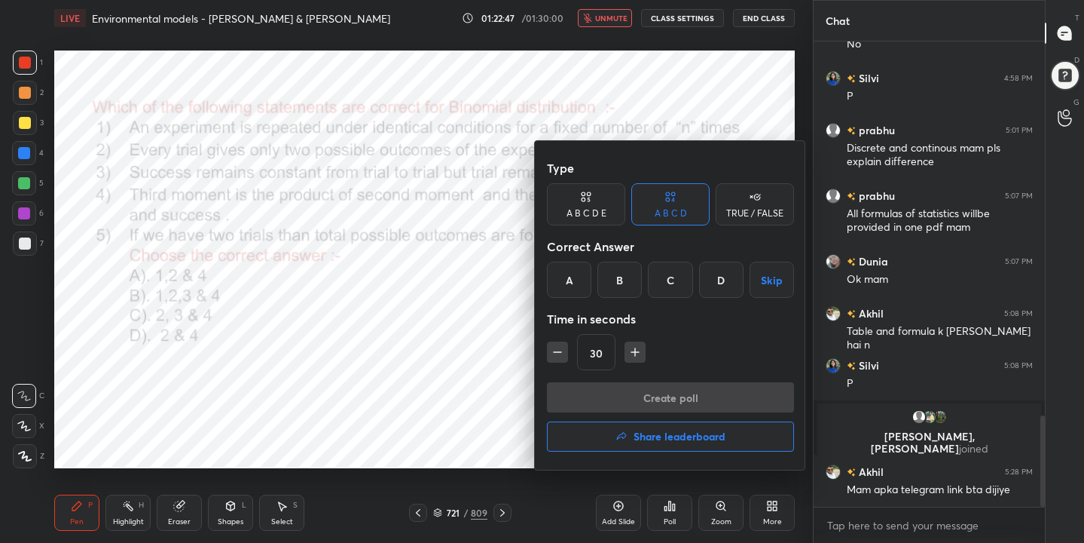
click at [618, 276] on div "B" at bounding box center [620, 279] width 44 height 36
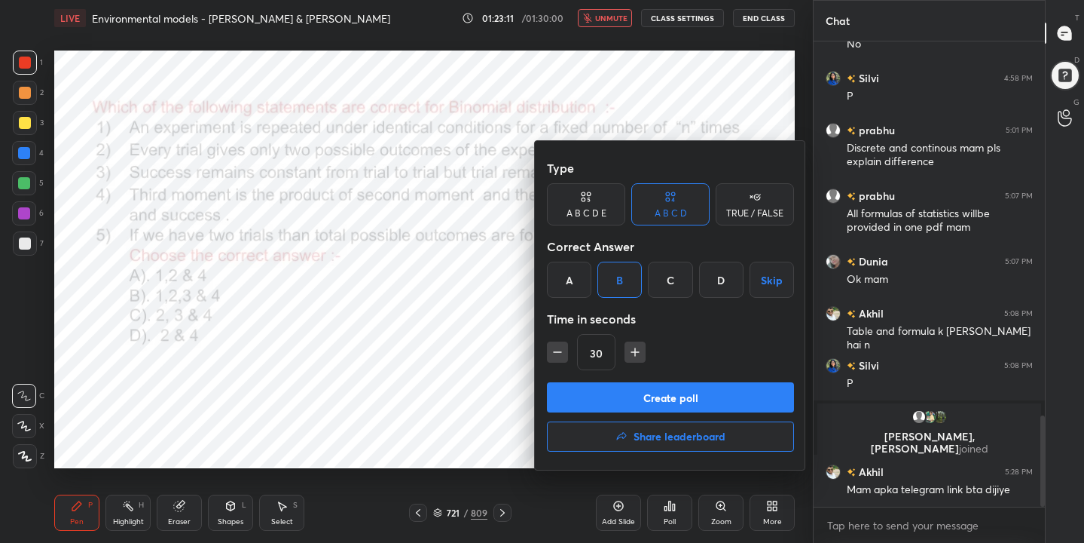
click at [671, 396] on button "Create poll" at bounding box center [670, 397] width 247 height 30
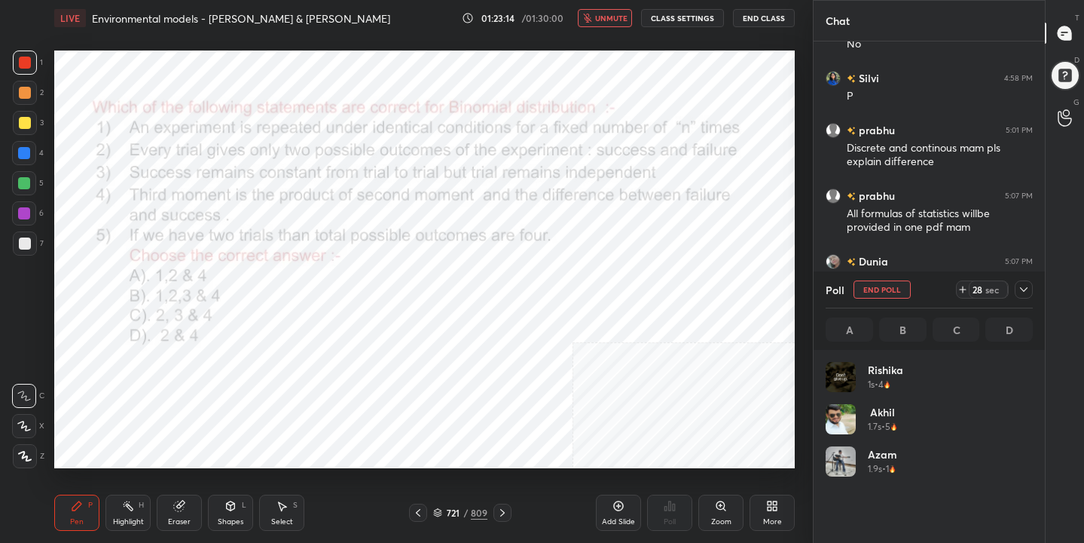
scroll to position [176, 203]
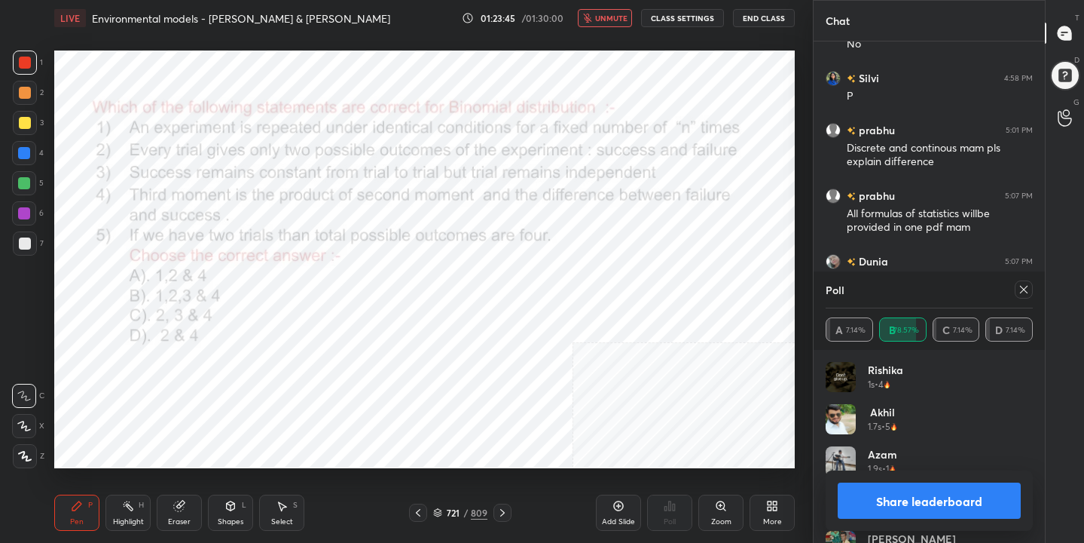
click at [1020, 289] on icon at bounding box center [1024, 289] width 12 height 12
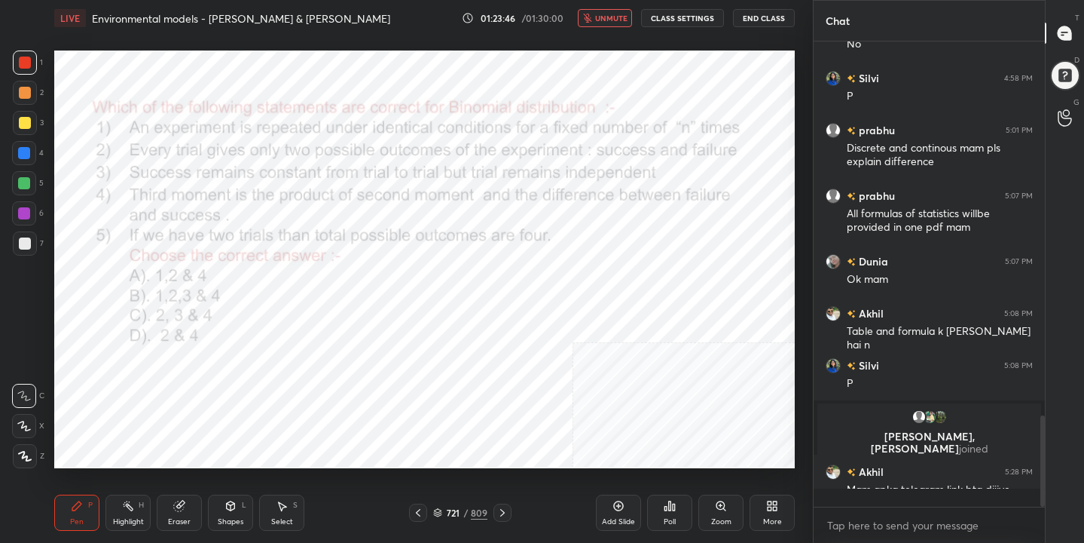
scroll to position [5, 5]
click at [614, 23] on span "unmute" at bounding box center [611, 18] width 32 height 11
click at [444, 512] on div "722 / 809" at bounding box center [460, 513] width 54 height 14
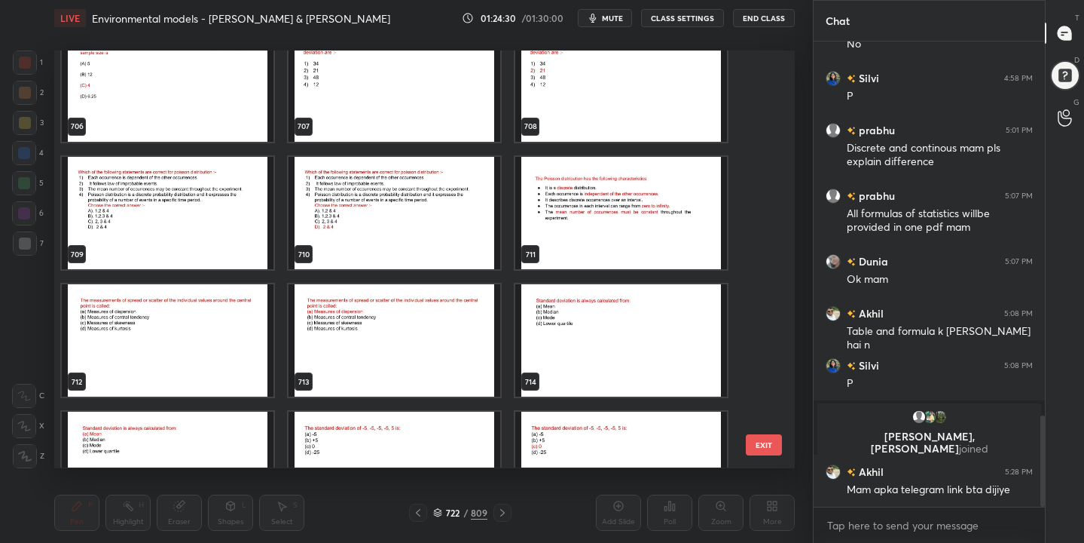
scroll to position [30003, 0]
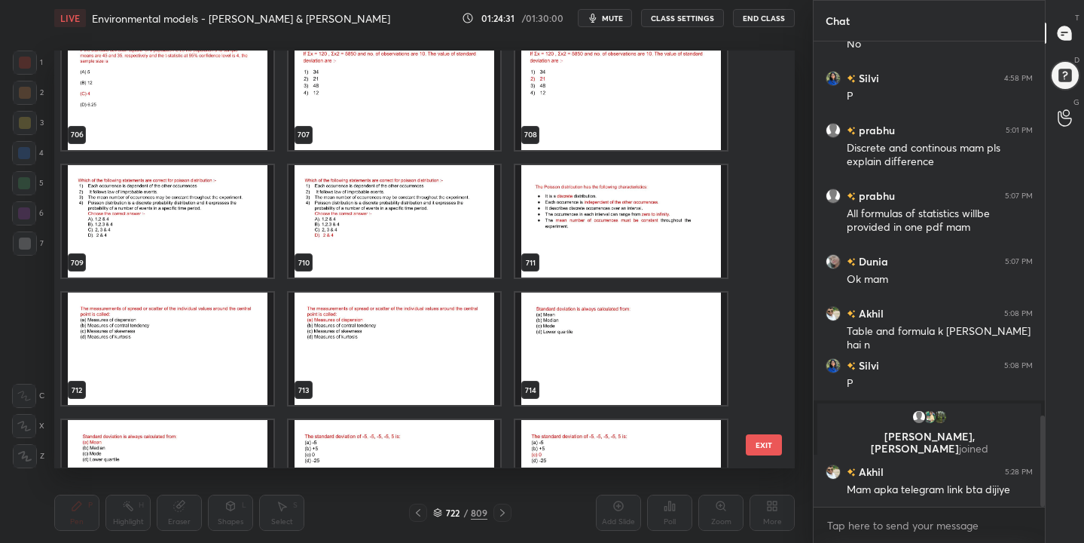
click at [231, 223] on img "grid" at bounding box center [168, 221] width 212 height 112
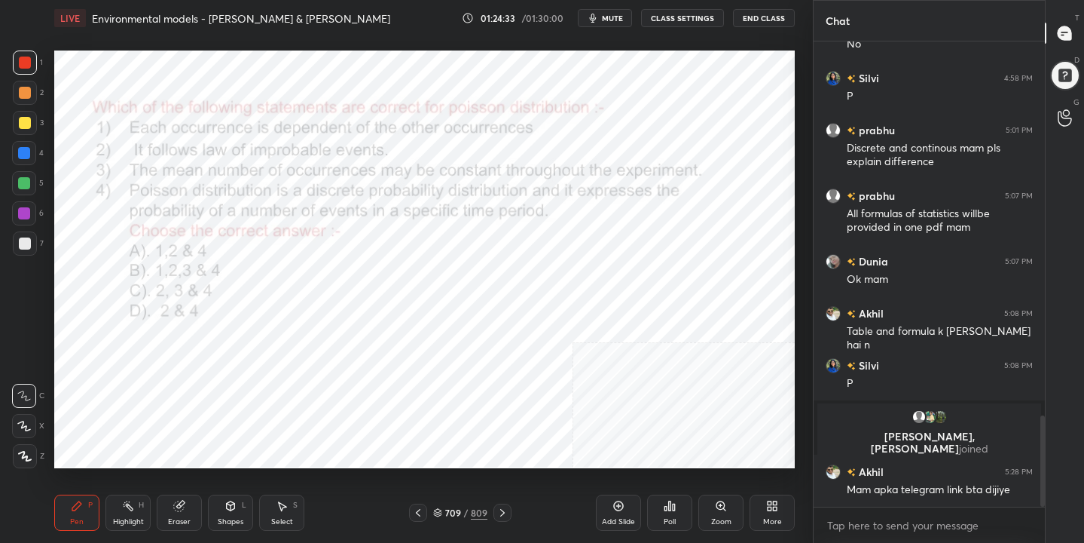
click at [618, 11] on button "mute" at bounding box center [605, 18] width 54 height 18
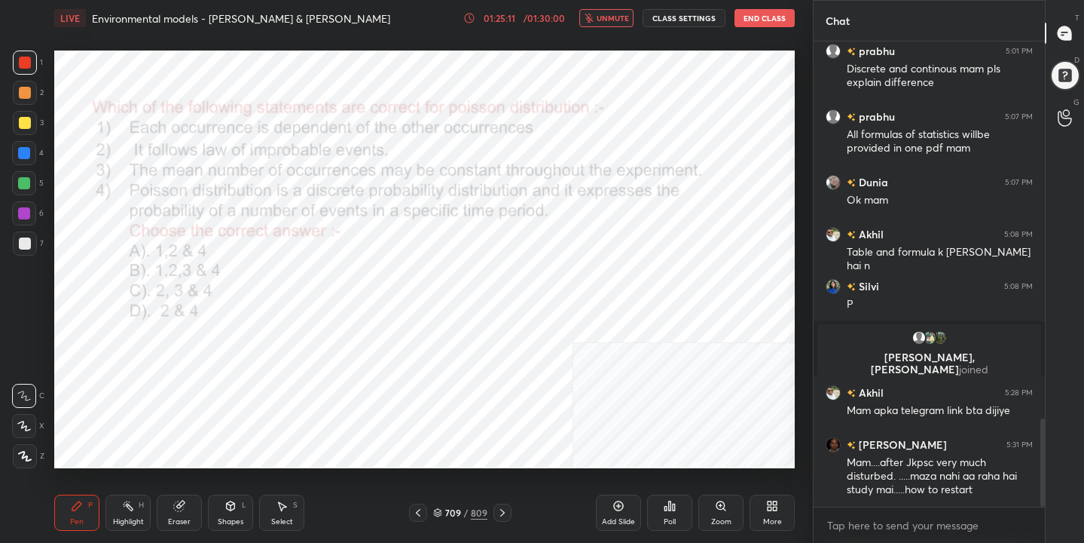
click at [598, 14] on button "unmute" at bounding box center [606, 18] width 54 height 18
click at [440, 509] on icon at bounding box center [437, 512] width 9 height 9
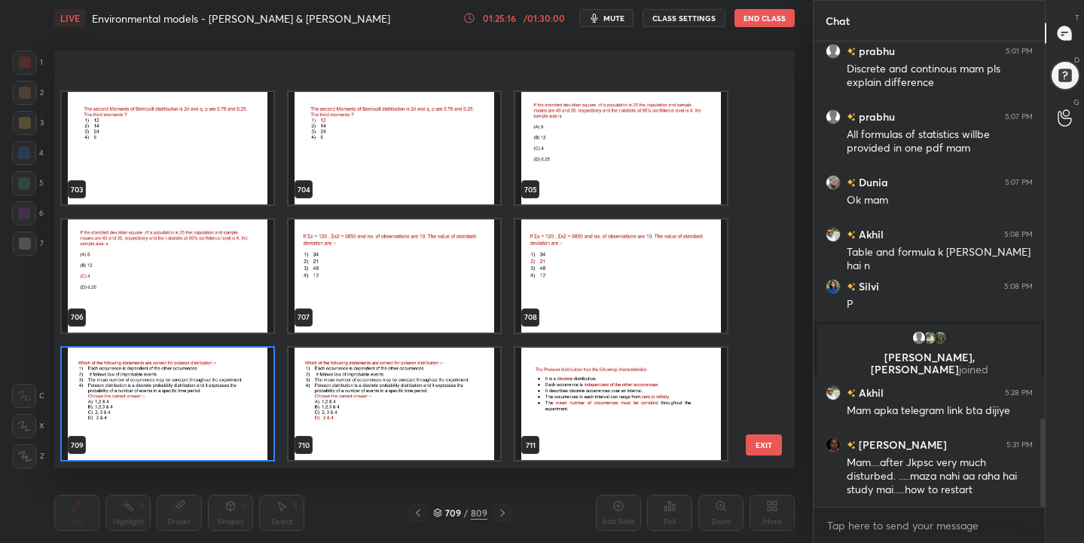
scroll to position [29917, 0]
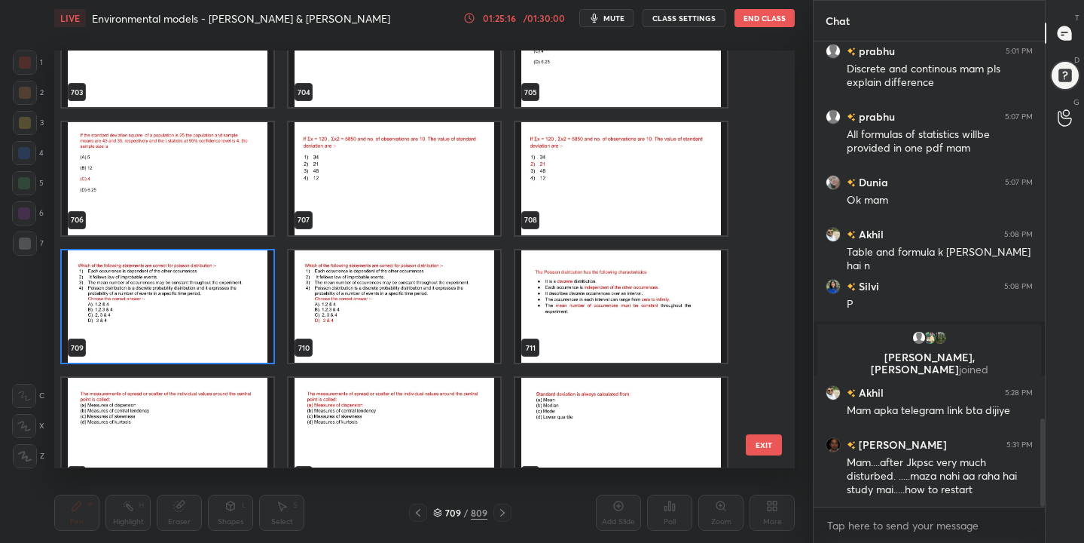
click at [222, 319] on img "grid" at bounding box center [168, 306] width 212 height 112
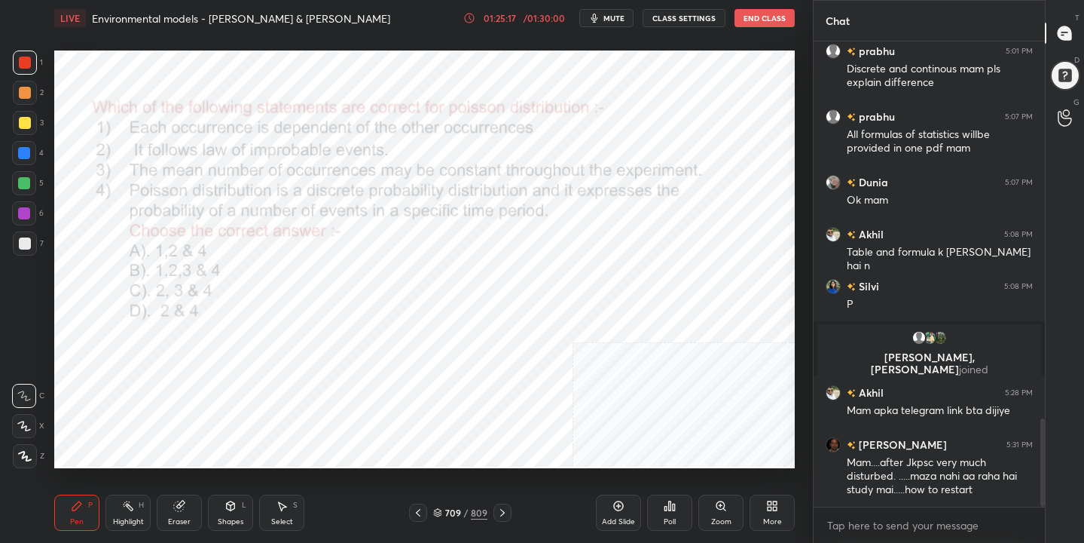
click at [222, 319] on img "grid" at bounding box center [168, 306] width 212 height 112
click at [671, 510] on icon at bounding box center [670, 506] width 12 height 12
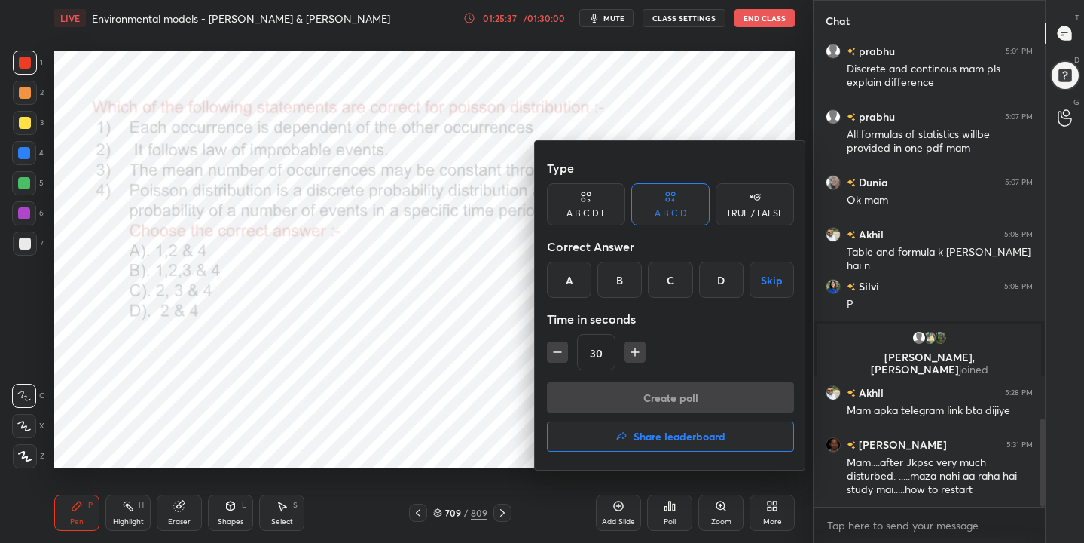
scroll to position [2035, 0]
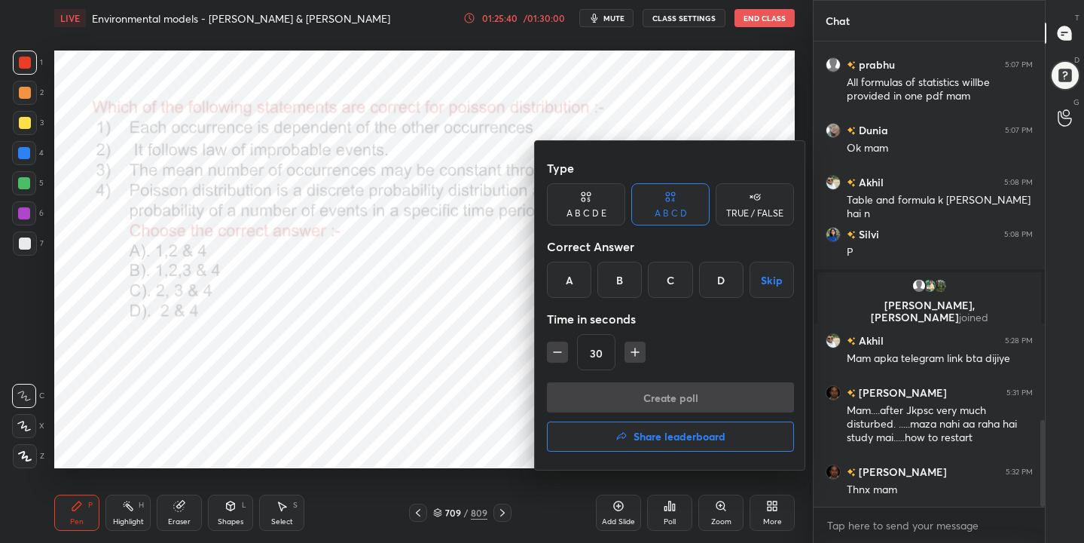
click at [381, 378] on div at bounding box center [542, 271] width 1084 height 543
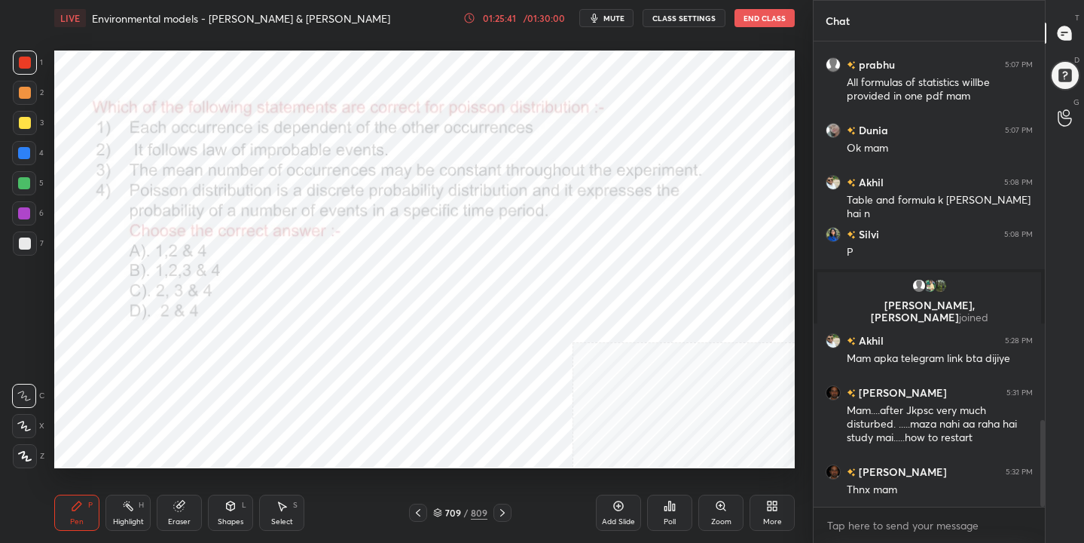
click at [443, 517] on div "709 / 809" at bounding box center [460, 513] width 54 height 14
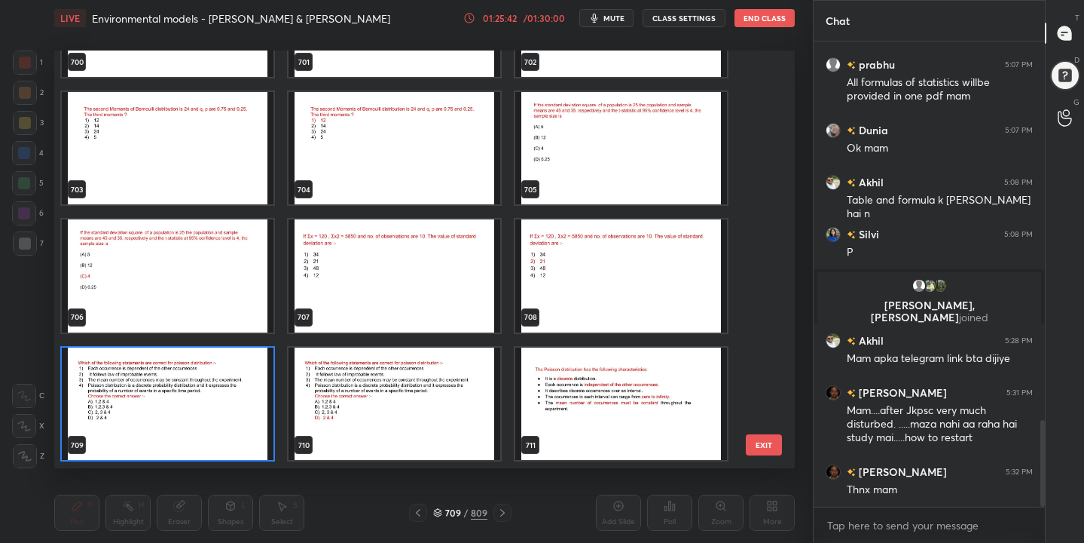
scroll to position [412, 734]
click at [255, 394] on img "grid" at bounding box center [168, 403] width 212 height 112
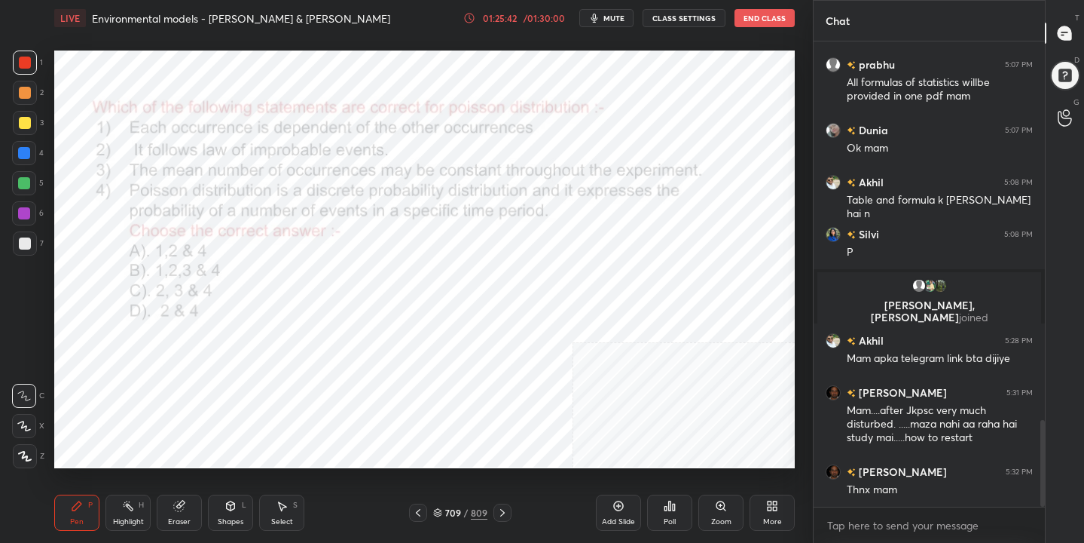
click at [255, 394] on img "grid" at bounding box center [168, 403] width 212 height 112
click at [675, 503] on icon at bounding box center [670, 506] width 12 height 12
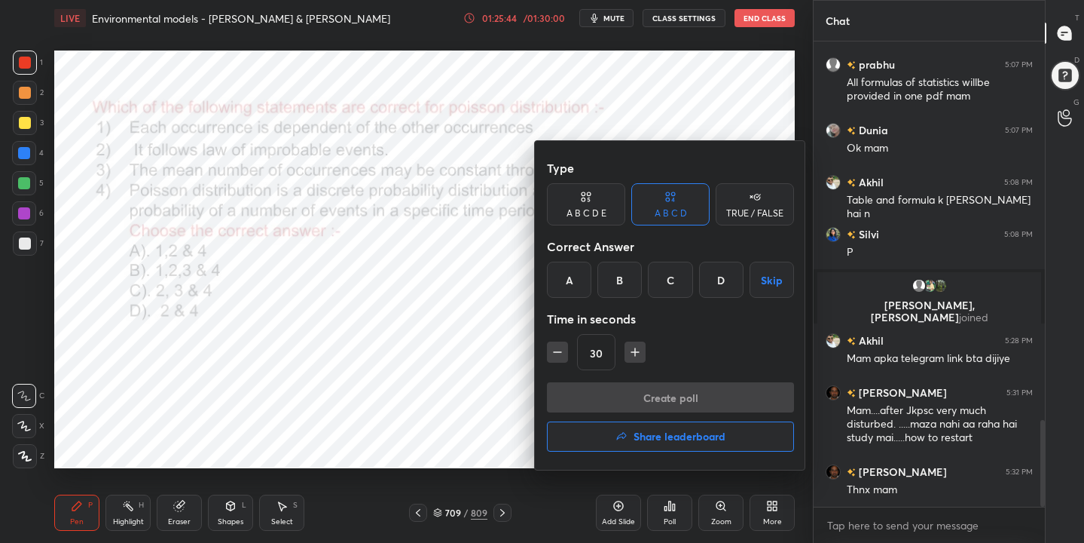
click at [718, 283] on div "D" at bounding box center [721, 279] width 44 height 36
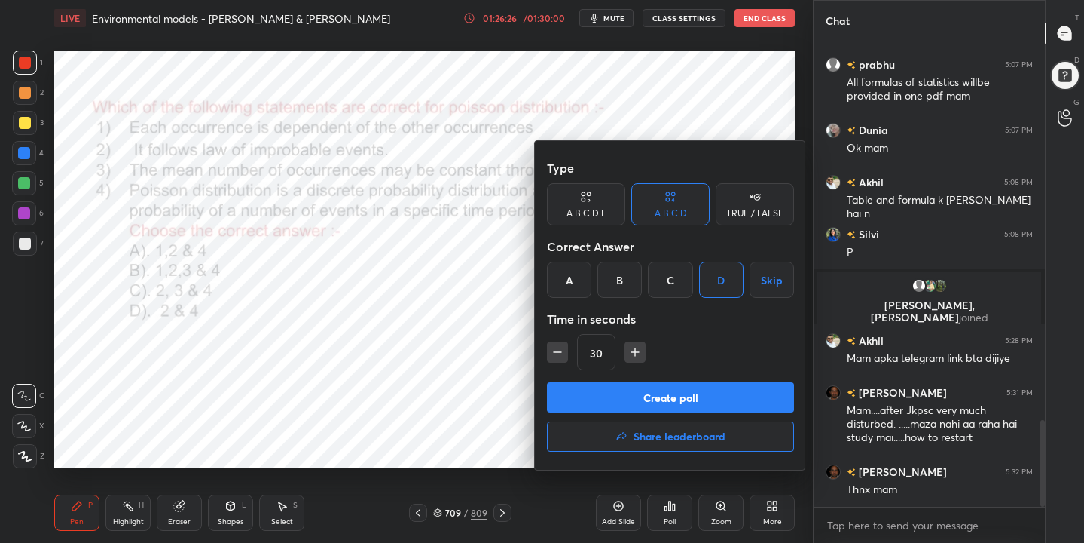
scroll to position [2087, 0]
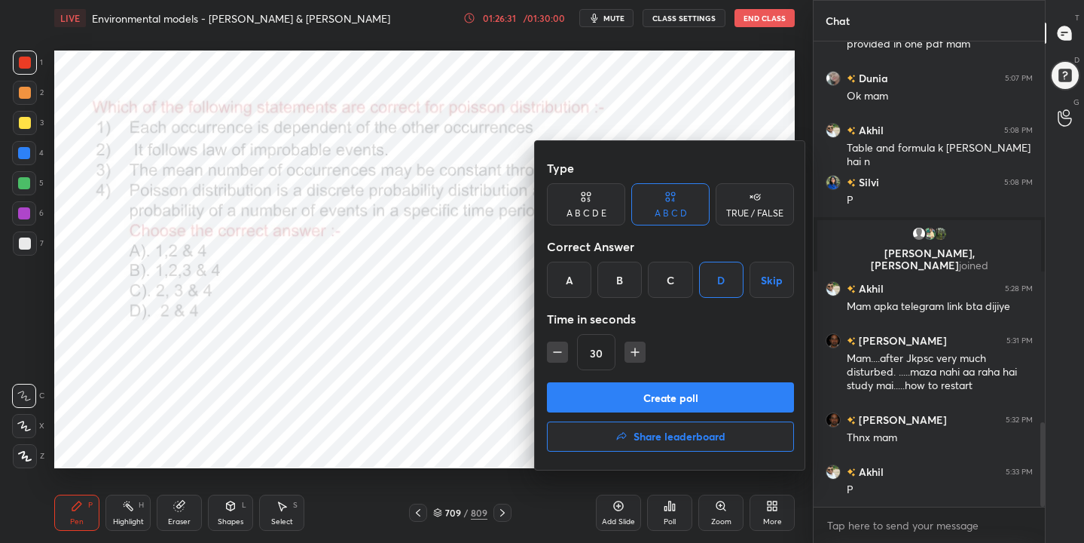
click at [711, 405] on button "Create poll" at bounding box center [670, 397] width 247 height 30
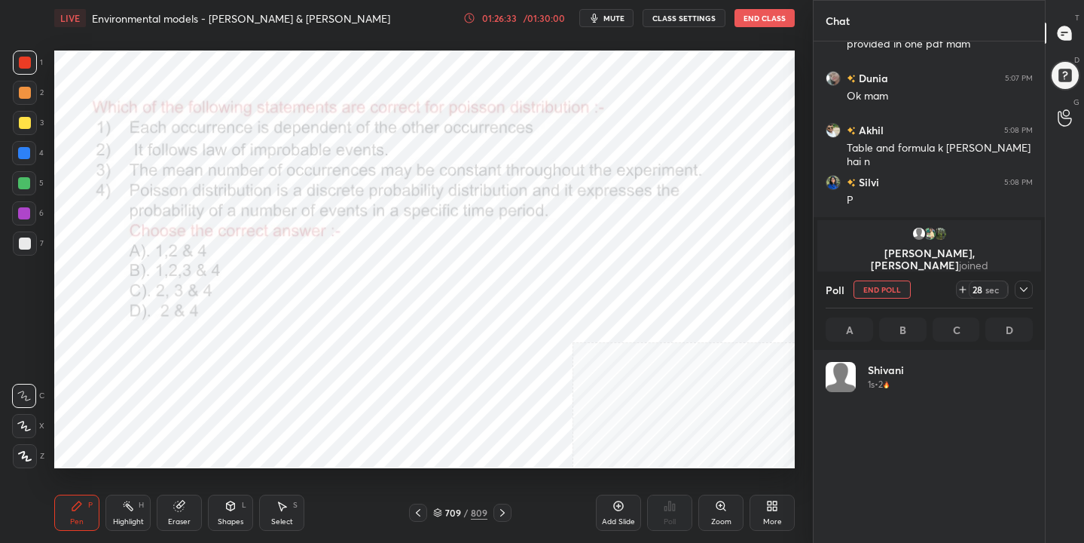
scroll to position [176, 203]
click at [619, 22] on span "mute" at bounding box center [614, 18] width 21 height 11
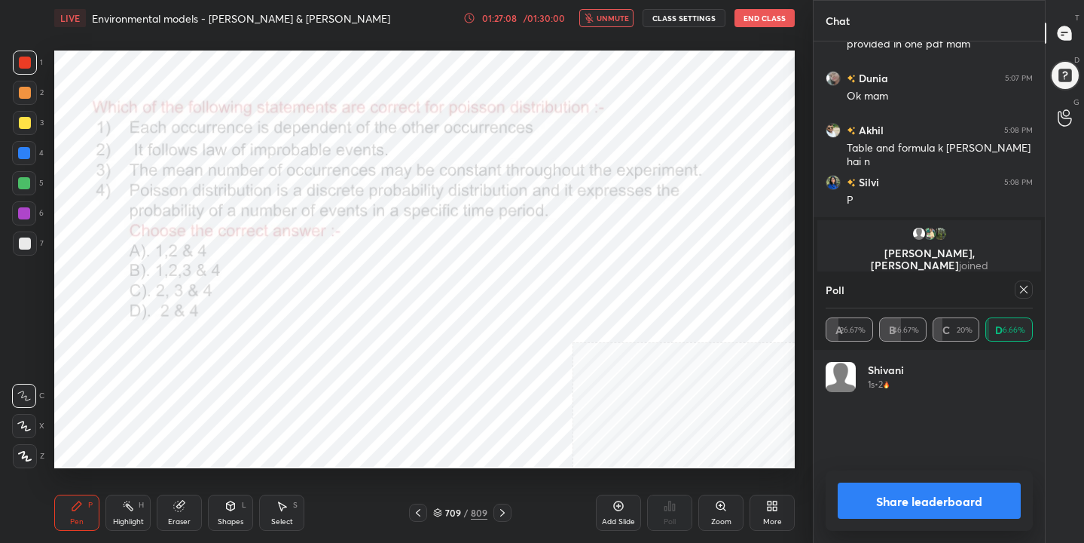
click at [1027, 284] on icon at bounding box center [1024, 289] width 12 height 12
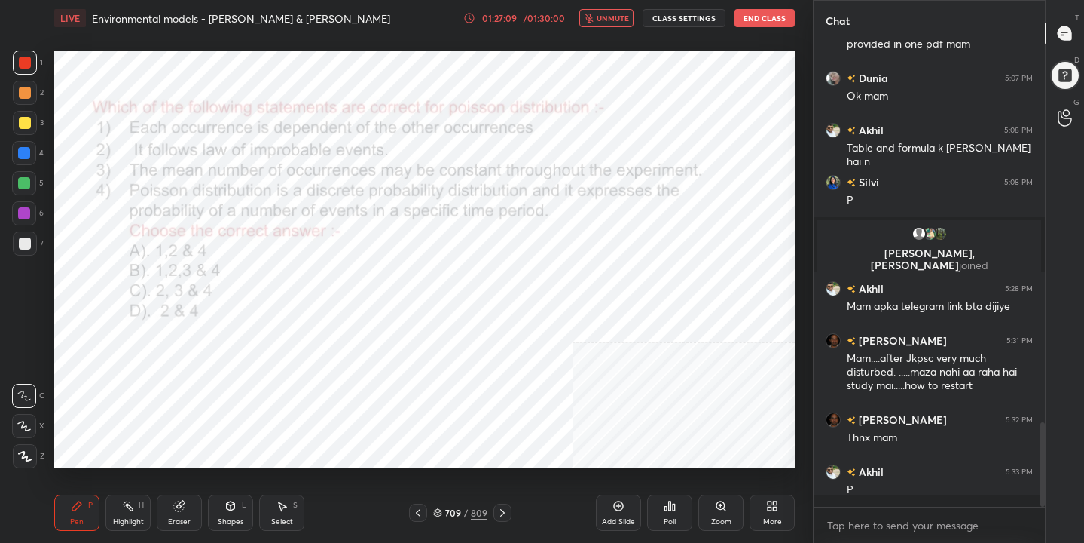
scroll to position [5, 5]
click at [611, 22] on span "unmute" at bounding box center [613, 18] width 32 height 11
click at [439, 514] on icon at bounding box center [437, 512] width 9 height 9
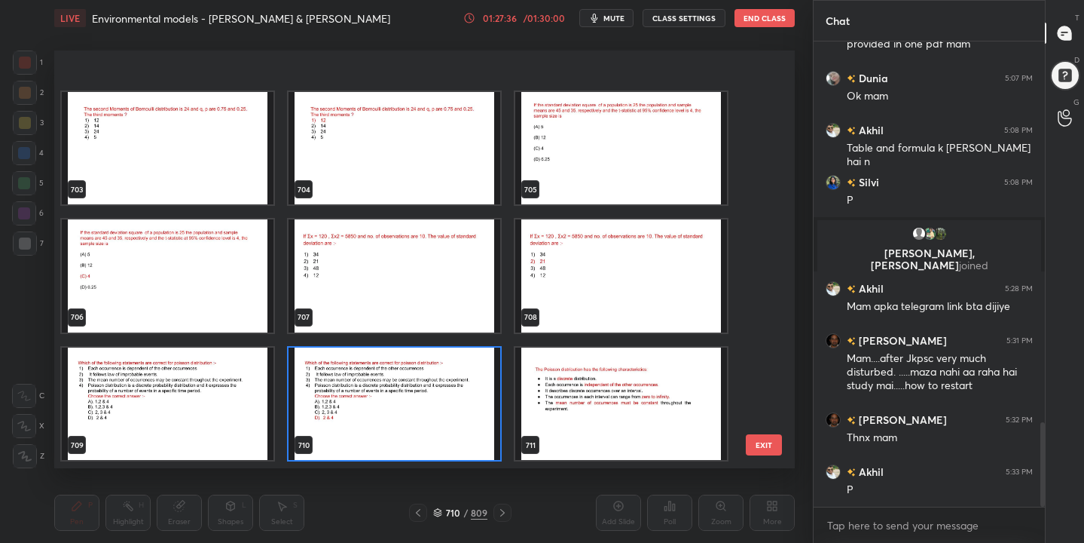
scroll to position [29860, 0]
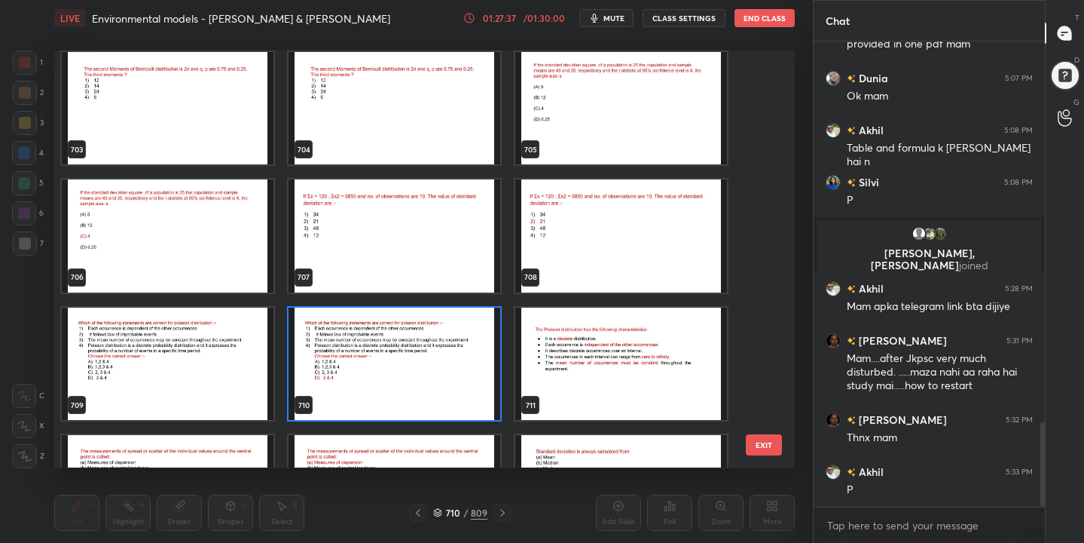
click at [464, 205] on img "grid" at bounding box center [395, 236] width 212 height 112
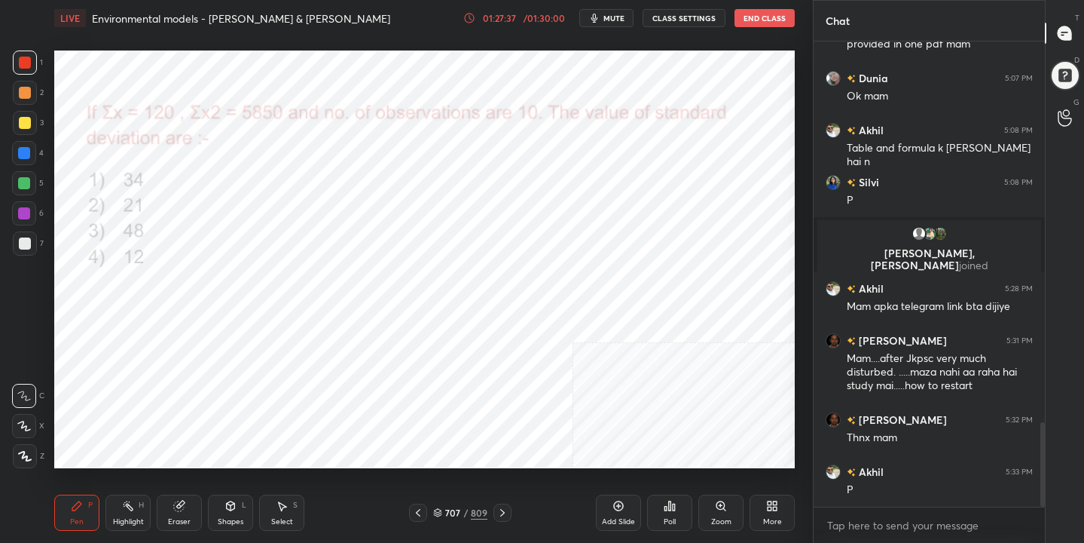
click at [464, 205] on img "grid" at bounding box center [395, 236] width 212 height 112
click at [625, 20] on span "mute" at bounding box center [614, 18] width 21 height 11
click at [445, 509] on div "707 / 809" at bounding box center [460, 513] width 54 height 14
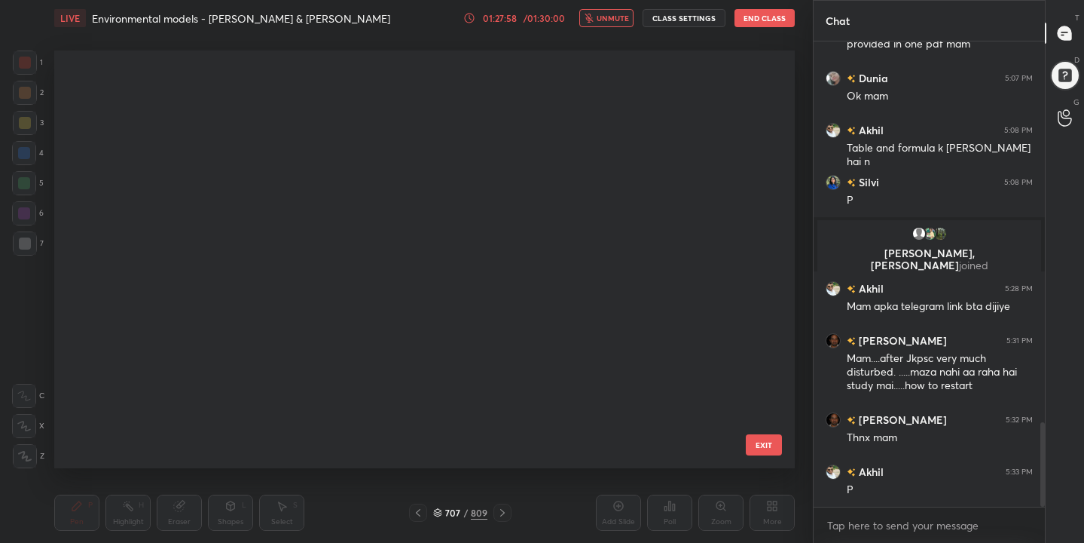
scroll to position [412, 734]
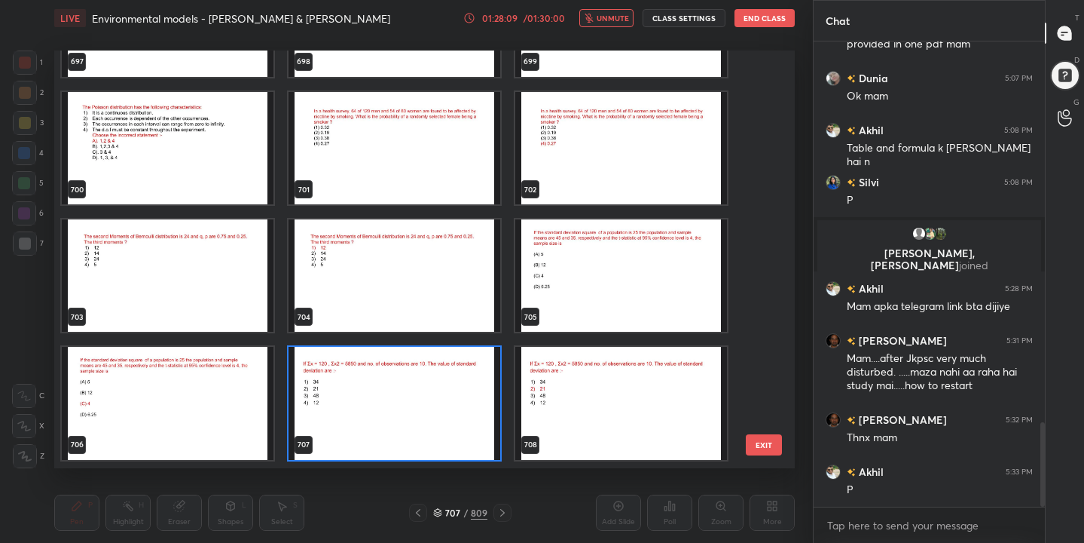
click at [401, 411] on img "grid" at bounding box center [395, 403] width 212 height 112
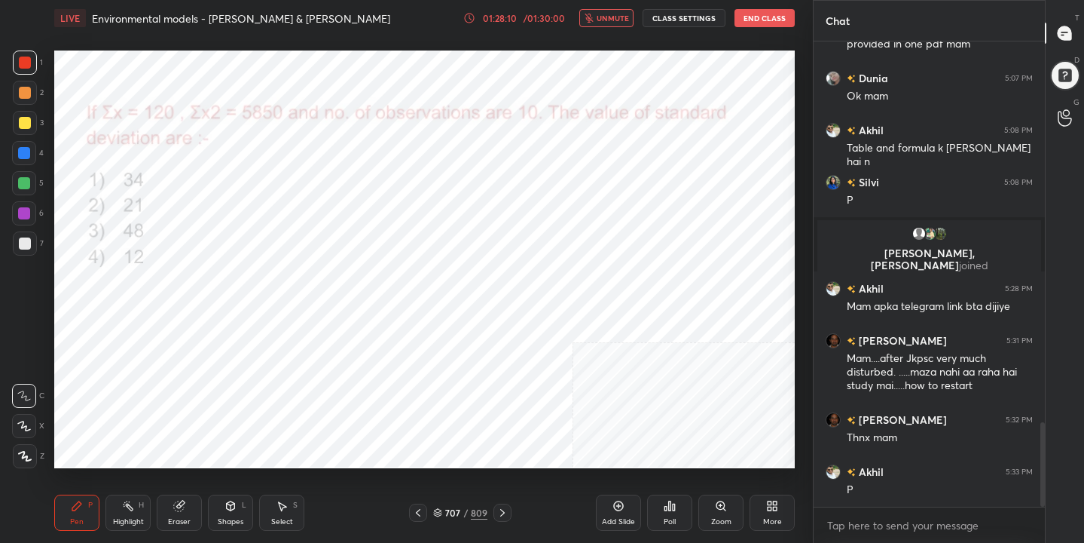
click at [660, 511] on div "Poll" at bounding box center [669, 512] width 45 height 36
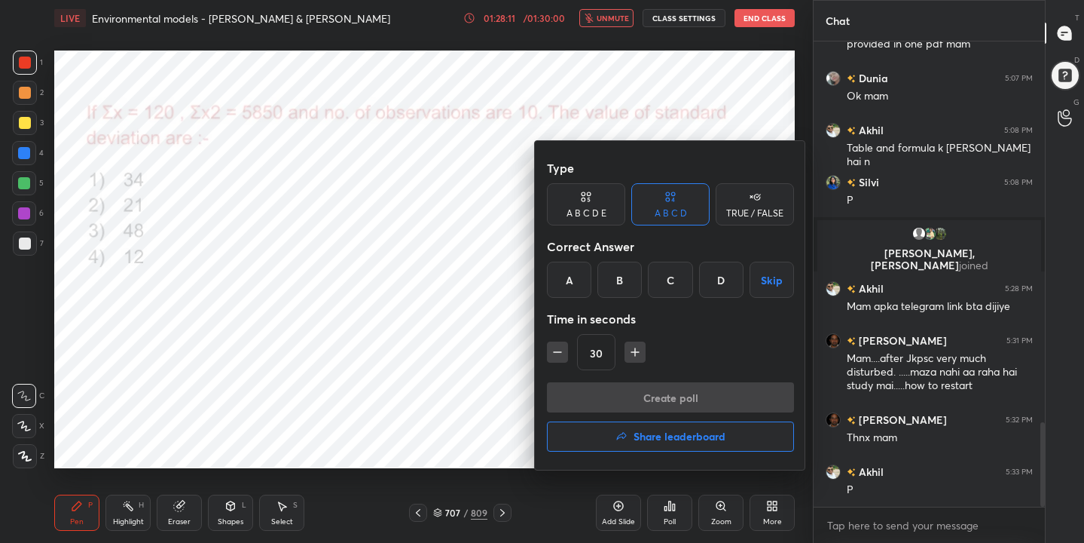
click at [623, 278] on div "B" at bounding box center [620, 279] width 44 height 36
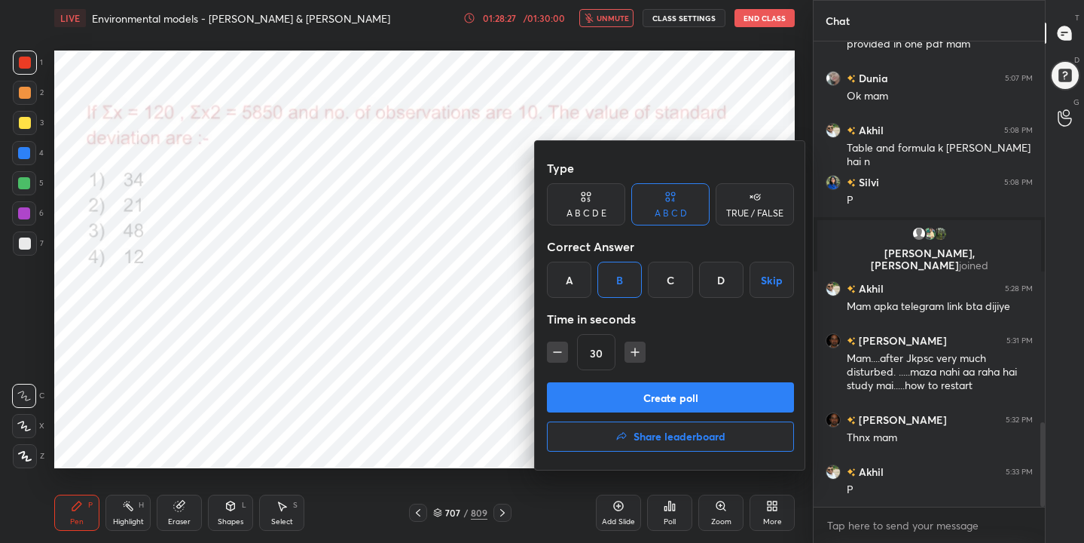
click at [681, 398] on button "Create poll" at bounding box center [670, 397] width 247 height 30
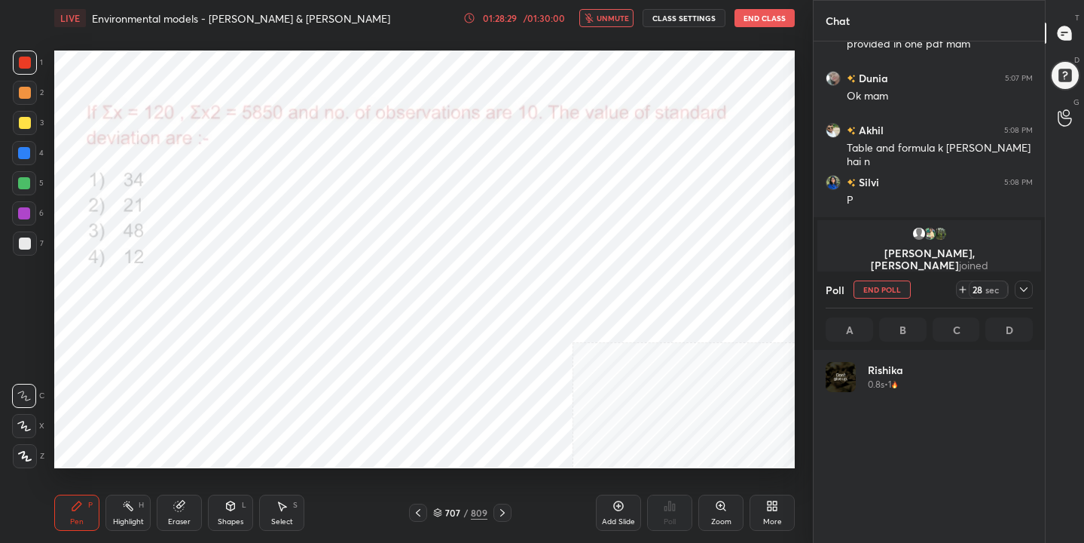
scroll to position [176, 203]
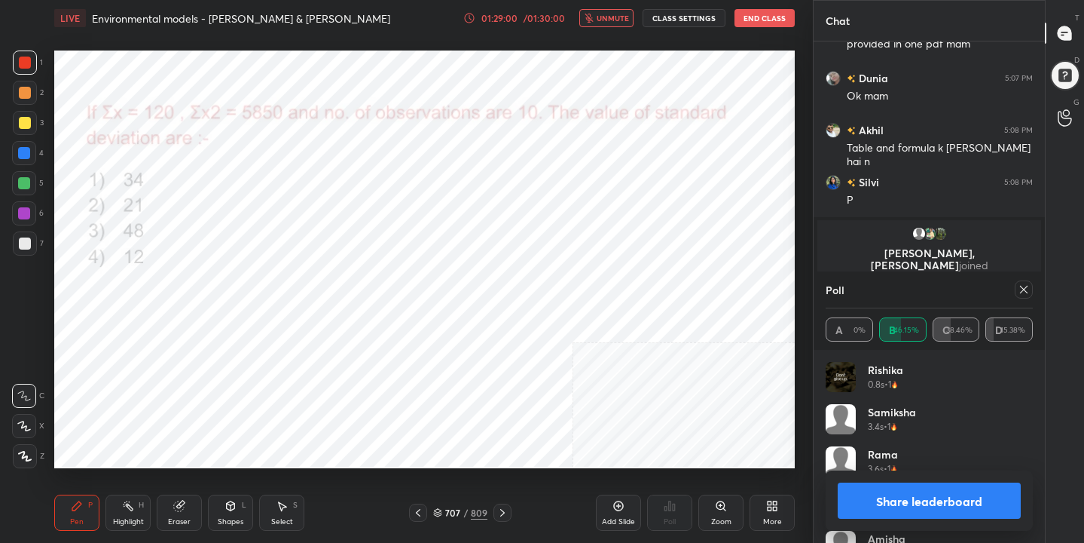
click at [1020, 291] on icon at bounding box center [1024, 289] width 12 height 12
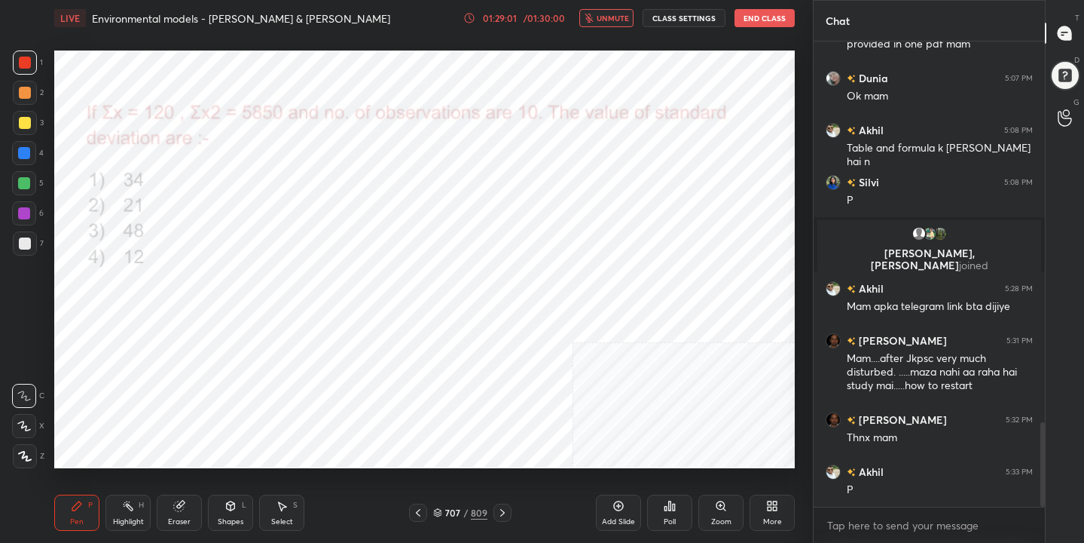
scroll to position [5, 5]
click at [625, 18] on span "unmute" at bounding box center [613, 18] width 32 height 11
click at [671, 518] on div "Poll" at bounding box center [670, 522] width 12 height 8
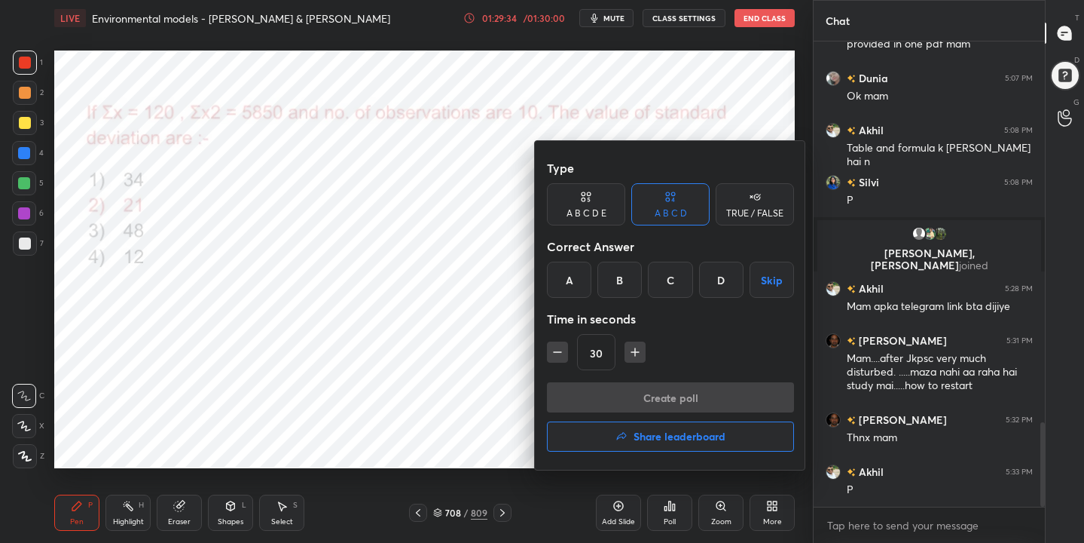
click at [686, 436] on h4 "Share leaderboard" at bounding box center [680, 436] width 92 height 11
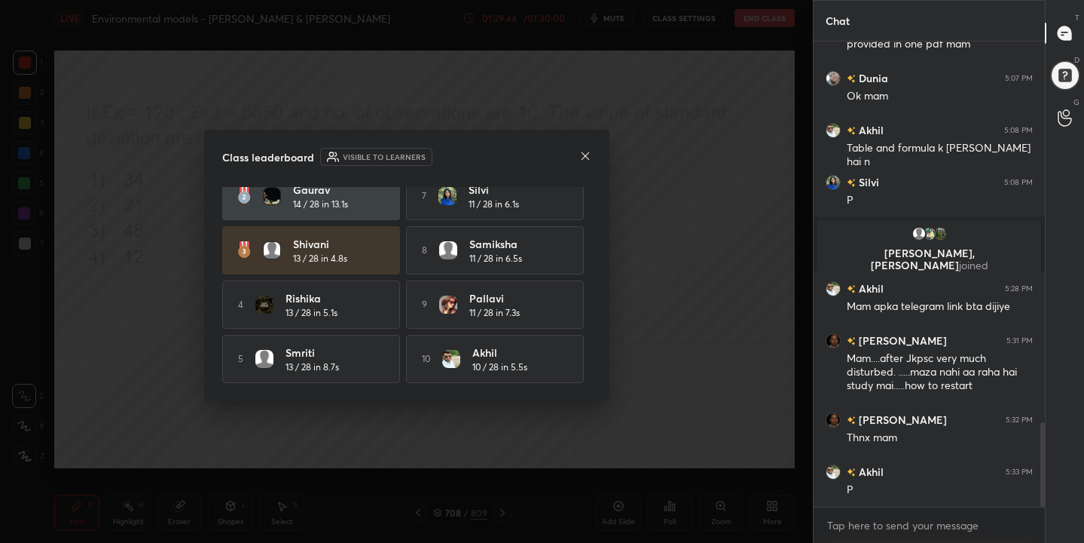
scroll to position [73, 0]
click at [582, 150] on icon at bounding box center [585, 156] width 12 height 12
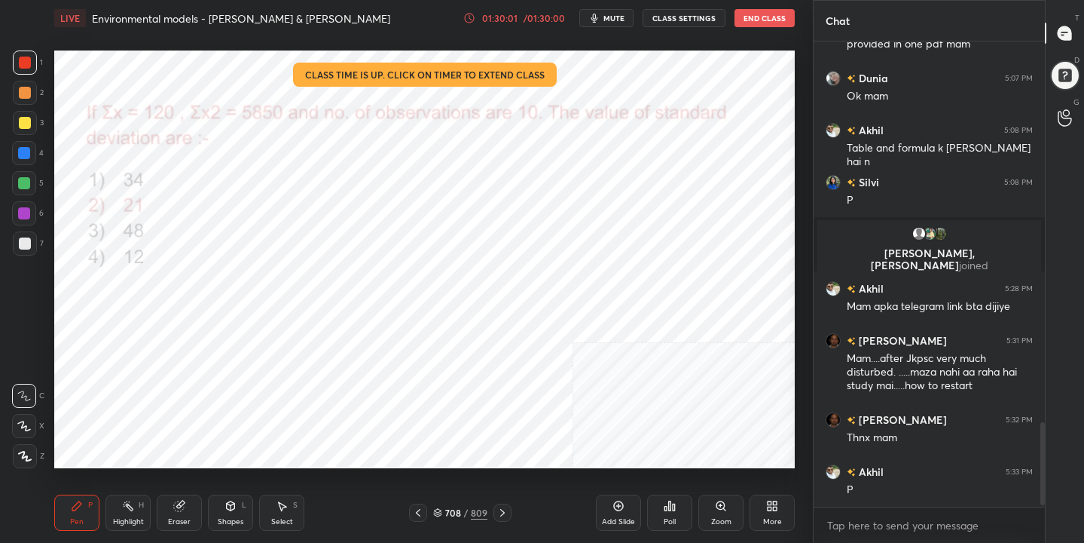
scroll to position [2139, 0]
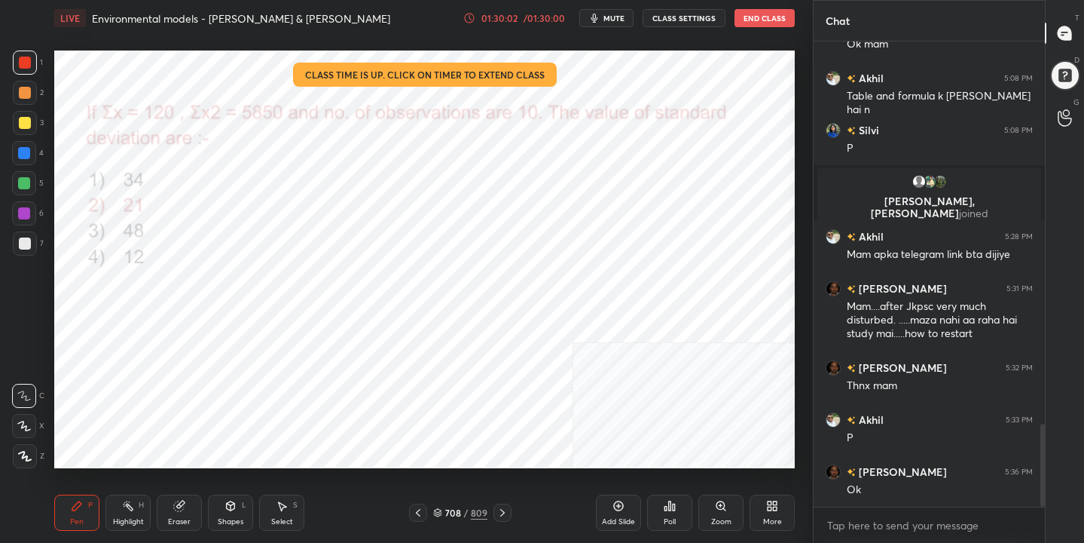
click at [765, 14] on button "End Class" at bounding box center [765, 18] width 60 height 18
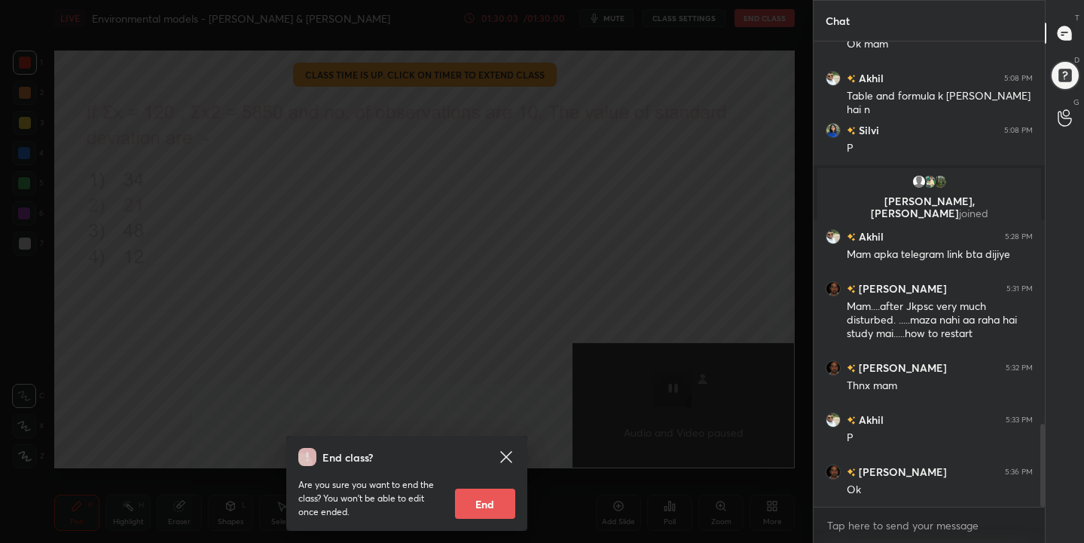
click at [485, 503] on button "End" at bounding box center [485, 503] width 60 height 30
type textarea "x"
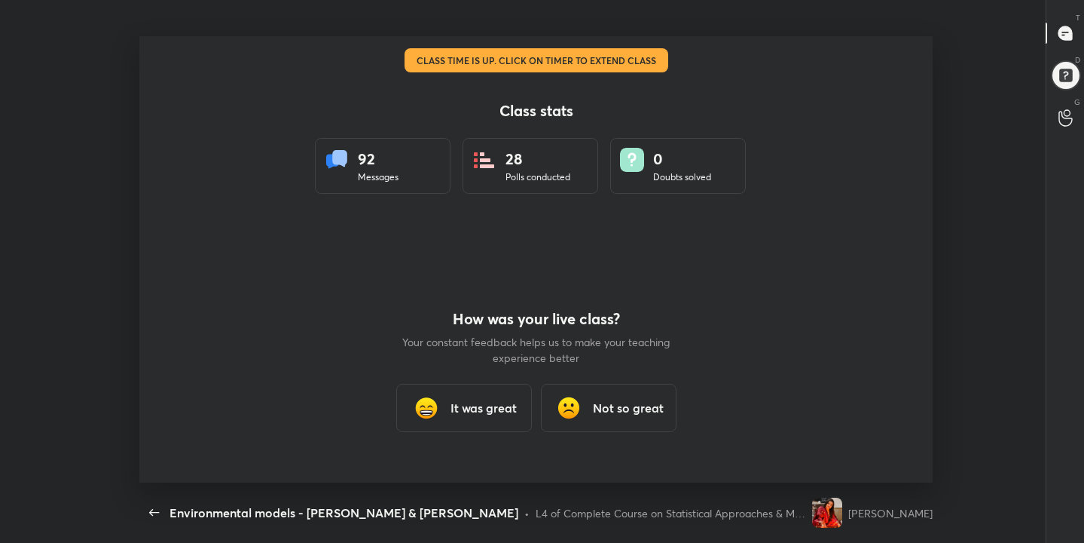
scroll to position [74907, 74281]
click at [481, 414] on h3 "It was great" at bounding box center [484, 408] width 66 height 18
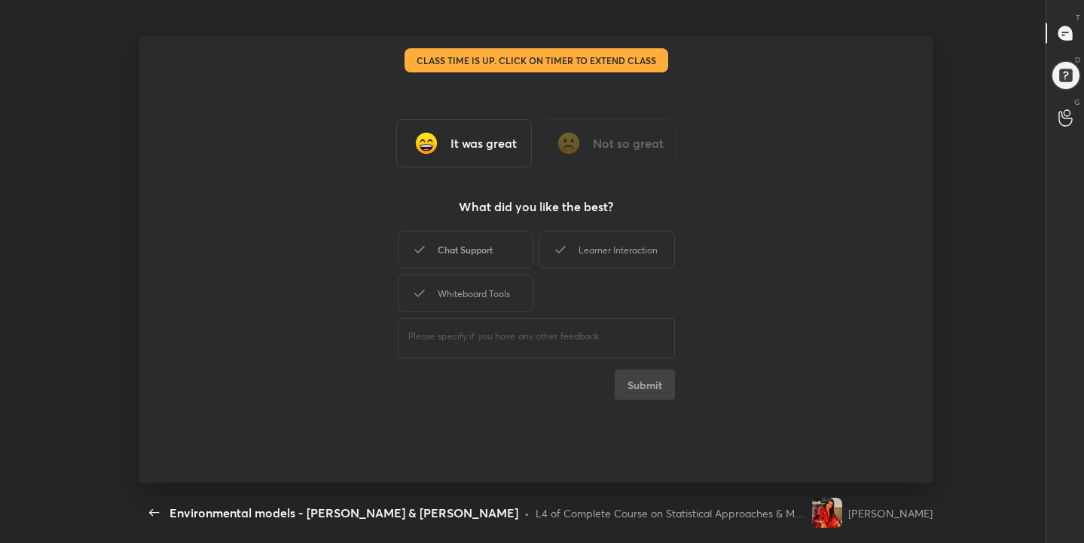
click at [482, 263] on div "Chat Support" at bounding box center [466, 250] width 136 height 38
click at [577, 261] on div "Learner Interaction" at bounding box center [607, 250] width 136 height 38
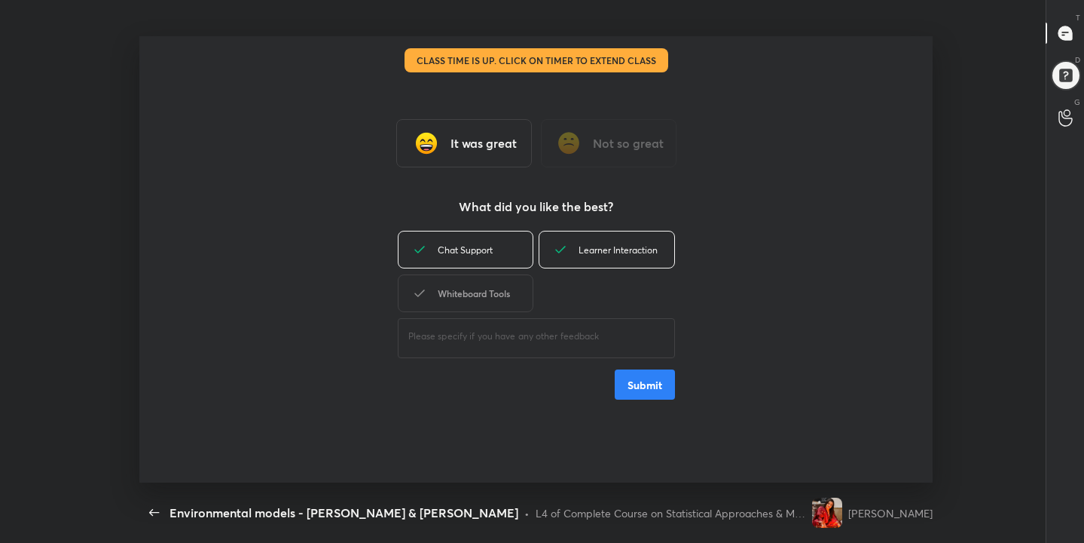
click at [494, 292] on div "Whiteboard Tools" at bounding box center [466, 293] width 136 height 38
click at [629, 382] on button "Submit" at bounding box center [645, 384] width 60 height 30
